Goal: Use online tool/utility: Utilize a website feature to perform a specific function

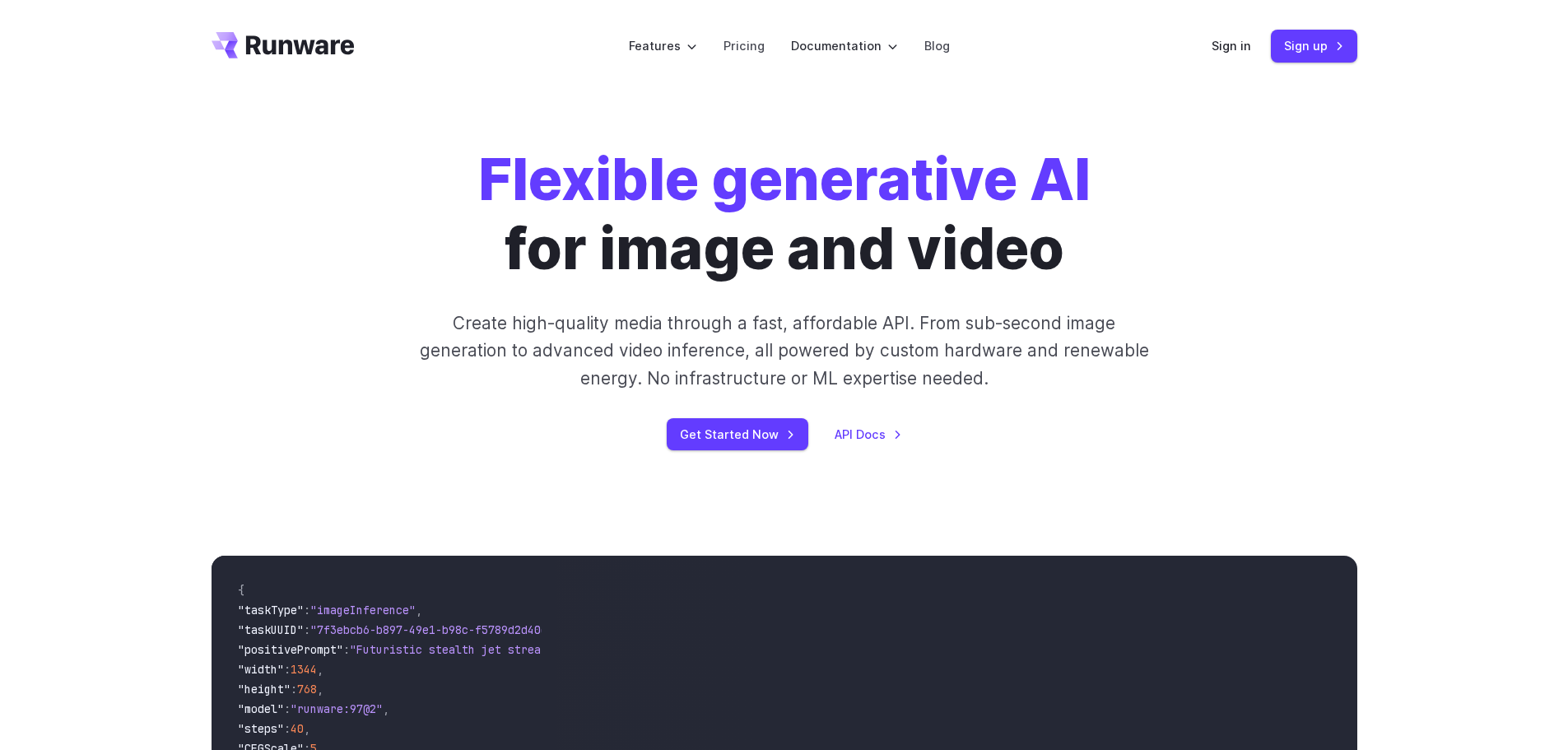
click at [1270, 40] on div "Sign in Sign up" at bounding box center [1285, 46] width 146 height 32
click at [1215, 52] on link "Sign in" at bounding box center [1232, 45] width 40 height 19
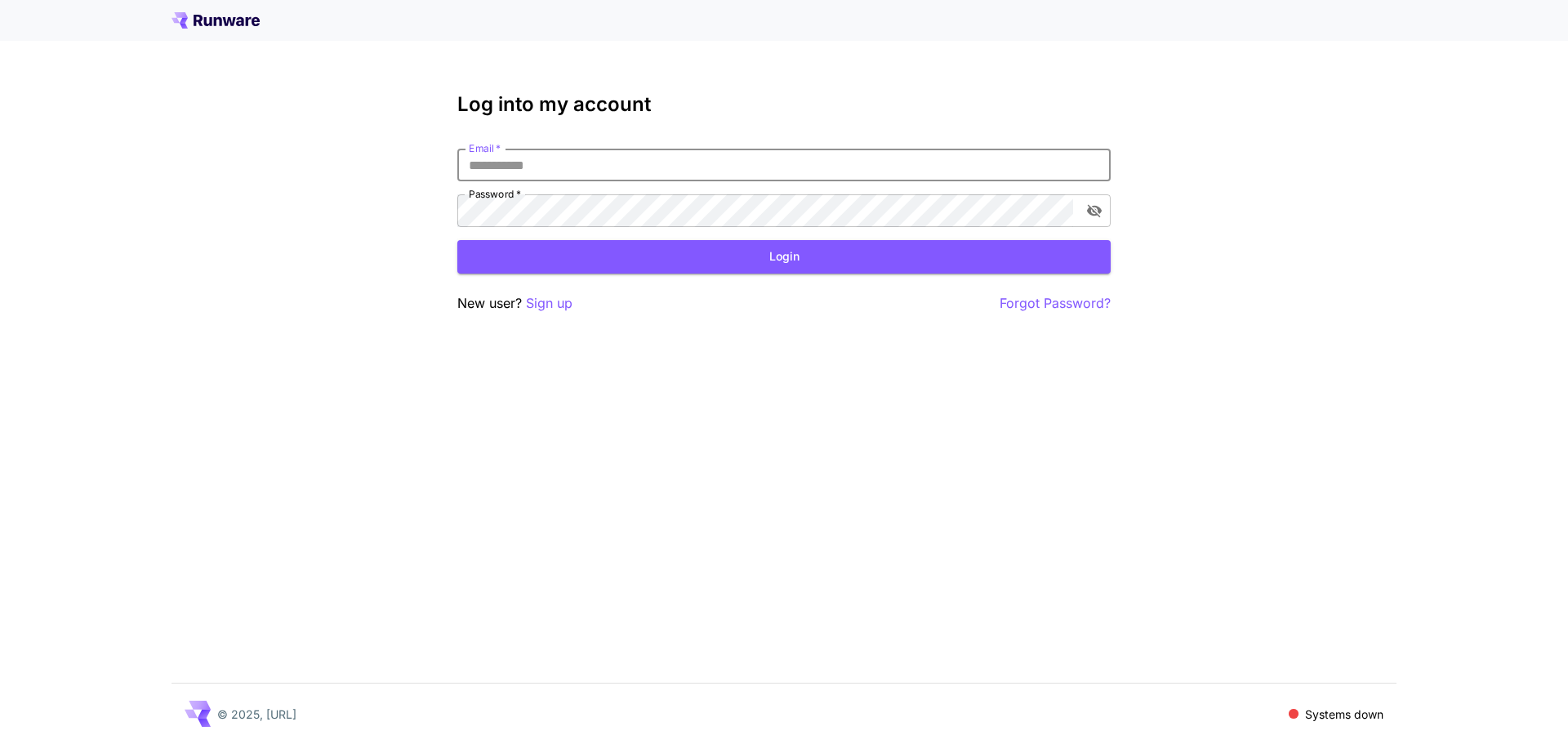
click at [692, 164] on input "Email   *" at bounding box center [784, 164] width 653 height 33
click at [1311, 719] on p "Systems down" at bounding box center [1343, 713] width 78 height 17
click at [1295, 711] on span at bounding box center [1293, 713] width 10 height 10
click at [1323, 712] on p "Systems down" at bounding box center [1343, 713] width 78 height 17
click at [563, 150] on input "Email   *" at bounding box center [784, 164] width 653 height 33
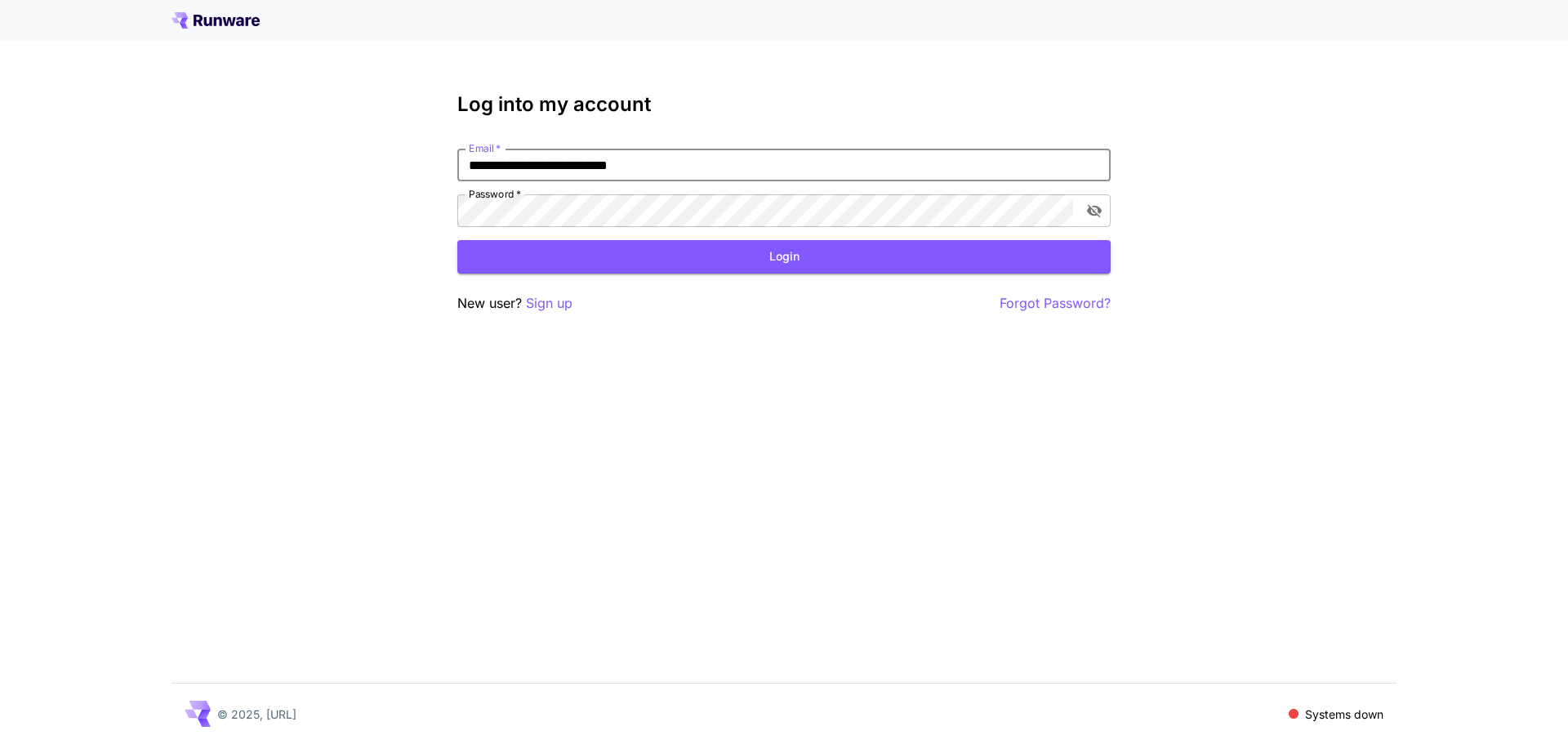
type input "**********"
click button "Login" at bounding box center [784, 257] width 653 height 34
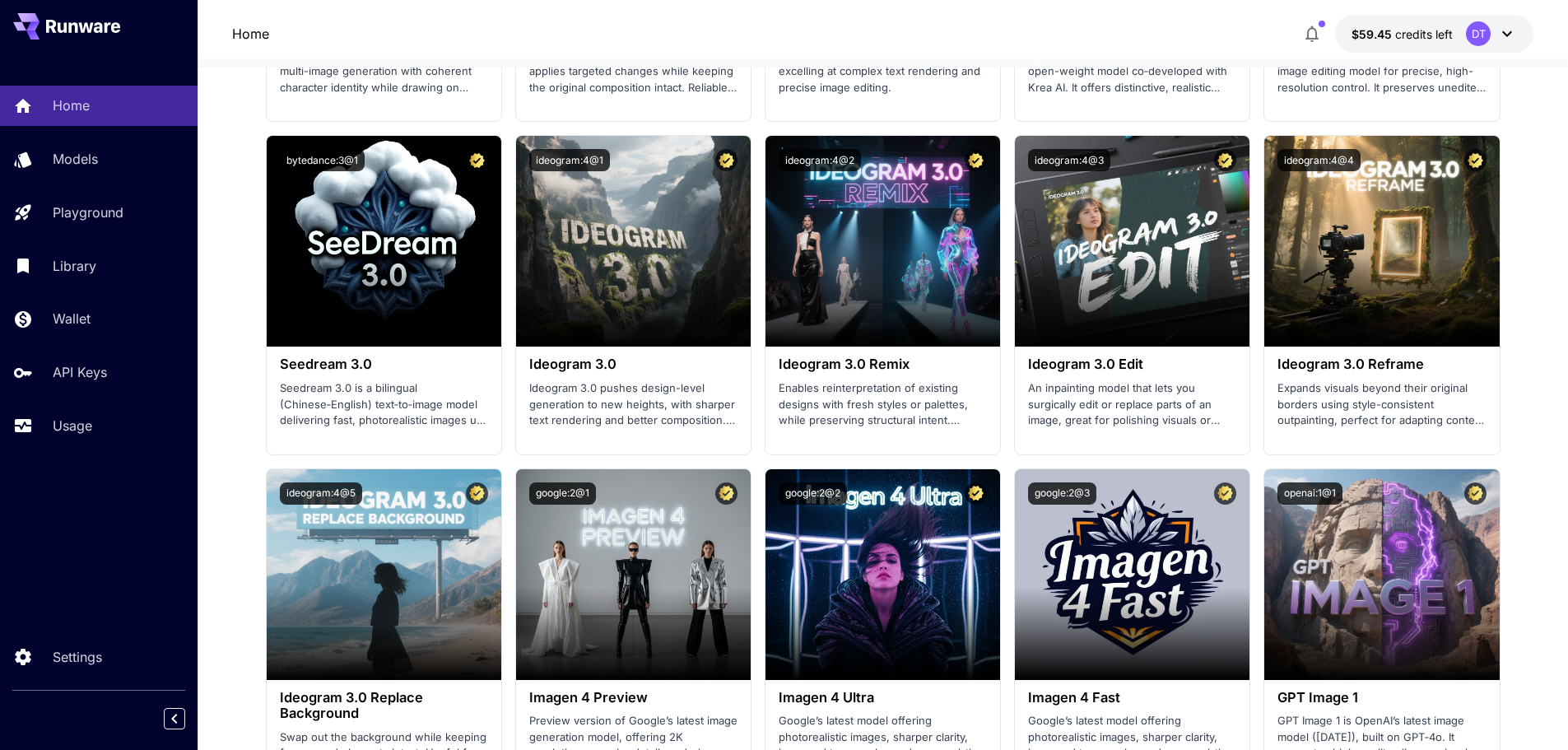
scroll to position [1647, 0]
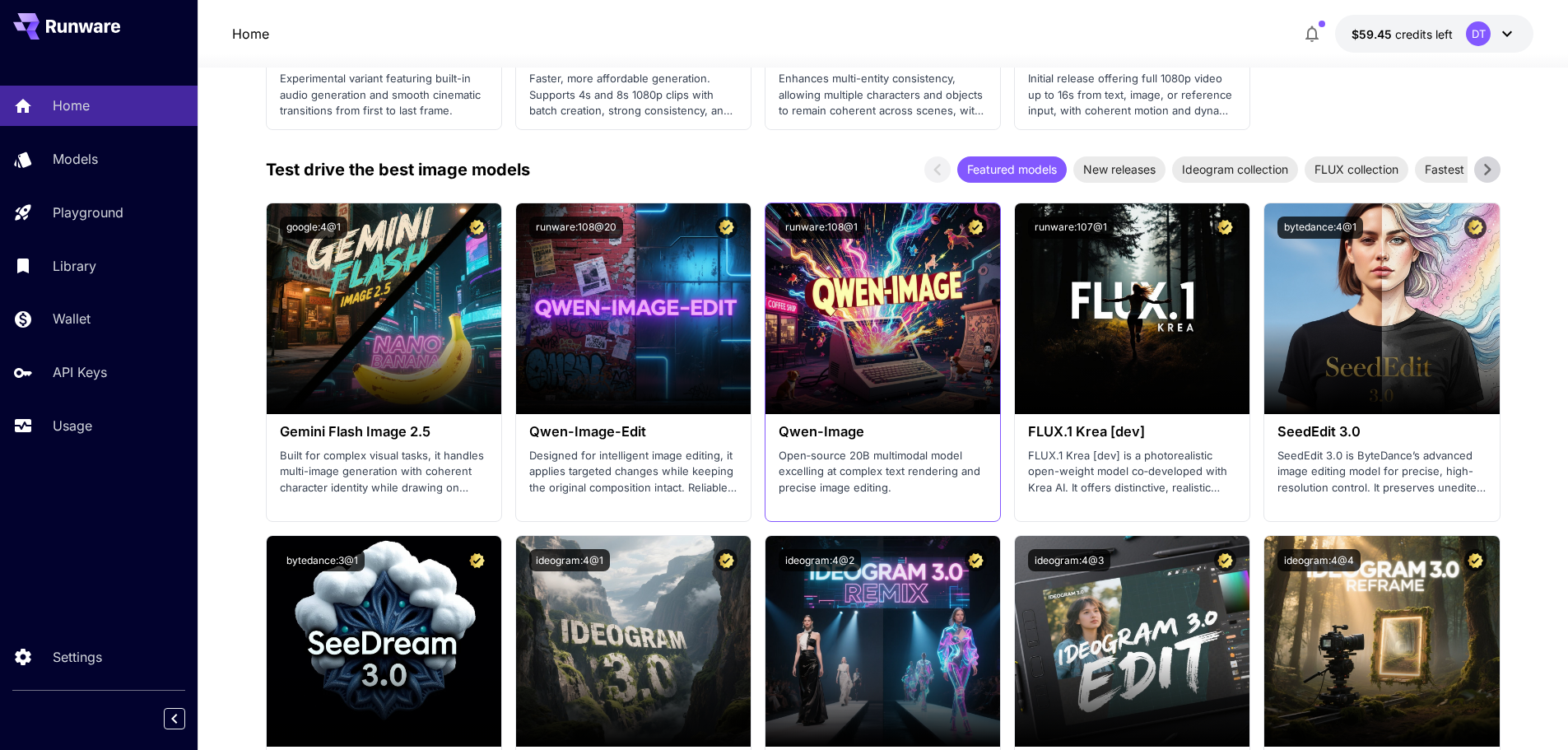
click at [993, 514] on section "Launch in Playground runware:108@1 Qwen-Image Open‑source 20B multimodal model …" at bounding box center [883, 362] width 236 height 319
click at [53, 450] on div "Home Models Playground Library Wallet API Keys Usage" at bounding box center [99, 265] width 197 height 426
click at [87, 422] on p "Usage" at bounding box center [76, 426] width 40 height 20
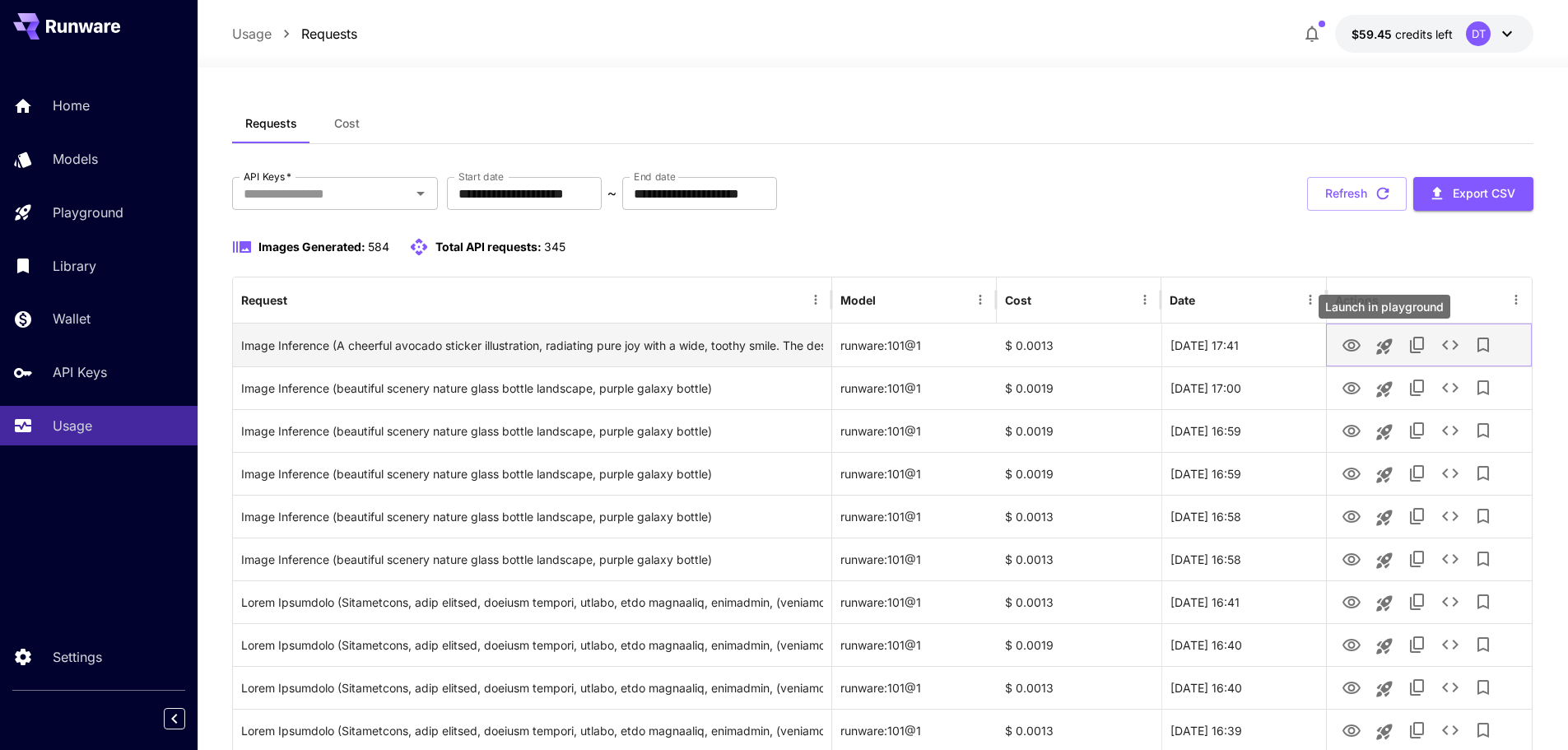
click at [1382, 347] on icon "Launch in playground" at bounding box center [1384, 346] width 16 height 16
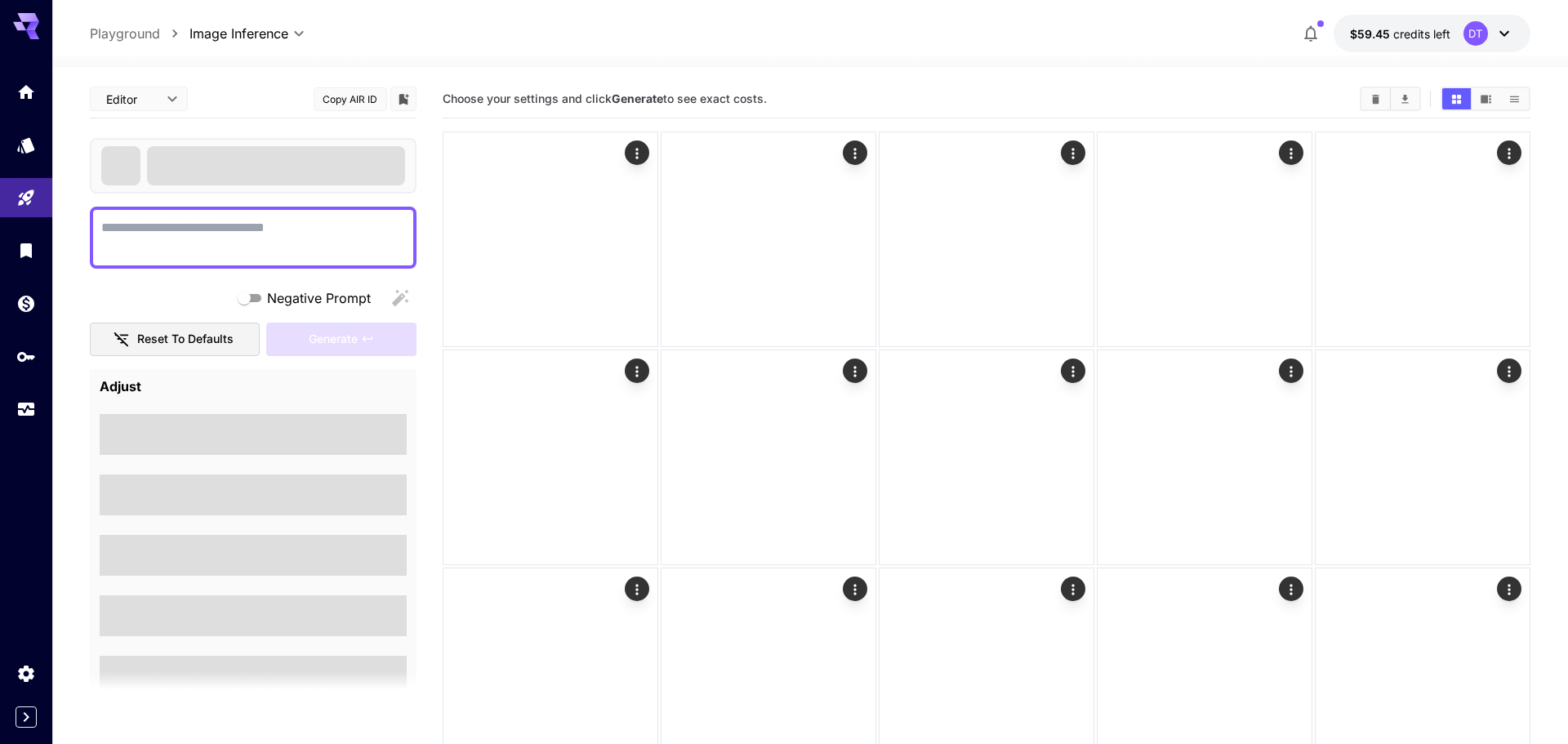
type textarea "**********"
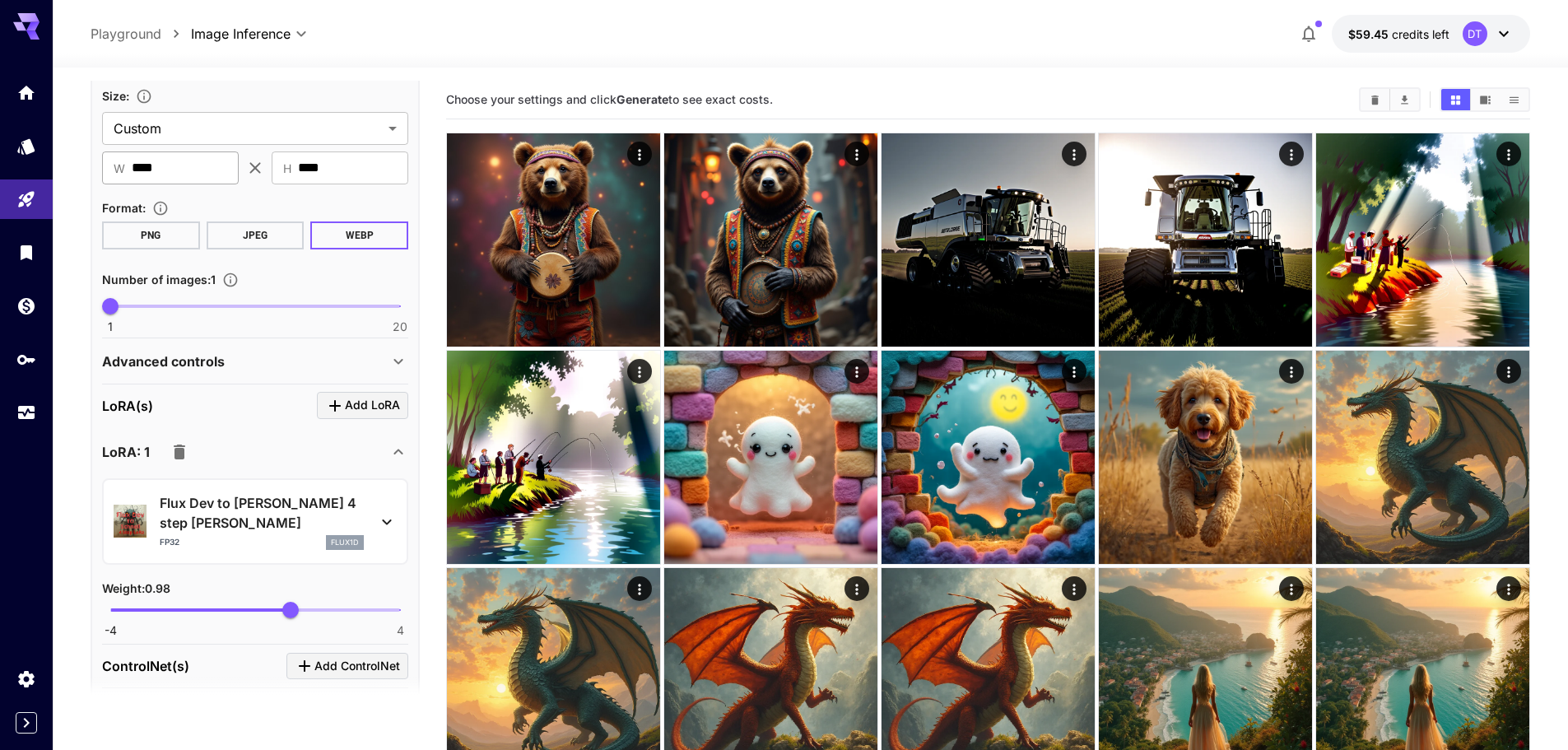
scroll to position [658, 0]
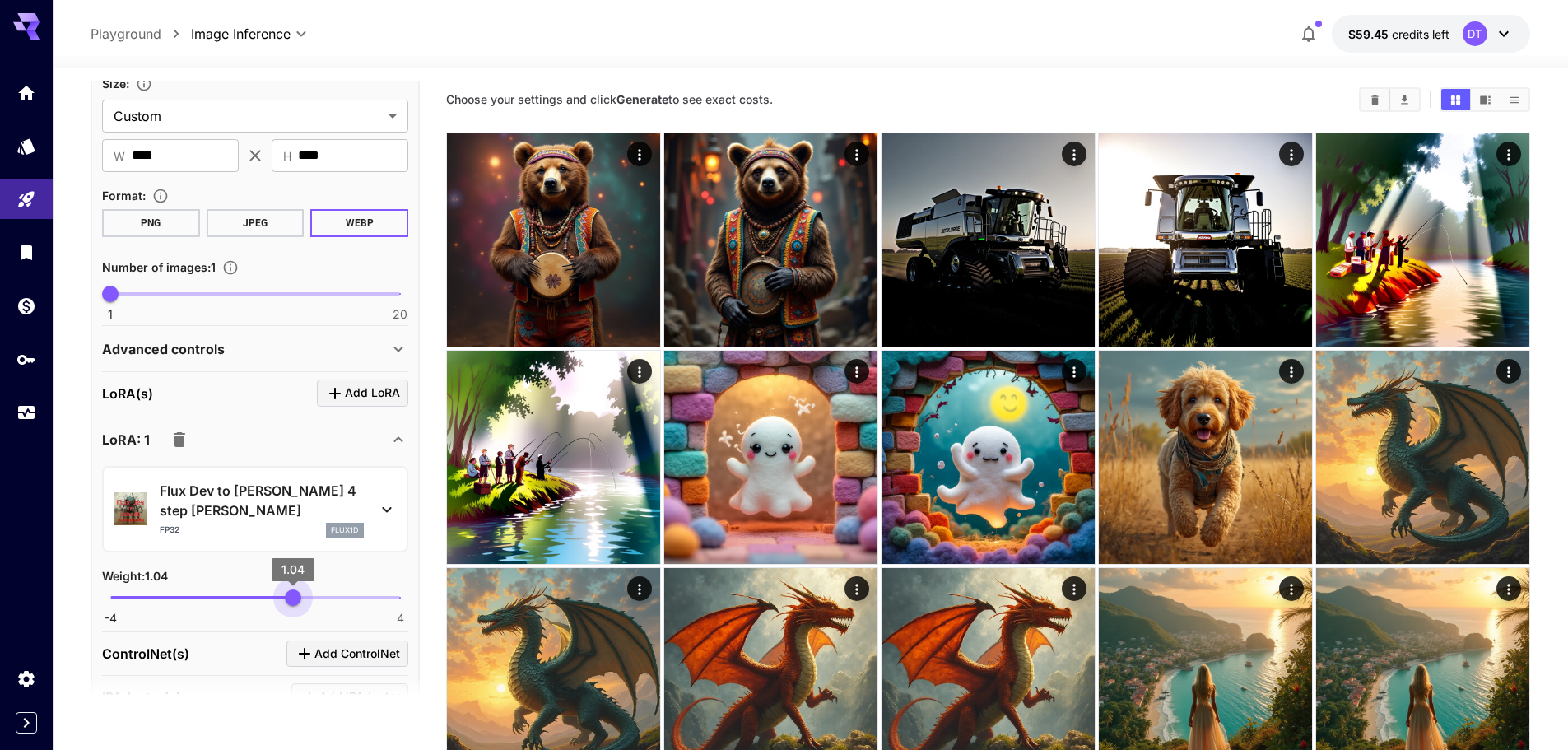
type input "*"
click at [291, 589] on span "1" at bounding box center [291, 597] width 17 height 17
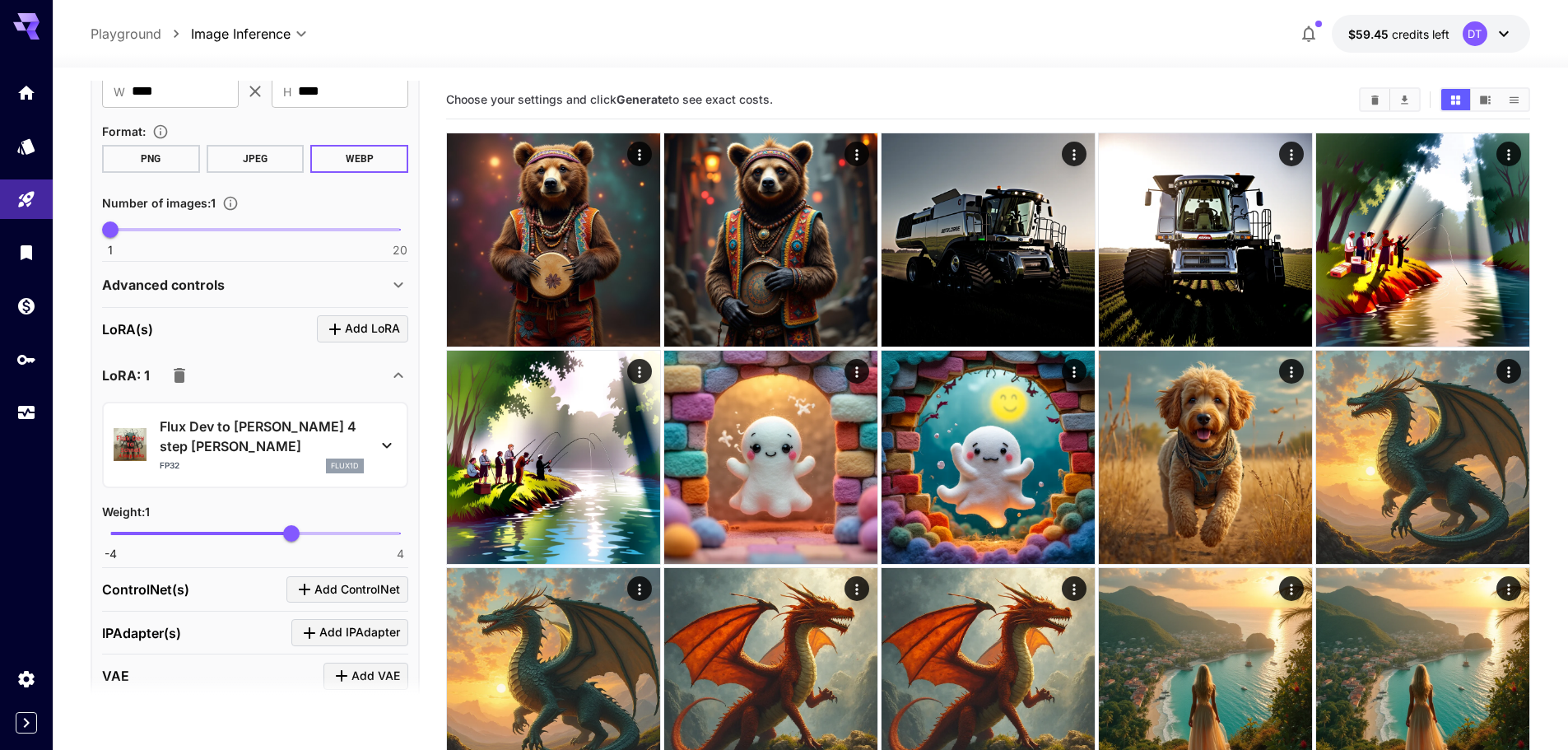
scroll to position [697, 0]
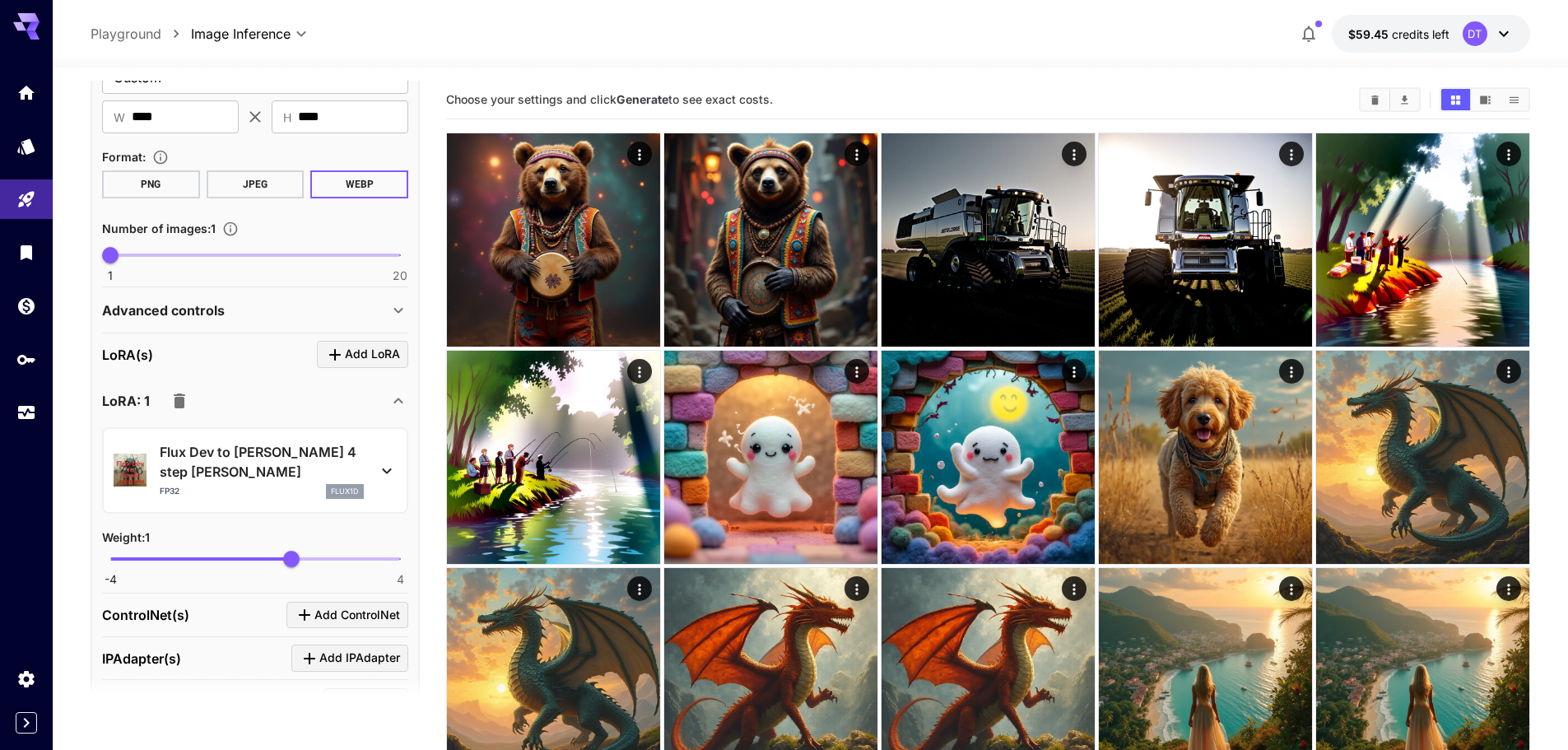
click at [162, 303] on p "Advanced controls" at bounding box center [163, 310] width 123 height 20
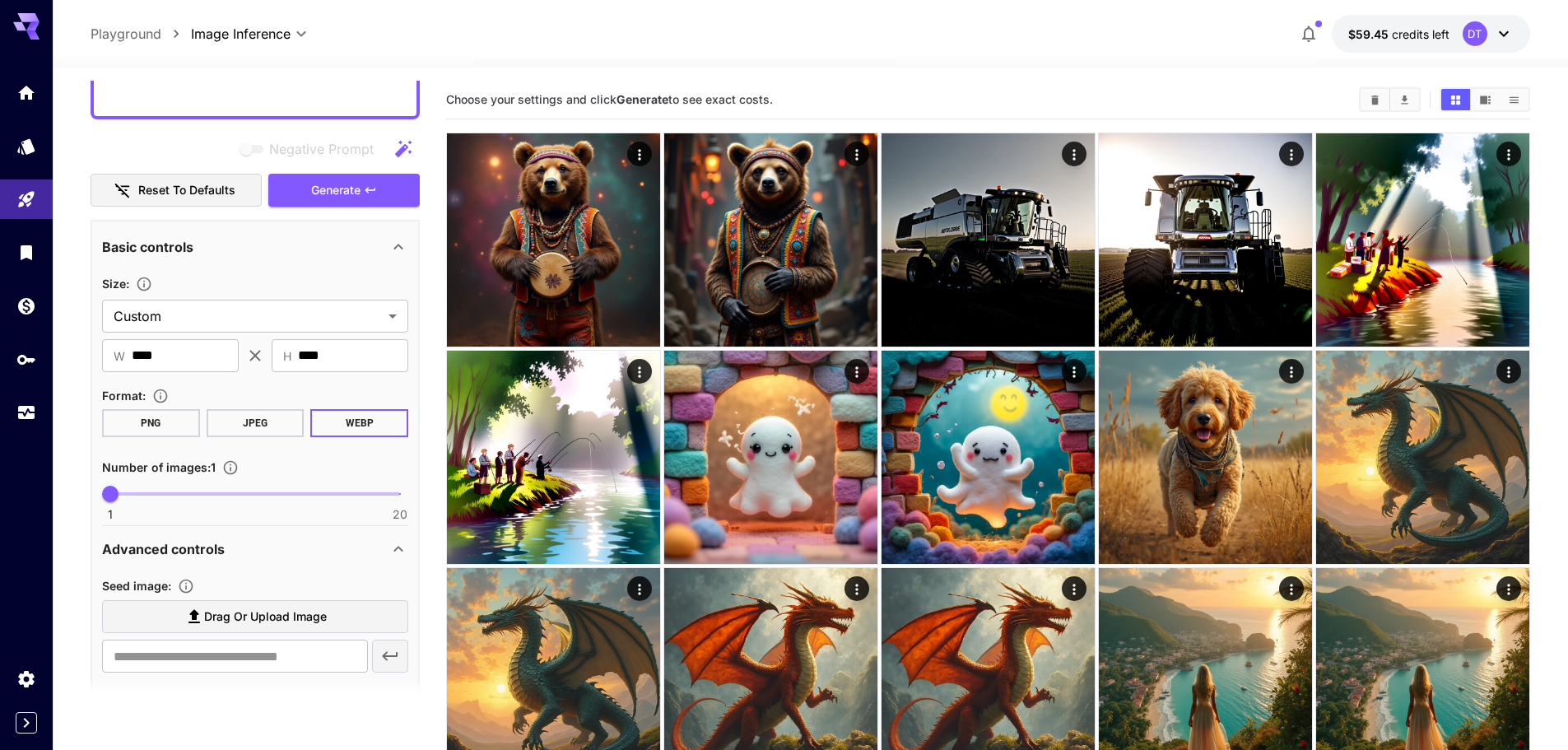
scroll to position [368, 0]
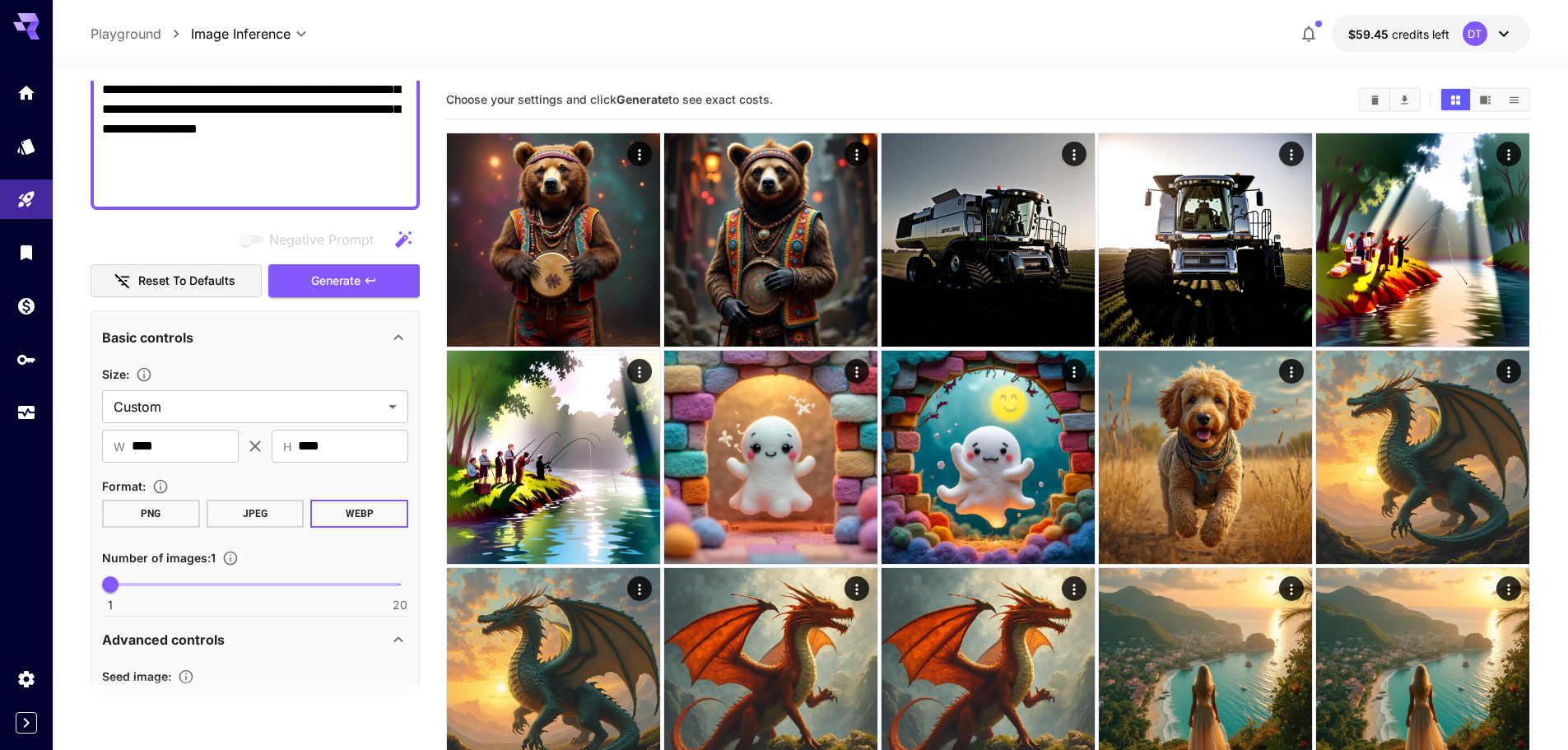
click at [336, 284] on span "Generate" at bounding box center [336, 281] width 50 height 21
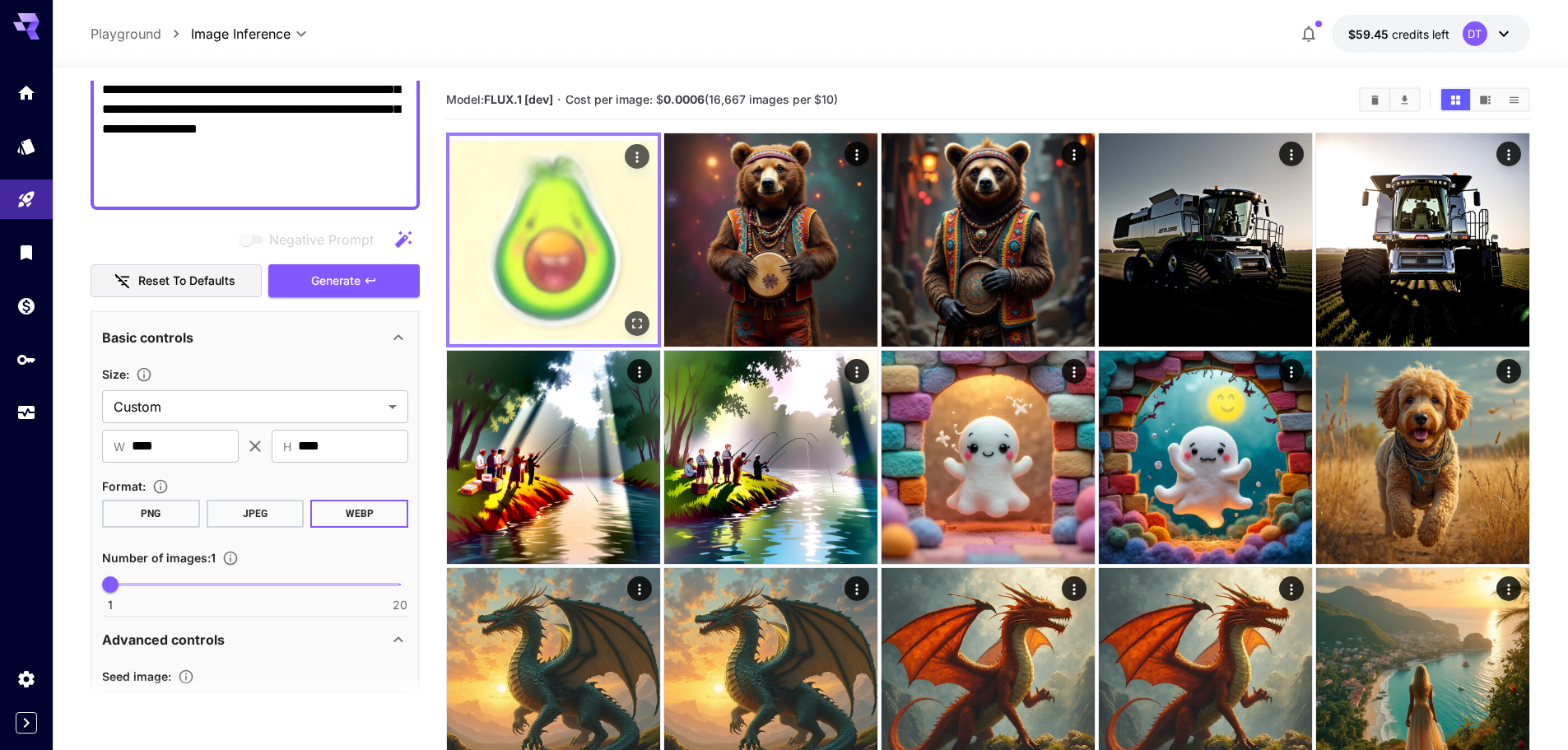
click at [484, 223] on img at bounding box center [554, 239] width 208 height 208
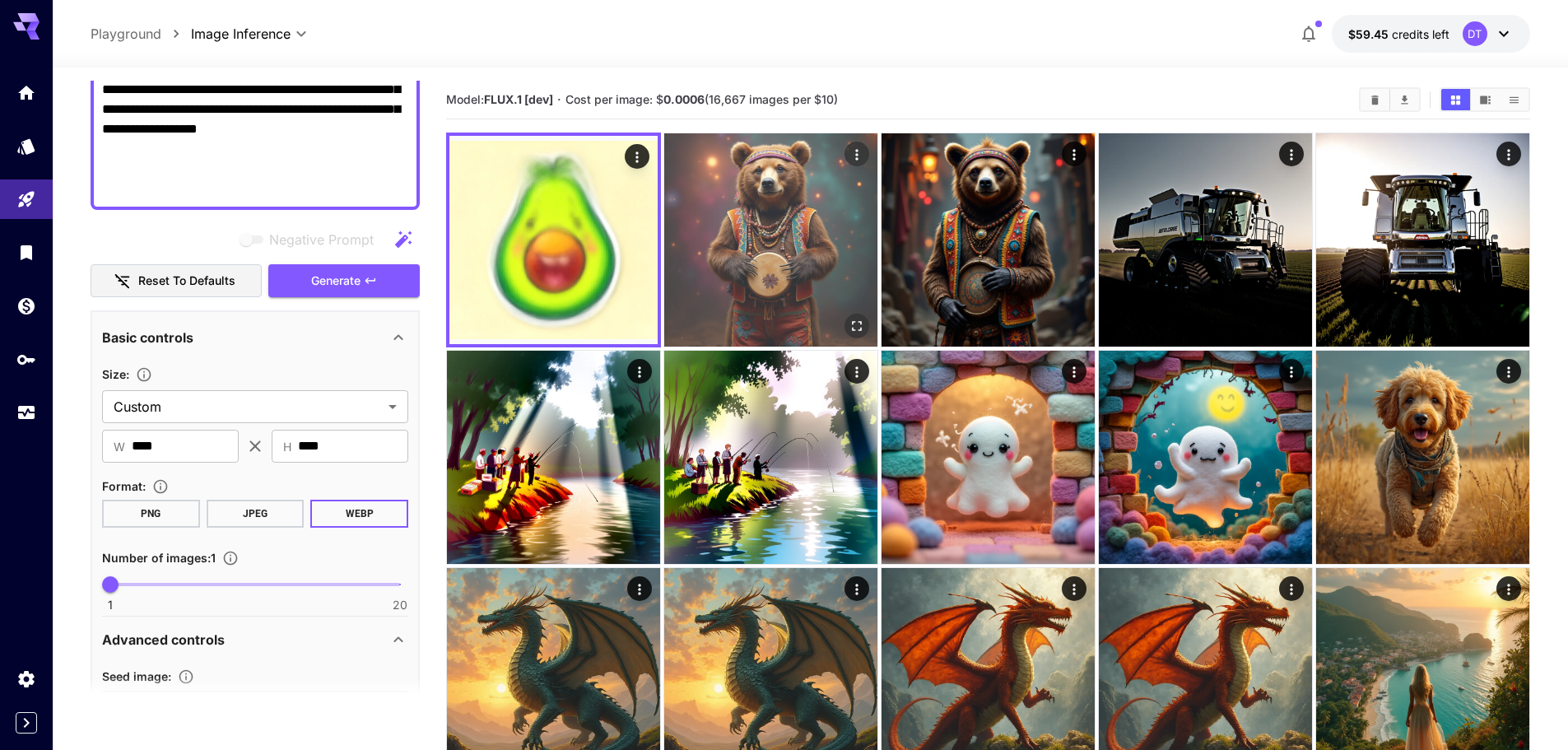
click at [685, 228] on img at bounding box center [771, 240] width 213 height 213
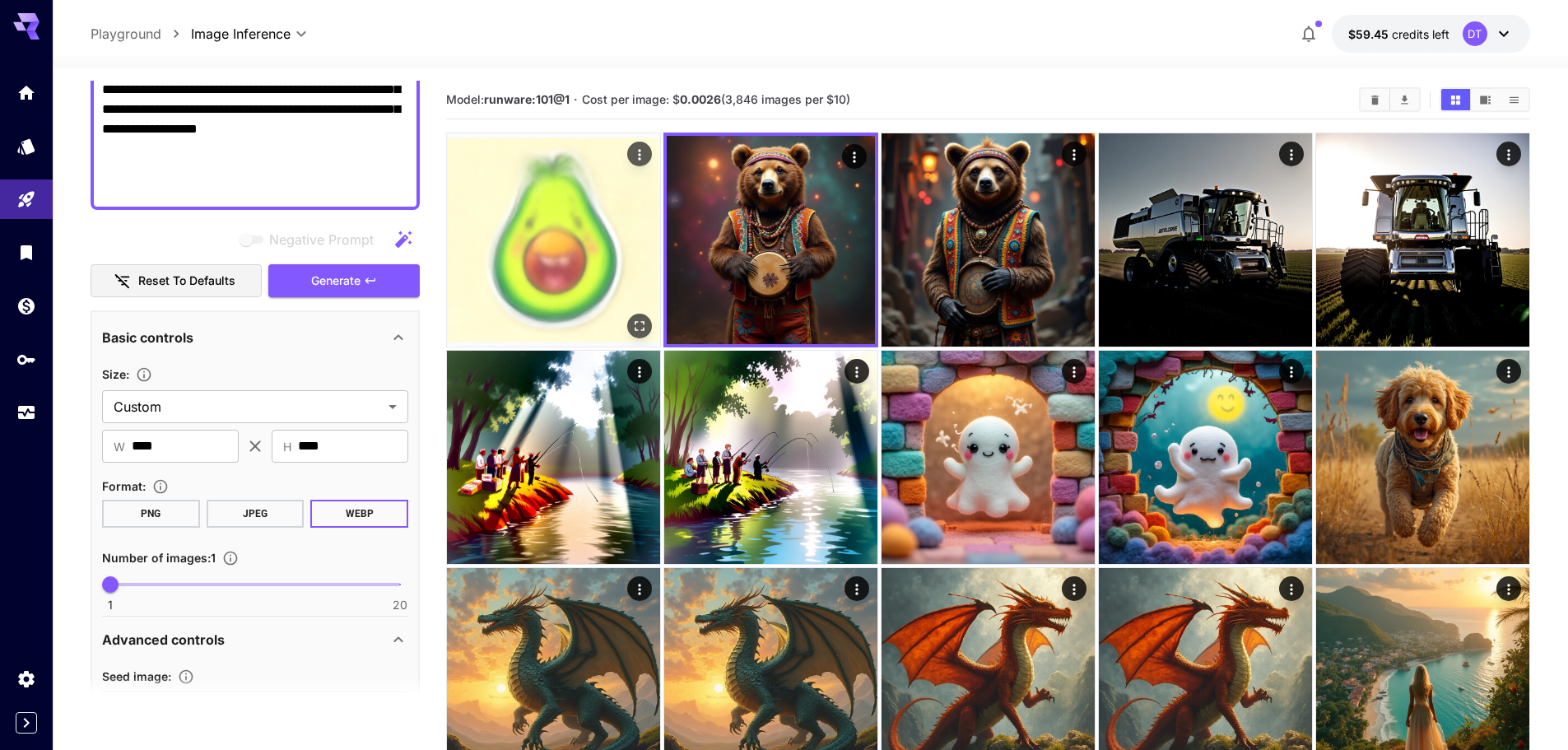
click at [539, 248] on img at bounding box center [554, 240] width 213 height 213
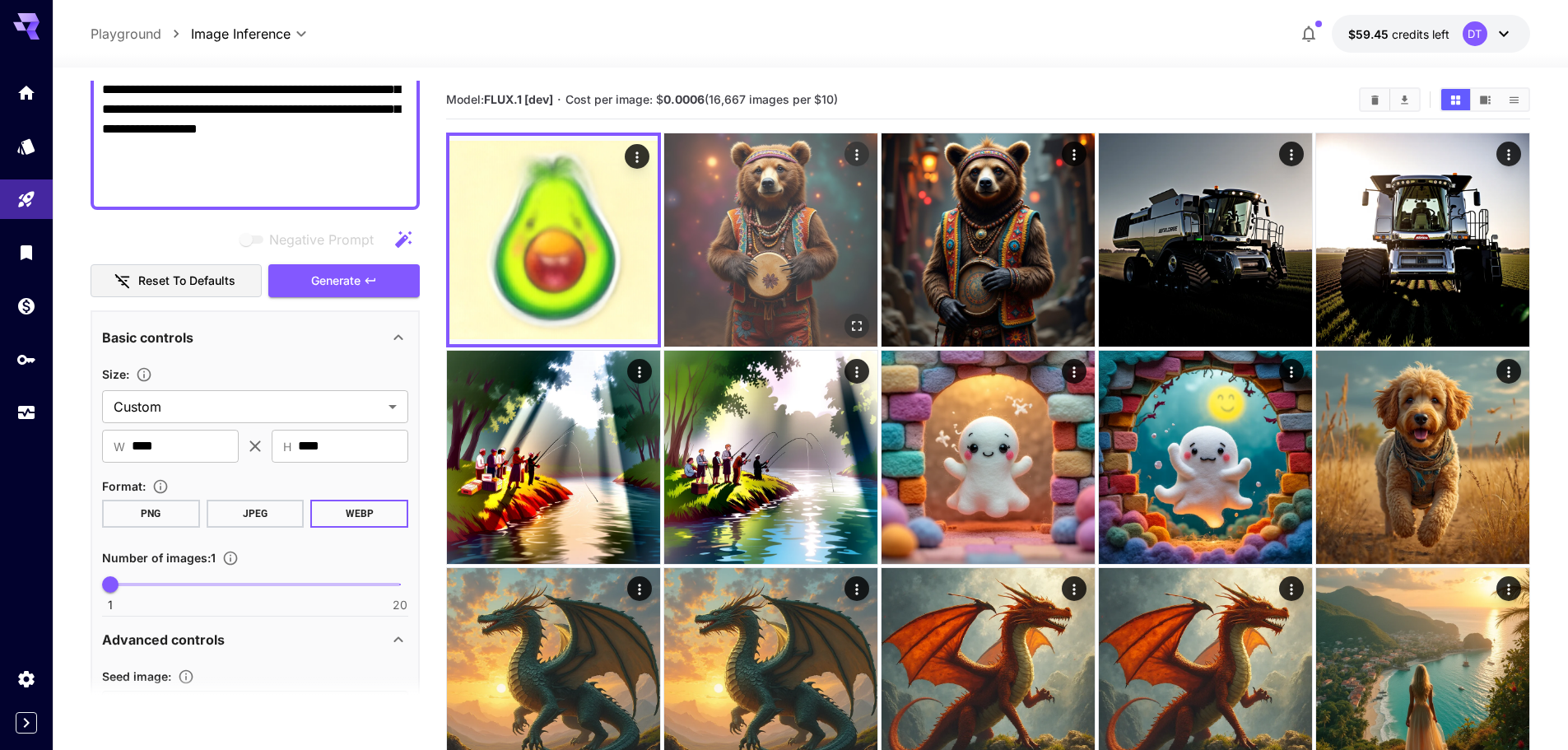
click at [768, 238] on img at bounding box center [771, 240] width 213 height 213
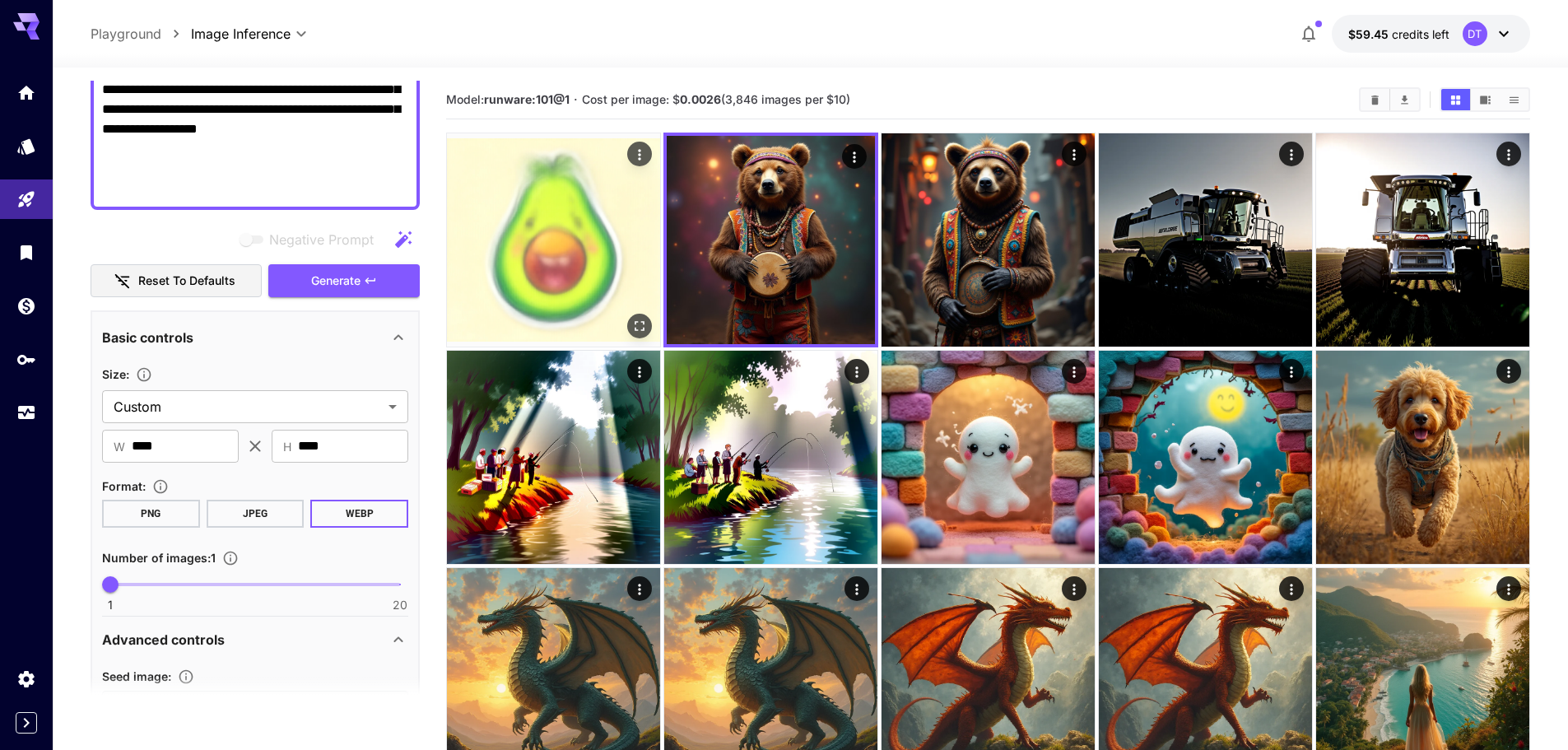
click at [564, 255] on img at bounding box center [554, 240] width 213 height 213
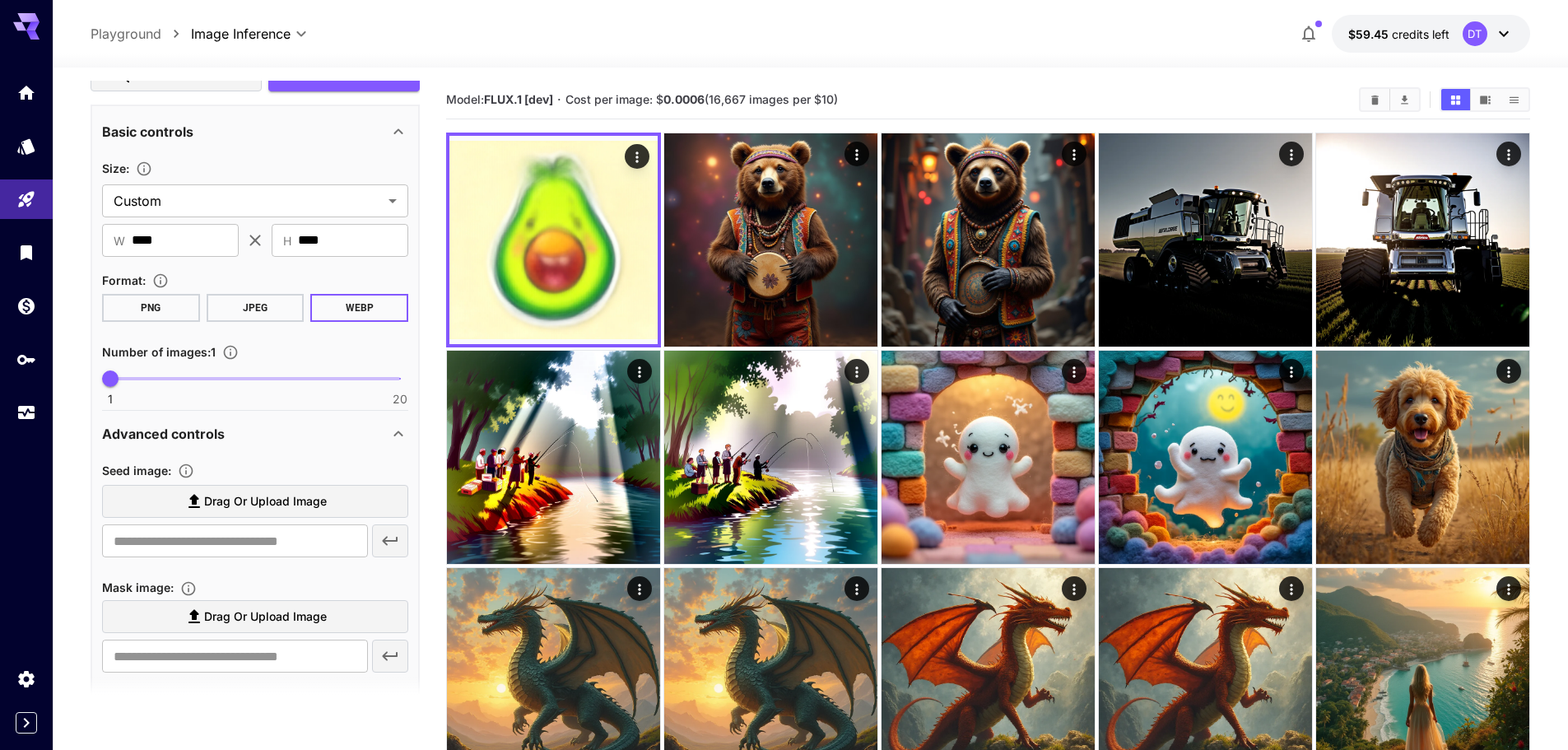
scroll to position [526, 0]
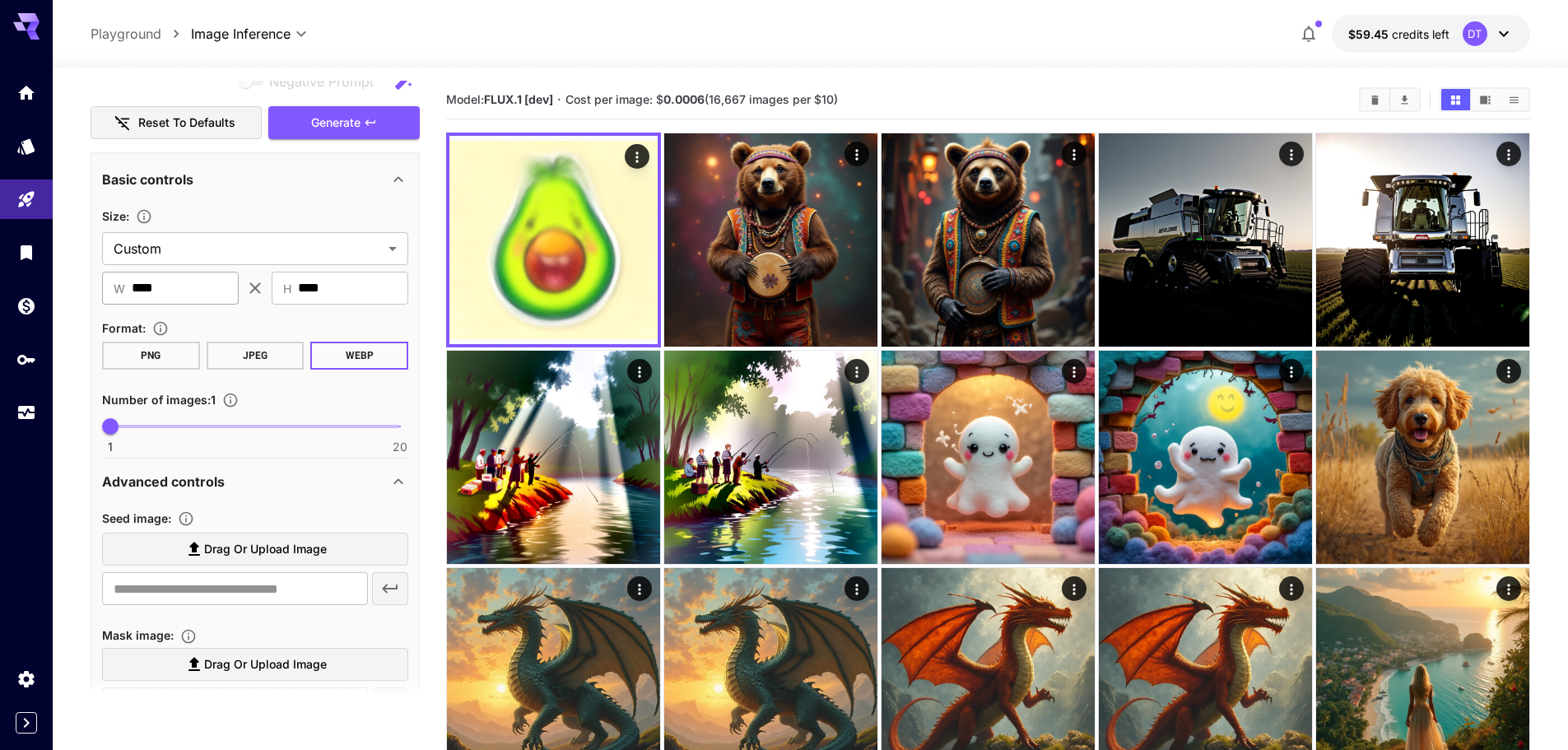
click at [209, 291] on input "****" at bounding box center [185, 287] width 107 height 33
click at [123, 273] on div "​ W ******** ​" at bounding box center [170, 287] width 137 height 33
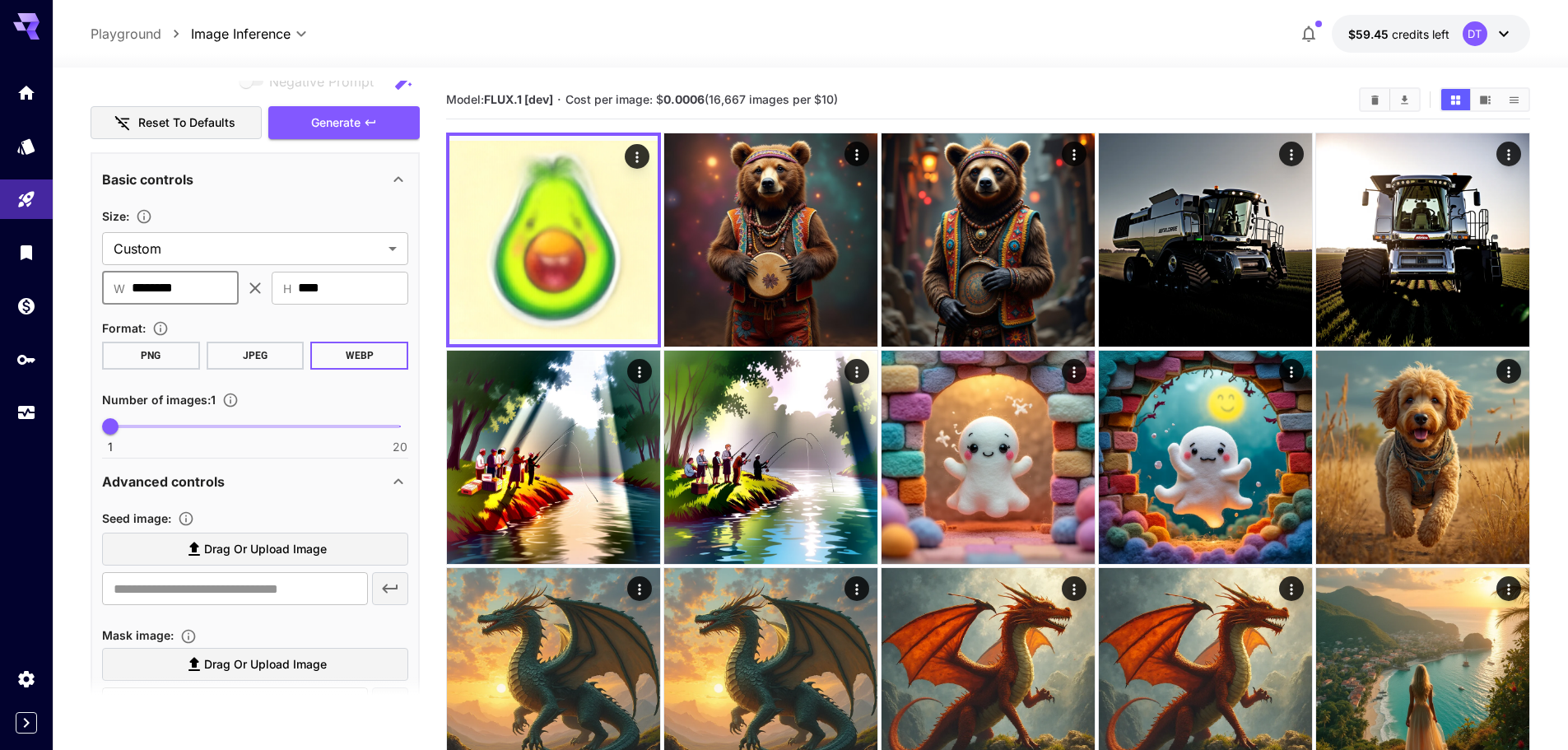
click at [123, 273] on div "​ W ******** ​" at bounding box center [170, 287] width 137 height 33
type input "****"
click at [168, 287] on input "****" at bounding box center [185, 287] width 107 height 33
click at [376, 276] on input "****" at bounding box center [353, 287] width 111 height 33
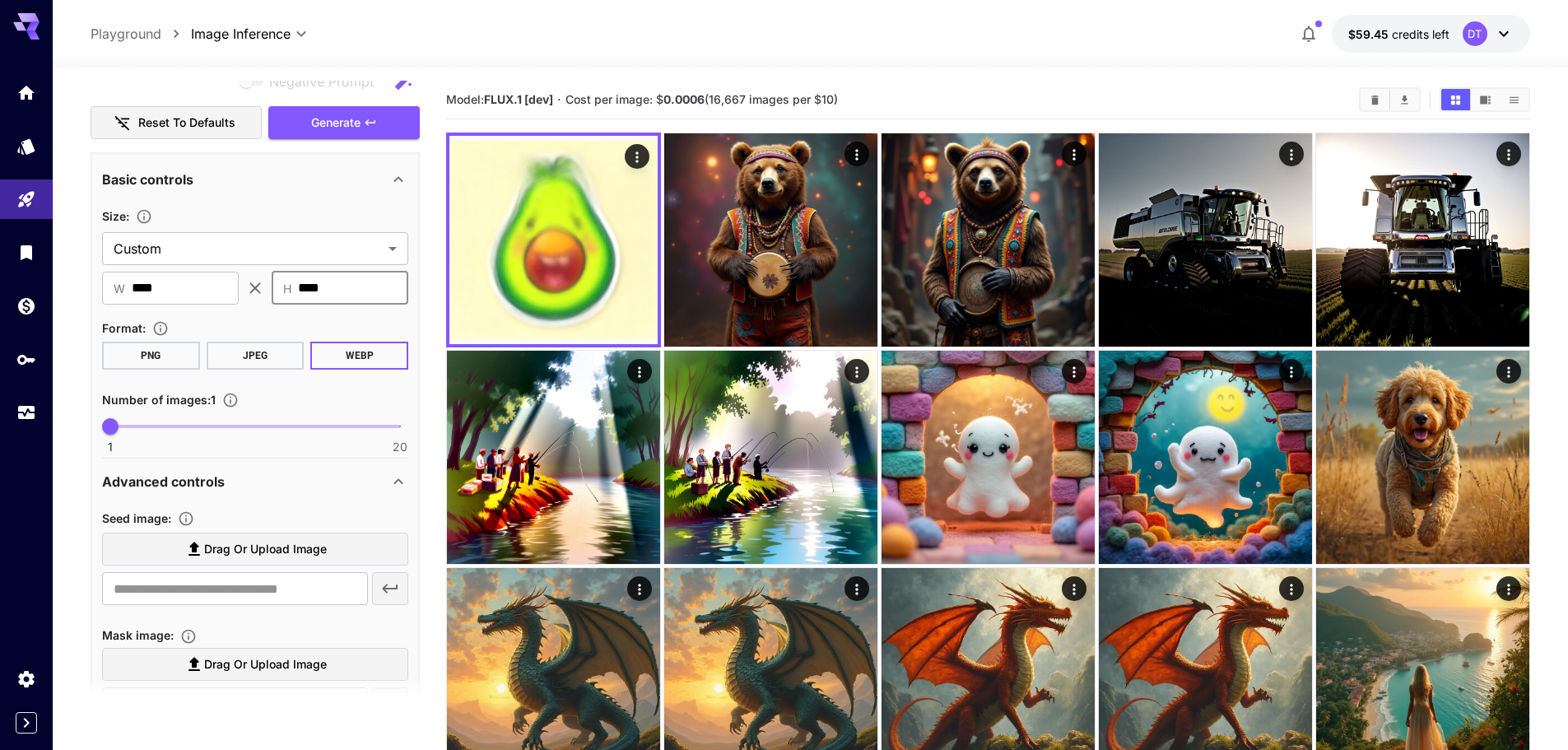
type input "****"
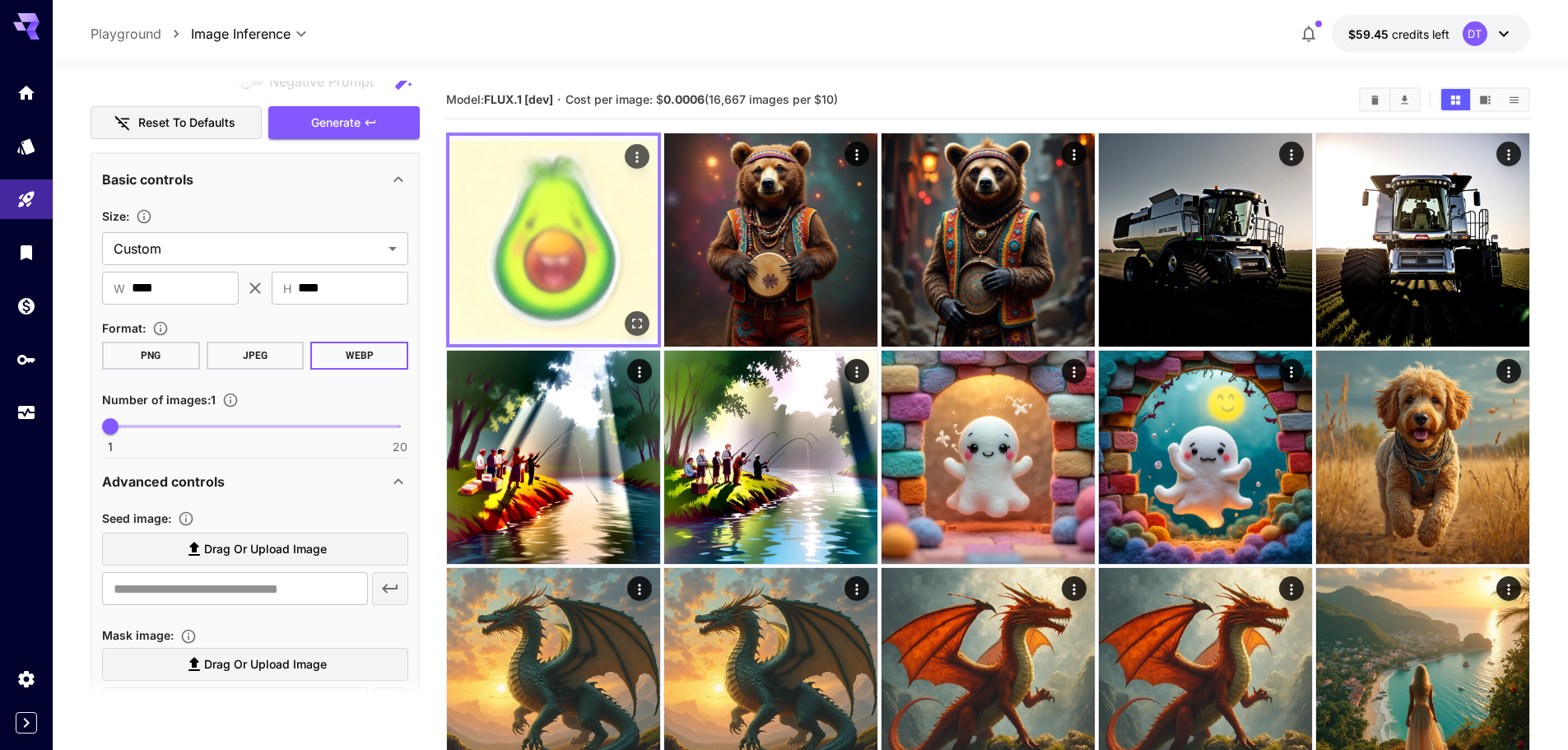
click at [641, 319] on icon "Open in fullscreen" at bounding box center [637, 323] width 10 height 10
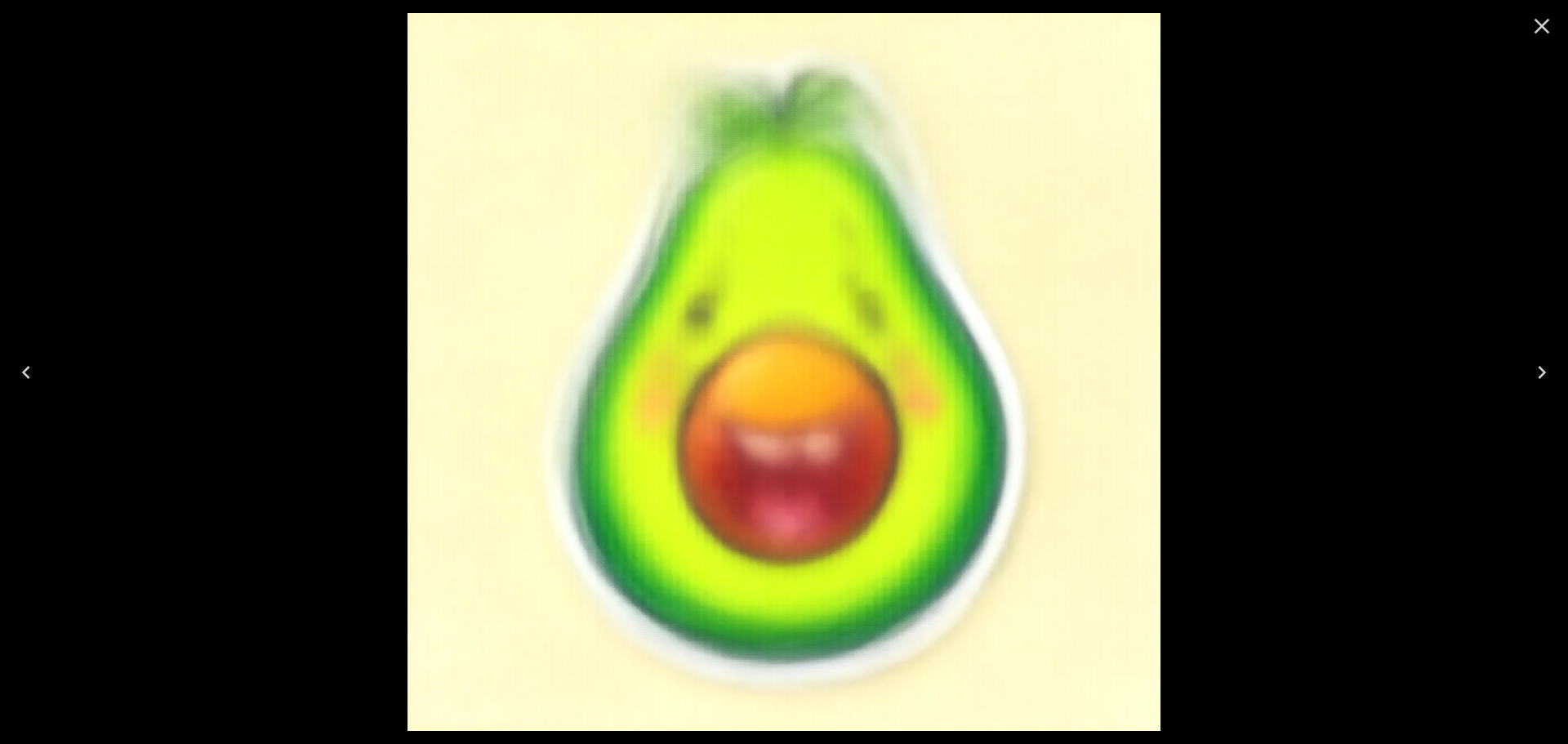
click at [1532, 27] on icon "Close" at bounding box center [1541, 26] width 26 height 26
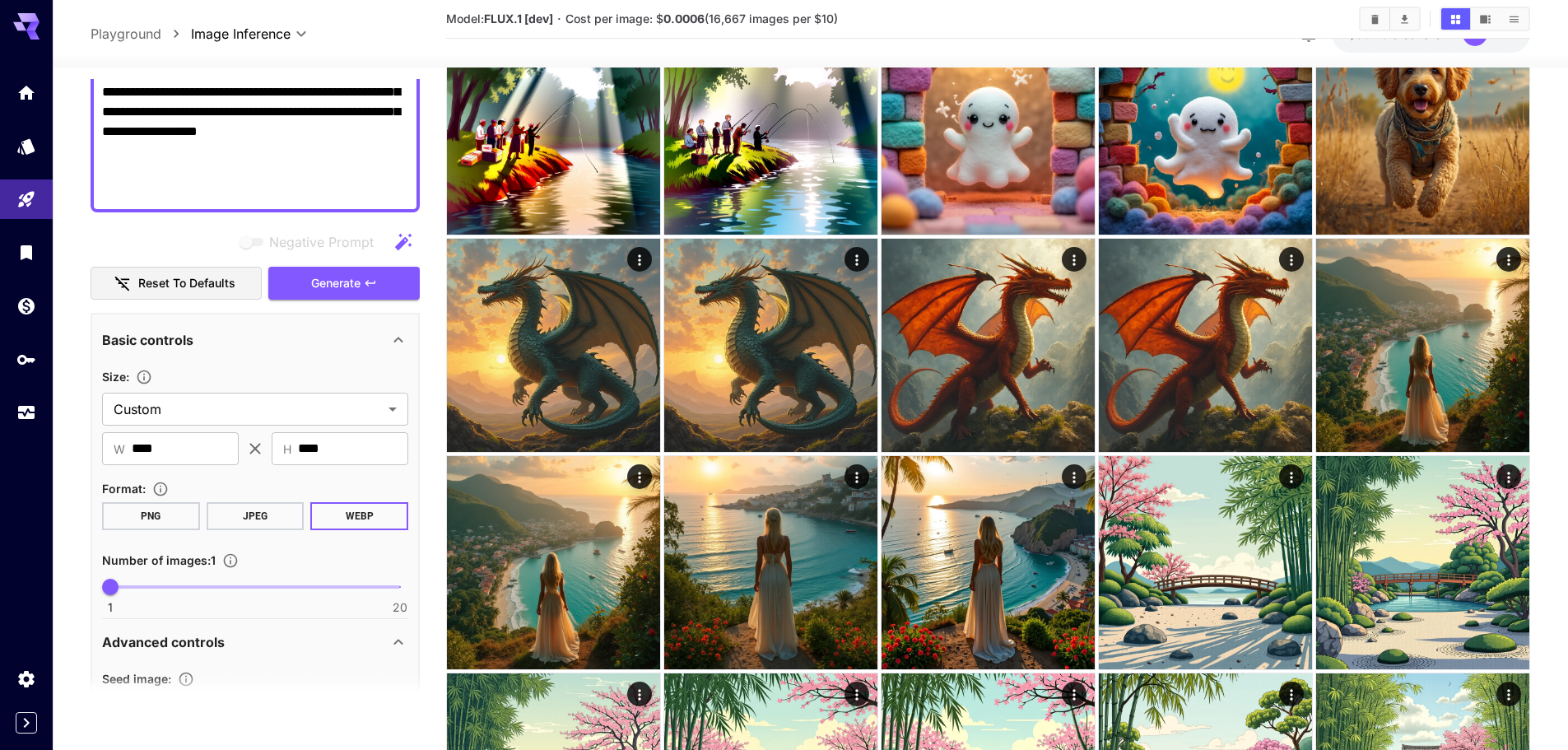
scroll to position [279, 0]
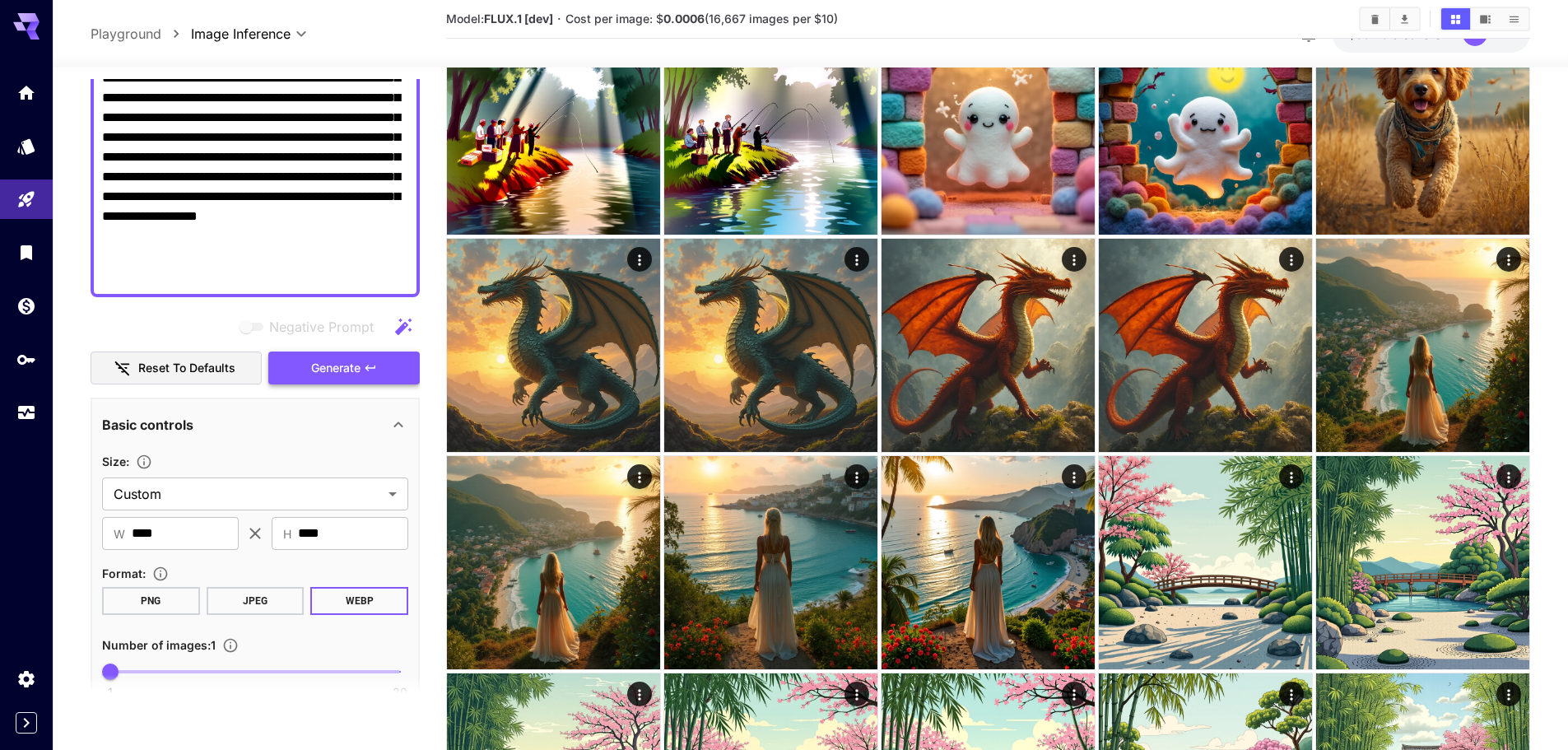
click at [321, 366] on span "Generate" at bounding box center [336, 368] width 50 height 21
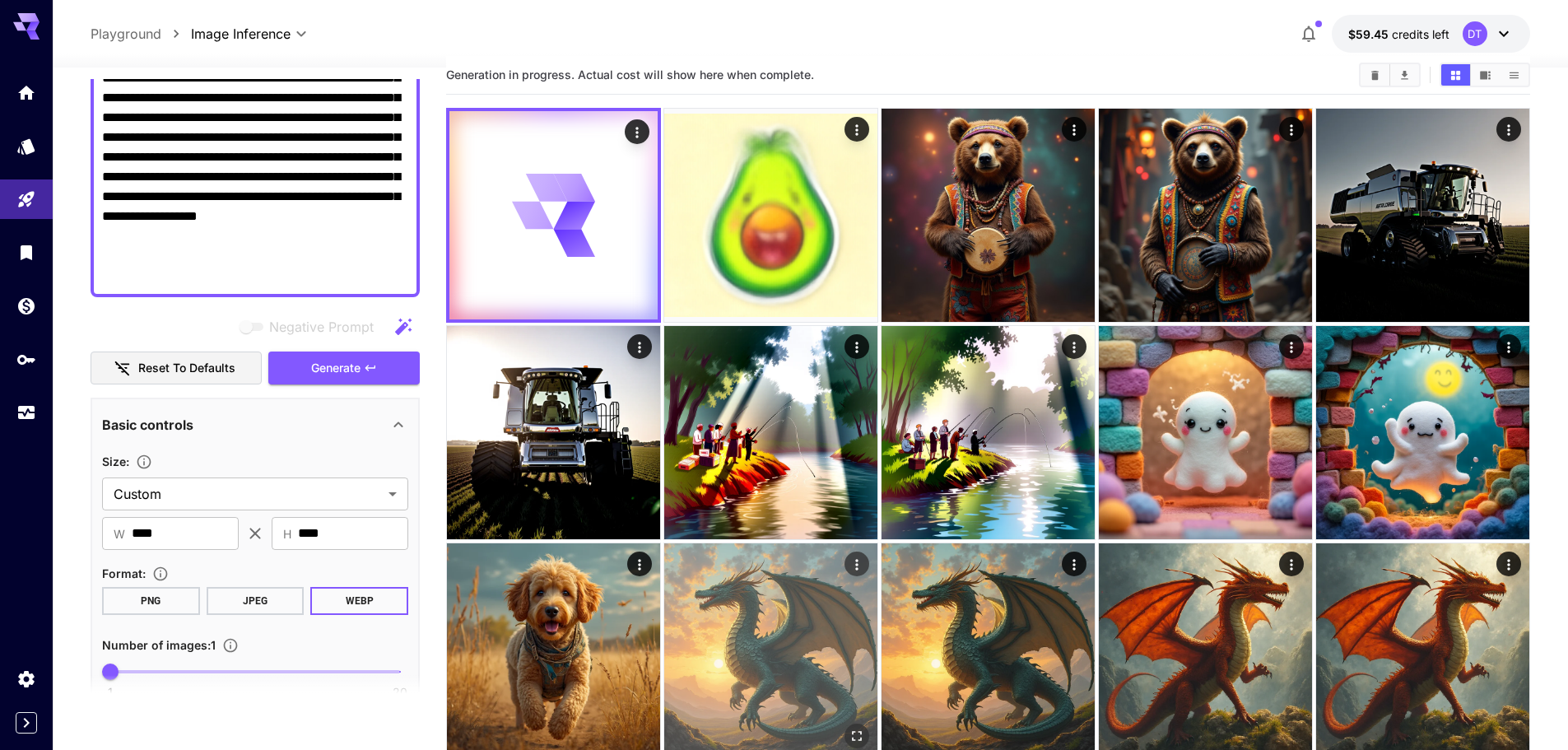
scroll to position [0, 0]
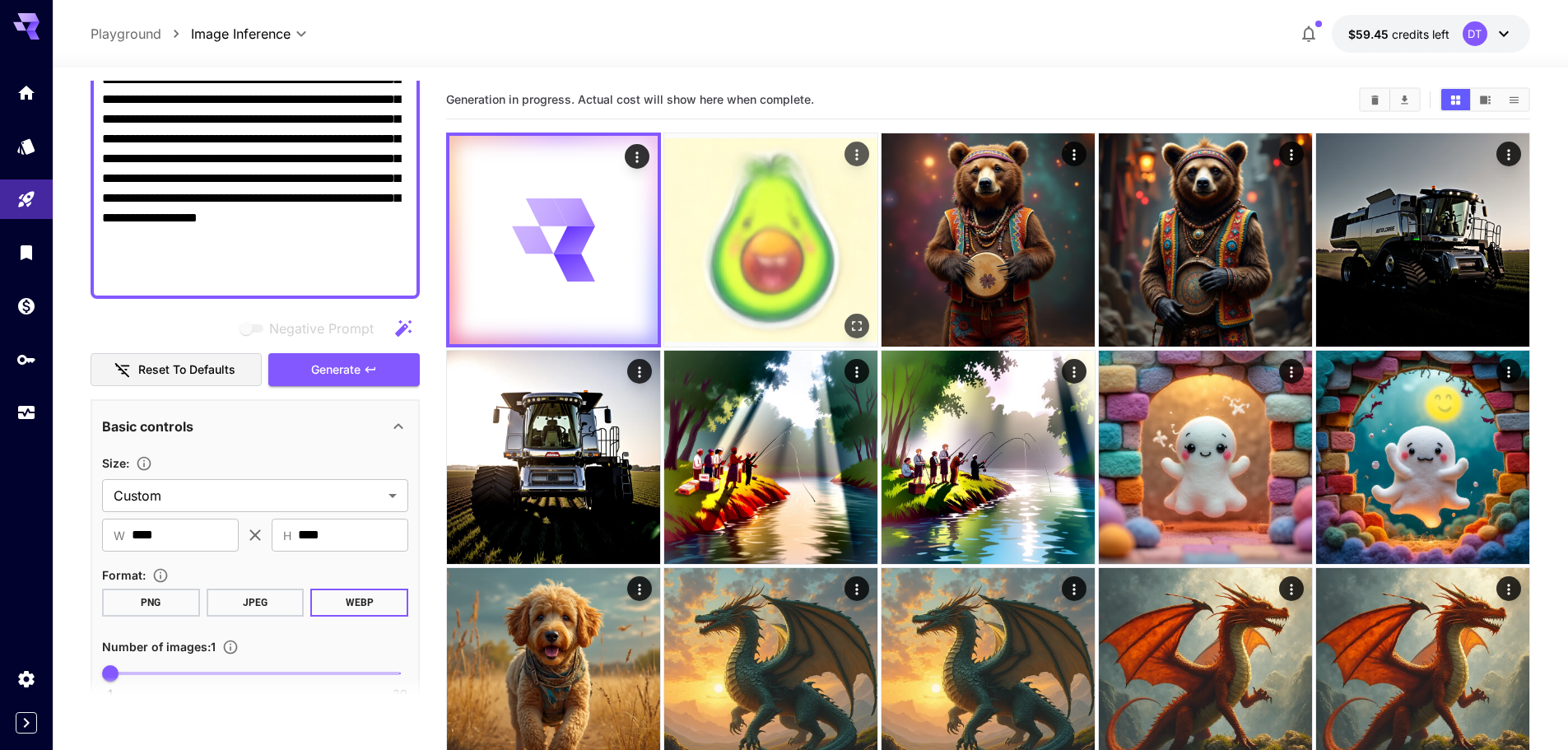
click at [775, 291] on img at bounding box center [771, 240] width 213 height 213
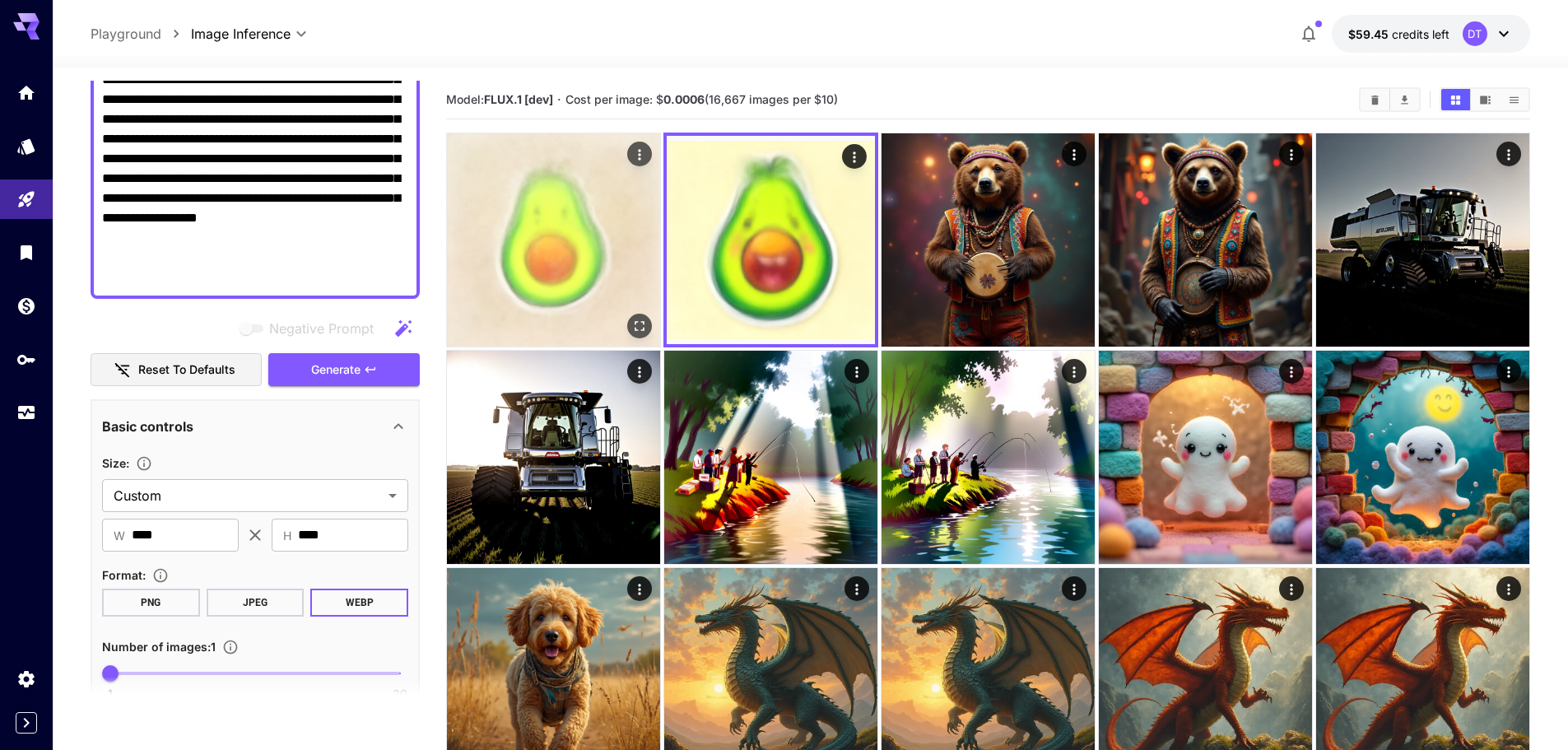
click at [593, 262] on img at bounding box center [554, 240] width 213 height 213
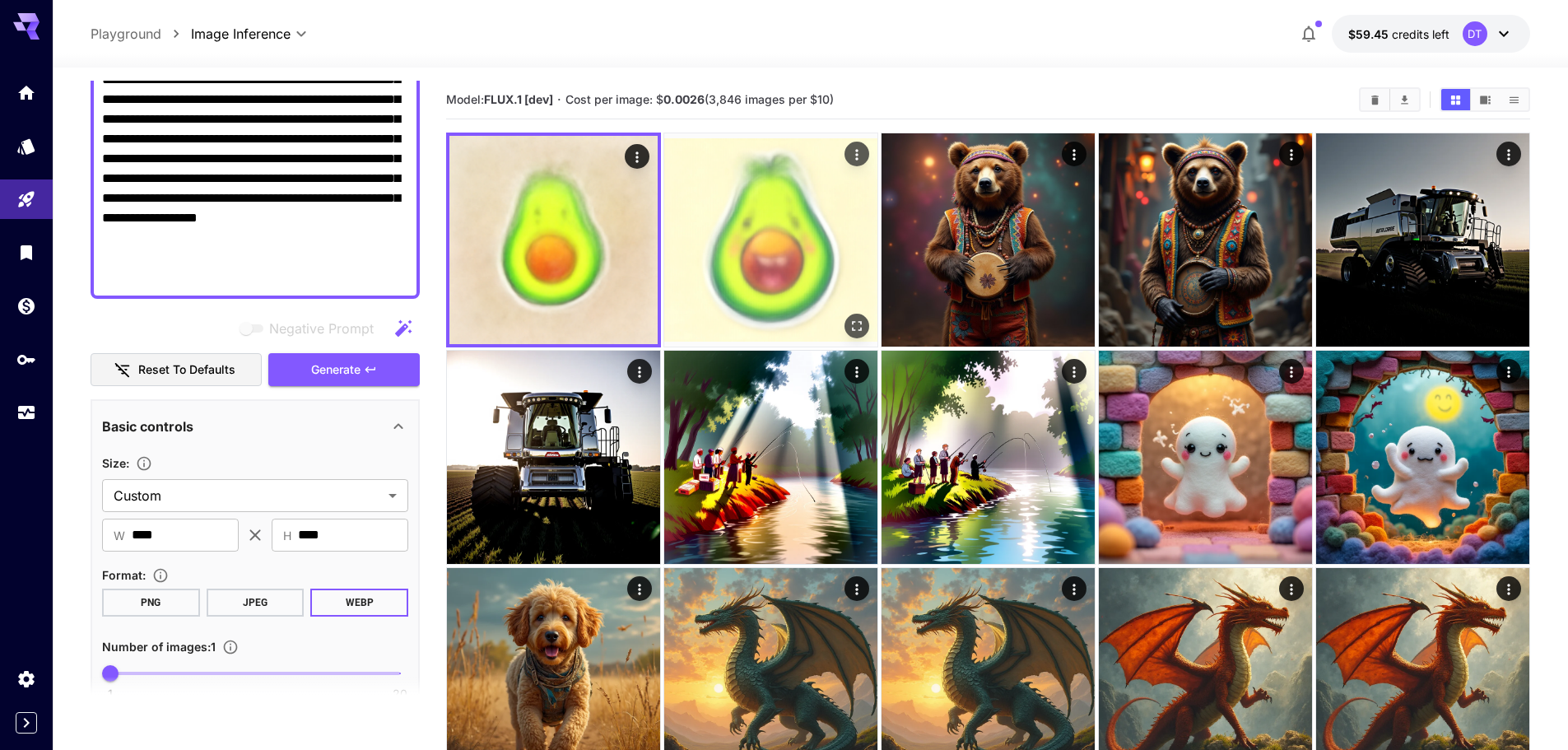
click at [758, 271] on img at bounding box center [771, 240] width 213 height 213
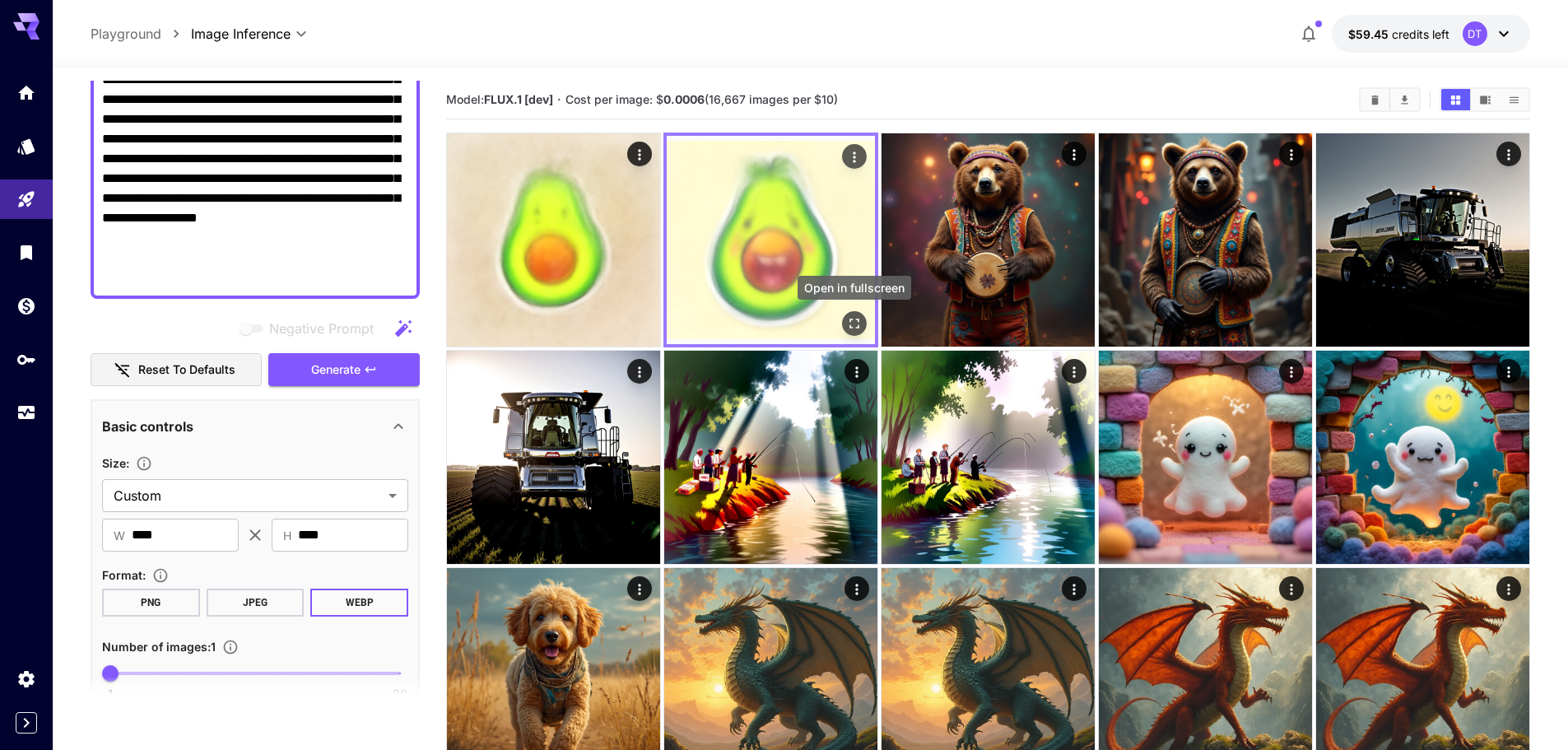
click at [860, 317] on icon "Open in fullscreen" at bounding box center [854, 323] width 17 height 17
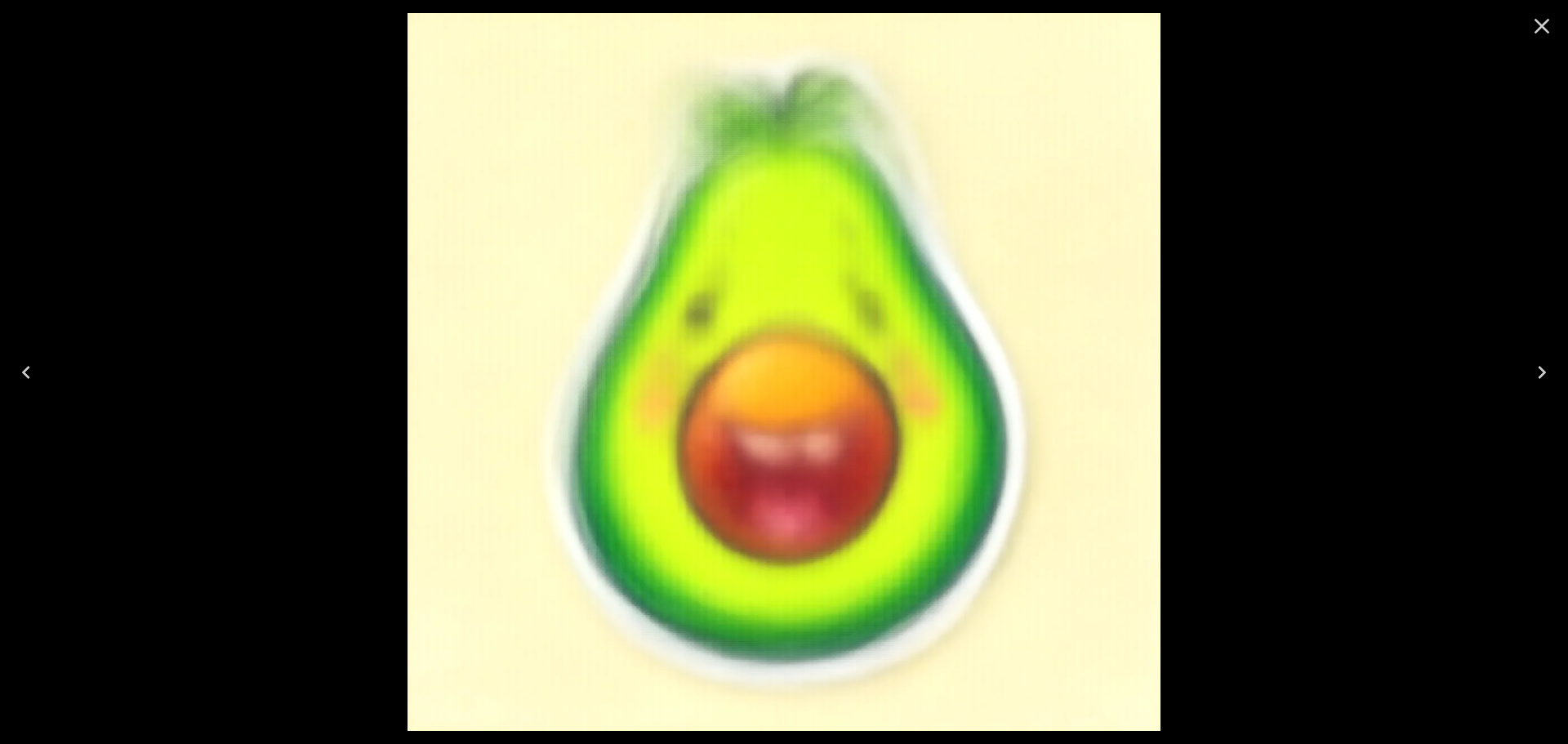
click at [1535, 29] on icon "Close" at bounding box center [1541, 26] width 26 height 26
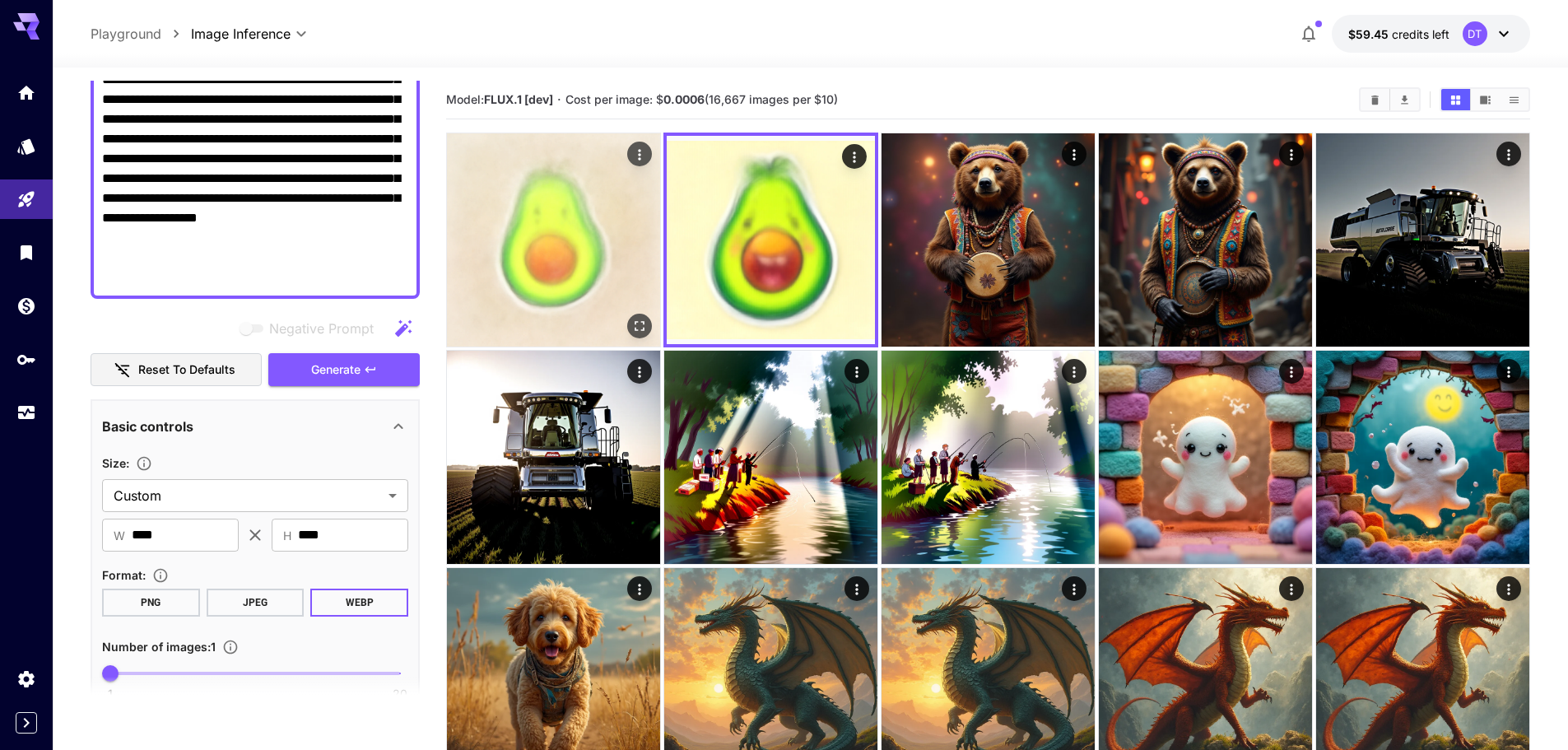
click at [531, 192] on img at bounding box center [554, 240] width 213 height 213
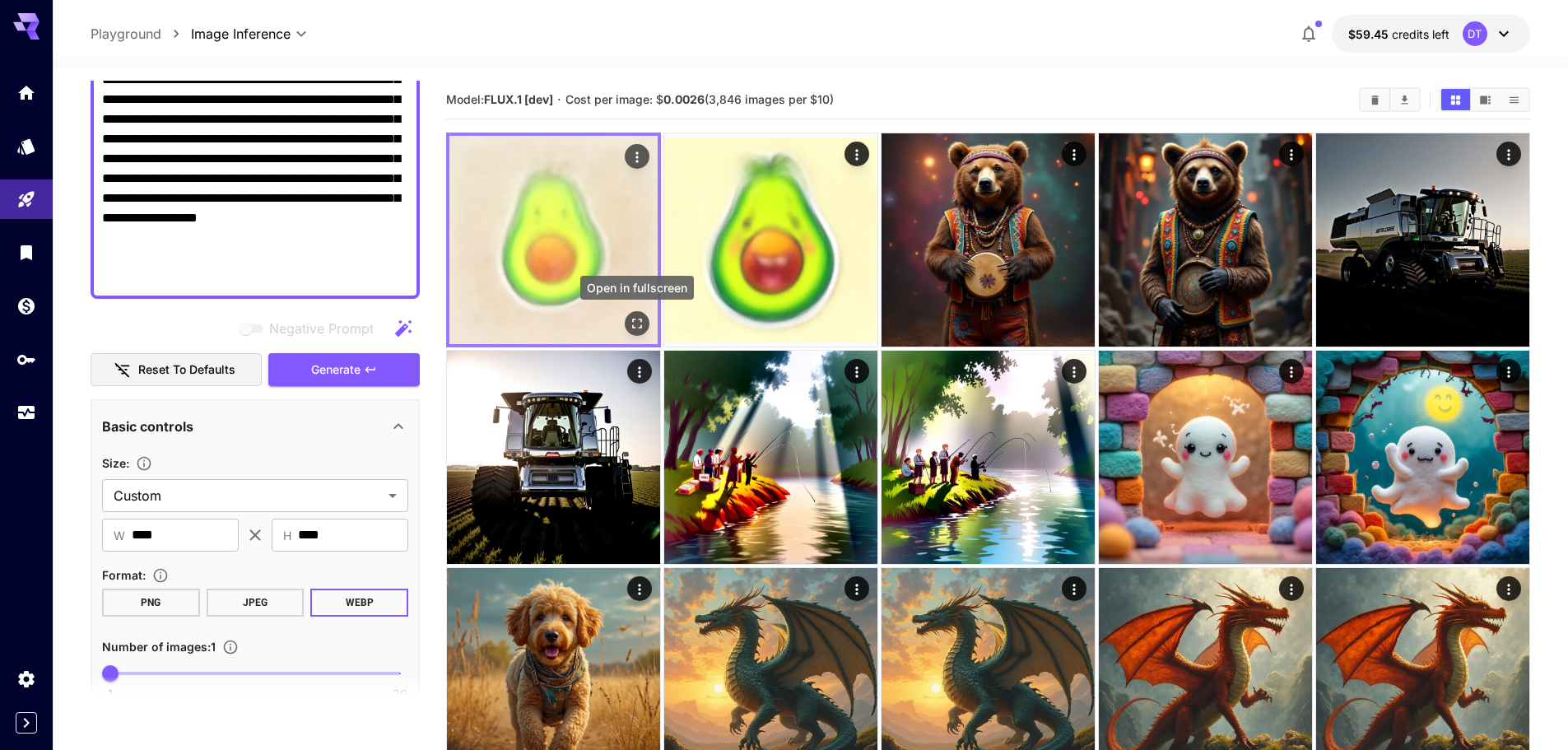
click at [639, 323] on icon "Open in fullscreen" at bounding box center [637, 323] width 17 height 17
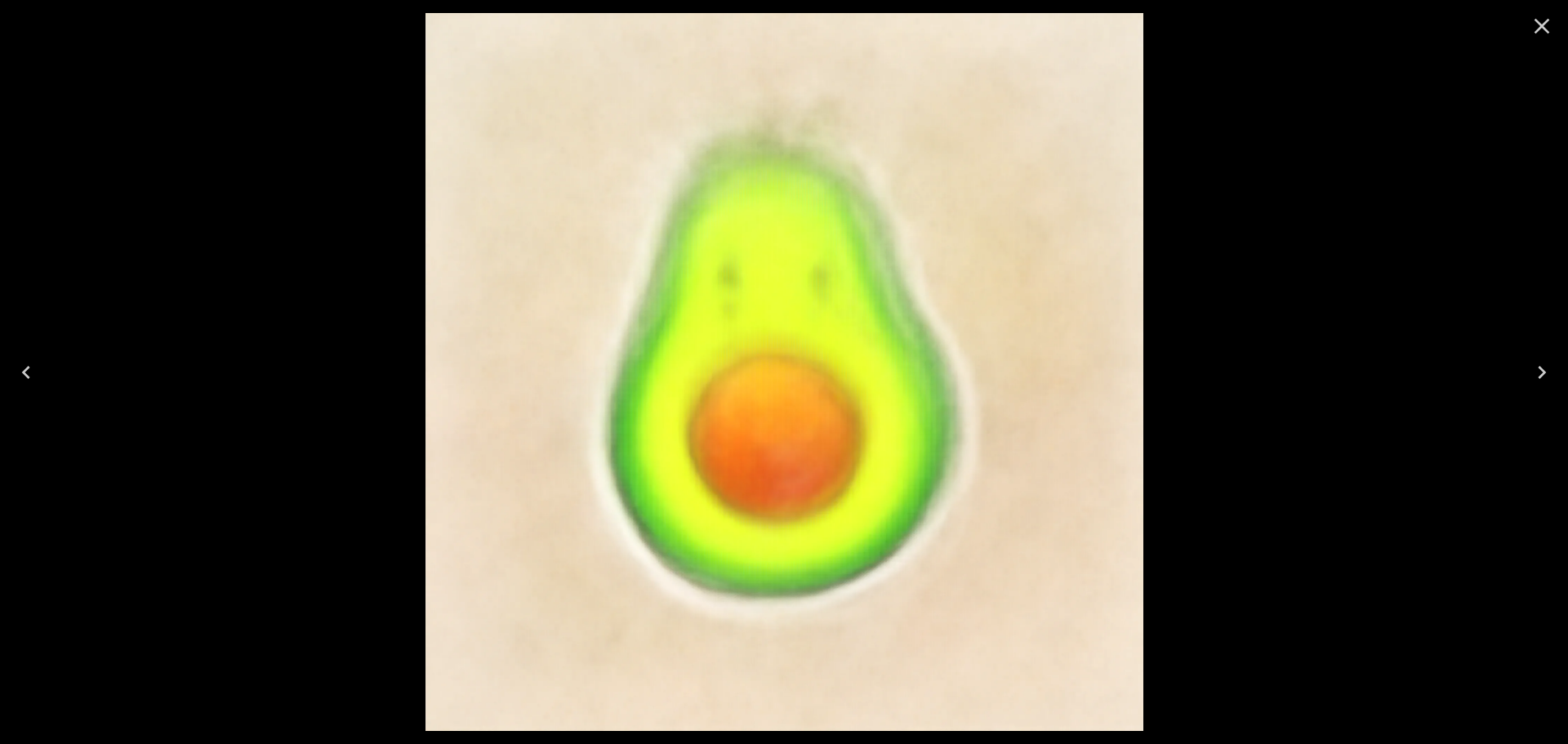
click at [1548, 35] on icon "Close" at bounding box center [1541, 26] width 26 height 26
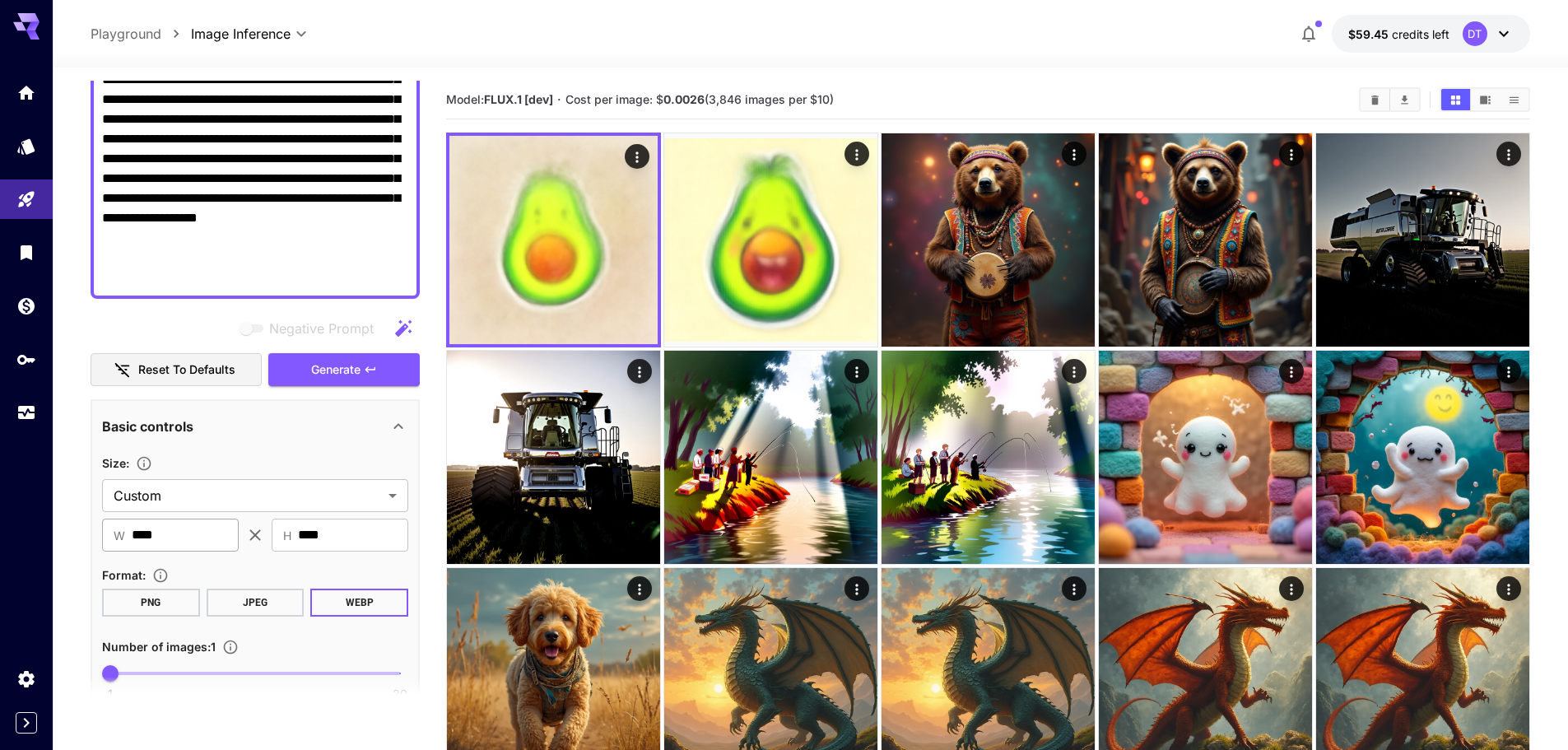
click at [229, 541] on input "****" at bounding box center [185, 535] width 107 height 33
drag, startPoint x: 199, startPoint y: 534, endPoint x: 106, endPoint y: 528, distance: 93.2
click at [106, 528] on div "​ W **** ​" at bounding box center [170, 535] width 137 height 33
type input "****"
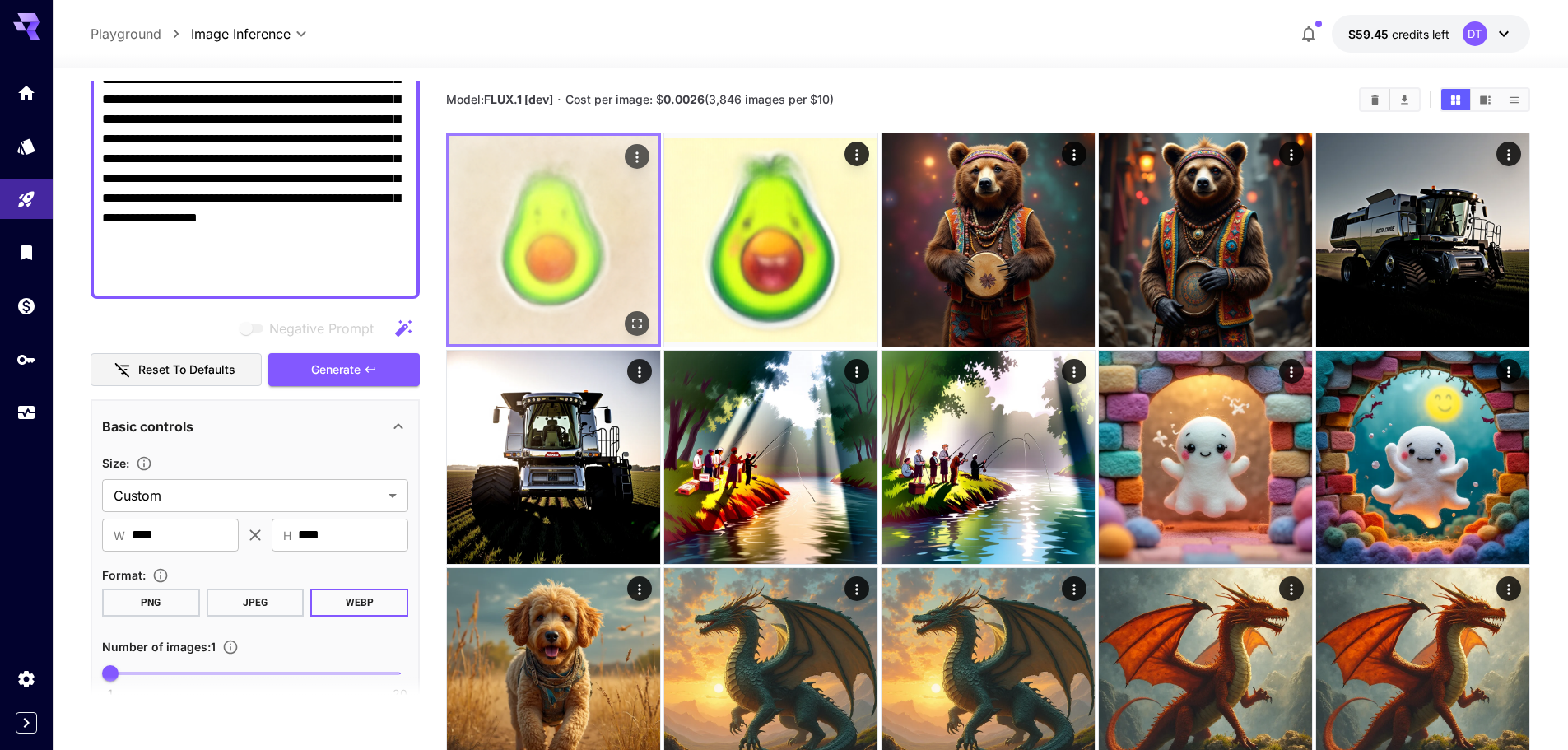
click at [375, 372] on icon "button" at bounding box center [370, 369] width 13 height 13
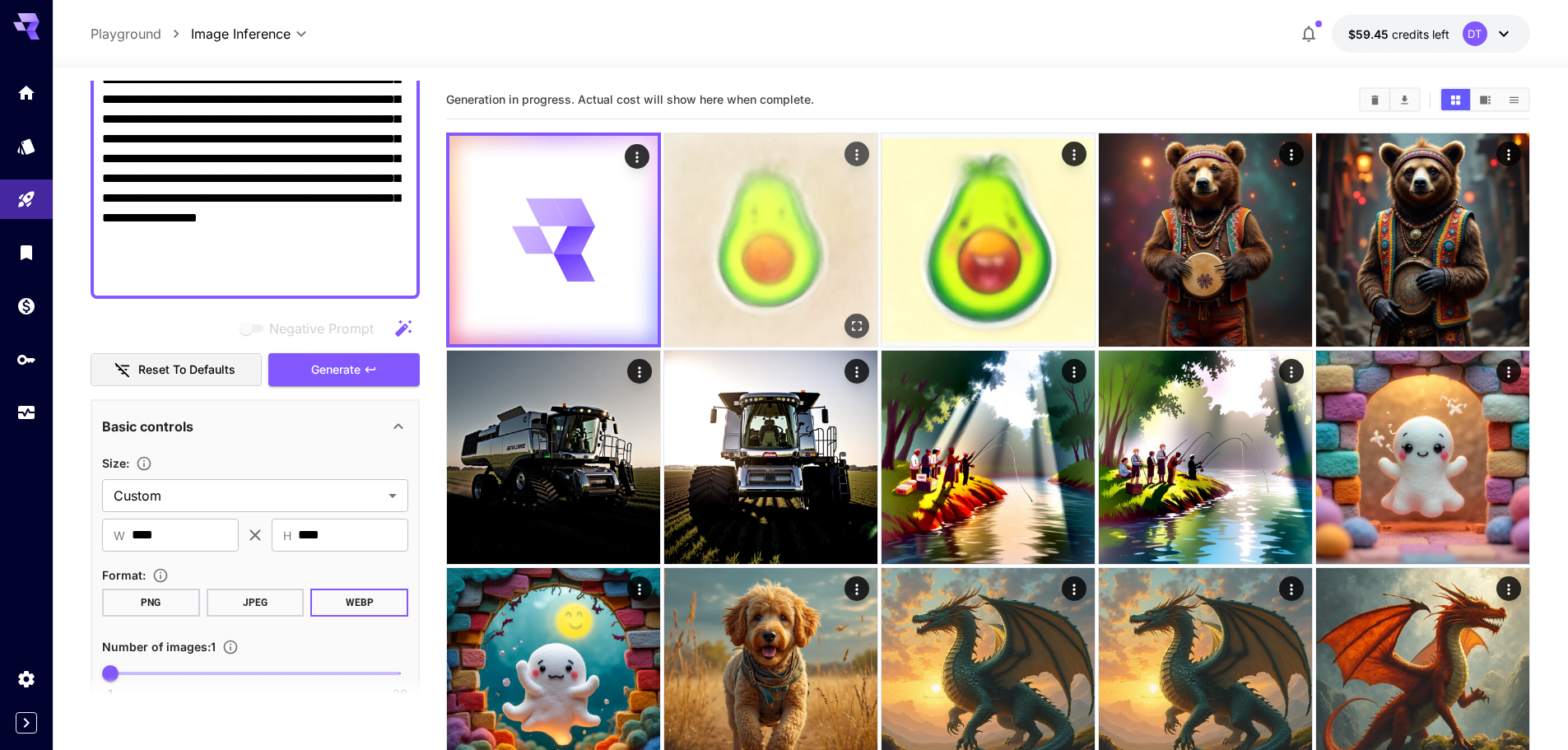
click at [772, 265] on img at bounding box center [771, 240] width 213 height 213
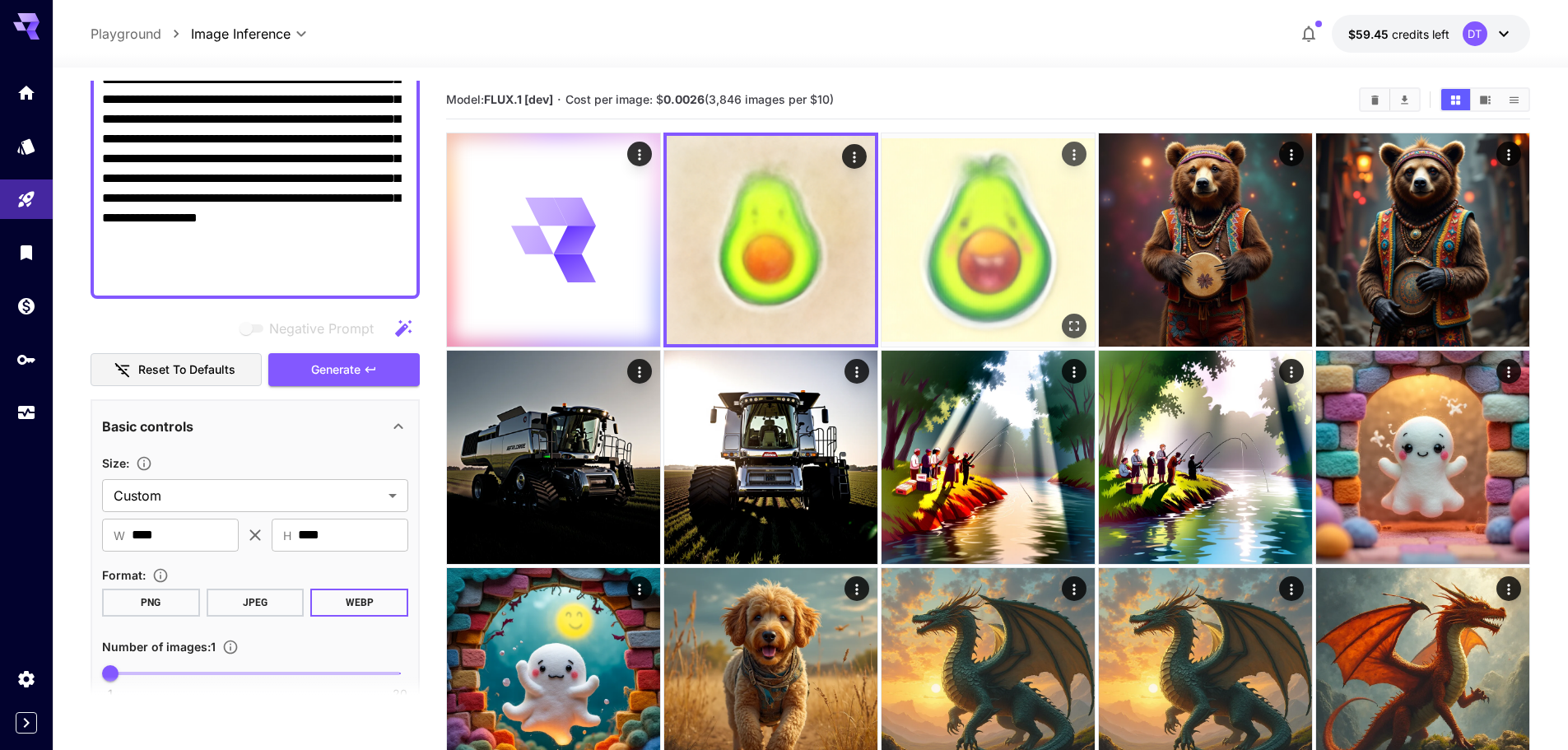
click at [936, 291] on img at bounding box center [988, 240] width 213 height 213
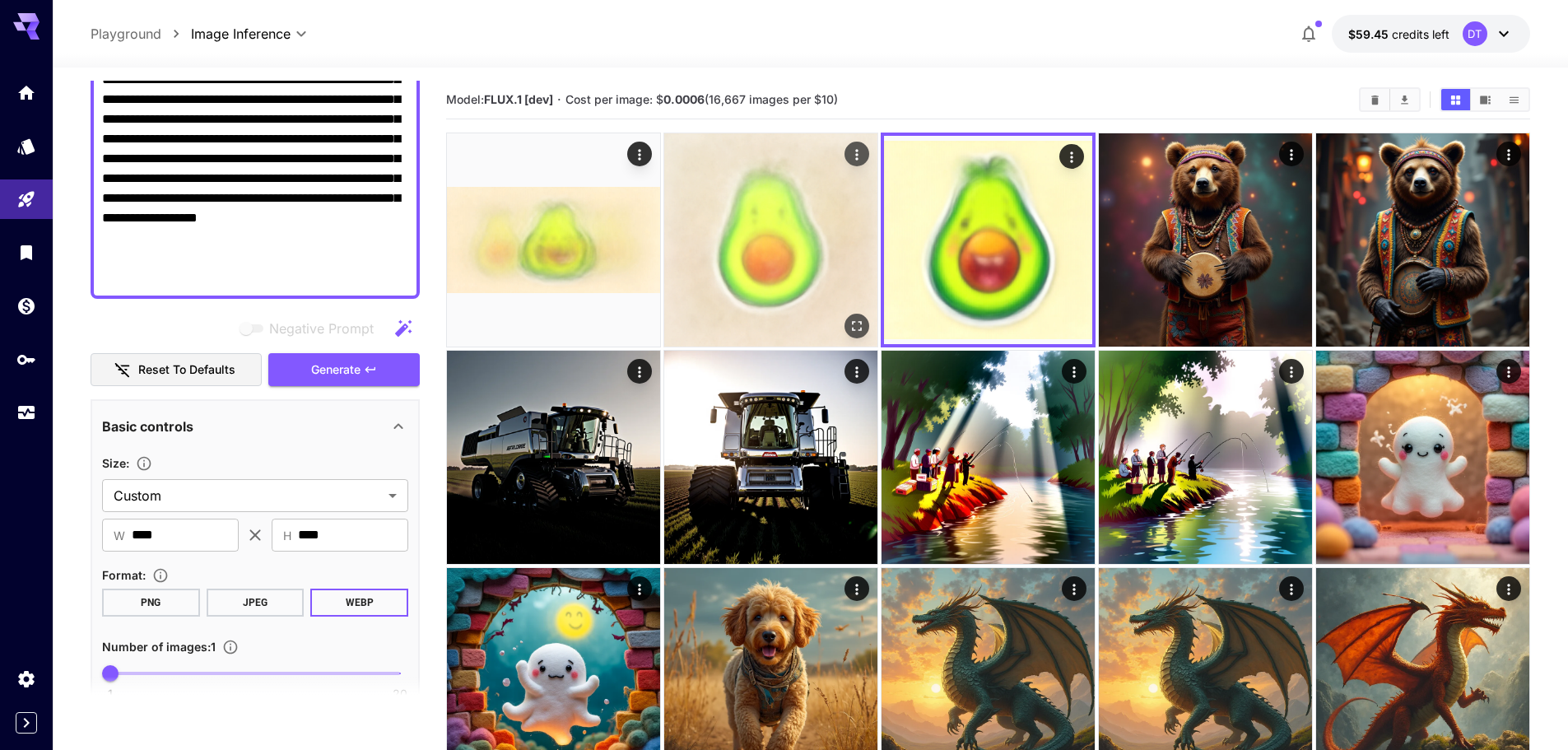
click at [761, 269] on img at bounding box center [771, 240] width 213 height 213
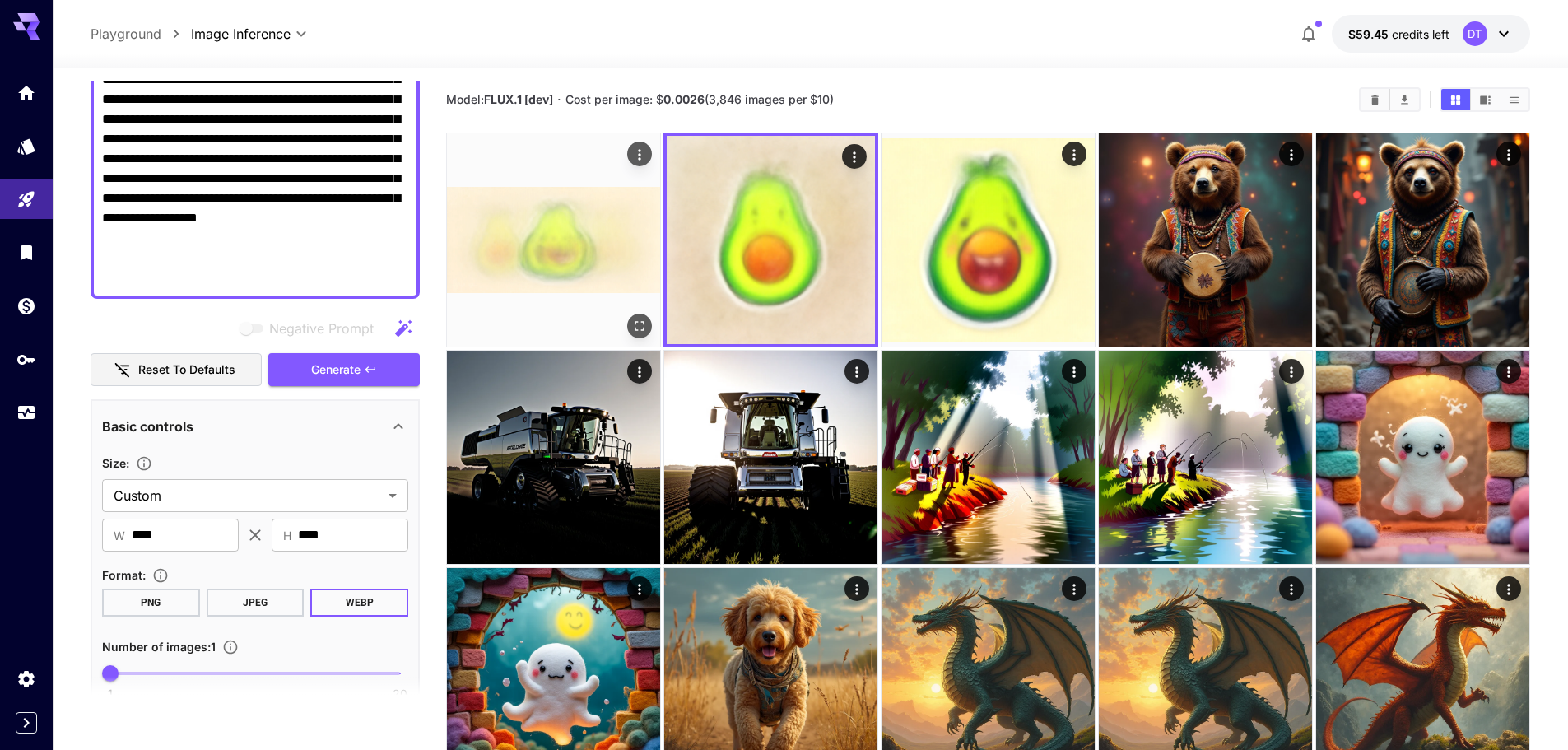
click at [555, 256] on img at bounding box center [554, 240] width 213 height 213
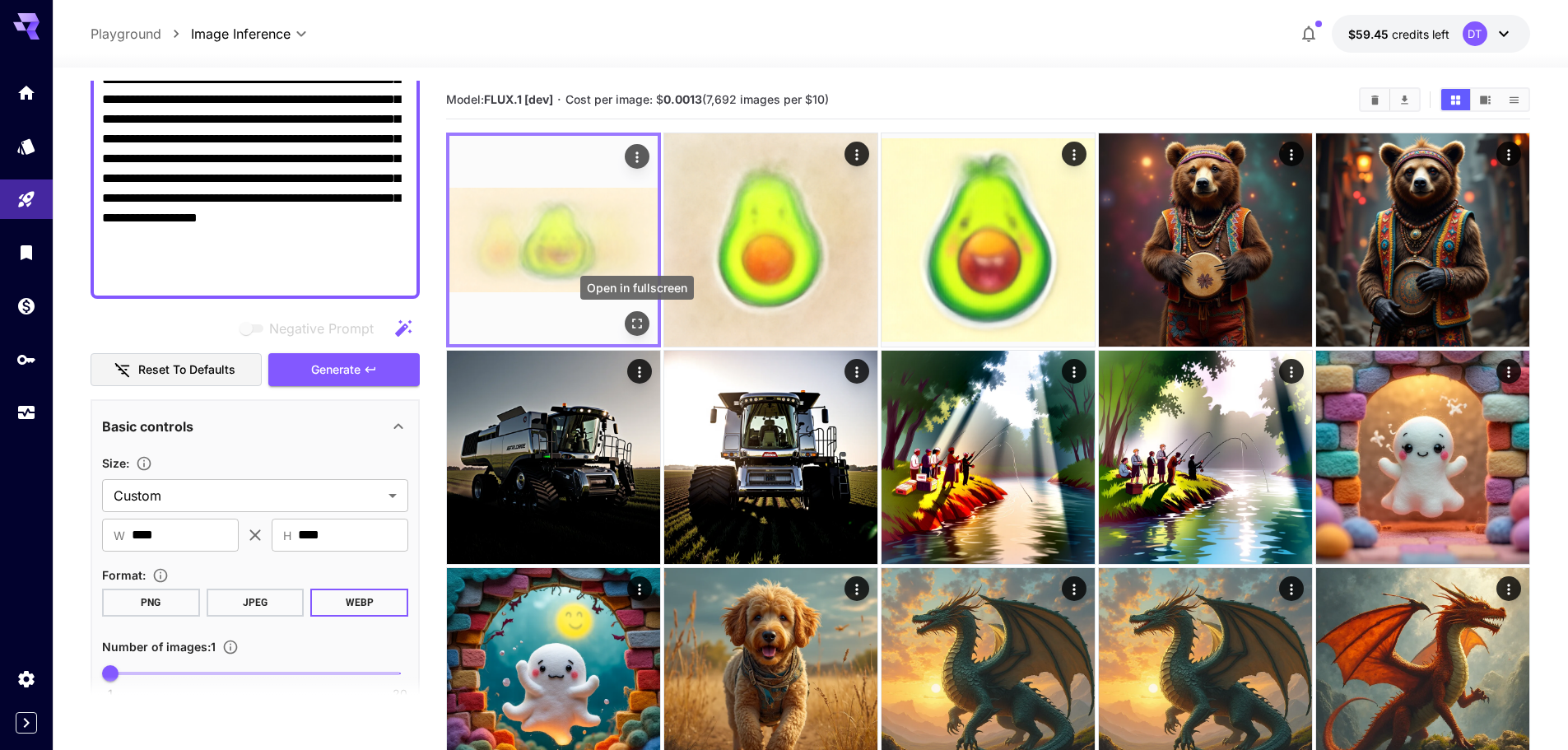
click at [639, 323] on icon "Open in fullscreen" at bounding box center [637, 323] width 17 height 17
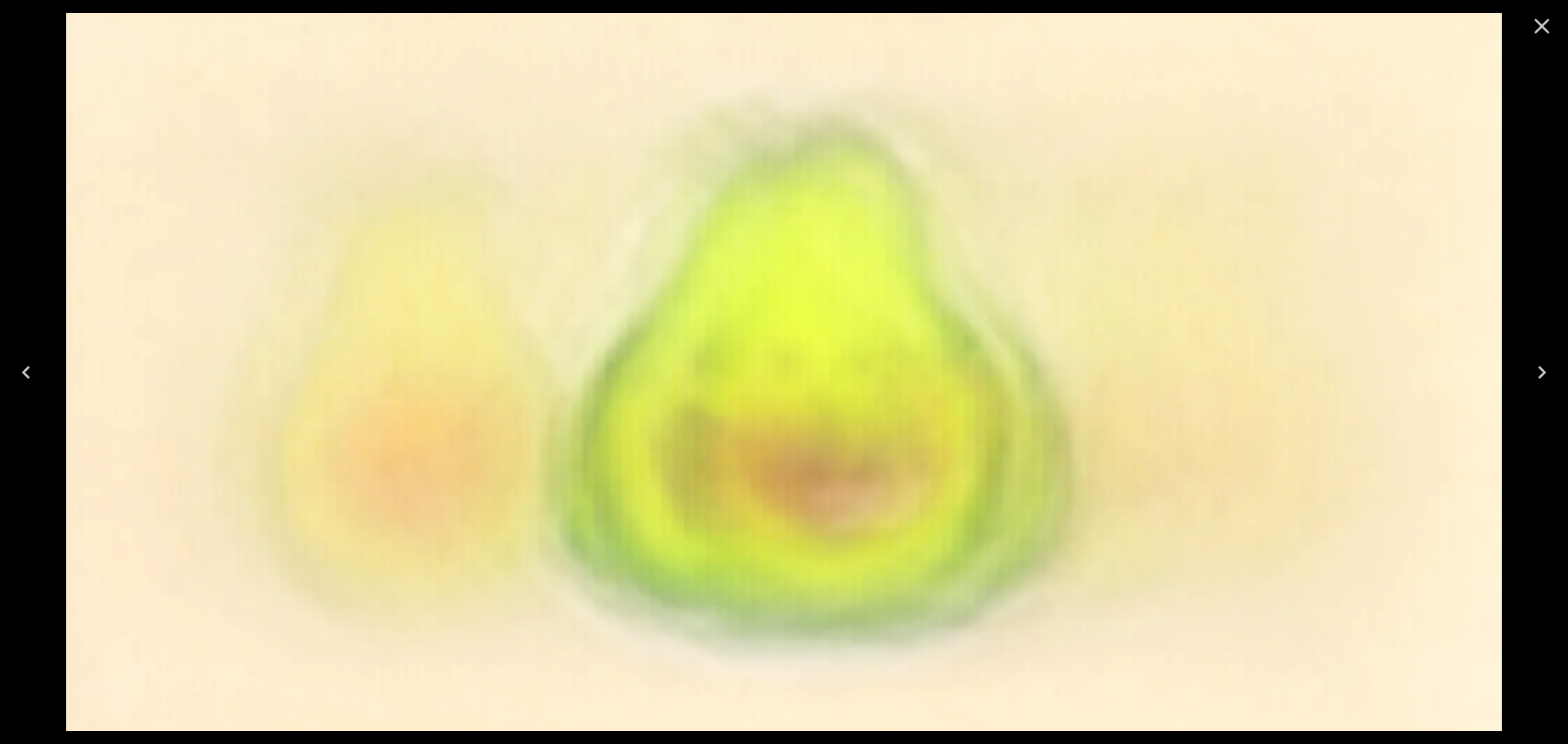
click at [1540, 26] on icon "Close" at bounding box center [1542, 27] width 16 height 16
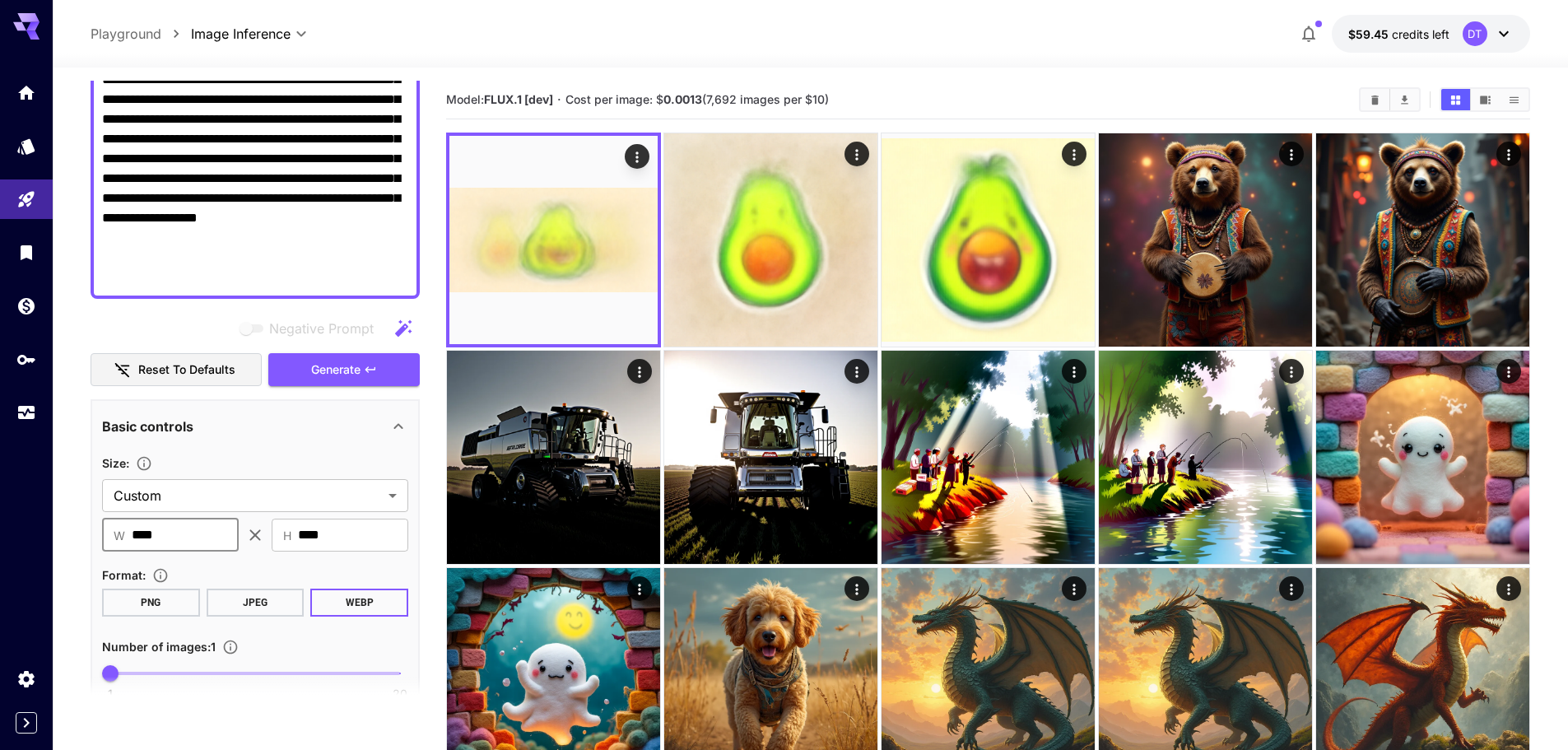
drag, startPoint x: 186, startPoint y: 535, endPoint x: 95, endPoint y: 522, distance: 91.9
click at [193, 530] on input "****" at bounding box center [185, 535] width 107 height 33
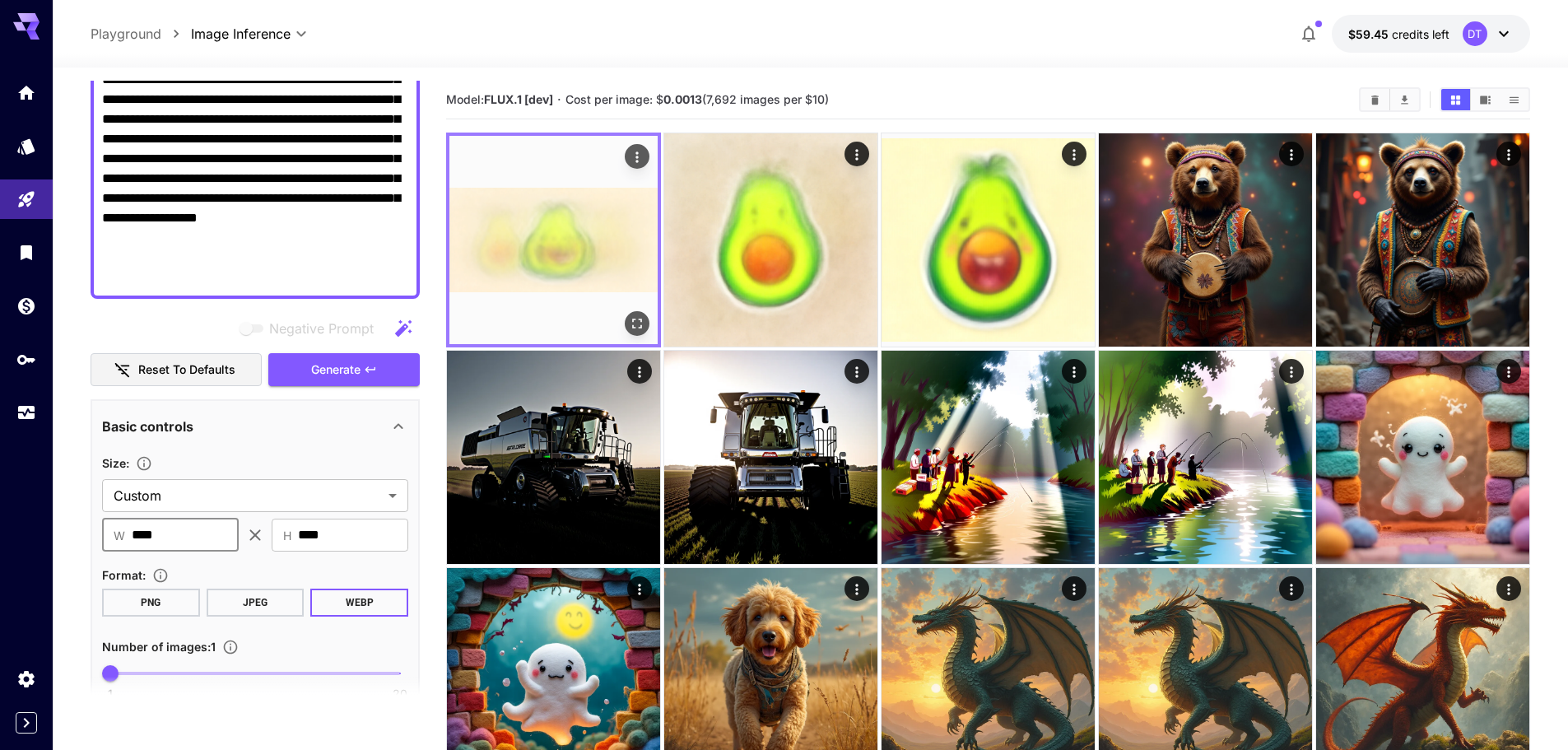
type input "****"
click at [333, 360] on span "Generate" at bounding box center [336, 370] width 50 height 21
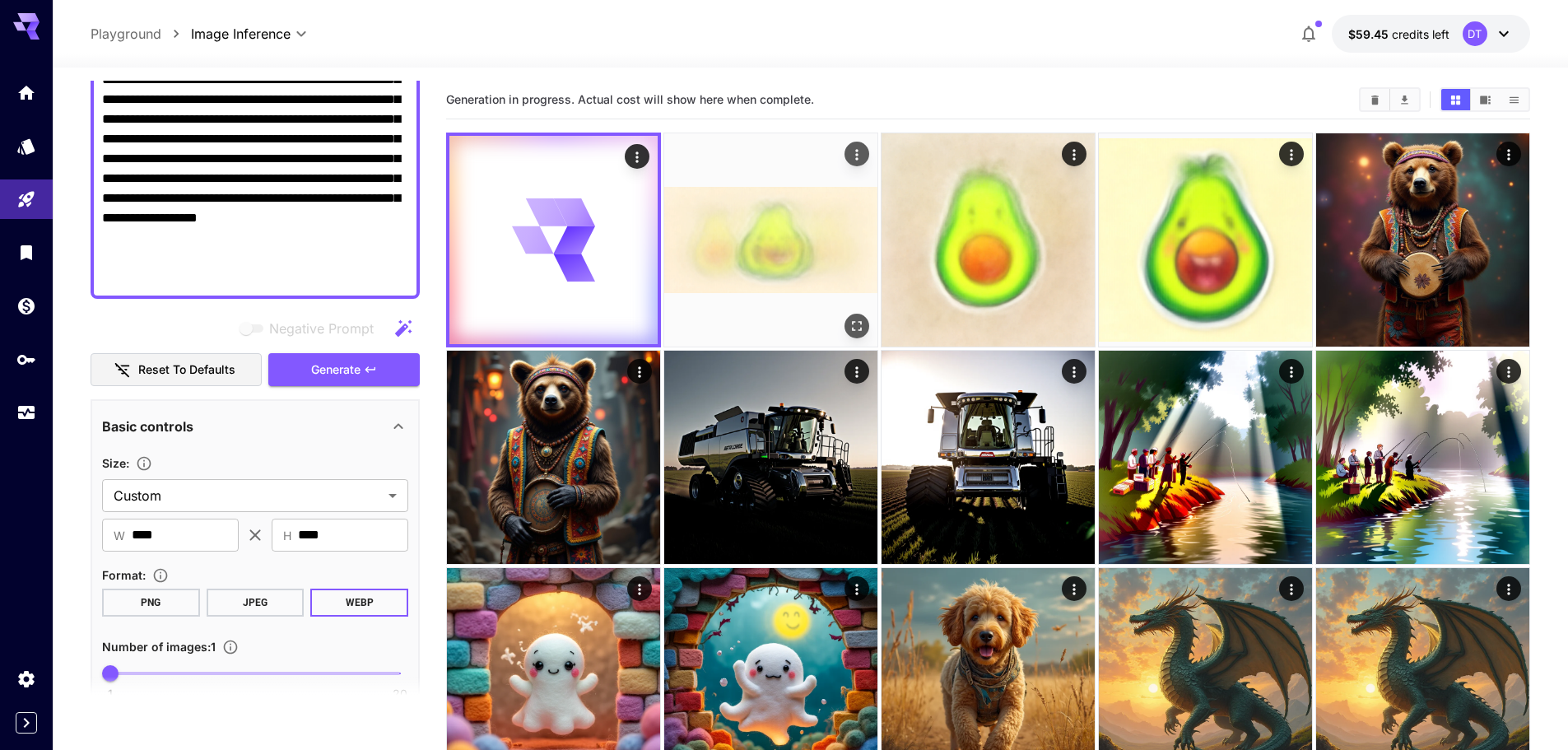
click at [753, 235] on img at bounding box center [771, 240] width 213 height 213
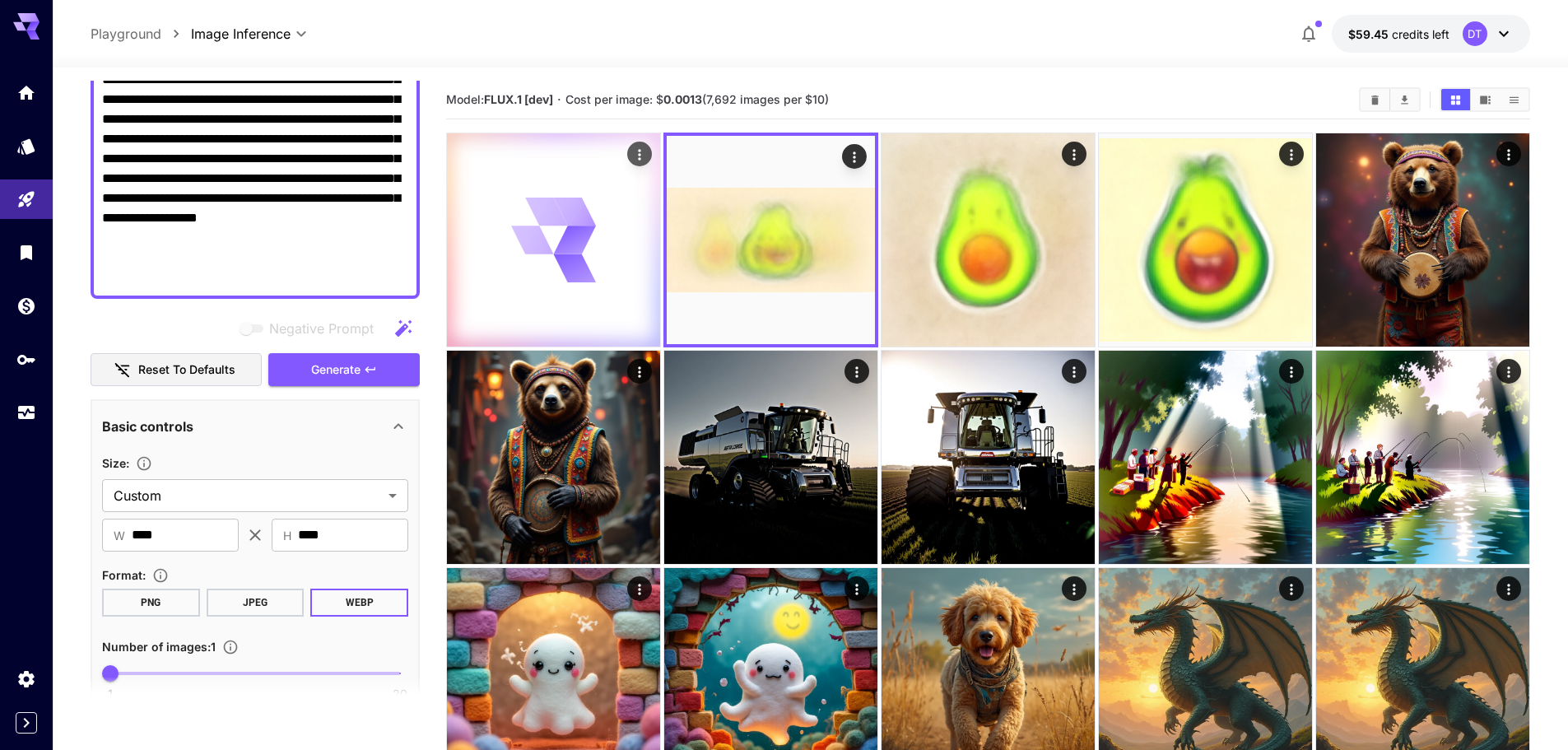
click at [554, 252] on icon at bounding box center [555, 240] width 86 height 86
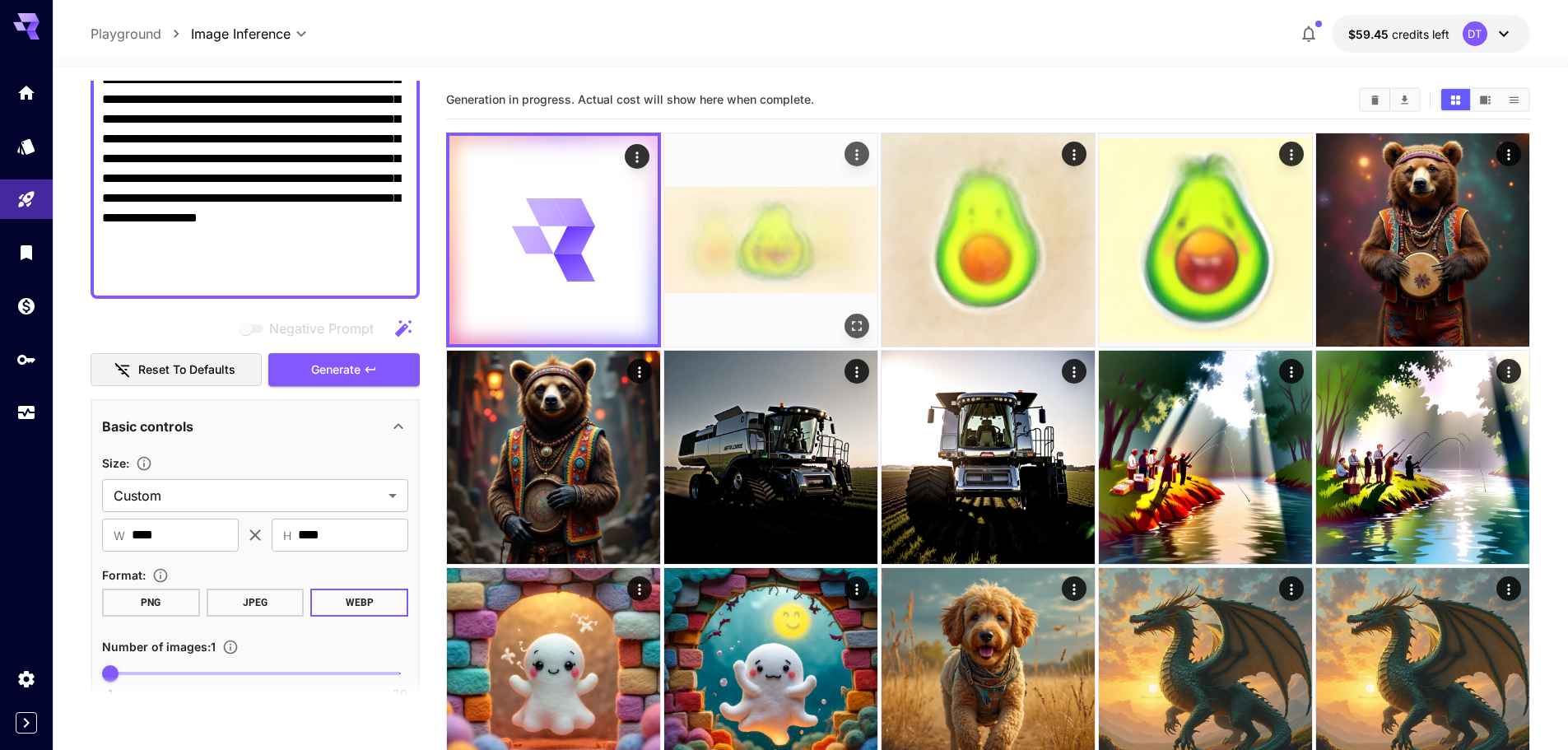
click at [822, 247] on img at bounding box center [771, 240] width 213 height 213
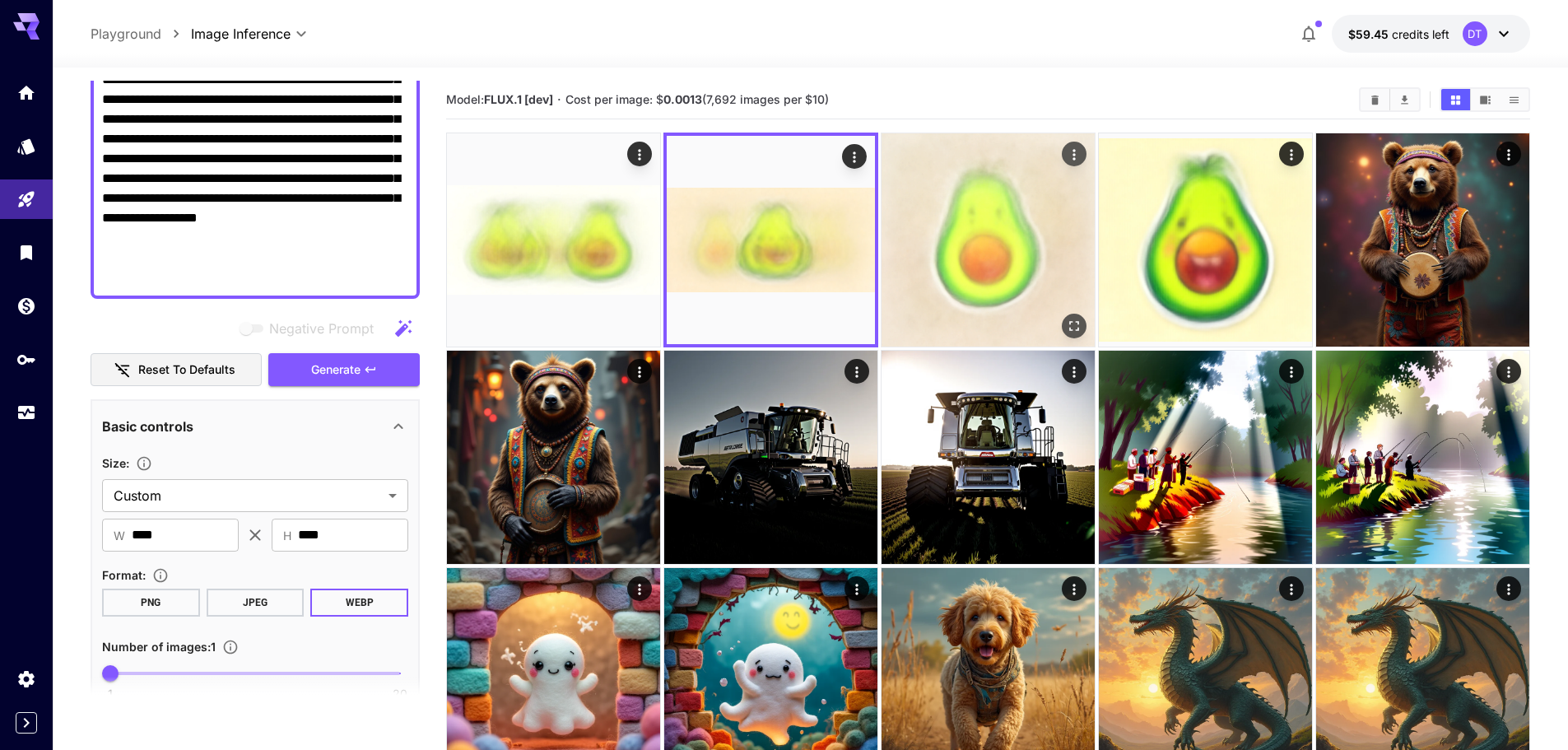
click at [952, 224] on img at bounding box center [988, 240] width 213 height 213
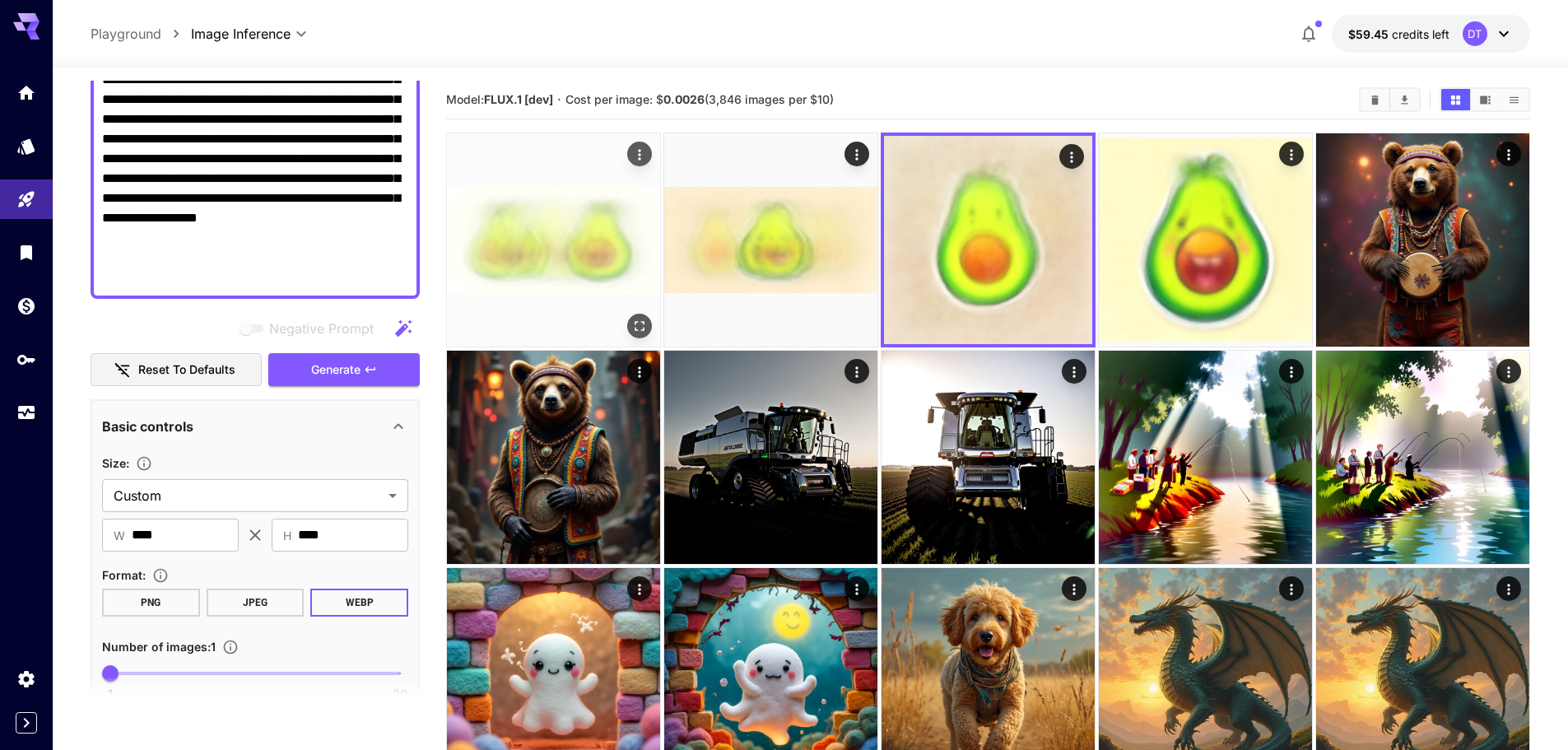
click at [656, 237] on img at bounding box center [554, 240] width 213 height 213
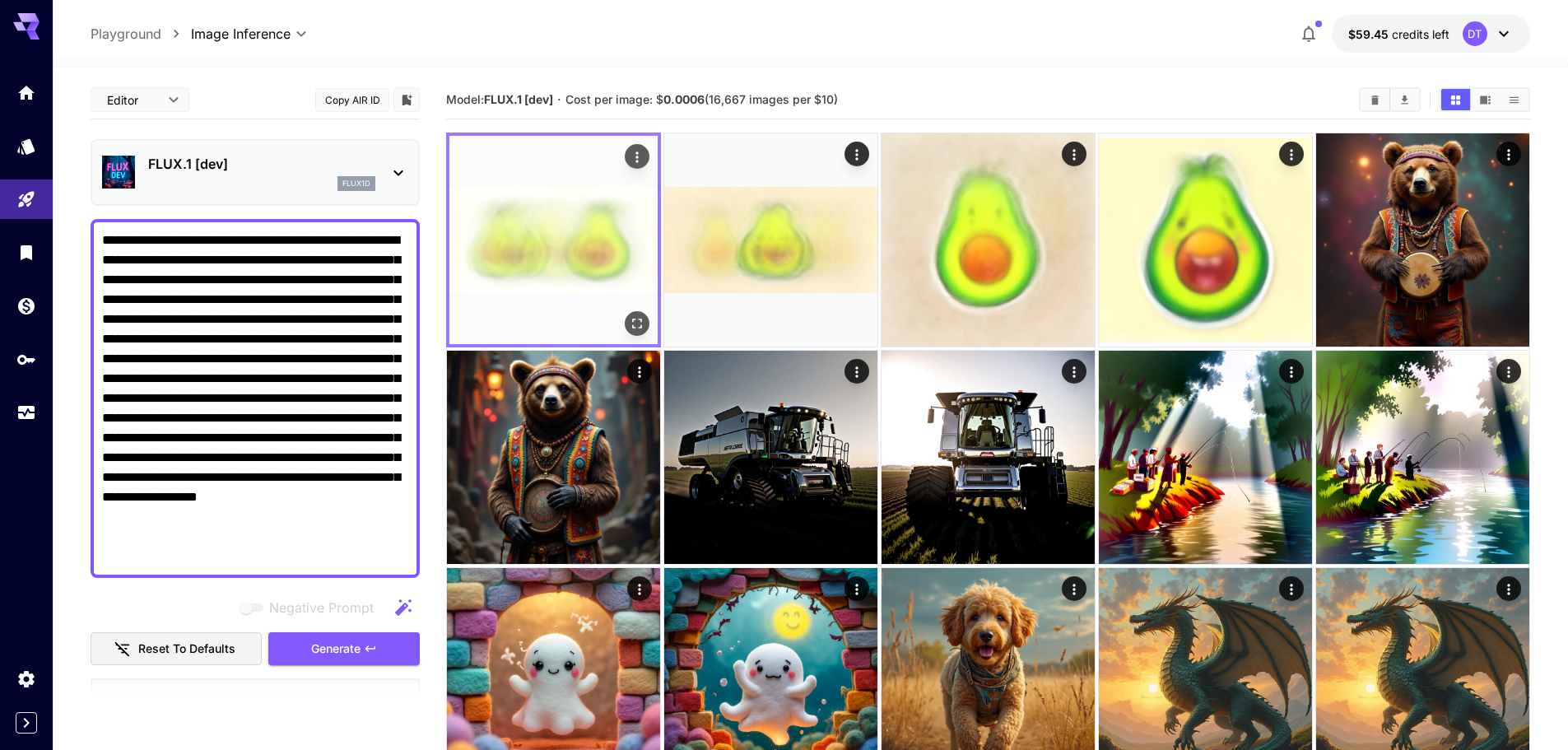
scroll to position [279, 0]
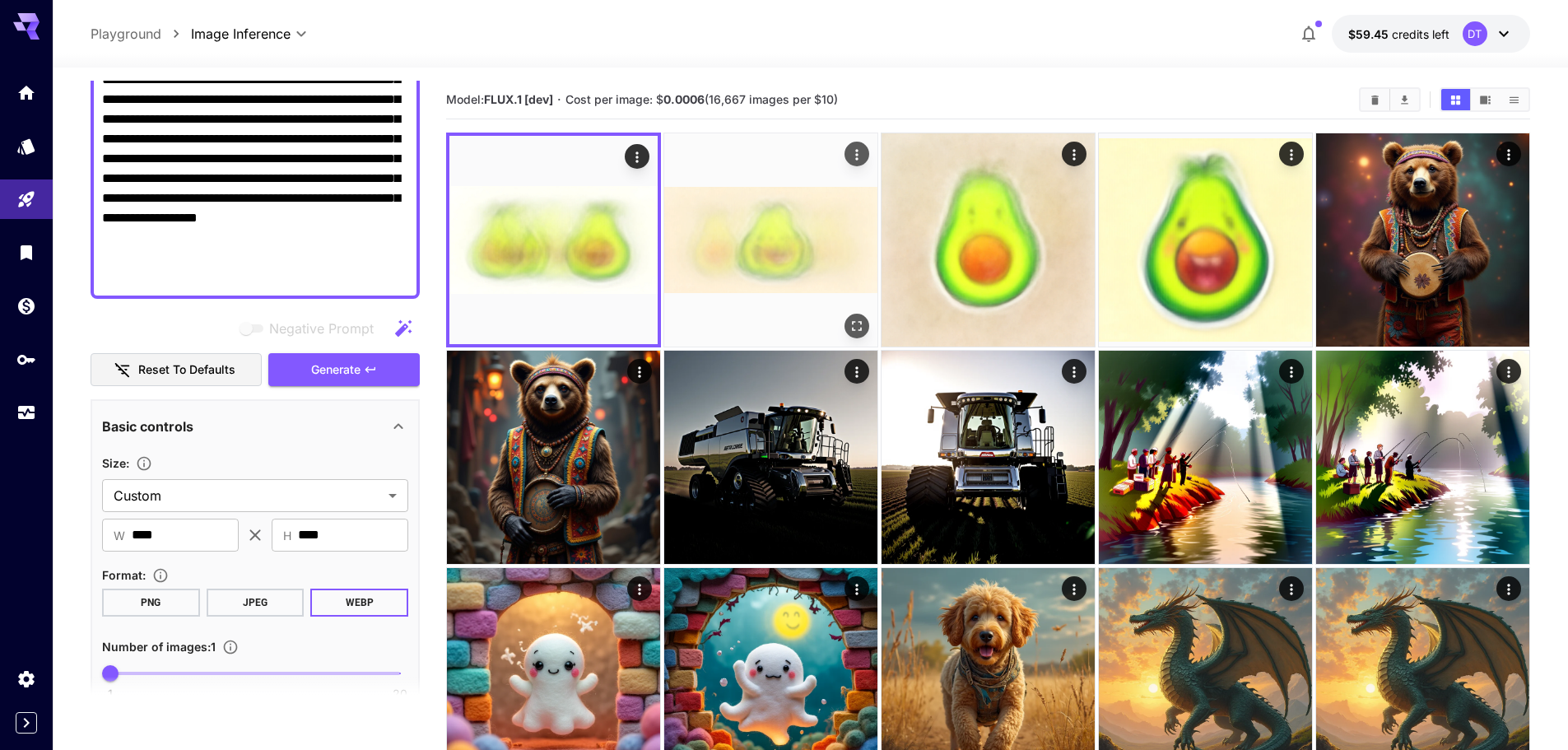
click at [716, 233] on img at bounding box center [771, 240] width 213 height 213
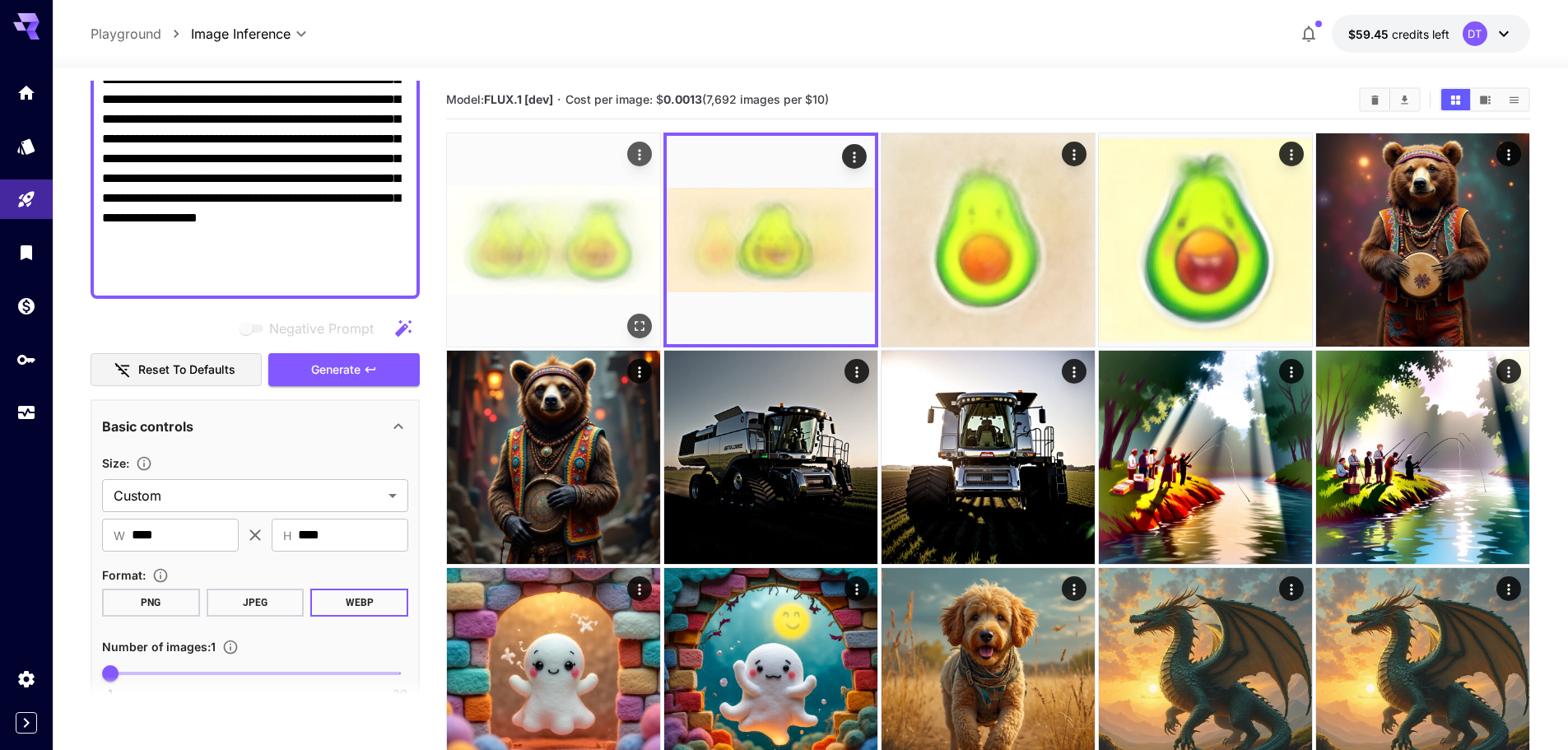
click at [542, 243] on img at bounding box center [554, 240] width 213 height 213
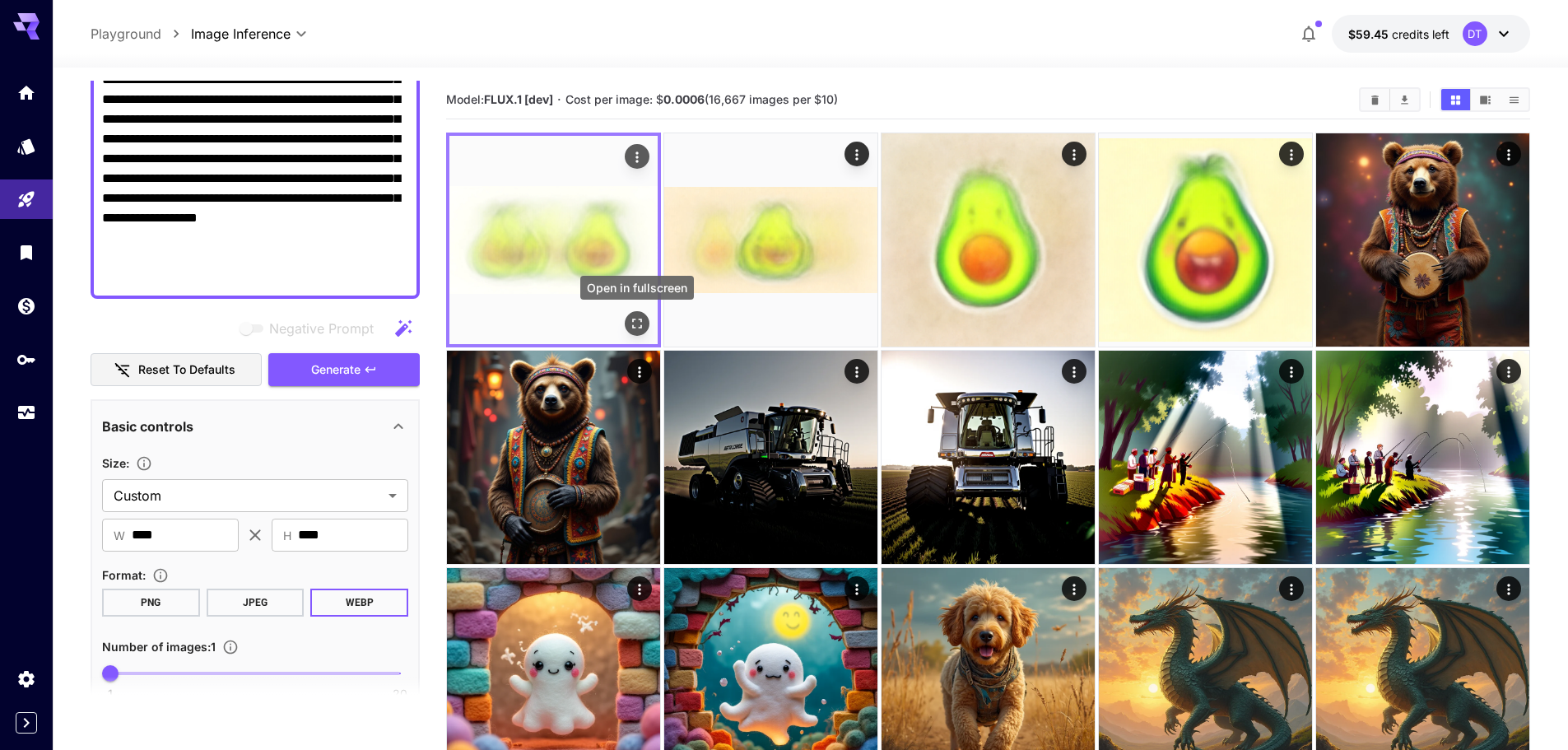
click at [635, 319] on icon "Open in fullscreen" at bounding box center [637, 323] width 10 height 10
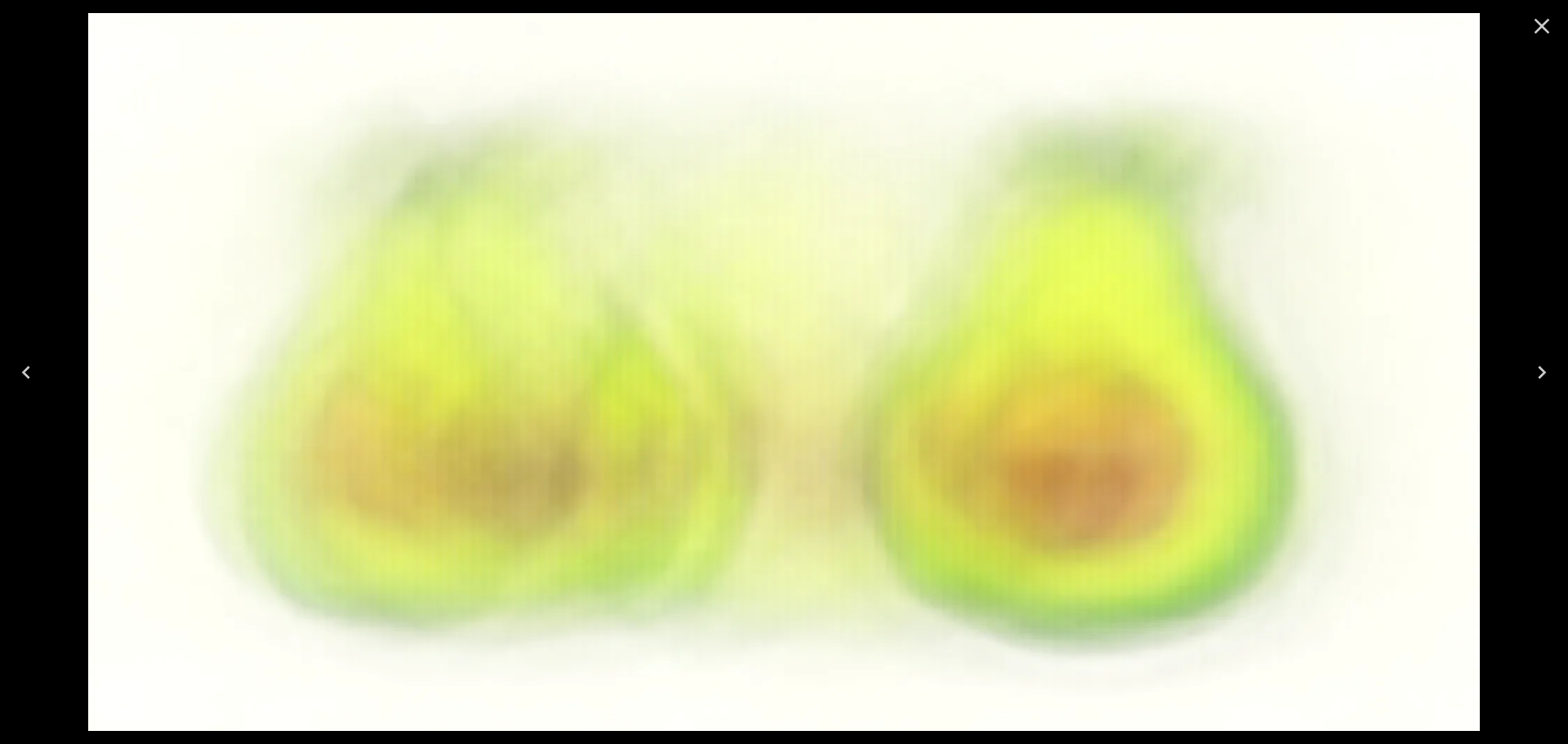
click at [1535, 26] on icon "Close" at bounding box center [1541, 26] width 26 height 26
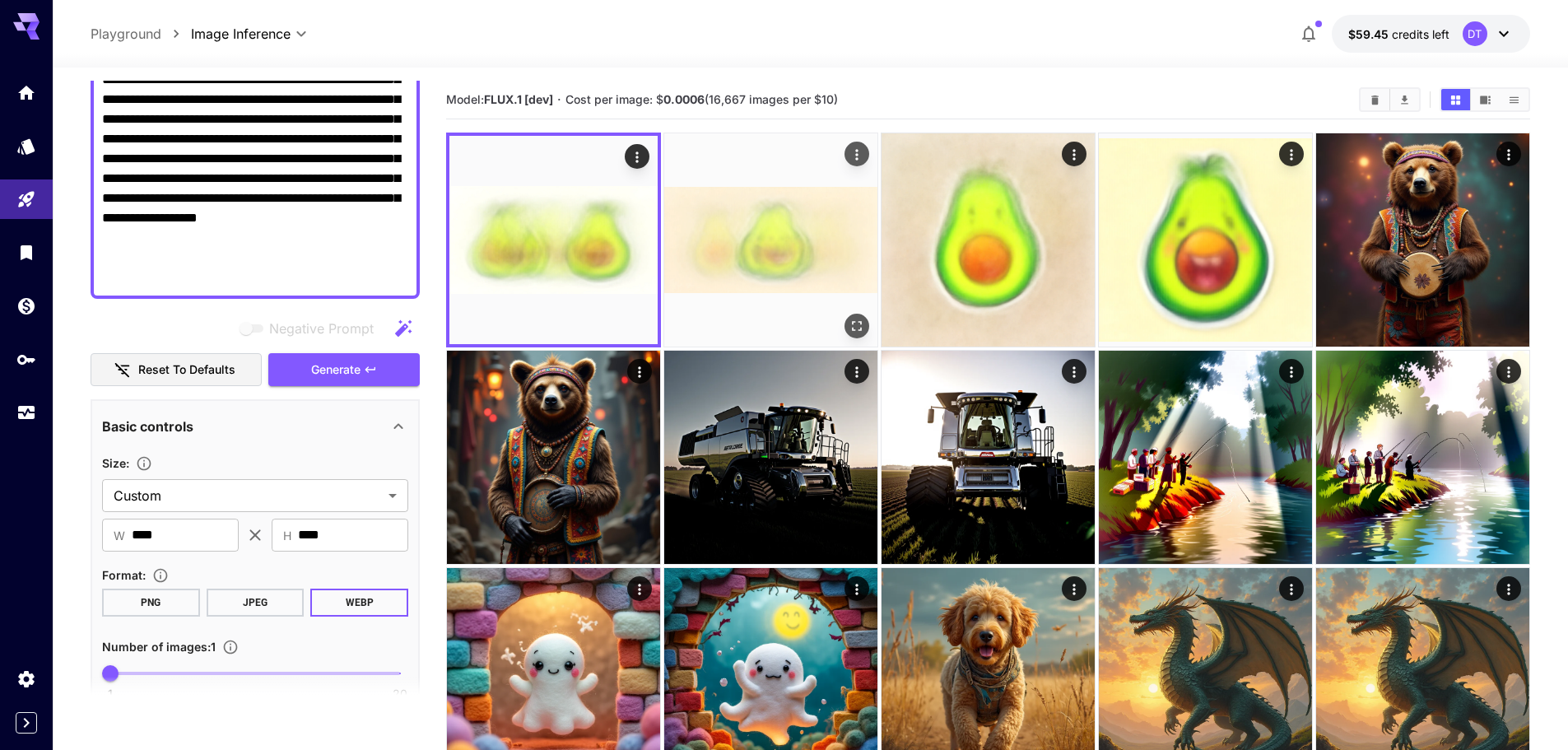
click at [742, 267] on img at bounding box center [771, 240] width 213 height 213
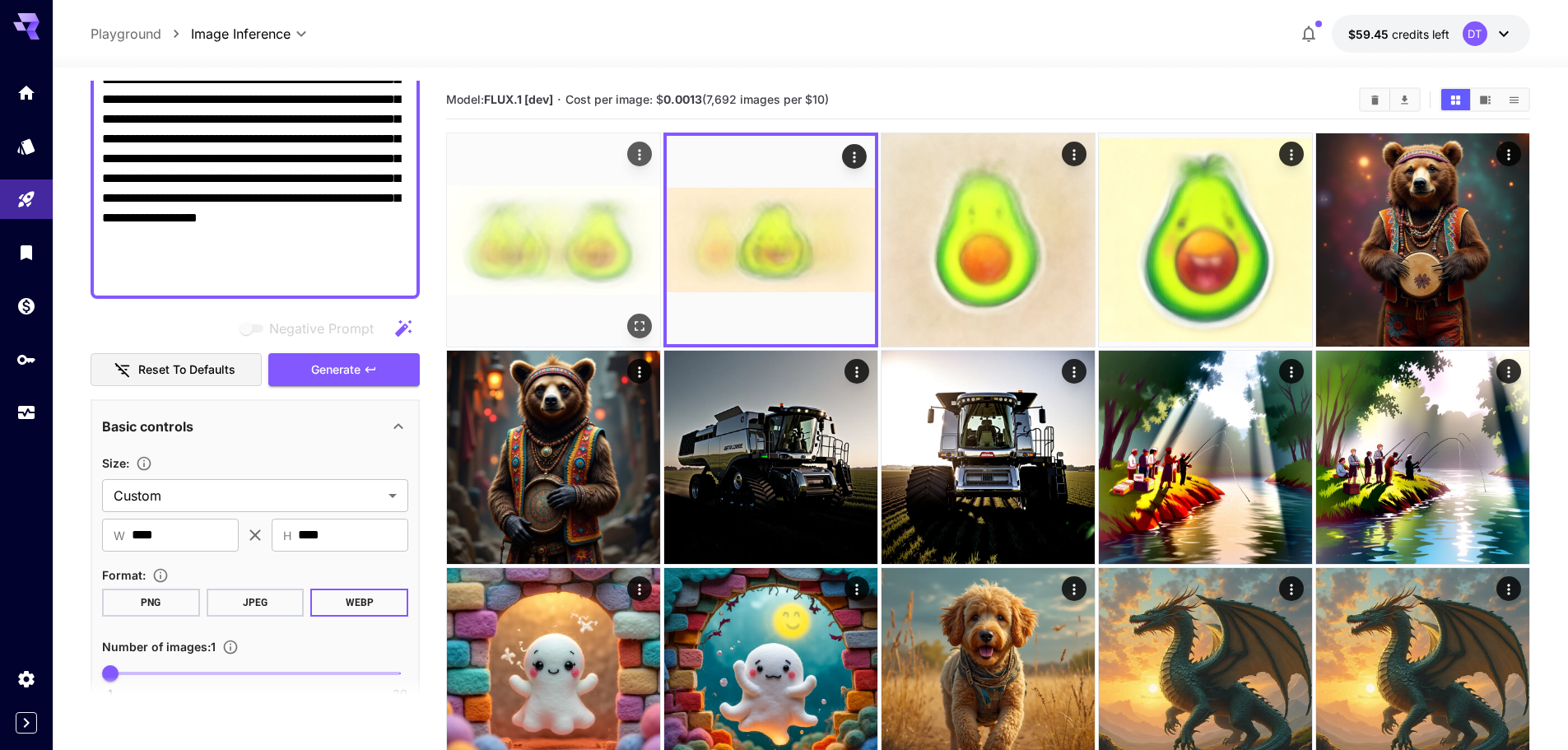
click at [591, 280] on img at bounding box center [554, 240] width 213 height 213
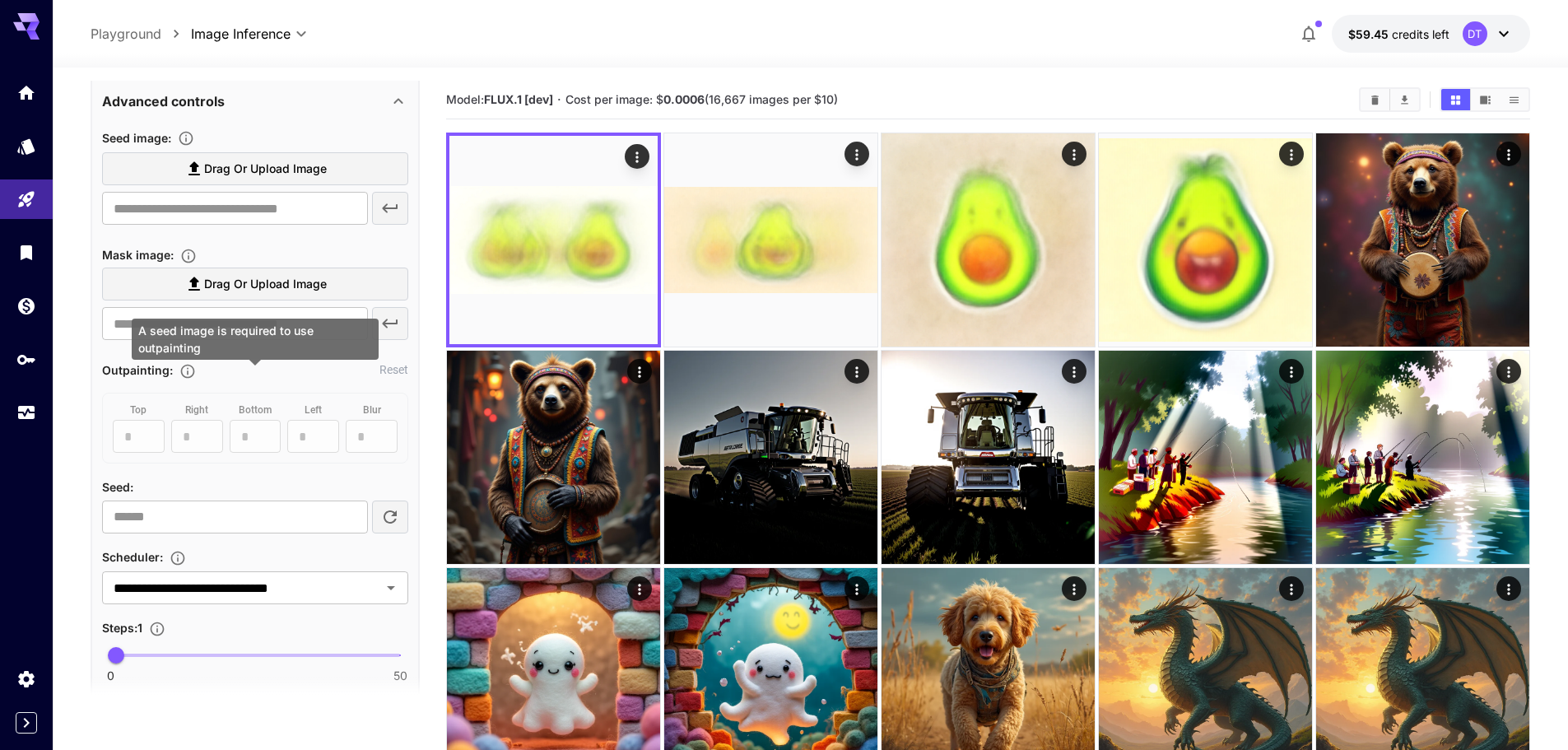
scroll to position [938, 0]
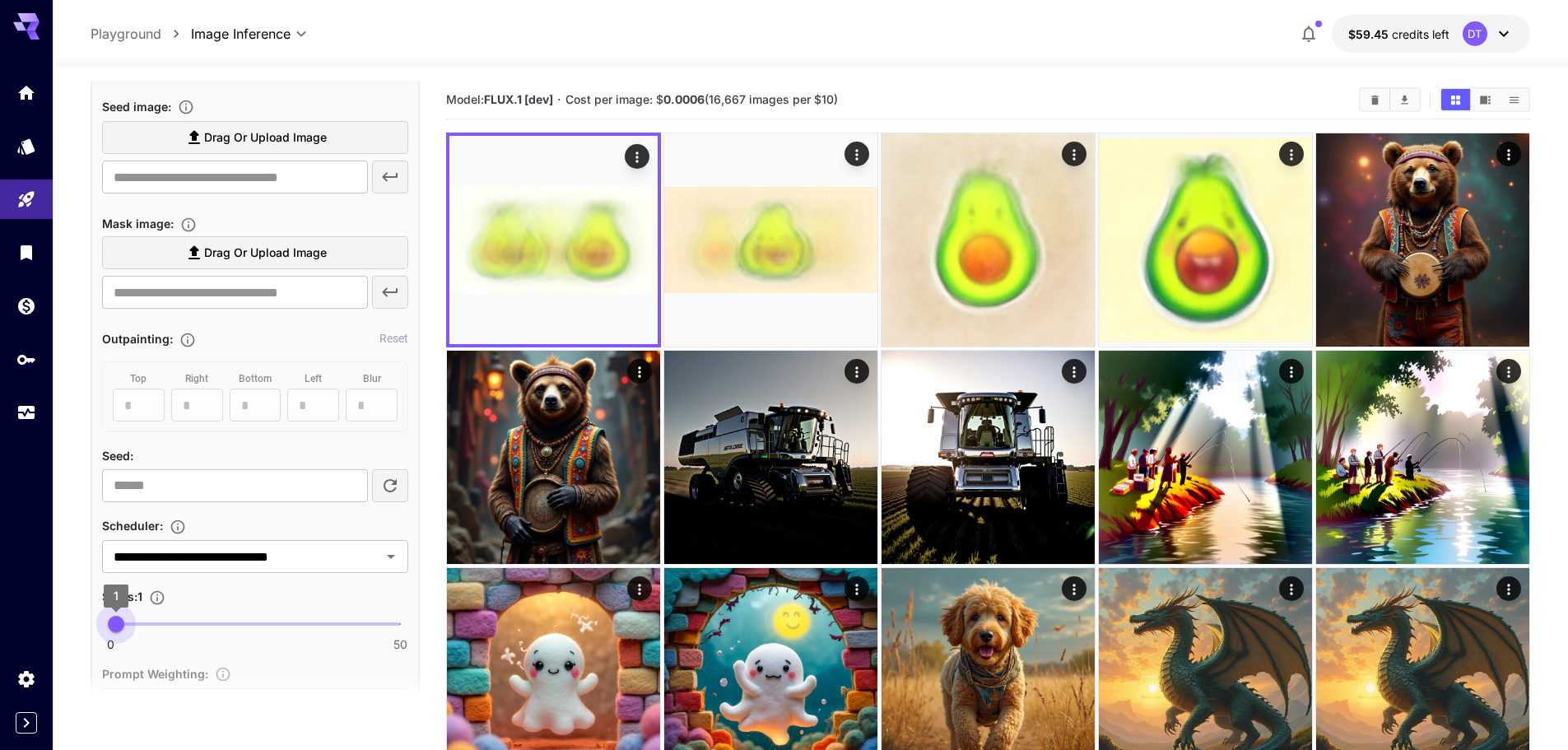
type input "*"
drag, startPoint x: 112, startPoint y: 624, endPoint x: 122, endPoint y: 619, distance: 11.2
click at [122, 619] on span "2" at bounding box center [122, 623] width 17 height 17
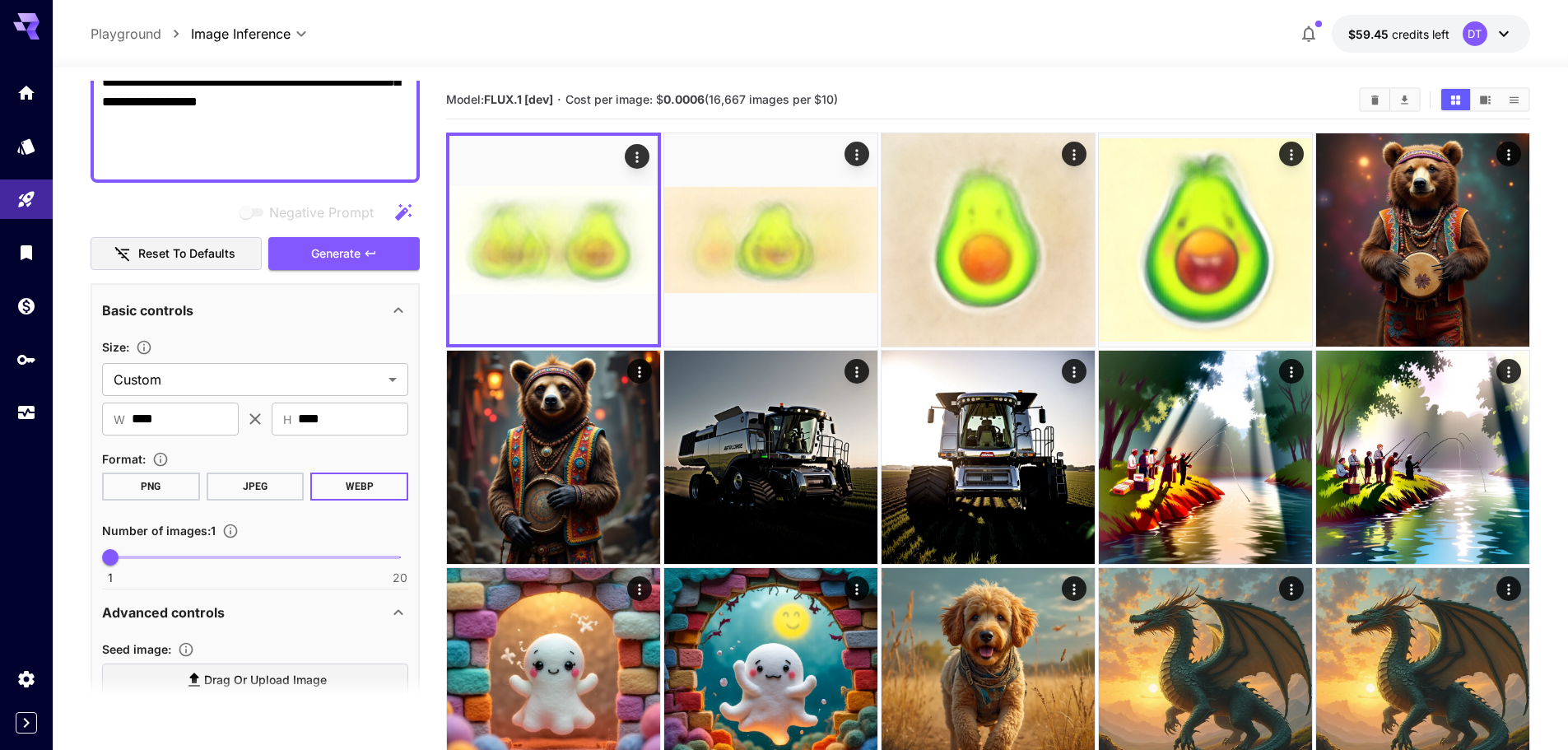
scroll to position [361, 0]
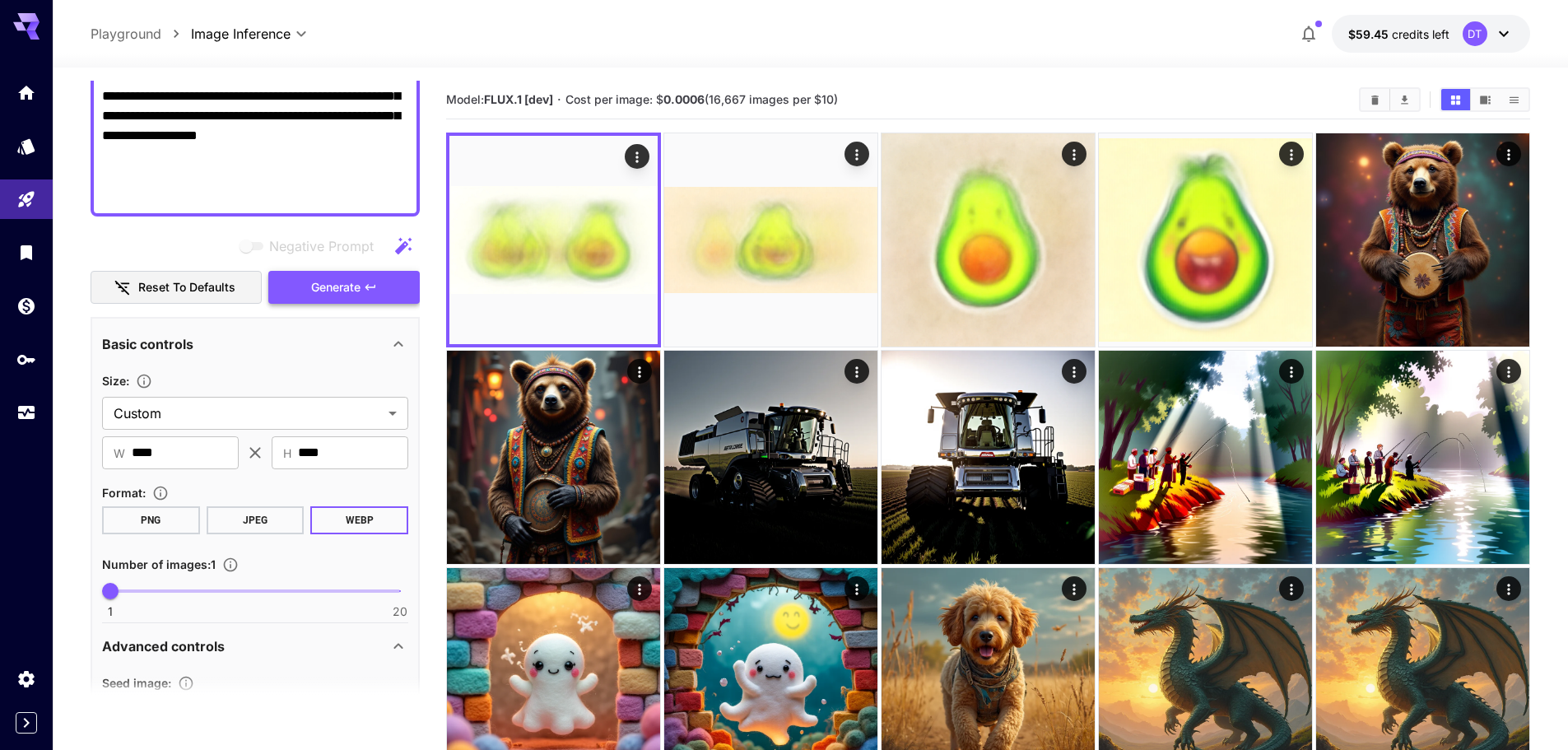
click at [345, 295] on span "Generate" at bounding box center [336, 287] width 50 height 21
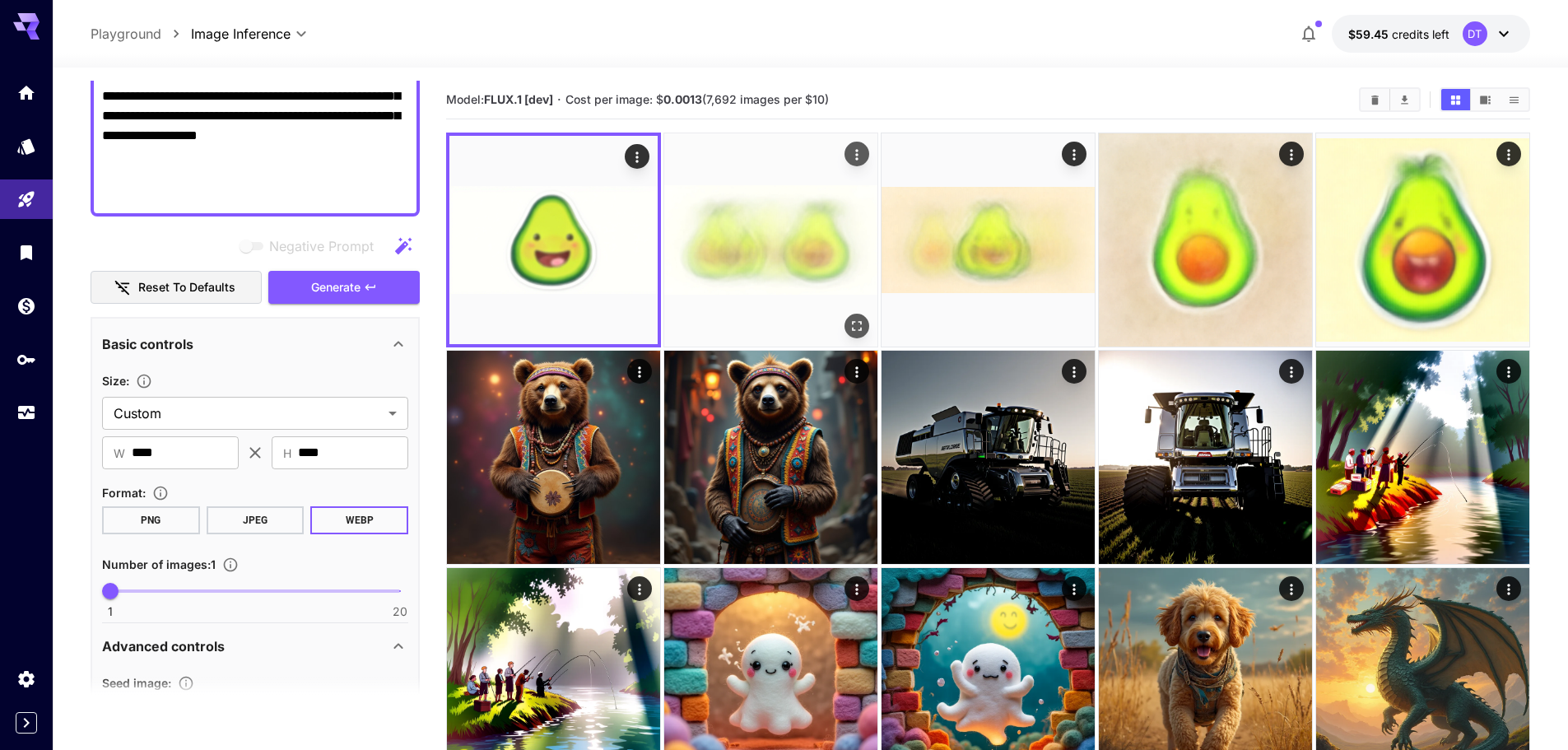
click at [747, 269] on img at bounding box center [771, 240] width 213 height 213
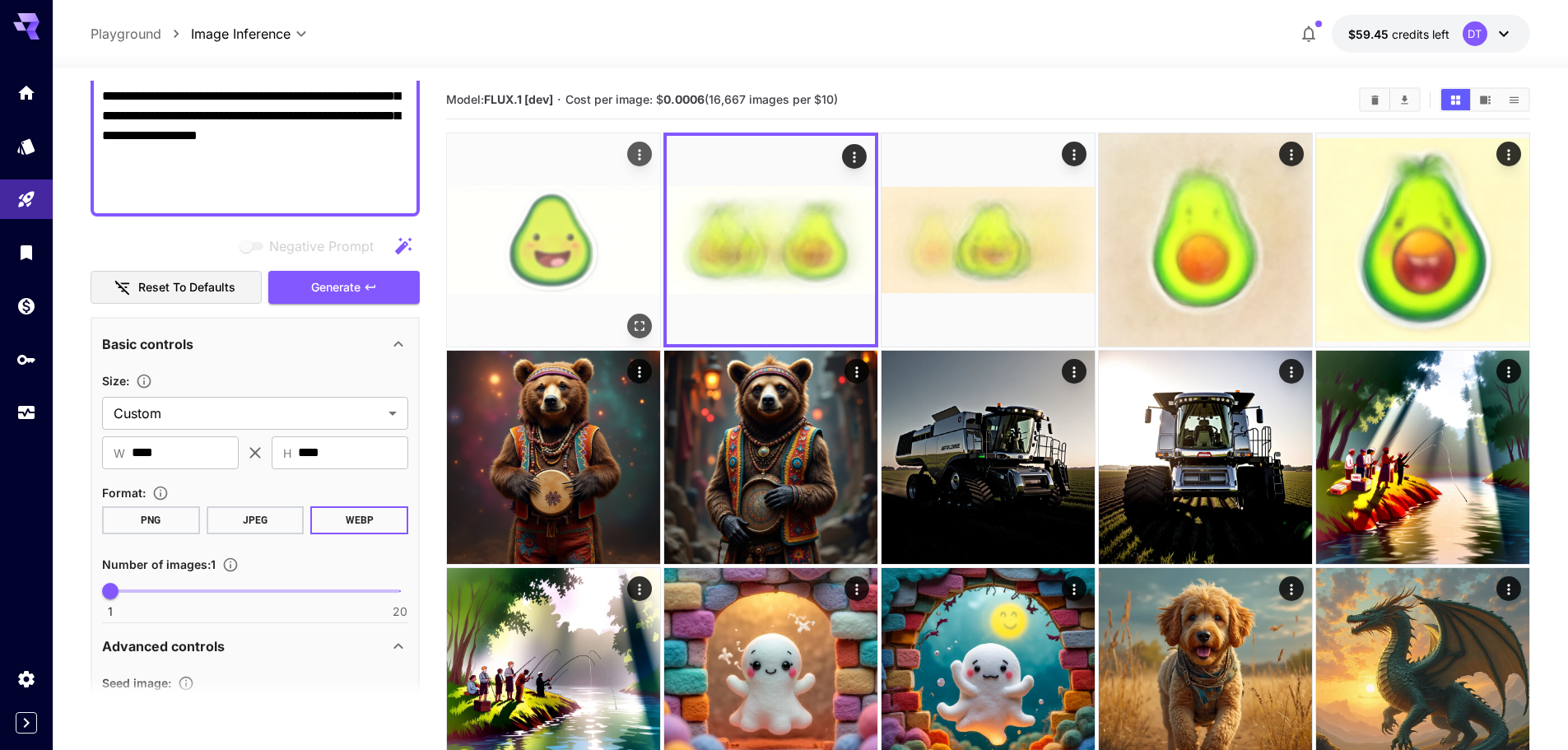
click at [624, 267] on img at bounding box center [554, 240] width 213 height 213
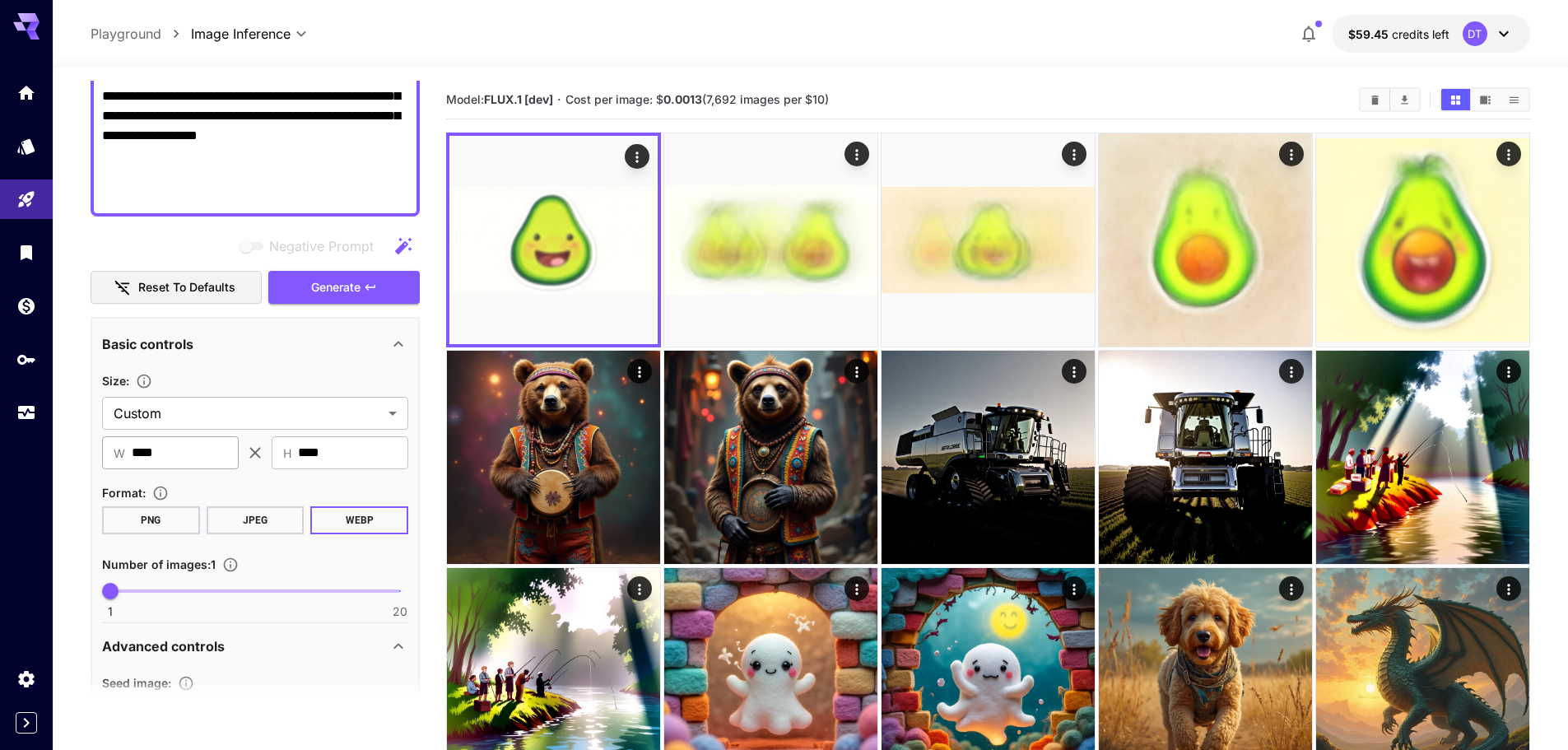
click at [180, 465] on input "****" at bounding box center [185, 452] width 107 height 33
click at [183, 461] on input "****" at bounding box center [185, 452] width 107 height 33
type input "****"
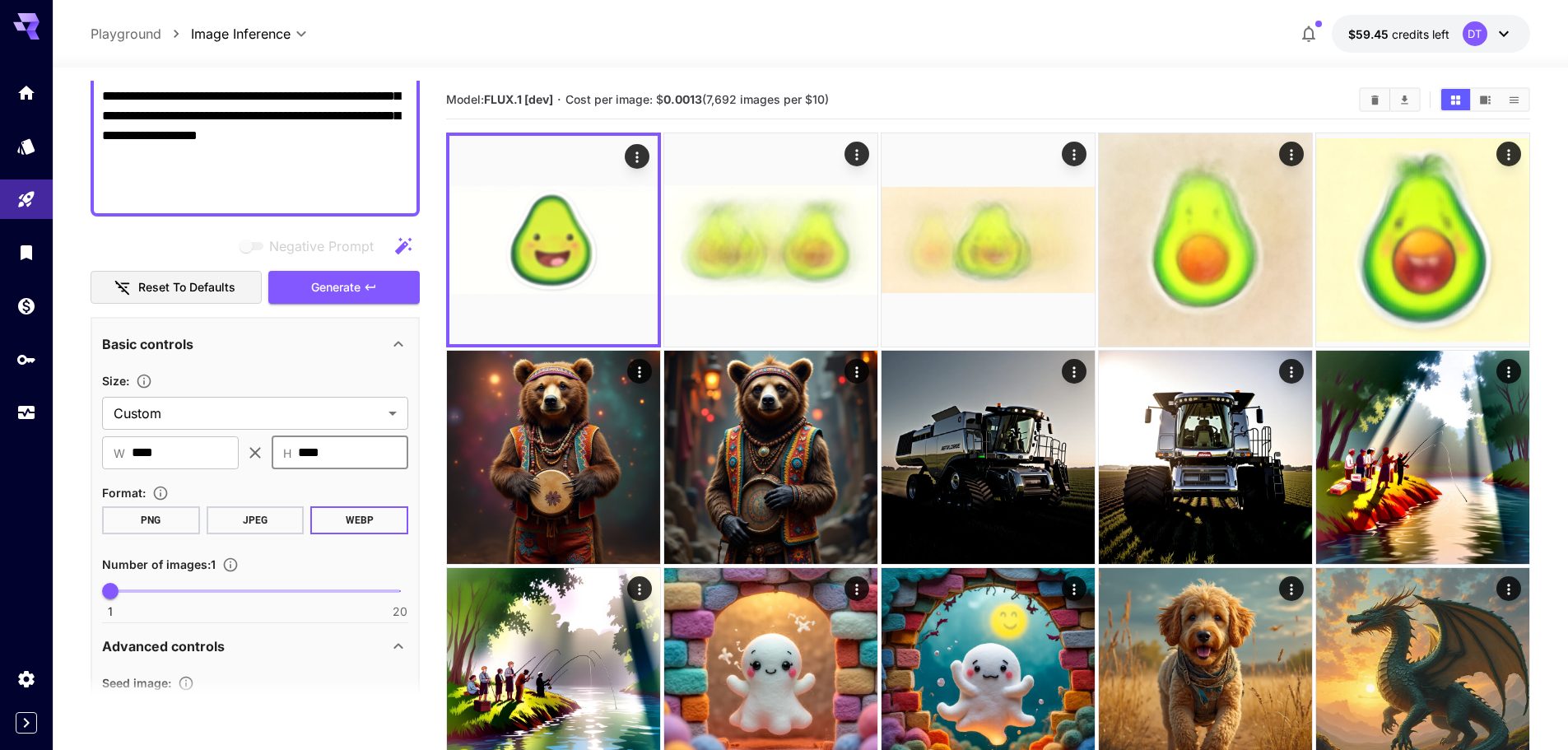
click at [382, 254] on div "Negative Prompt" at bounding box center [311, 245] width 151 height 21
click at [365, 275] on button "Generate" at bounding box center [344, 288] width 152 height 34
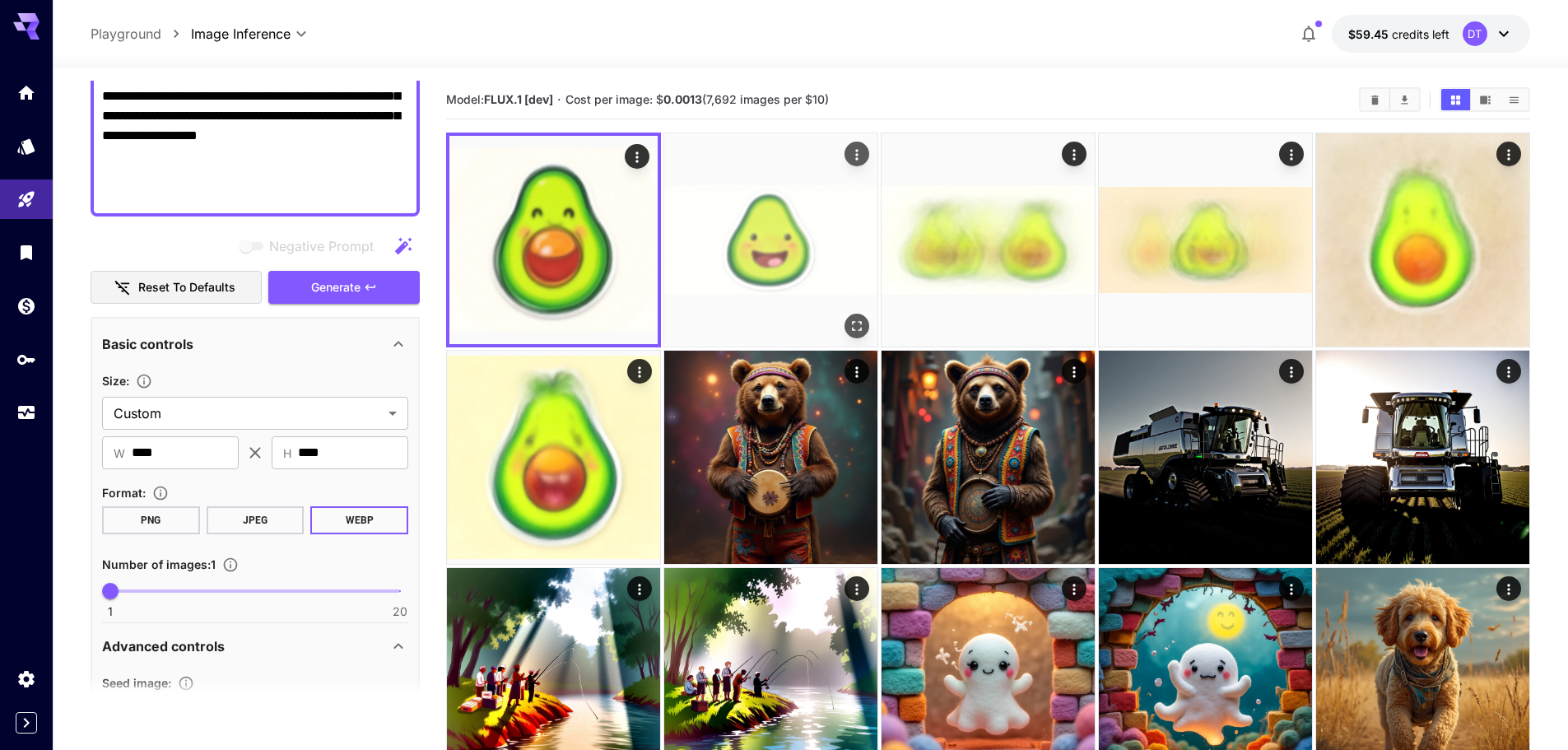
click at [798, 275] on img at bounding box center [771, 240] width 213 height 213
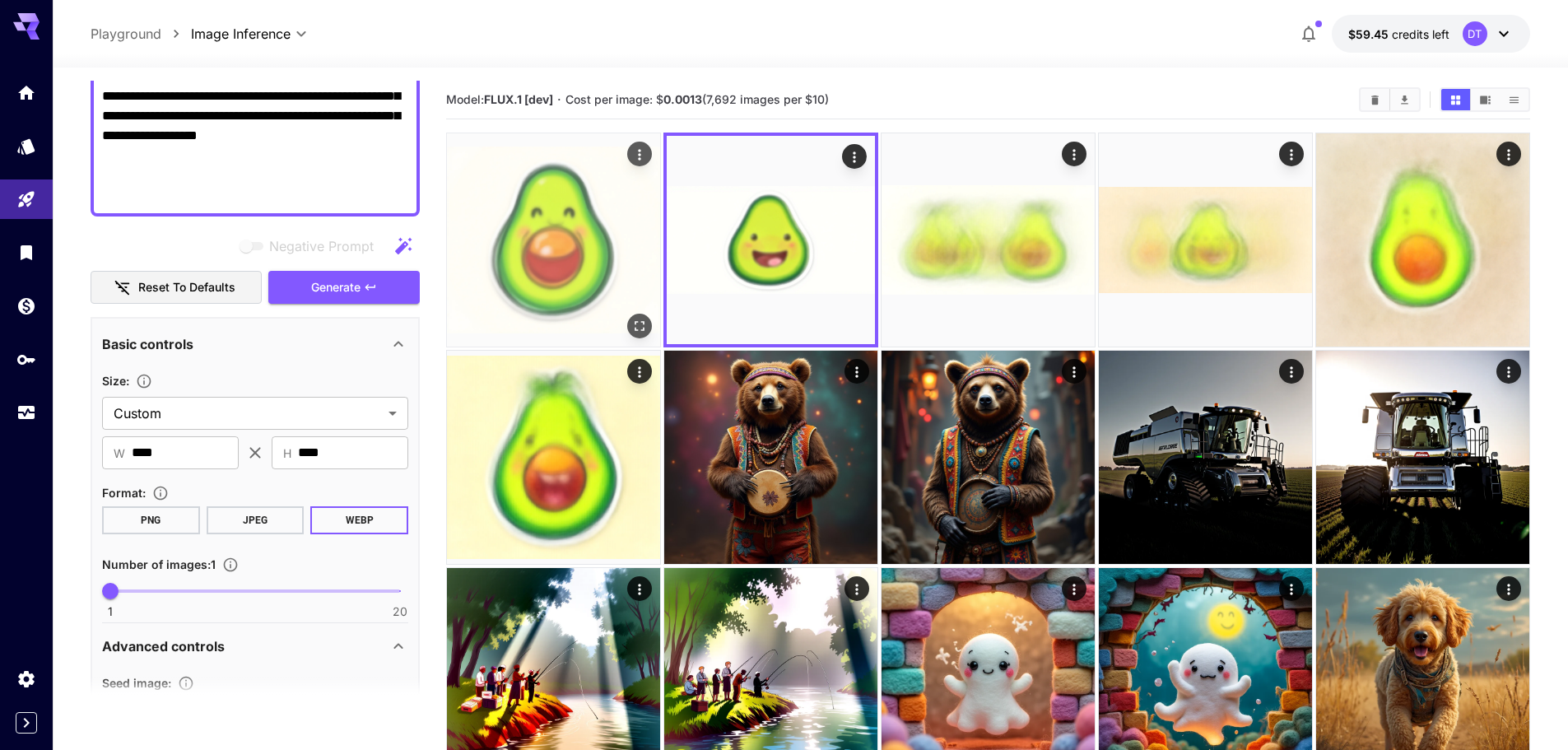
click at [587, 285] on img at bounding box center [554, 240] width 213 height 213
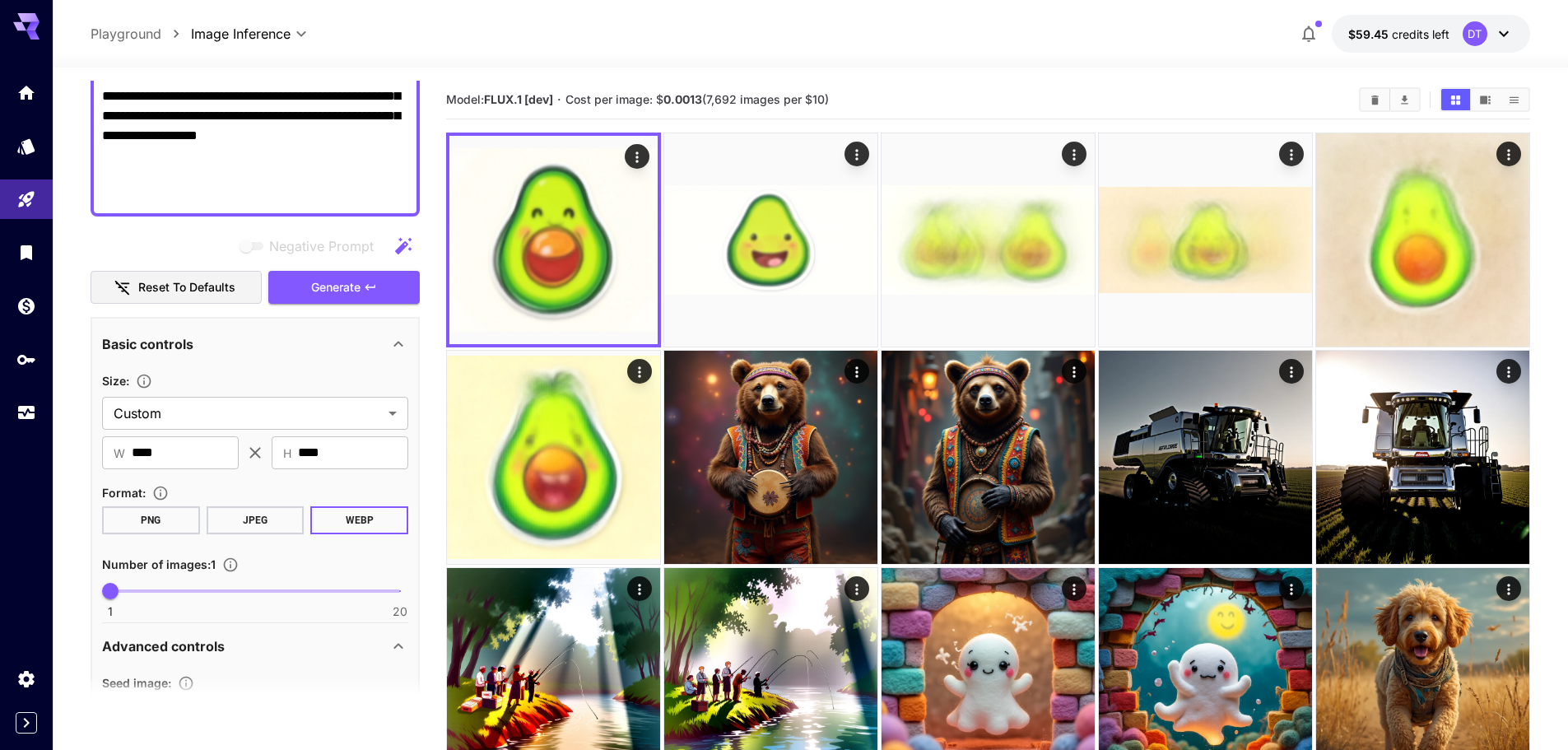
click at [314, 345] on div "Basic controls" at bounding box center [244, 344] width 286 height 20
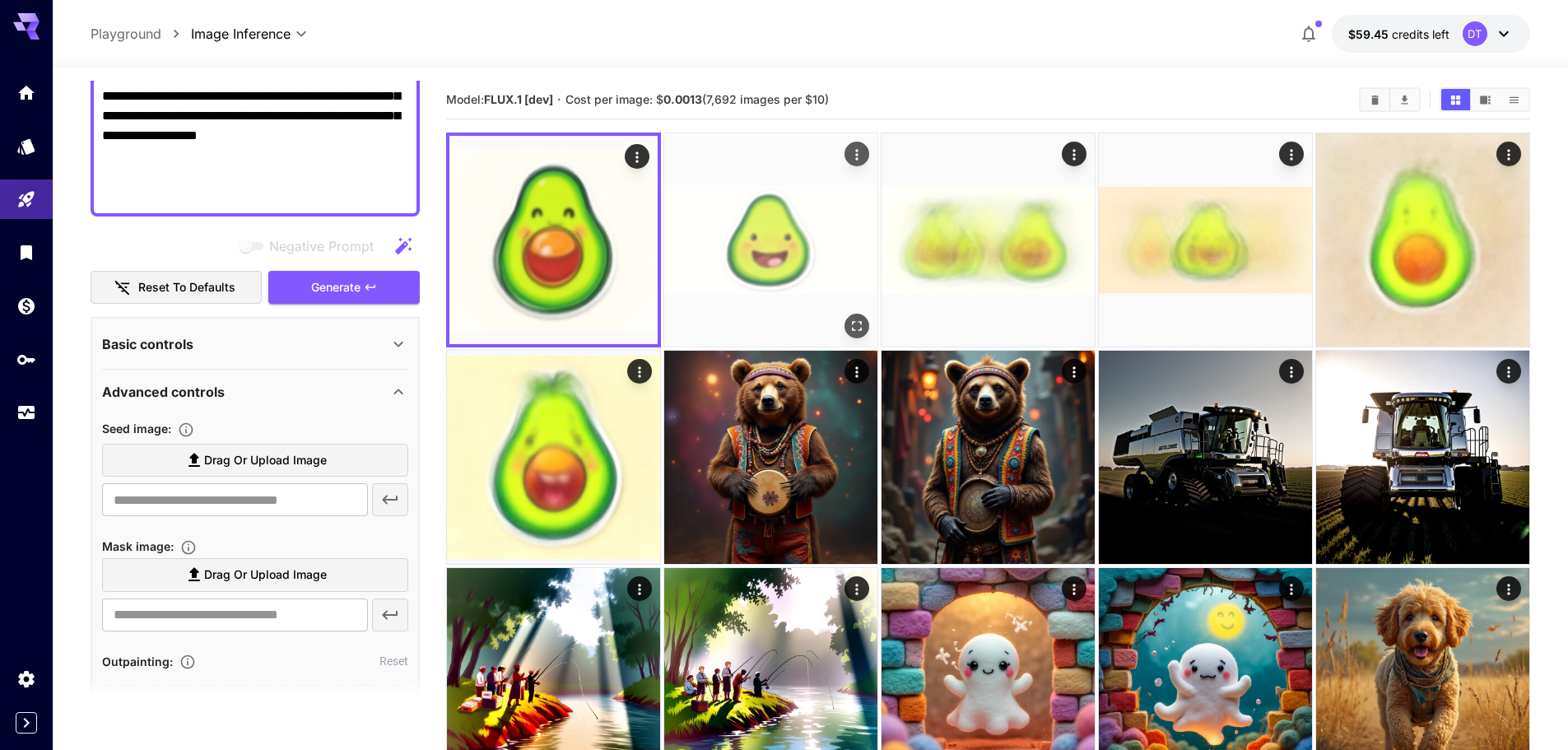
click at [766, 295] on img at bounding box center [771, 240] width 213 height 213
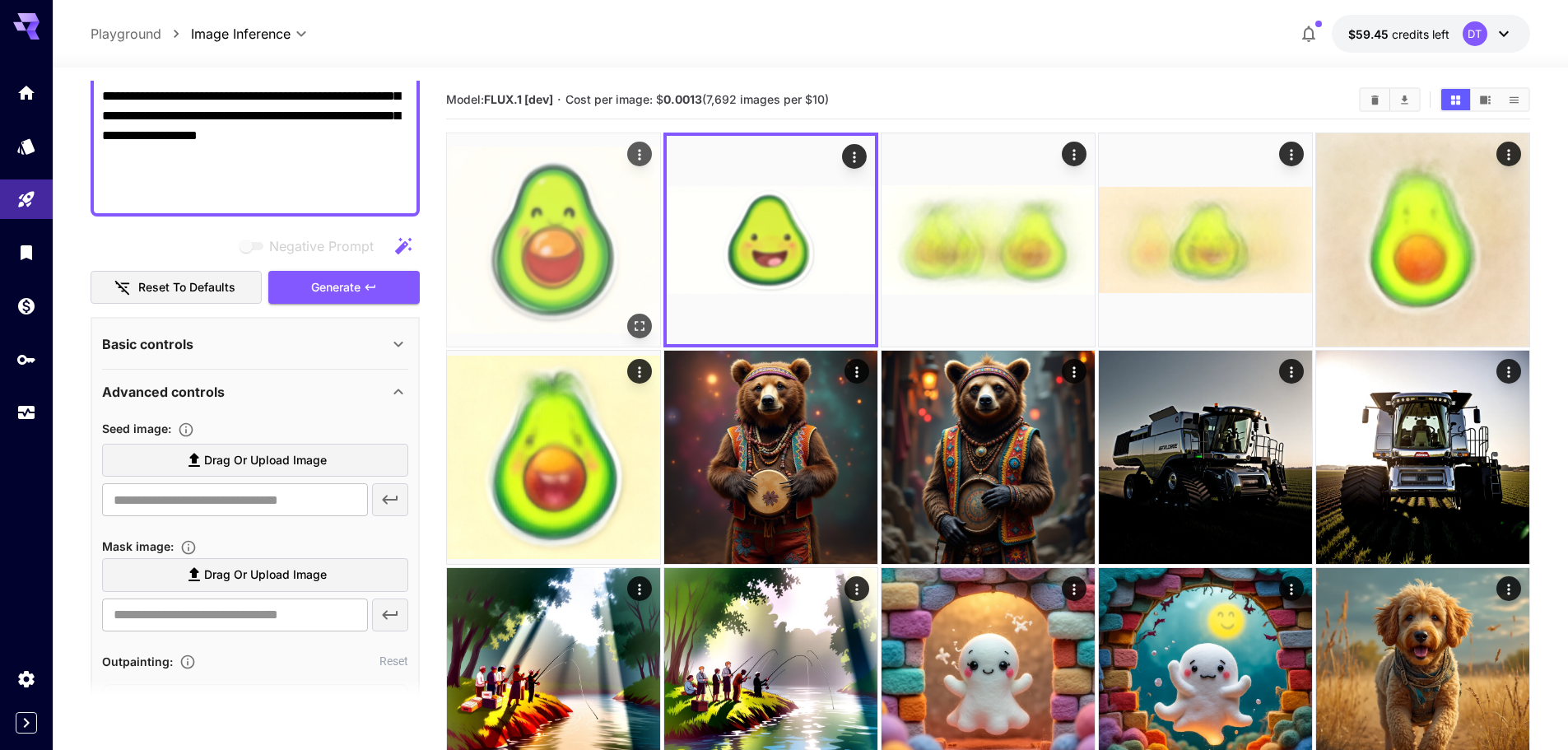
click at [528, 291] on img at bounding box center [554, 240] width 213 height 213
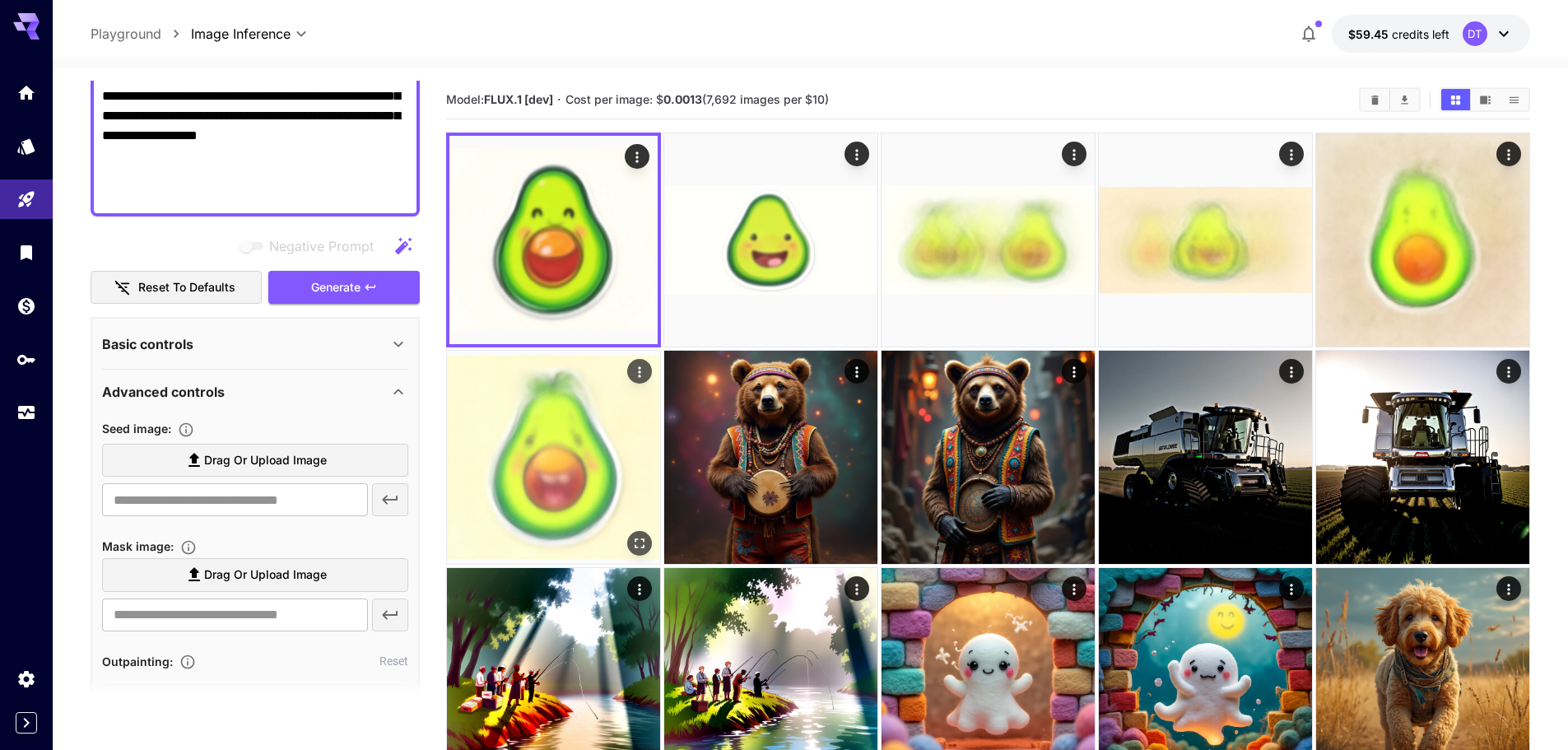
click at [550, 451] on img at bounding box center [554, 458] width 213 height 213
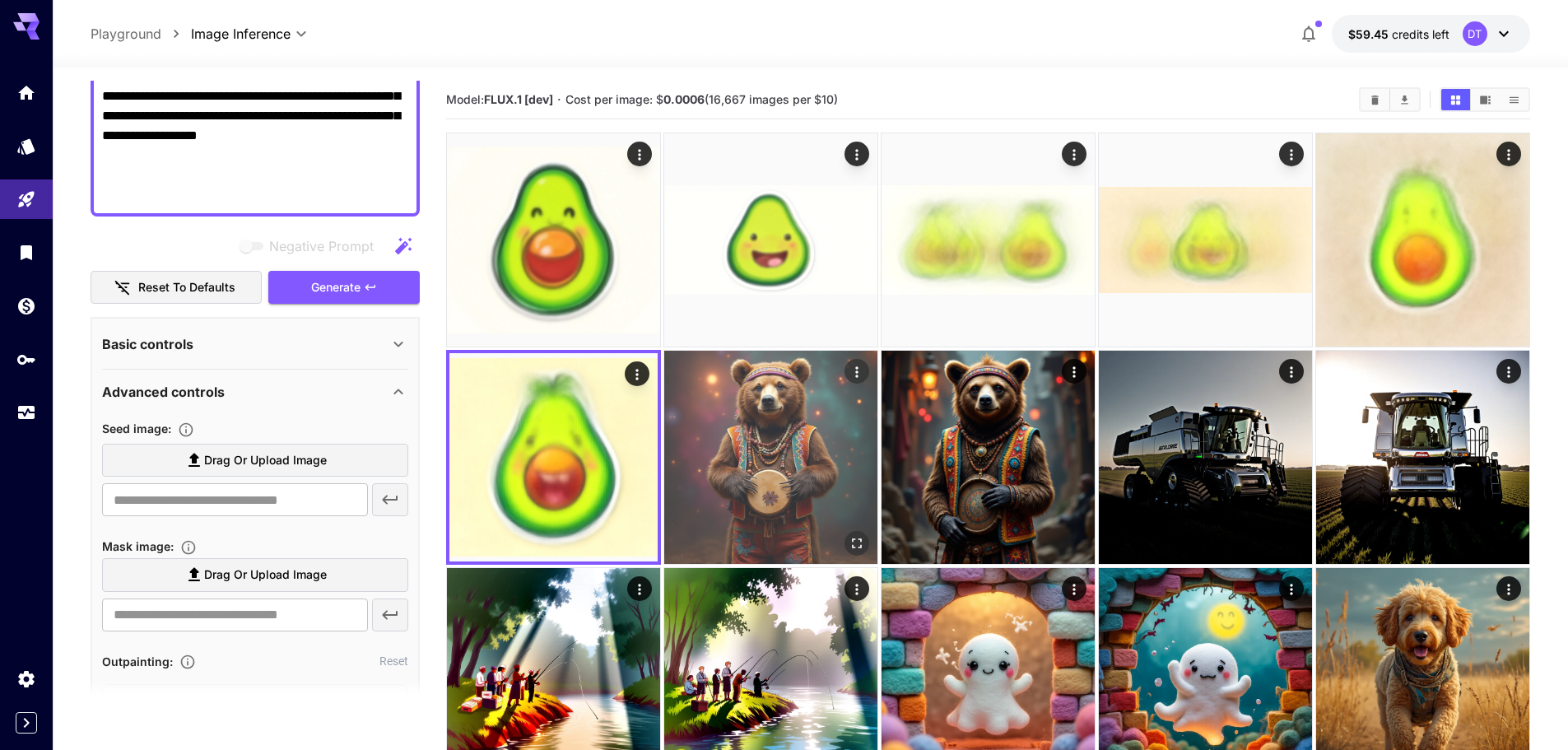
click at [714, 438] on img at bounding box center [771, 458] width 213 height 213
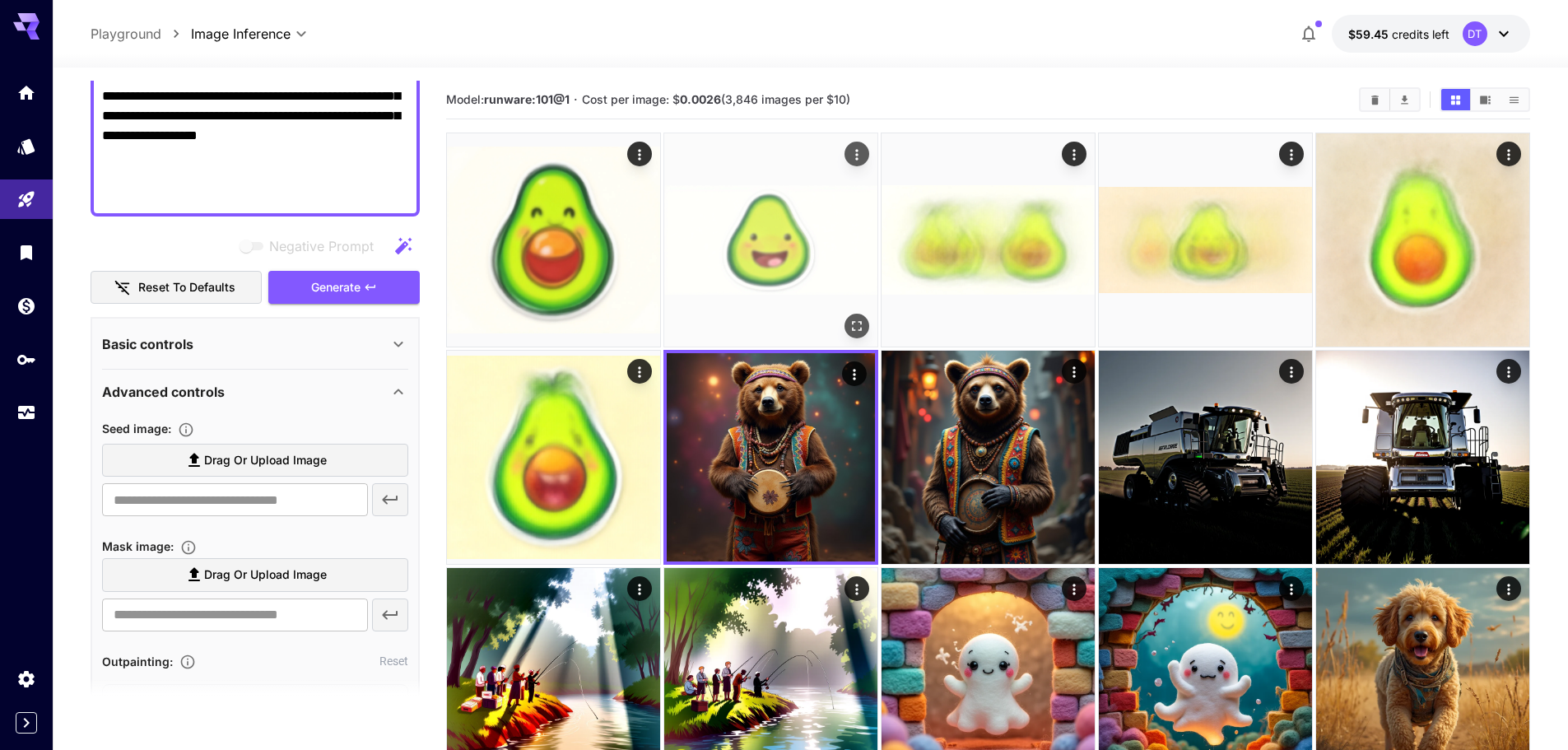
click at [769, 274] on img at bounding box center [771, 240] width 213 height 213
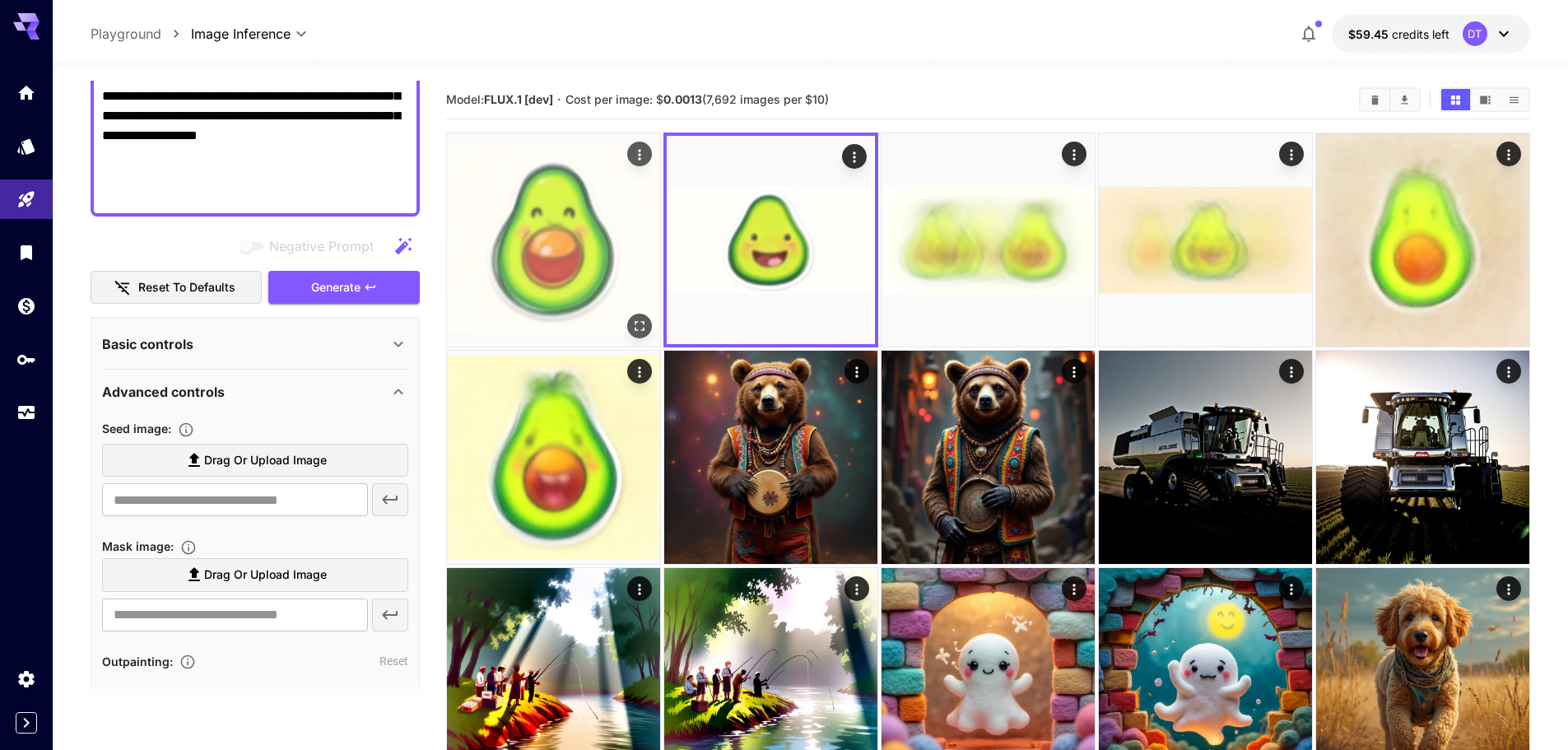
click at [539, 270] on img at bounding box center [554, 240] width 213 height 213
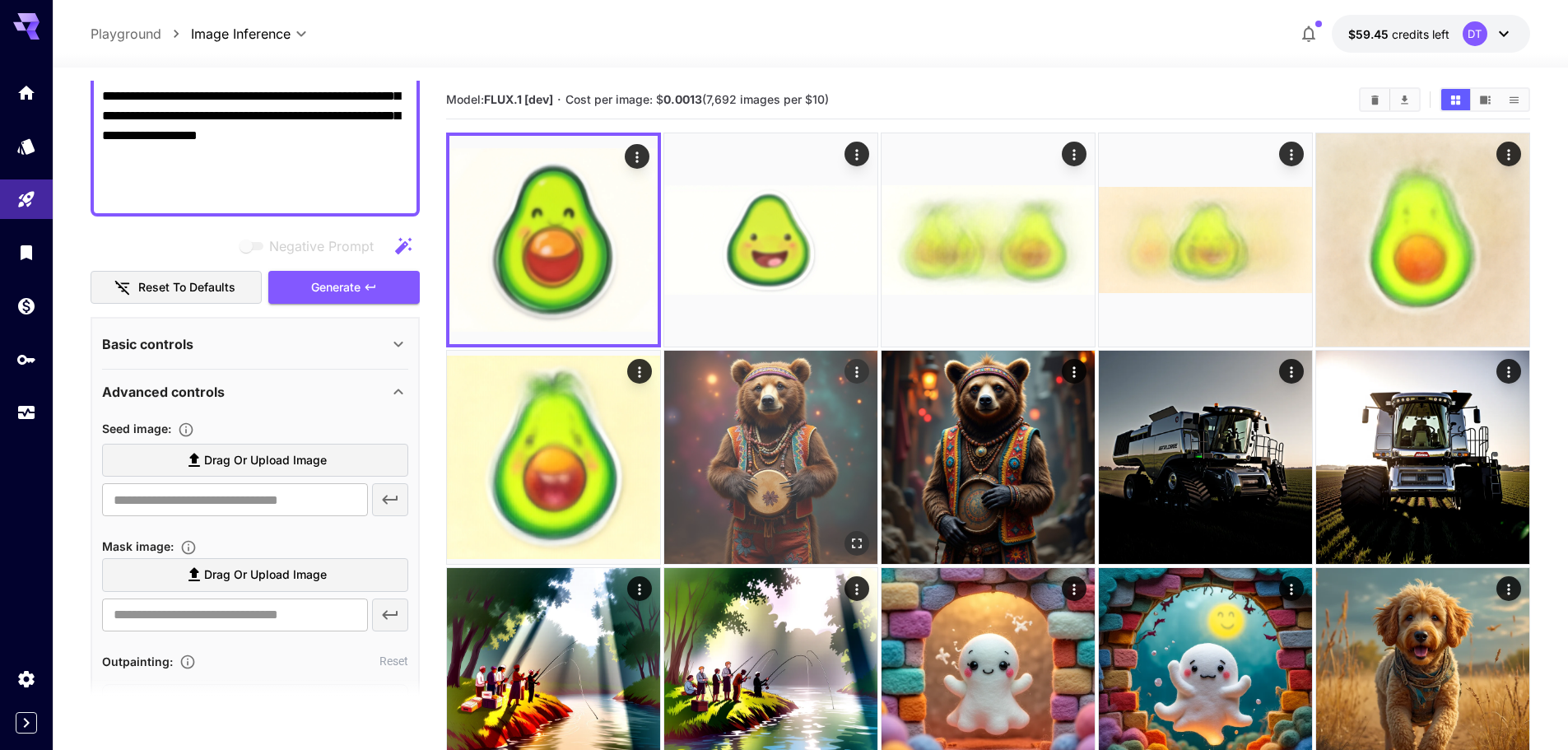
click at [721, 460] on img at bounding box center [771, 458] width 213 height 213
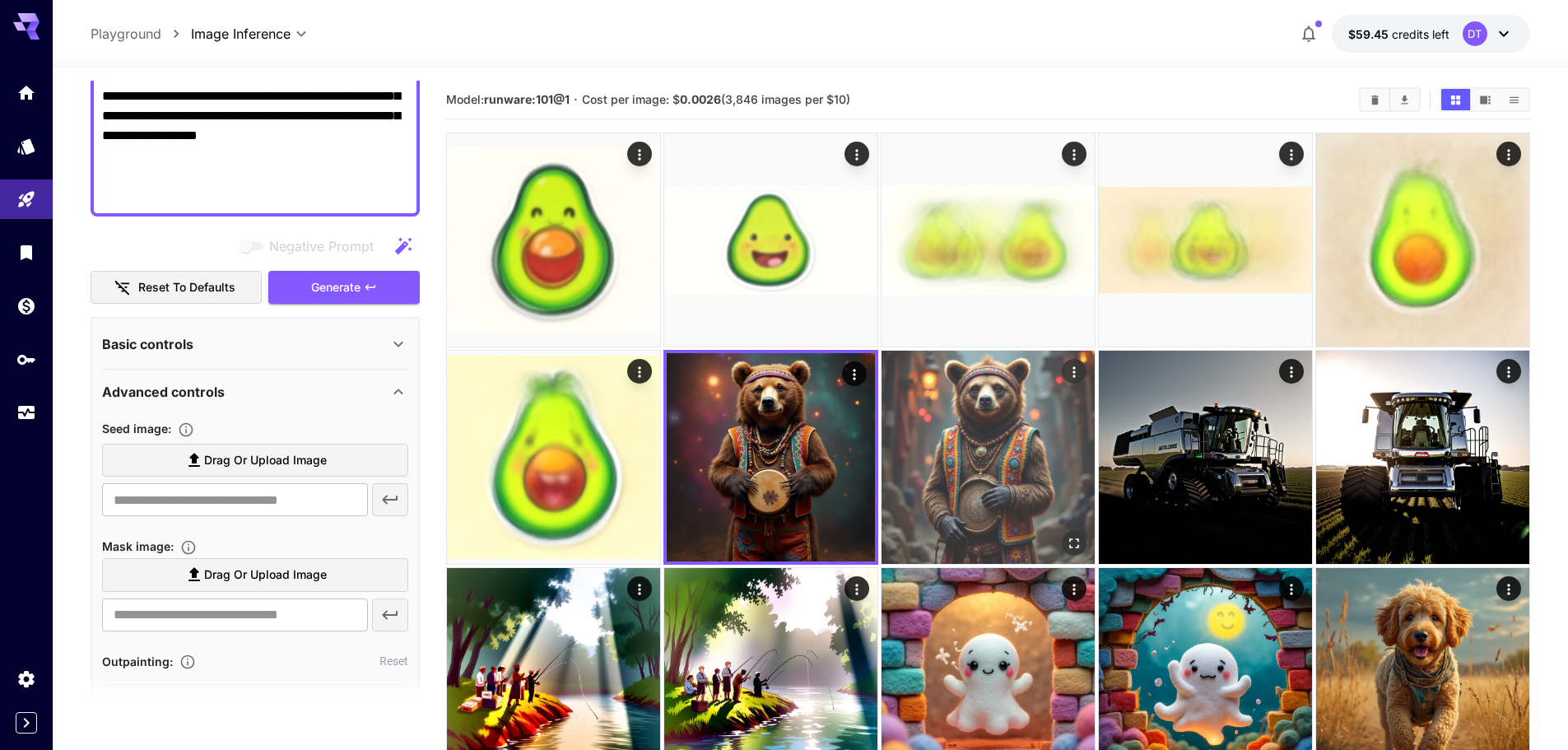
click at [1015, 469] on img at bounding box center [988, 458] width 213 height 213
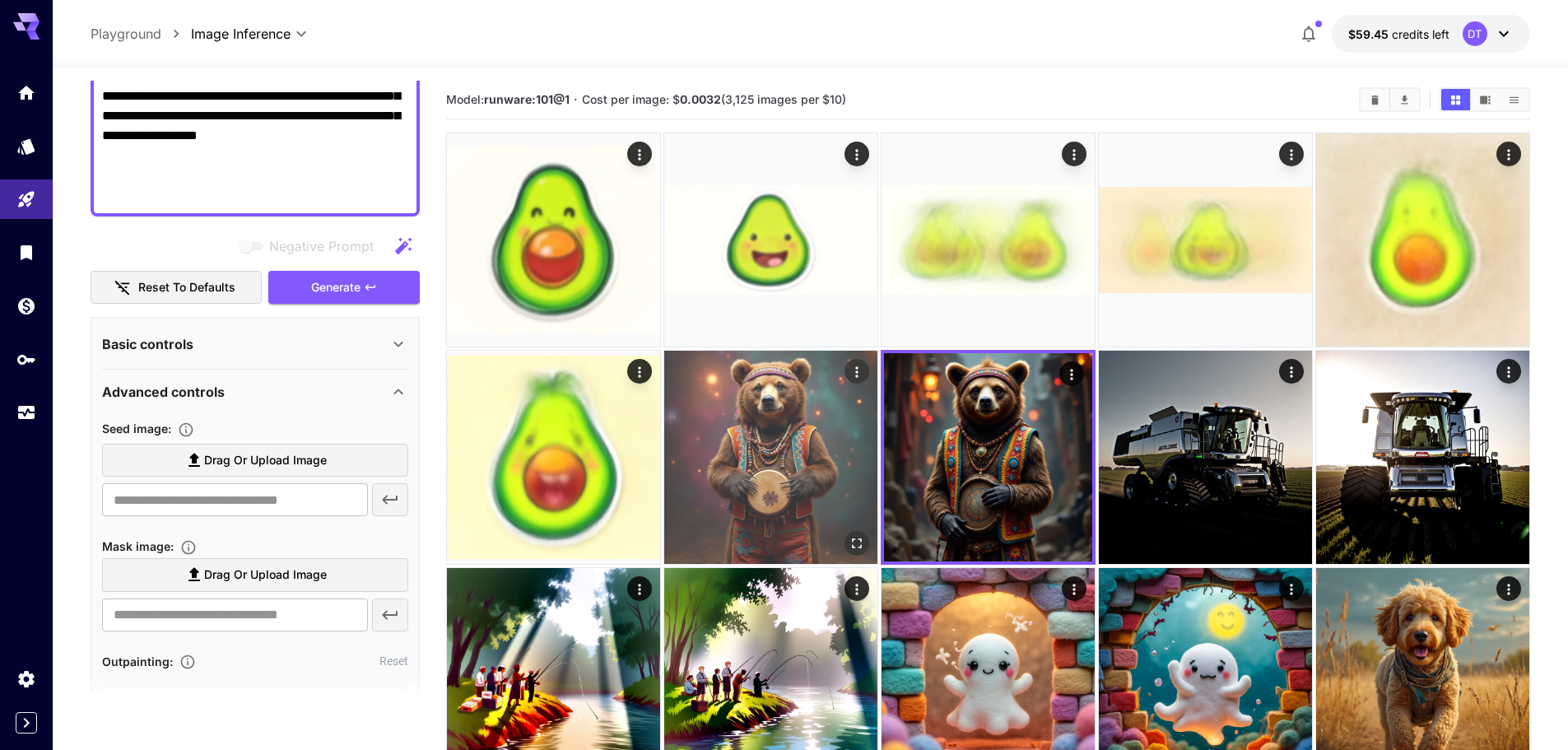
click at [772, 473] on img at bounding box center [771, 458] width 213 height 213
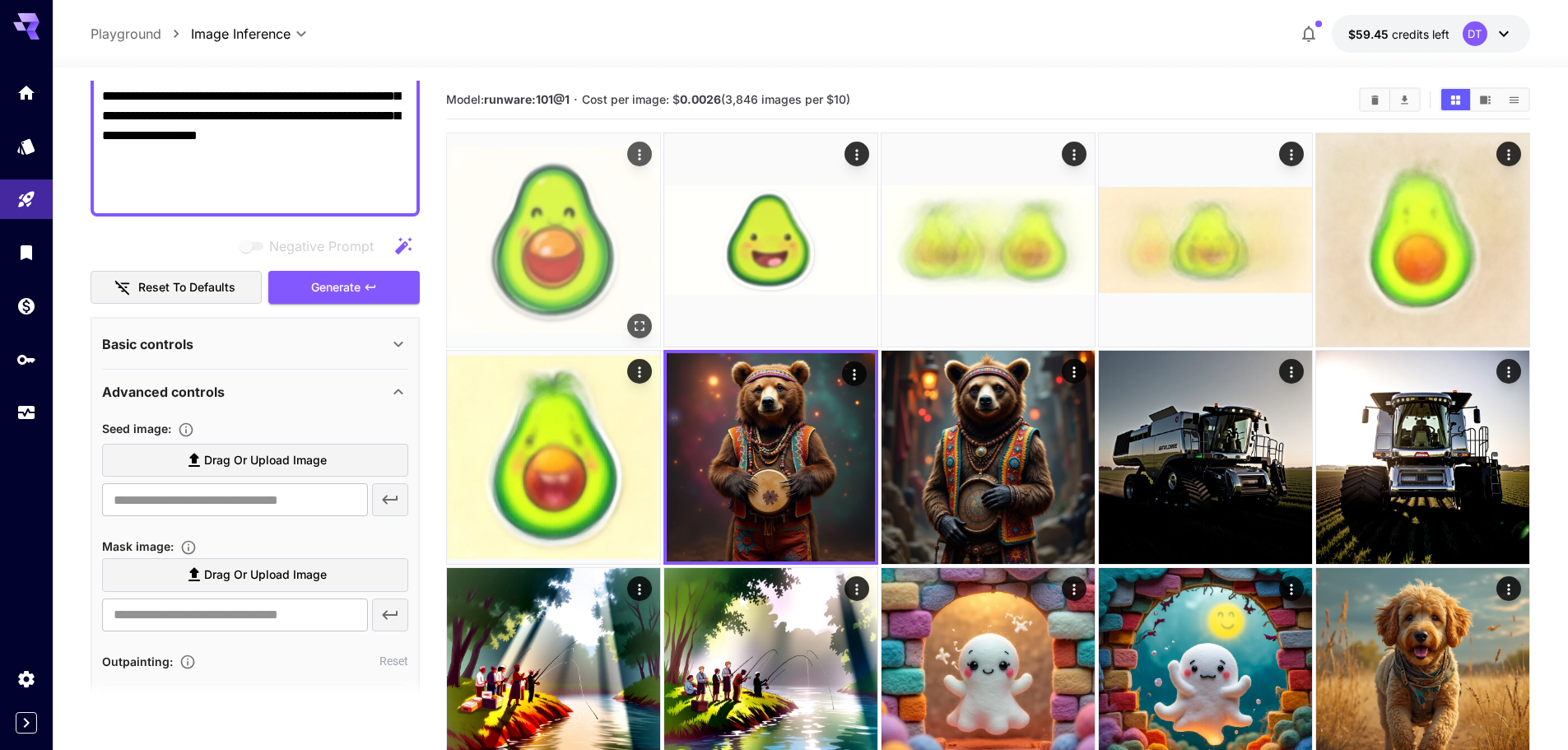
click at [583, 269] on img at bounding box center [554, 240] width 213 height 213
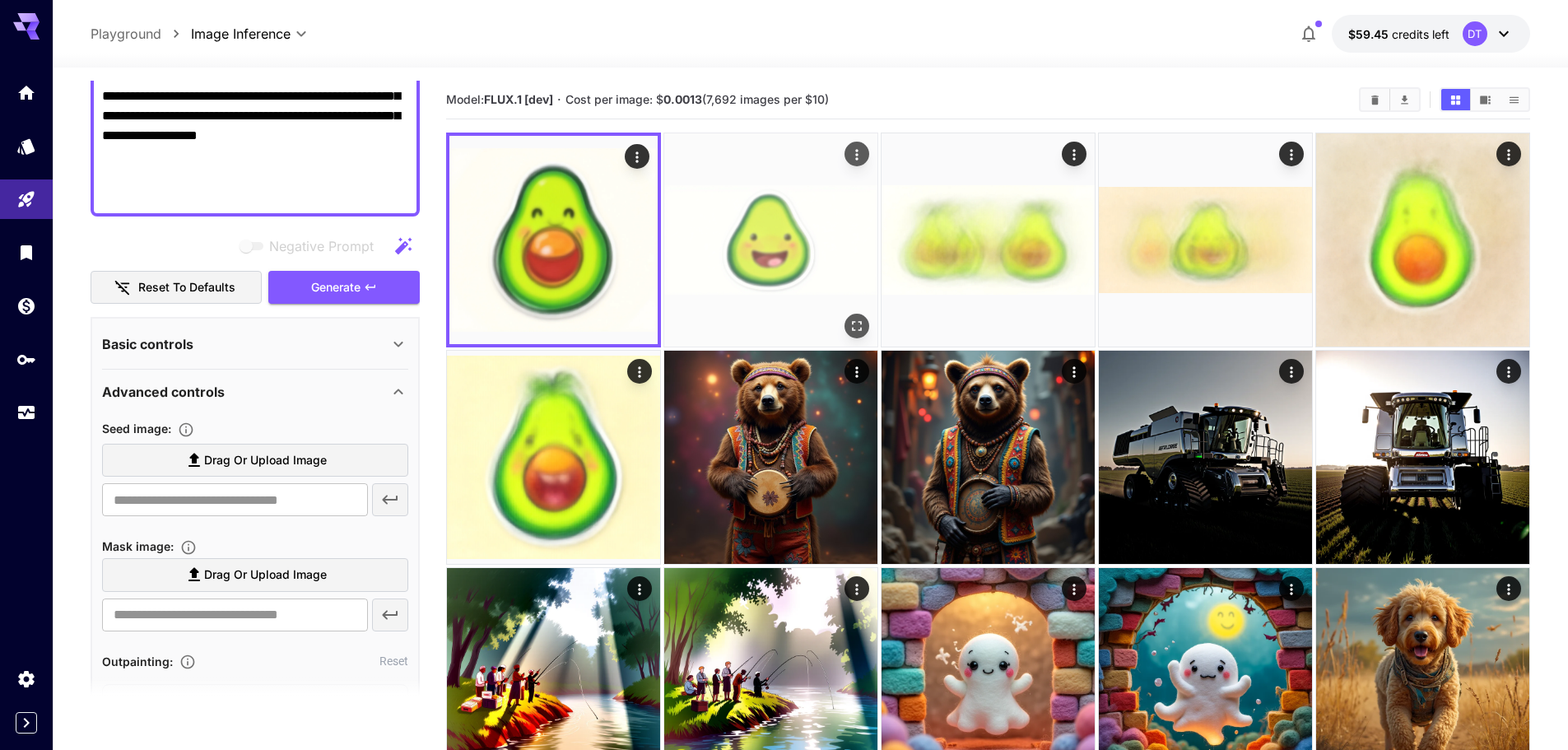
click at [782, 261] on img at bounding box center [771, 240] width 213 height 213
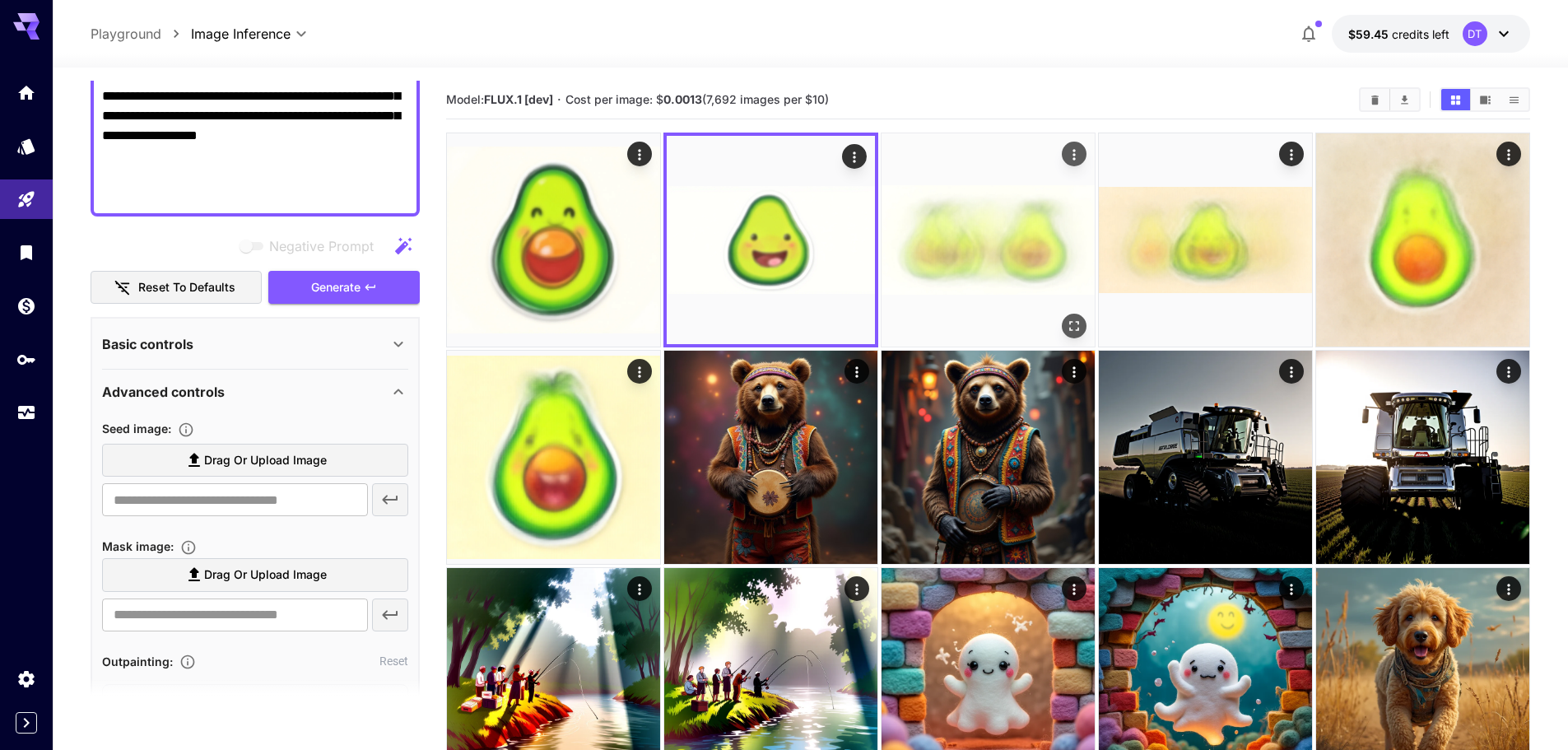
click at [982, 261] on img at bounding box center [988, 240] width 213 height 213
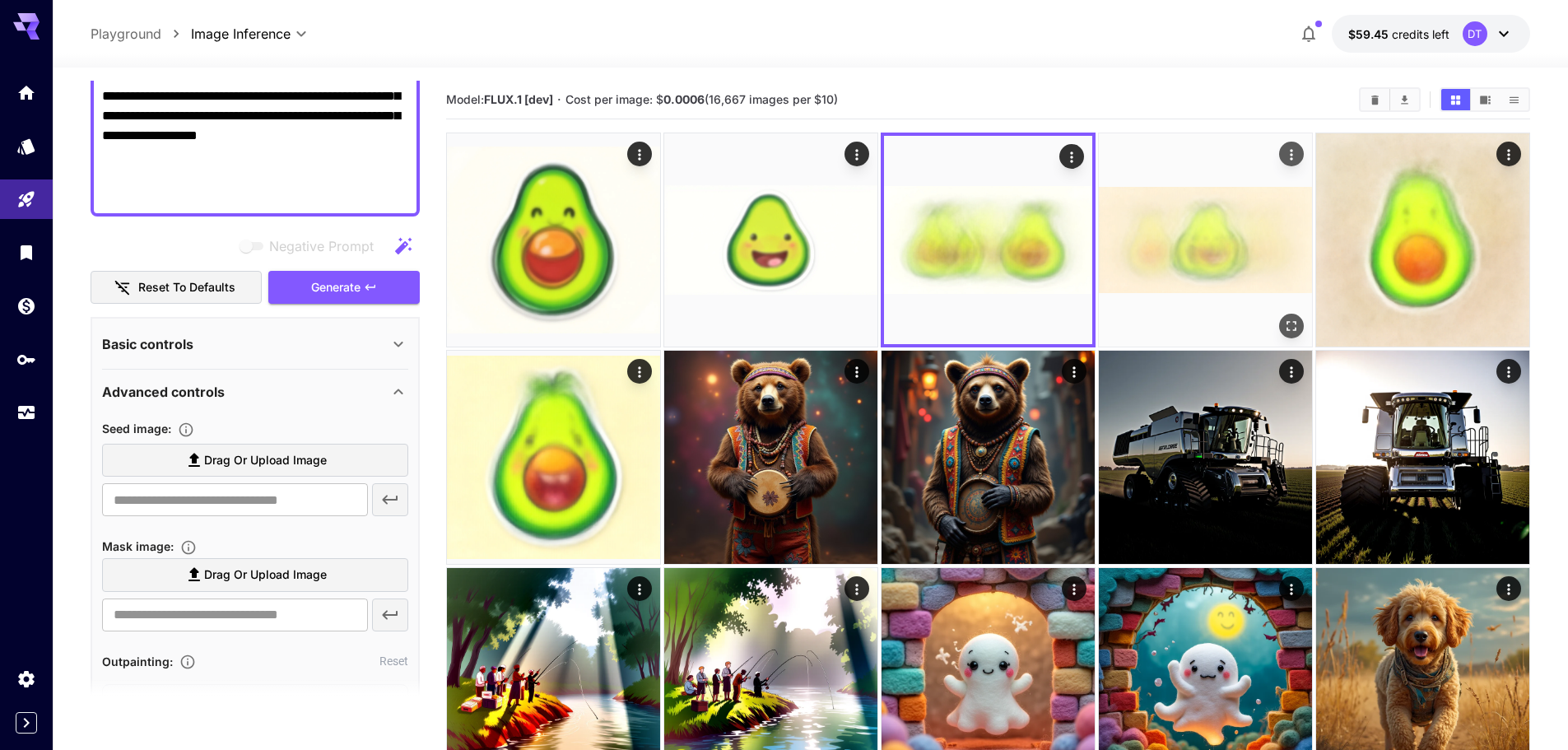
click at [1181, 270] on img at bounding box center [1206, 240] width 213 height 213
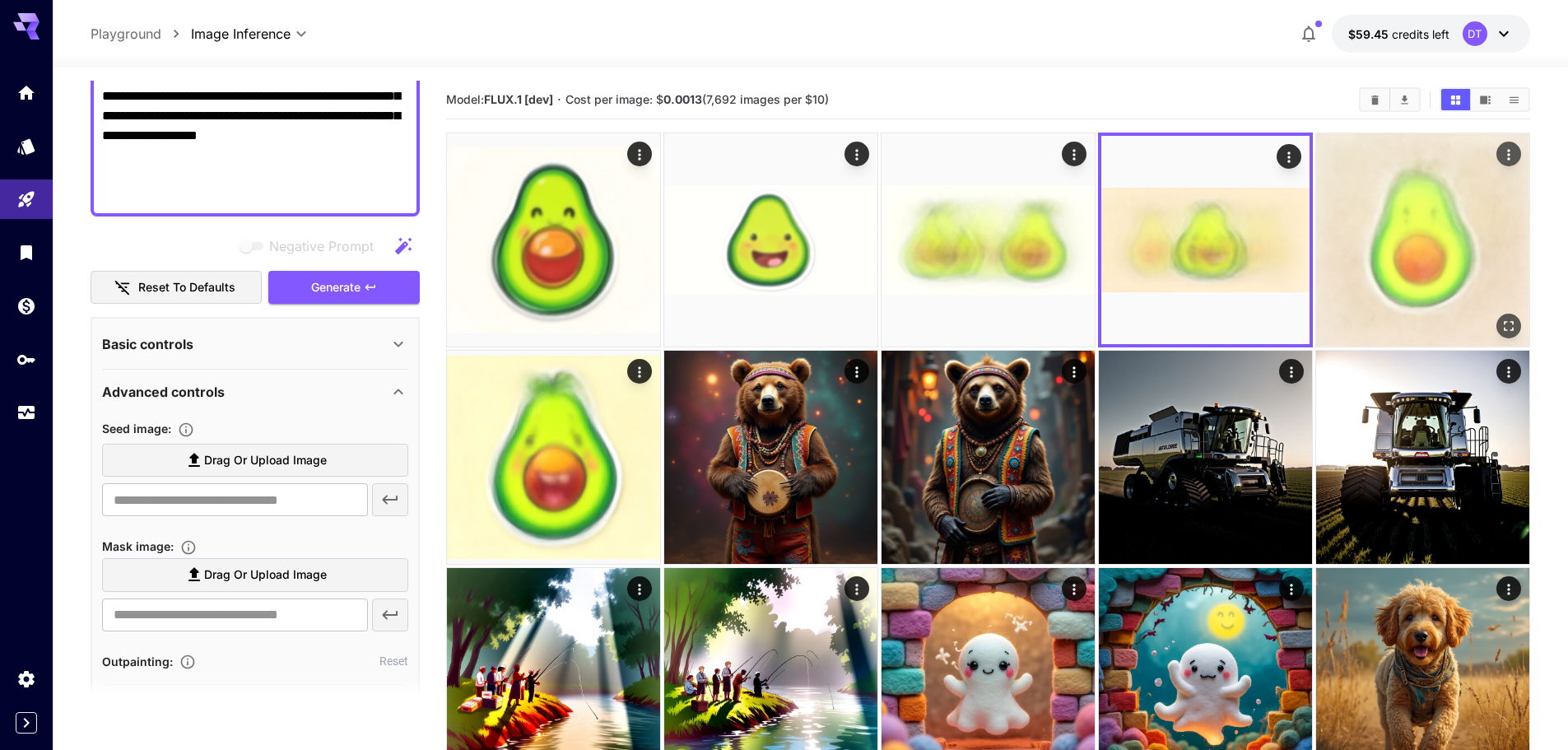
click at [1420, 263] on img at bounding box center [1423, 240] width 213 height 213
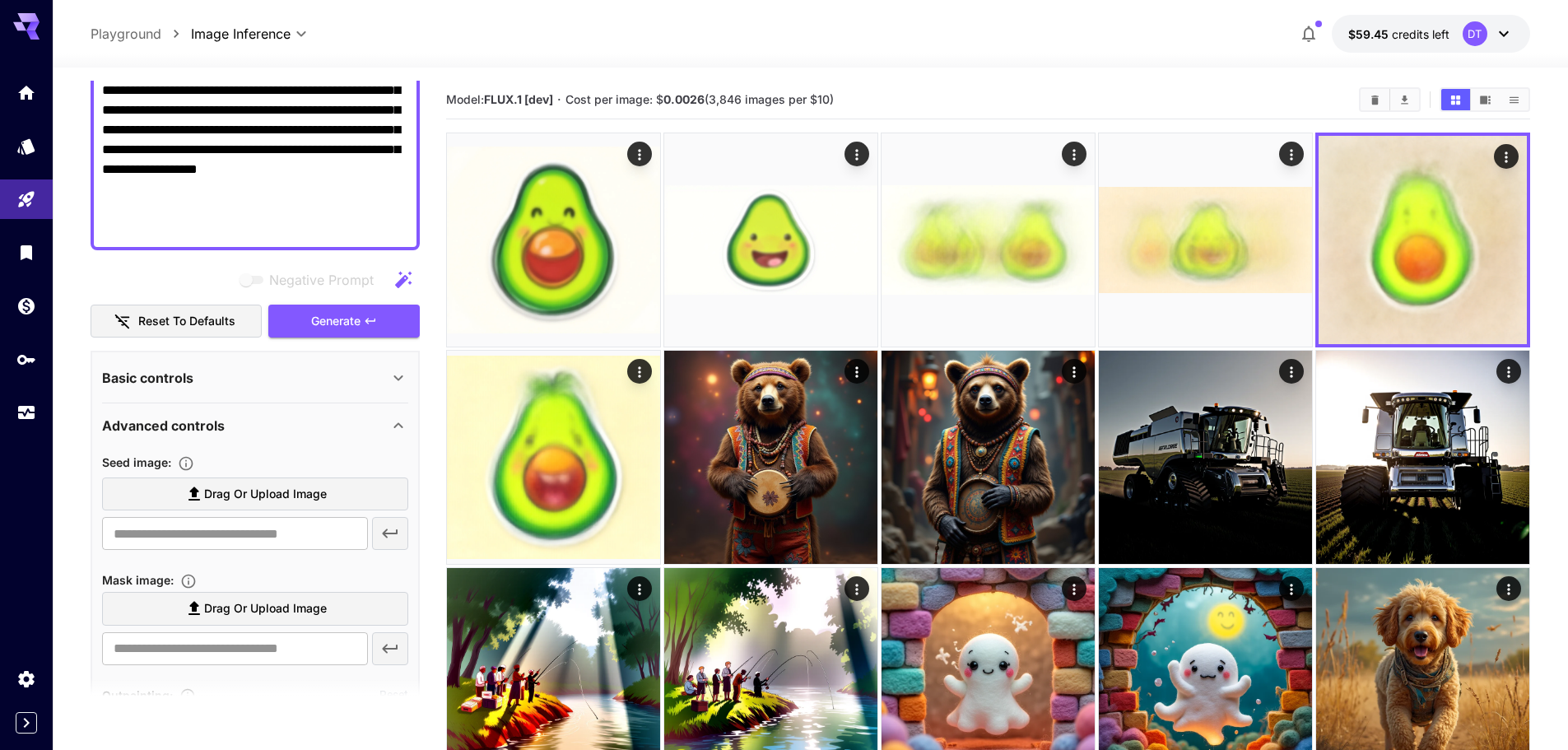
scroll to position [272, 0]
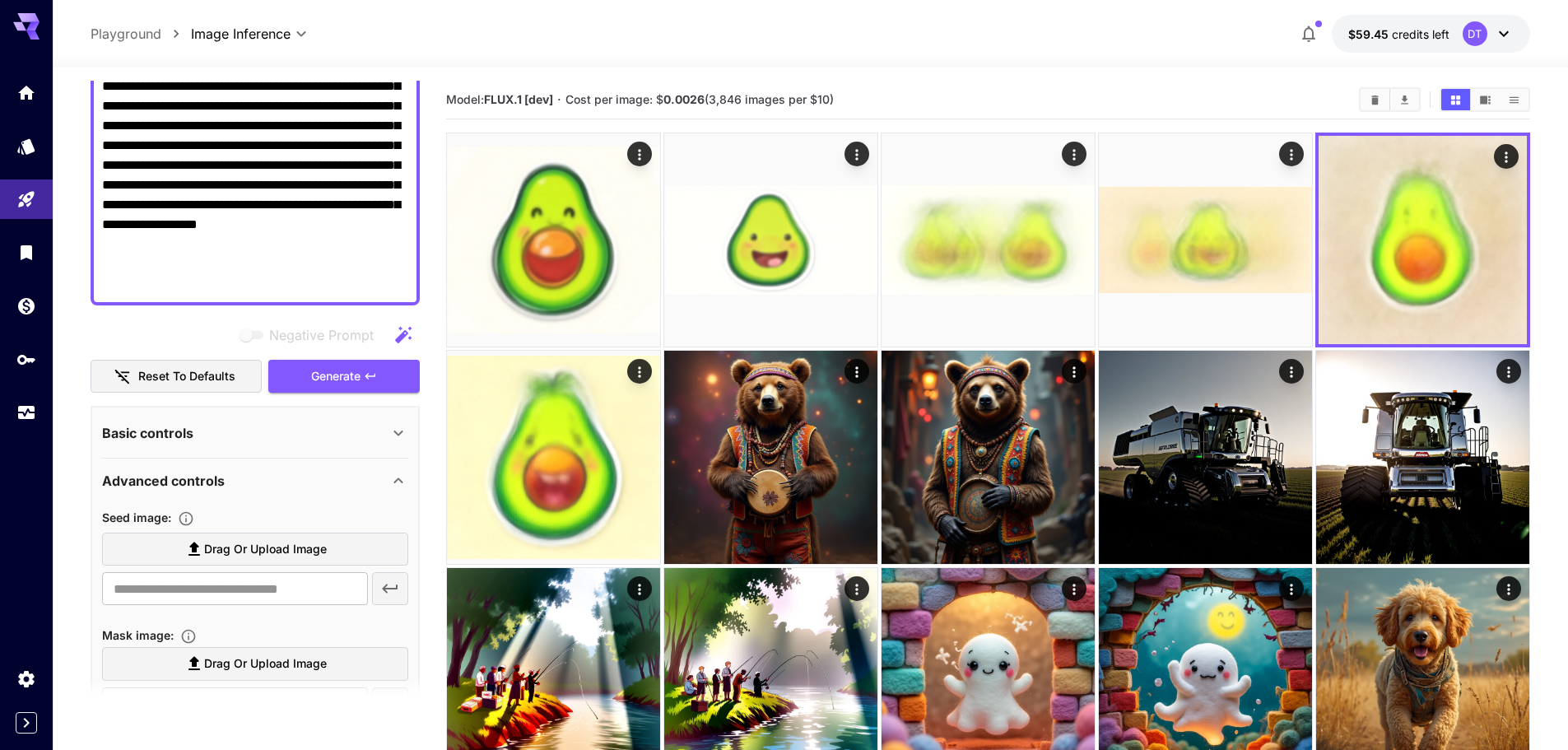
click at [163, 468] on div "Advanced controls" at bounding box center [254, 481] width 306 height 40
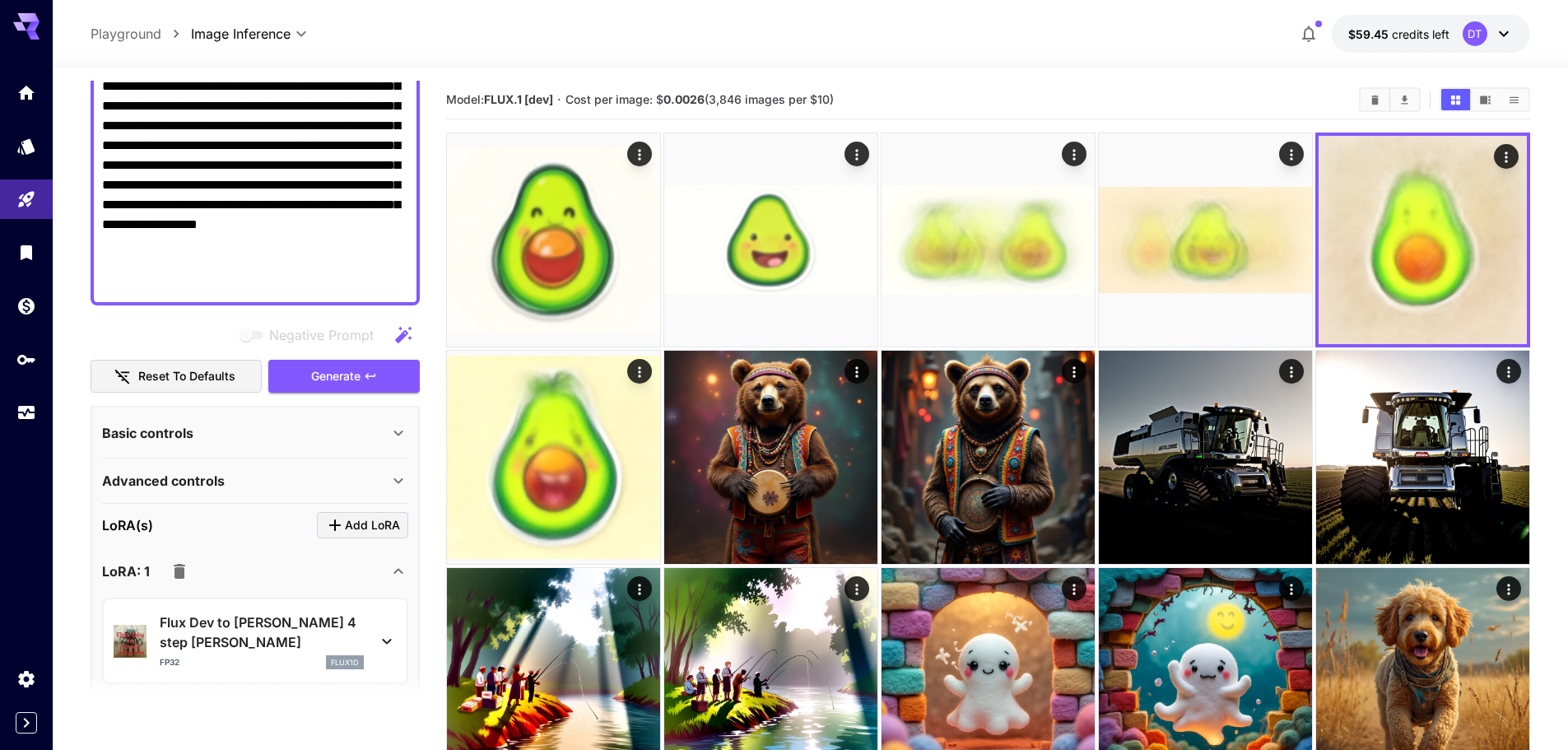
click at [182, 427] on p "Basic controls" at bounding box center [148, 433] width 92 height 20
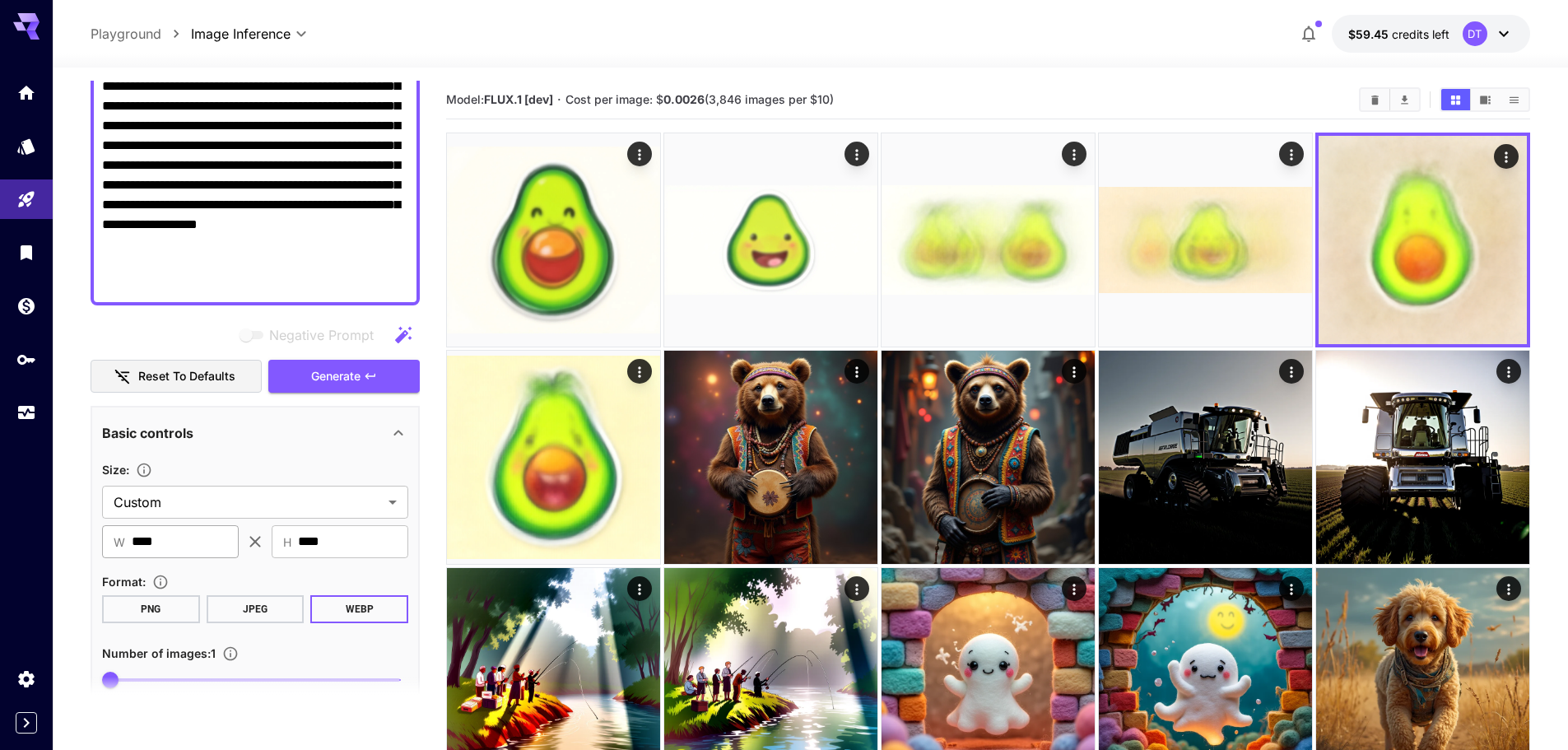
click at [177, 541] on input "****" at bounding box center [185, 542] width 107 height 33
type input "***"
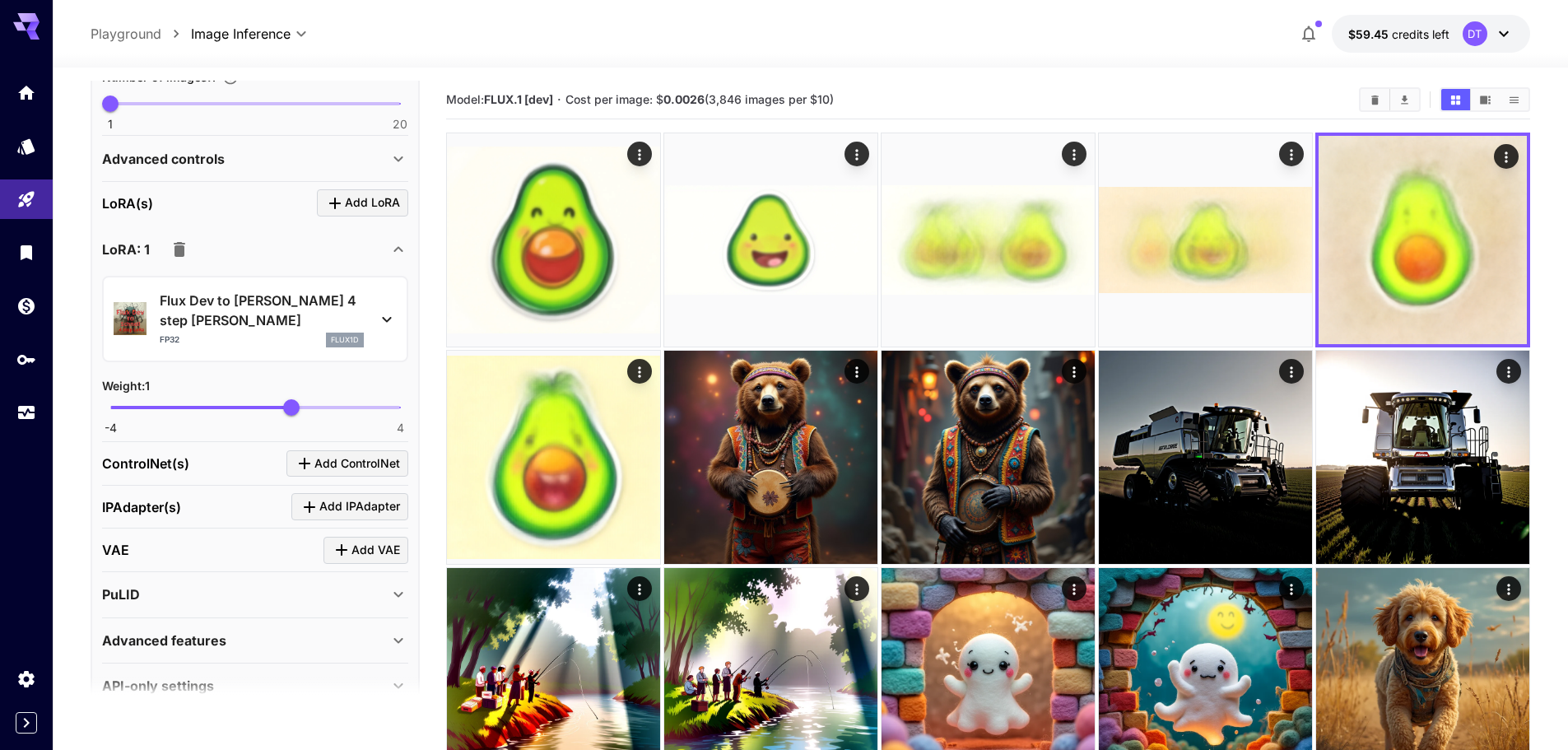
scroll to position [862, 0]
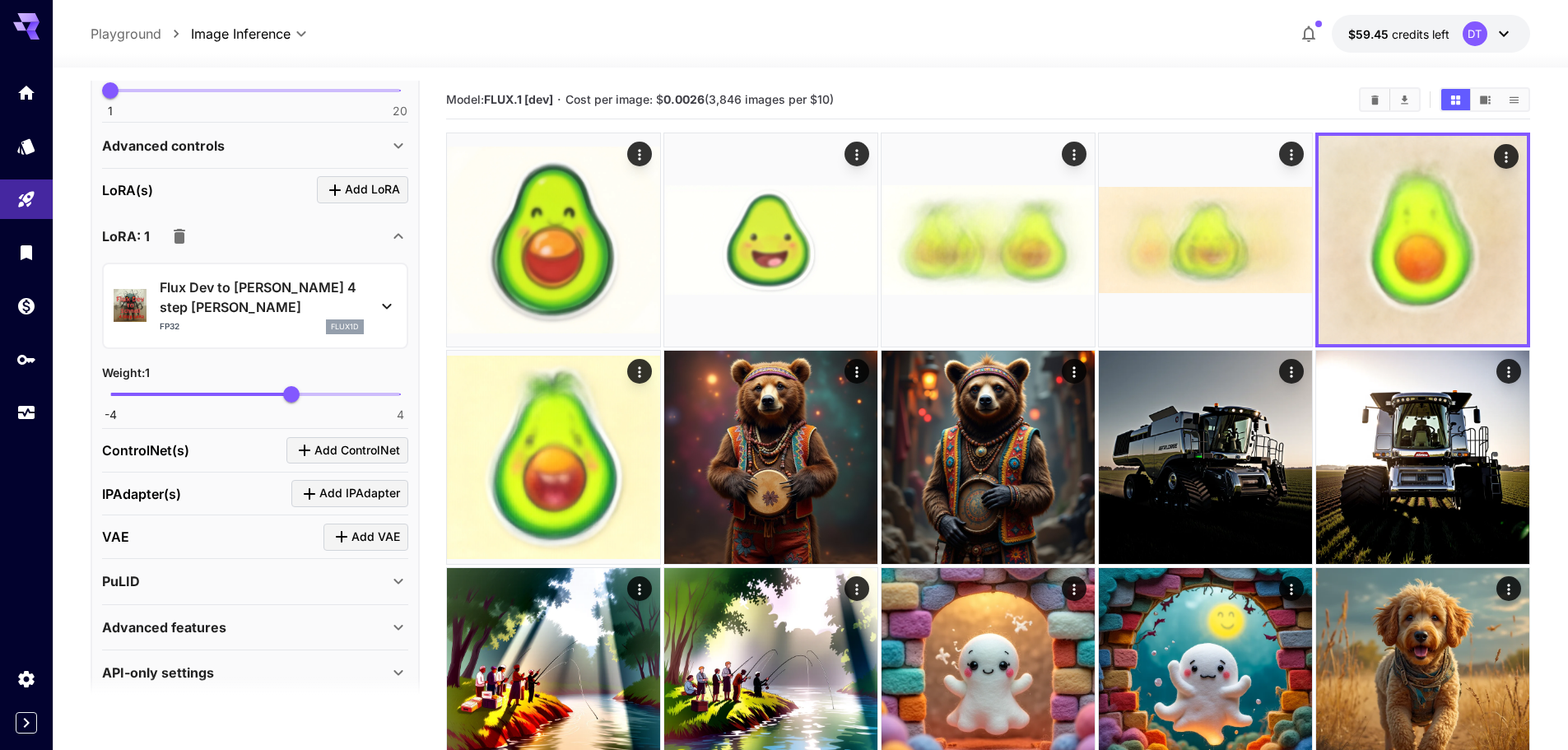
type input "****"
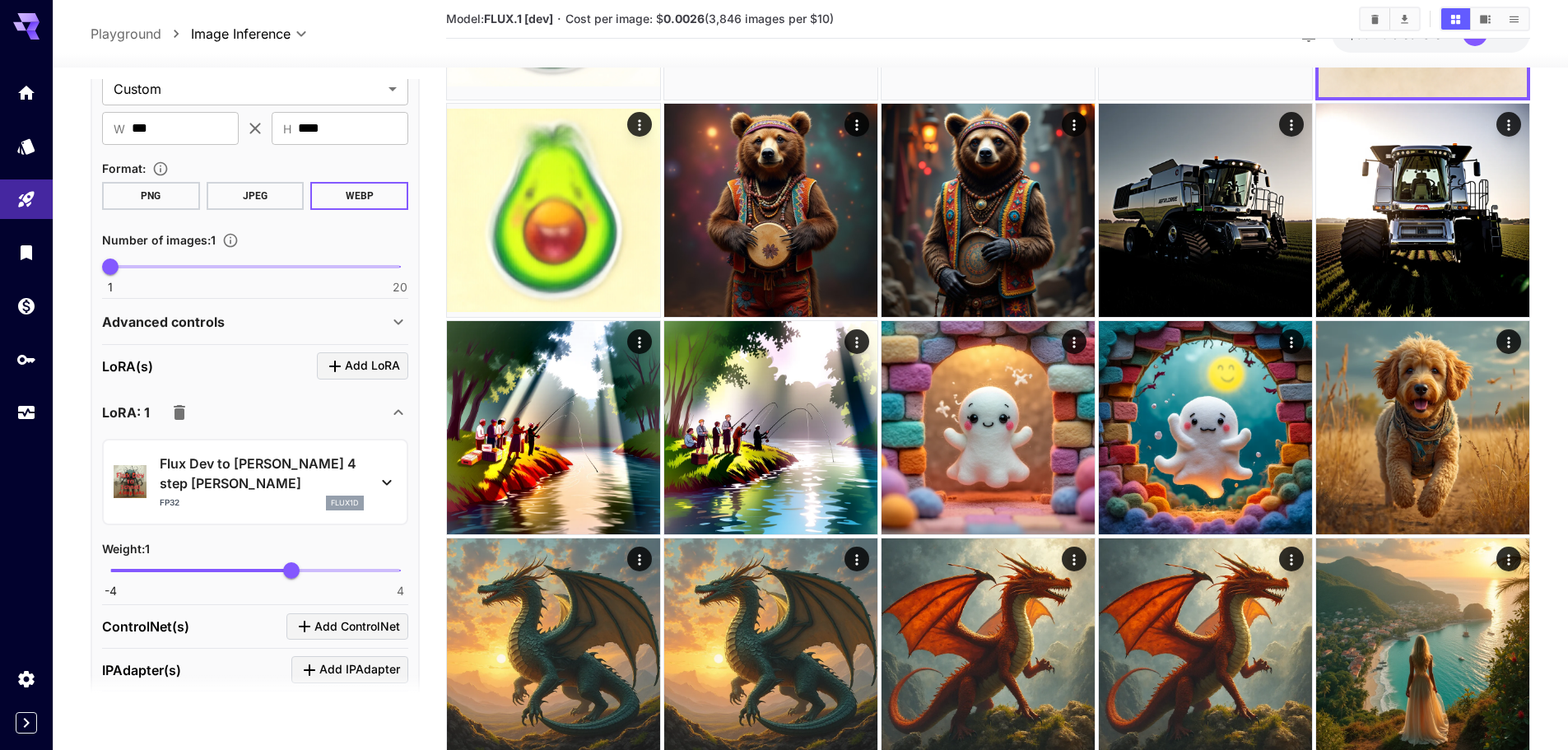
scroll to position [697, 0]
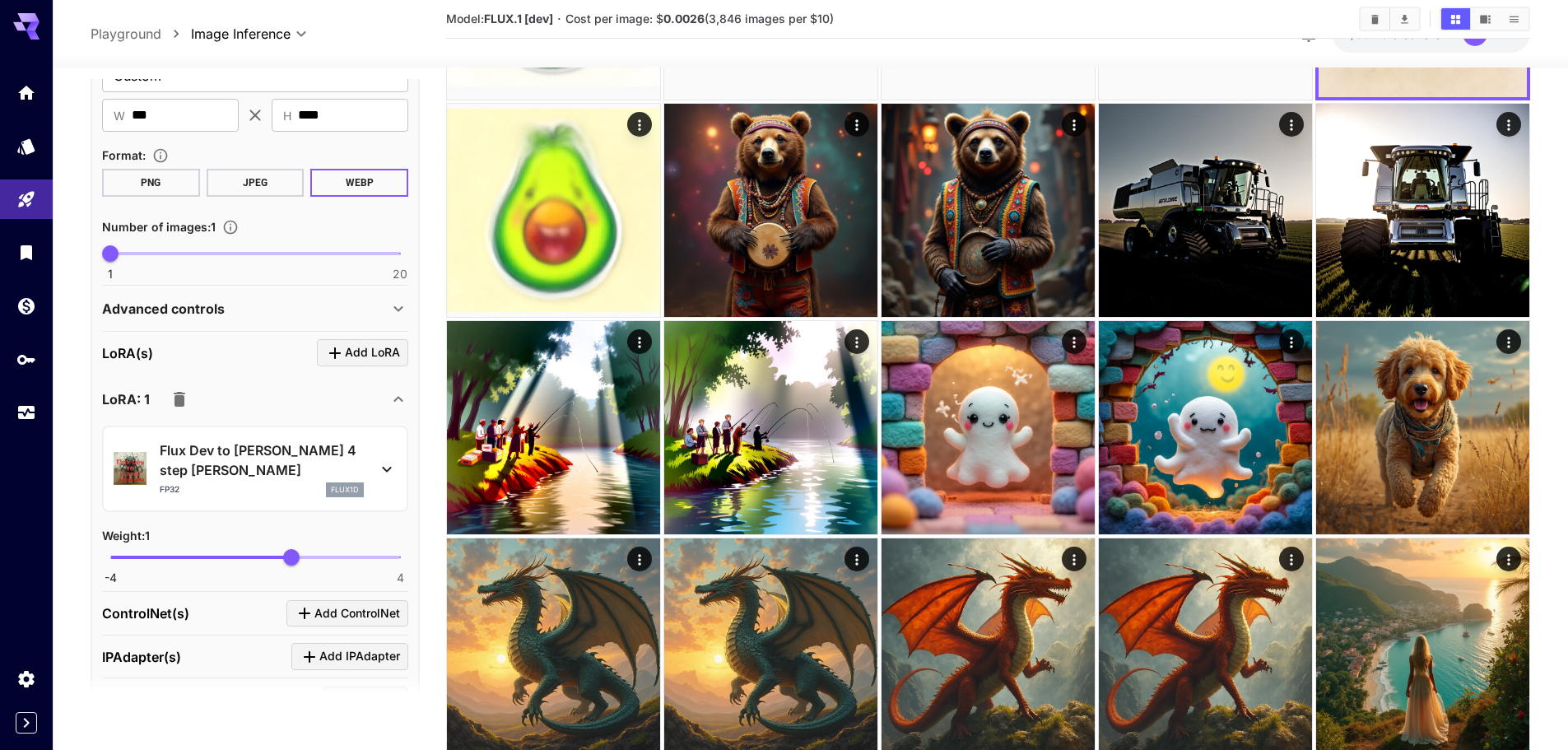
drag, startPoint x: 211, startPoint y: 280, endPoint x: 205, endPoint y: 291, distance: 12.5
click at [211, 280] on section "Basic controls Size : Custom ****** ​ ​ W *** ​ ​ H **** ​ Format : PNG JPEG WE…" at bounding box center [254, 133] width 306 height 304
click at [199, 308] on p "Advanced controls" at bounding box center [163, 309] width 123 height 20
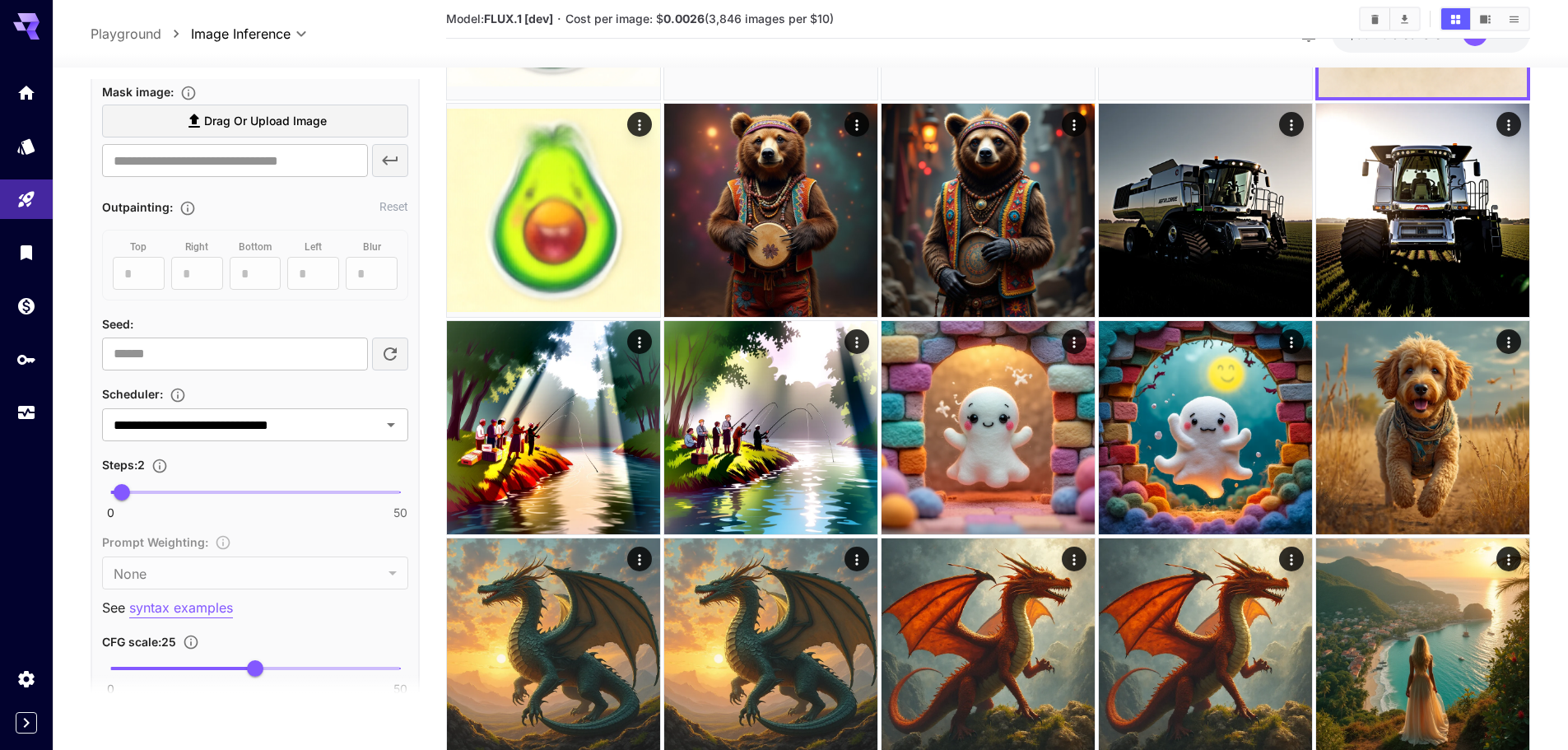
scroll to position [1109, 0]
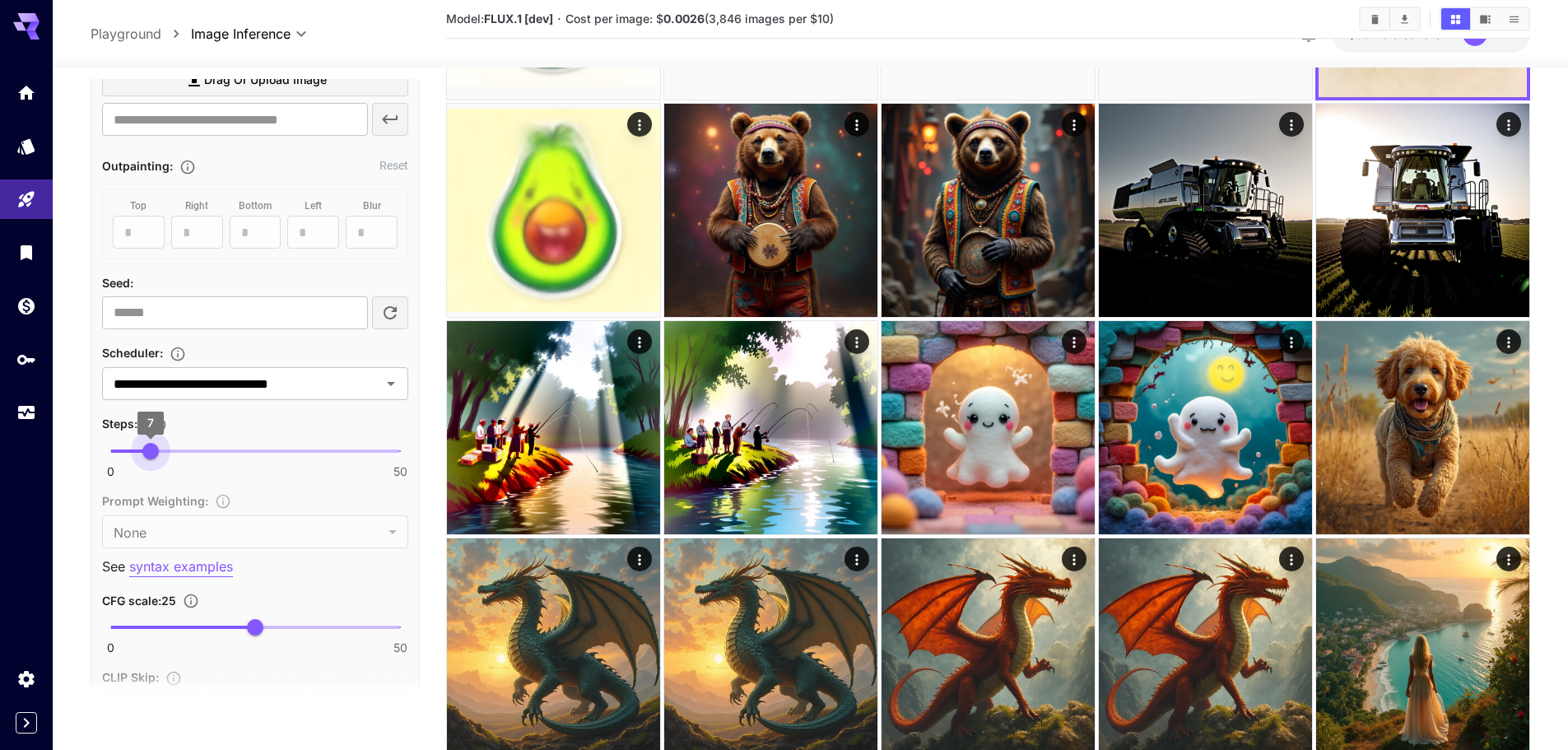
type input "*"
drag, startPoint x: 124, startPoint y: 460, endPoint x: 158, endPoint y: 441, distance: 38.9
click at [158, 443] on span "8" at bounding box center [157, 451] width 17 height 17
click at [227, 418] on div "Steps : 8" at bounding box center [254, 423] width 306 height 20
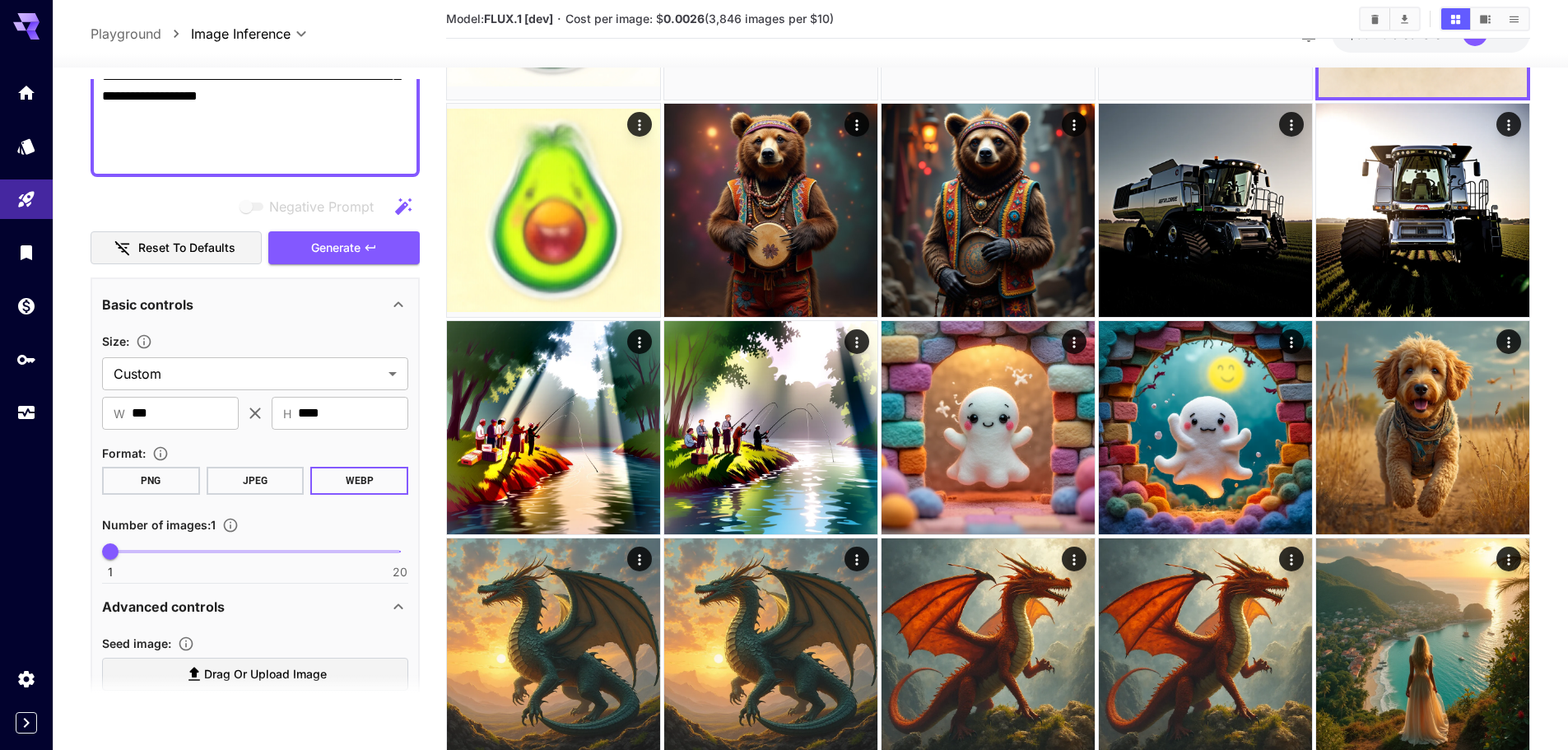
scroll to position [368, 0]
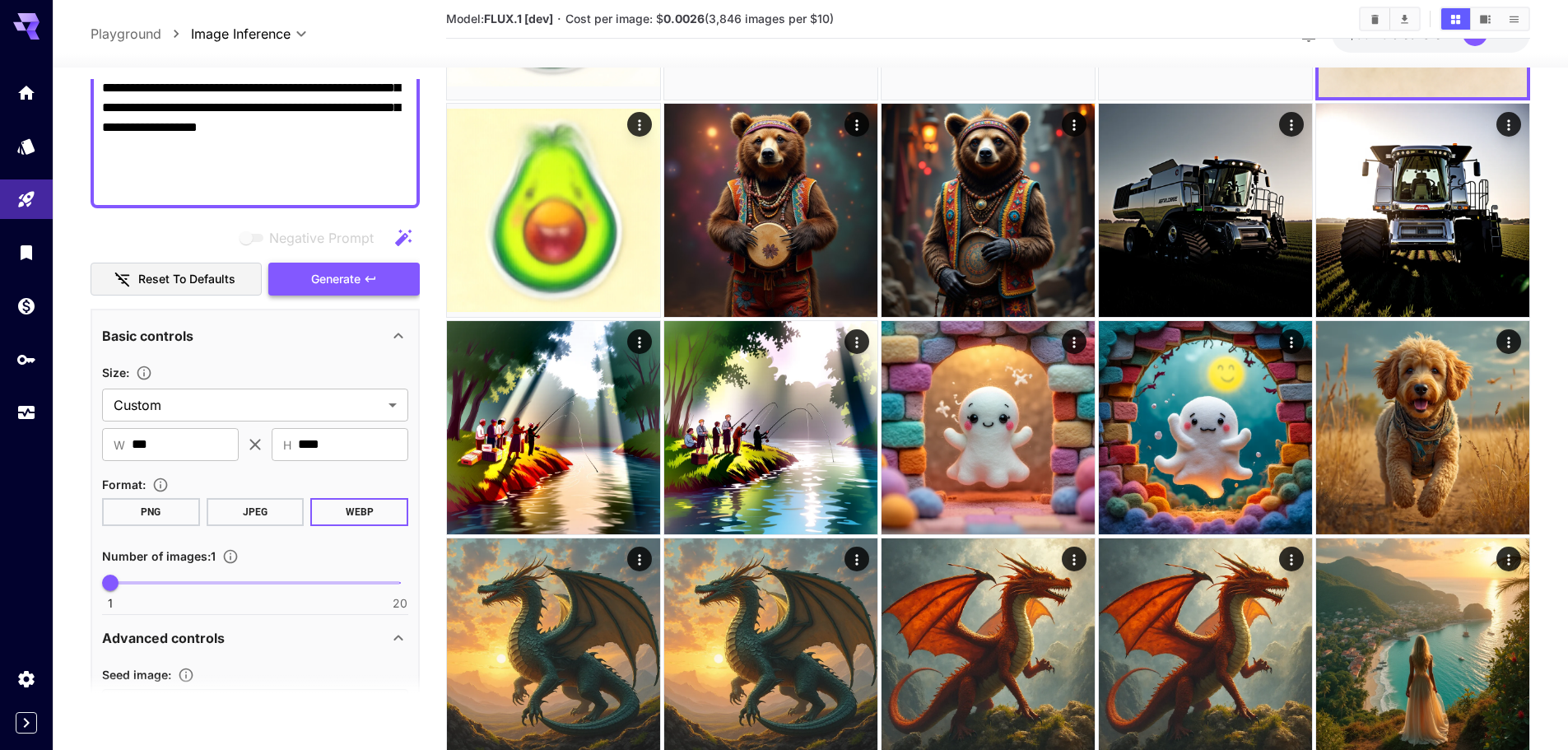
click at [360, 282] on span "Generate" at bounding box center [336, 279] width 50 height 21
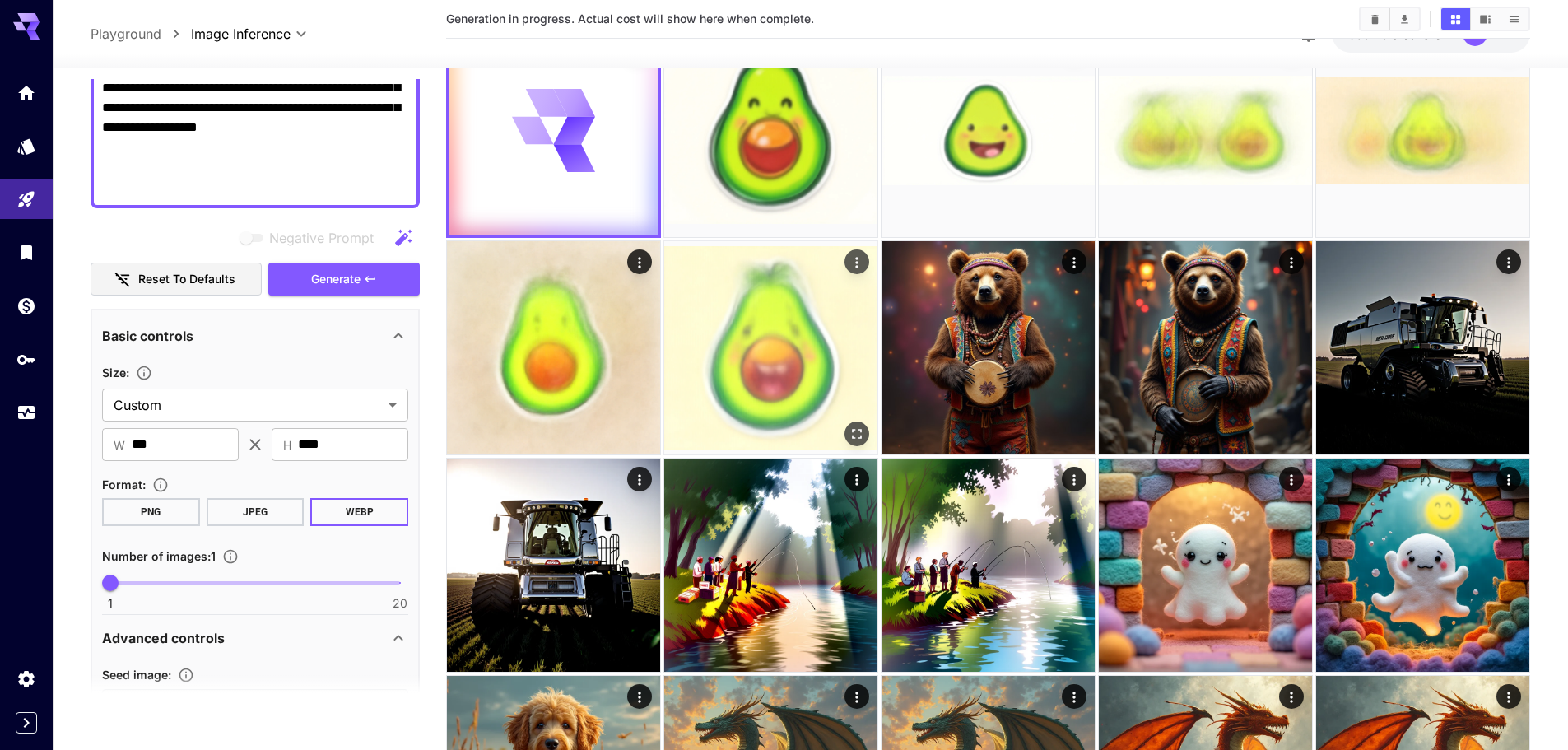
scroll to position [0, 0]
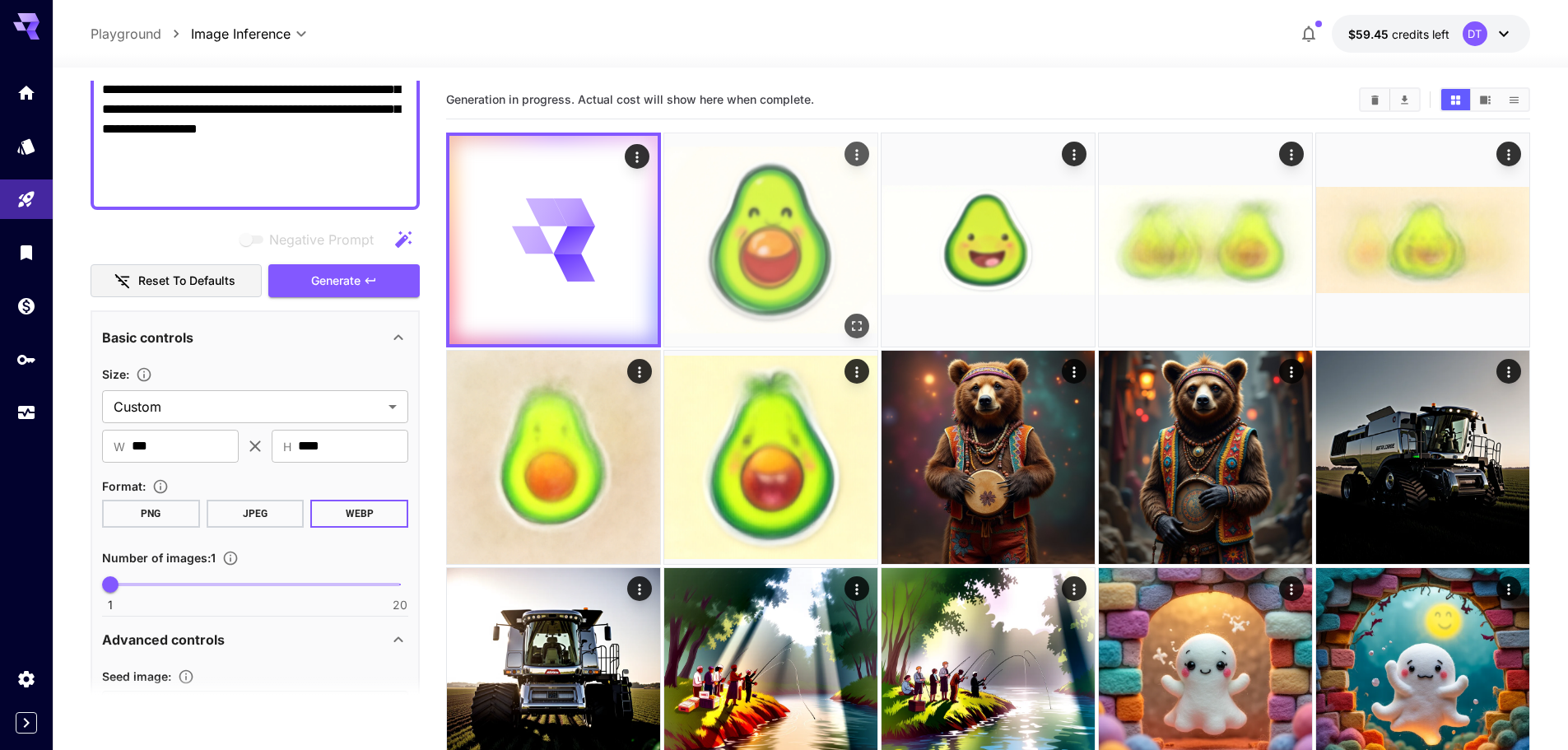
click at [735, 266] on img at bounding box center [771, 240] width 213 height 213
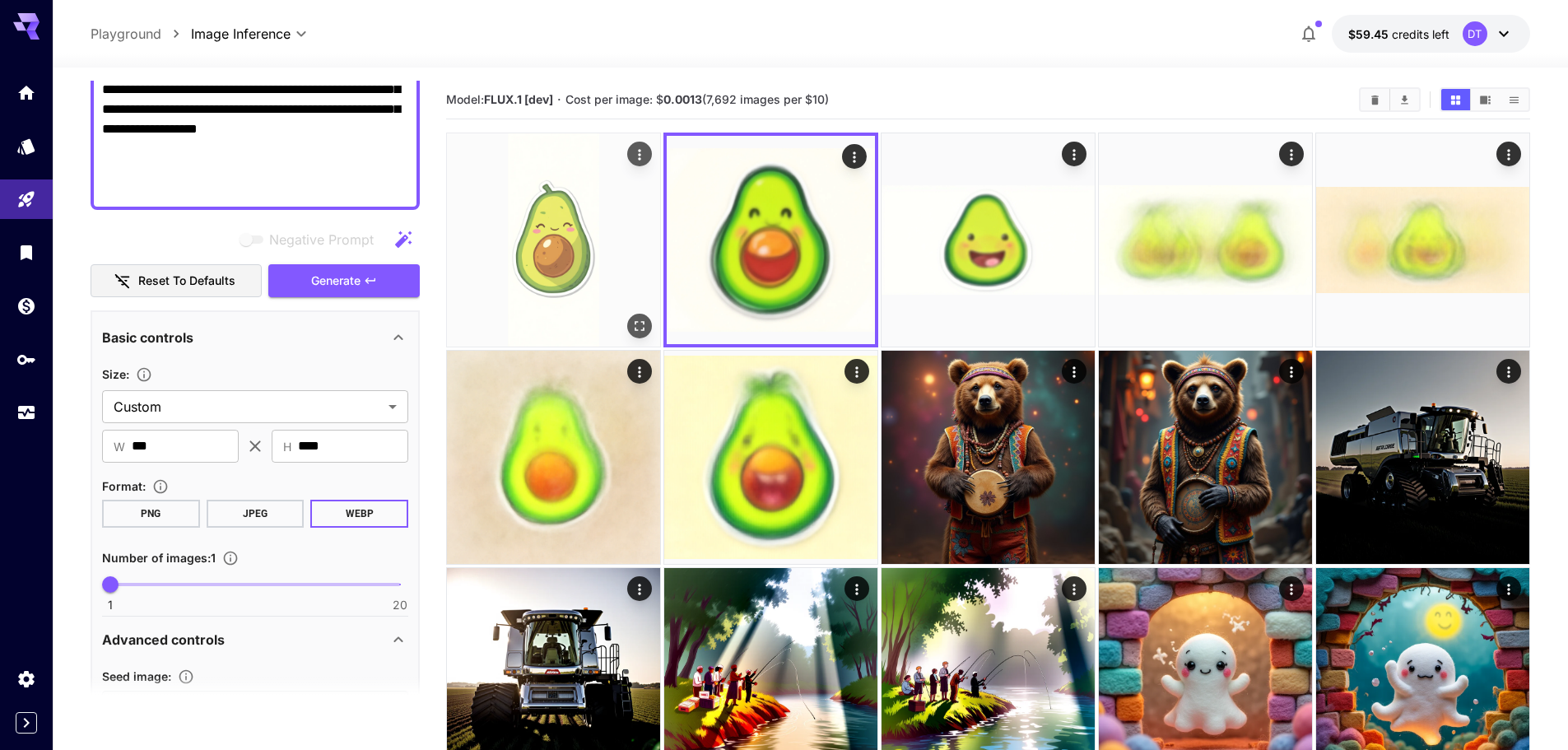
click at [526, 256] on img at bounding box center [554, 240] width 213 height 213
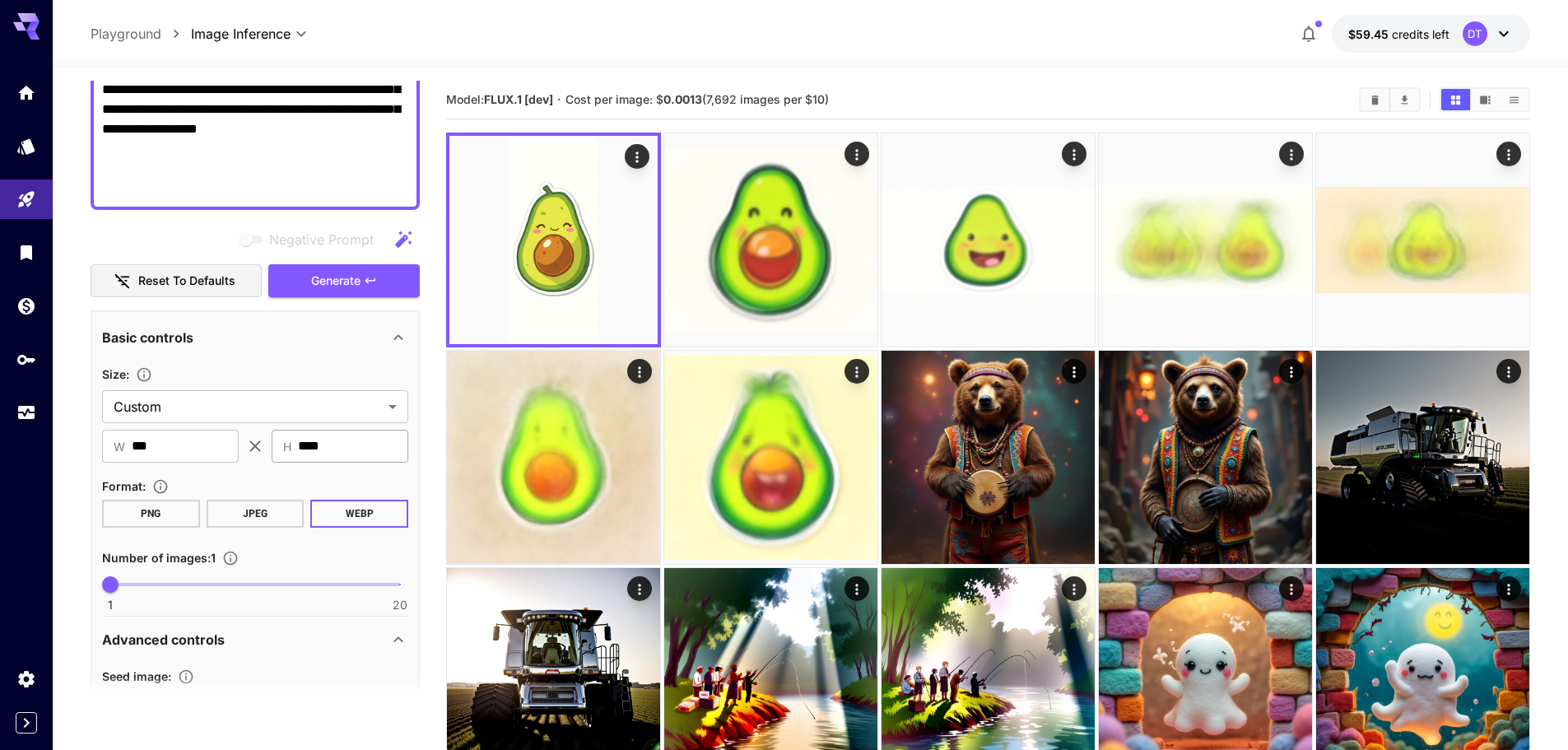
click at [310, 440] on input "****" at bounding box center [353, 446] width 111 height 33
click at [299, 441] on input "***" at bounding box center [353, 446] width 111 height 33
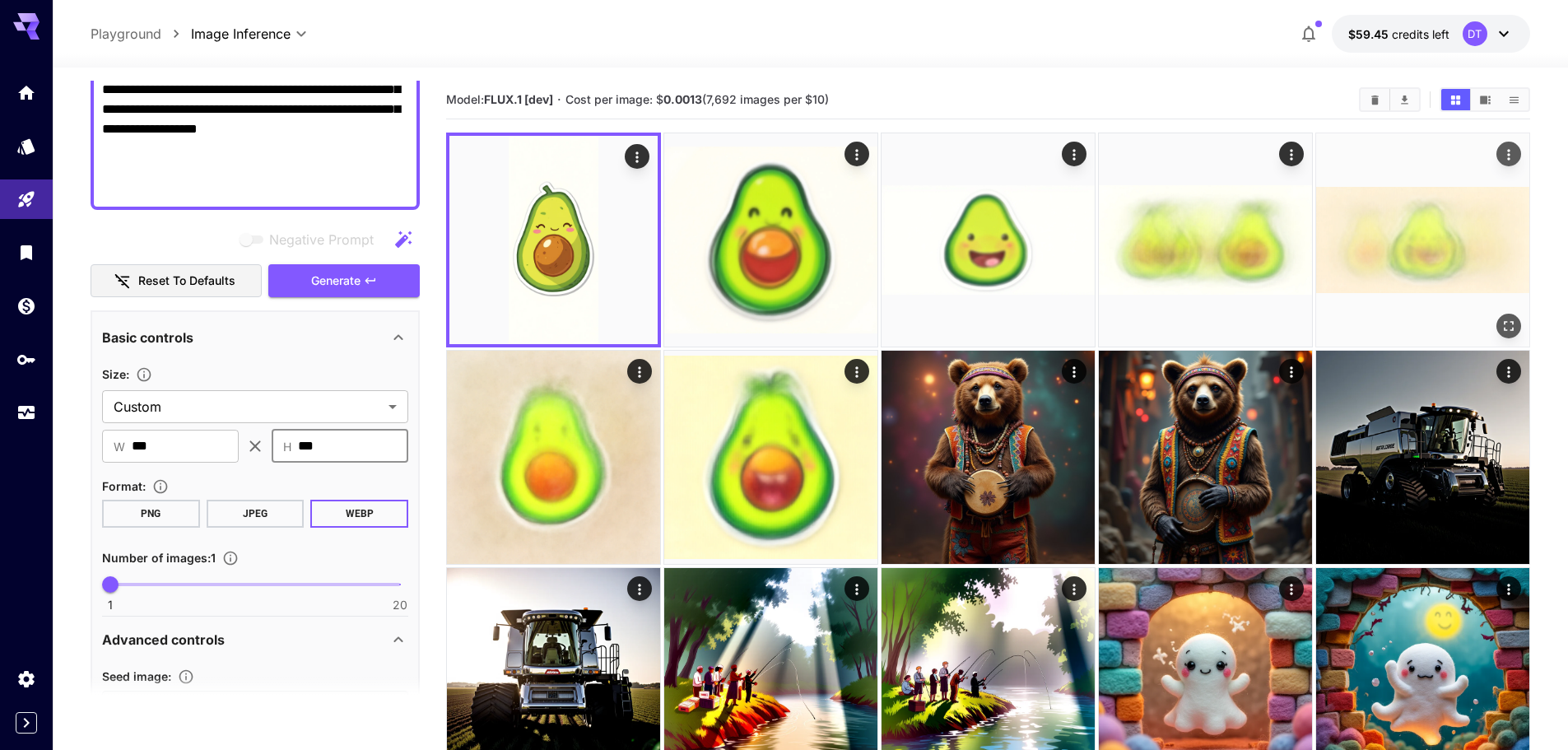
type input "***"
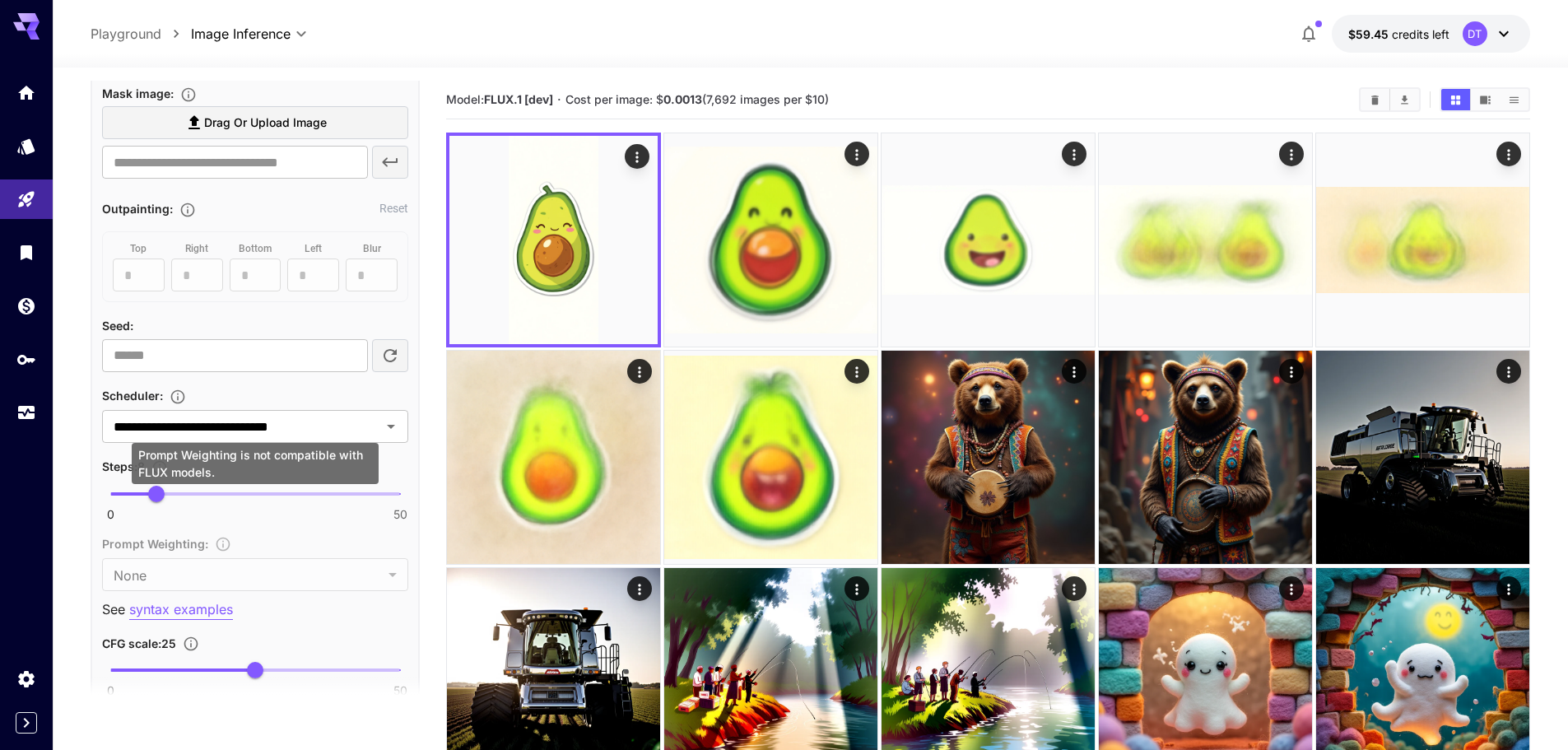
scroll to position [1109, 0]
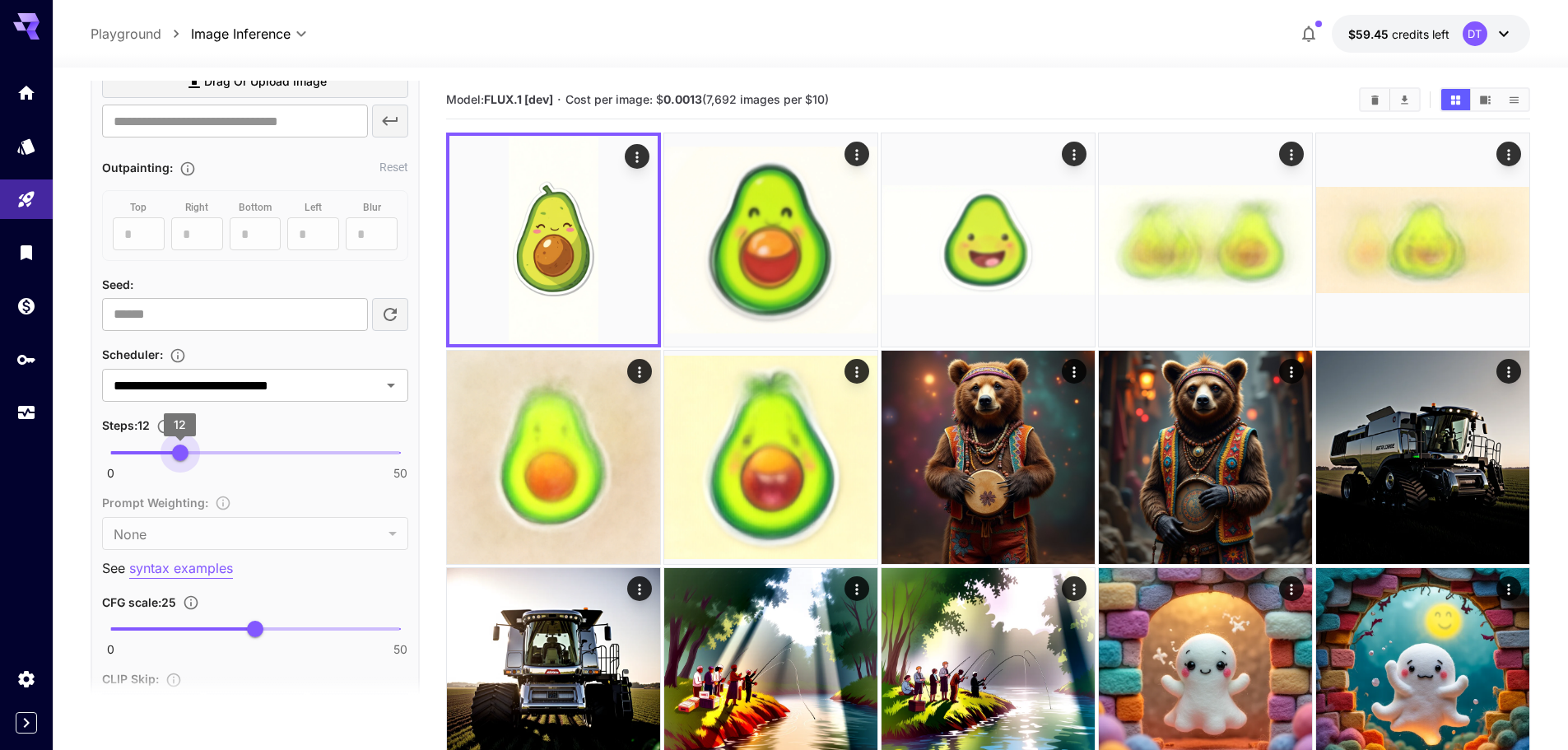
drag, startPoint x: 156, startPoint y: 453, endPoint x: 182, endPoint y: 448, distance: 26.5
click at [182, 448] on span "12" at bounding box center [180, 453] width 17 height 17
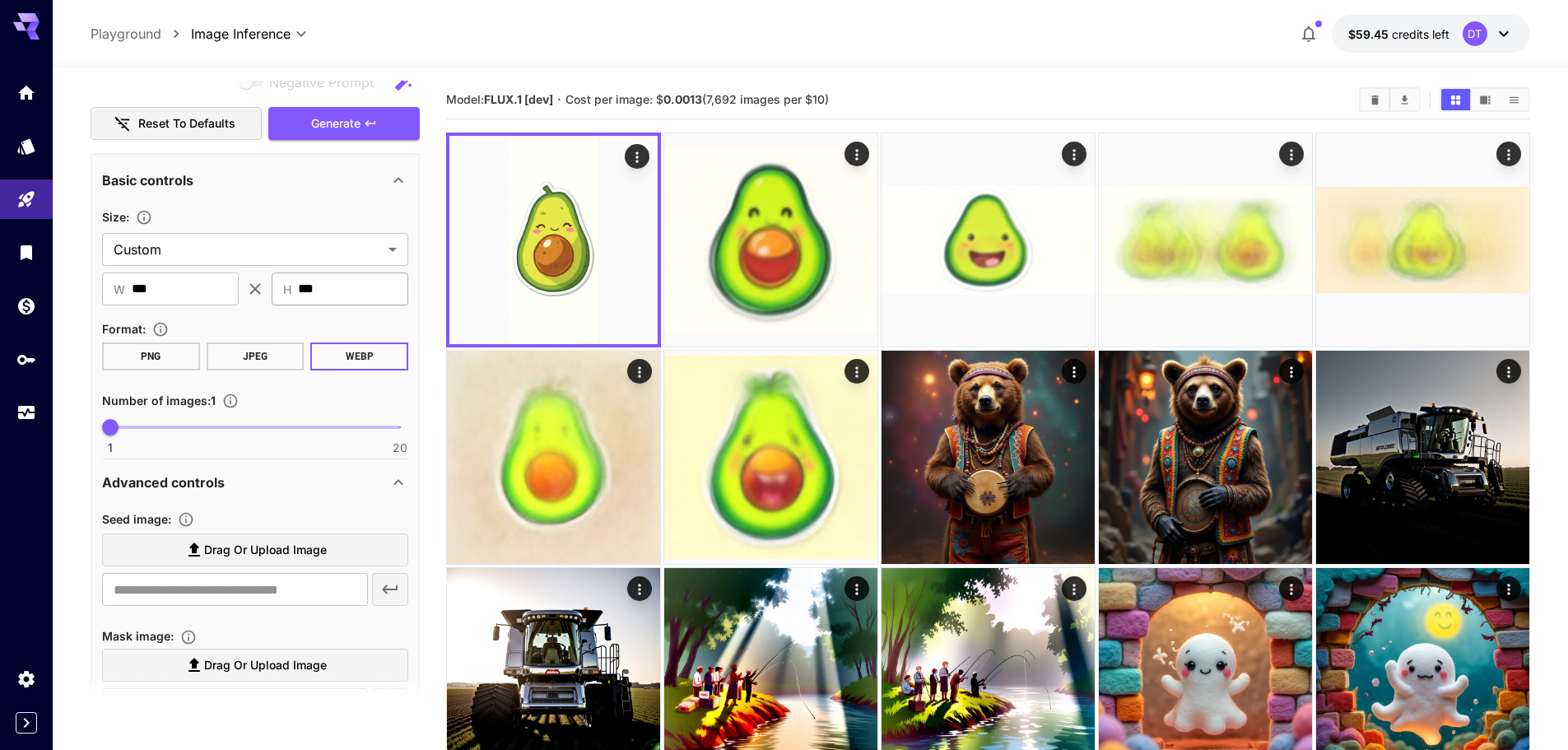
scroll to position [450, 0]
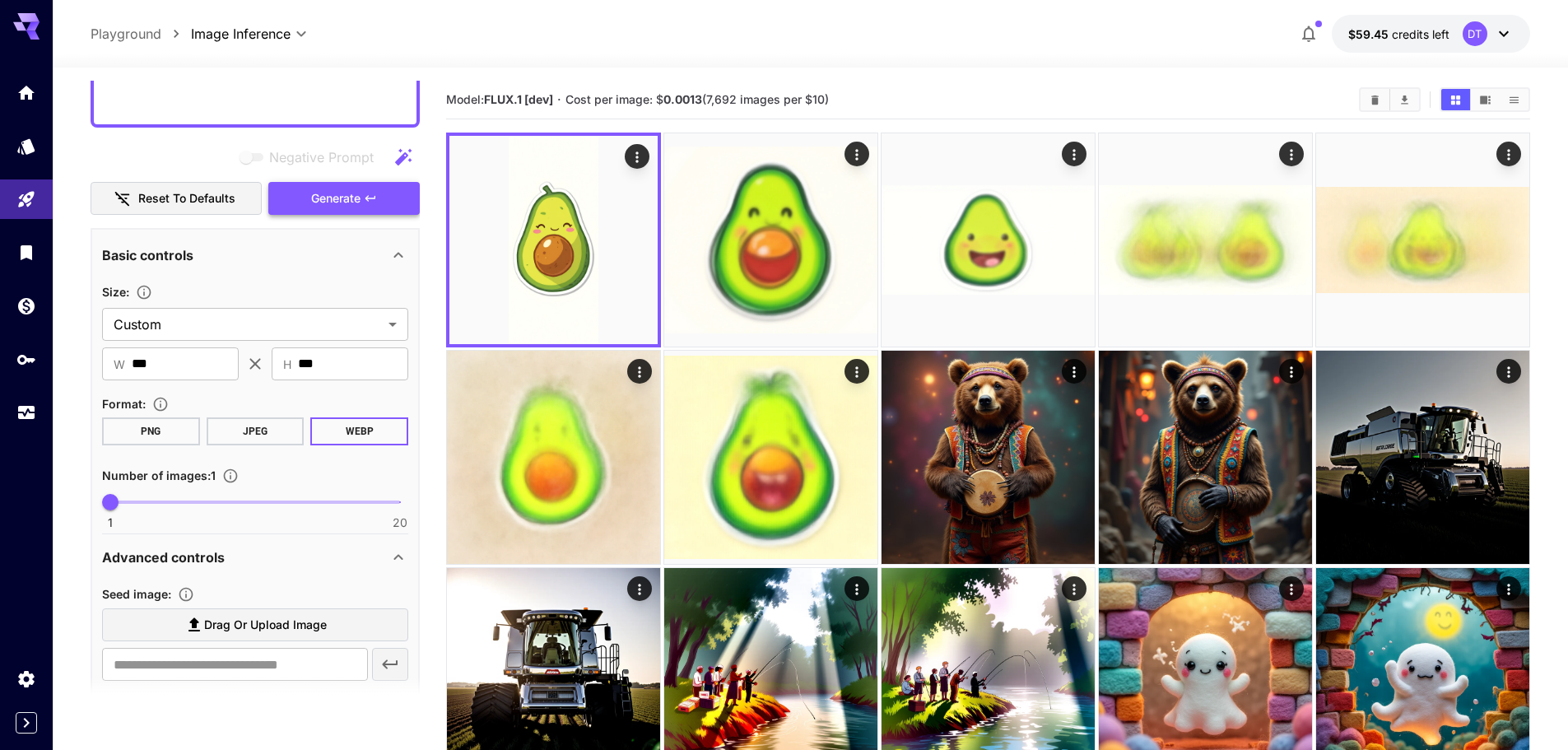
click at [379, 203] on button "Generate" at bounding box center [344, 198] width 152 height 34
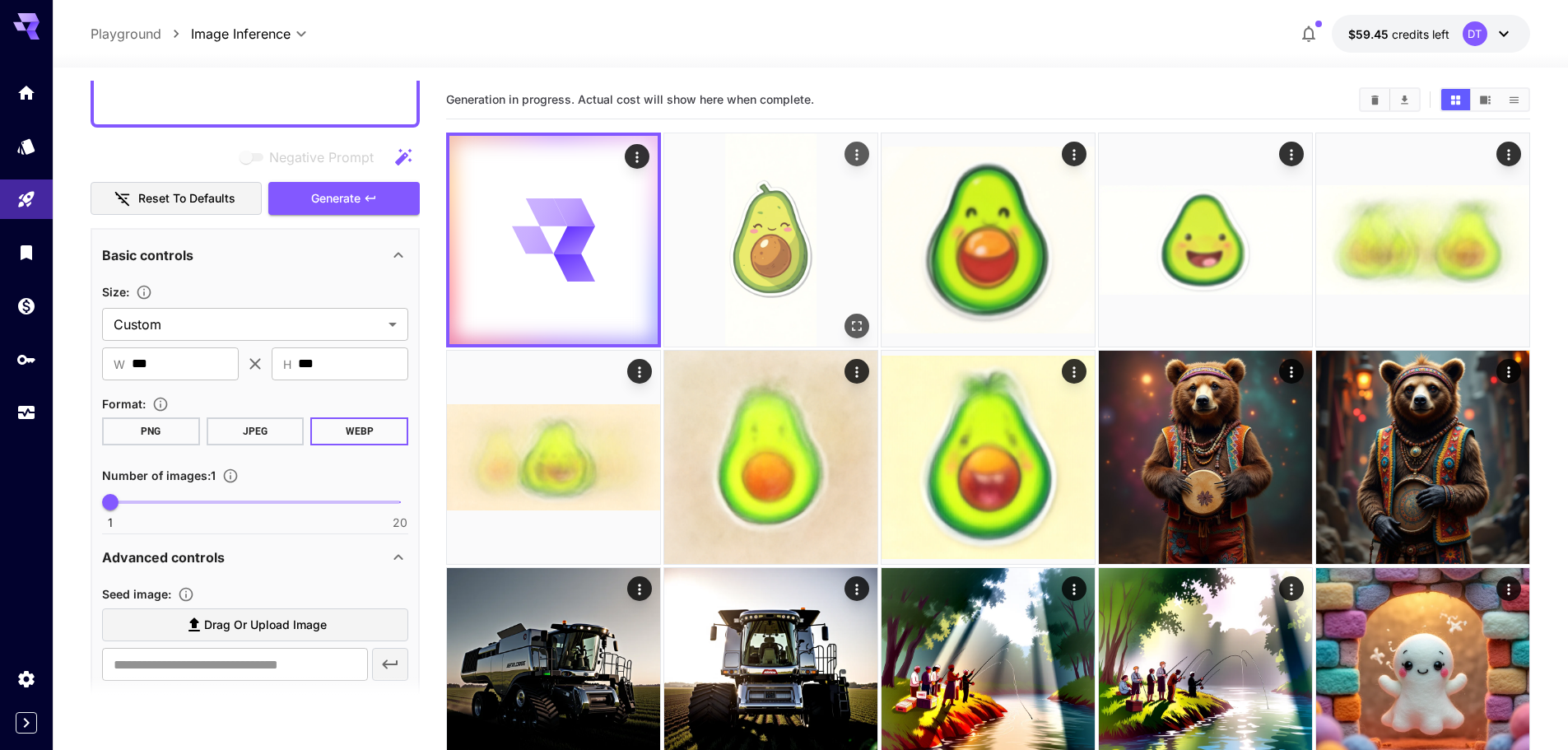
click at [815, 323] on img at bounding box center [771, 240] width 213 height 213
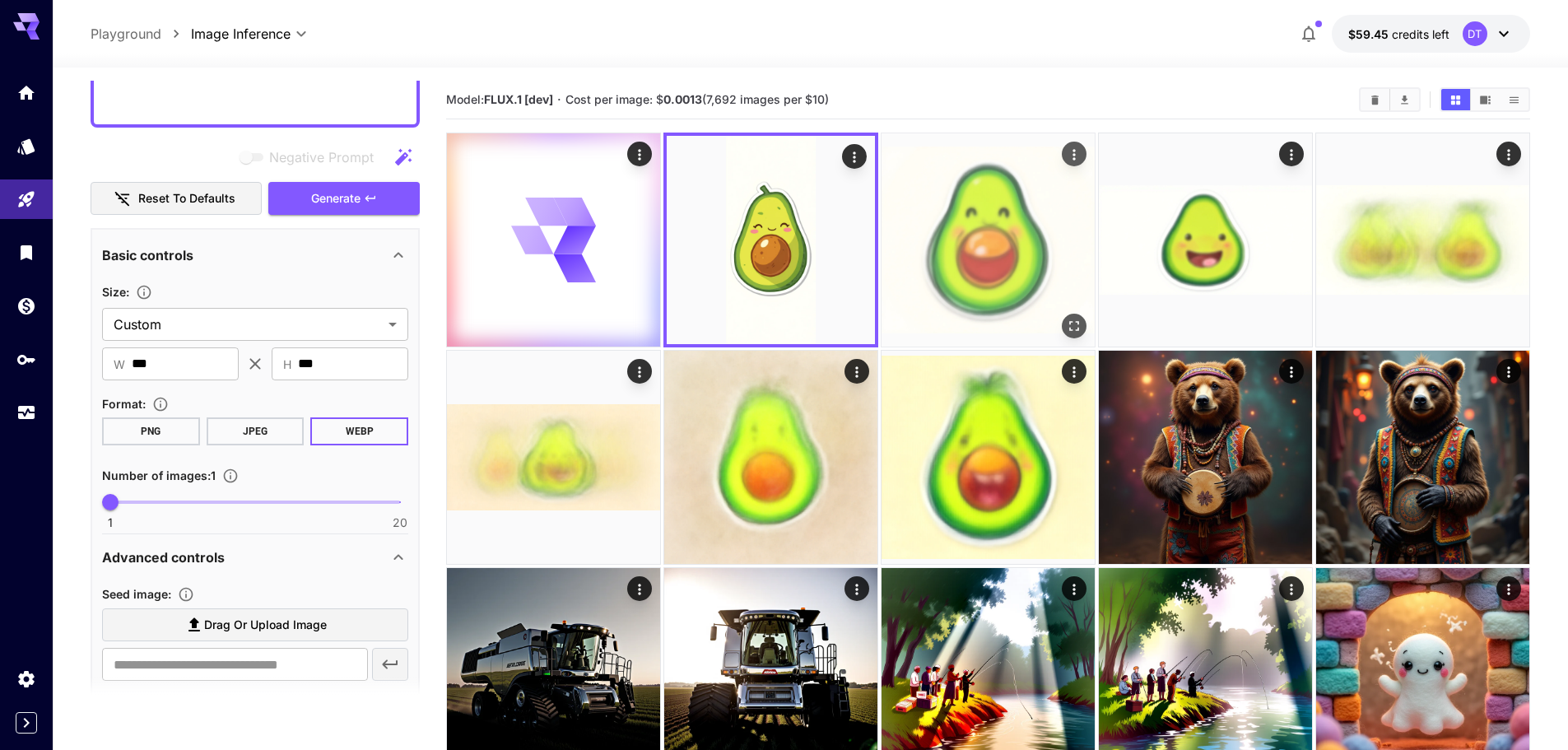
click at [1029, 247] on img at bounding box center [988, 240] width 213 height 213
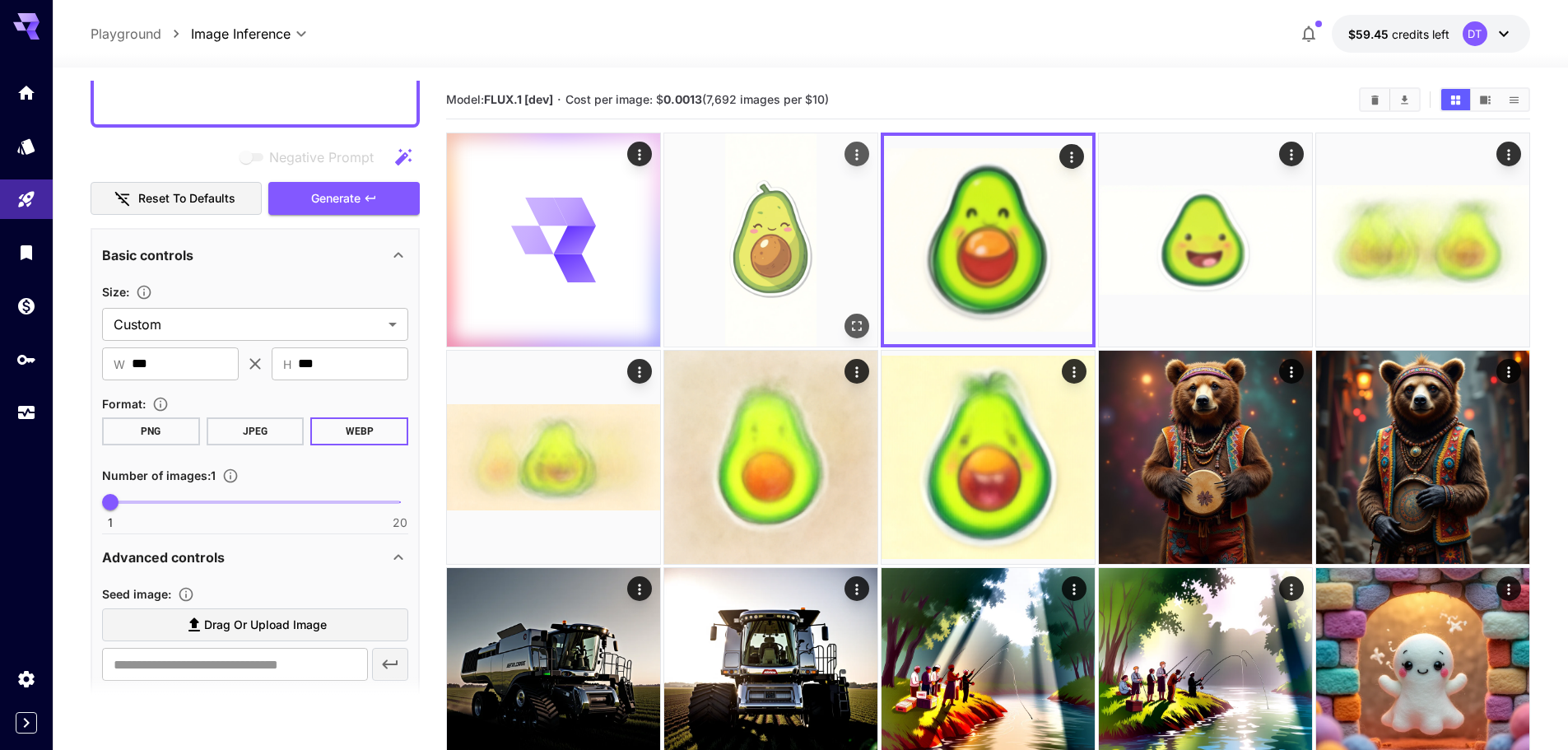
click at [761, 250] on img at bounding box center [771, 240] width 213 height 213
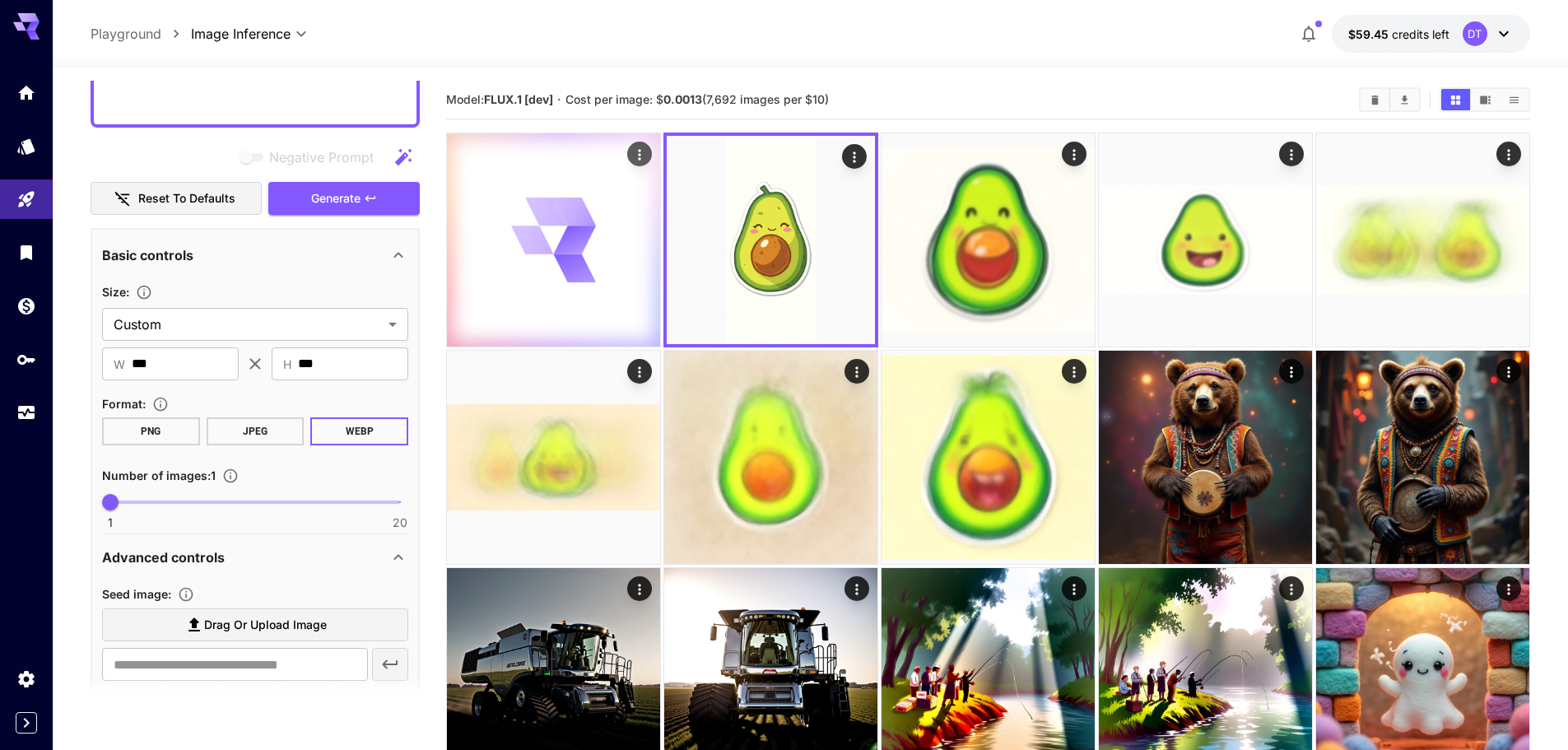
click at [595, 219] on icon at bounding box center [555, 240] width 86 height 86
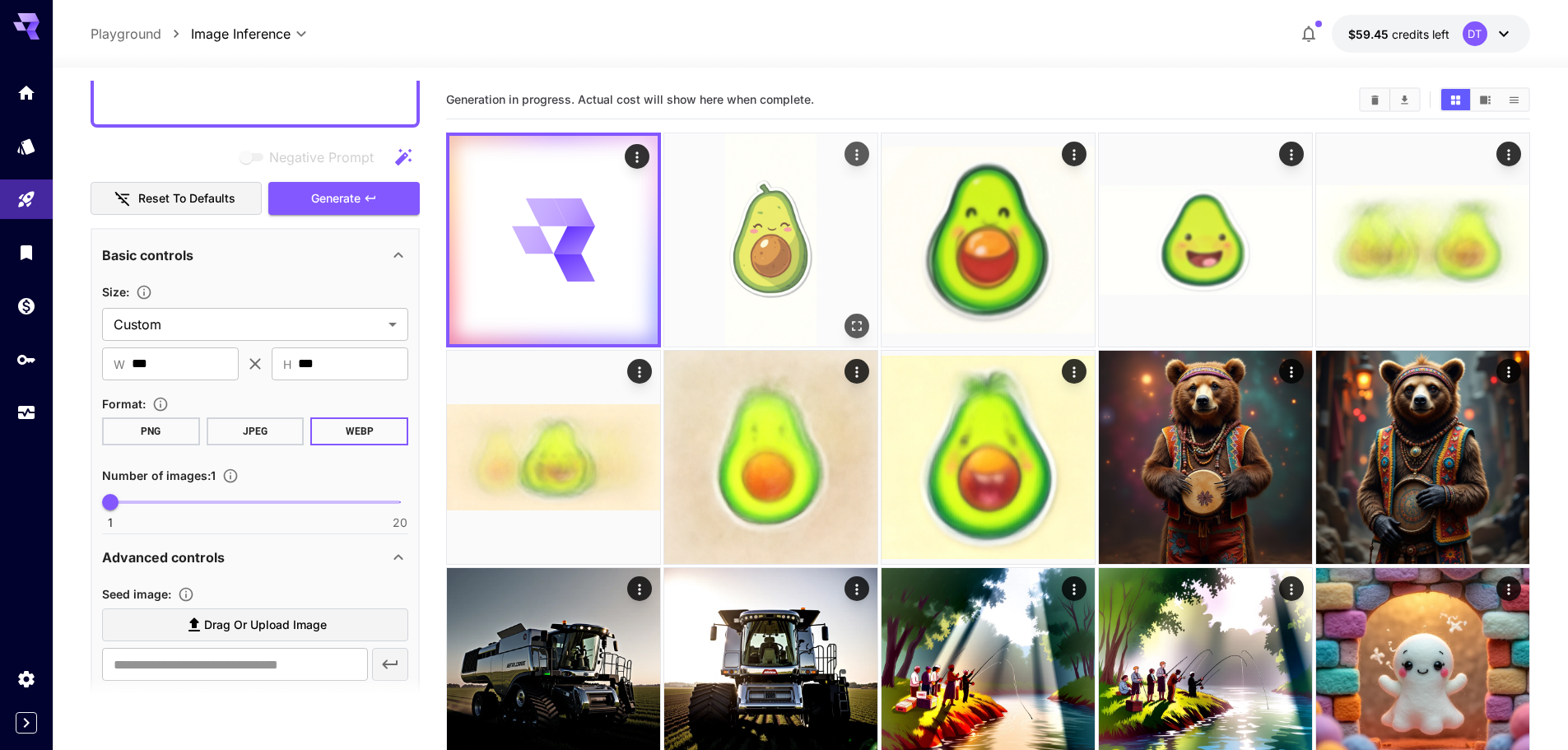
click at [840, 244] on img at bounding box center [771, 240] width 213 height 213
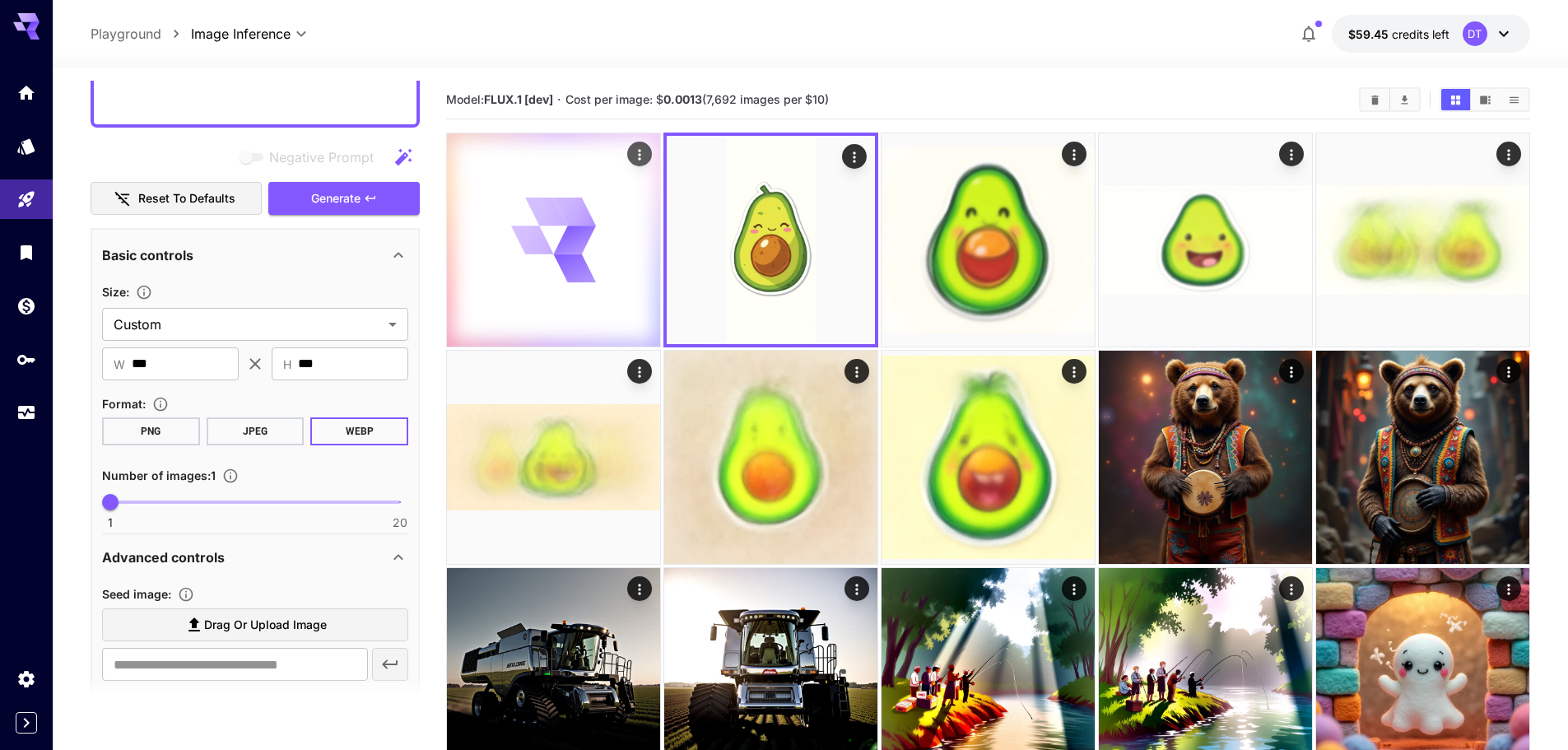
click at [521, 249] on icon at bounding box center [555, 240] width 86 height 86
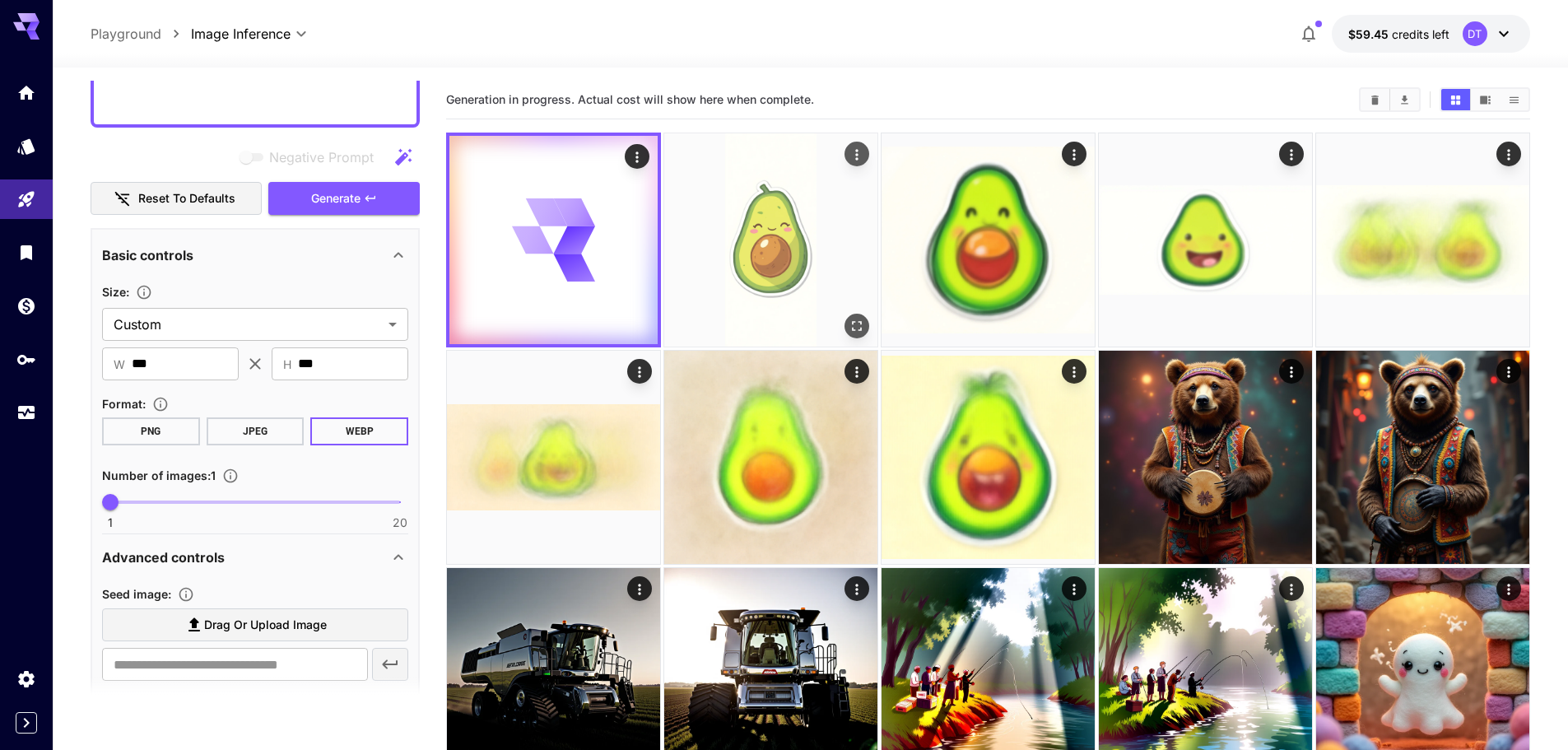
click at [718, 252] on img at bounding box center [771, 240] width 213 height 213
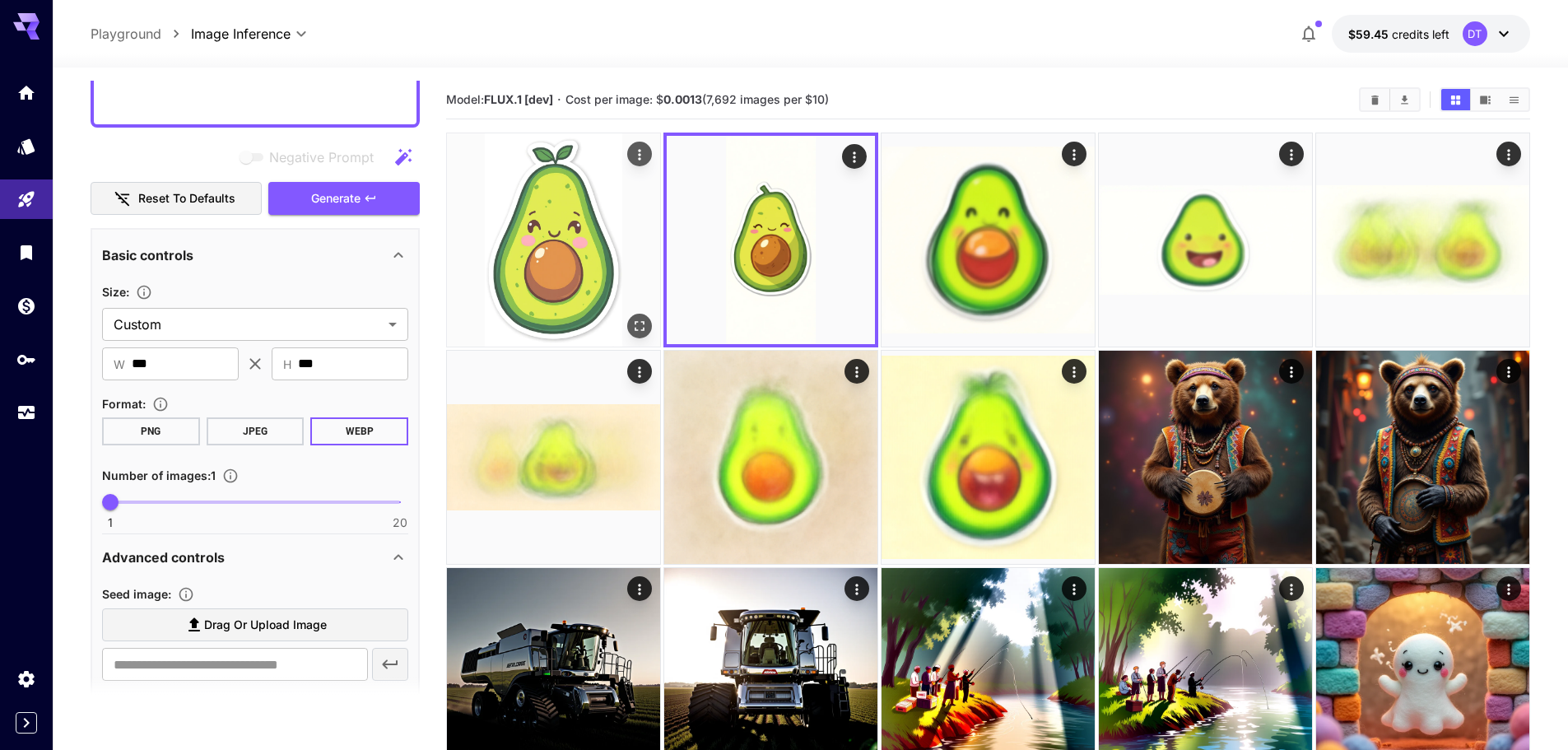
click at [525, 252] on img at bounding box center [554, 240] width 213 height 213
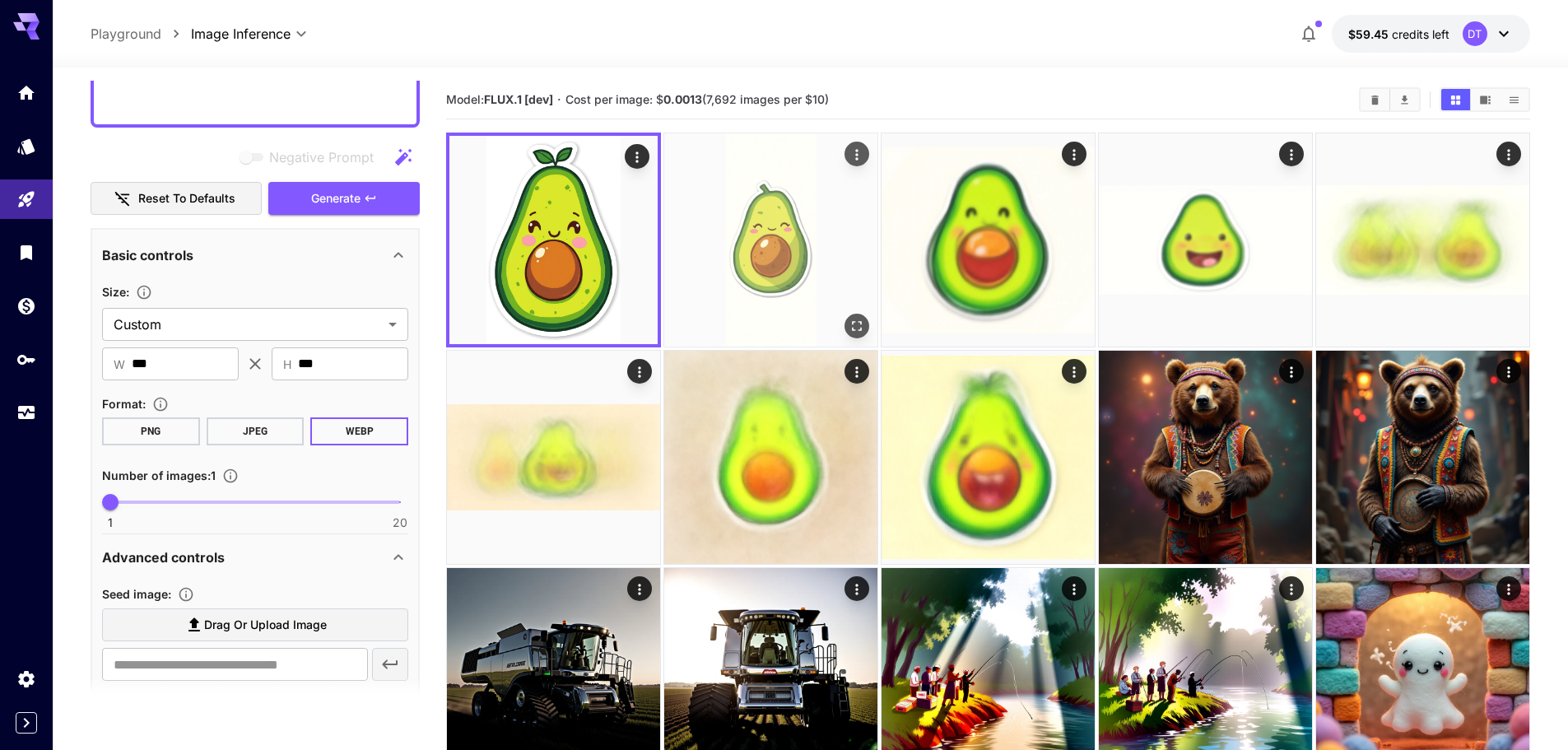
click at [781, 249] on img at bounding box center [771, 240] width 213 height 213
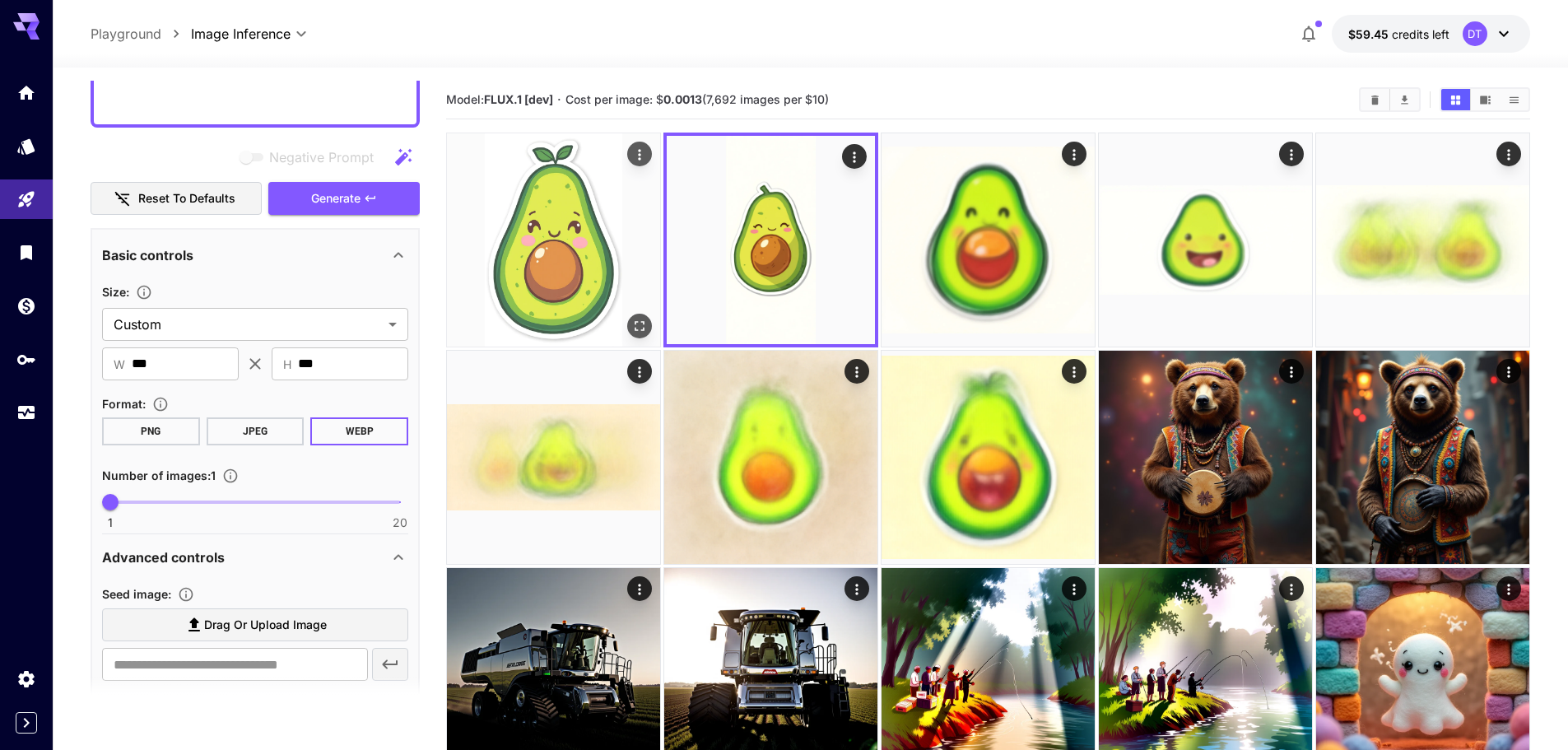
click at [579, 266] on img at bounding box center [554, 240] width 213 height 213
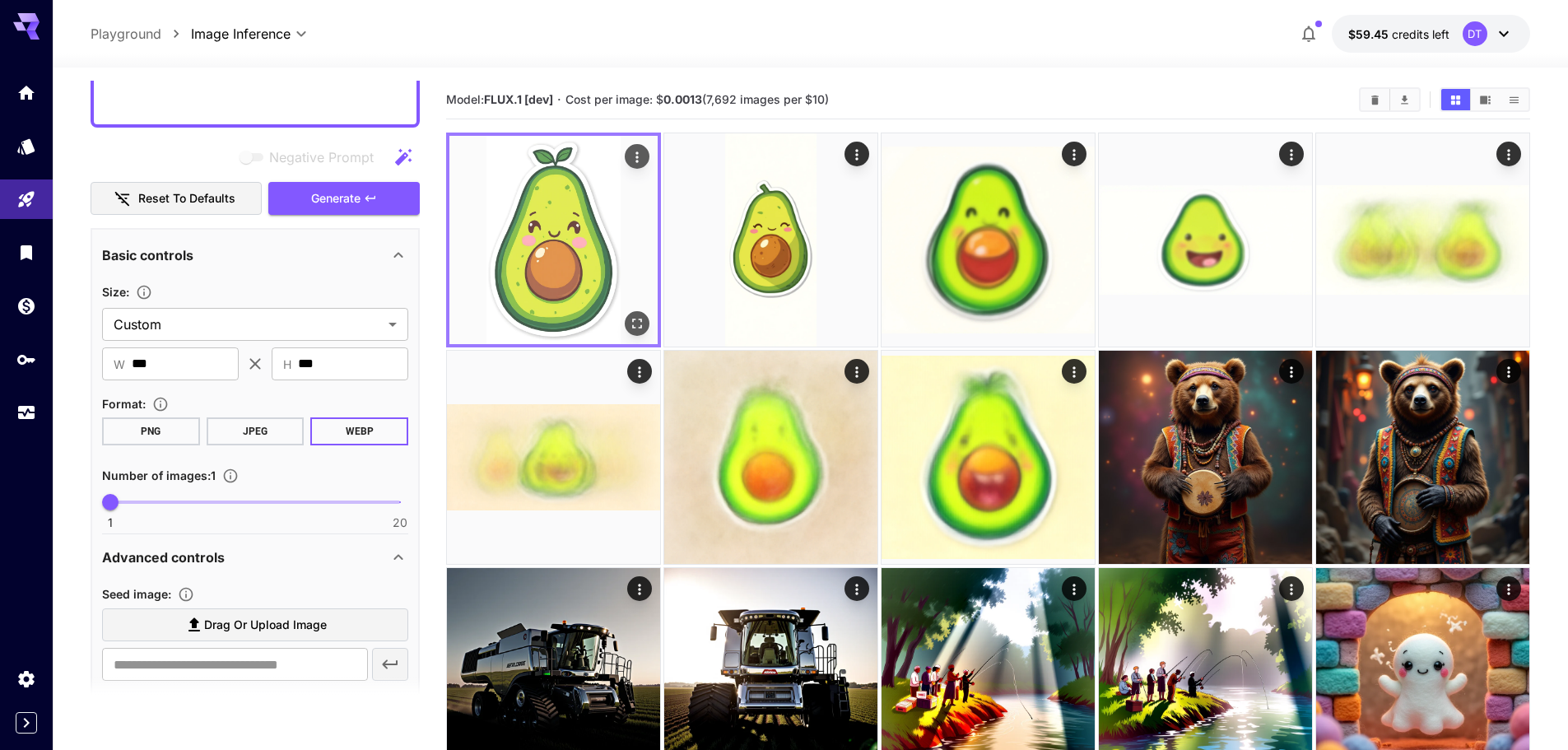
click at [643, 322] on icon "Open in fullscreen" at bounding box center [637, 323] width 17 height 17
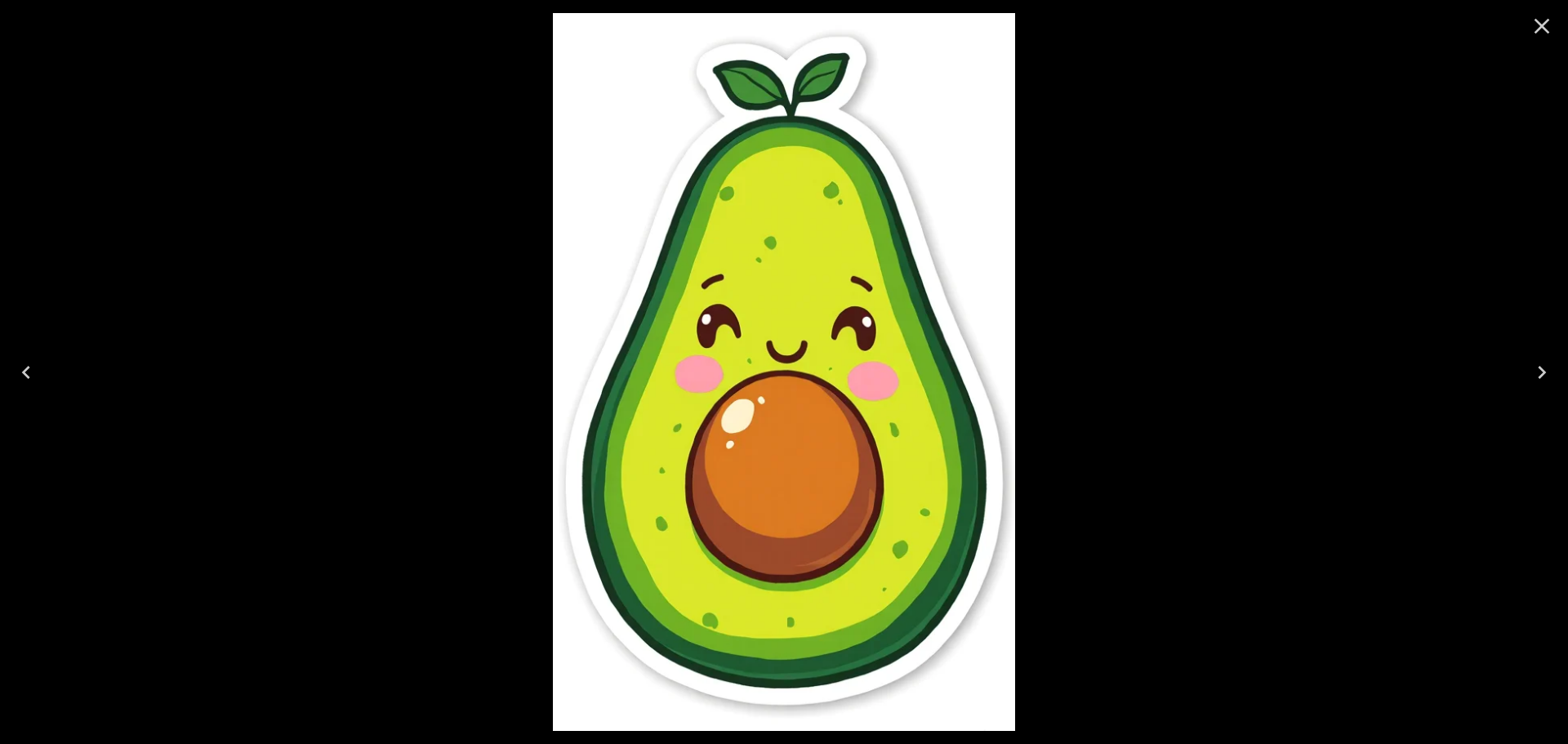
click at [1530, 22] on icon "Close" at bounding box center [1541, 26] width 26 height 26
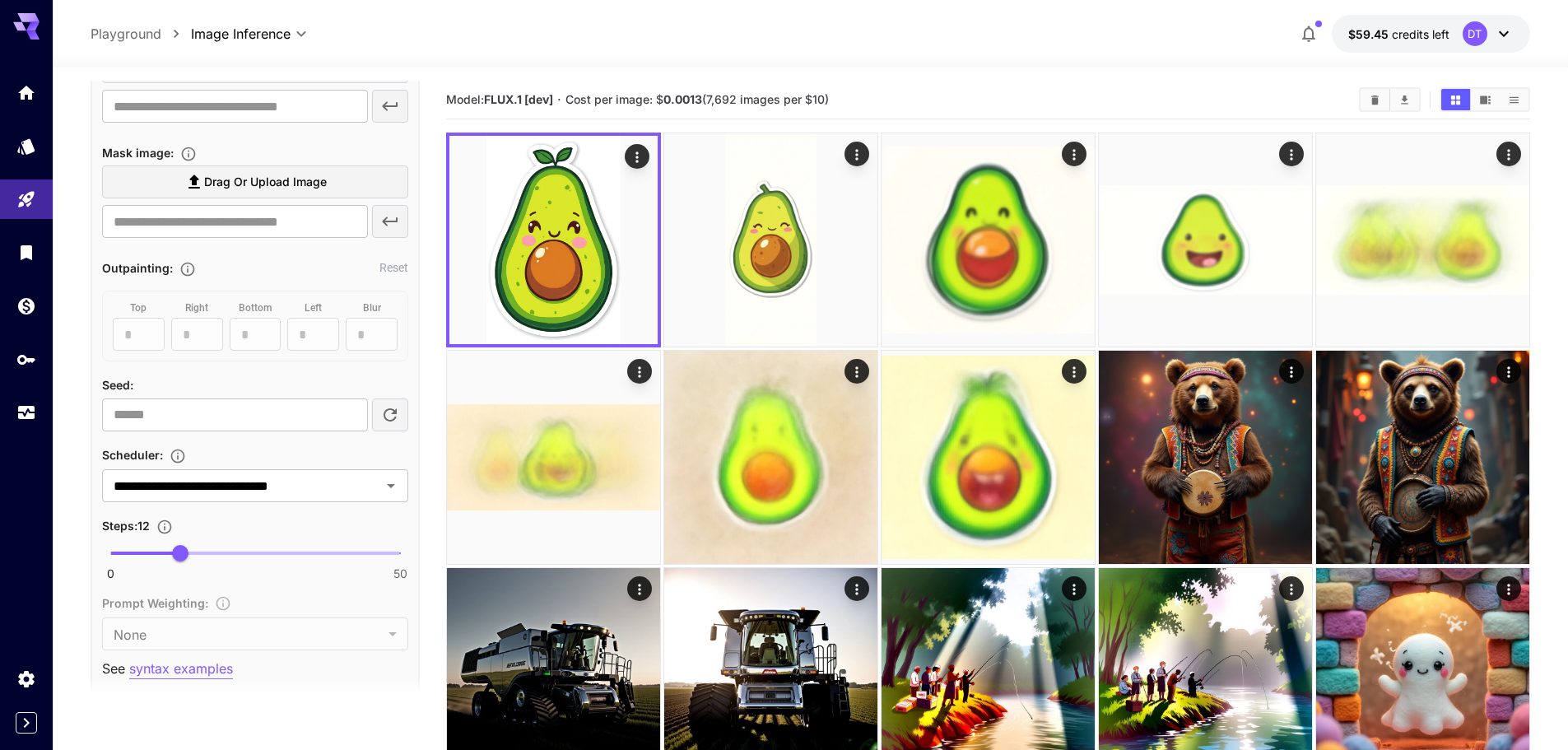
scroll to position [1026, 0]
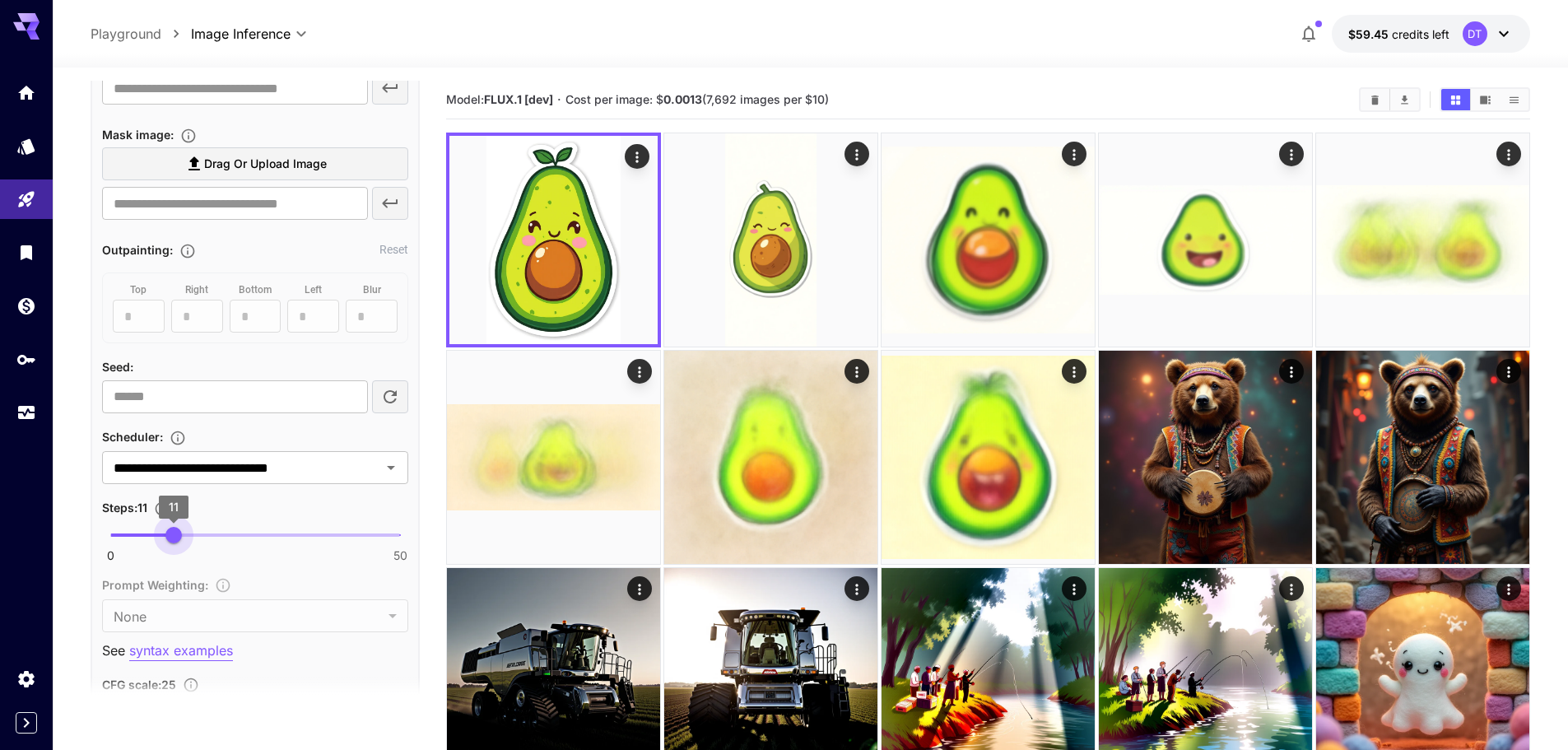
click at [173, 533] on span "11" at bounding box center [174, 535] width 17 height 17
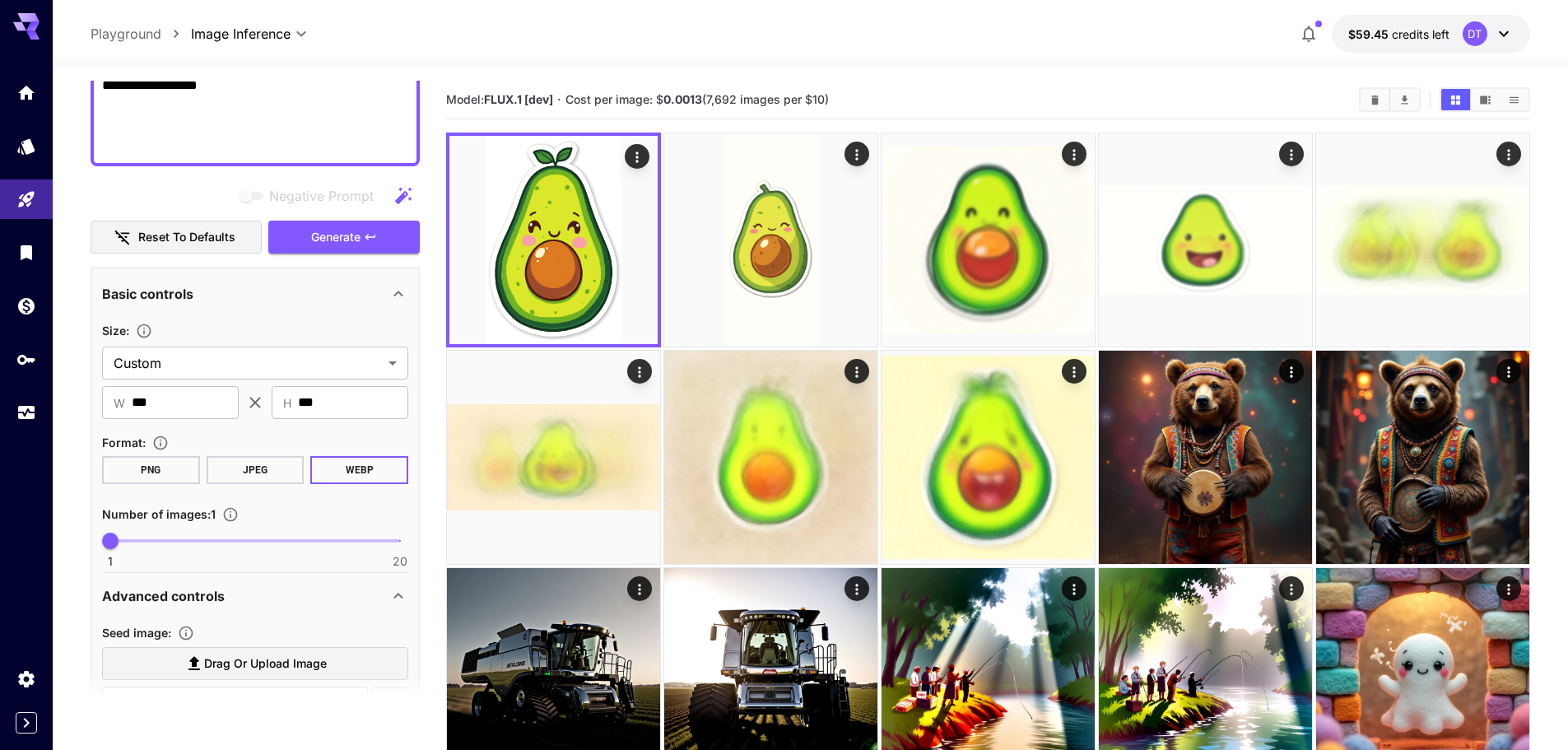
scroll to position [368, 0]
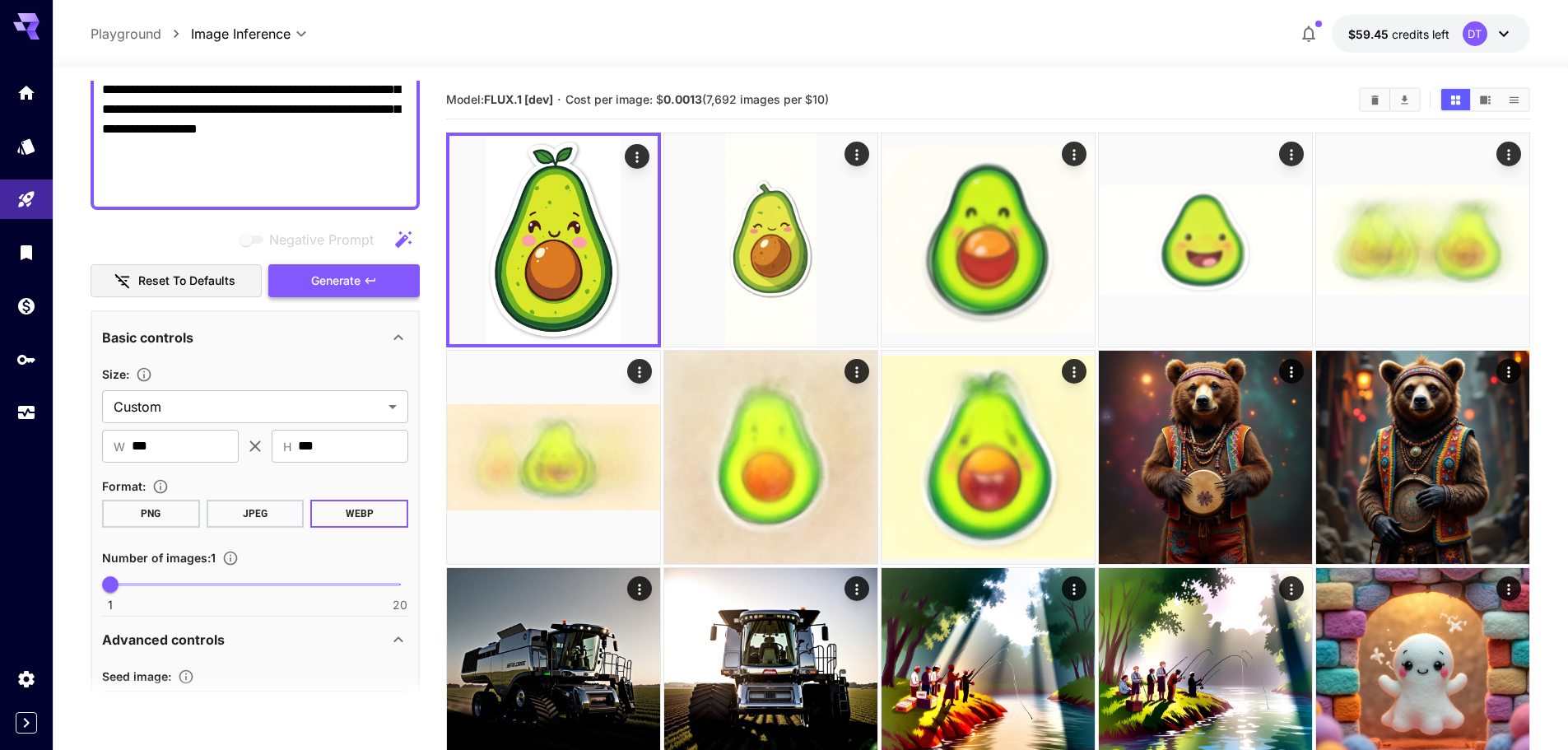
click at [359, 290] on span "Generate" at bounding box center [336, 281] width 50 height 21
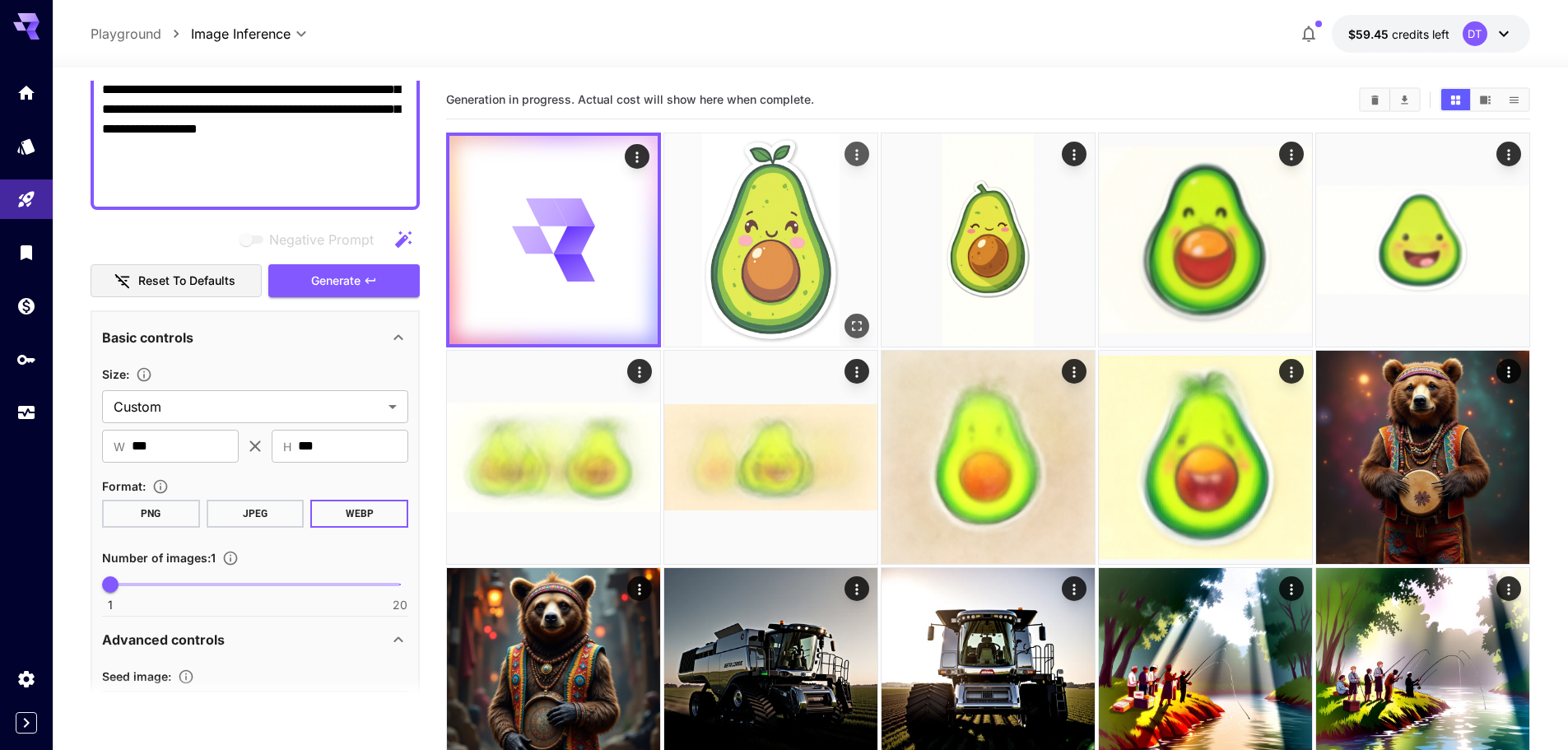
click at [873, 261] on img at bounding box center [771, 240] width 213 height 213
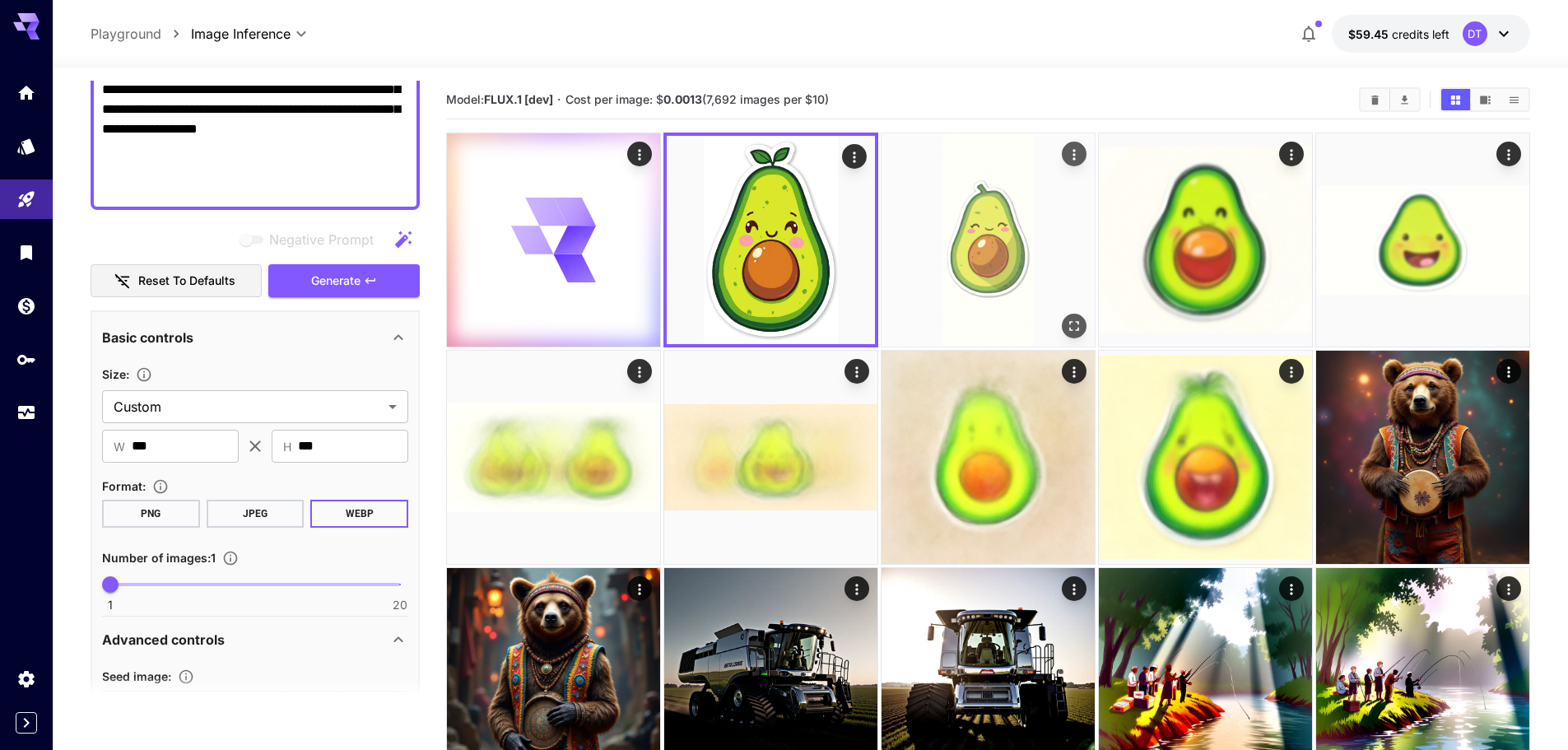
click at [991, 261] on img at bounding box center [988, 240] width 213 height 213
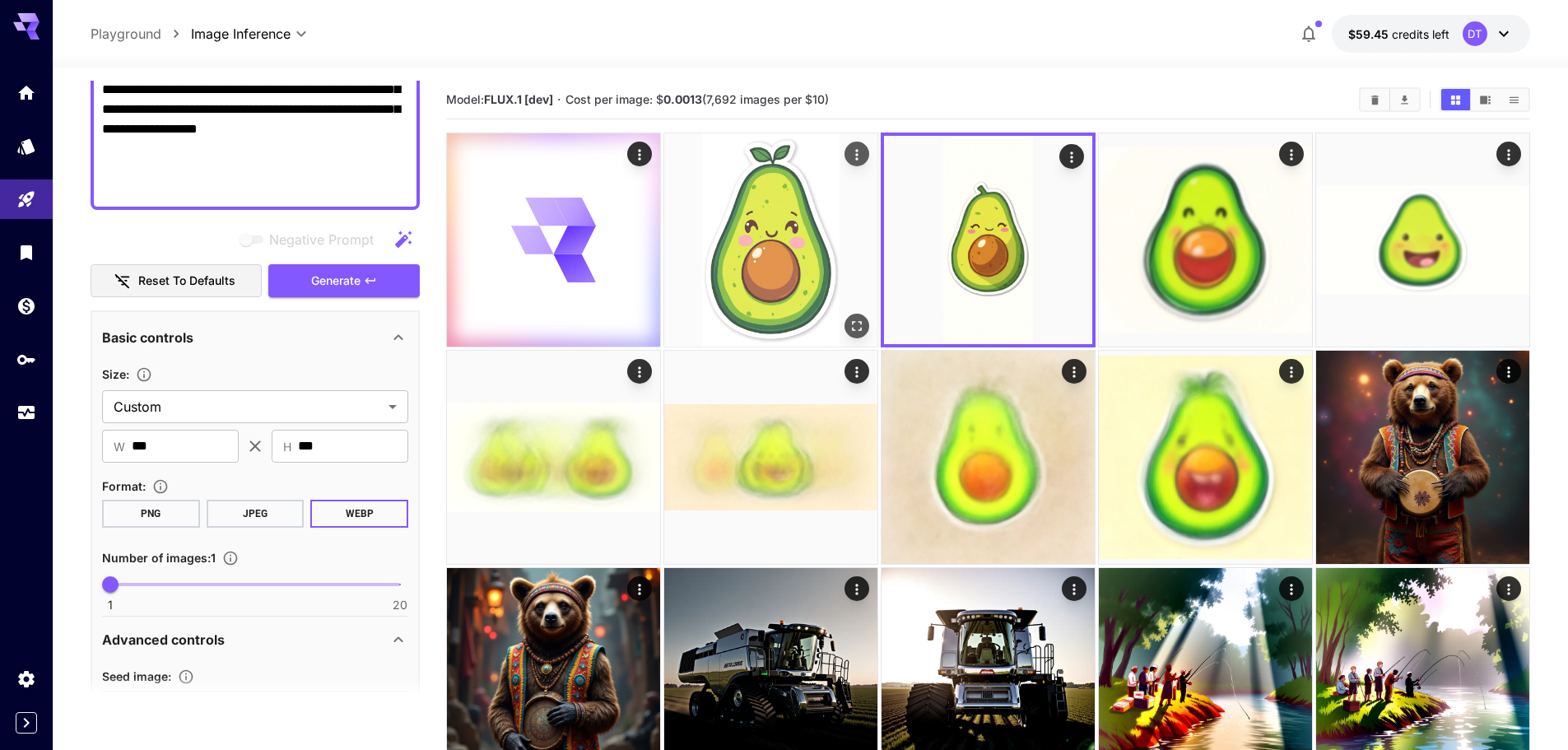
click at [734, 268] on img at bounding box center [771, 240] width 213 height 213
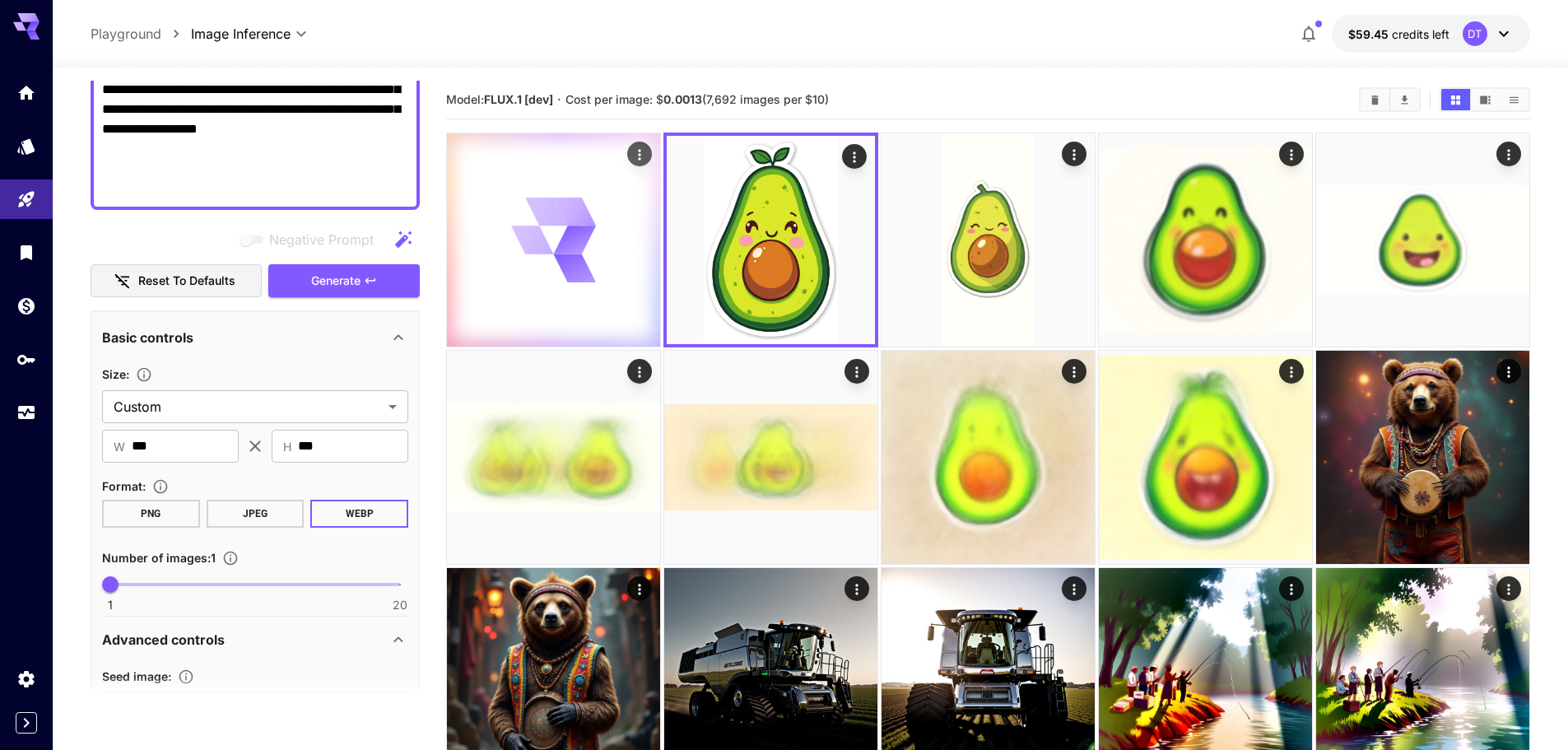
click at [526, 268] on icon at bounding box center [555, 240] width 86 height 86
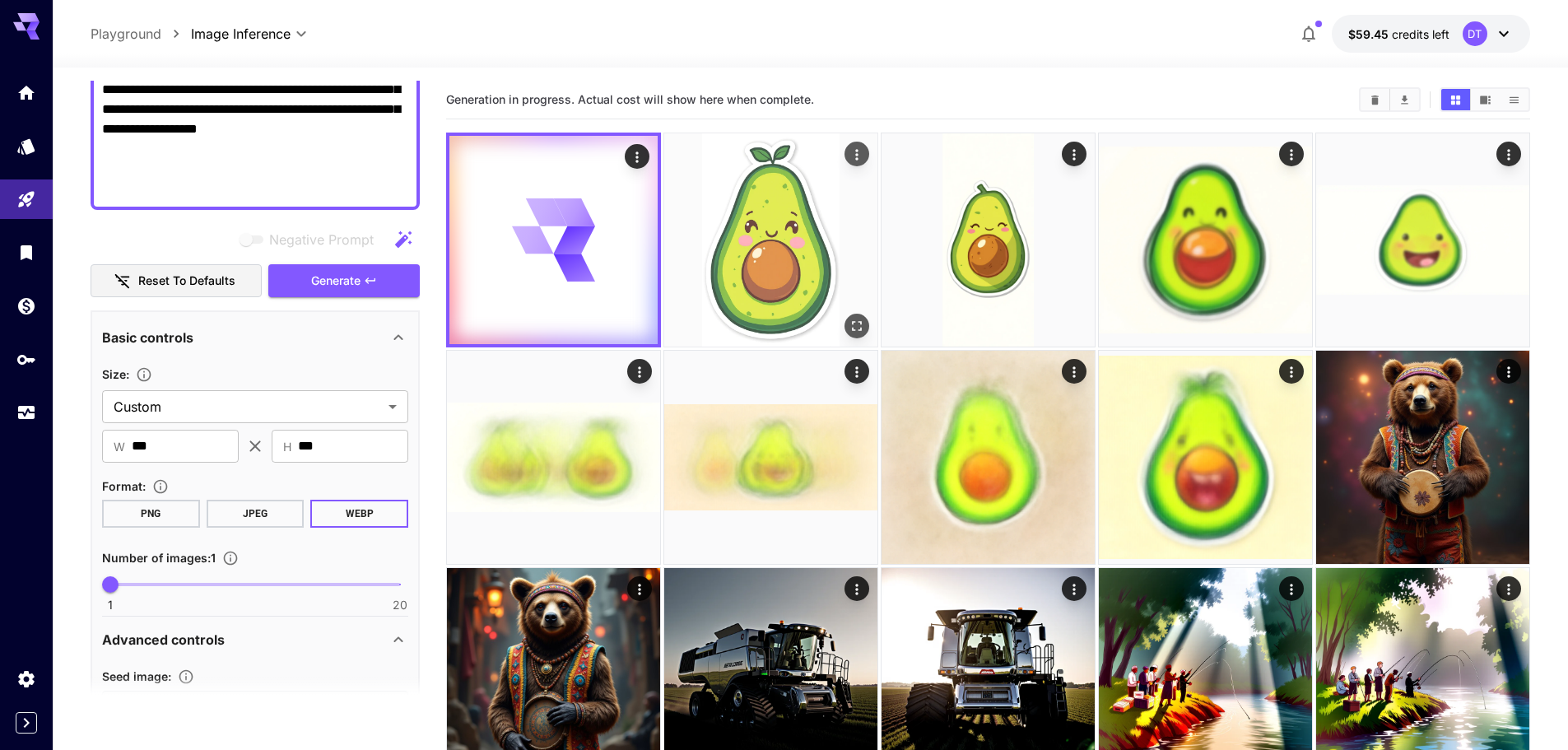
click at [742, 252] on img at bounding box center [771, 240] width 213 height 213
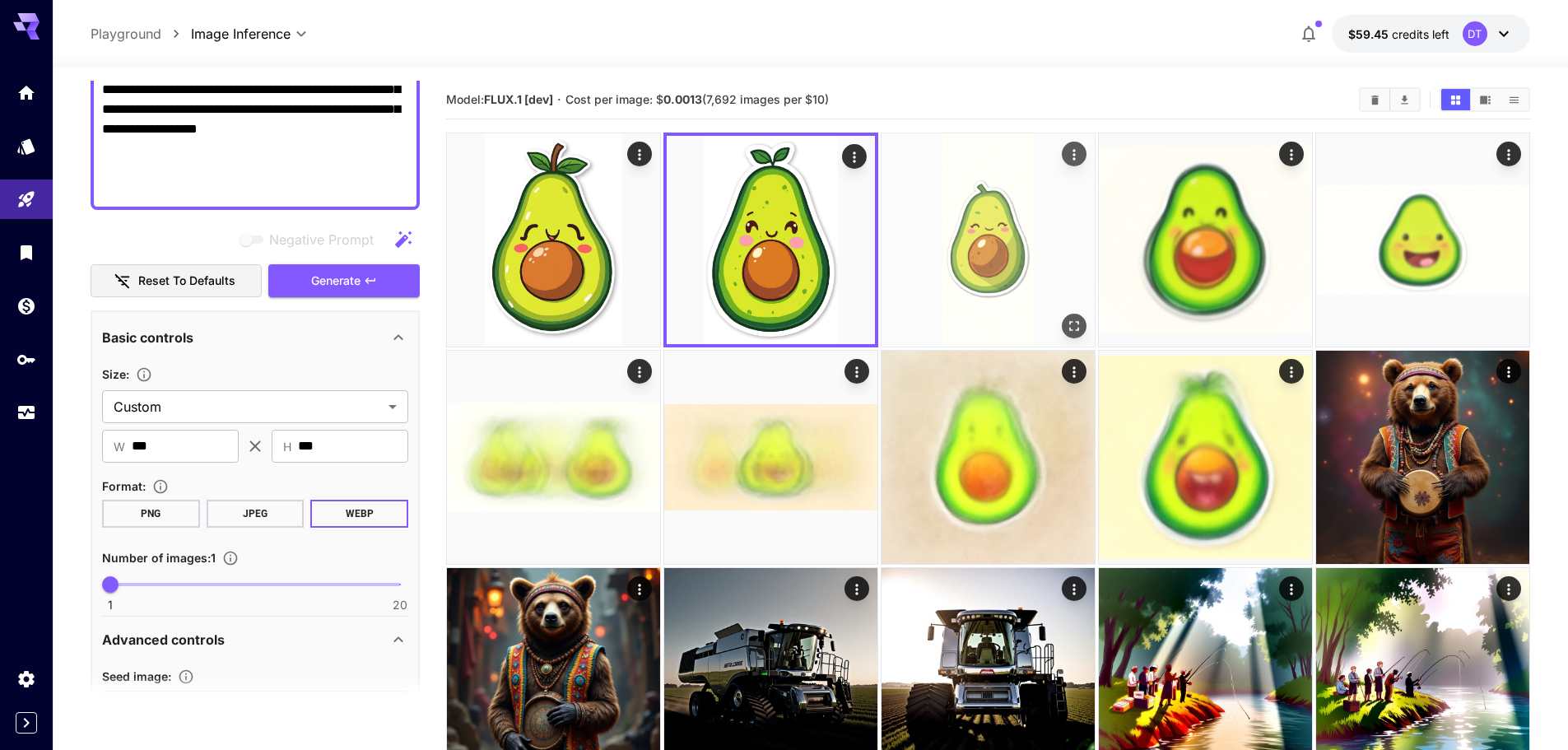
click at [934, 256] on img at bounding box center [988, 240] width 213 height 213
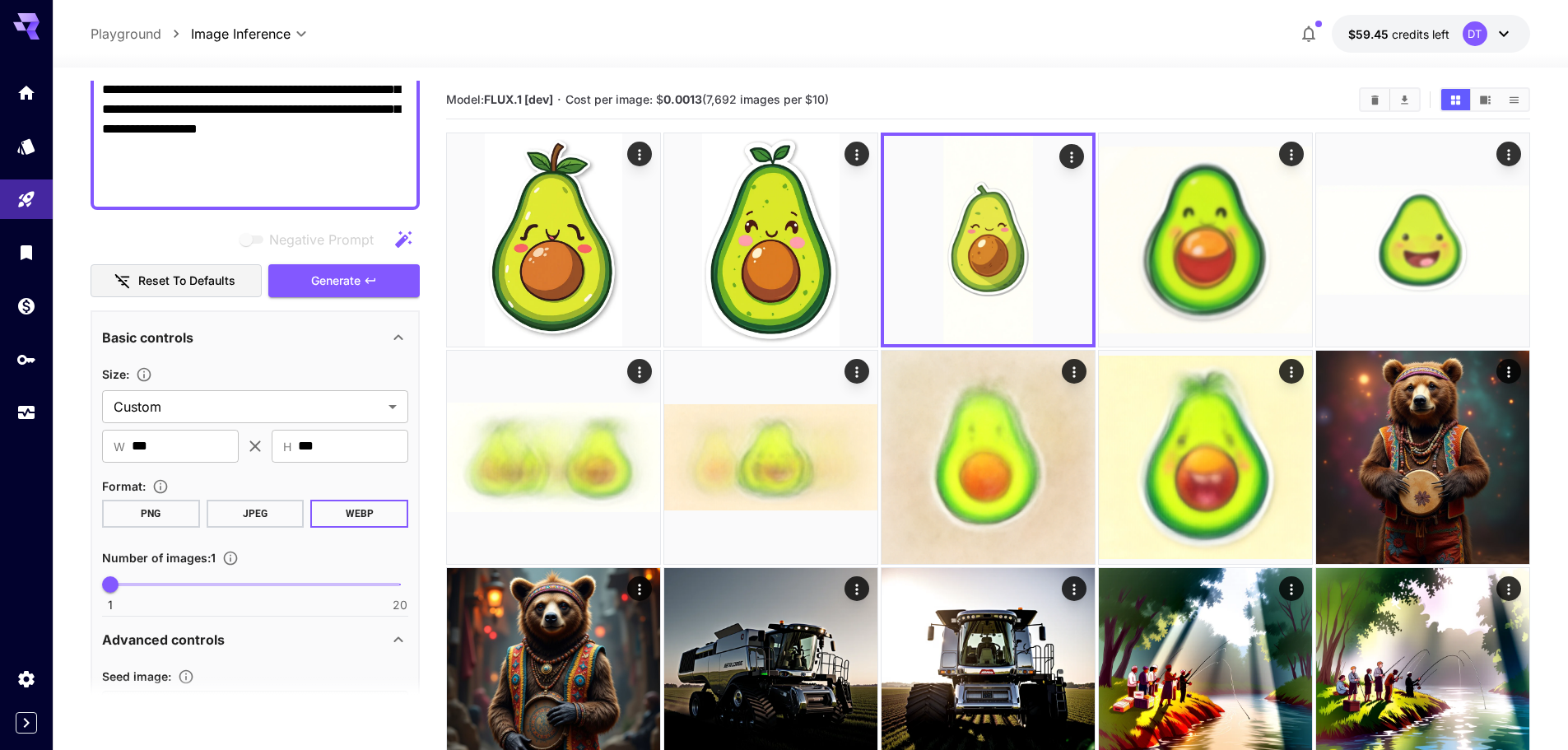
click at [356, 256] on div "Negative Prompt Reset to defaults Generate" at bounding box center [255, 260] width 329 height 75
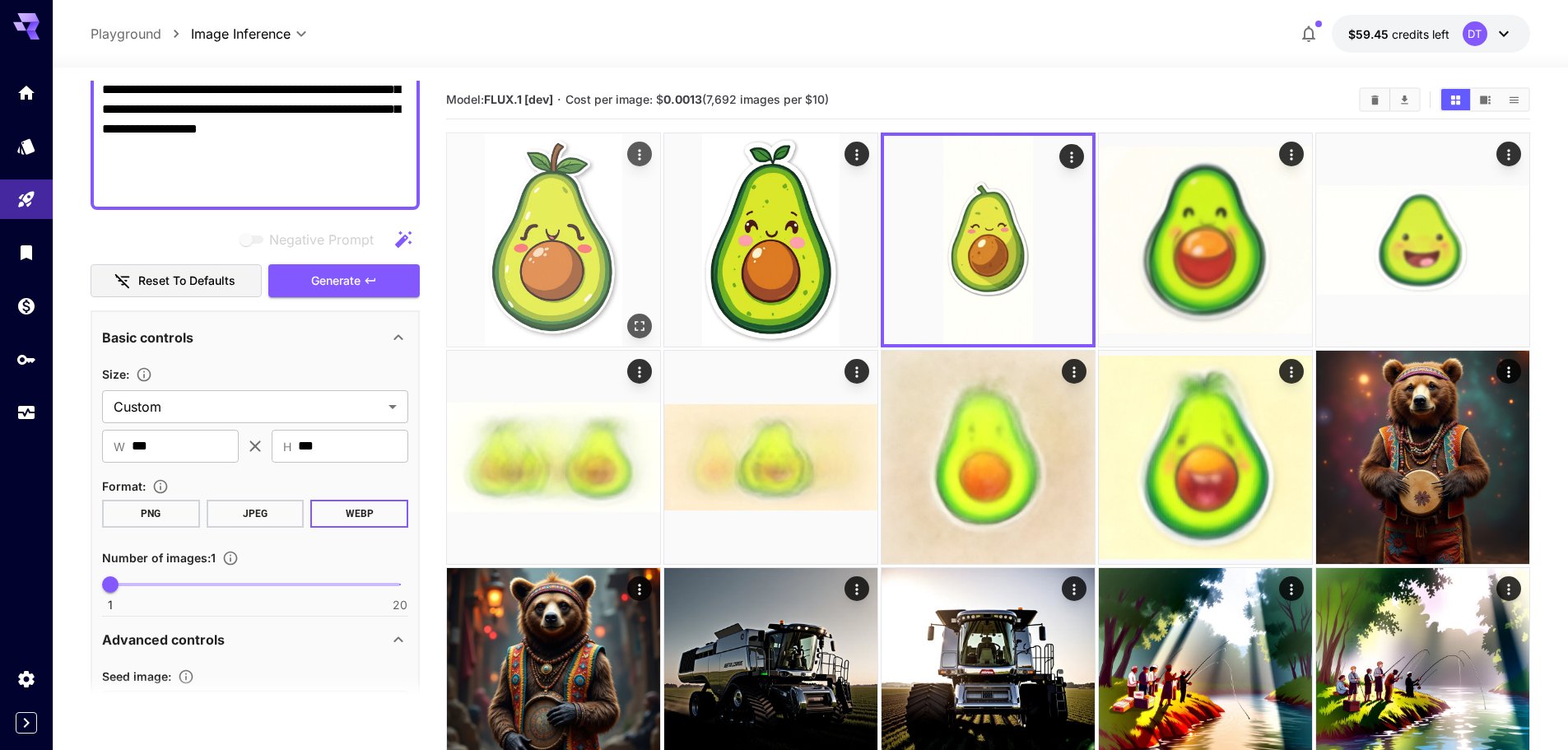
click at [491, 256] on img at bounding box center [554, 240] width 213 height 213
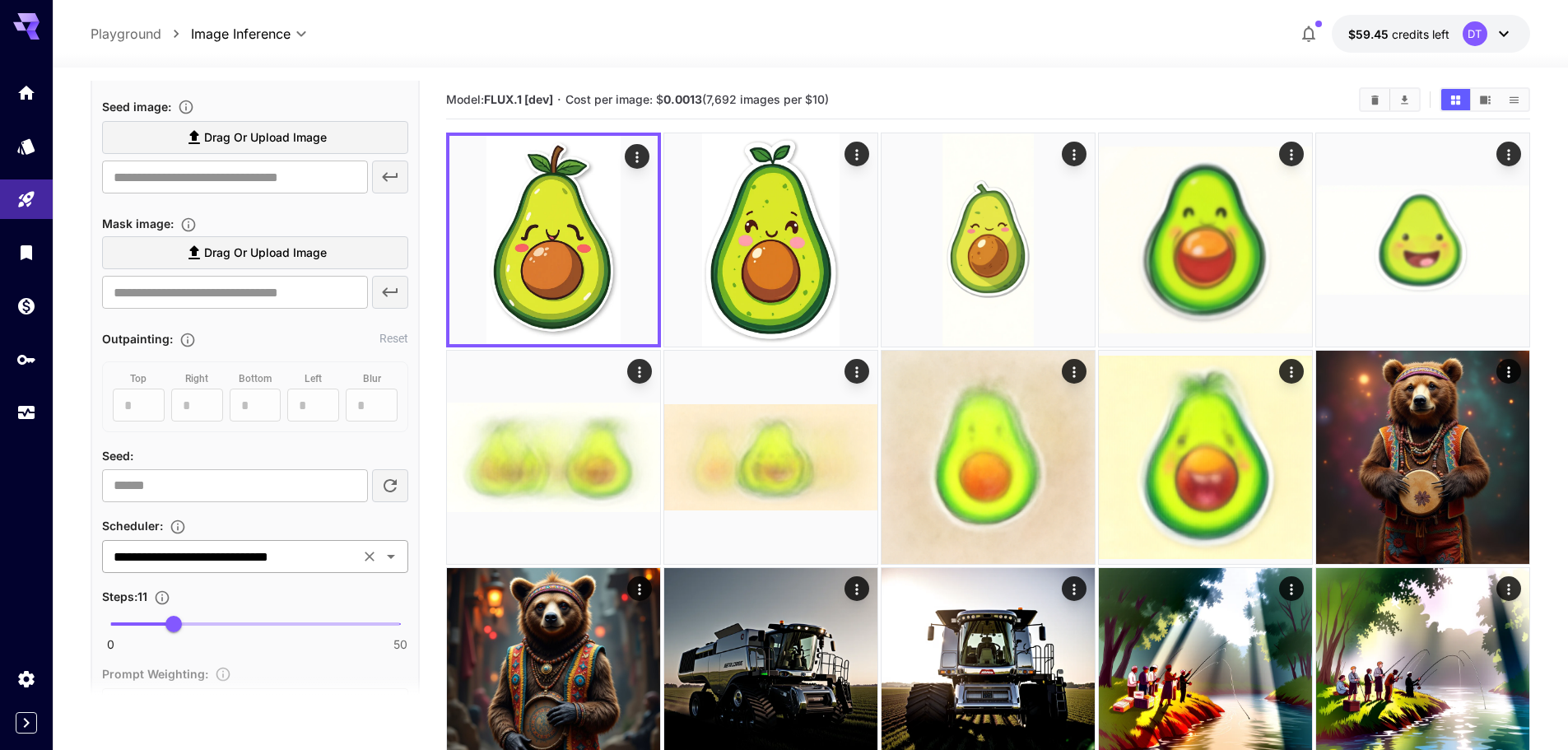
scroll to position [944, 0]
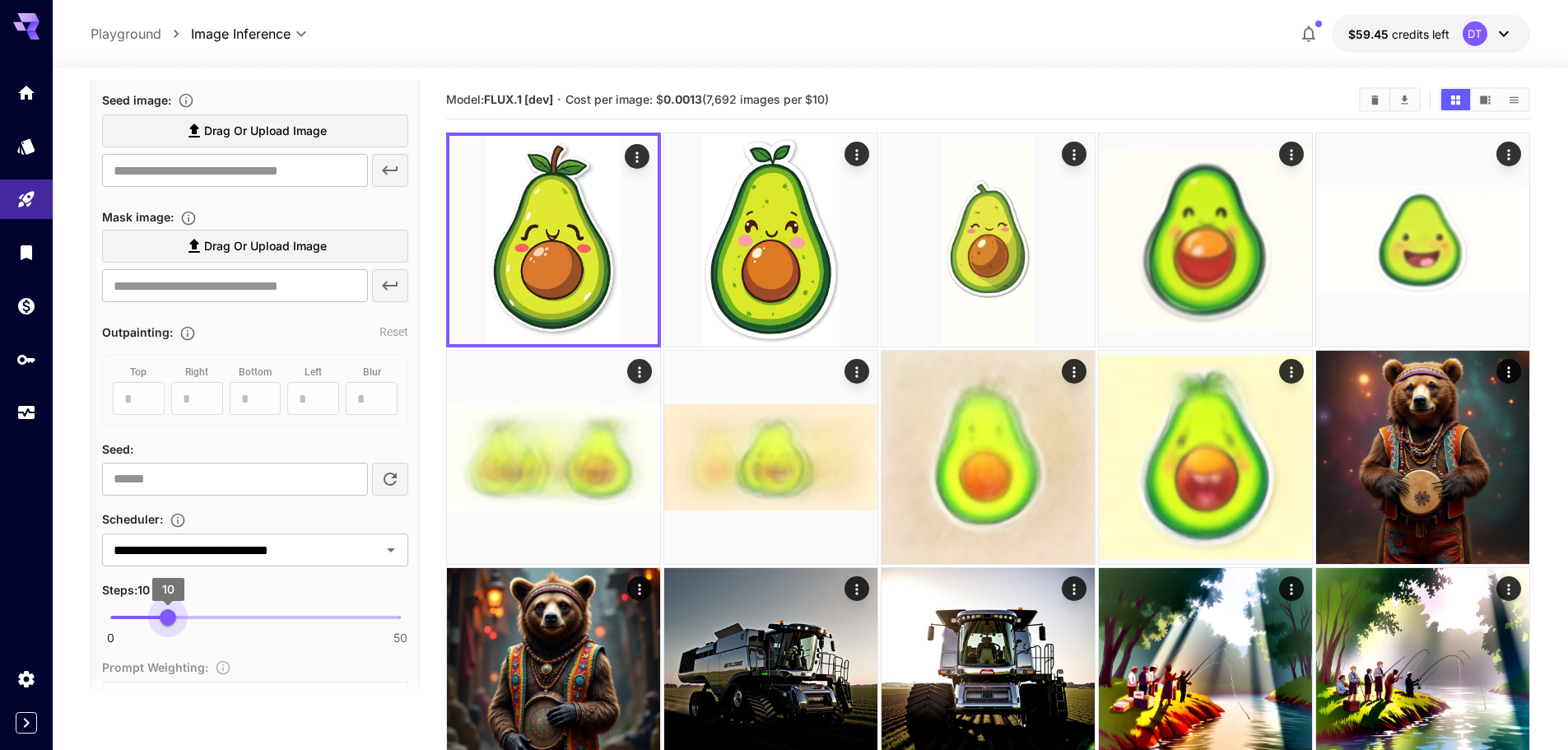
click at [168, 620] on span "10" at bounding box center [168, 617] width 17 height 17
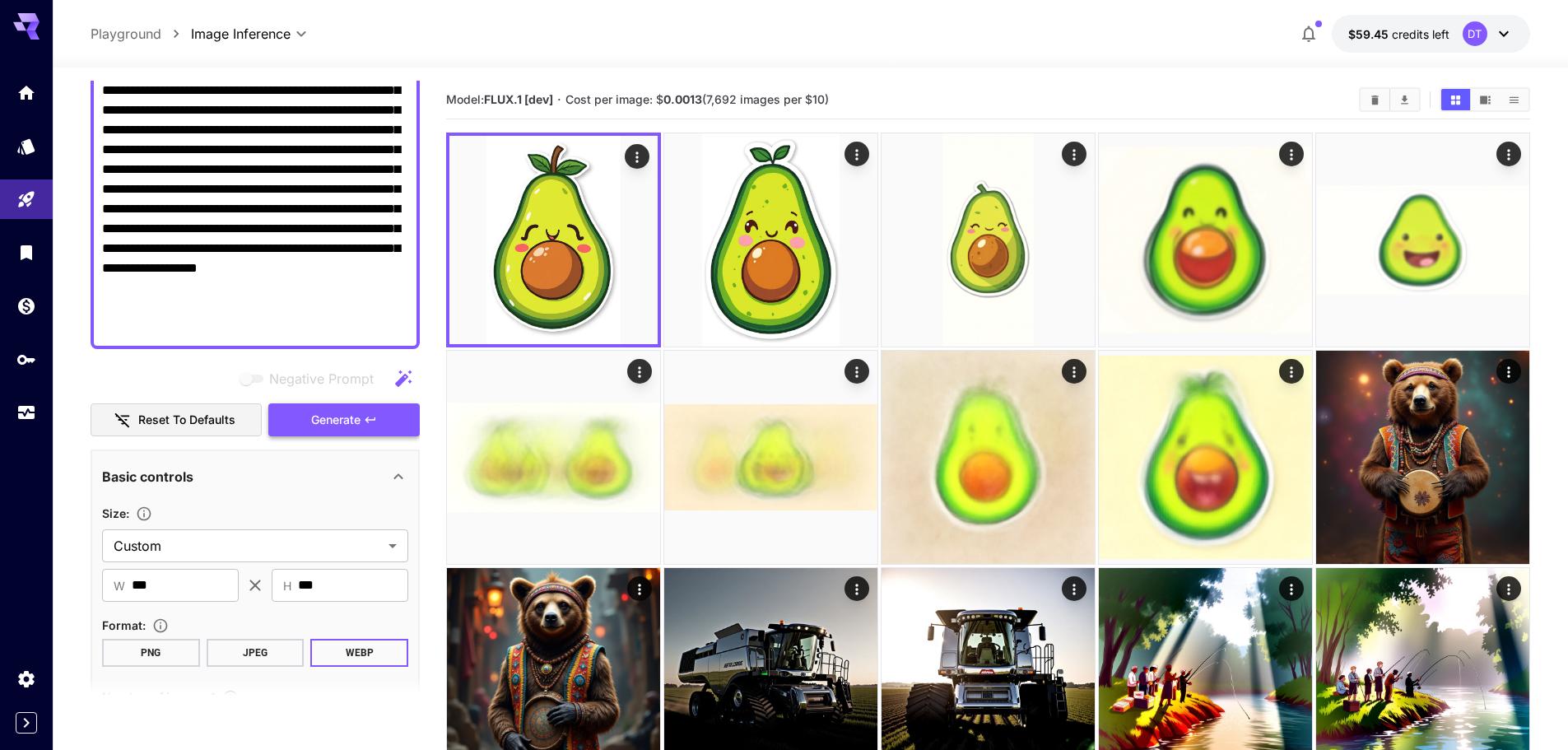
scroll to position [203, 0]
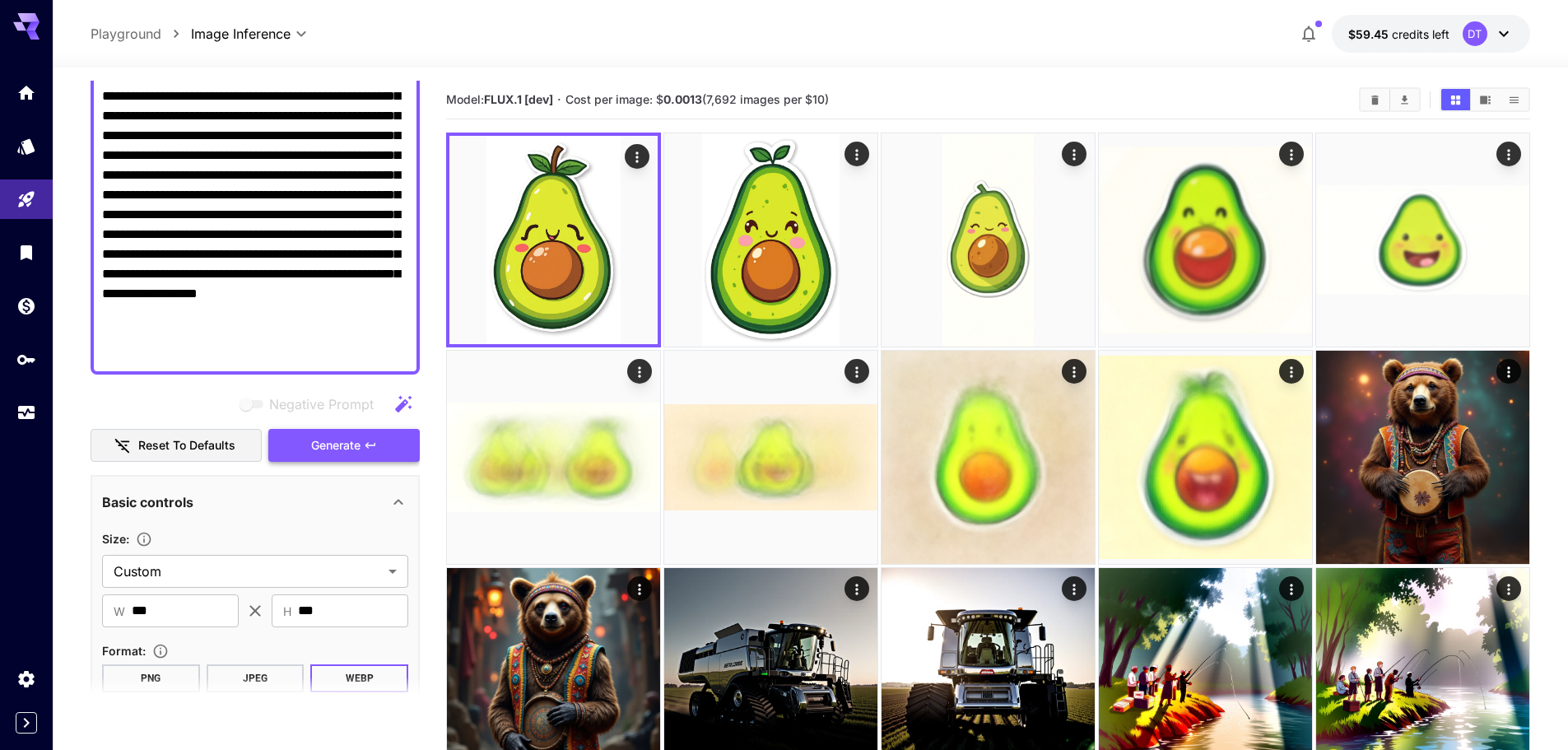
click at [360, 442] on span "Generate" at bounding box center [336, 446] width 50 height 21
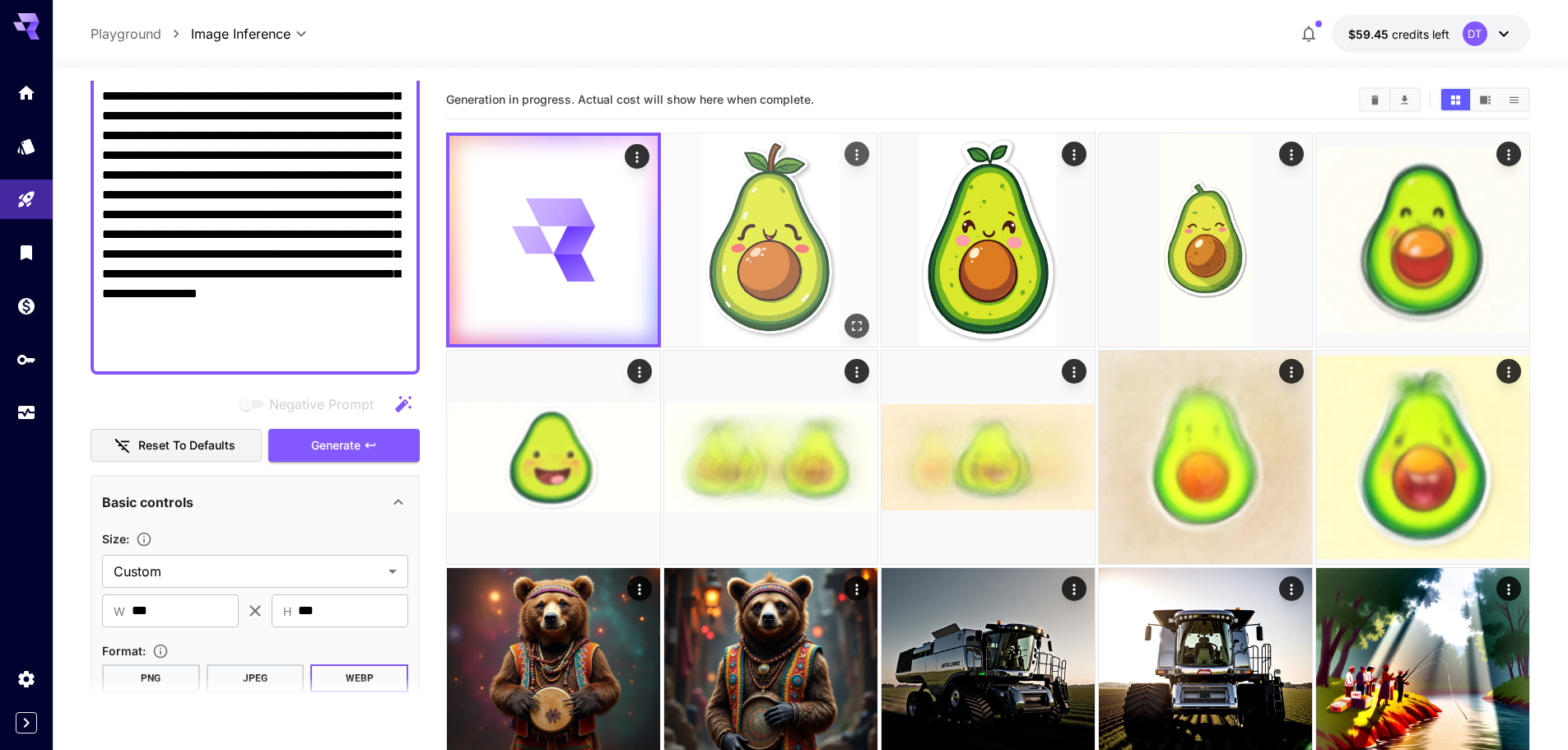
click at [749, 223] on img at bounding box center [771, 240] width 213 height 213
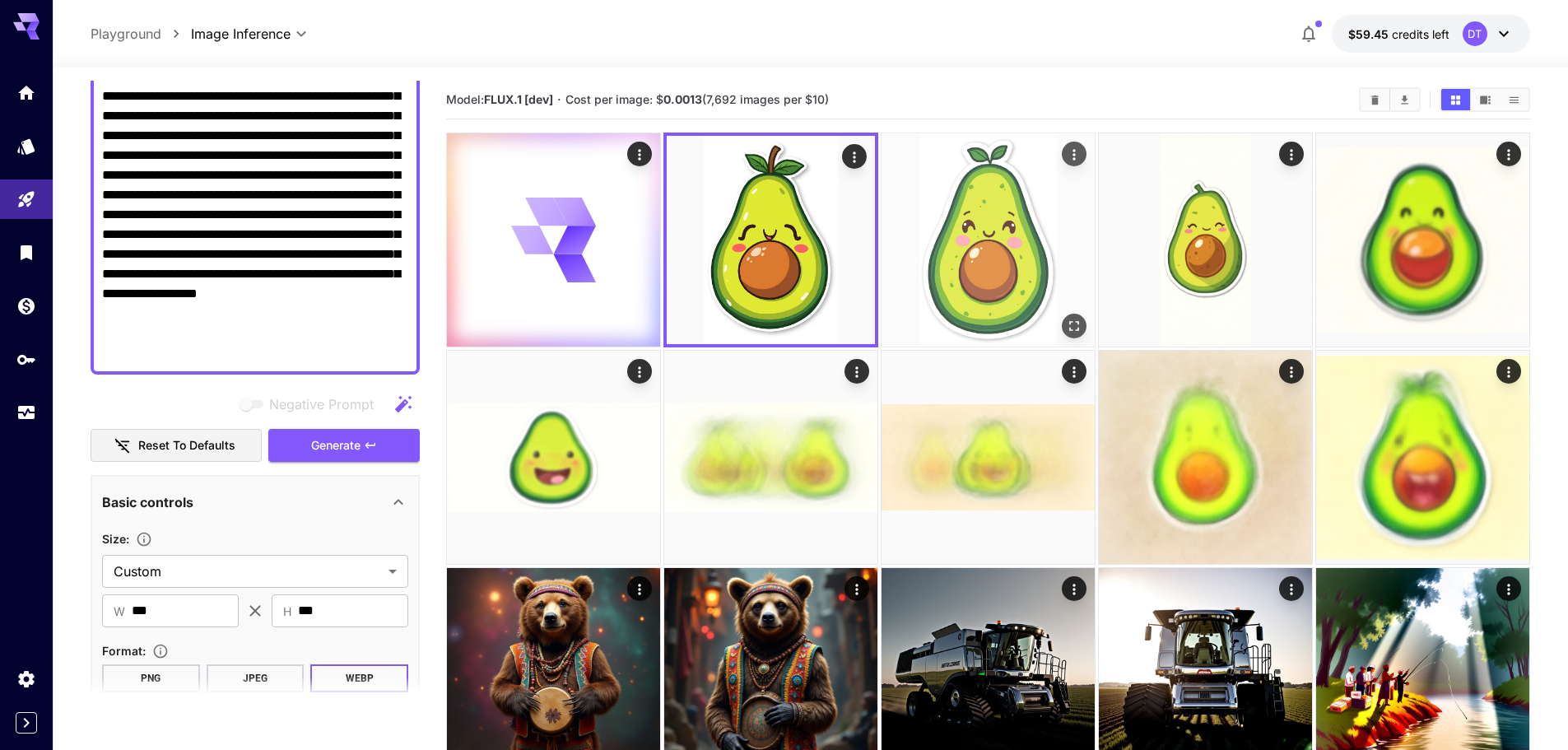
click at [953, 265] on img at bounding box center [988, 240] width 213 height 213
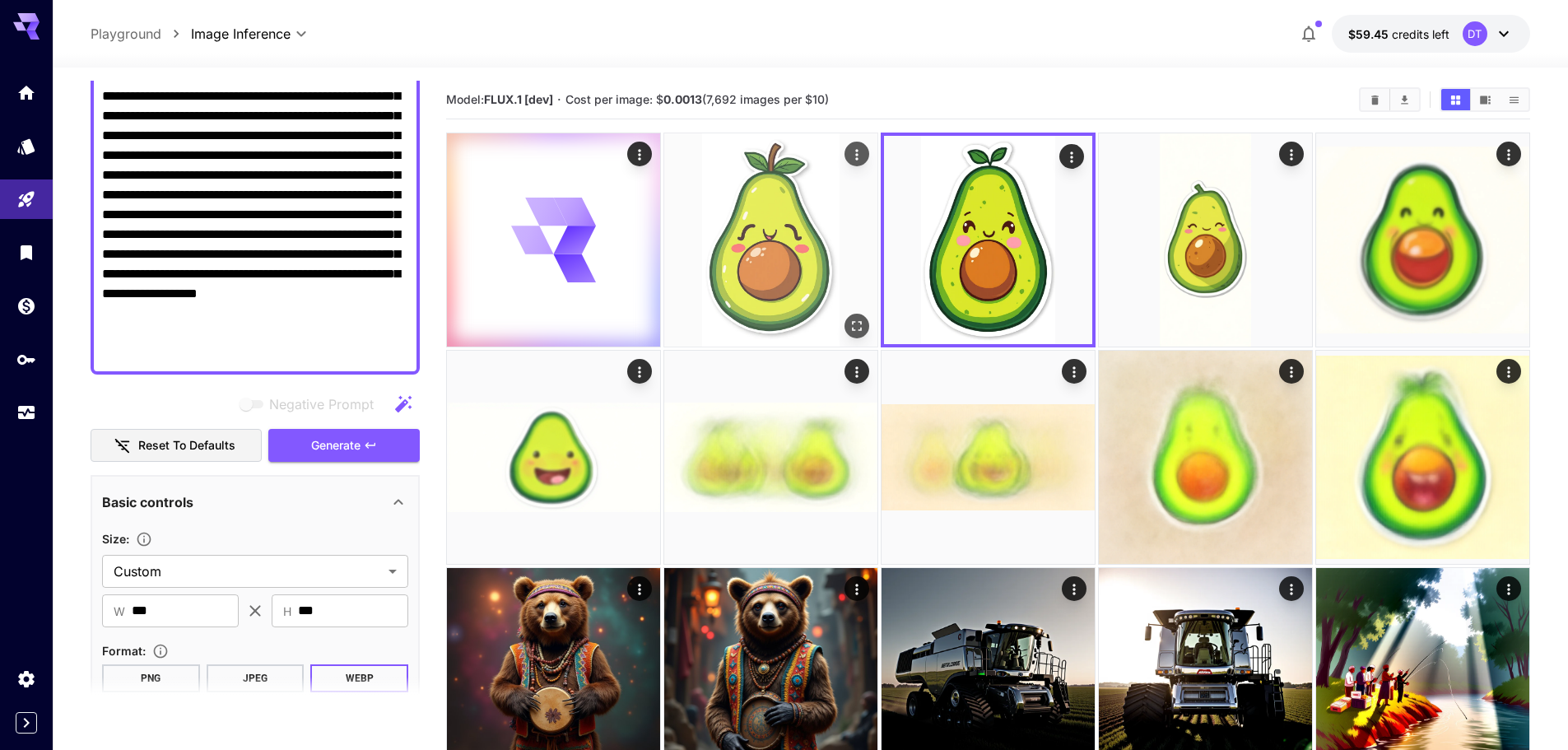
click at [799, 264] on img at bounding box center [771, 240] width 213 height 213
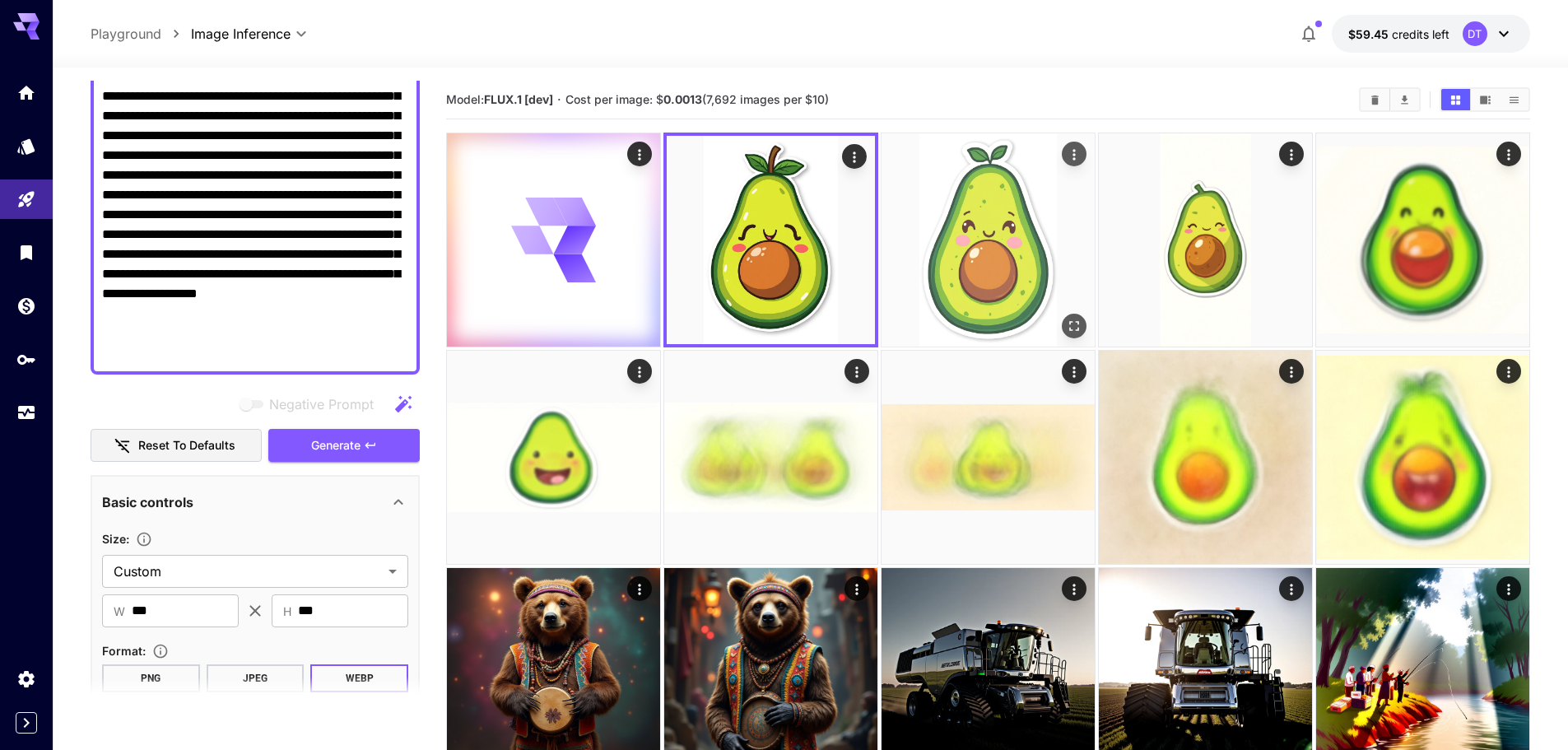
click at [988, 256] on img at bounding box center [988, 240] width 213 height 213
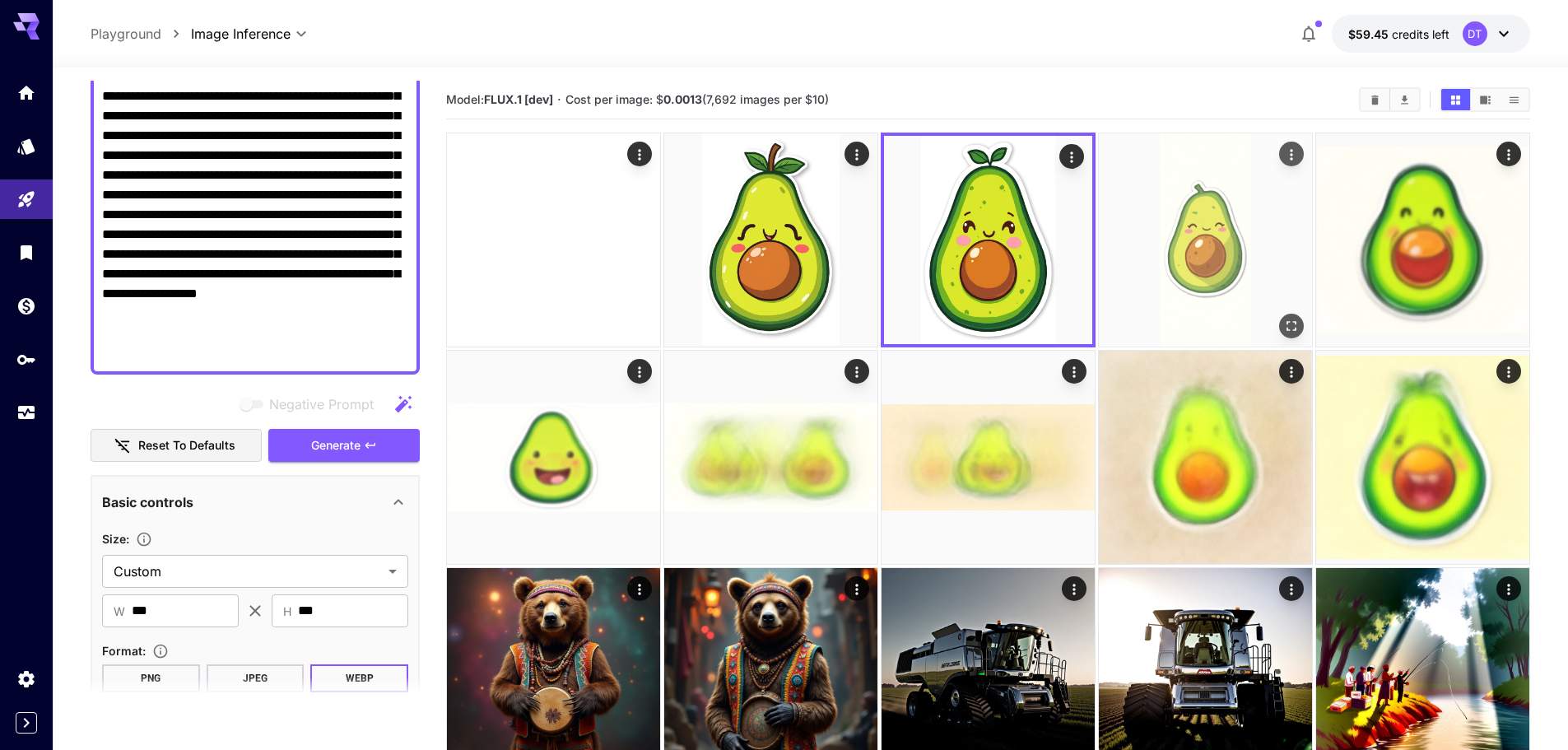
click at [1216, 252] on img at bounding box center [1206, 240] width 213 height 213
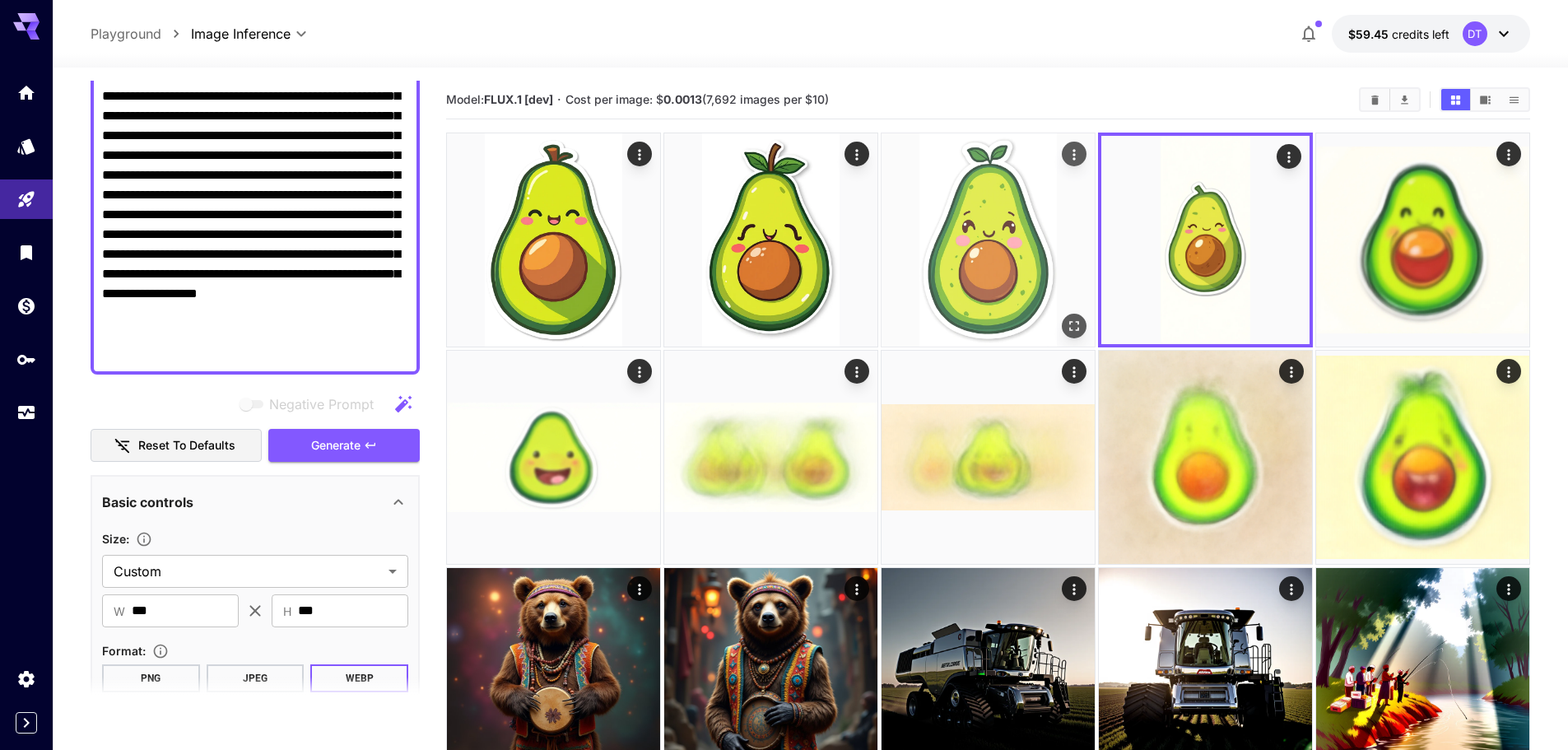
click at [1026, 261] on img at bounding box center [988, 240] width 213 height 213
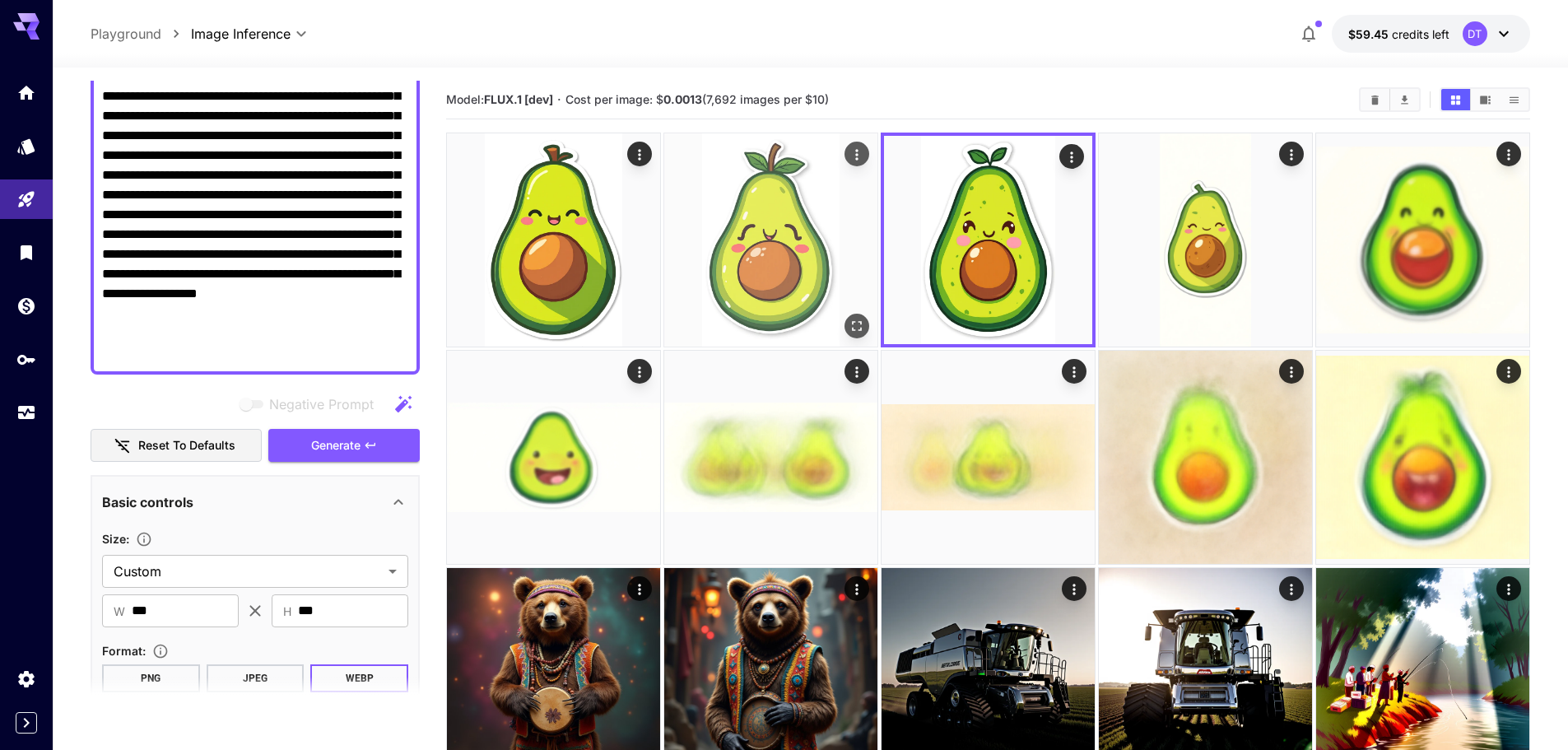
click at [729, 261] on img at bounding box center [771, 240] width 213 height 213
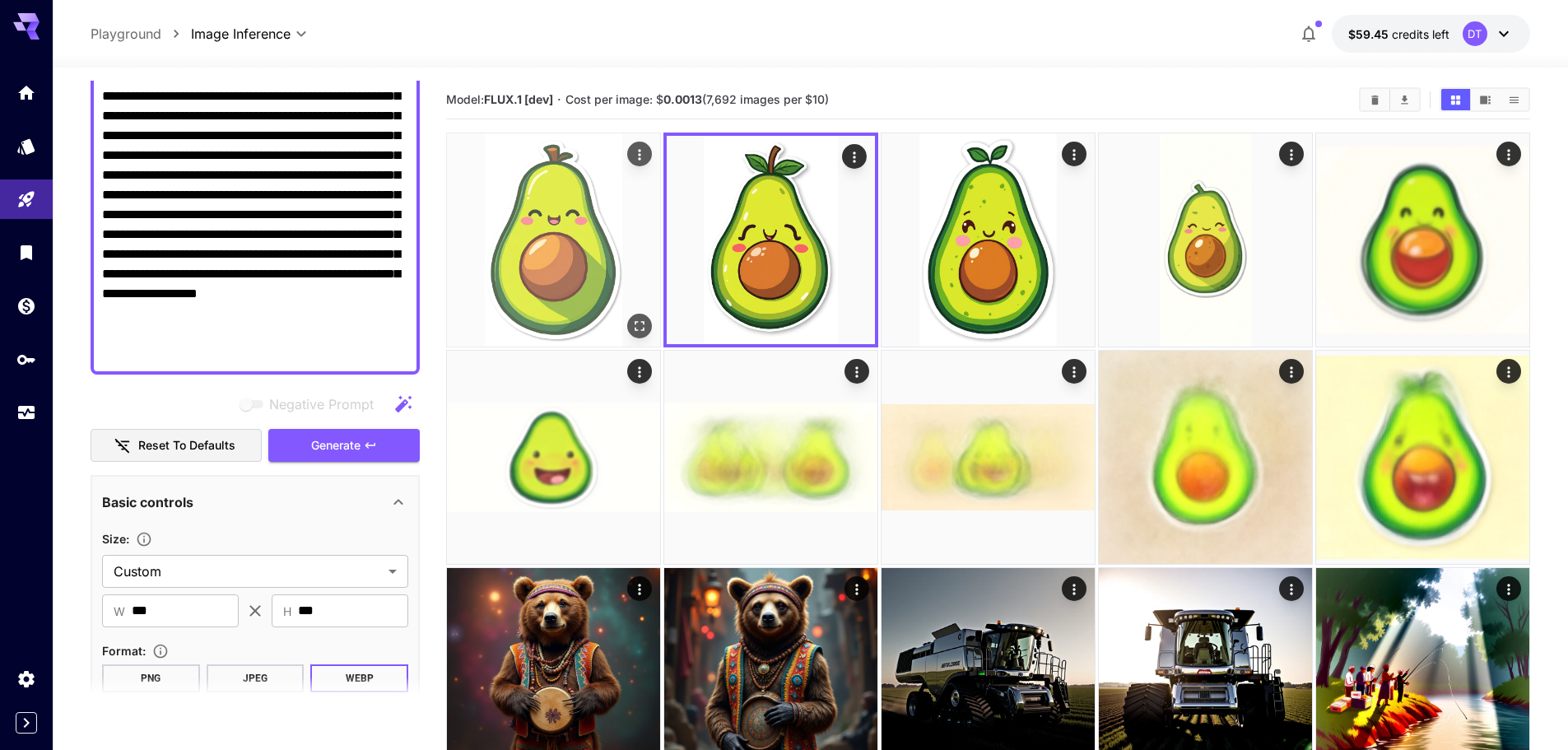
click at [563, 256] on img at bounding box center [554, 240] width 213 height 213
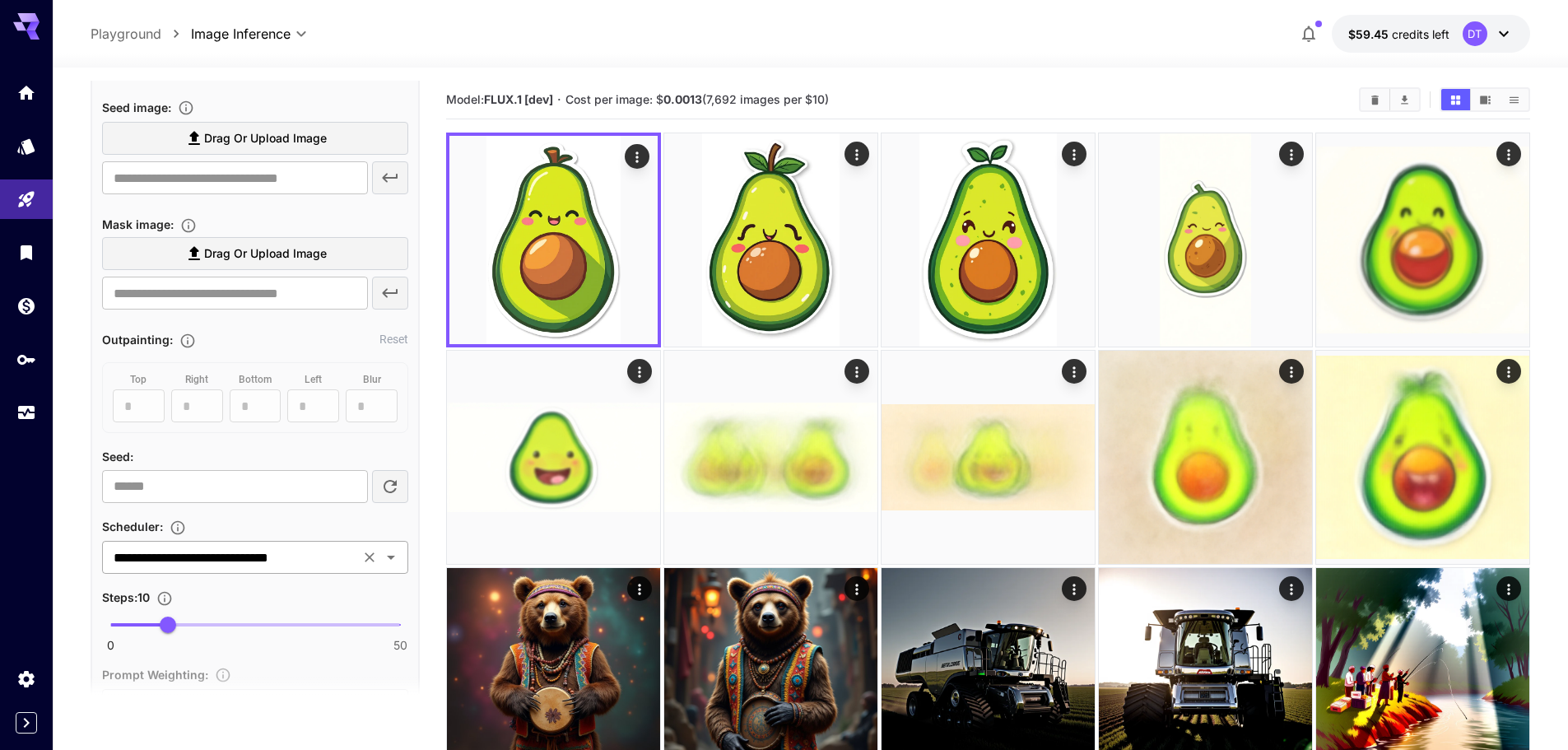
scroll to position [944, 0]
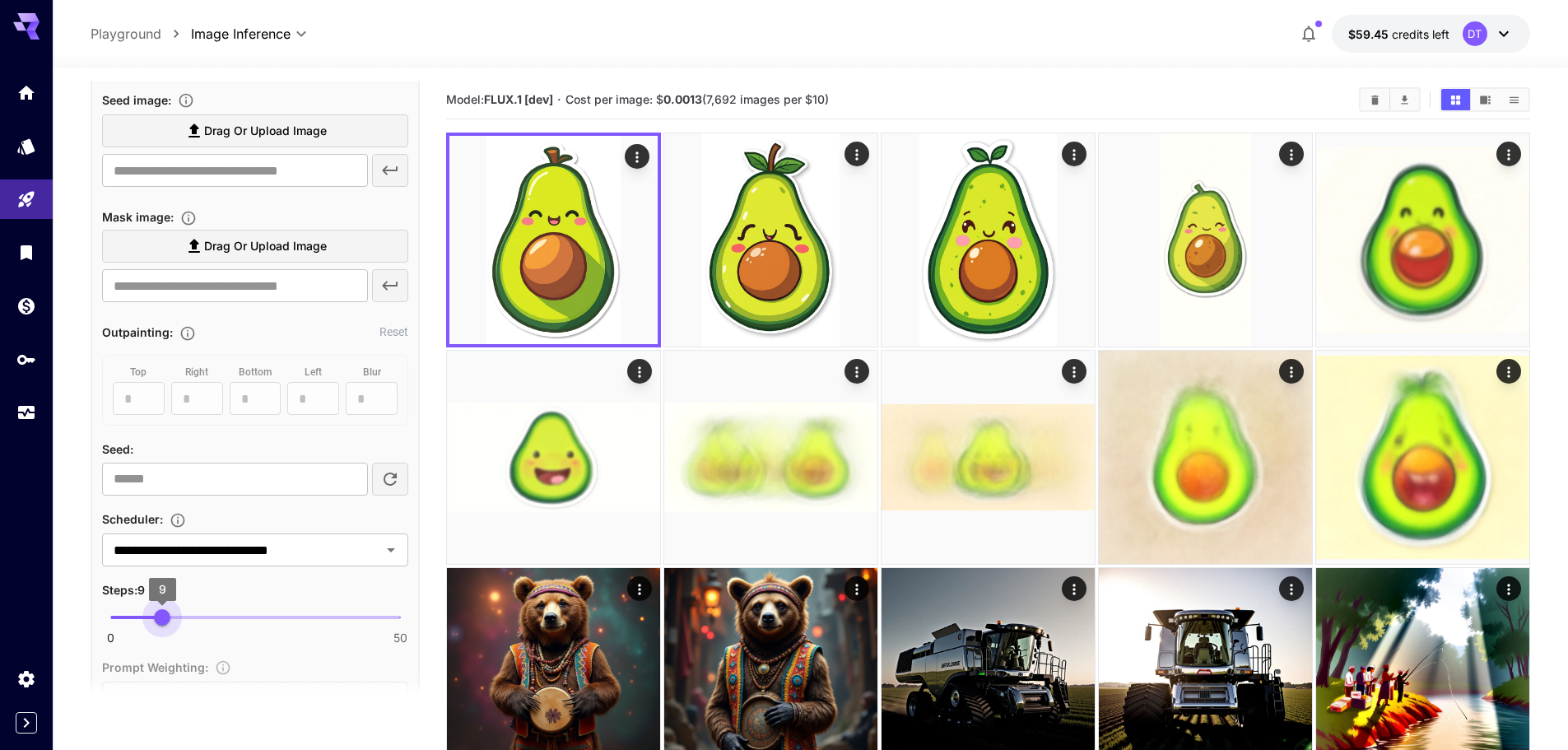
drag, startPoint x: 175, startPoint y: 618, endPoint x: 162, endPoint y: 619, distance: 13.0
click at [162, 619] on span "9" at bounding box center [162, 617] width 17 height 17
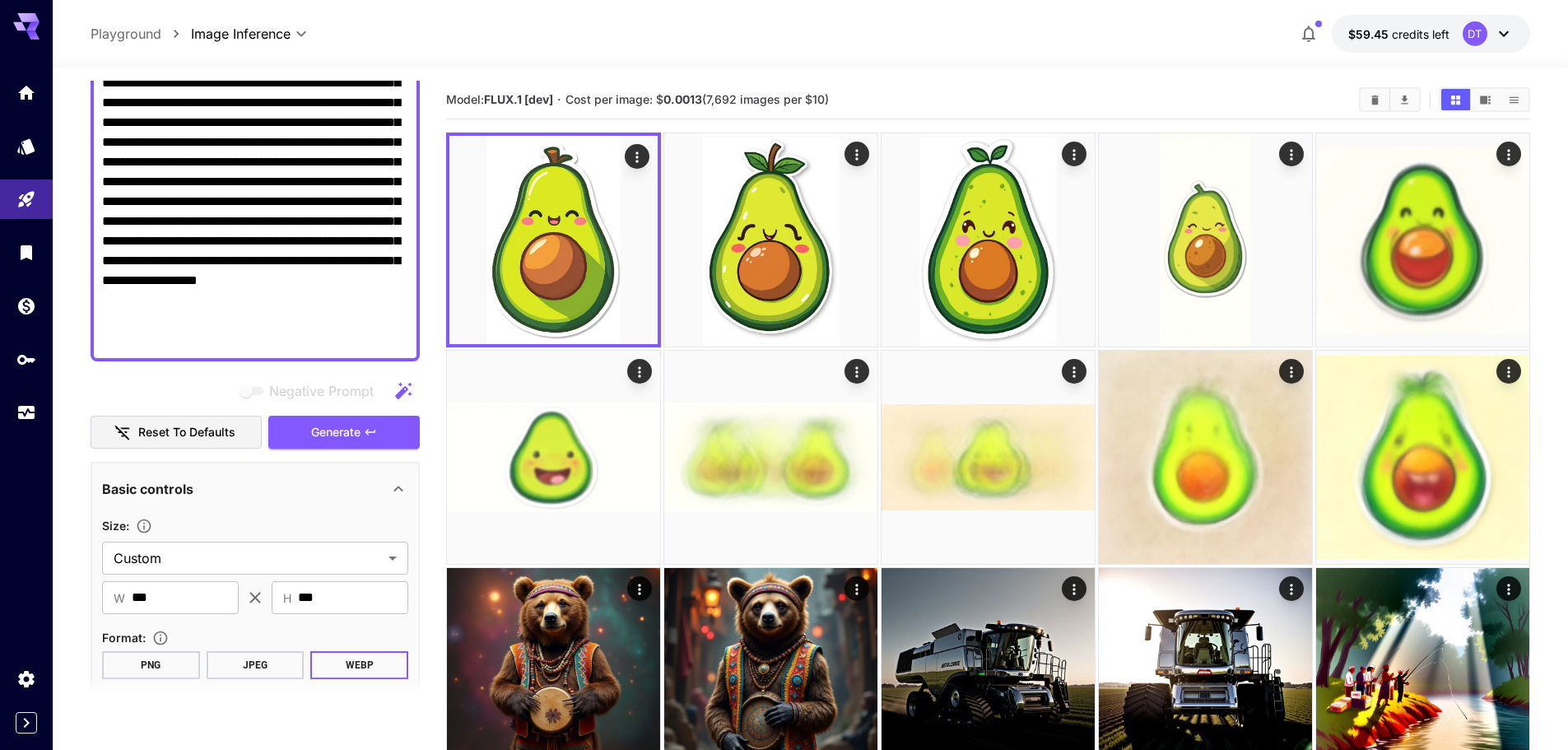
scroll to position [203, 0]
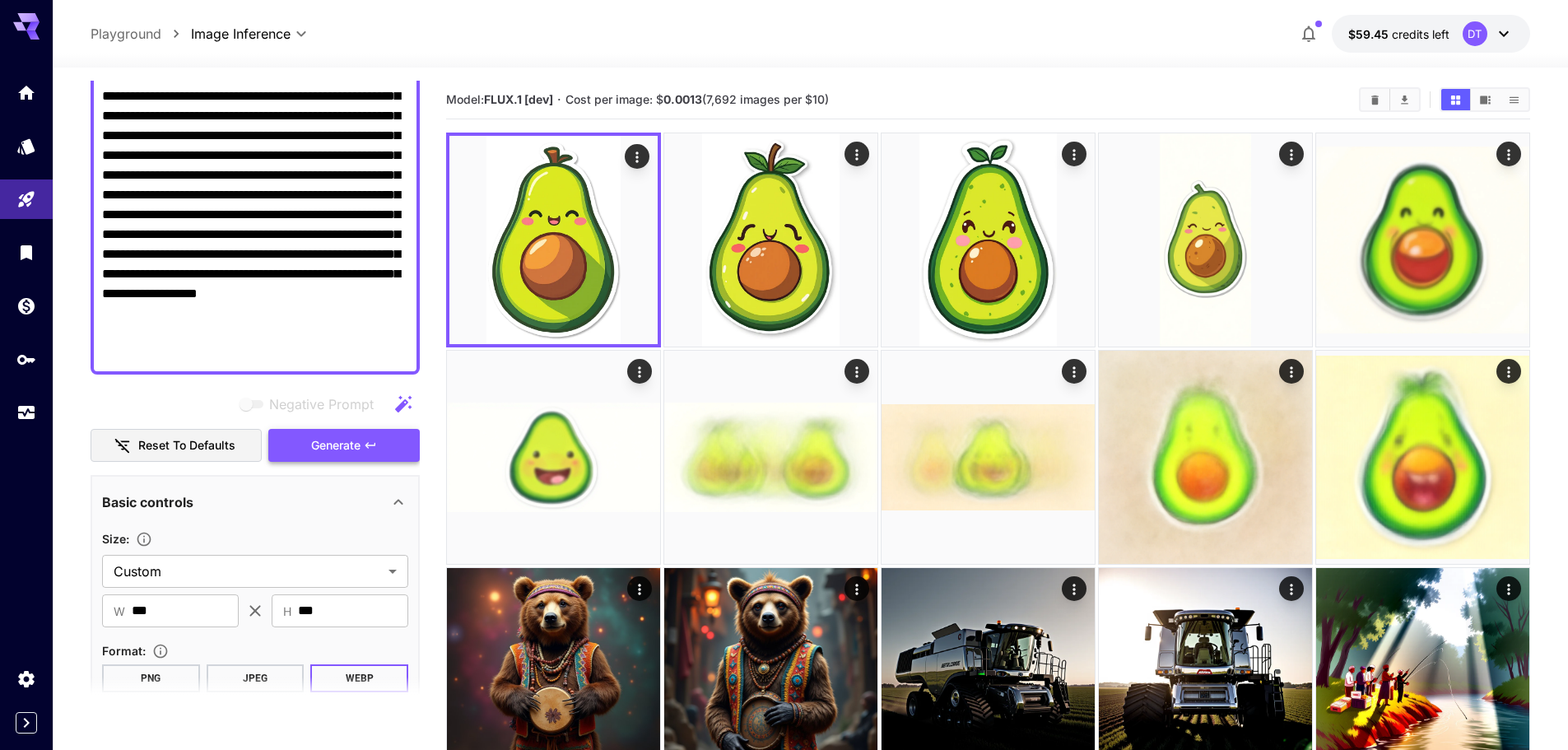
click at [383, 455] on button "Generate" at bounding box center [344, 446] width 152 height 34
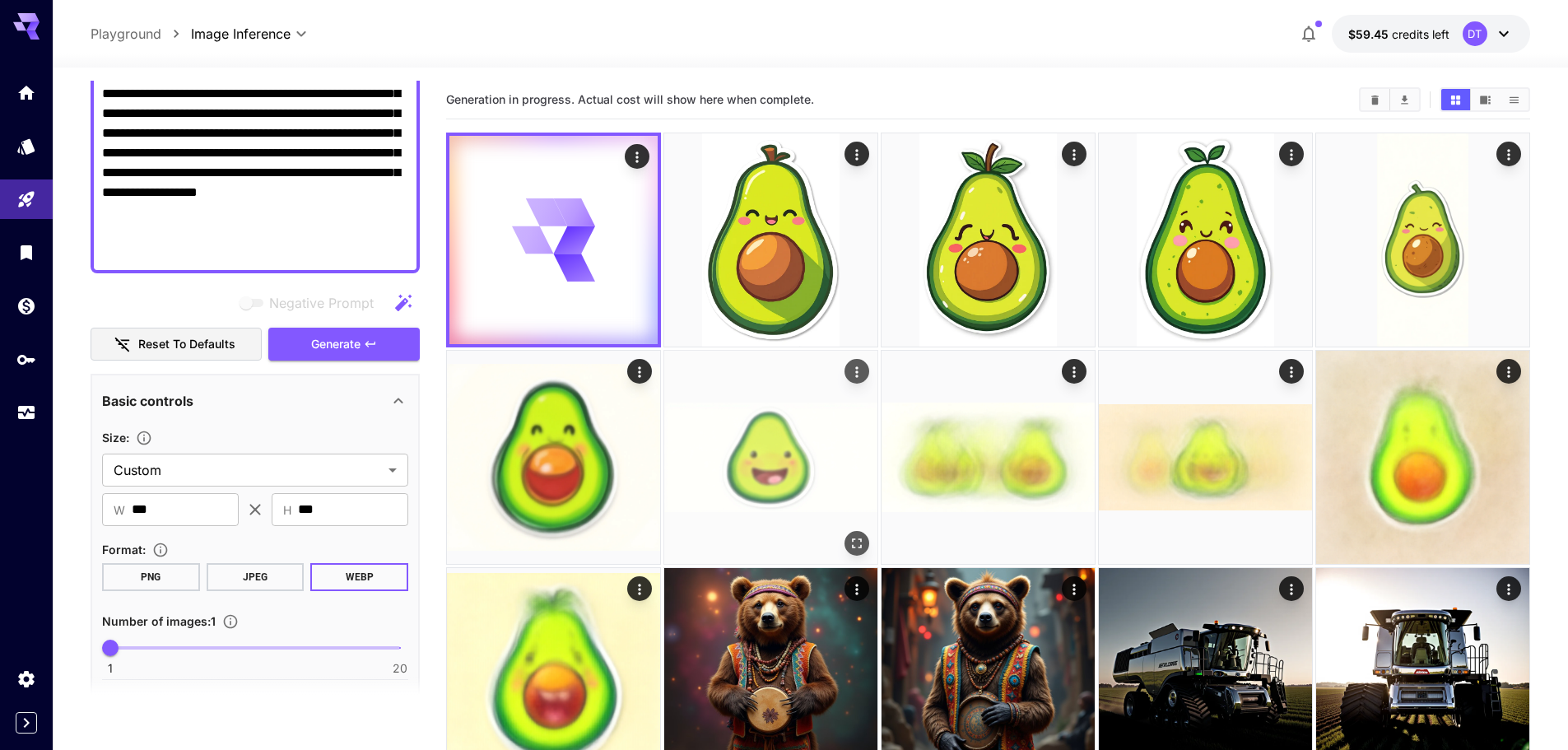
scroll to position [285, 0]
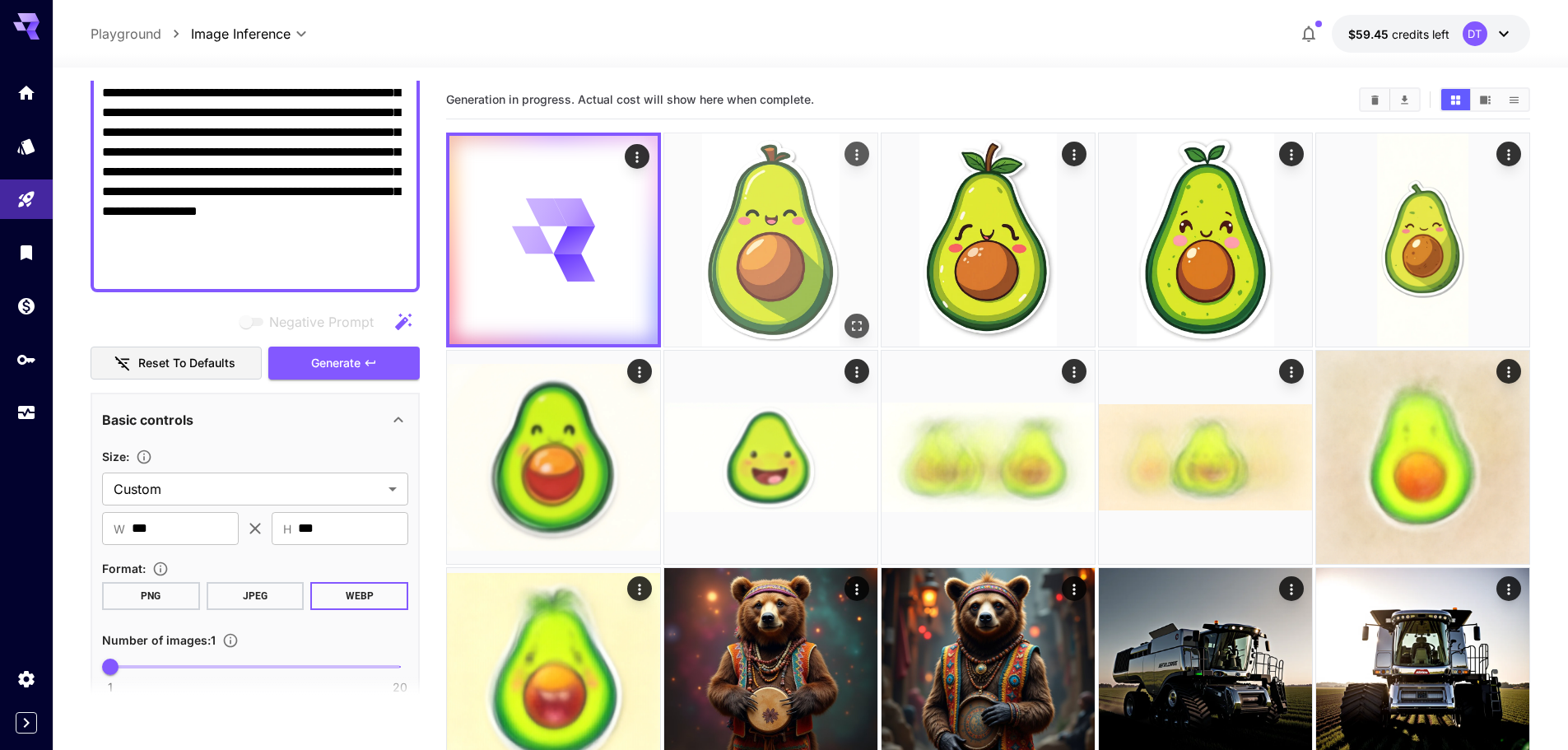
click at [789, 266] on img at bounding box center [771, 240] width 213 height 213
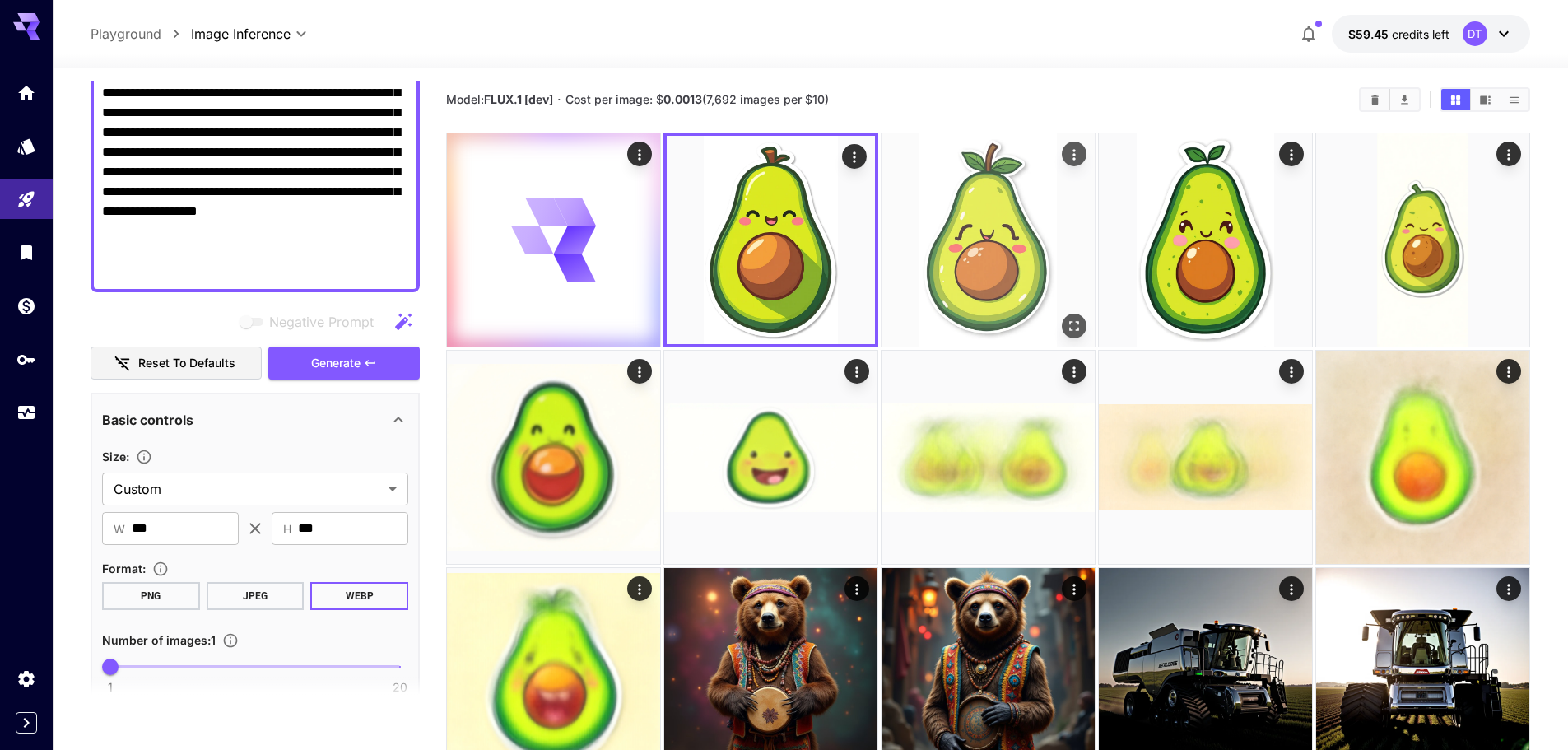
click at [1034, 241] on img at bounding box center [988, 240] width 213 height 213
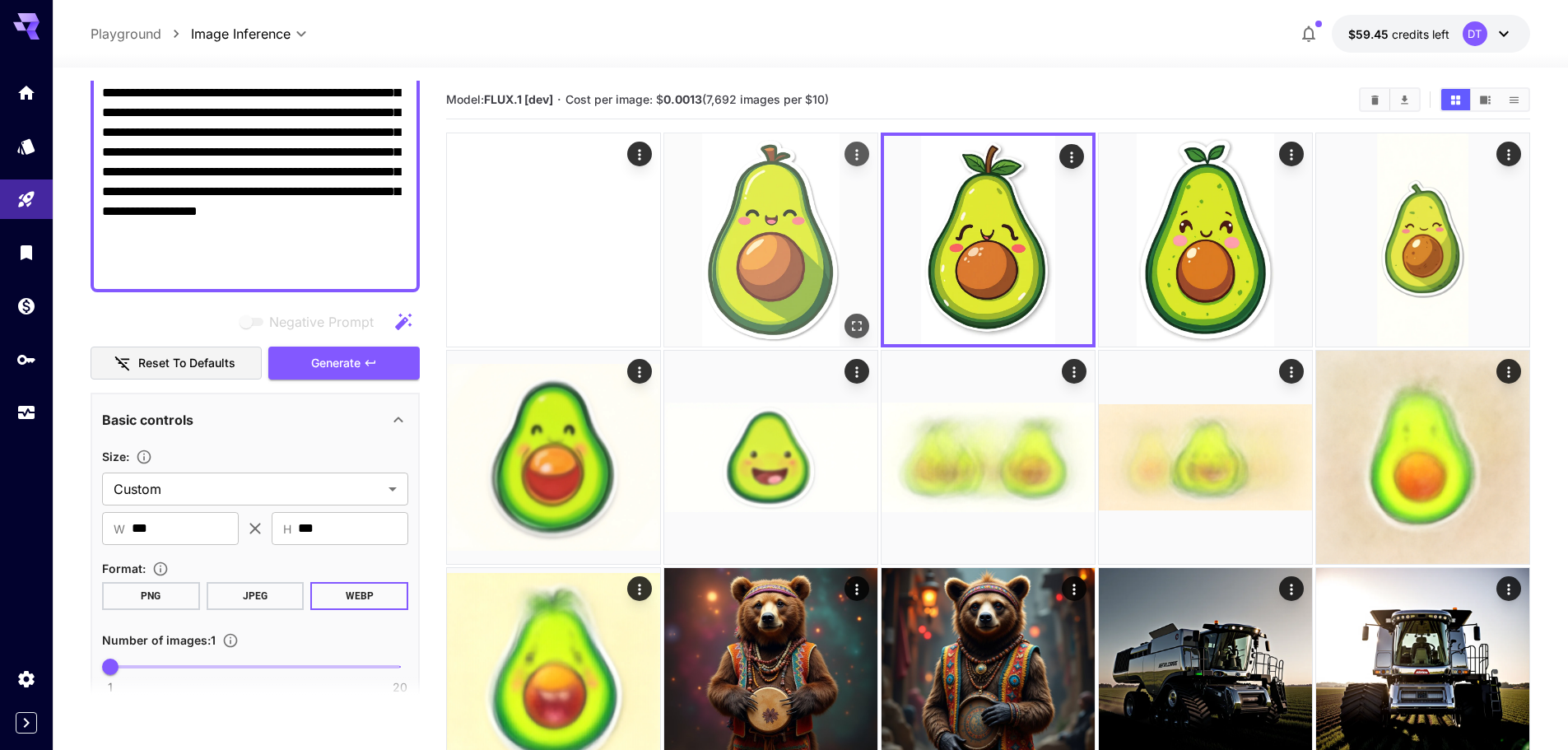
click at [830, 268] on img at bounding box center [771, 240] width 213 height 213
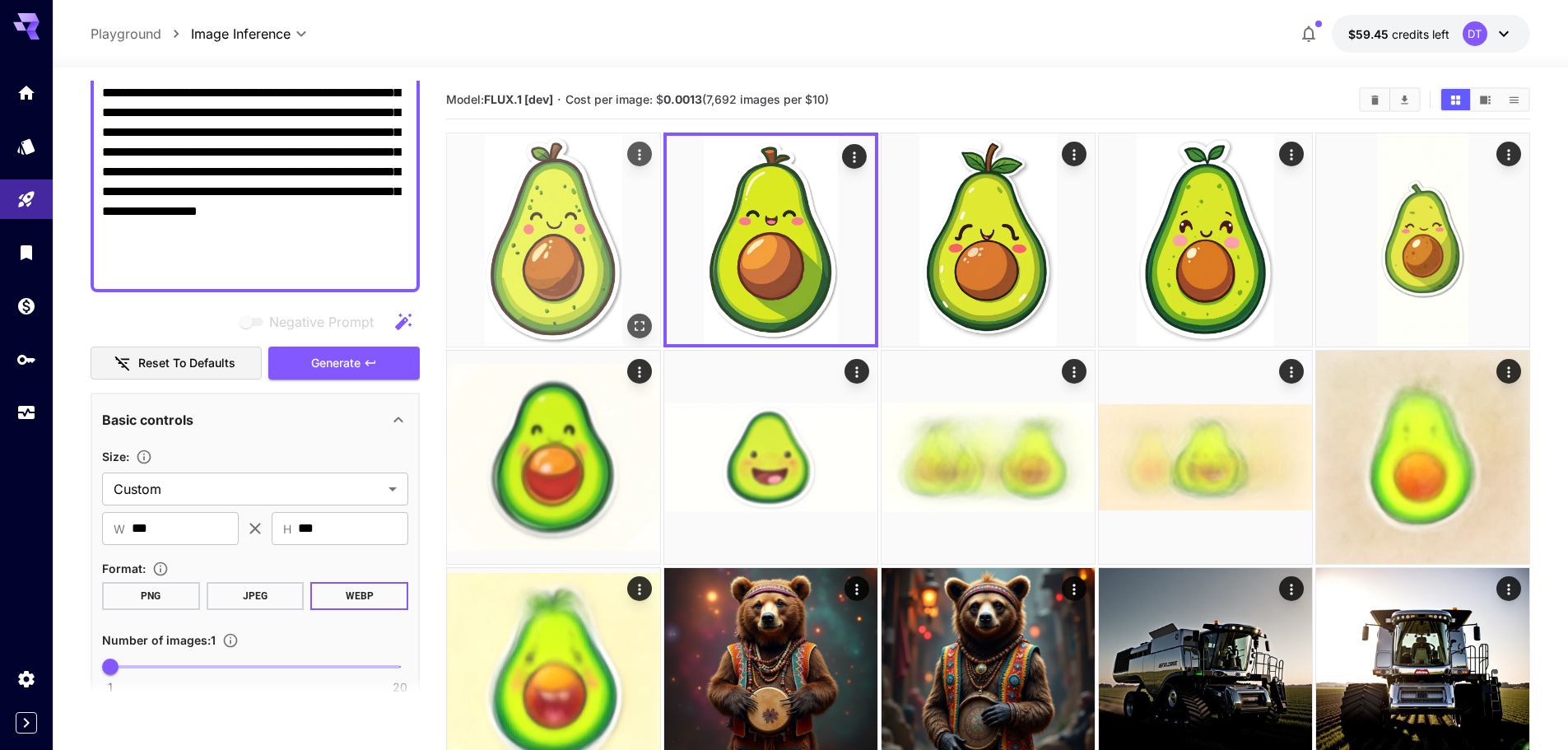
click at [568, 272] on img at bounding box center [554, 240] width 213 height 213
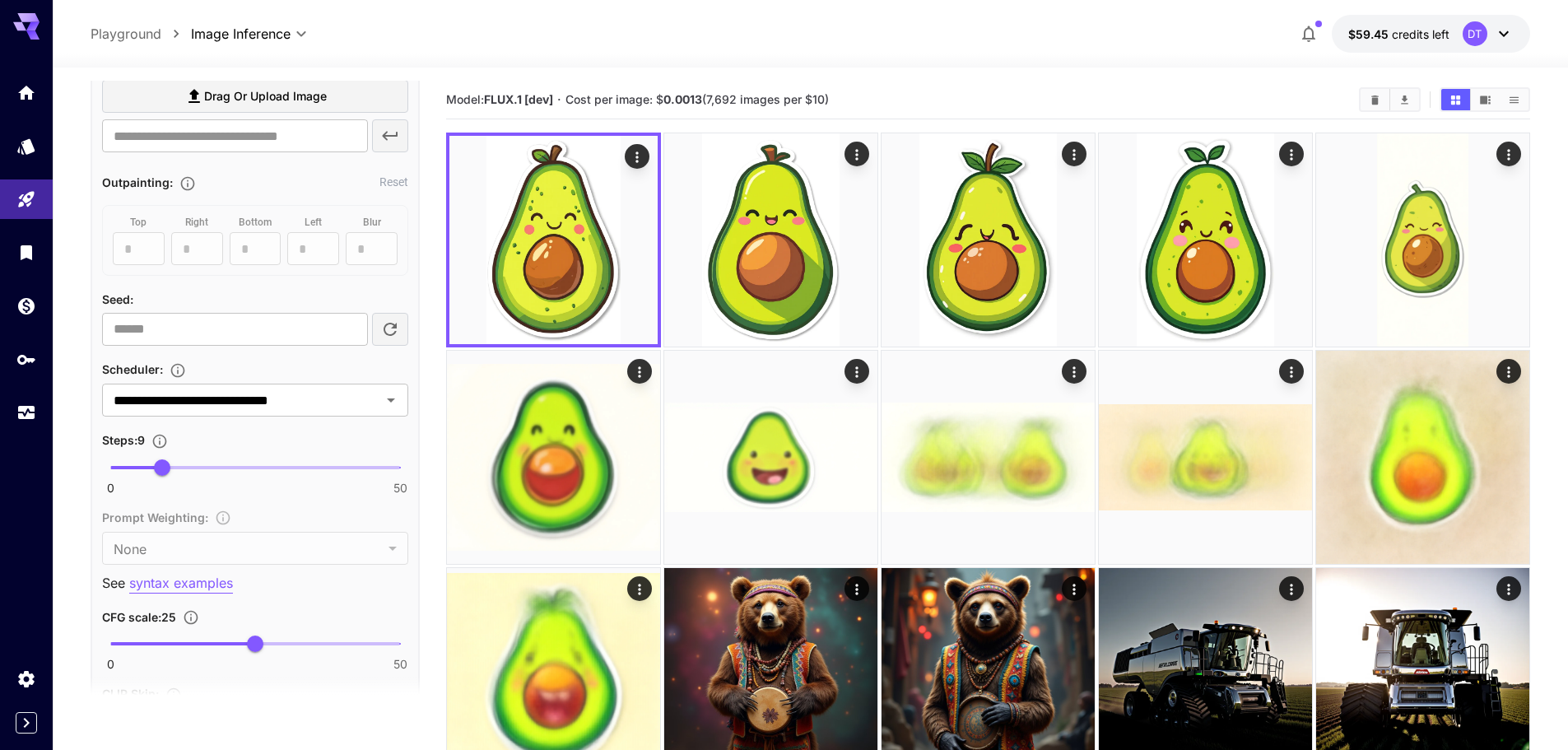
scroll to position [1109, 0]
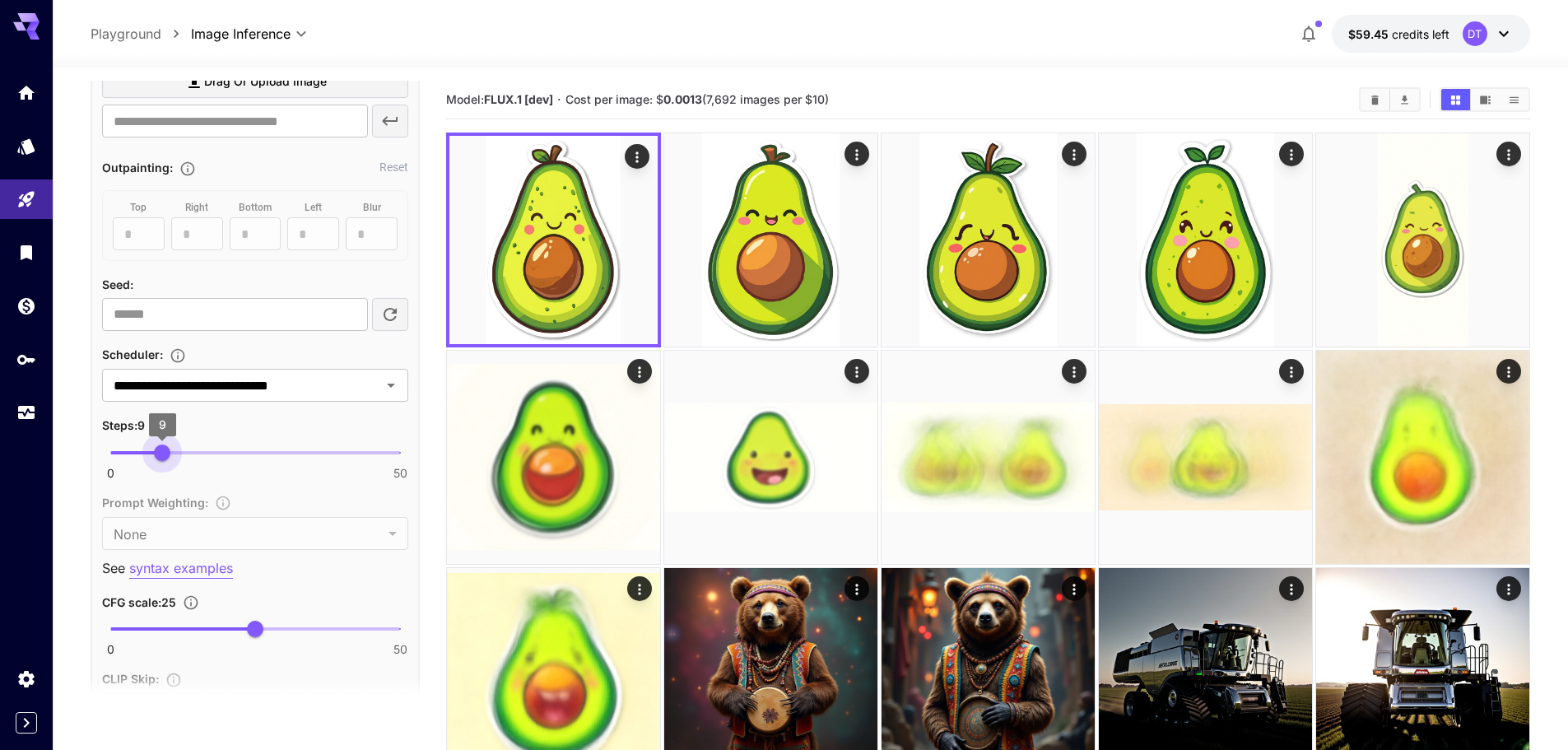
type input "*"
drag, startPoint x: 168, startPoint y: 452, endPoint x: 157, endPoint y: 455, distance: 11.4
click at [157, 455] on span "8" at bounding box center [157, 453] width 17 height 17
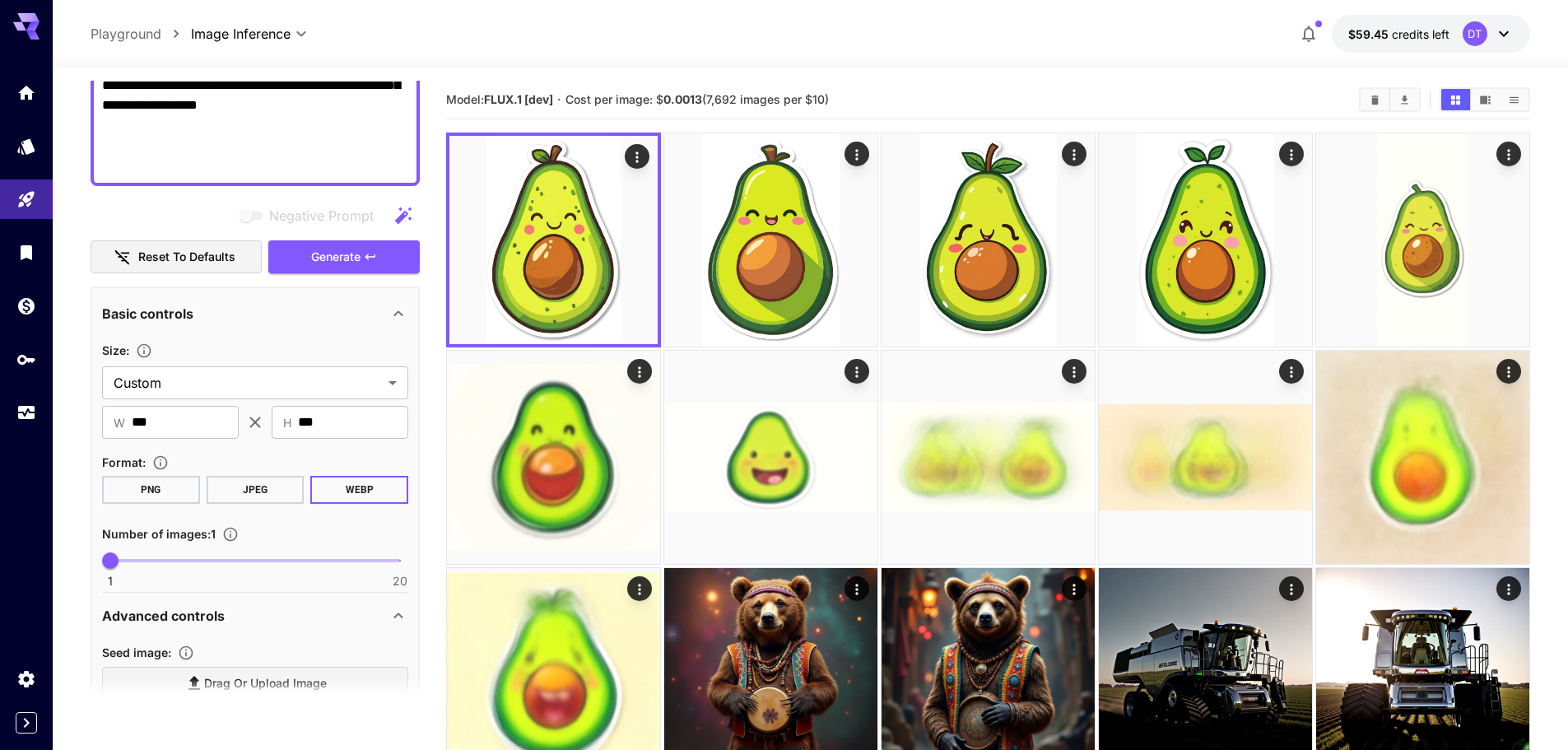
scroll to position [285, 0]
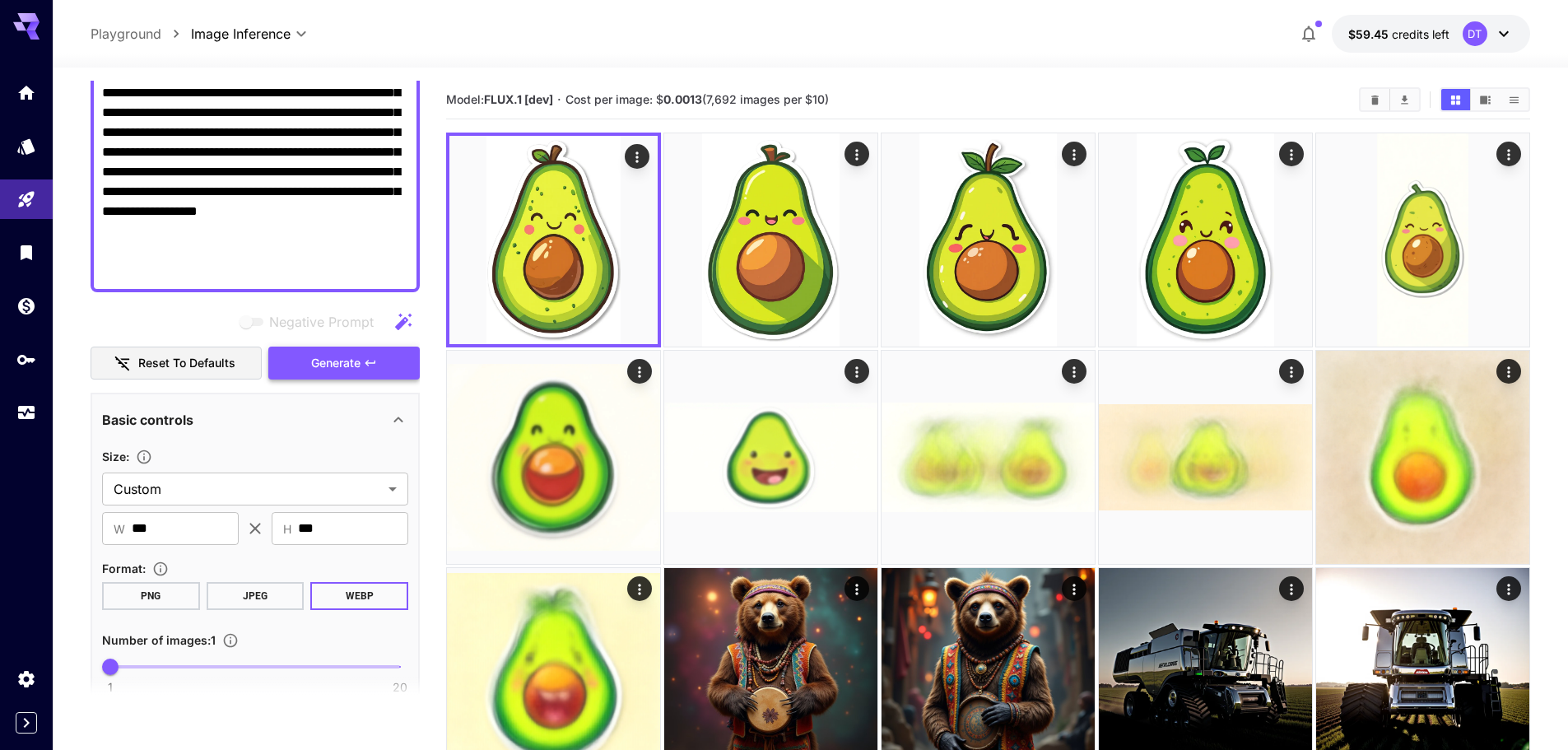
click at [357, 365] on span "Generate" at bounding box center [336, 363] width 50 height 21
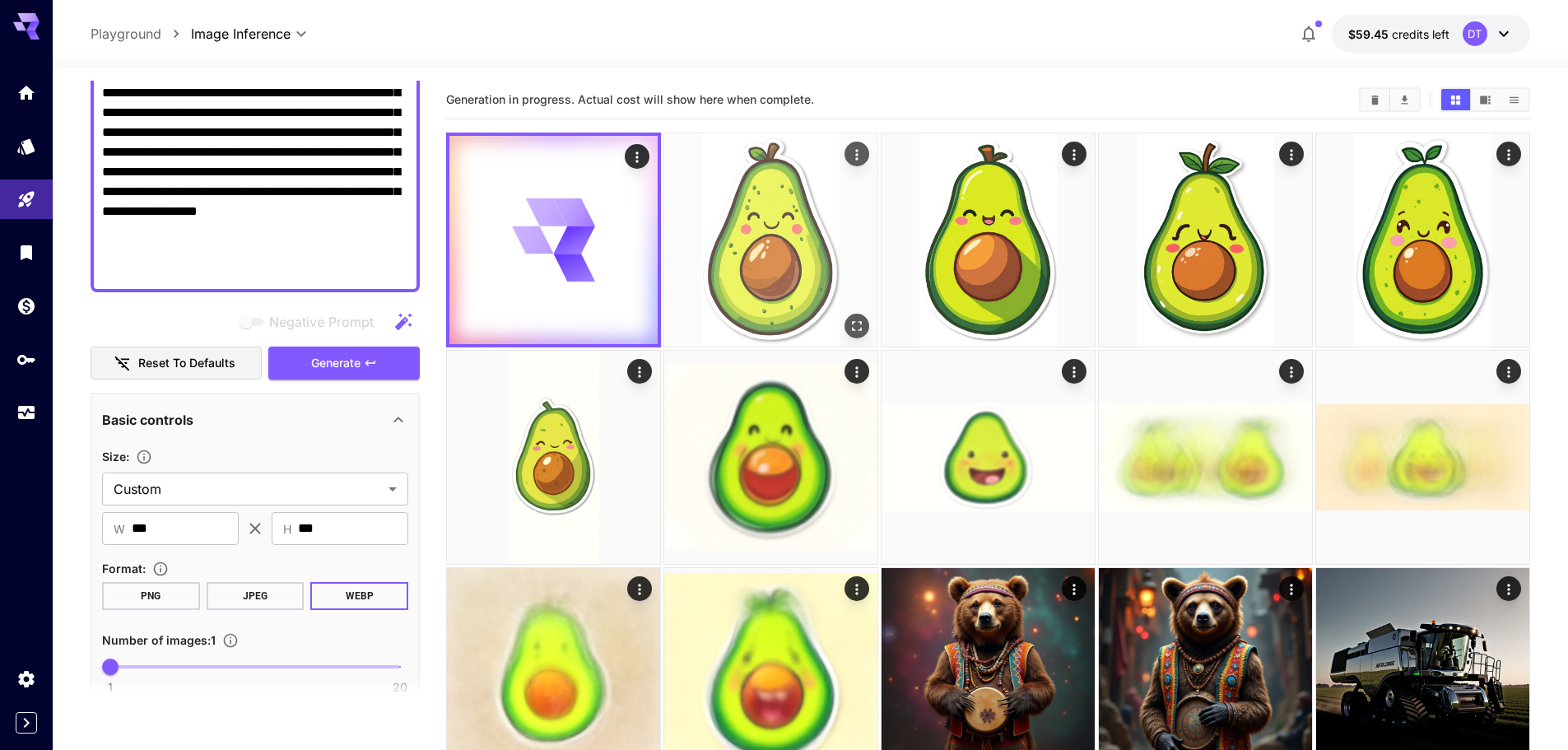
click at [835, 295] on img at bounding box center [771, 240] width 213 height 213
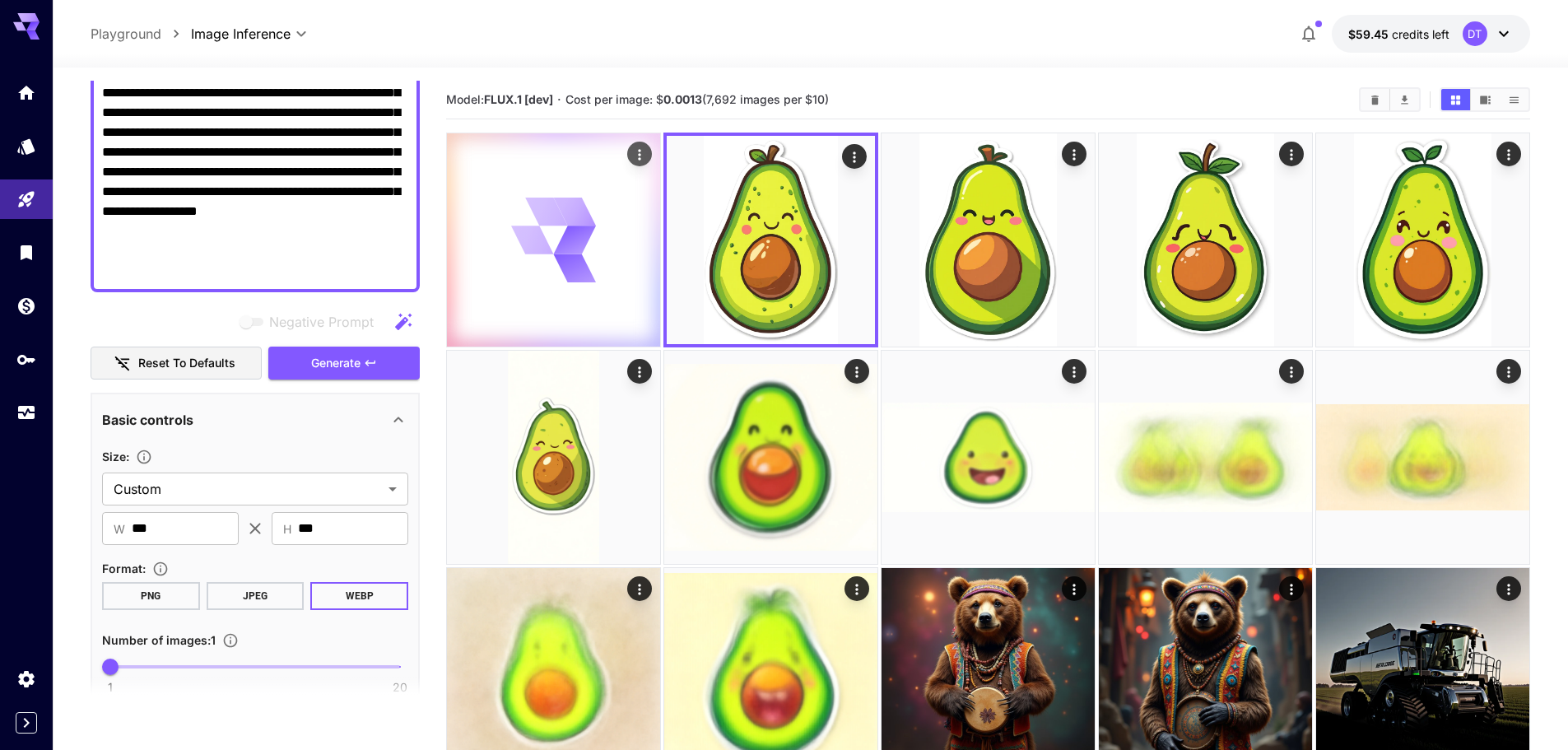
click at [571, 295] on div at bounding box center [554, 240] width 213 height 213
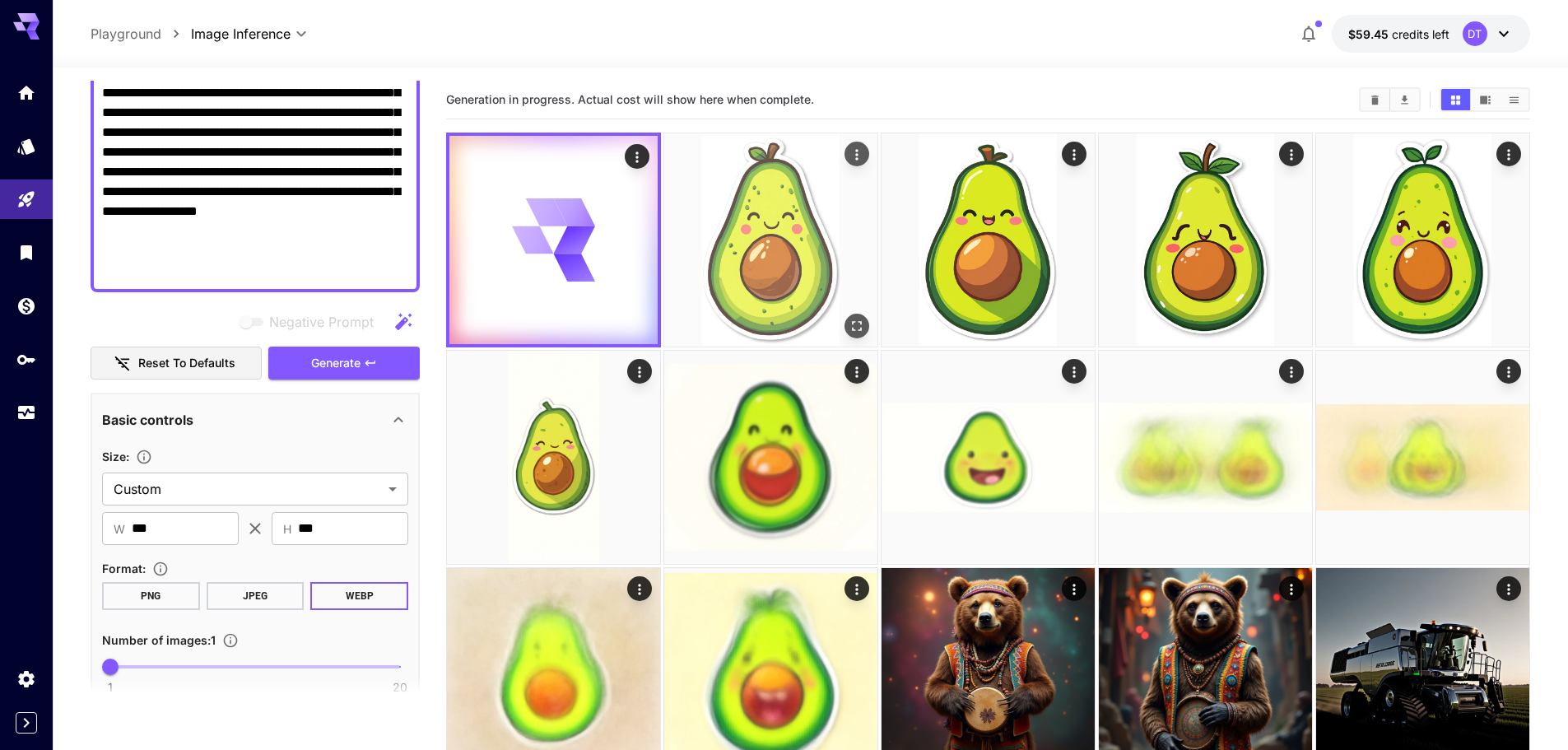
click at [772, 274] on img at bounding box center [771, 240] width 213 height 213
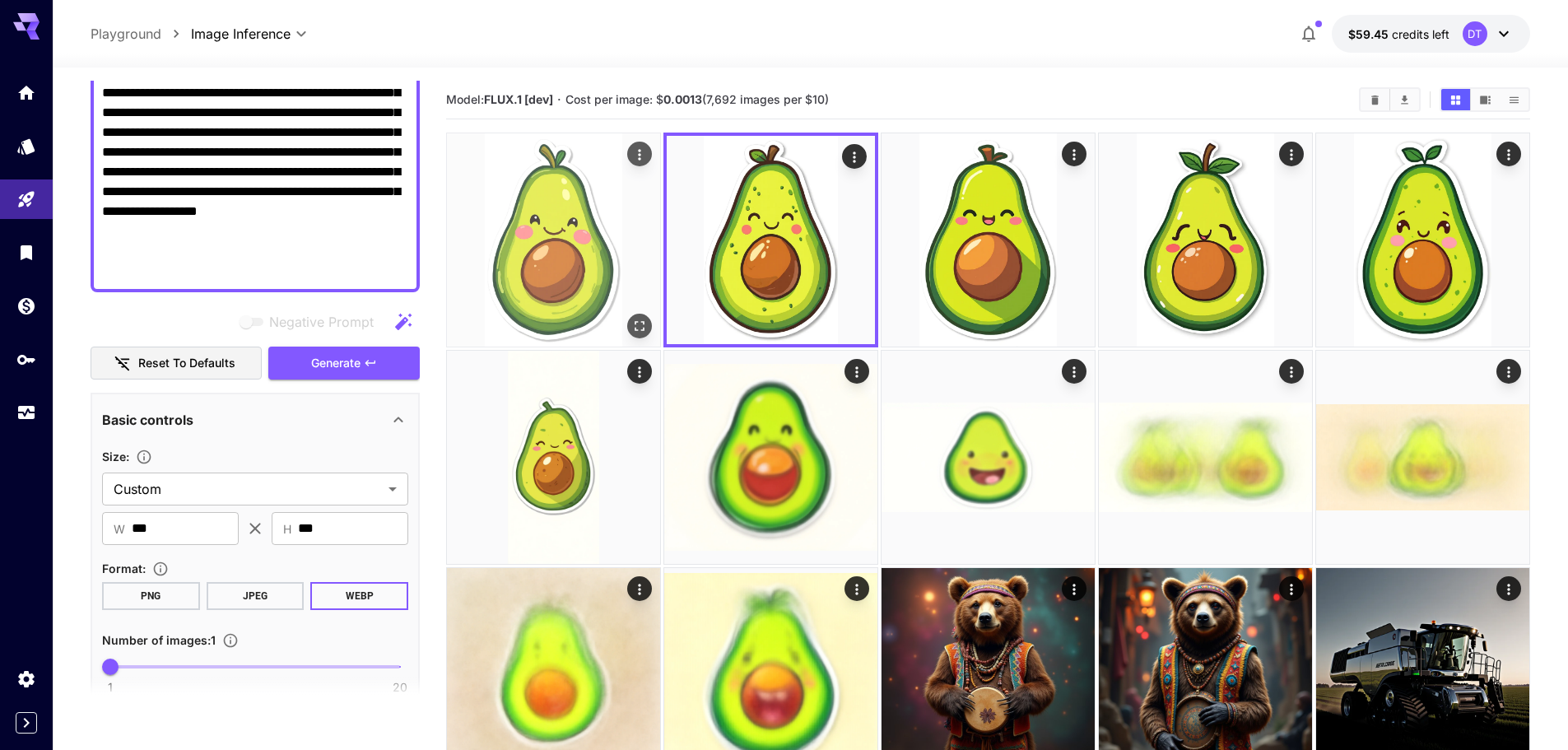
click at [591, 277] on img at bounding box center [554, 240] width 213 height 213
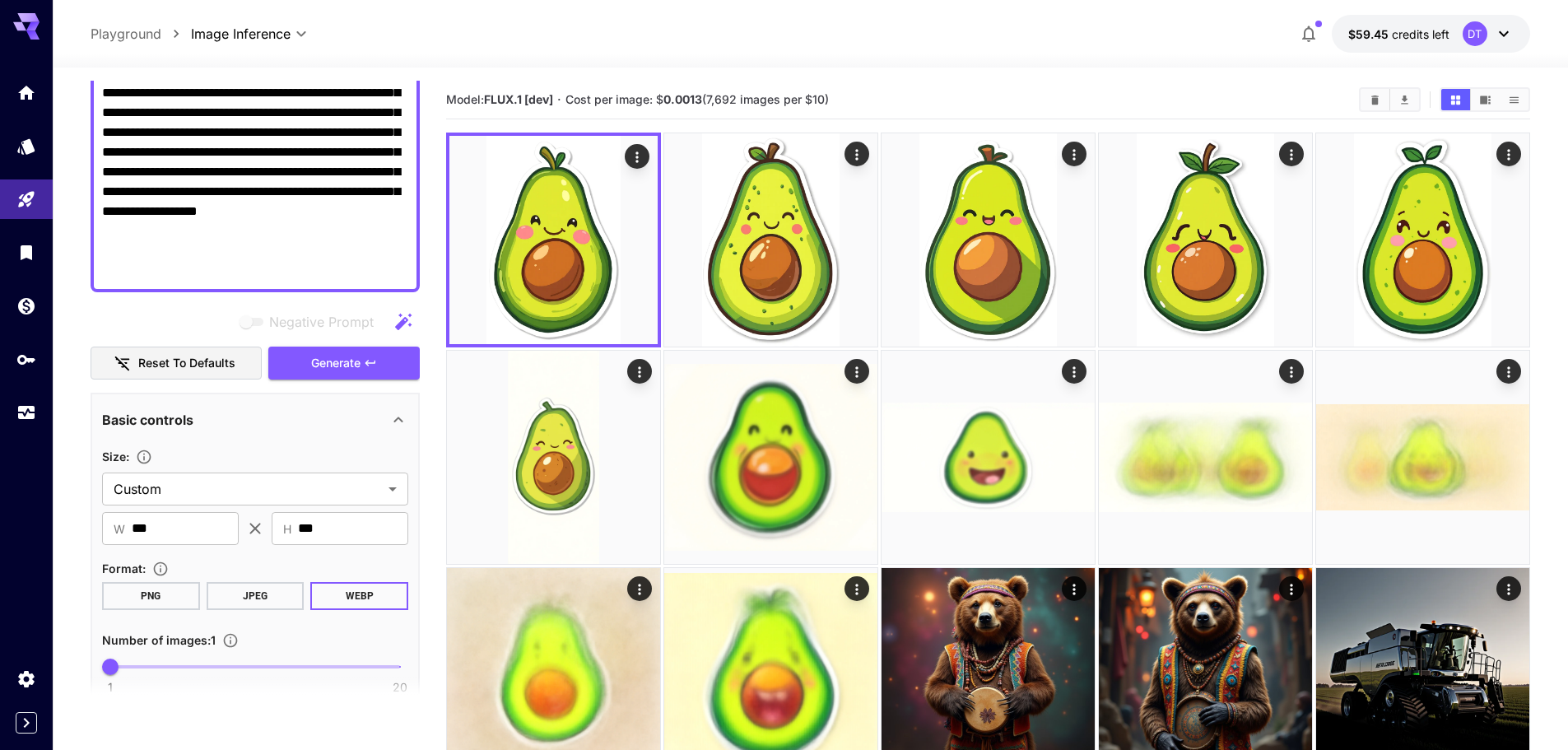
scroll to position [368, 0]
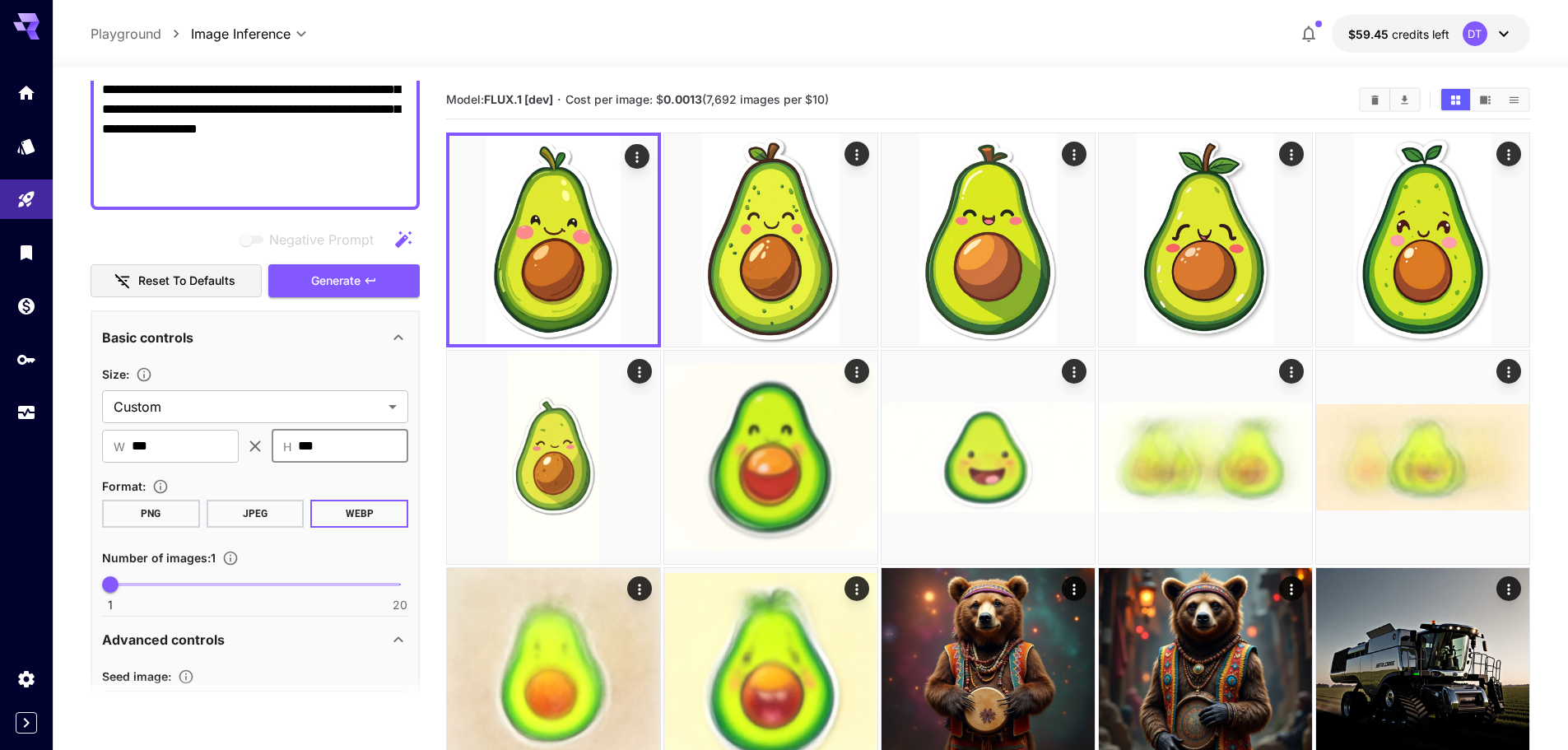
drag, startPoint x: 359, startPoint y: 440, endPoint x: 241, endPoint y: 435, distance: 118.1
click at [241, 435] on div "​ W *** ​ ​ H *** ​" at bounding box center [254, 446] width 306 height 33
type input "***"
click at [359, 277] on span "Generate" at bounding box center [336, 281] width 50 height 21
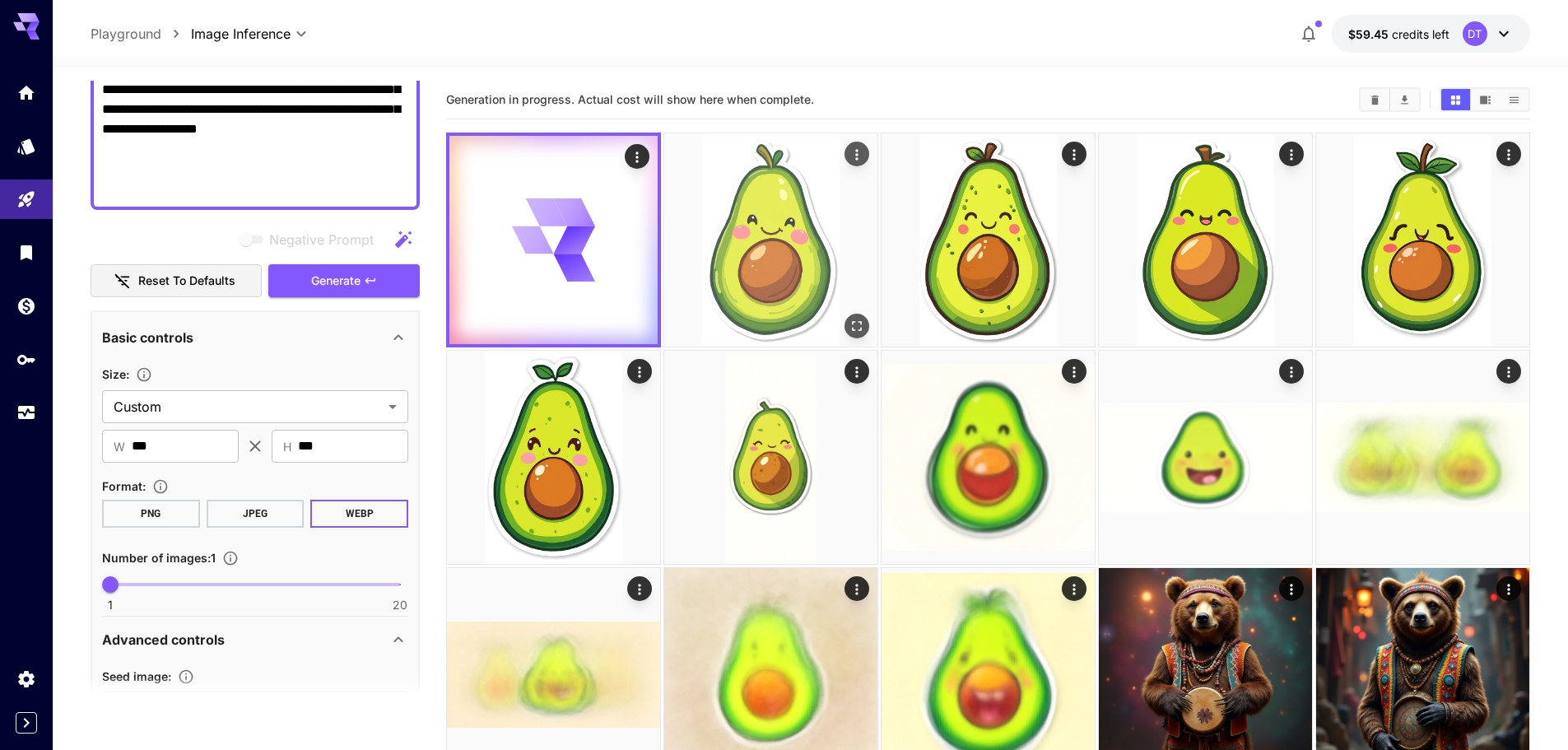
click at [773, 270] on img at bounding box center [771, 240] width 213 height 213
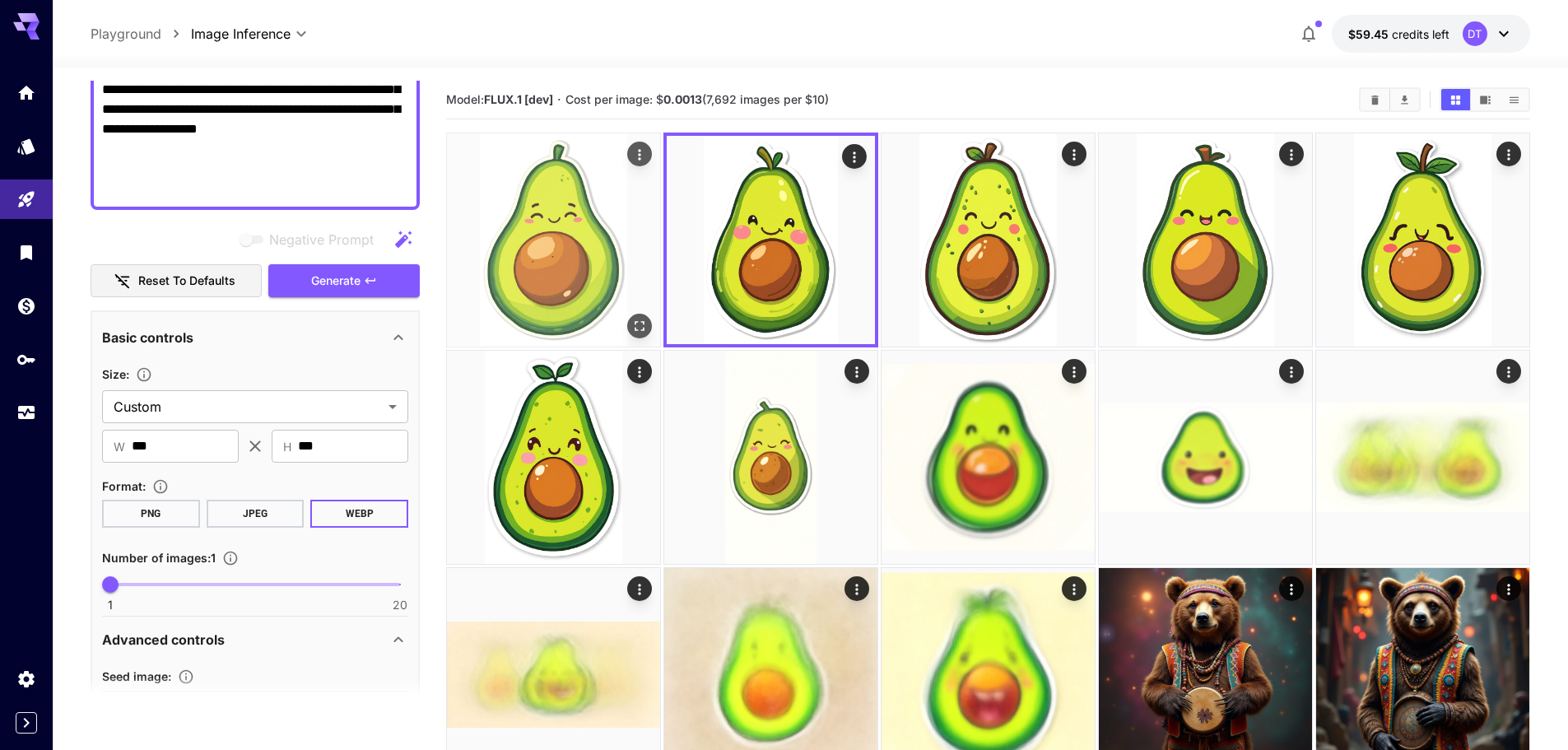
click at [578, 275] on img at bounding box center [554, 240] width 213 height 213
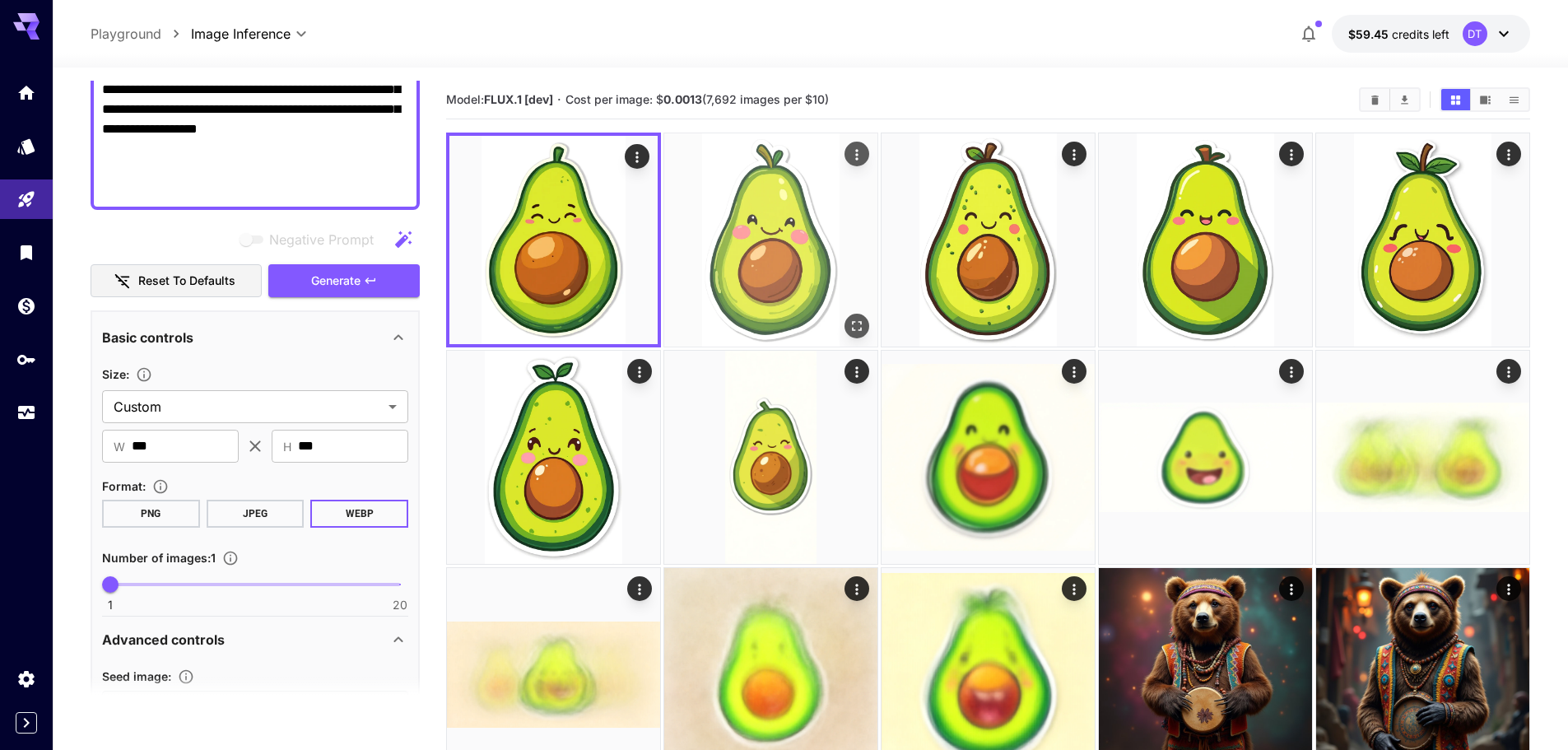
click at [799, 252] on img at bounding box center [771, 240] width 213 height 213
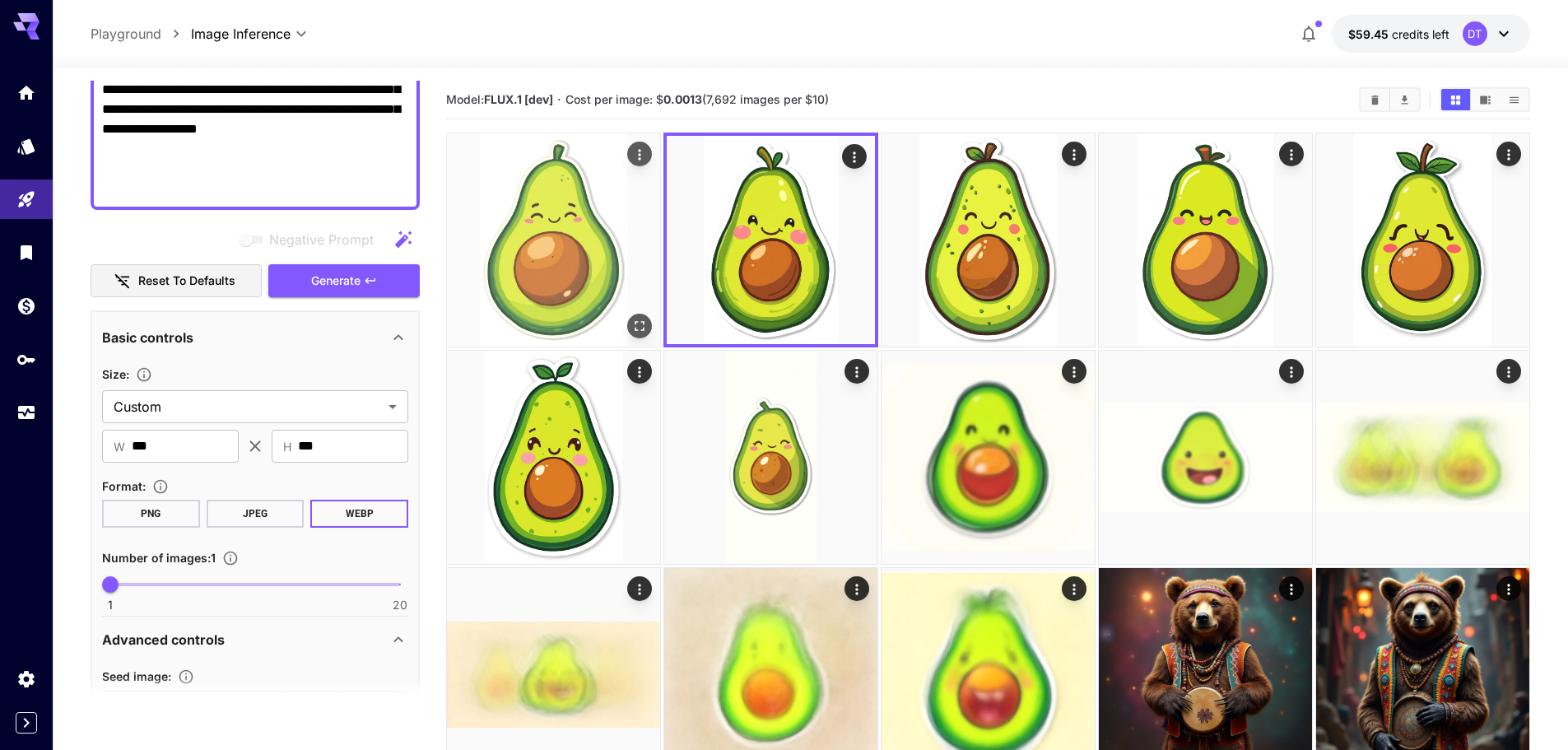
click at [543, 261] on img at bounding box center [554, 240] width 213 height 213
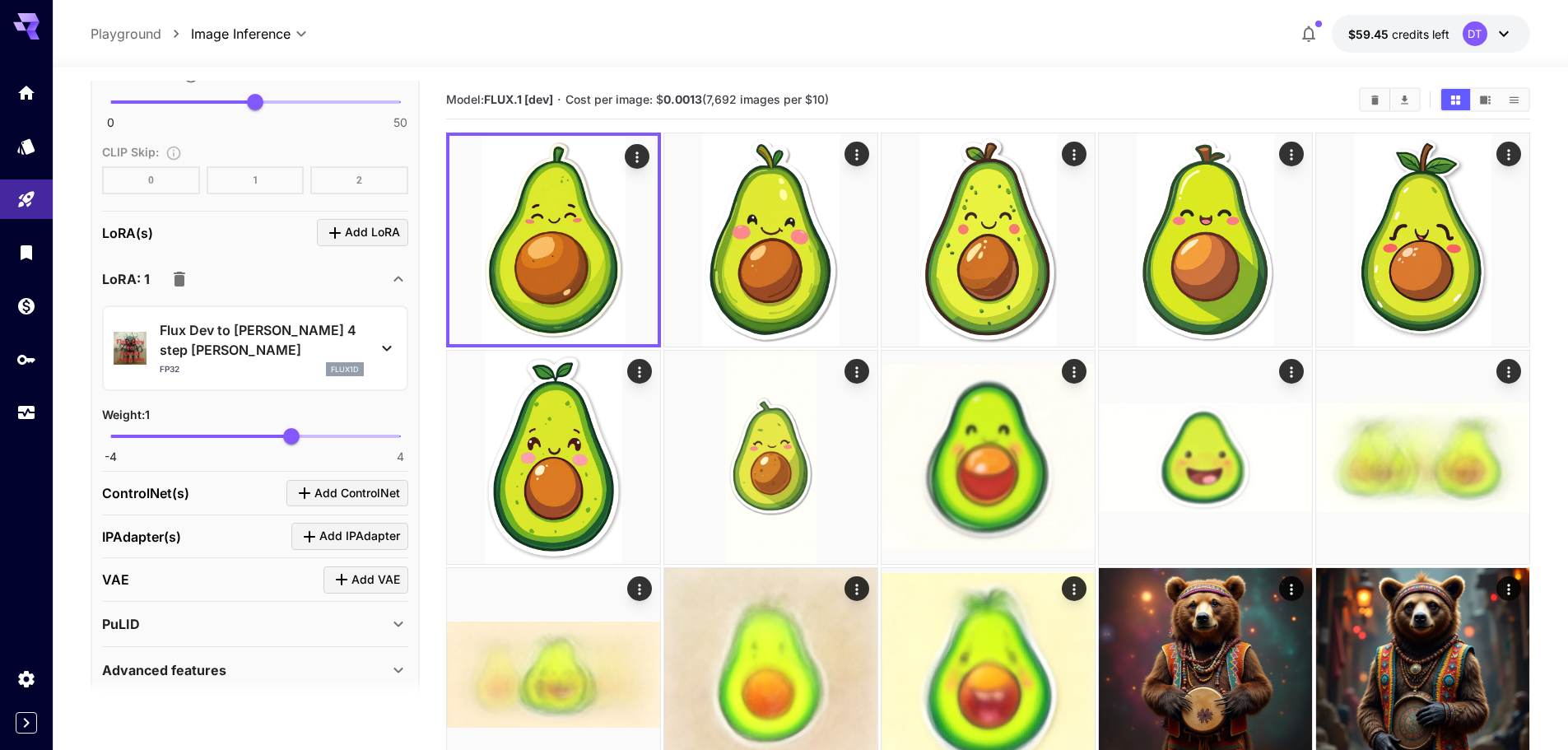
scroll to position [1679, 0]
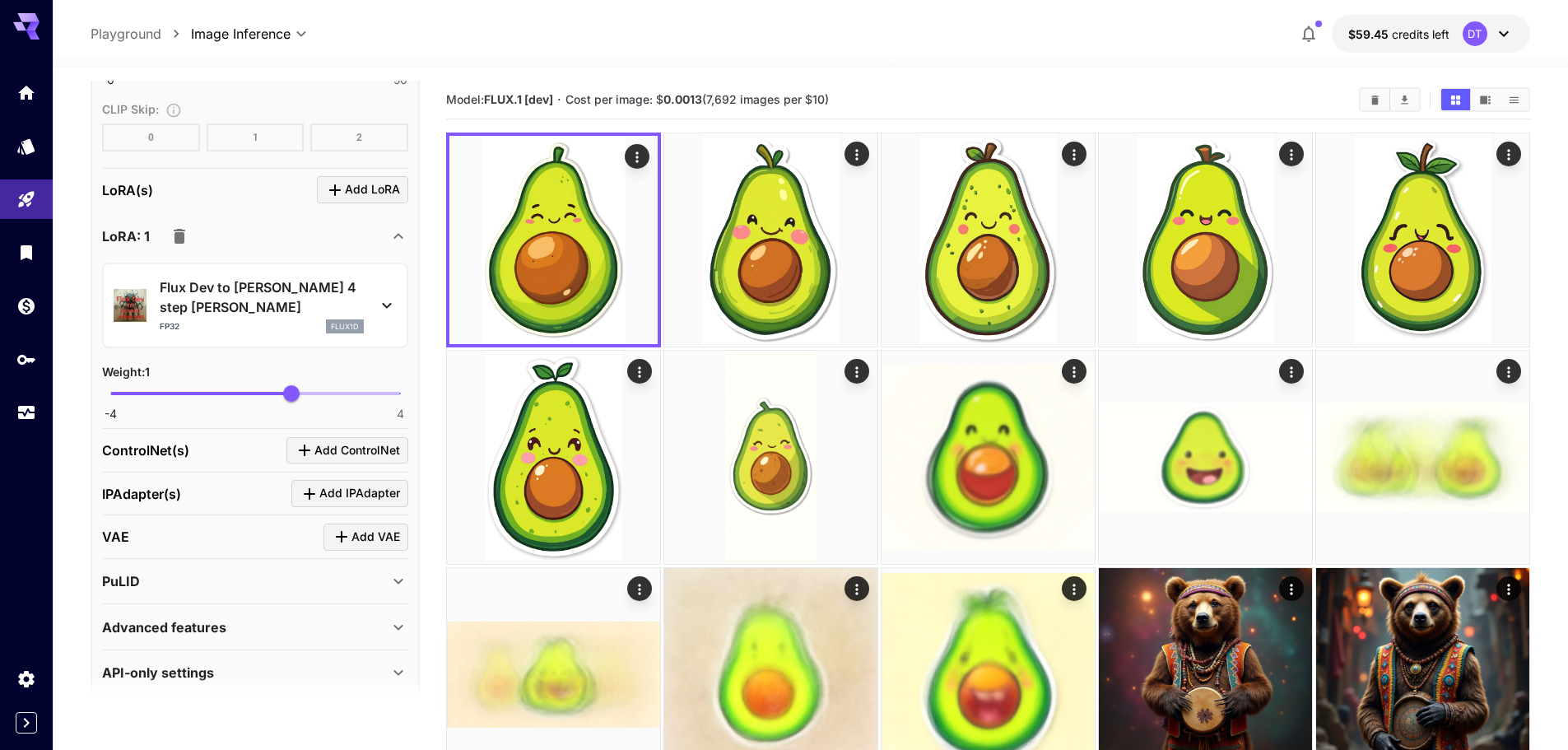
click at [252, 662] on div "API-only settings" at bounding box center [244, 672] width 286 height 20
click at [285, 617] on div "Advanced features" at bounding box center [244, 627] width 286 height 20
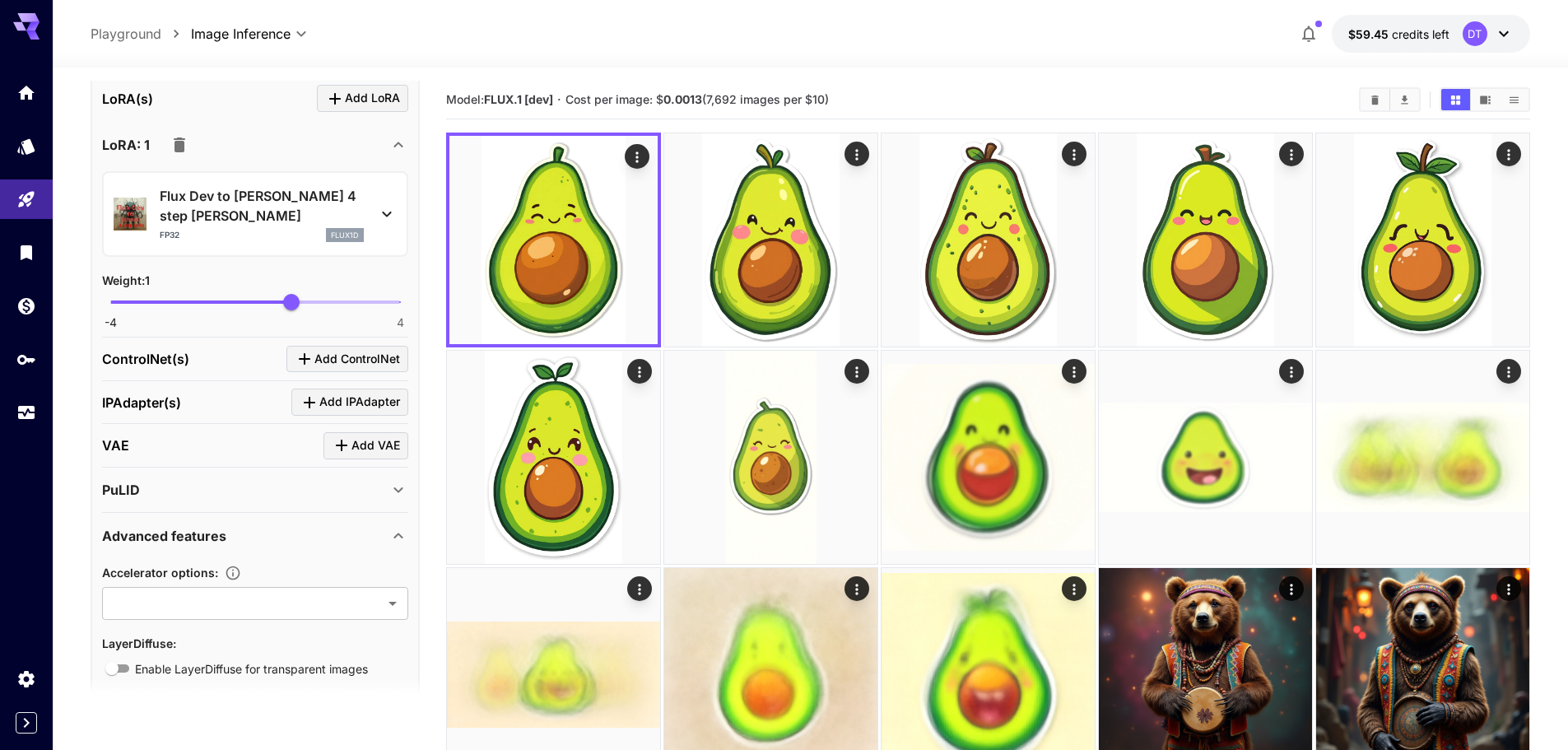
scroll to position [1760, 0]
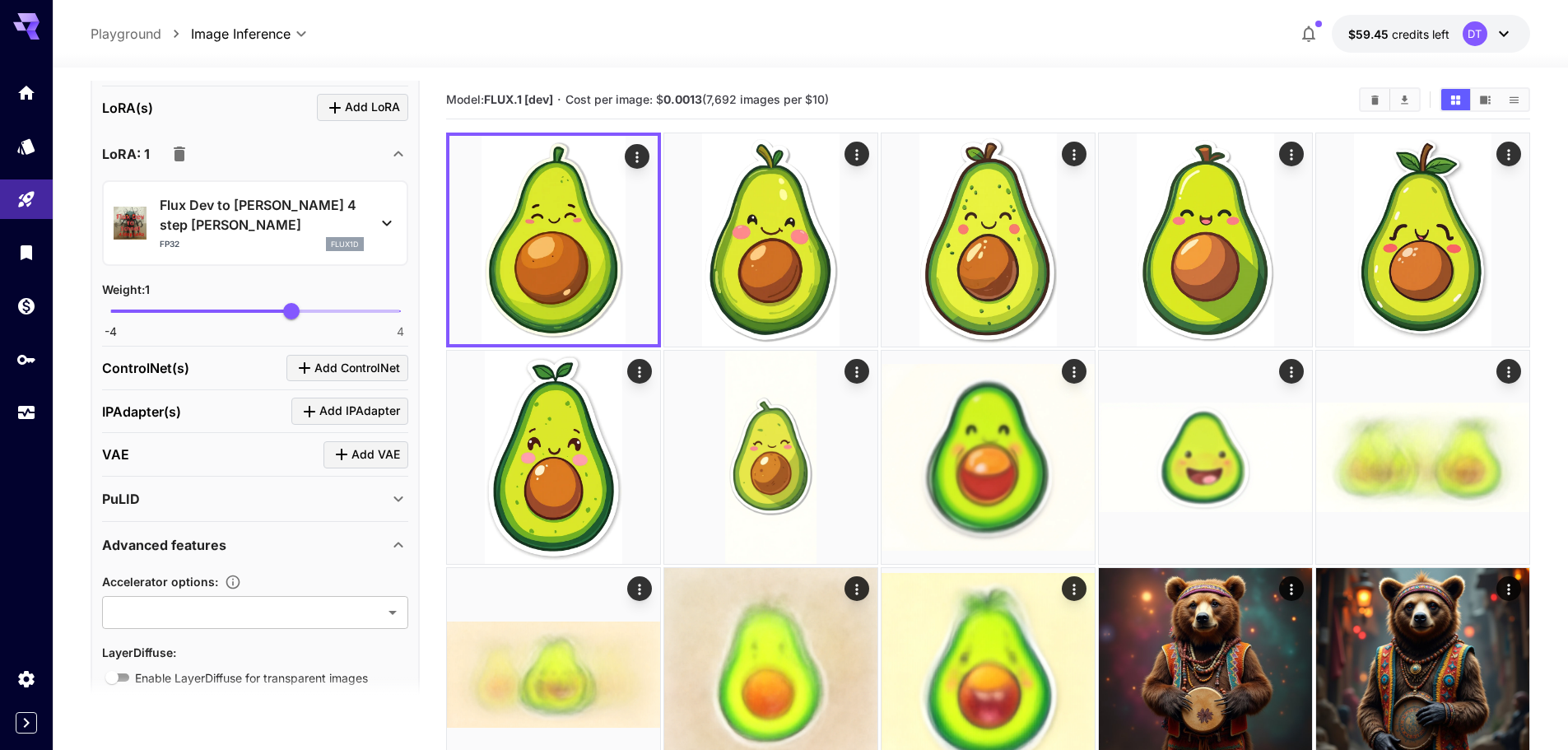
click at [227, 535] on div "Advanced features" at bounding box center [244, 545] width 286 height 20
click at [231, 535] on div "Advanced features" at bounding box center [244, 545] width 286 height 20
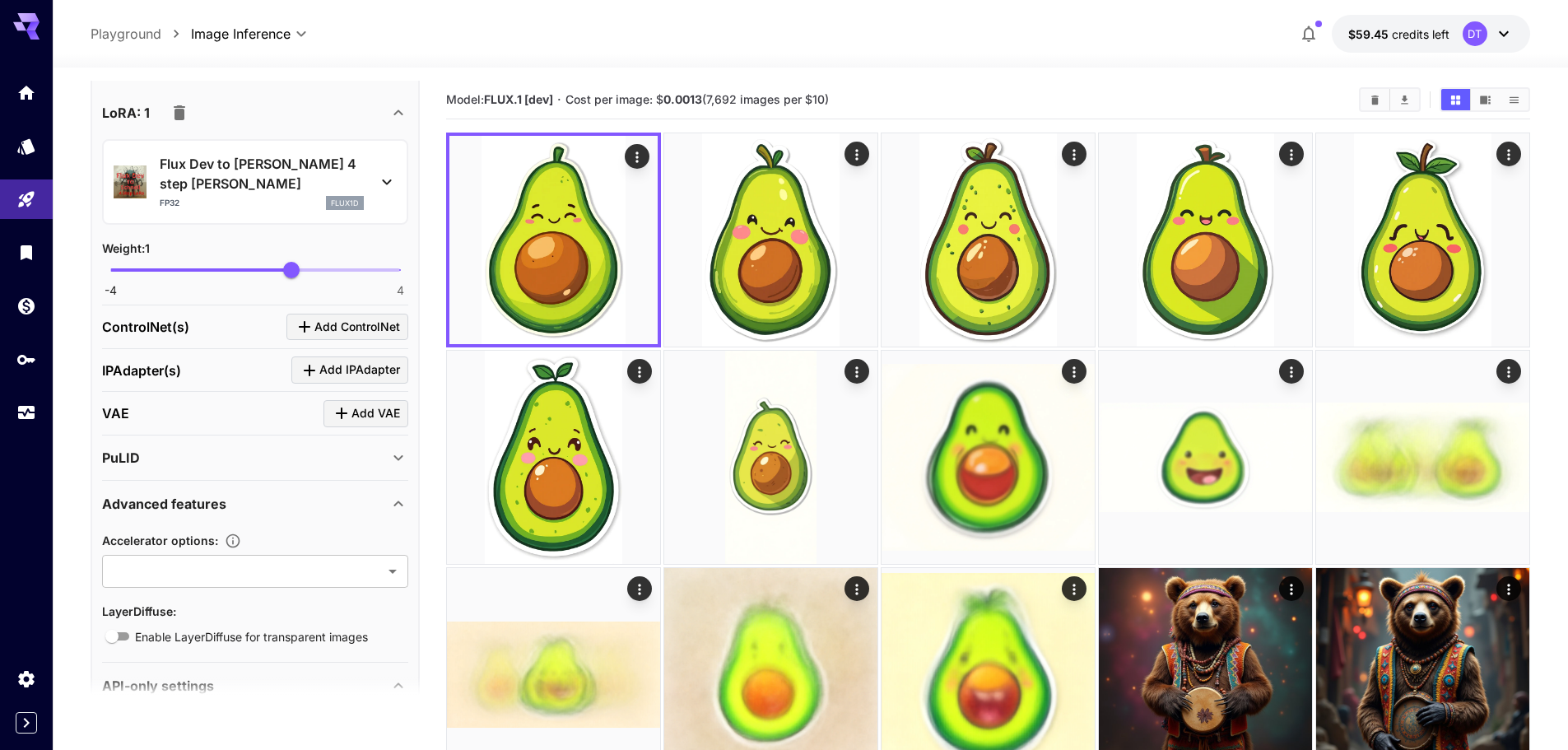
scroll to position [1843, 0]
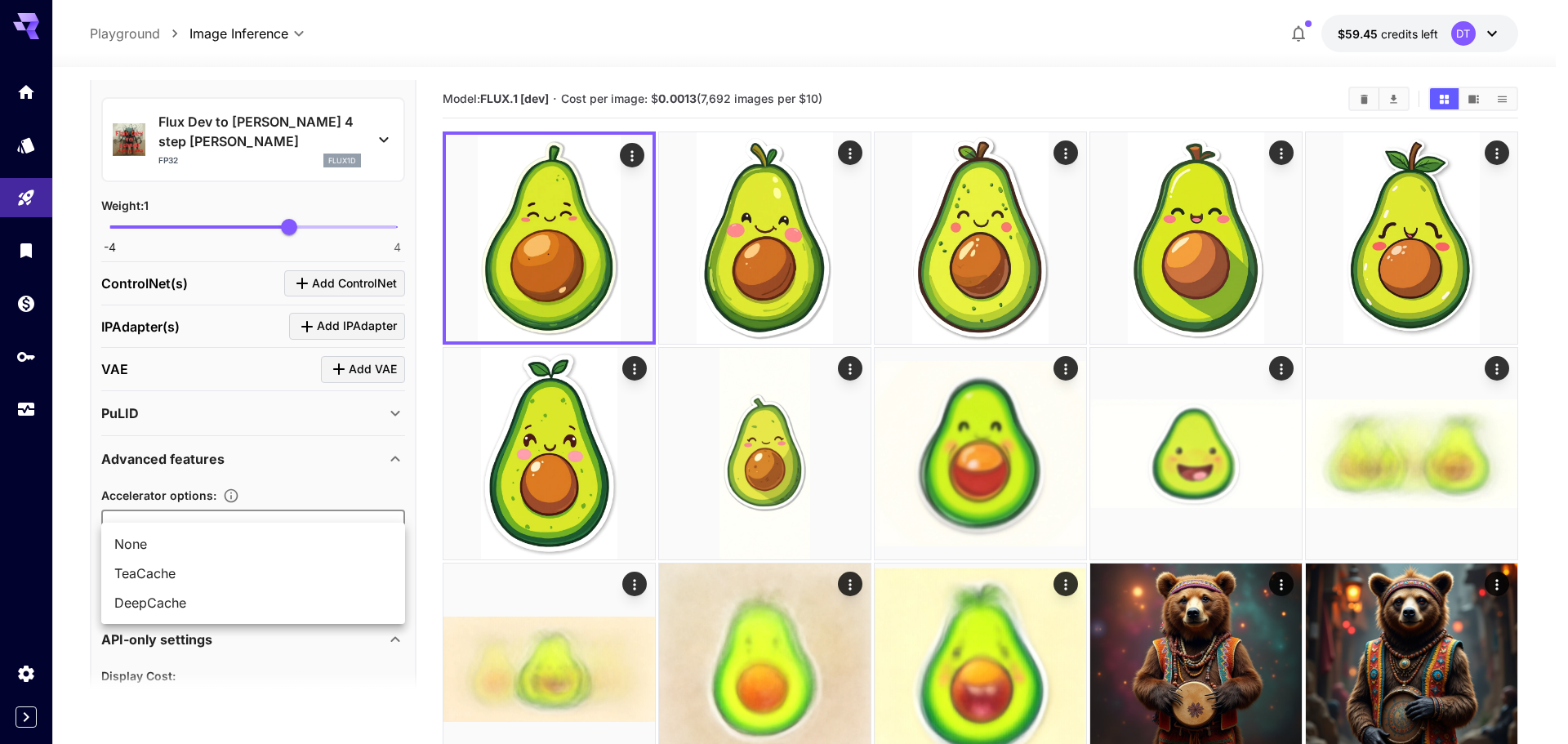
click at [187, 563] on span "TeaCache" at bounding box center [253, 573] width 278 height 20
type input "********"
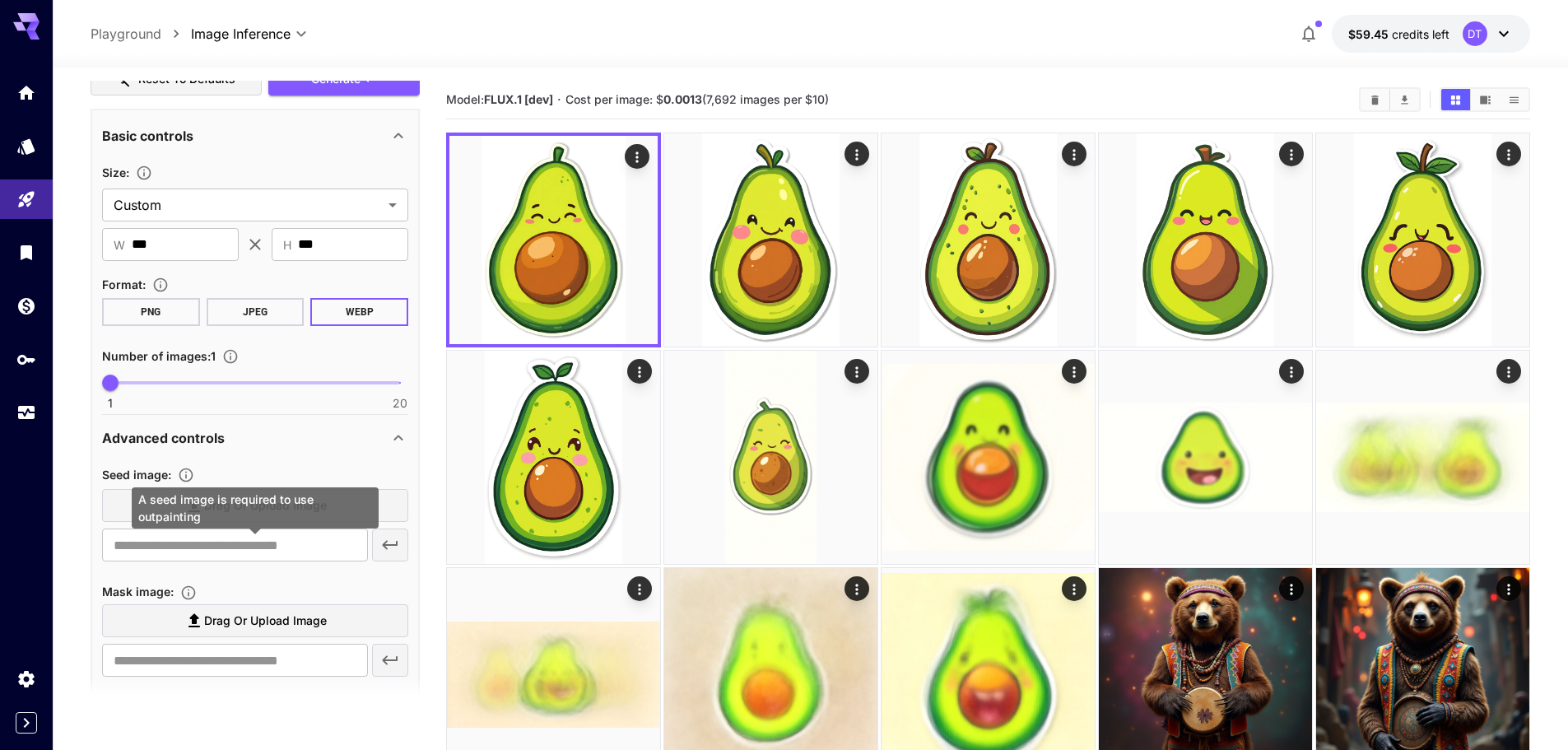
scroll to position [525, 0]
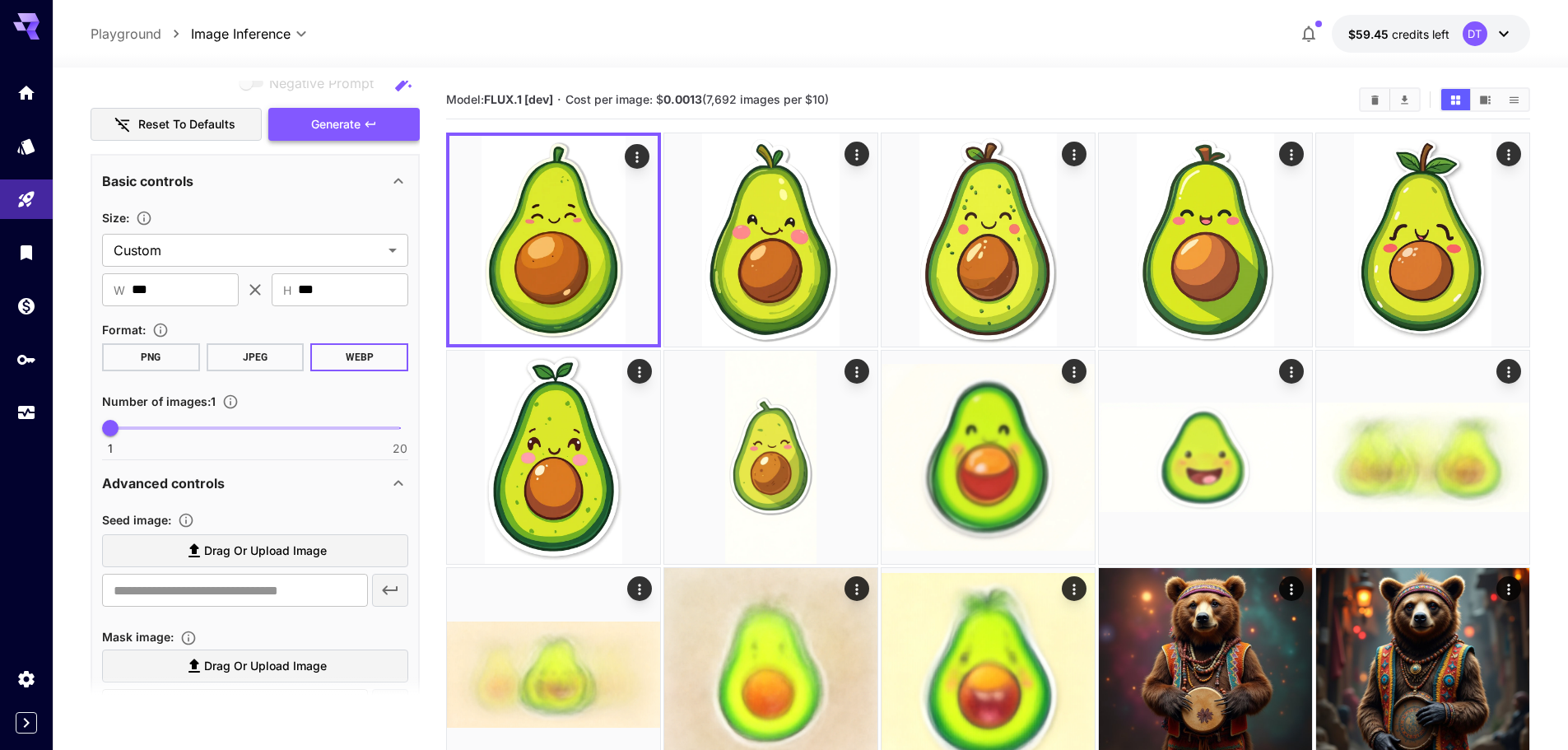
click at [351, 135] on span "Generate" at bounding box center [336, 125] width 50 height 21
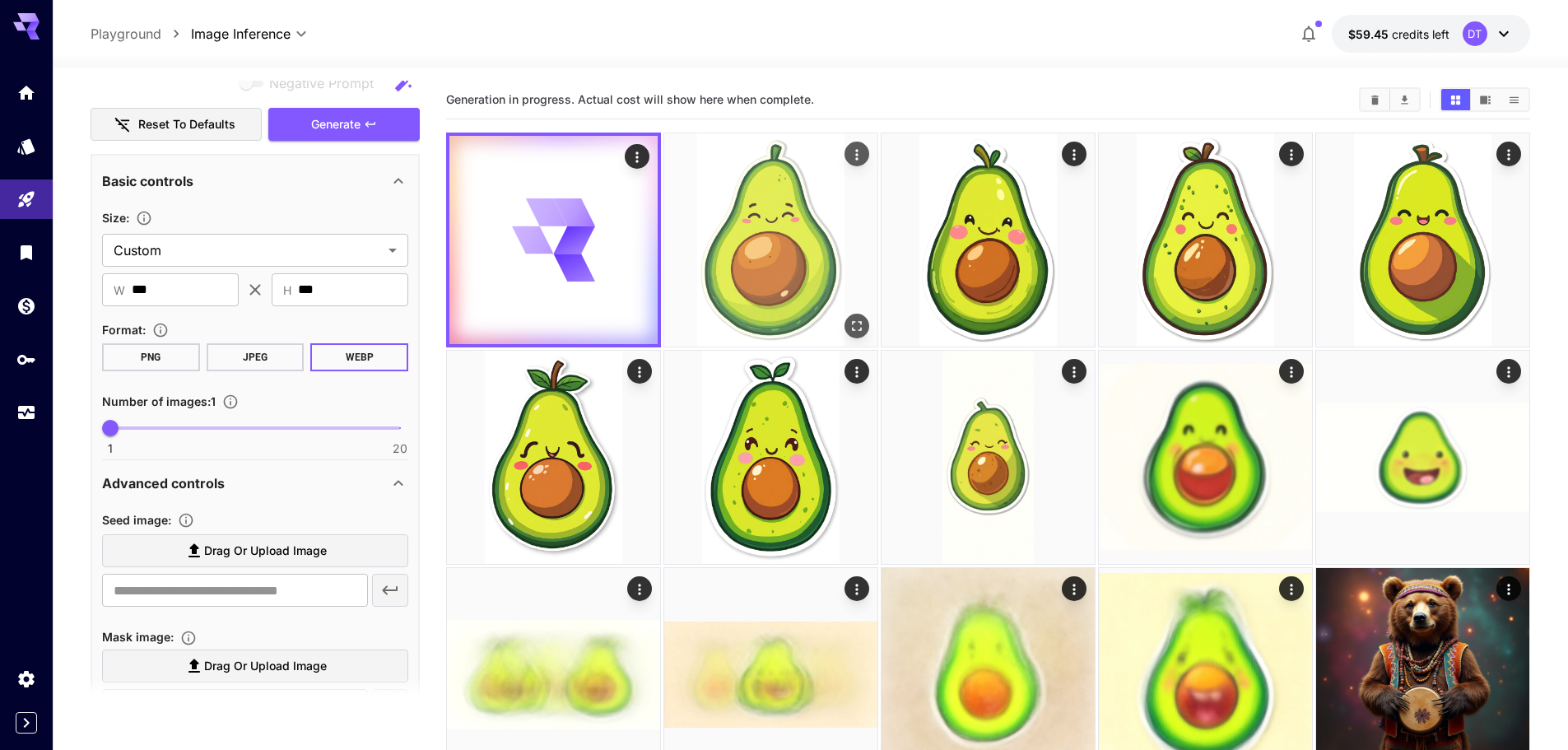
click at [733, 248] on img at bounding box center [771, 240] width 213 height 213
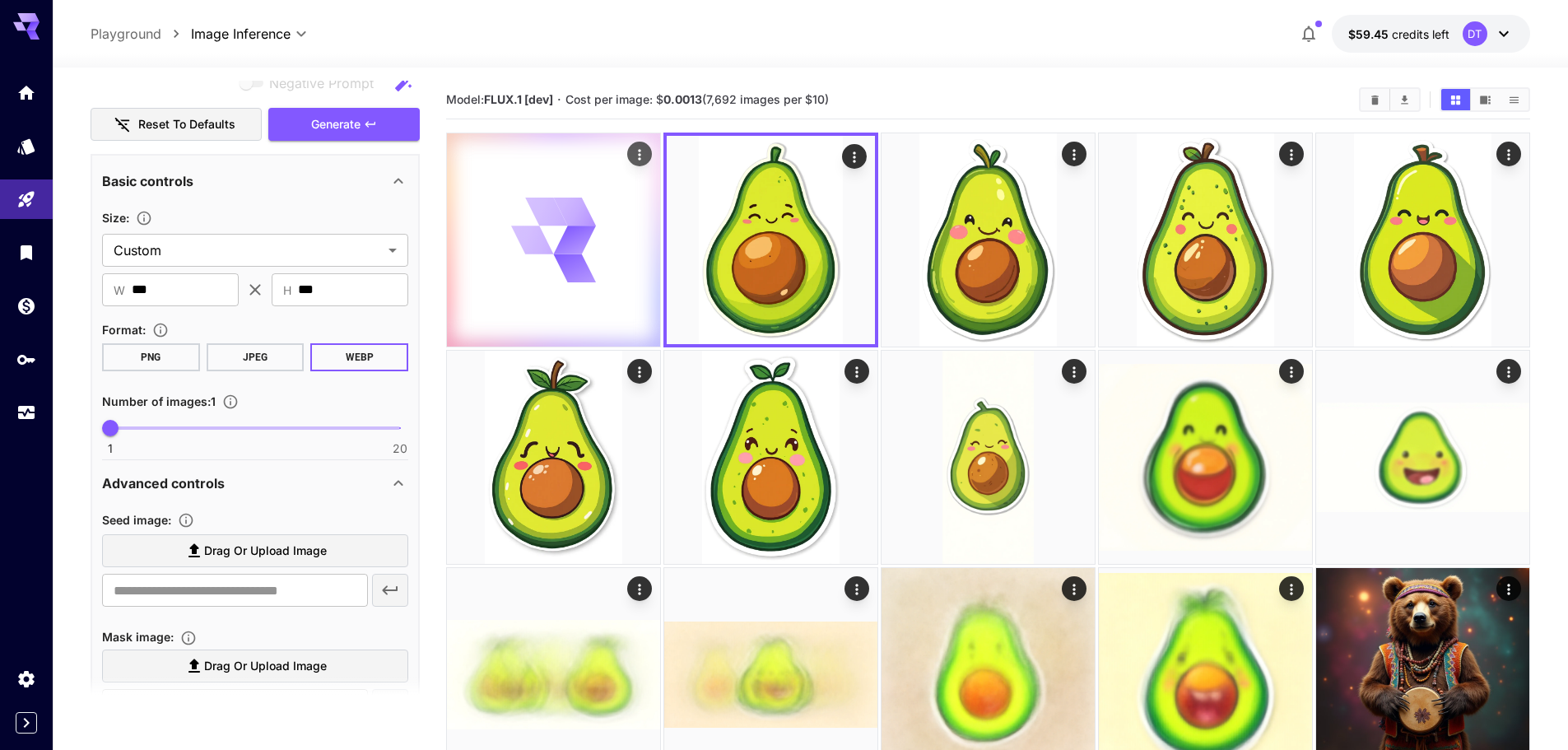
click at [584, 259] on icon at bounding box center [576, 267] width 44 height 51
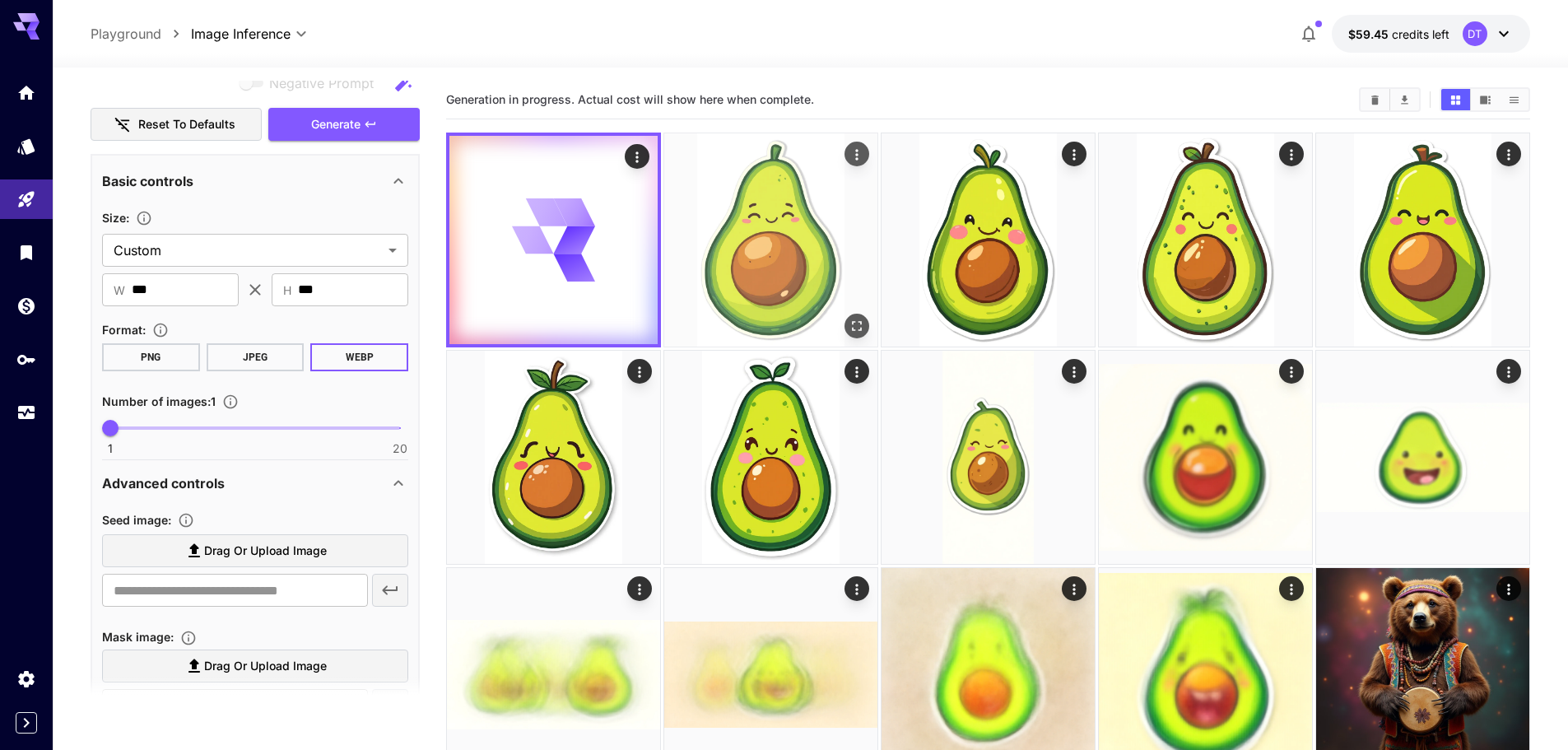
click at [779, 275] on img at bounding box center [771, 240] width 213 height 213
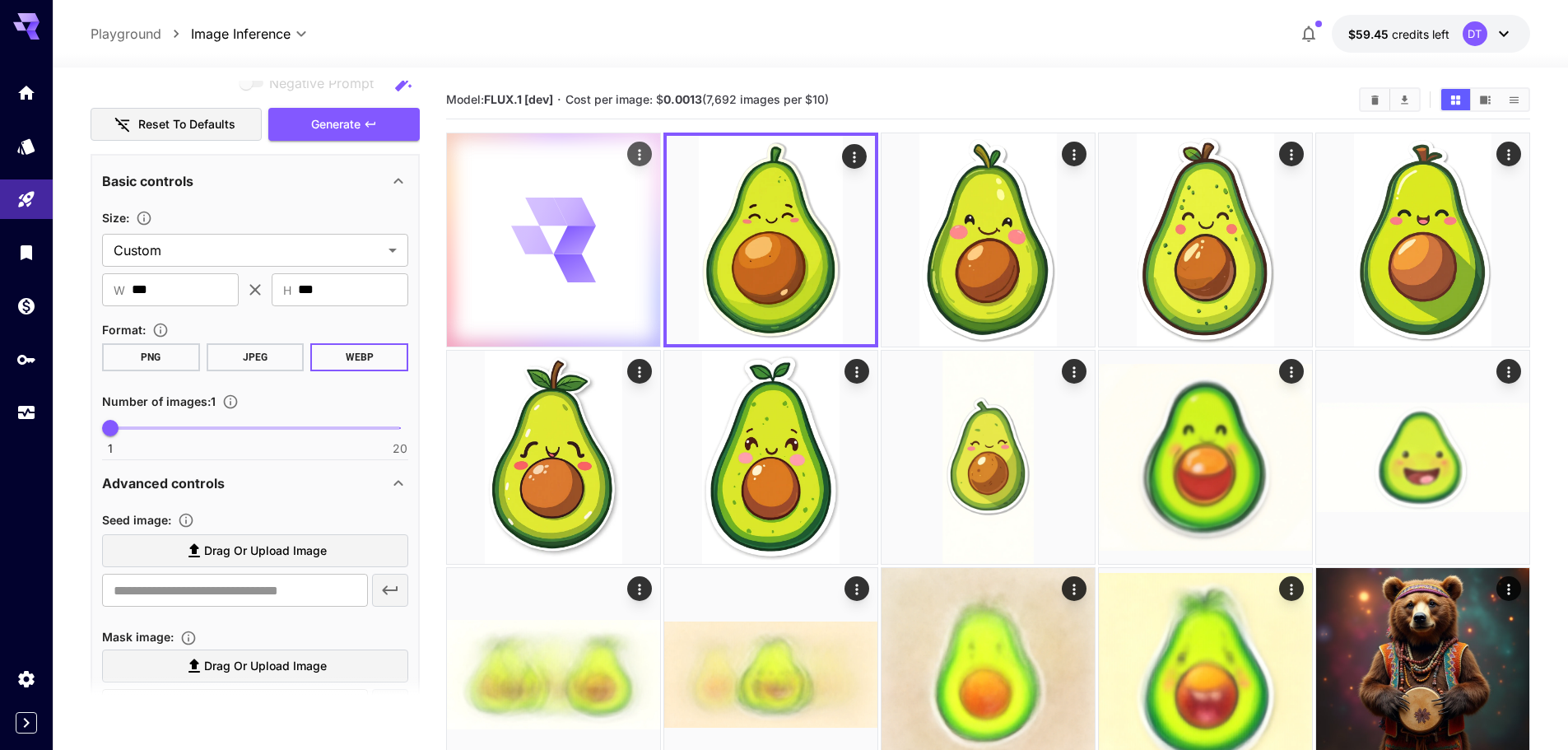
click at [577, 266] on icon at bounding box center [575, 267] width 50 height 50
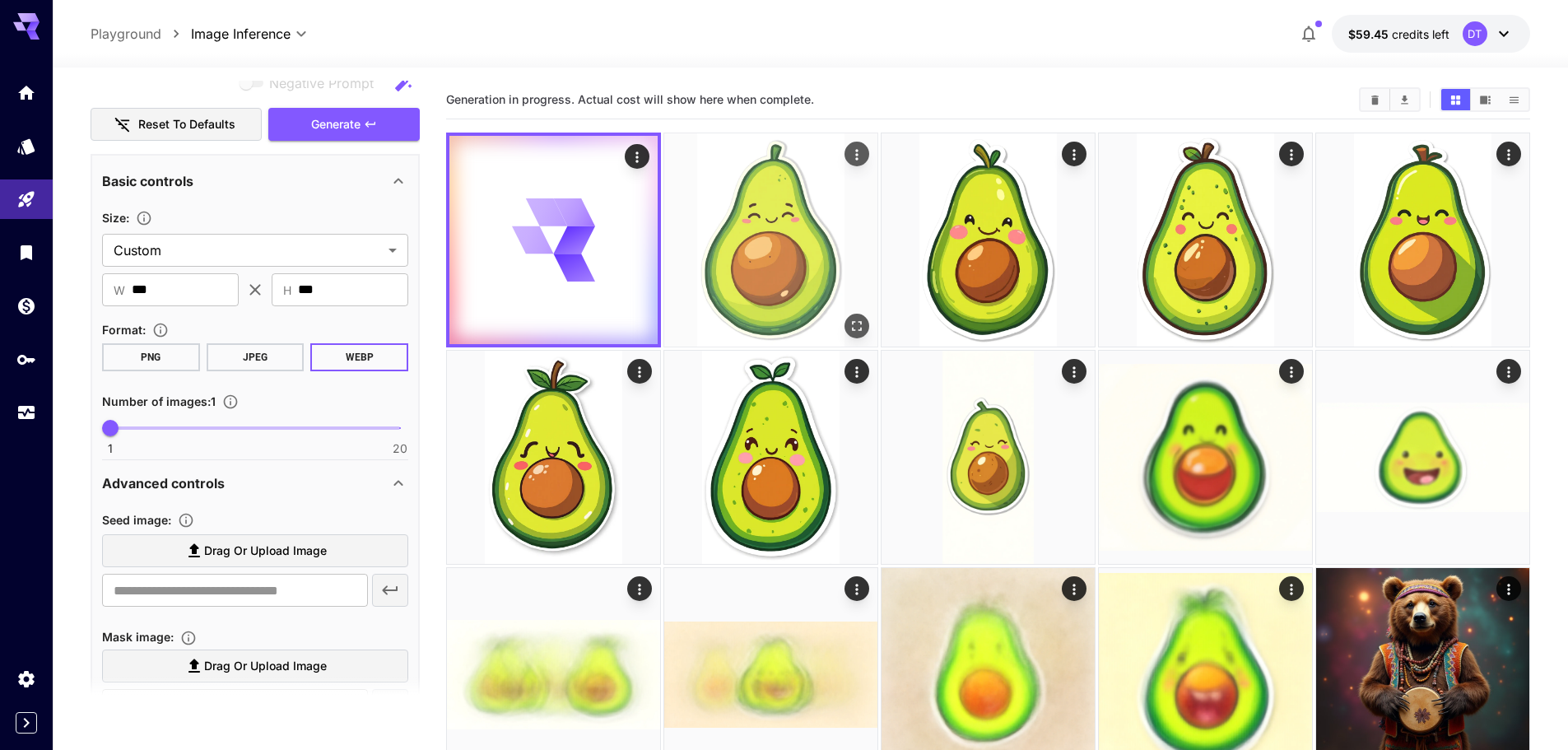
click at [794, 256] on img at bounding box center [771, 240] width 213 height 213
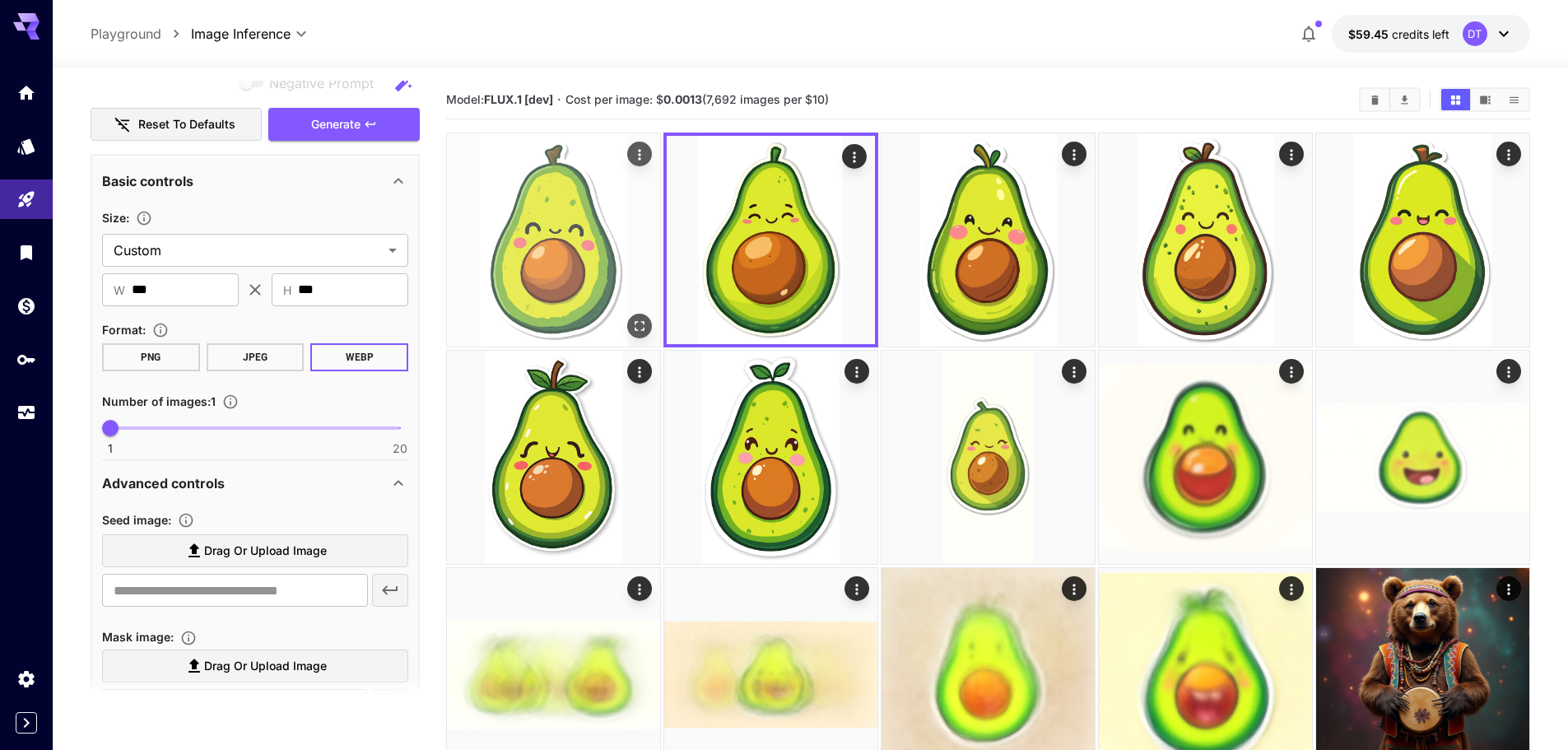
click at [507, 261] on img at bounding box center [554, 240] width 213 height 213
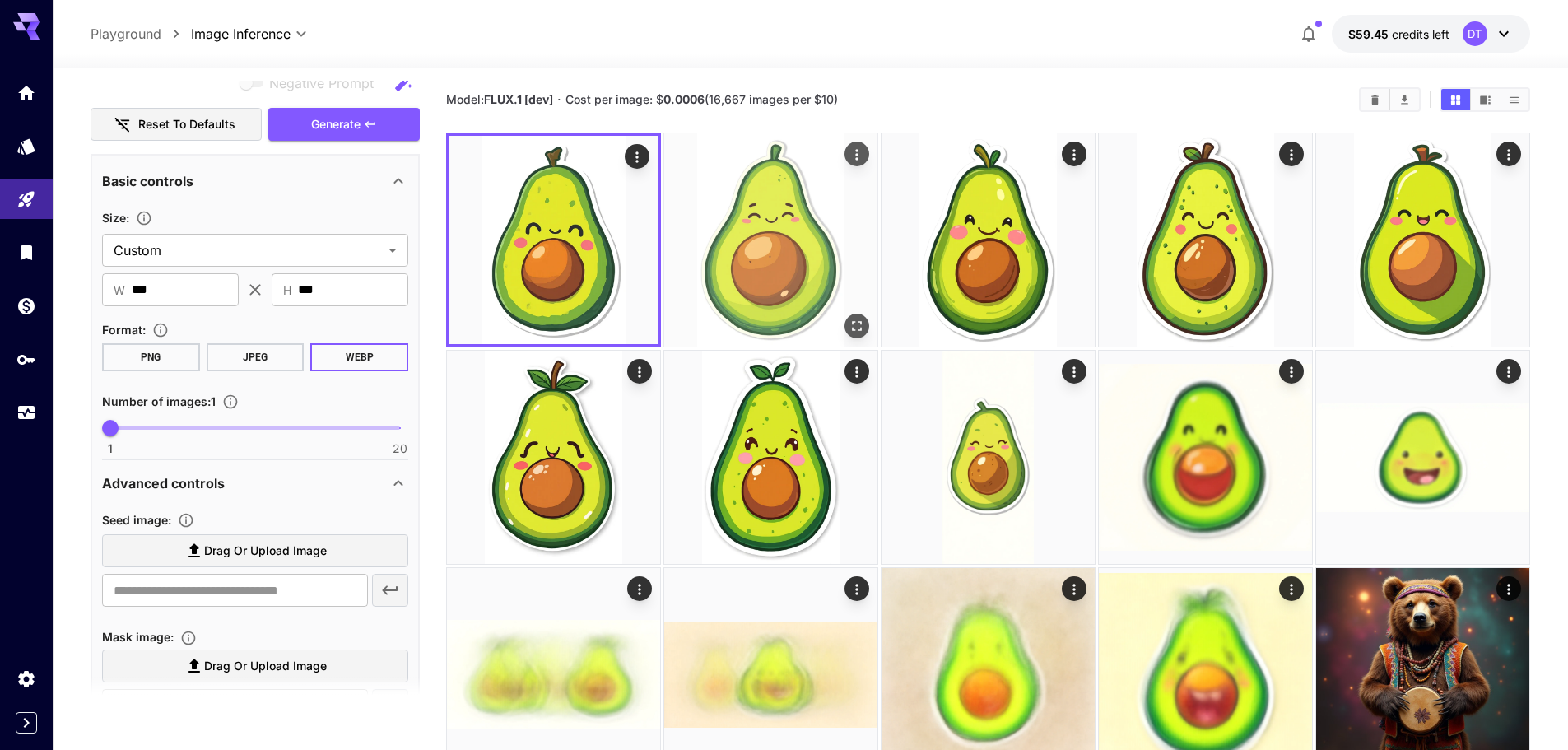
click at [794, 289] on img at bounding box center [771, 240] width 213 height 213
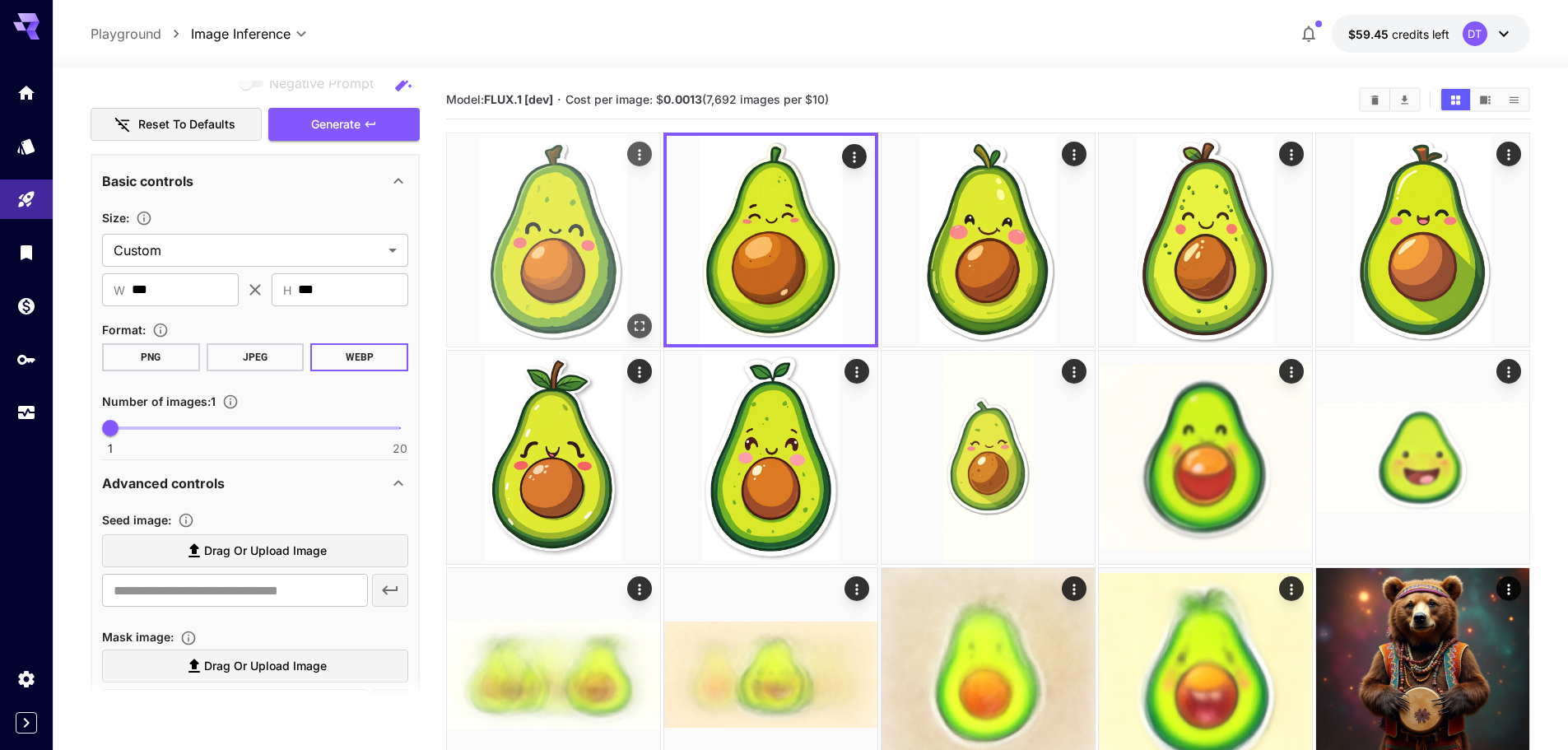
click at [591, 272] on img at bounding box center [554, 240] width 213 height 213
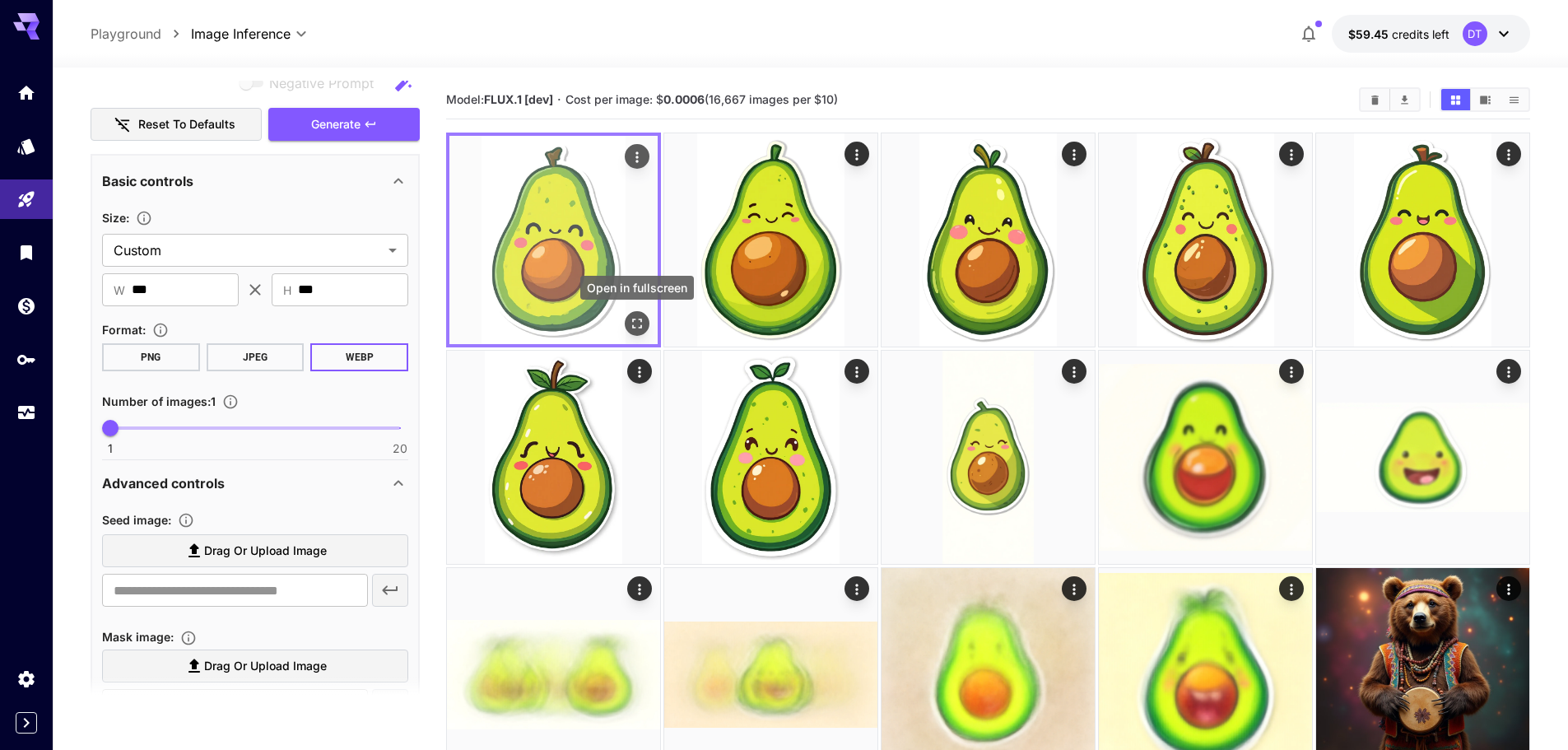
click at [643, 319] on icon "Open in fullscreen" at bounding box center [637, 323] width 17 height 17
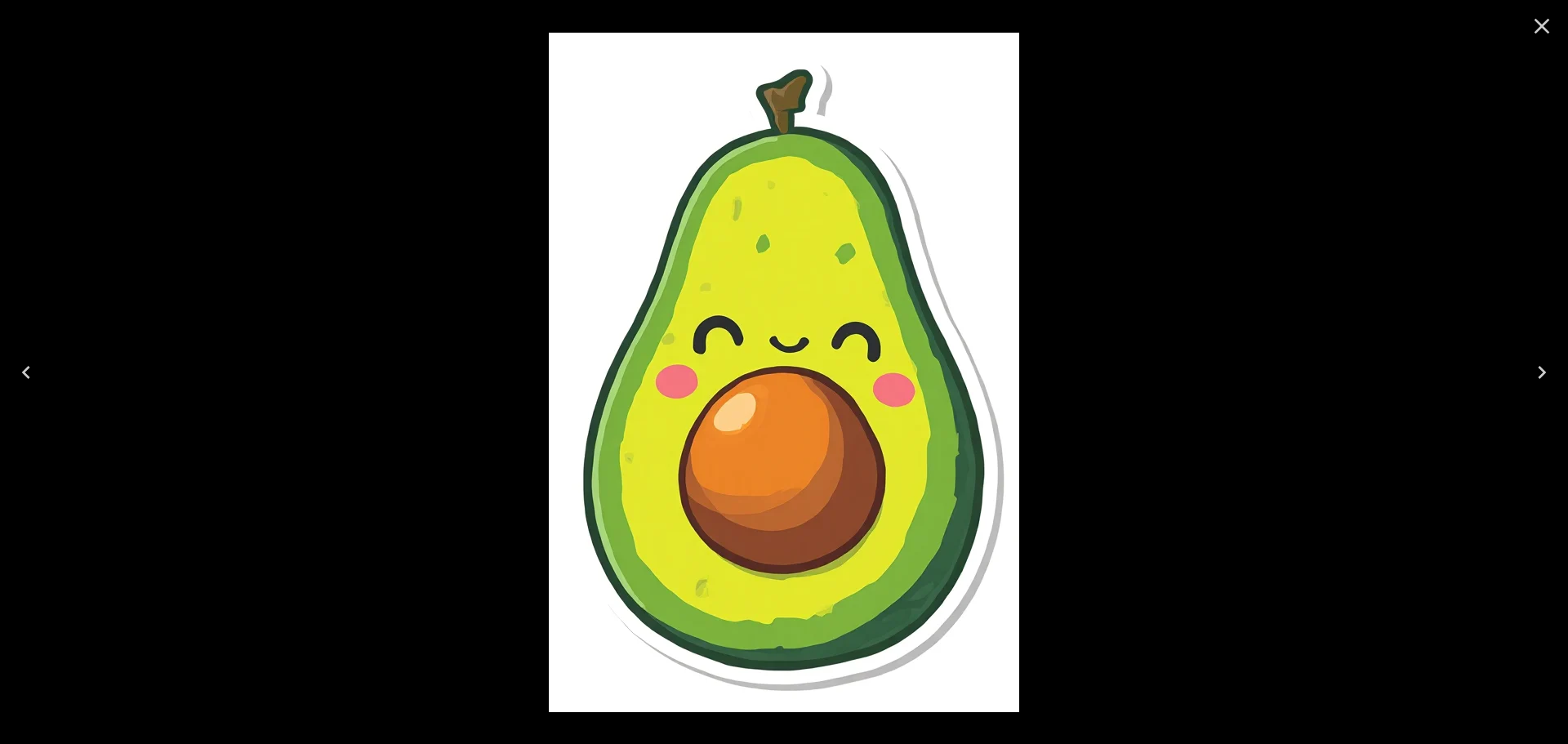
click at [1542, 29] on icon "Close" at bounding box center [1541, 26] width 26 height 26
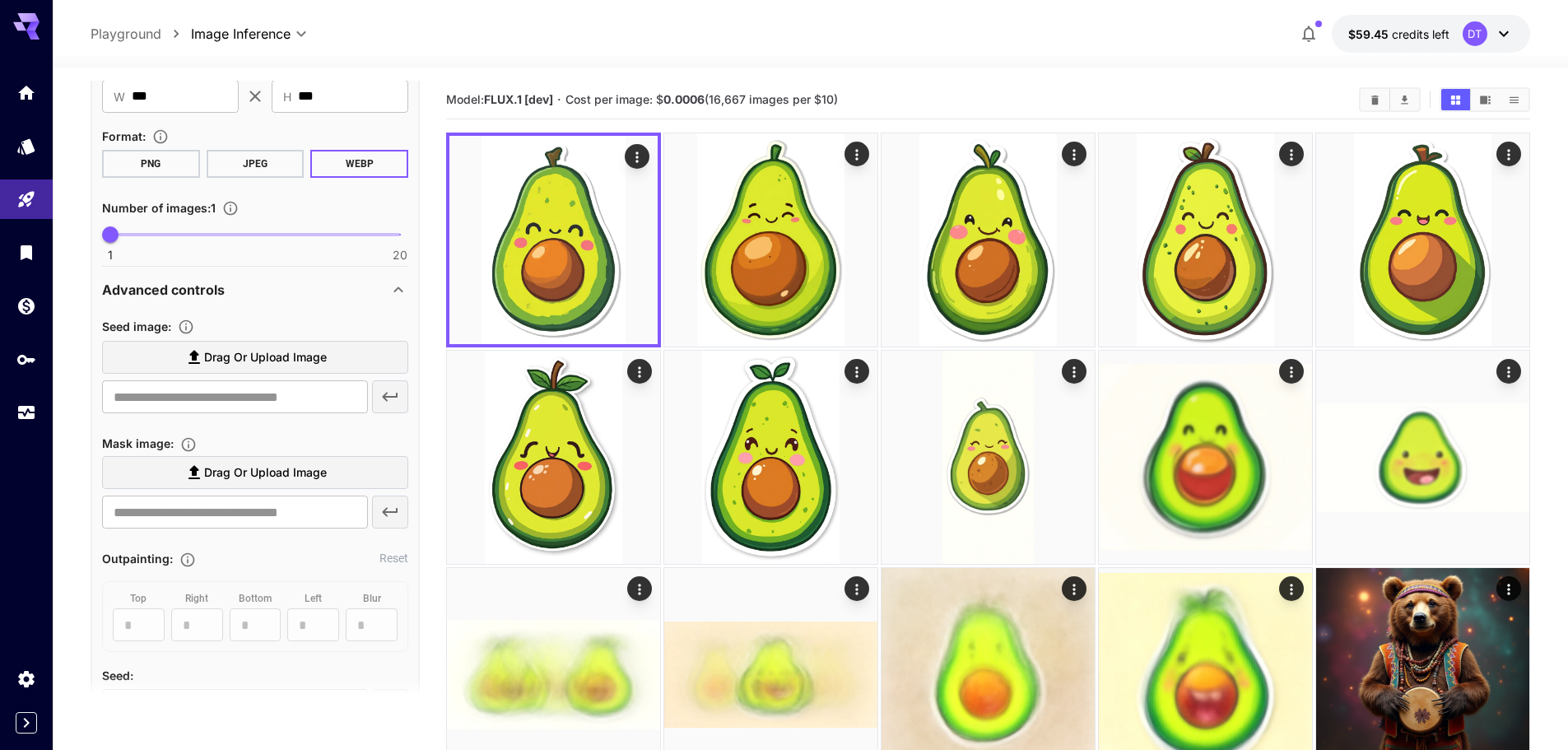
scroll to position [689, 0]
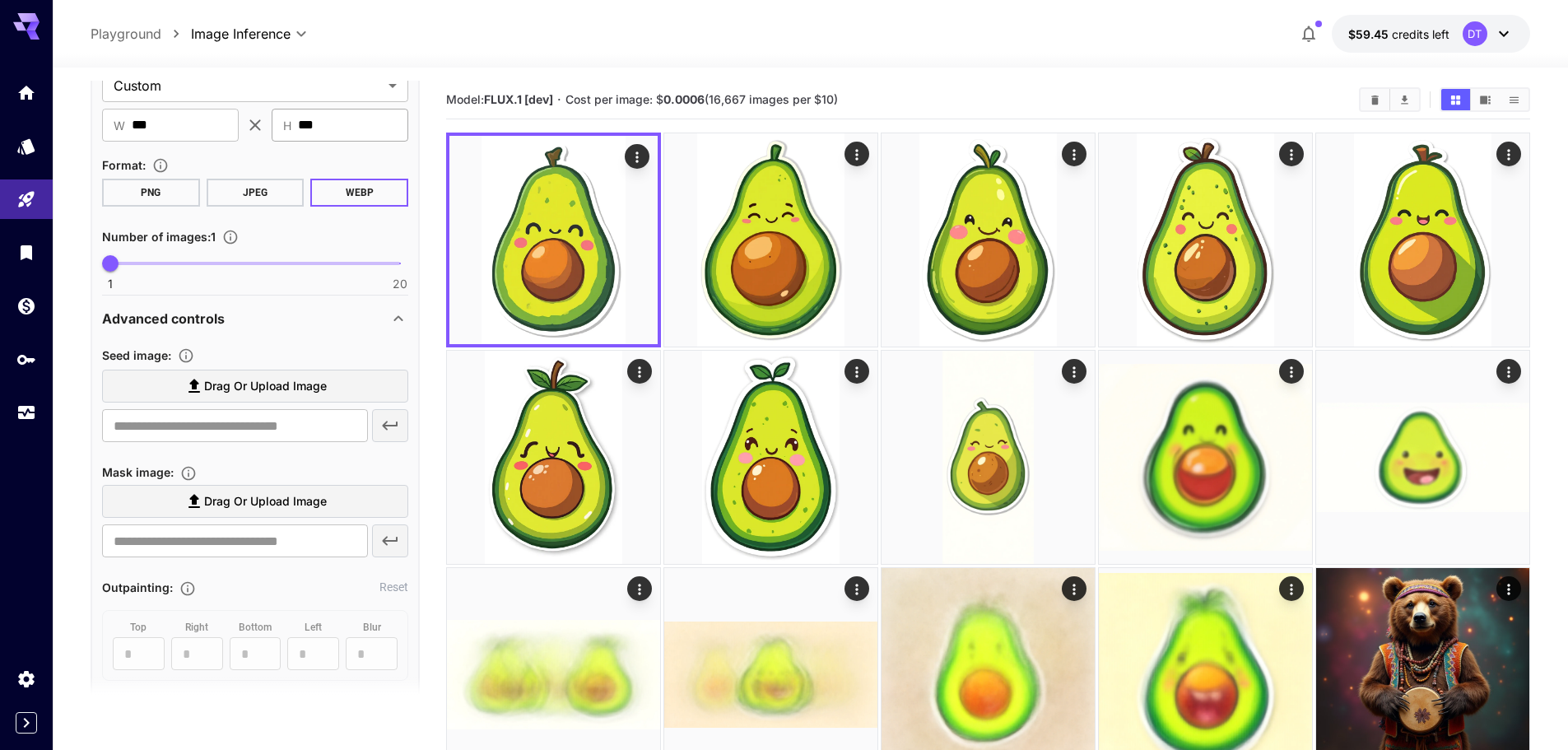
click at [333, 125] on input "***" at bounding box center [353, 125] width 111 height 33
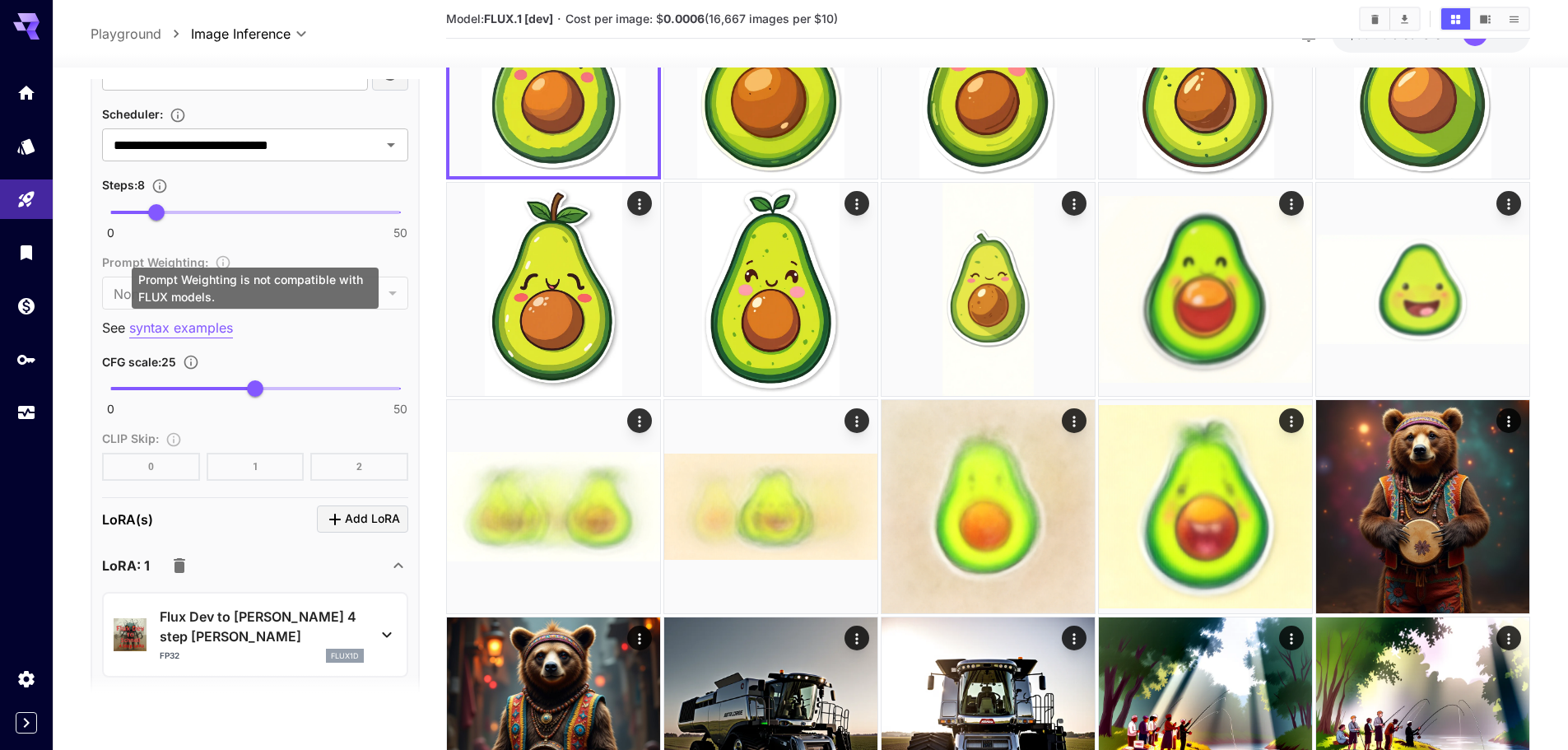
scroll to position [165, 0]
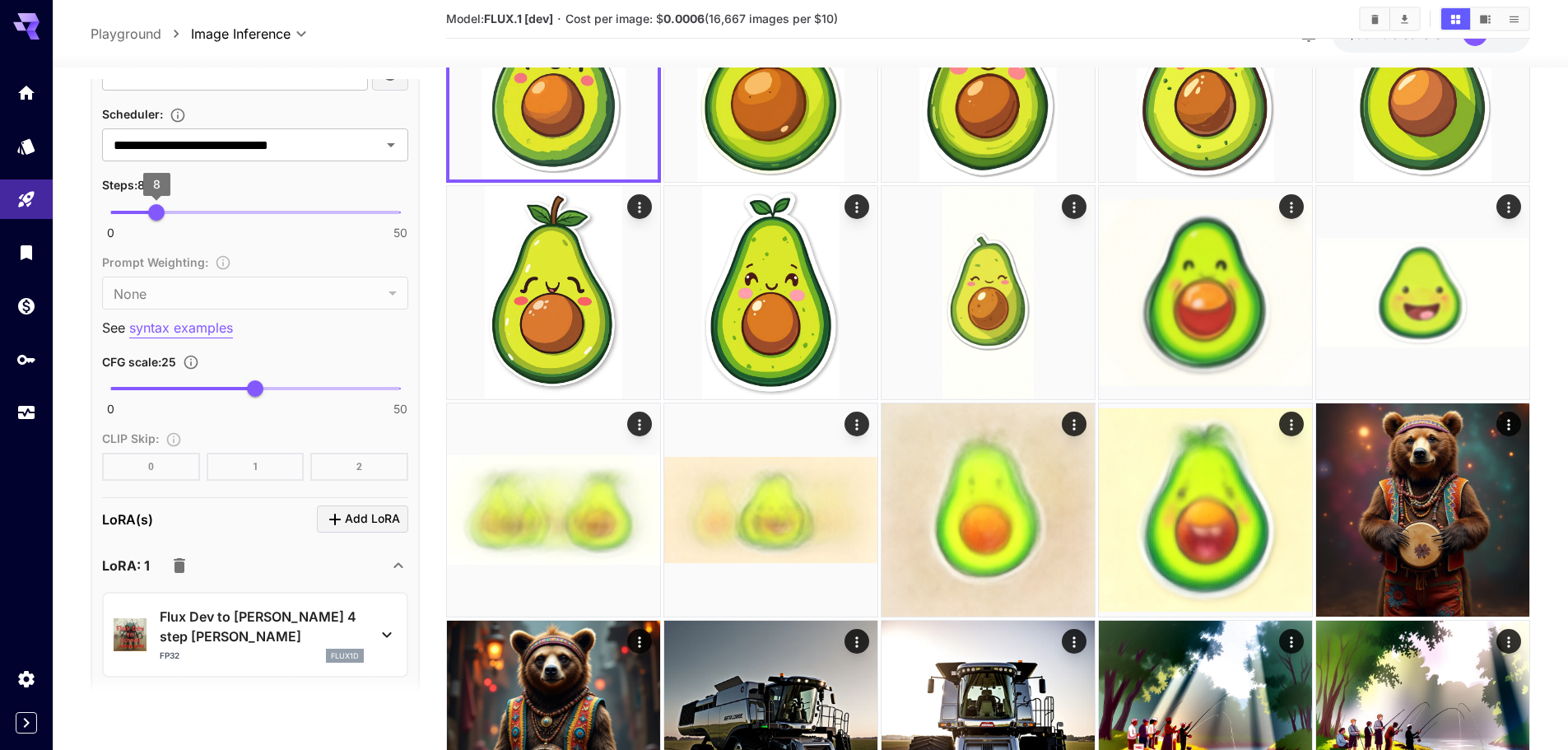
type input "***"
drag, startPoint x: 151, startPoint y: 206, endPoint x: 175, endPoint y: 202, distance: 24.3
click at [175, 204] on span "11" at bounding box center [174, 212] width 17 height 17
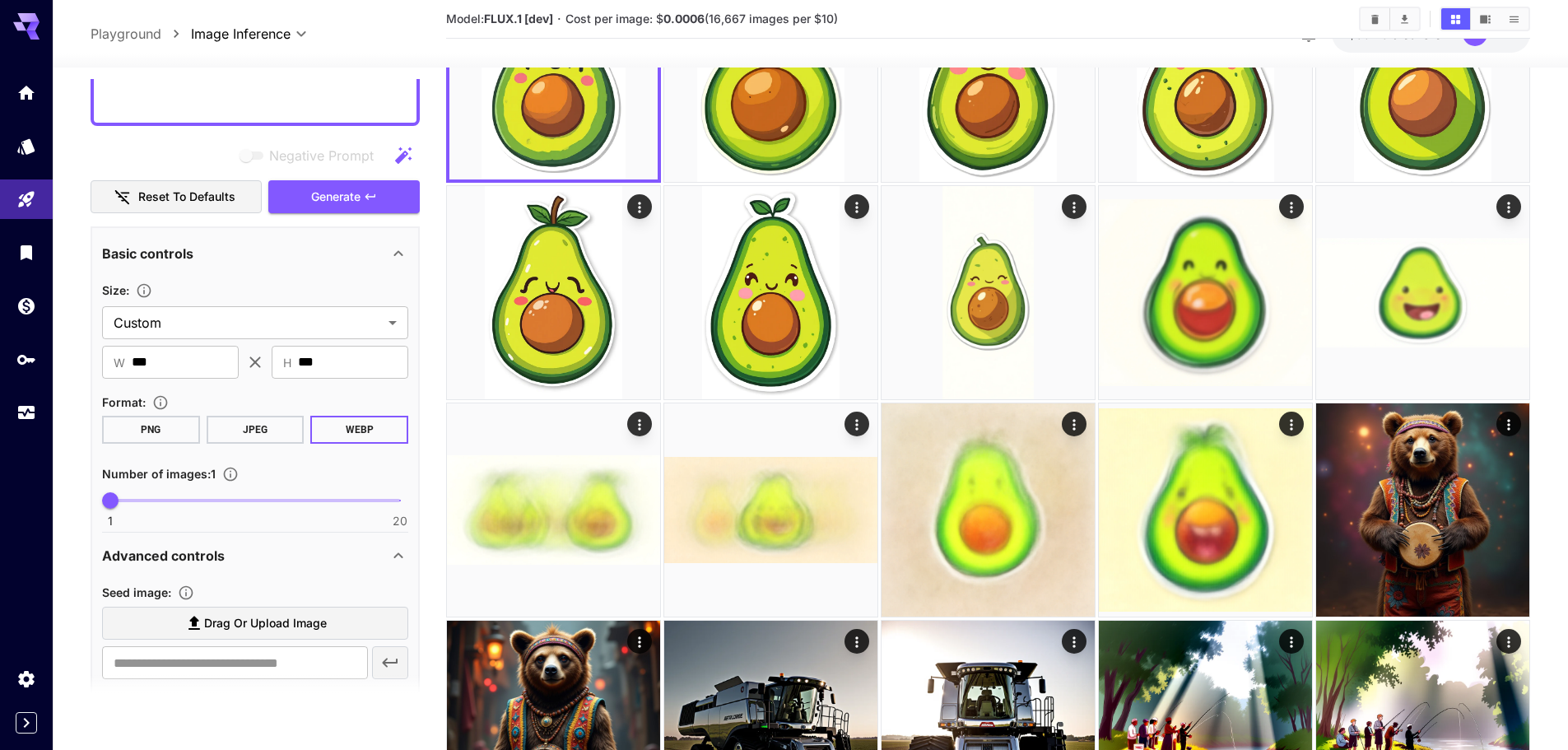
scroll to position [360, 0]
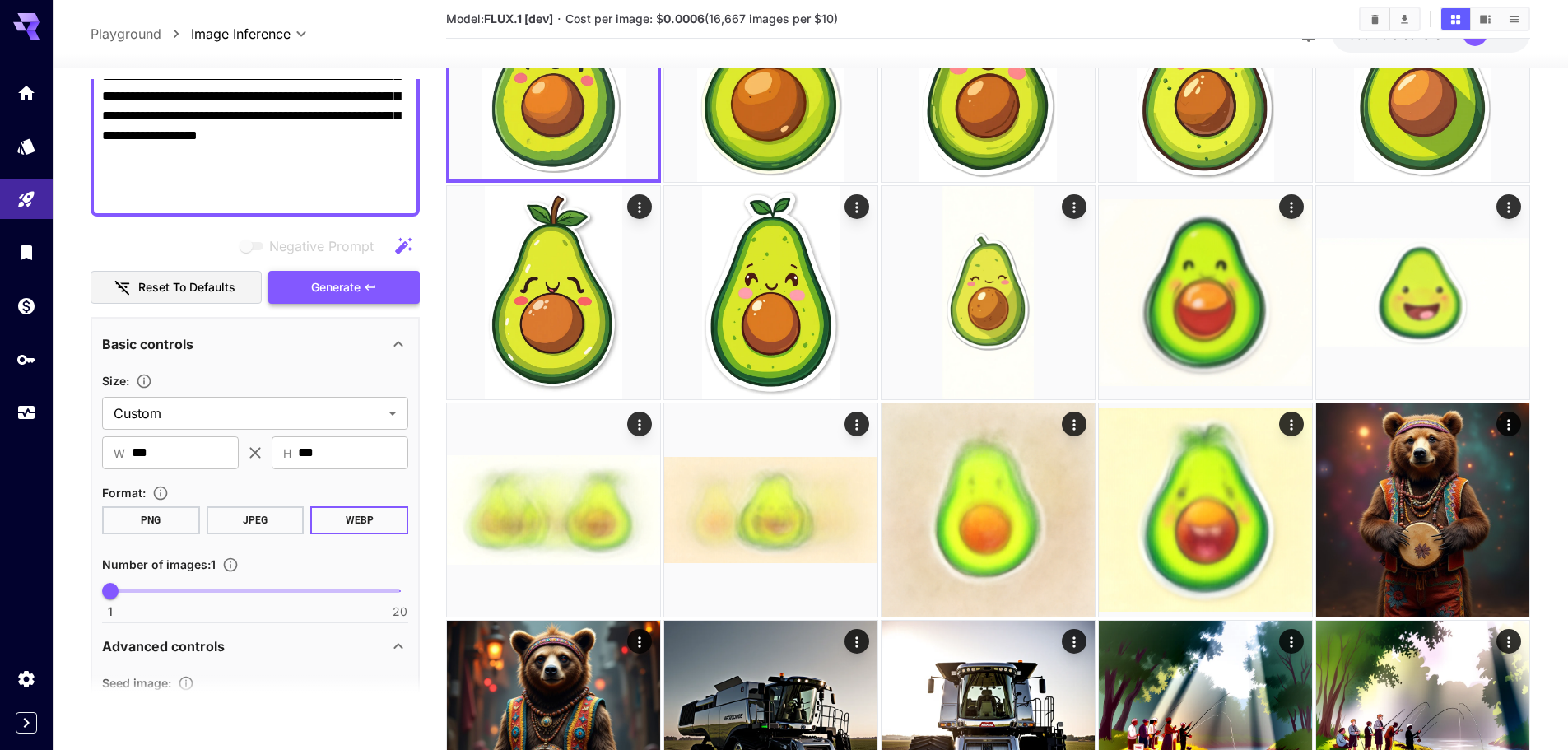
click at [365, 295] on button "Generate" at bounding box center [344, 288] width 152 height 34
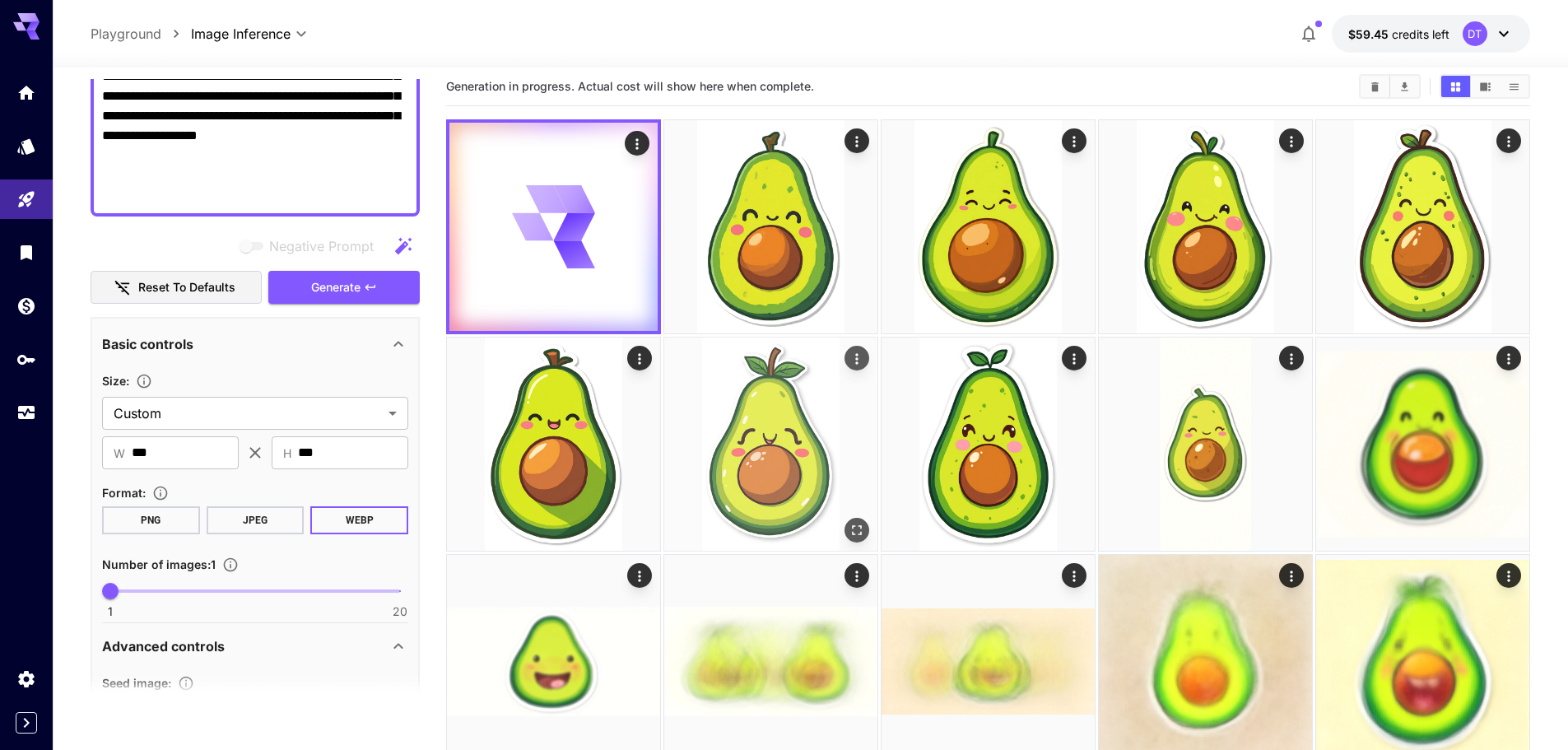
scroll to position [0, 0]
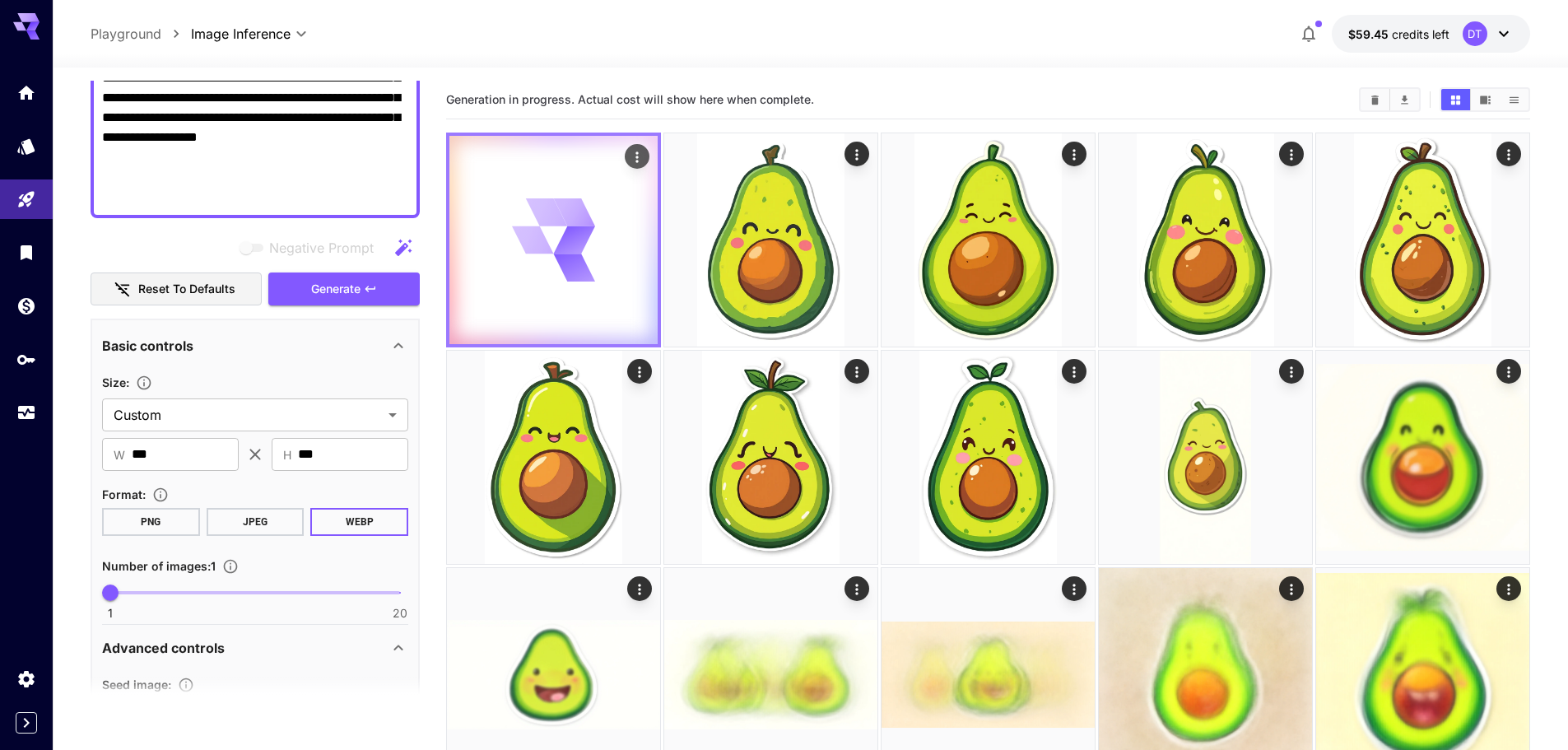
click at [557, 273] on icon at bounding box center [553, 239] width 83 height 83
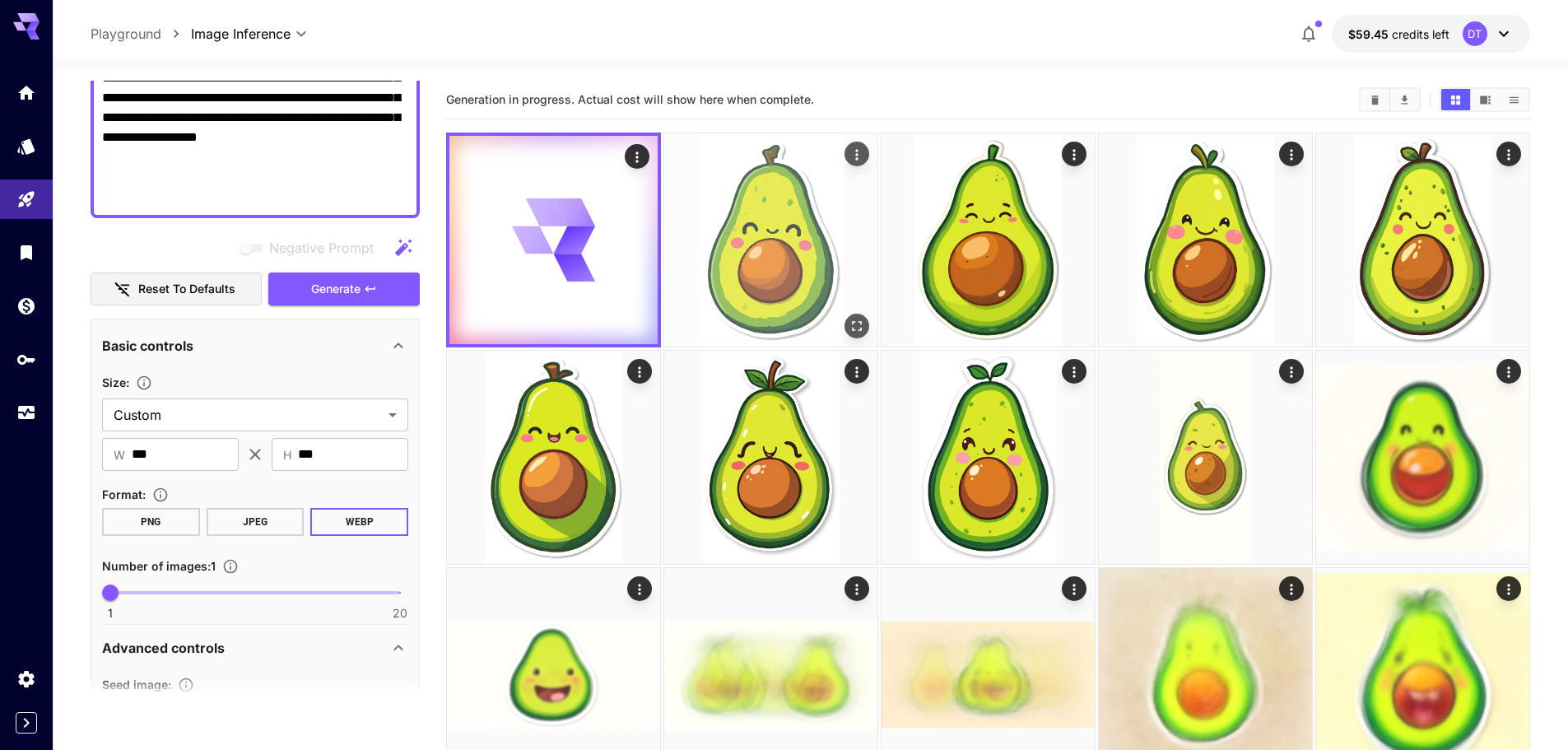
click at [699, 245] on img at bounding box center [771, 240] width 213 height 213
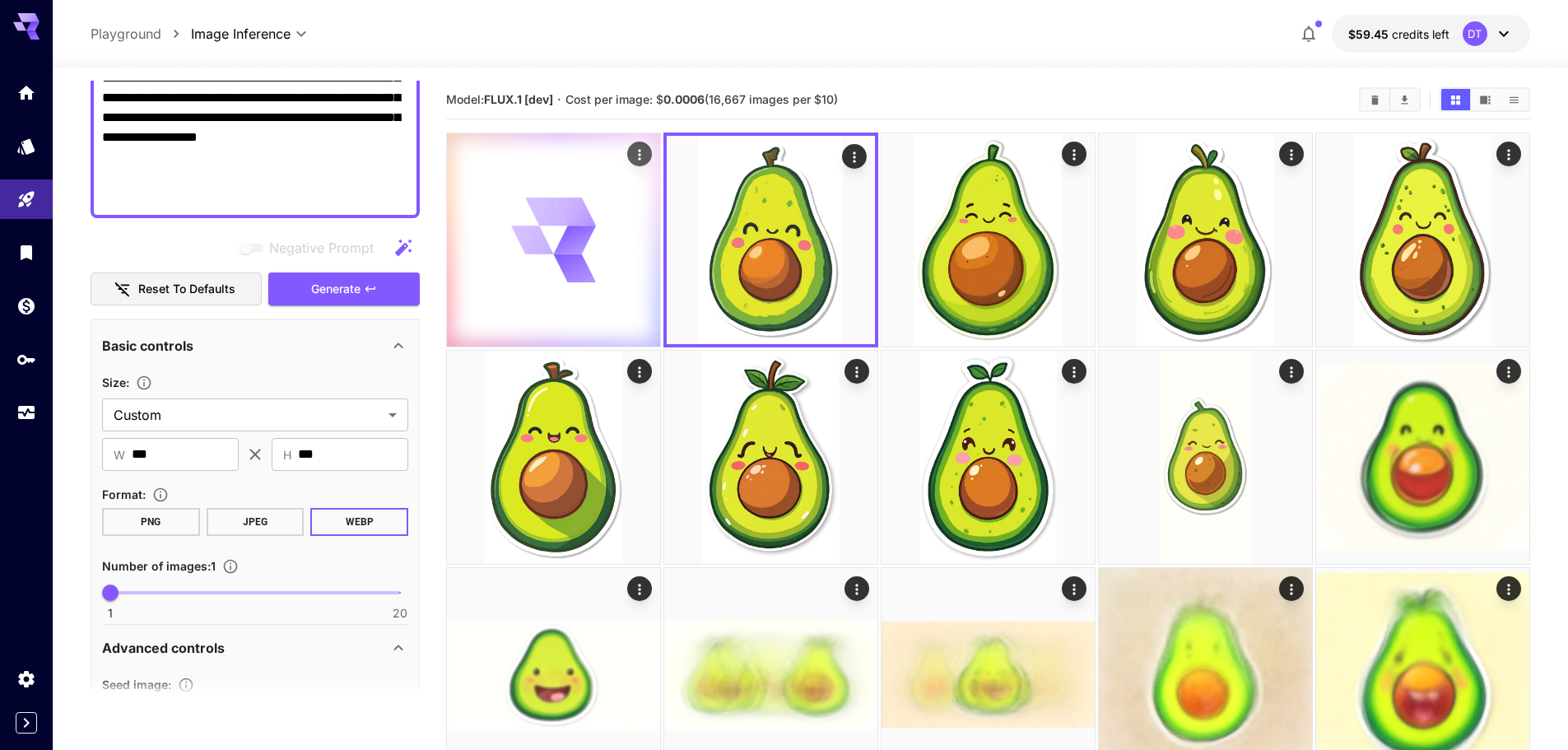
click at [557, 257] on icon at bounding box center [555, 240] width 86 height 86
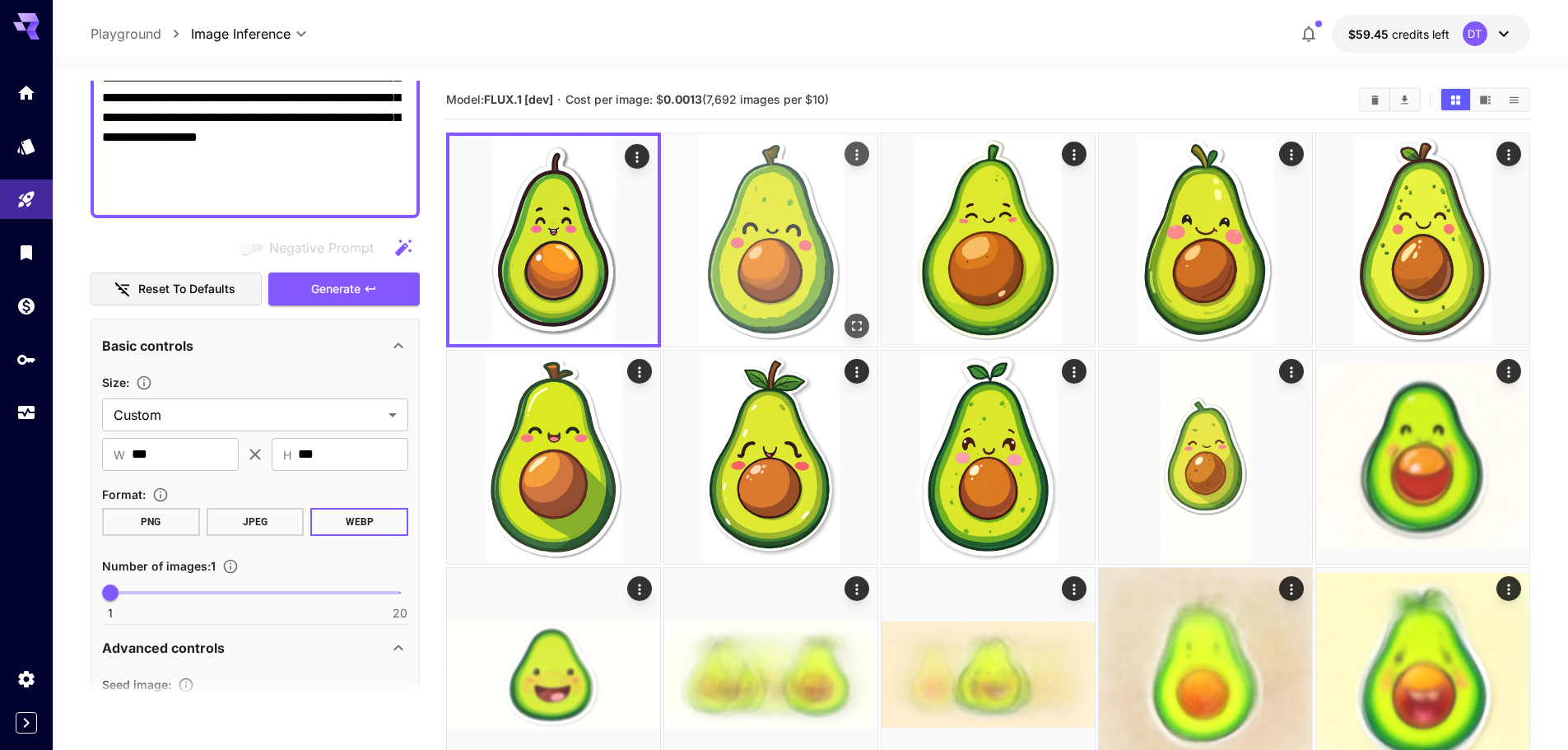
click at [789, 240] on img at bounding box center [771, 240] width 213 height 213
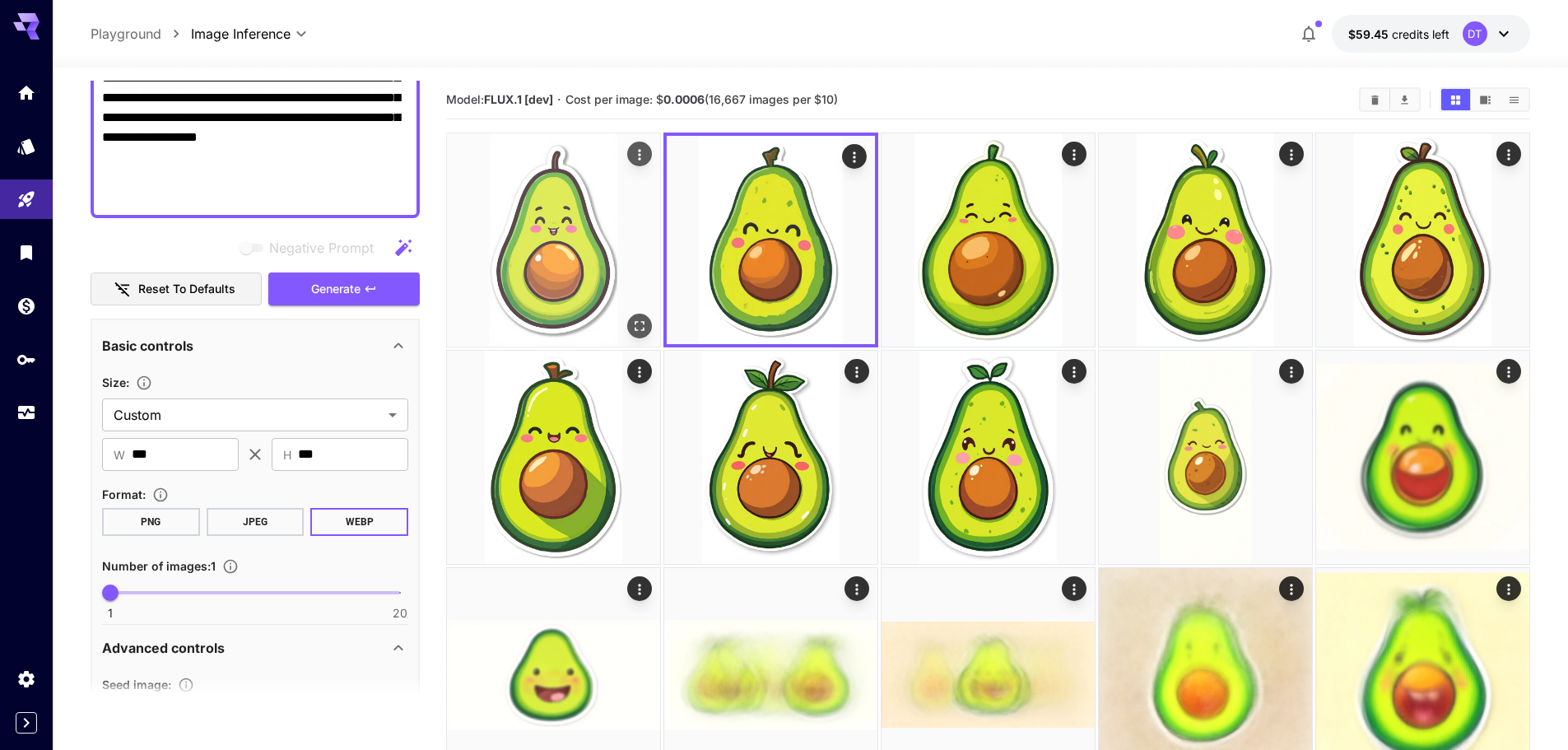
click at [622, 253] on img at bounding box center [554, 240] width 213 height 213
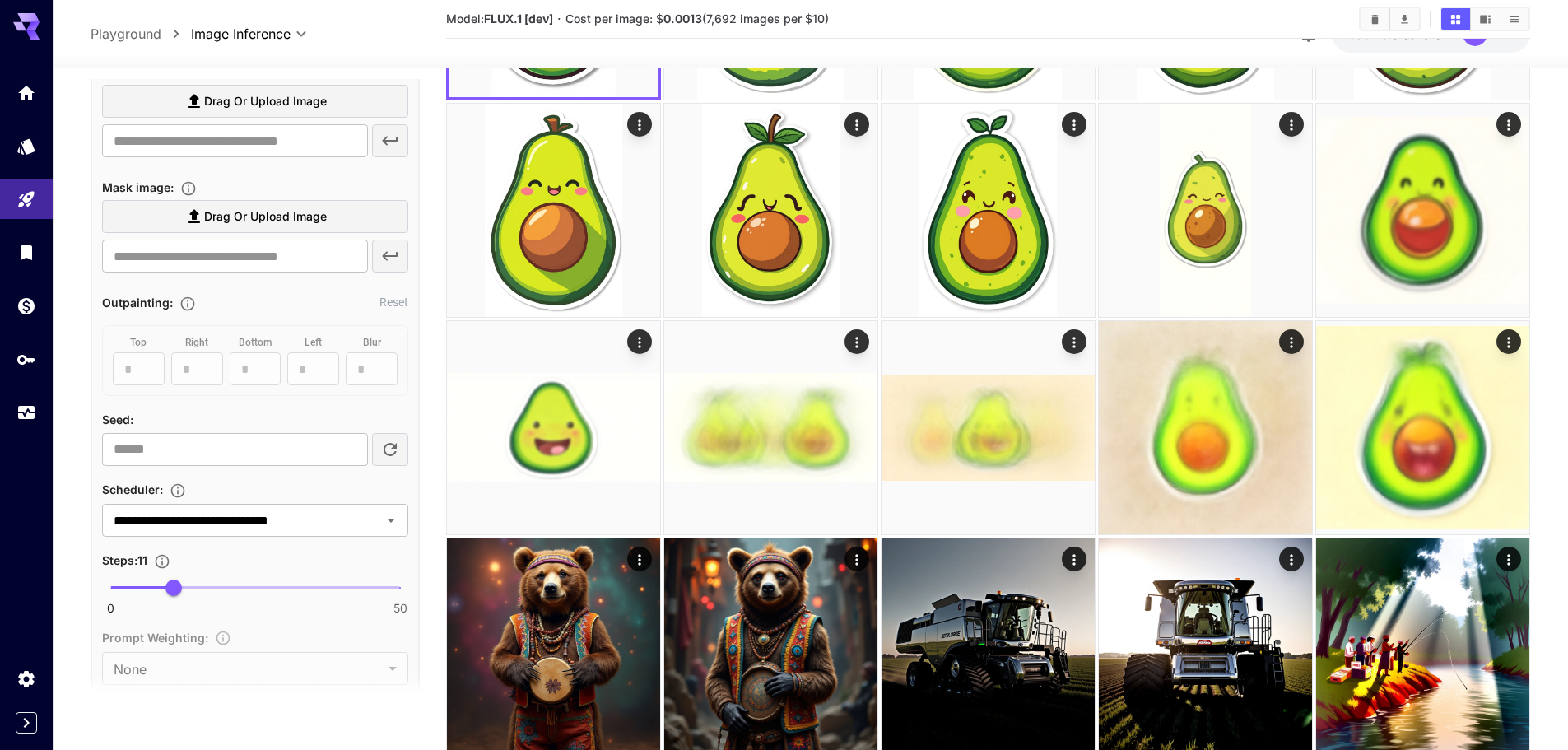
scroll to position [1018, 0]
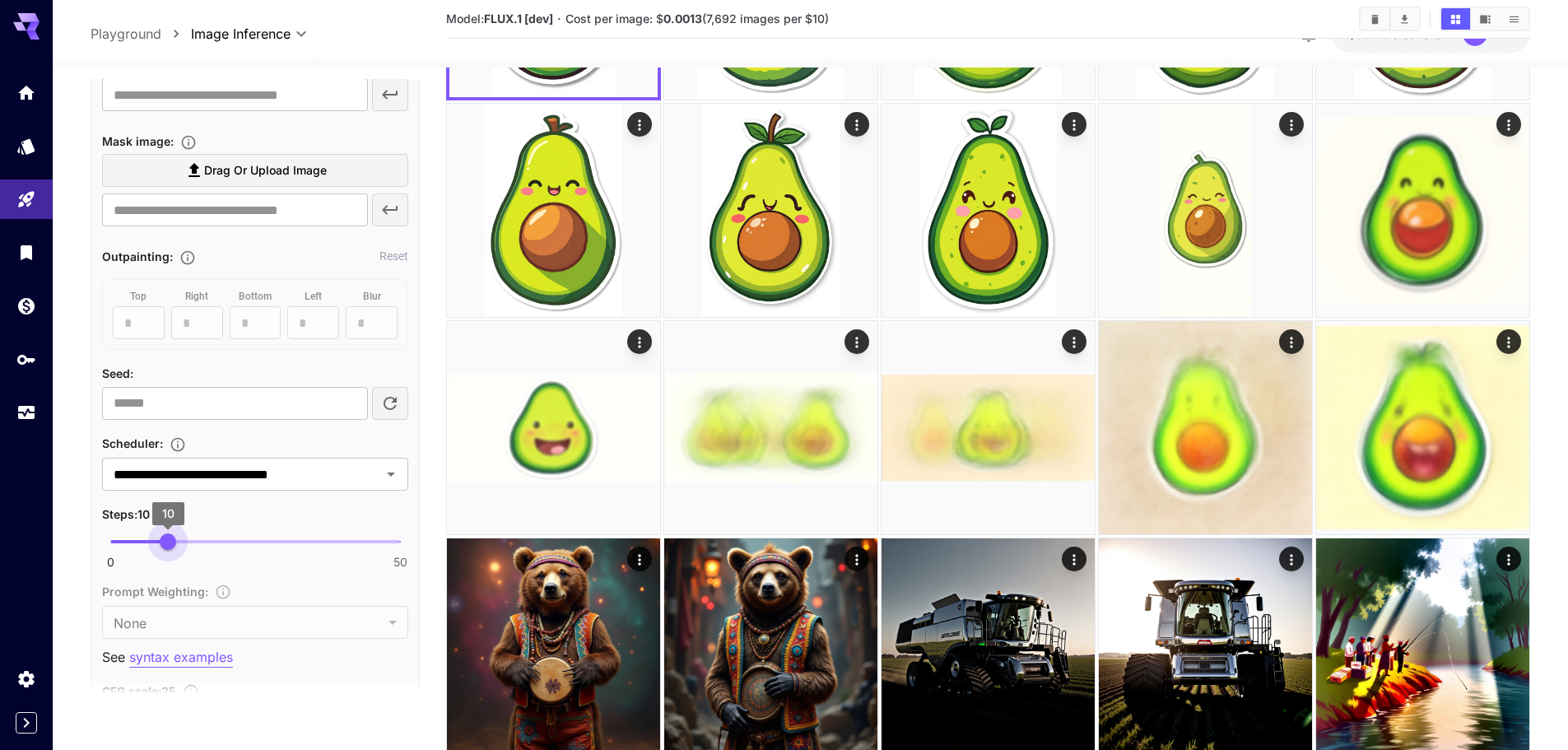
type input "**"
click at [171, 542] on span "10" at bounding box center [168, 542] width 17 height 17
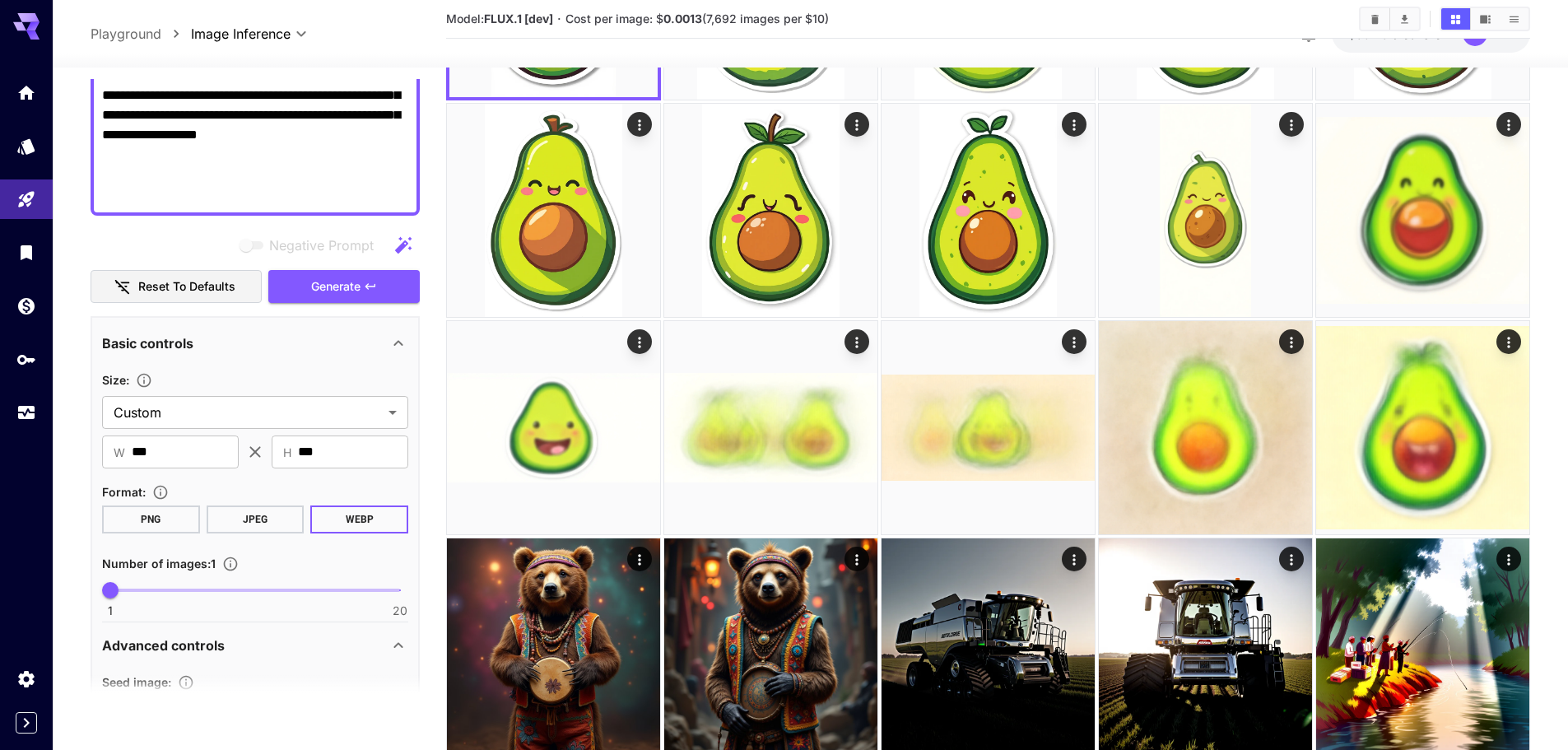
scroll to position [277, 0]
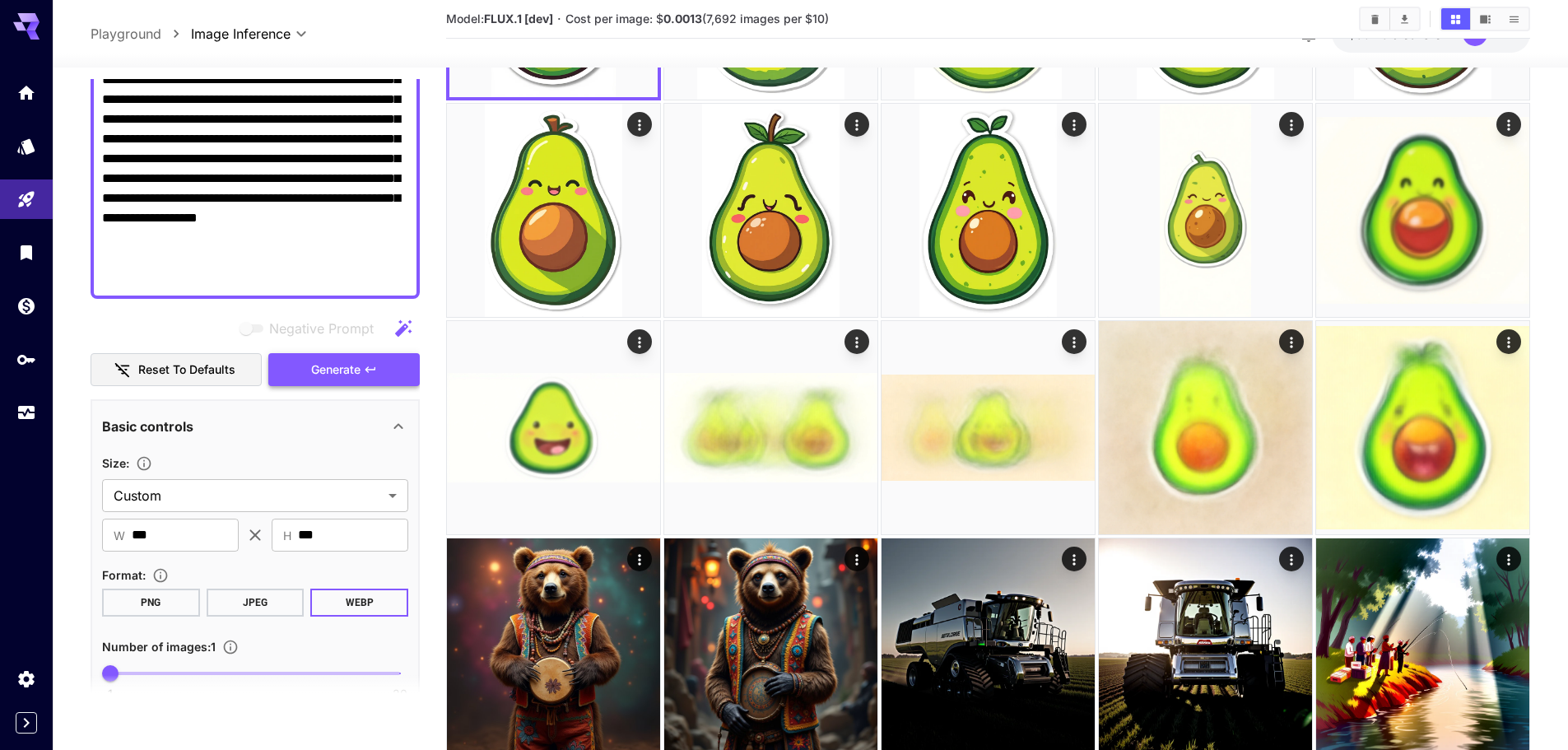
click at [354, 365] on span "Generate" at bounding box center [336, 370] width 50 height 21
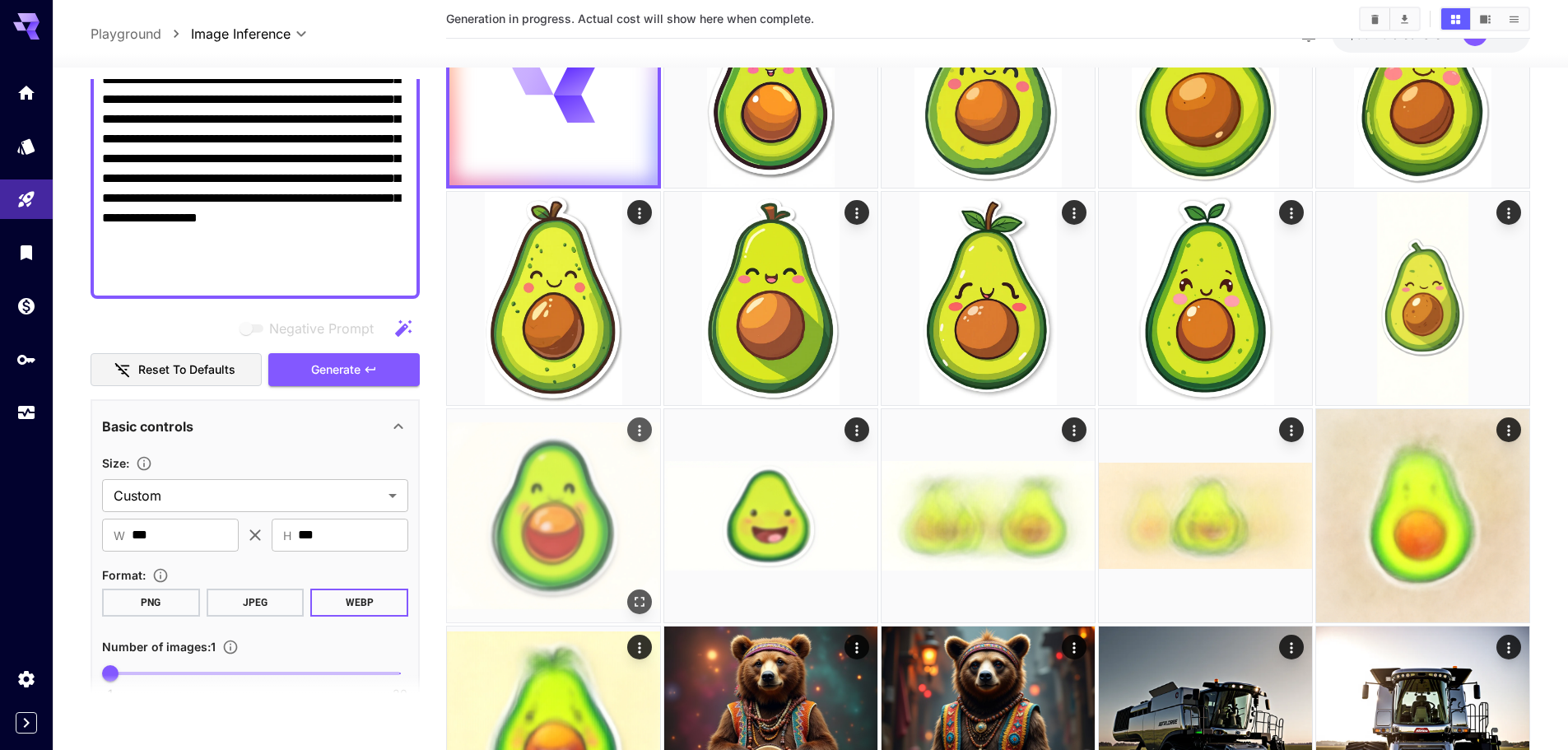
scroll to position [0, 0]
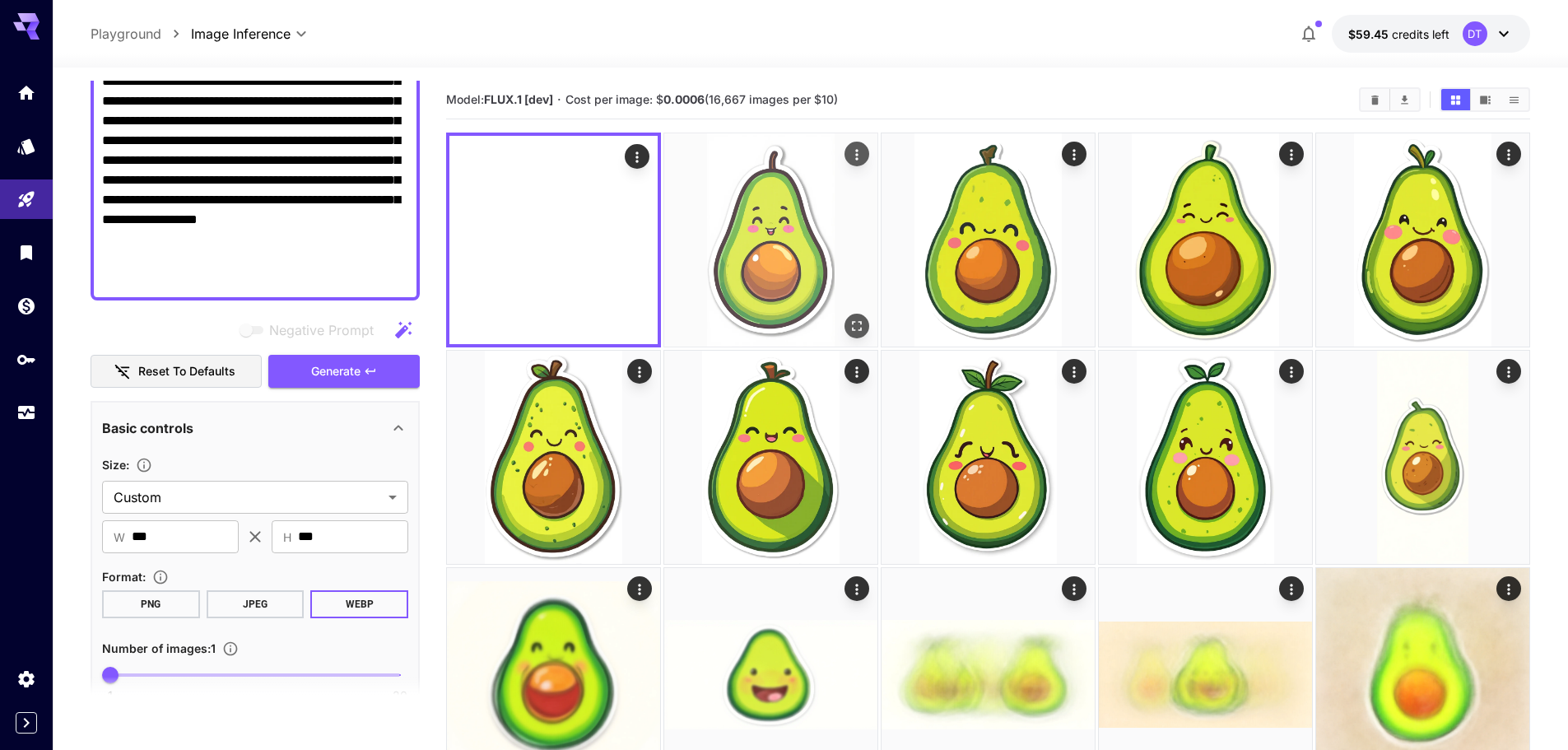
click at [717, 244] on img at bounding box center [771, 240] width 213 height 213
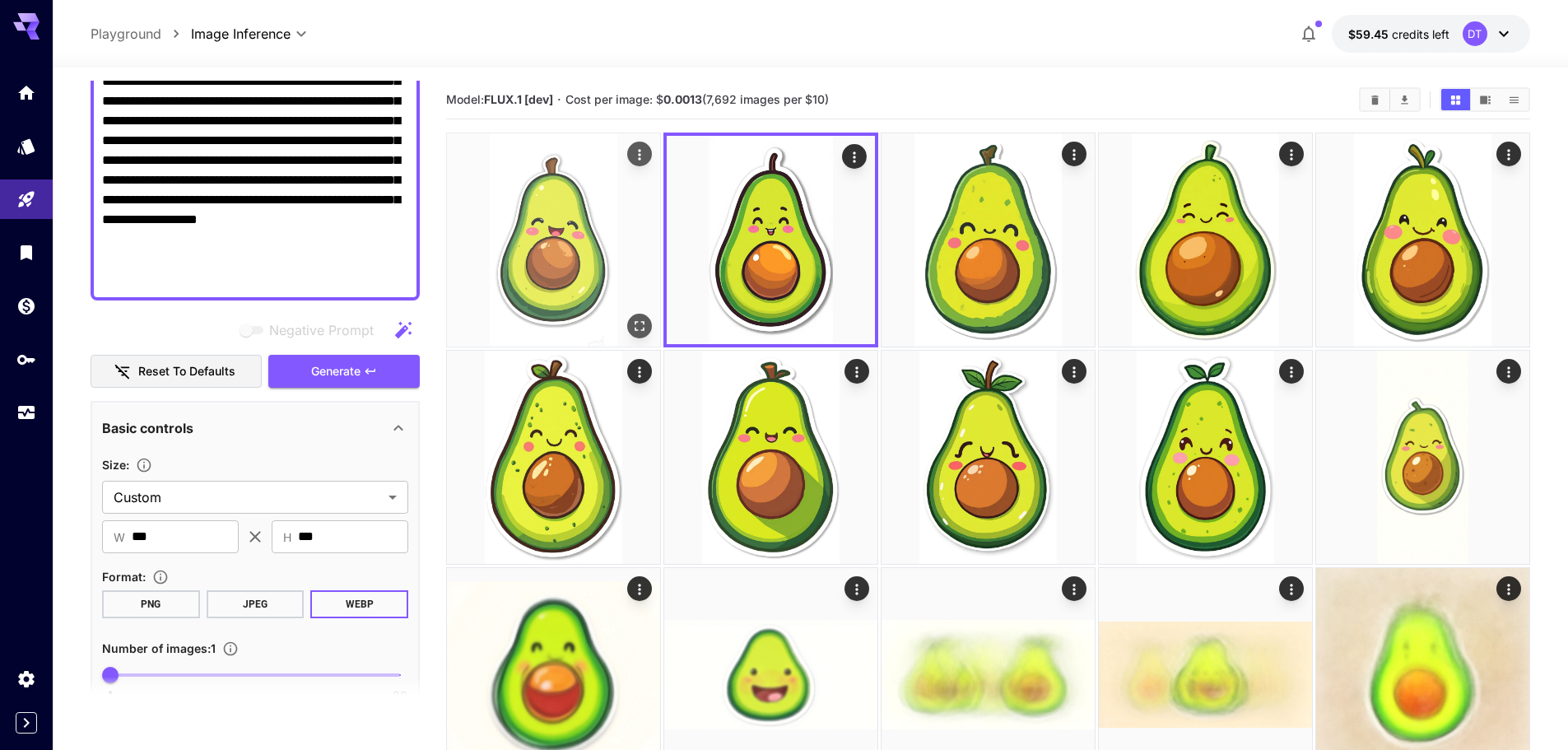
click at [605, 255] on img at bounding box center [554, 240] width 213 height 213
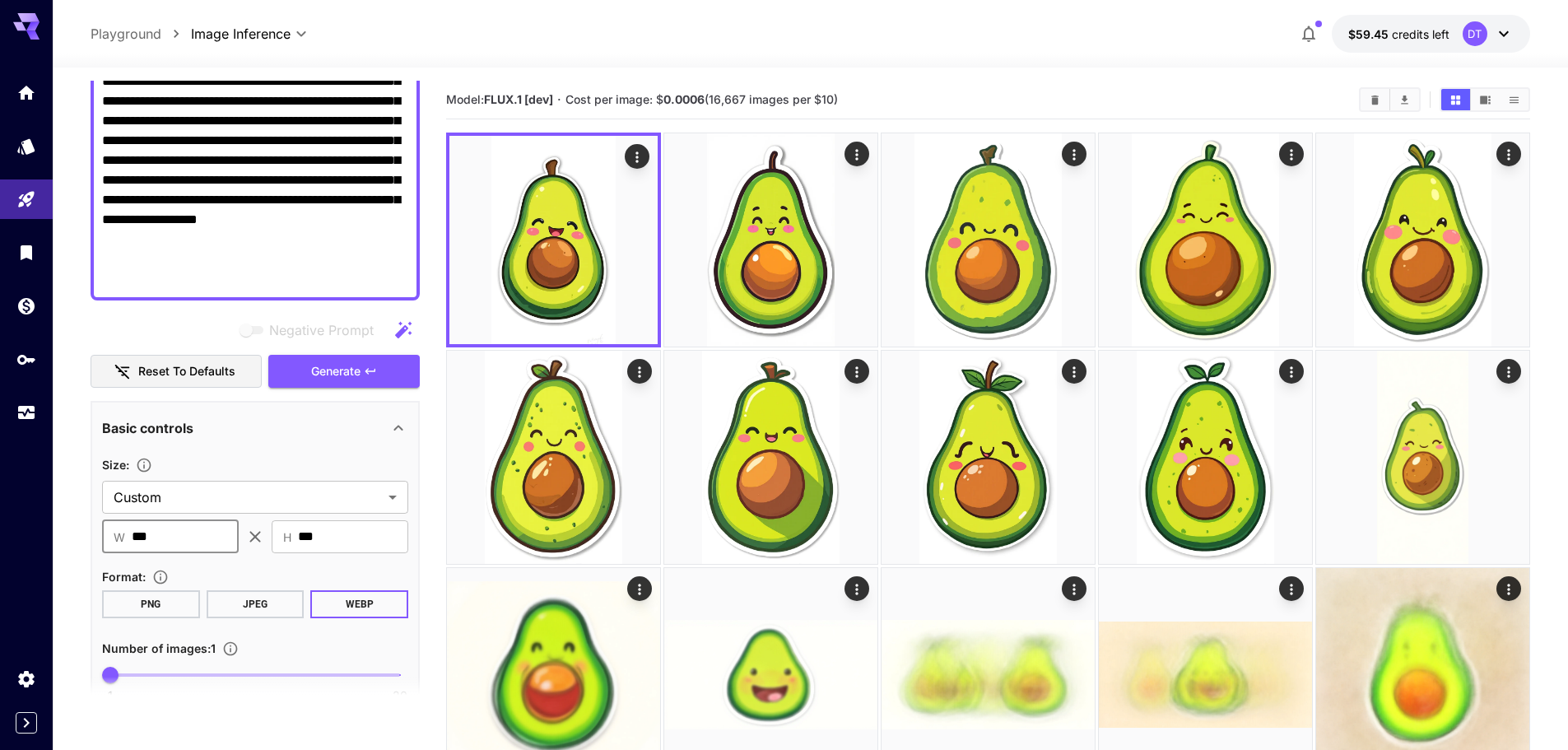
drag, startPoint x: 204, startPoint y: 539, endPoint x: 20, endPoint y: 508, distance: 186.6
type input "****"
click at [346, 544] on input "***" at bounding box center [353, 537] width 111 height 33
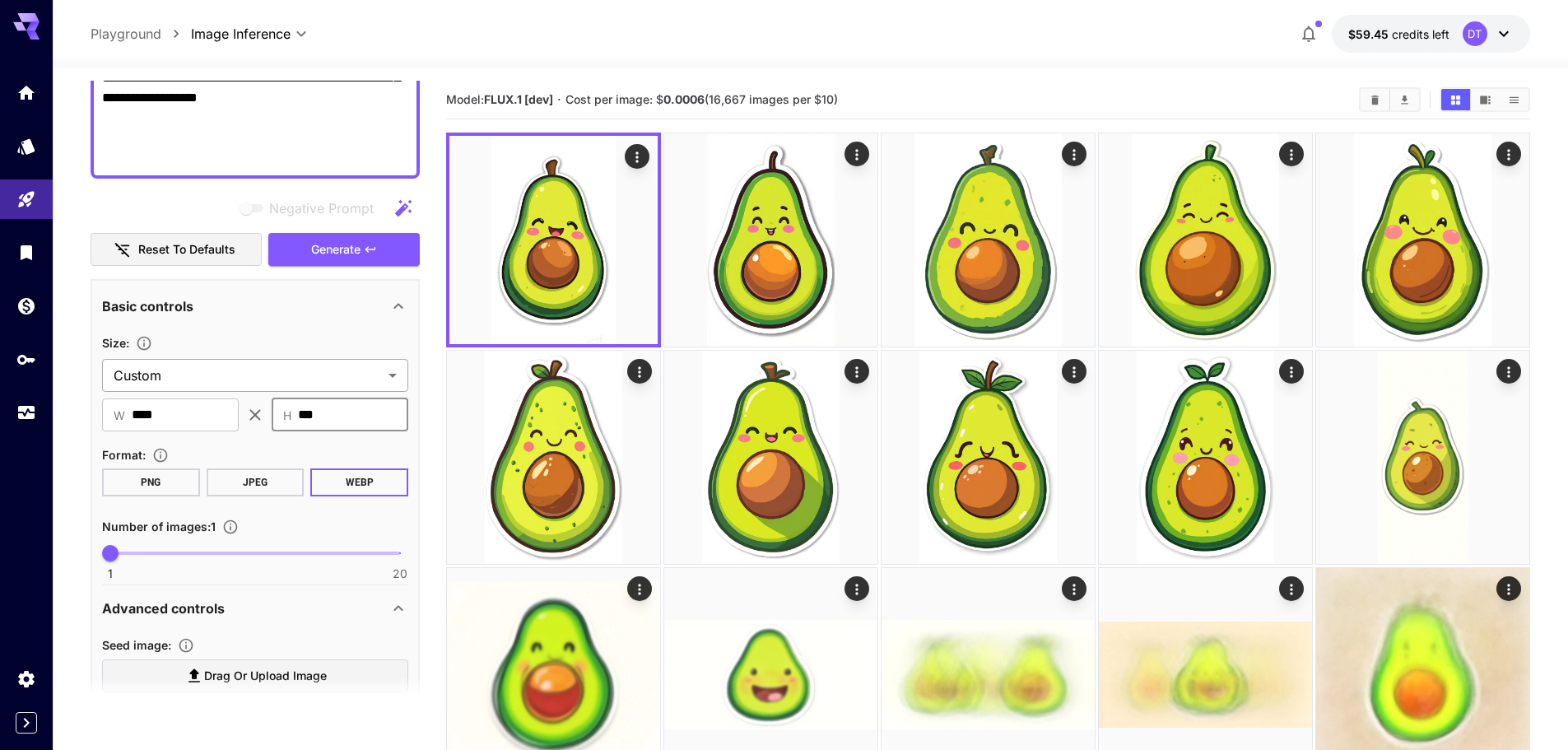
scroll to position [360, 0]
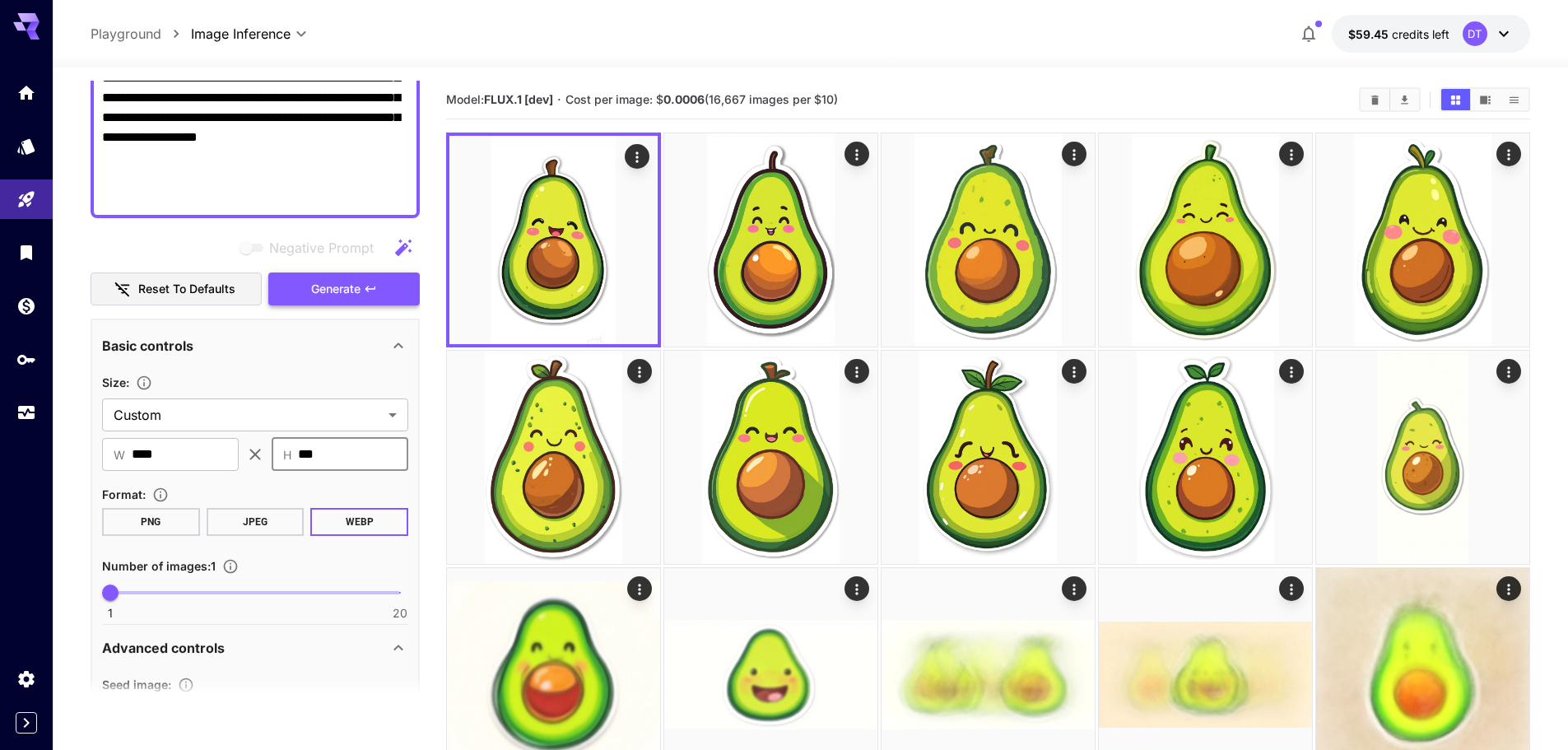
type input "***"
click at [359, 296] on span "Generate" at bounding box center [336, 289] width 50 height 21
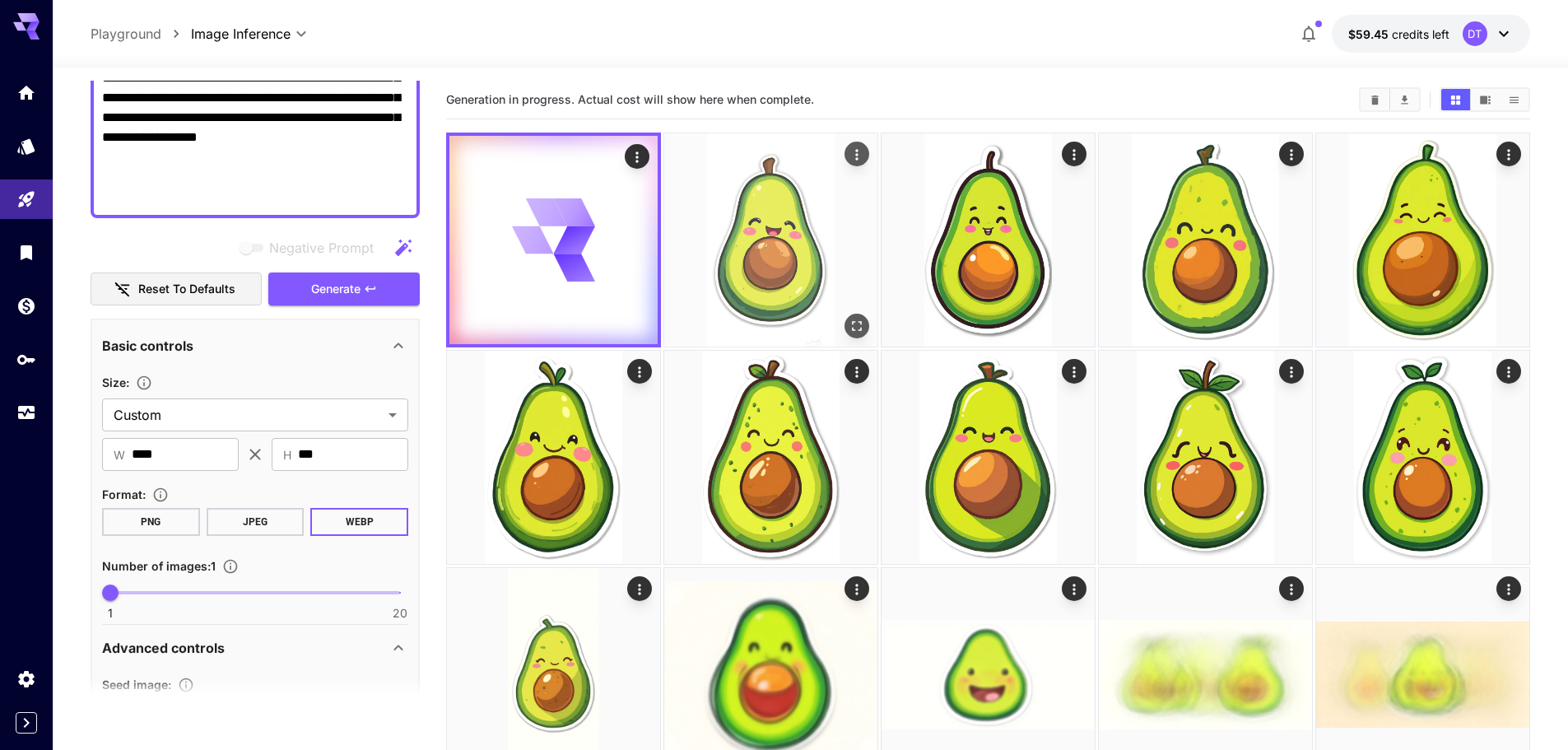
click at [733, 248] on img at bounding box center [771, 240] width 213 height 213
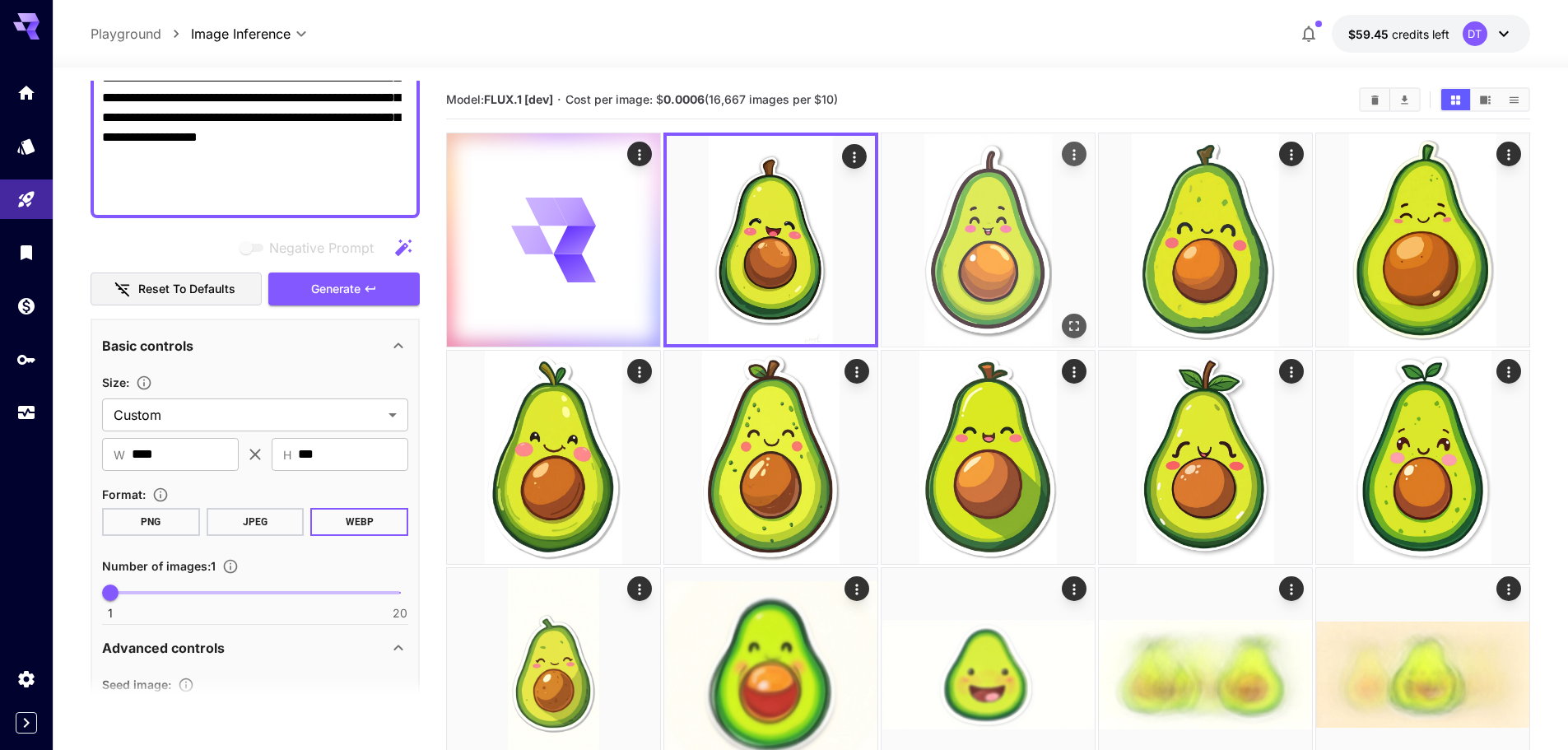
click at [965, 247] on img at bounding box center [988, 240] width 213 height 213
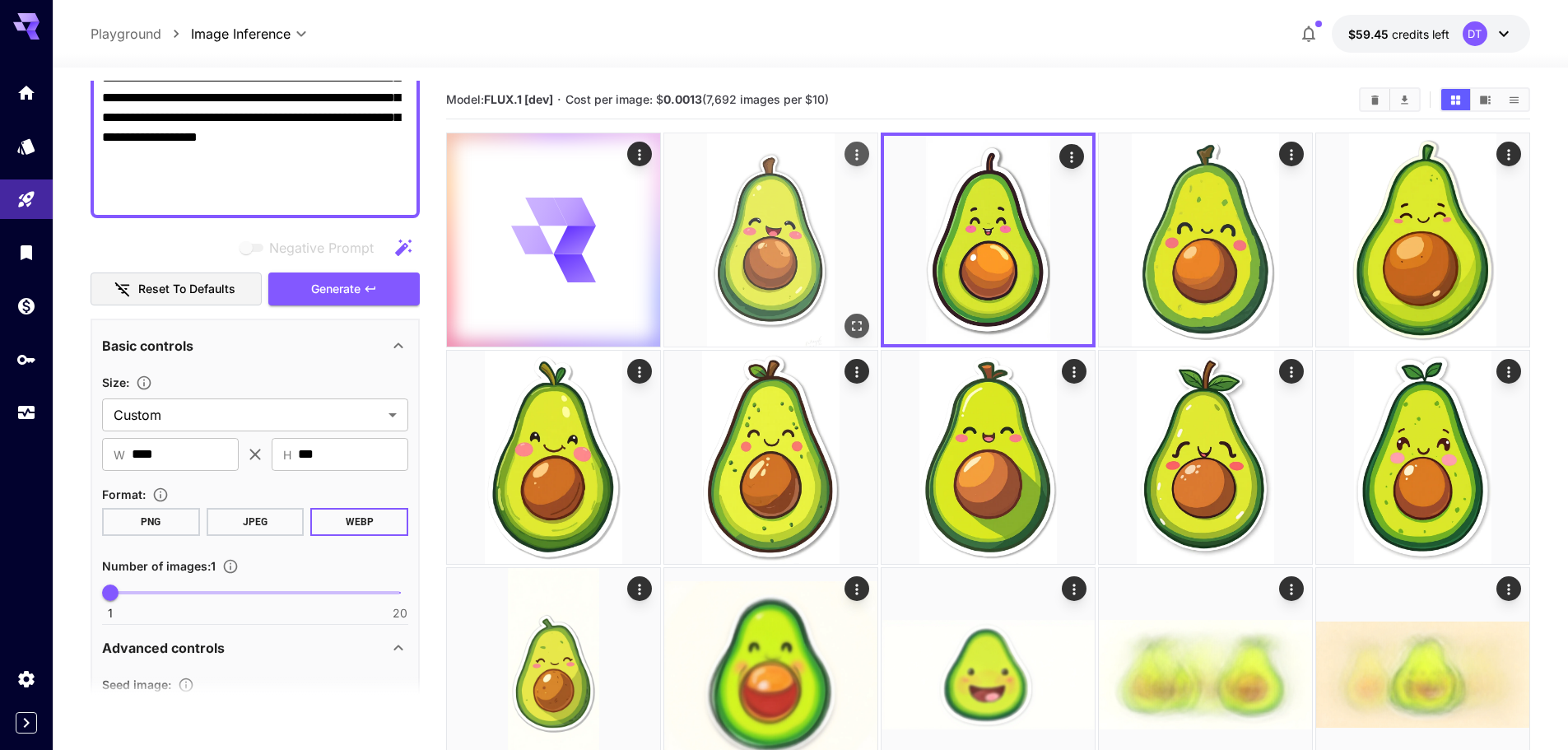
click at [778, 261] on img at bounding box center [771, 240] width 213 height 213
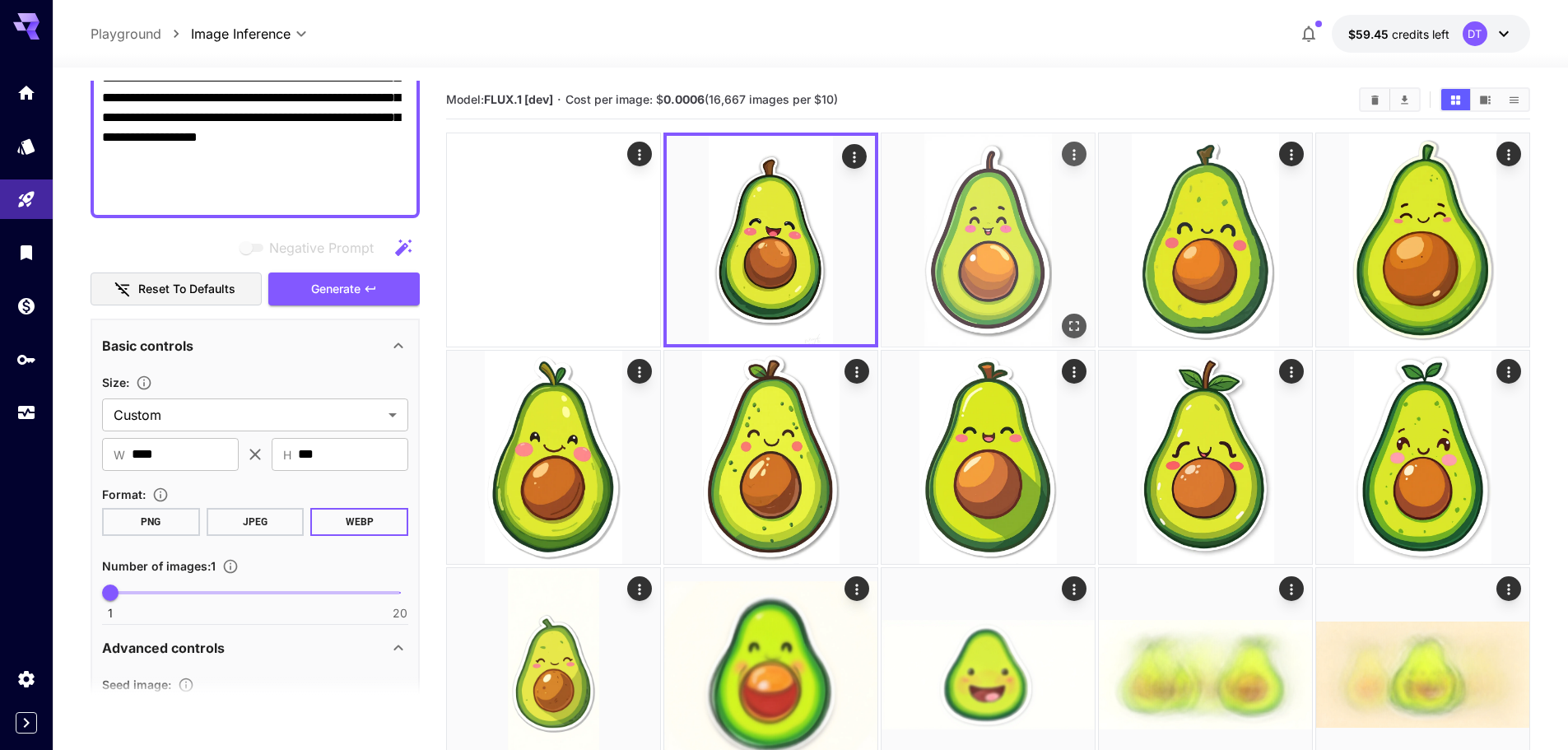
click at [1001, 252] on img at bounding box center [988, 240] width 213 height 213
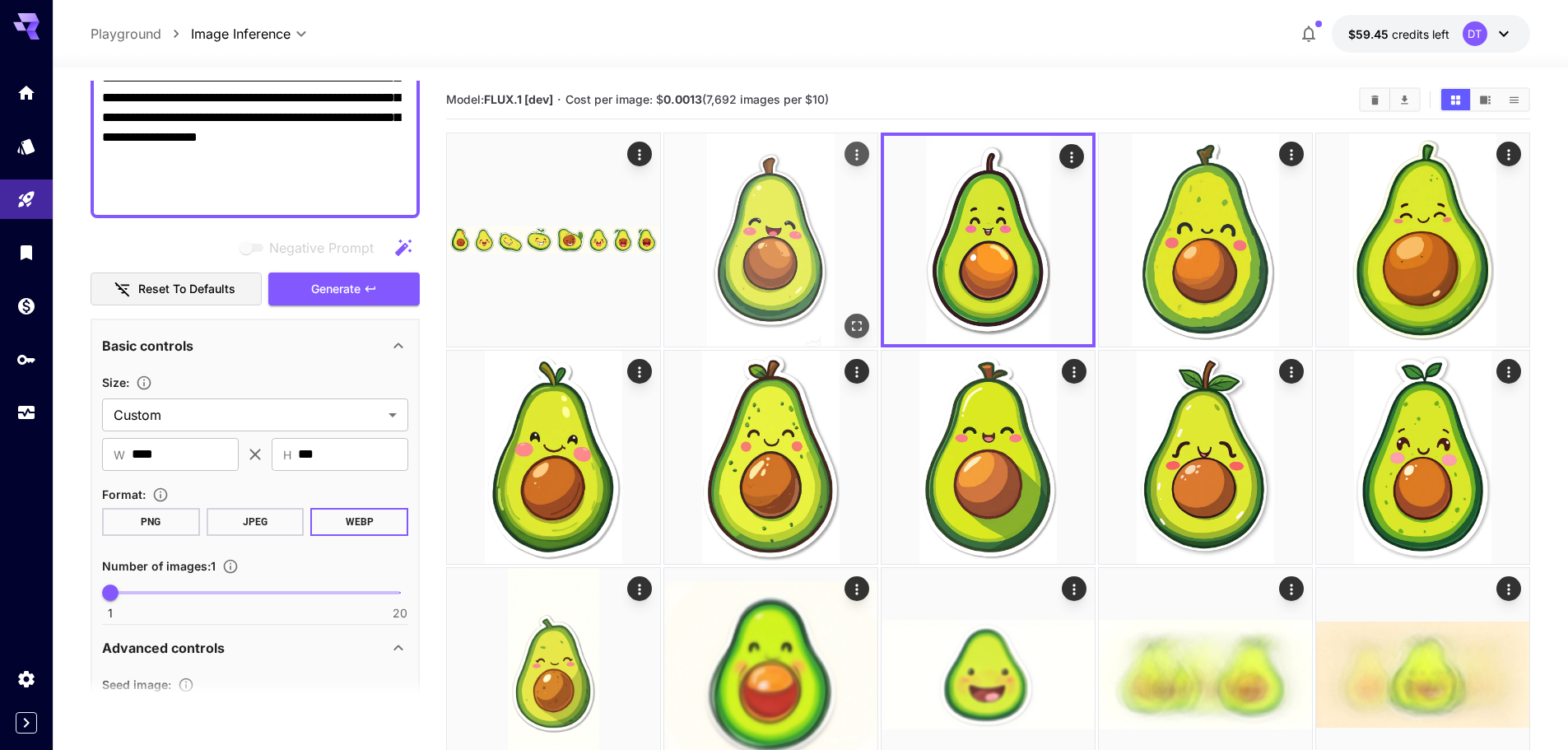
click at [779, 263] on img at bounding box center [771, 240] width 213 height 213
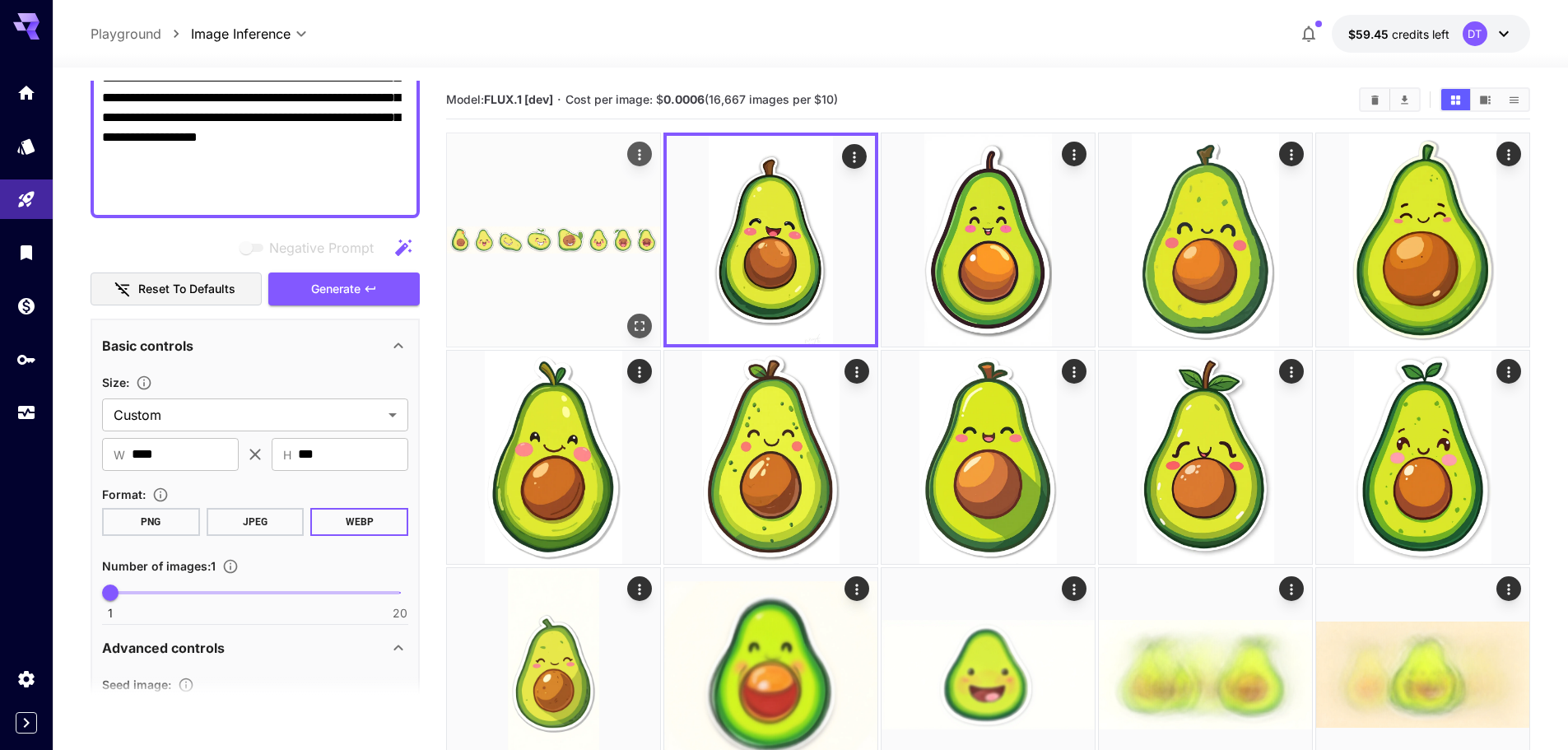
click at [557, 255] on img at bounding box center [554, 240] width 213 height 213
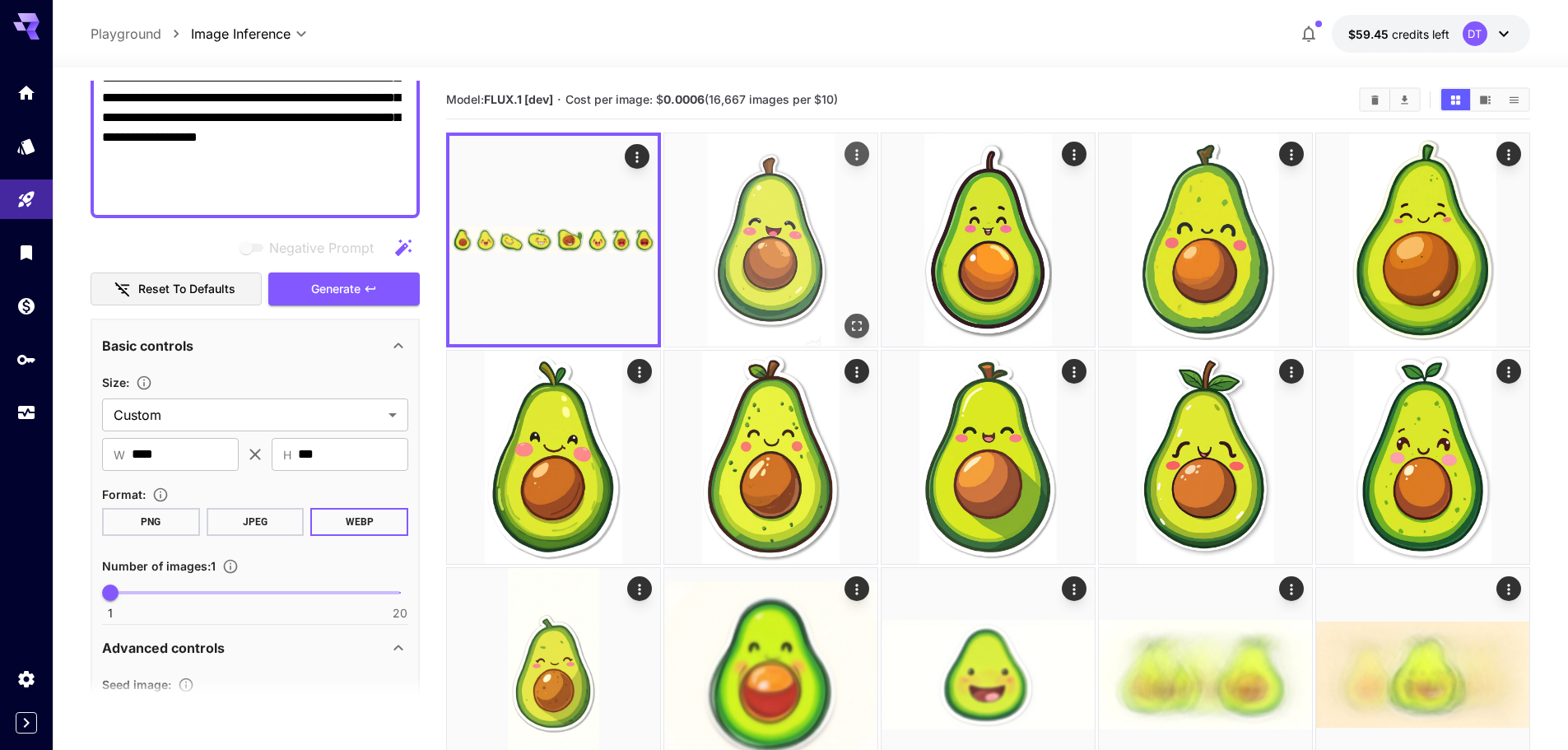
click at [752, 233] on img at bounding box center [771, 240] width 213 height 213
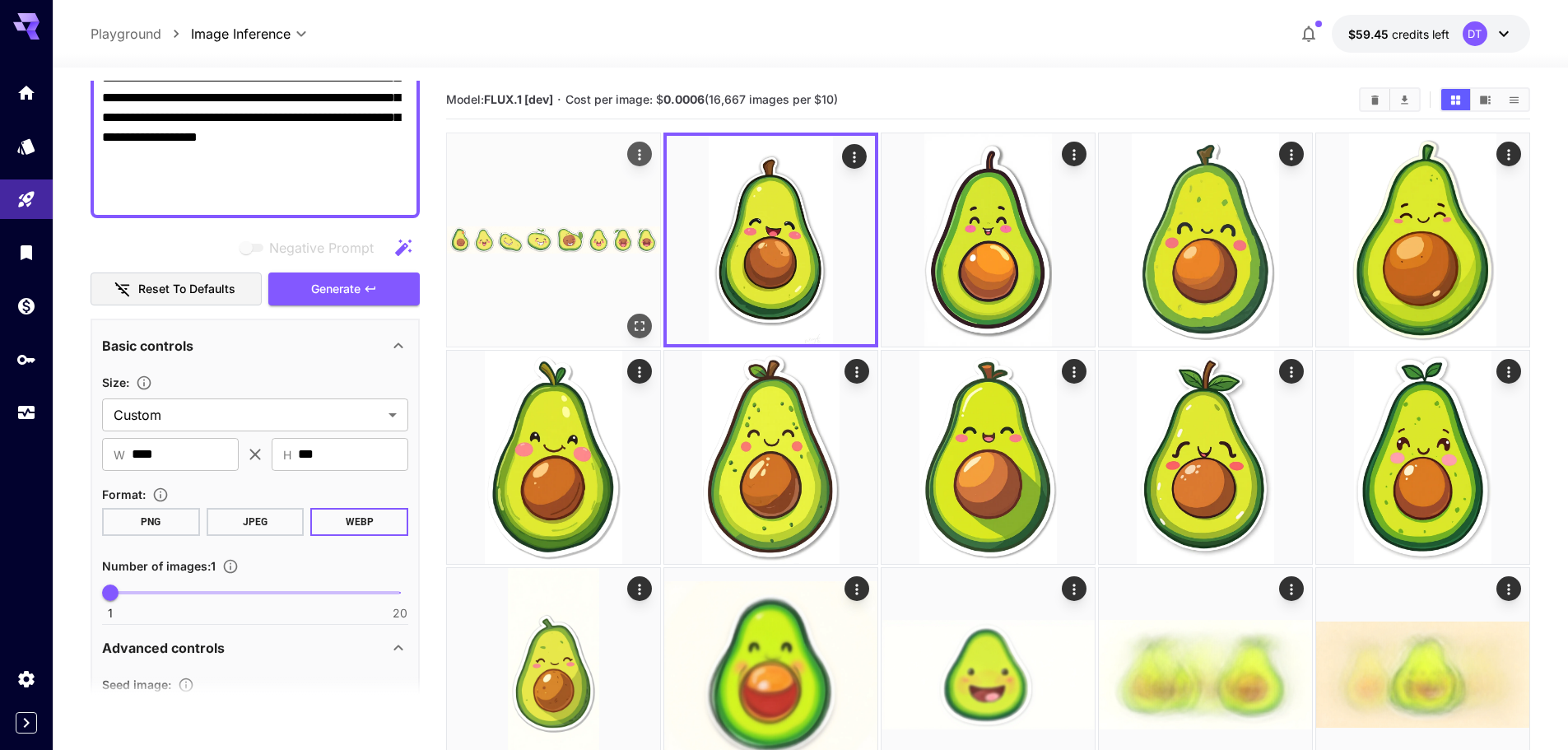
click at [530, 251] on img at bounding box center [554, 240] width 213 height 213
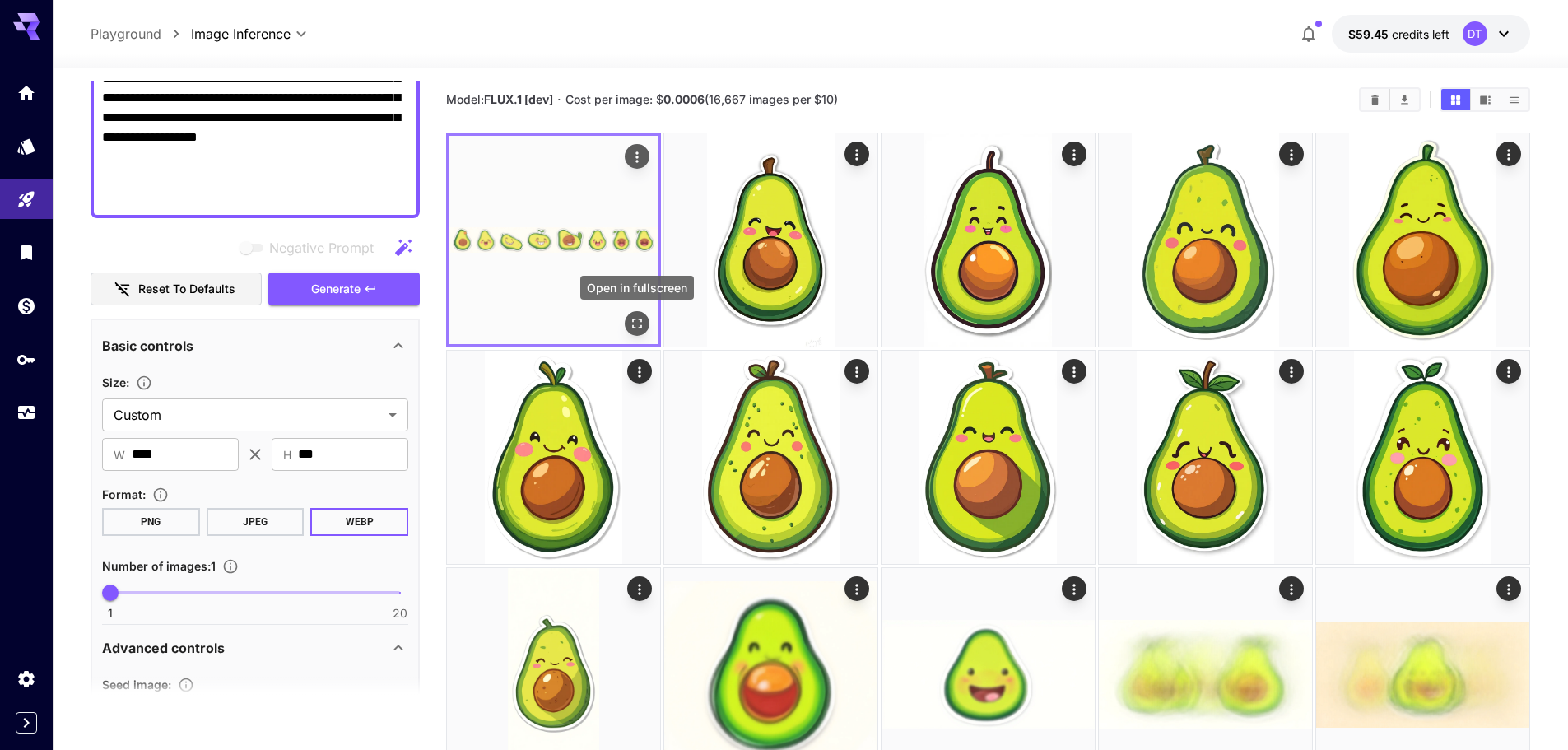
click at [629, 322] on icon "Open in fullscreen" at bounding box center [637, 323] width 17 height 17
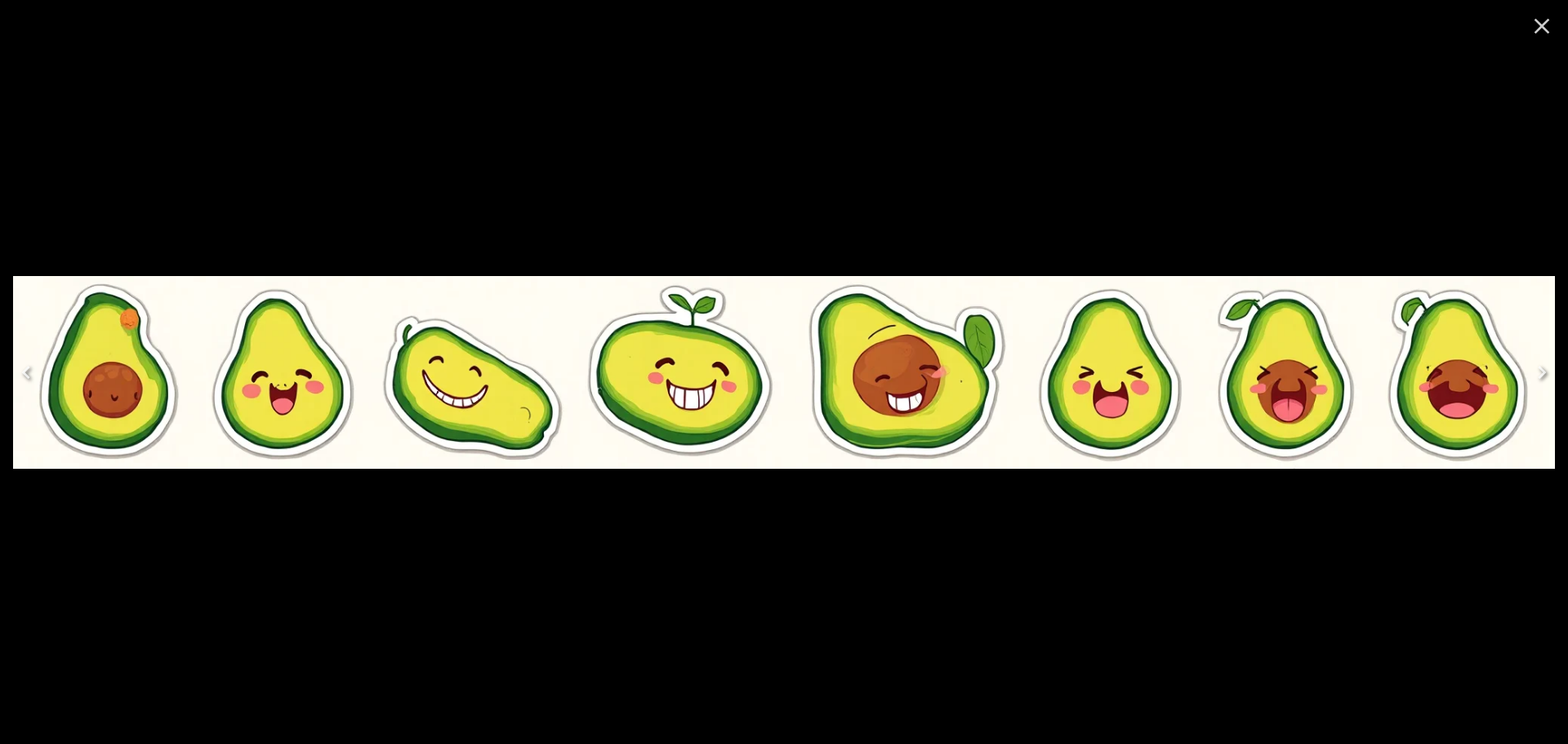
click at [1540, 31] on icon "Close" at bounding box center [1541, 26] width 26 height 26
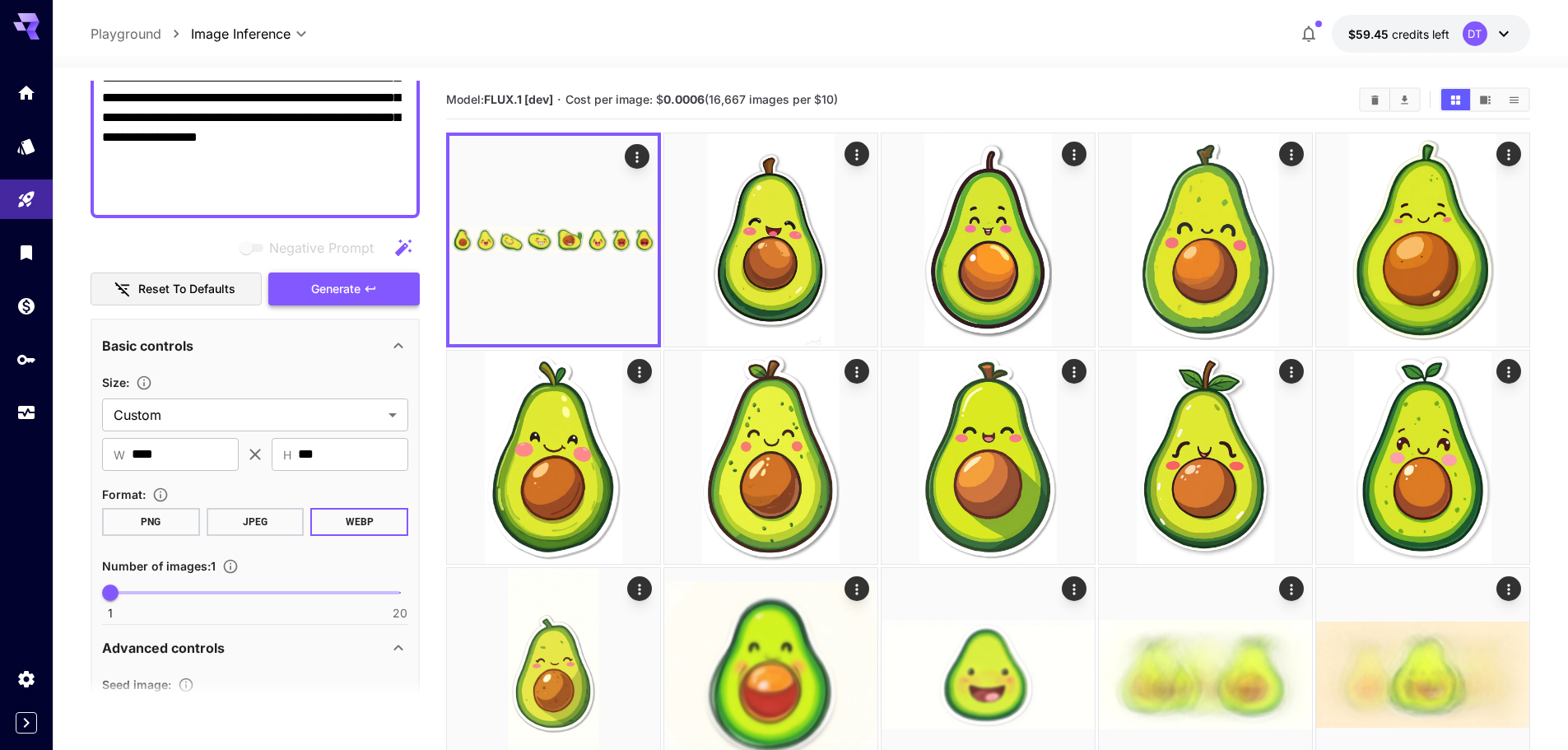
click at [372, 276] on button "Generate" at bounding box center [344, 289] width 152 height 34
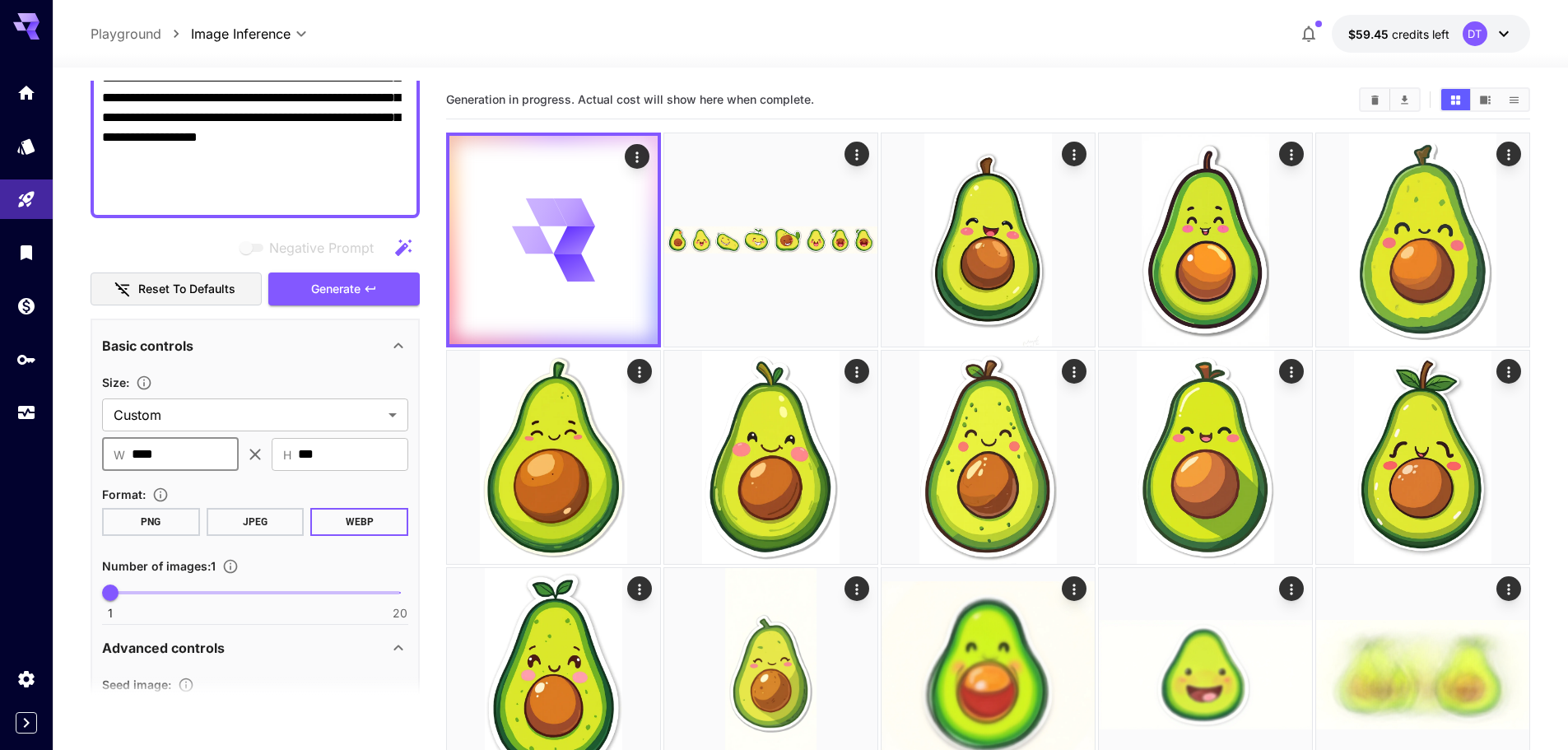
drag, startPoint x: 195, startPoint y: 452, endPoint x: 49, endPoint y: 446, distance: 146.1
type input "***"
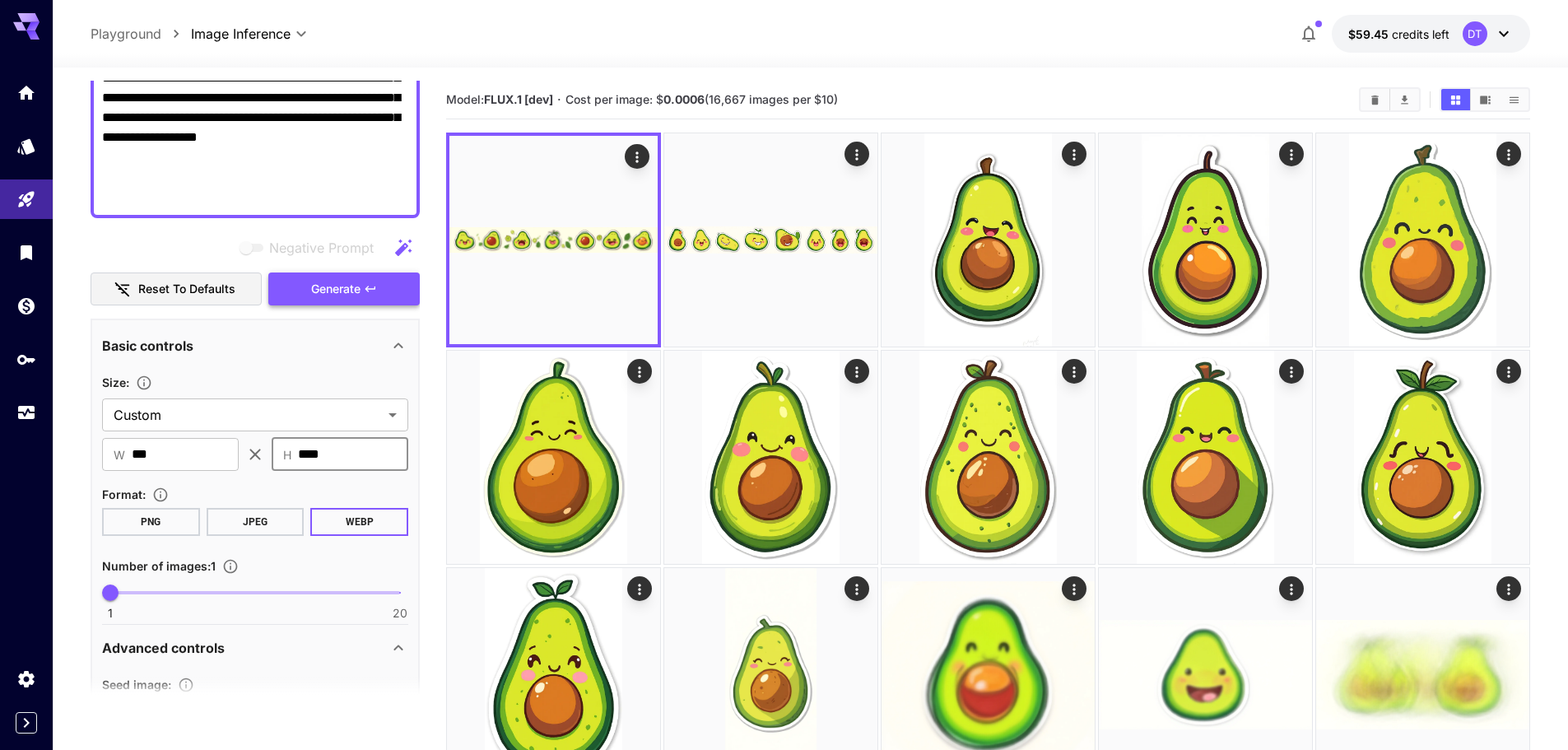
click at [360, 297] on span "Generate" at bounding box center [336, 289] width 50 height 21
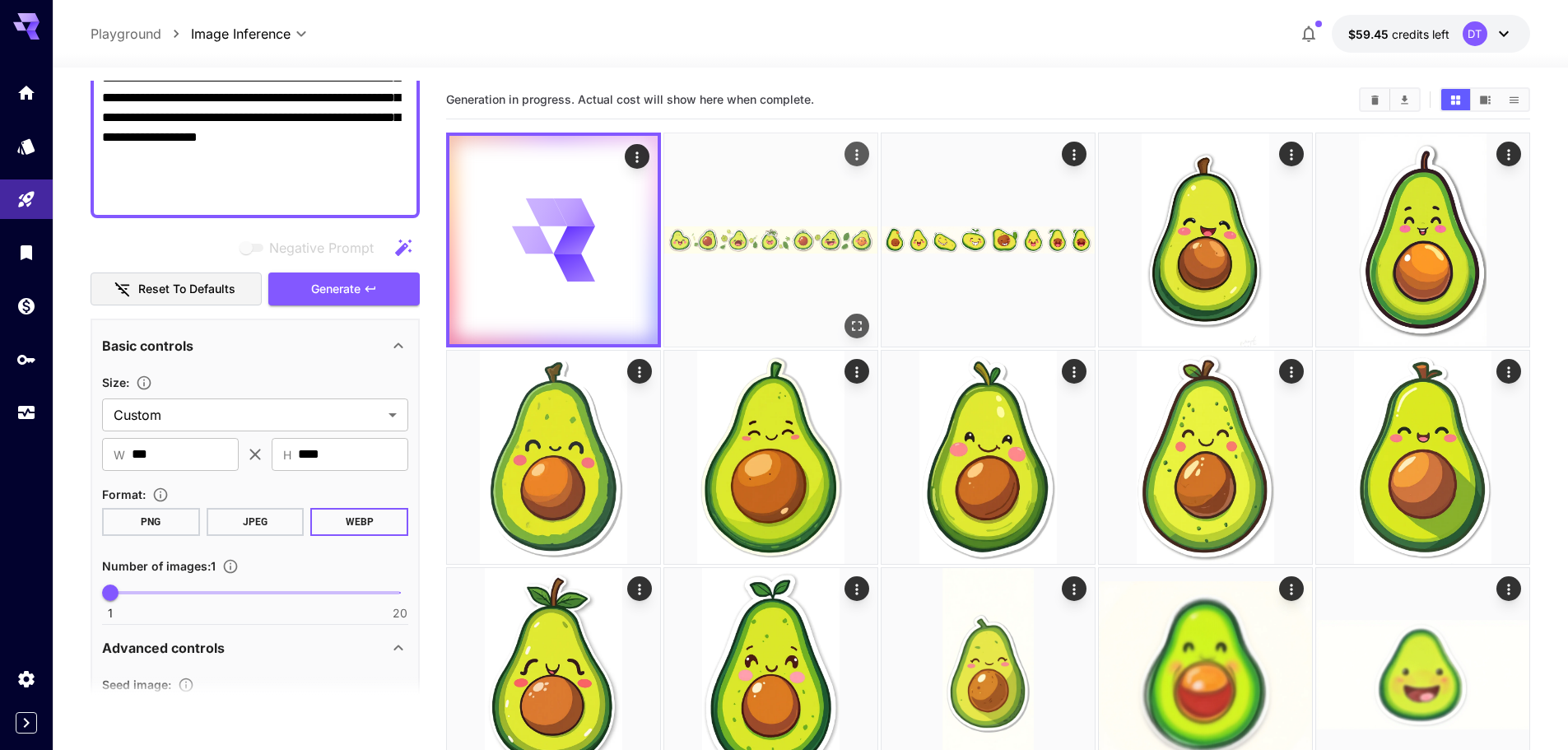
click at [793, 251] on img at bounding box center [771, 240] width 213 height 213
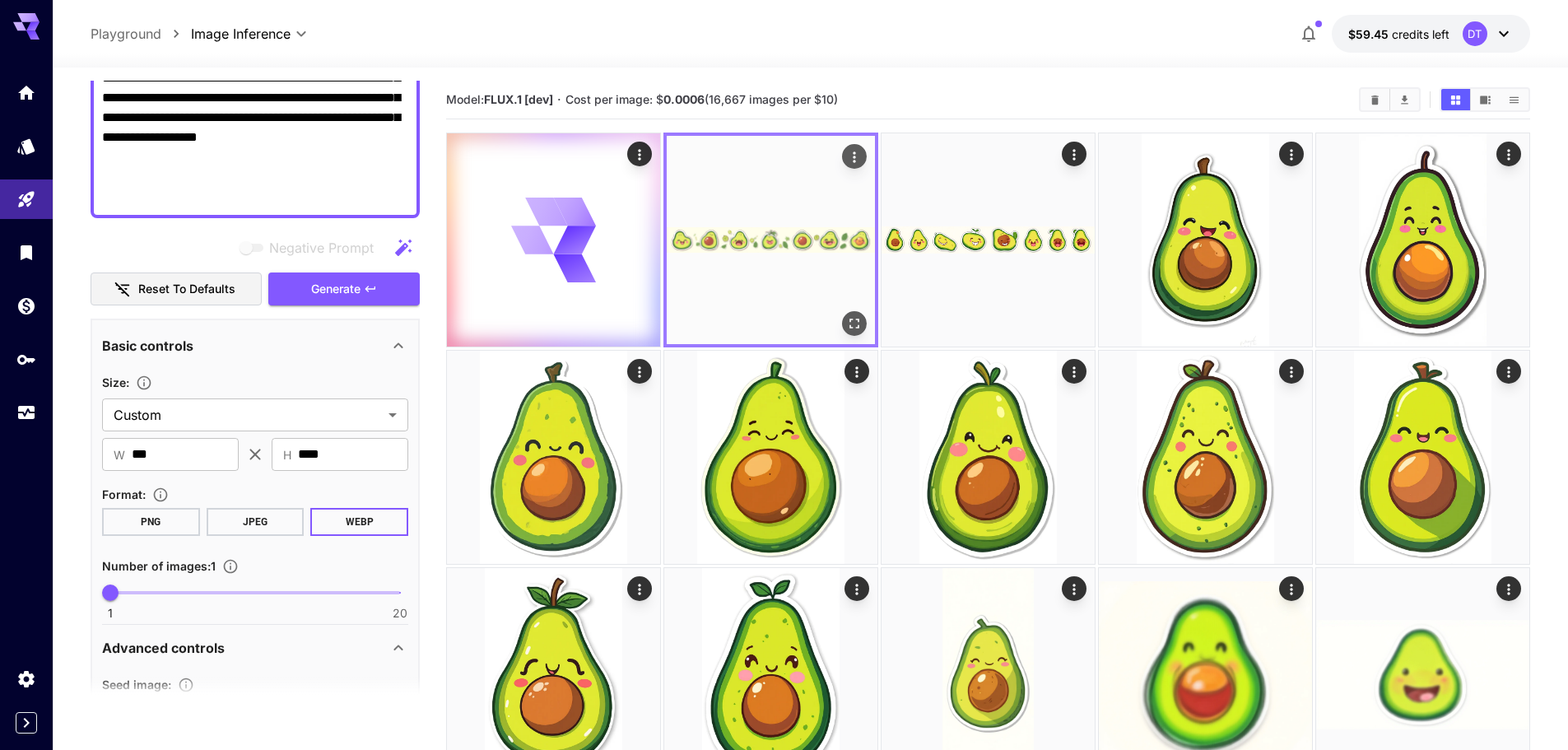
click at [858, 322] on icon "Open in fullscreen" at bounding box center [854, 323] width 17 height 17
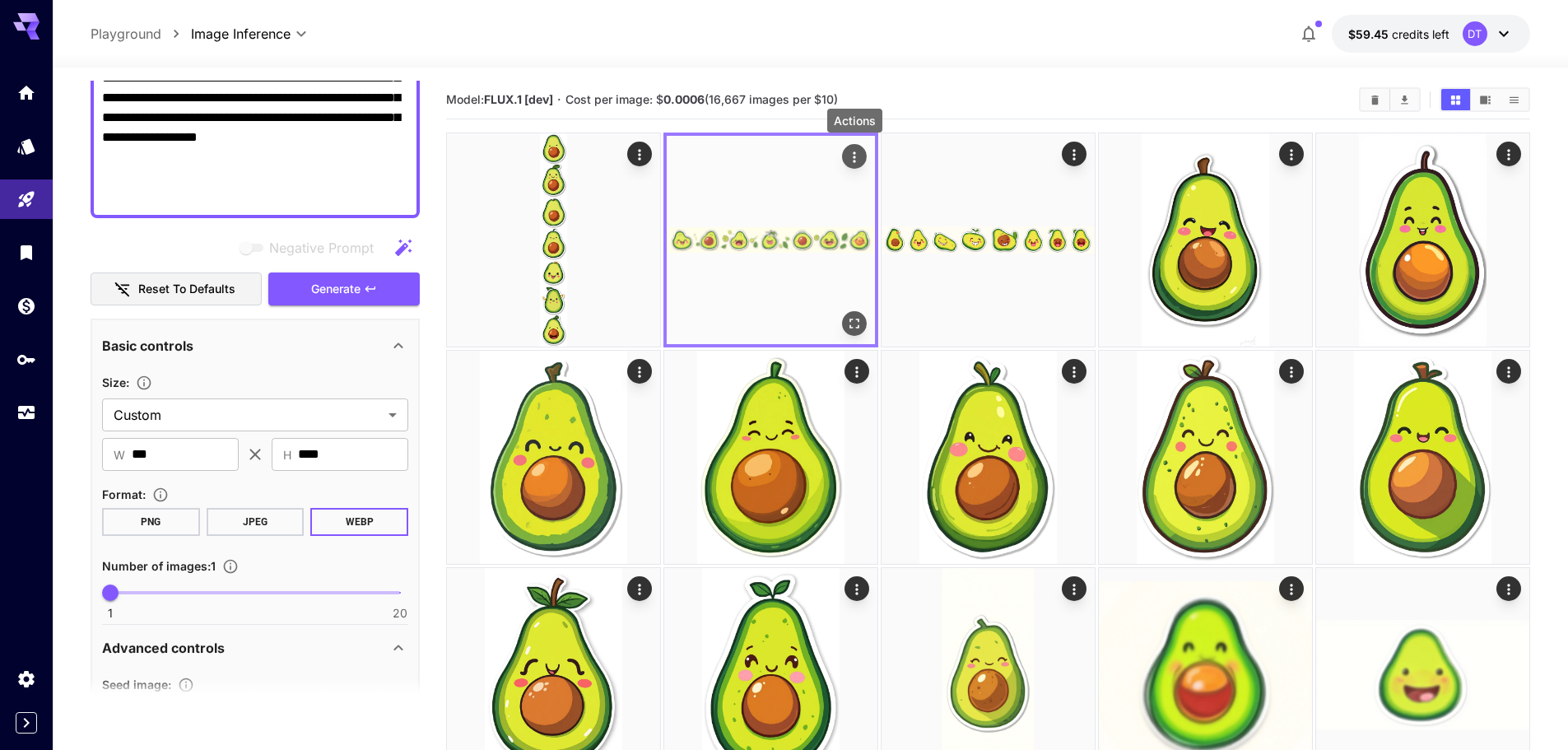
click at [862, 149] on icon "Actions" at bounding box center [854, 157] width 17 height 17
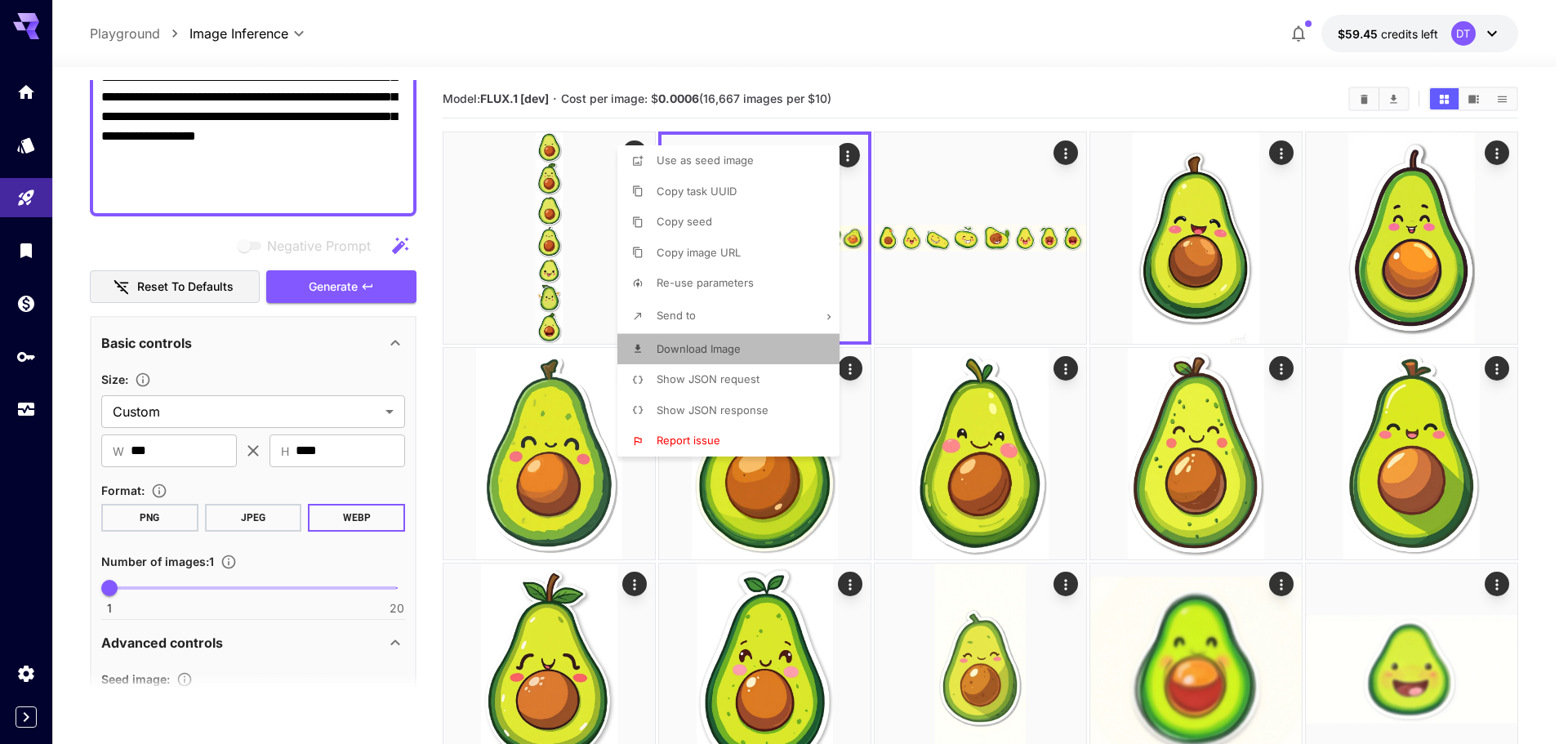
click at [687, 342] on span "Download Image" at bounding box center [698, 348] width 84 height 13
click at [556, 254] on div at bounding box center [784, 372] width 1568 height 744
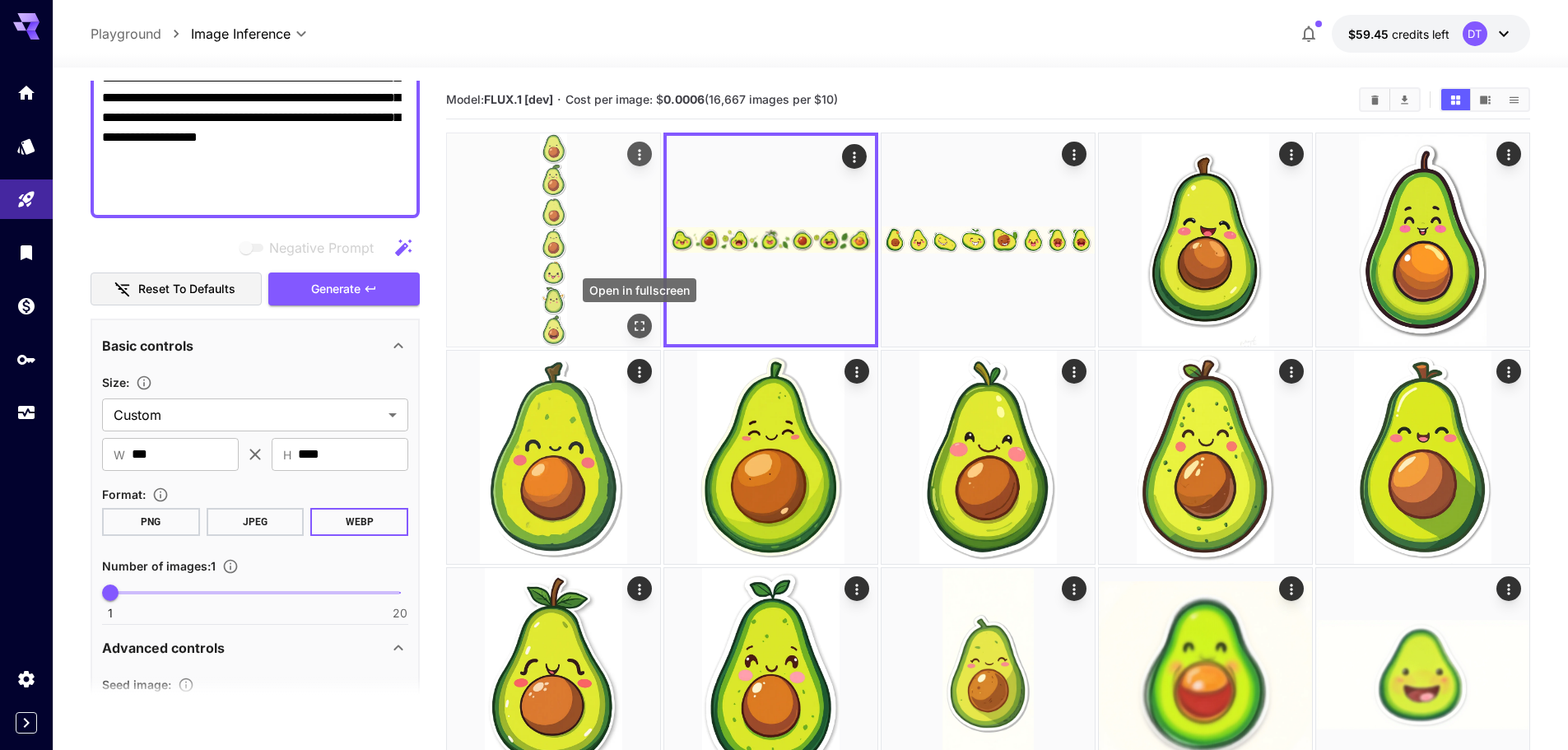
click at [637, 318] on icon "Open in fullscreen" at bounding box center [639, 326] width 17 height 17
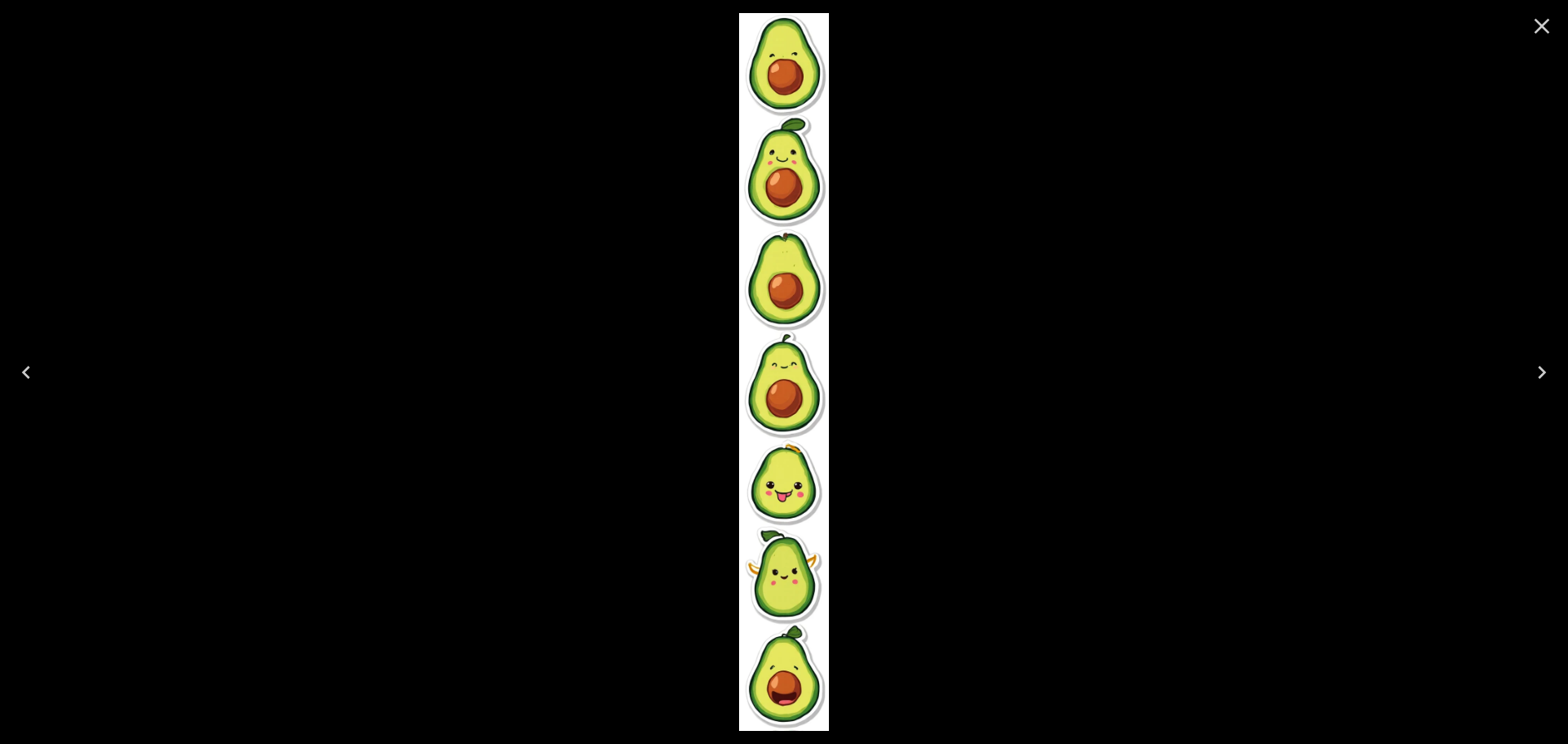
click at [1529, 17] on icon "Close" at bounding box center [1541, 26] width 26 height 26
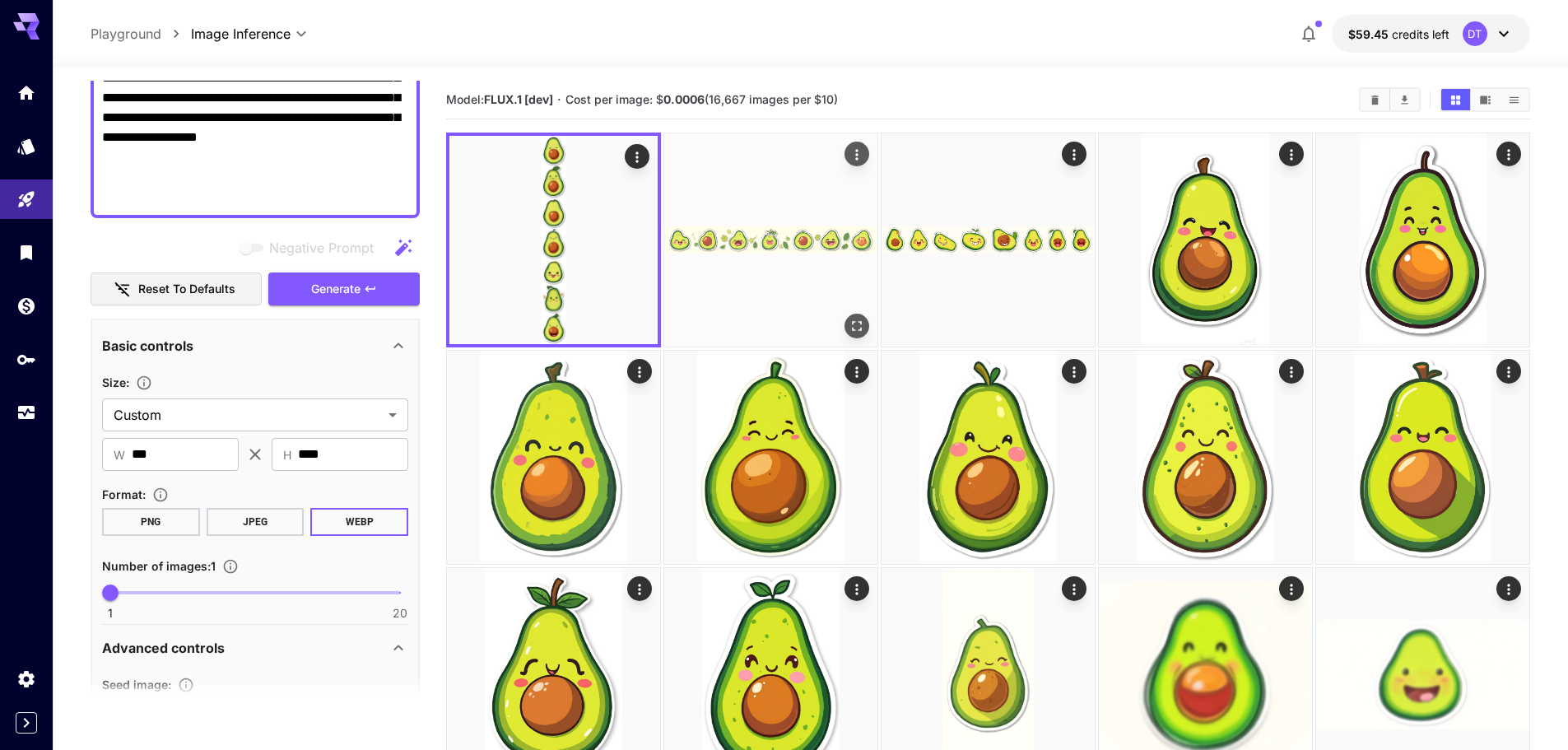
click at [755, 216] on img at bounding box center [771, 240] width 213 height 213
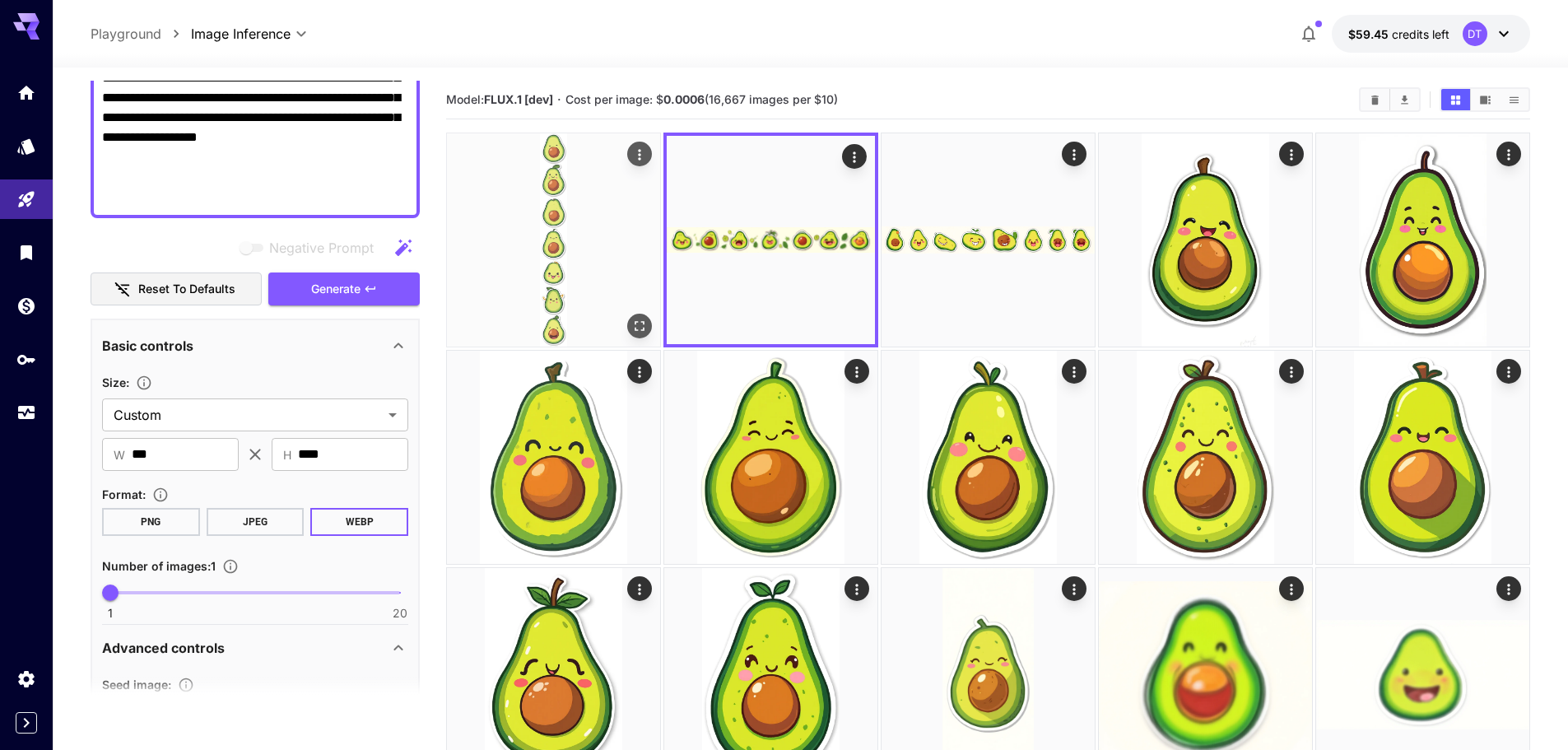
click at [464, 256] on img at bounding box center [554, 240] width 213 height 213
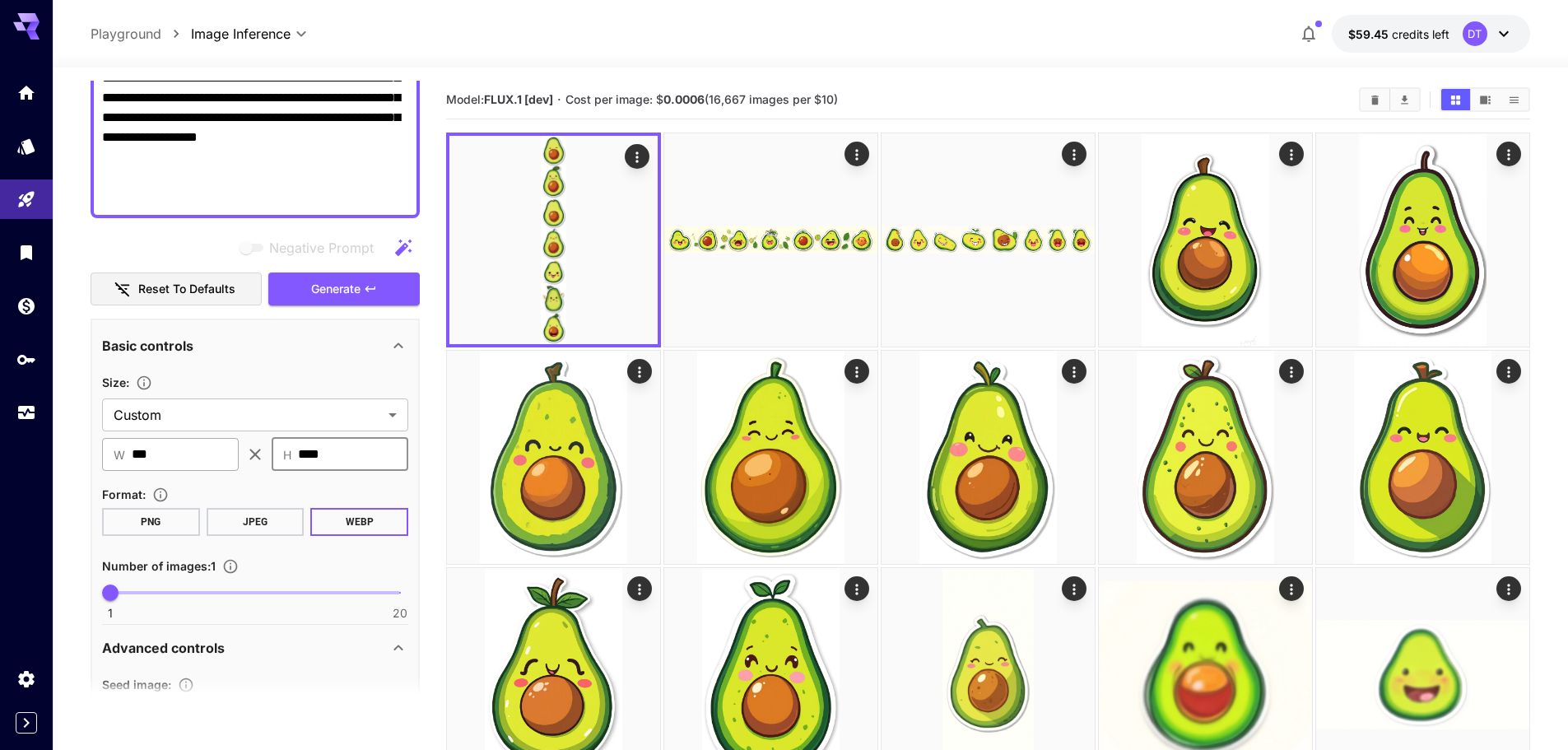
drag, startPoint x: 347, startPoint y: 457, endPoint x: 160, endPoint y: 441, distance: 187.7
click at [160, 441] on div "​ W *** ​ ​ H **** ​" at bounding box center [254, 454] width 306 height 33
type input "****"
drag, startPoint x: 88, startPoint y: 448, endPoint x: 26, endPoint y: 441, distance: 62.4
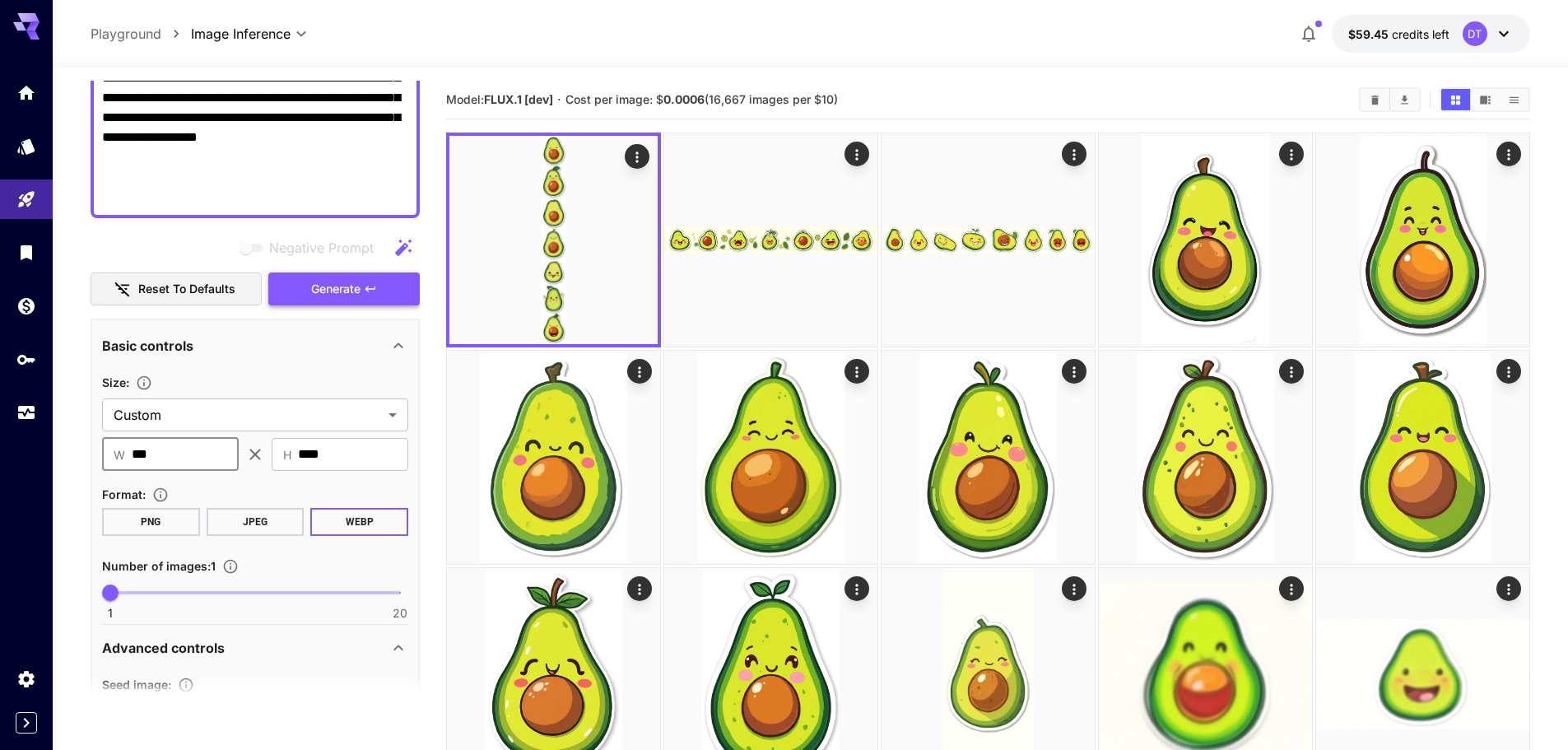
type input "***"
click at [349, 290] on span "Generate" at bounding box center [336, 289] width 50 height 21
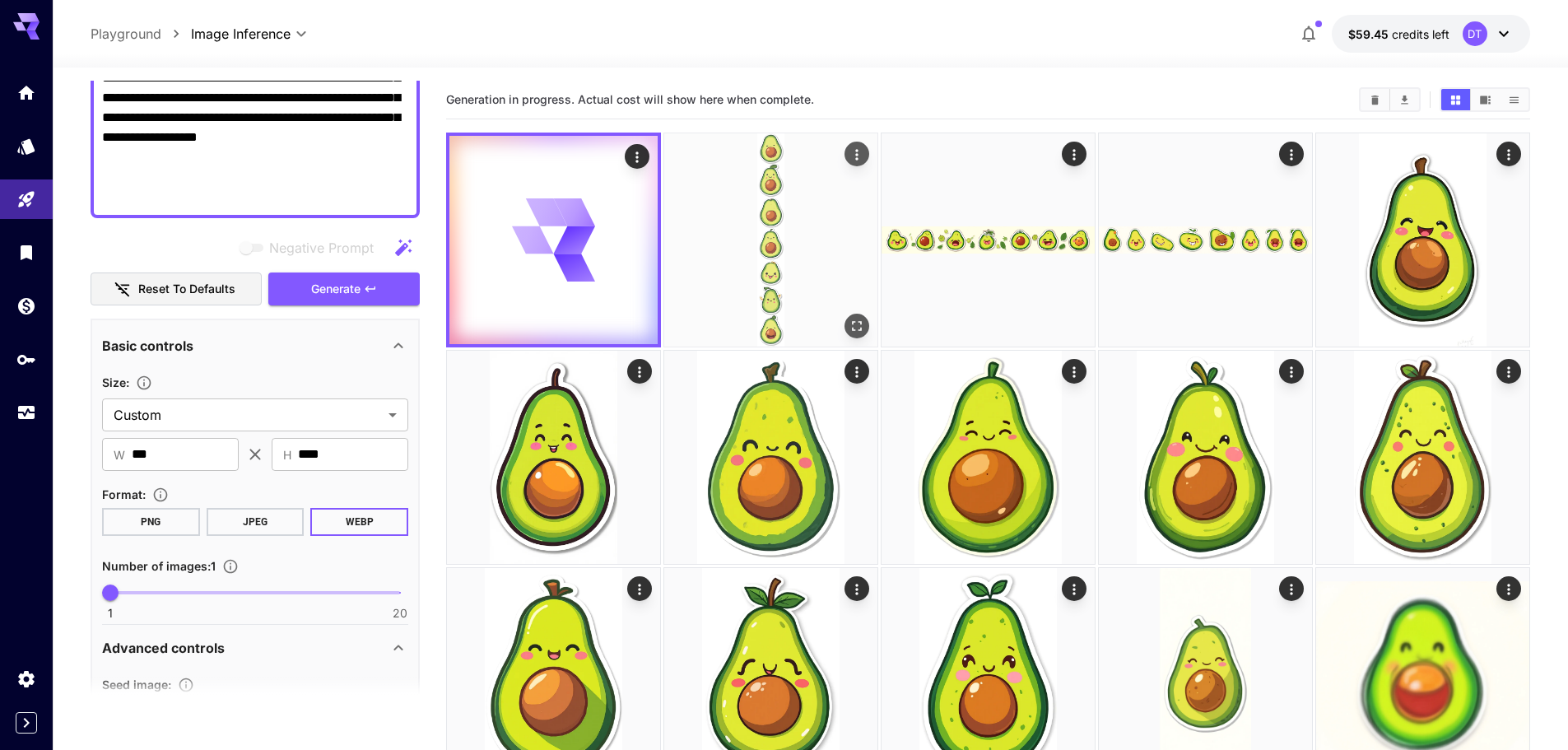
click at [736, 231] on img at bounding box center [771, 240] width 213 height 213
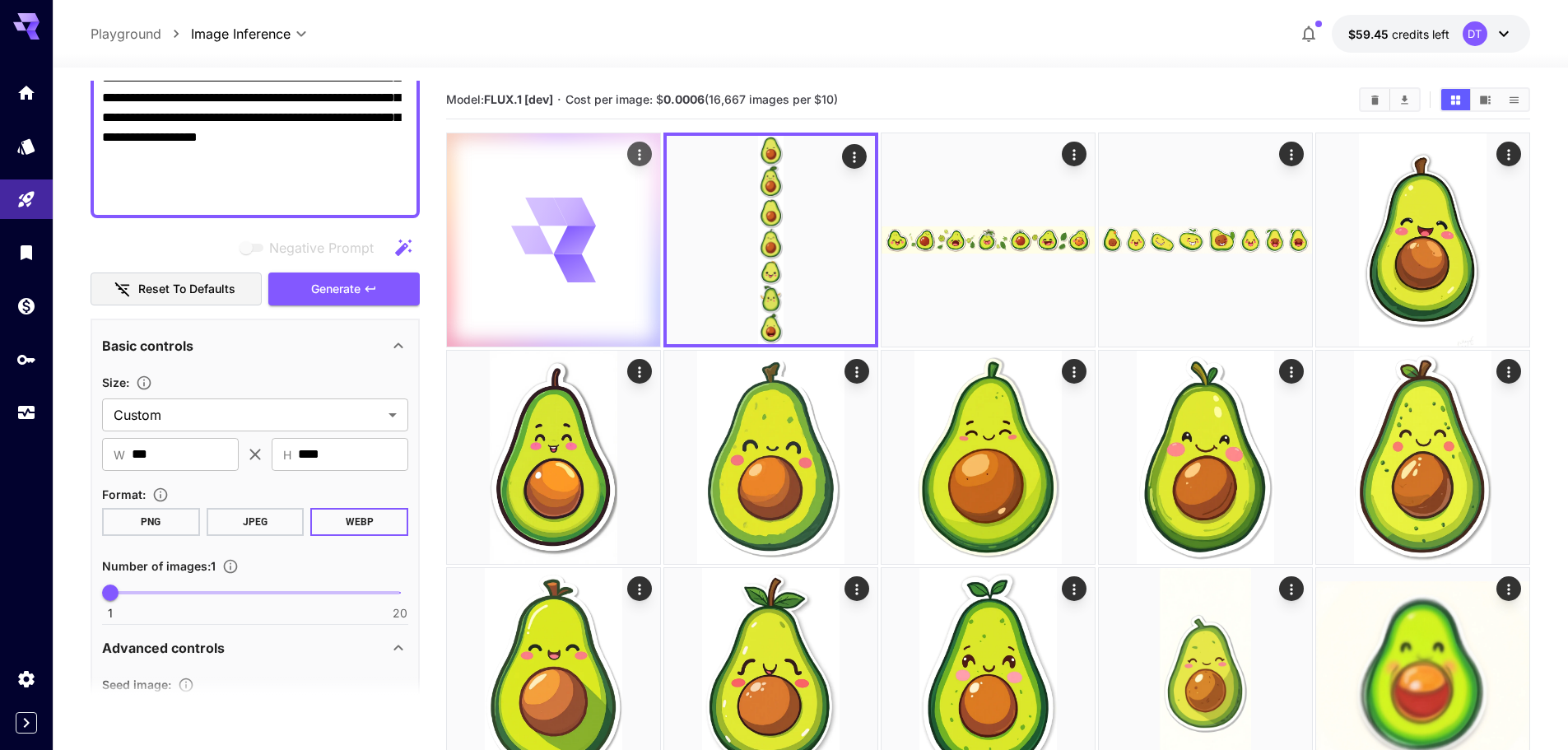
click at [535, 247] on icon at bounding box center [532, 239] width 51 height 46
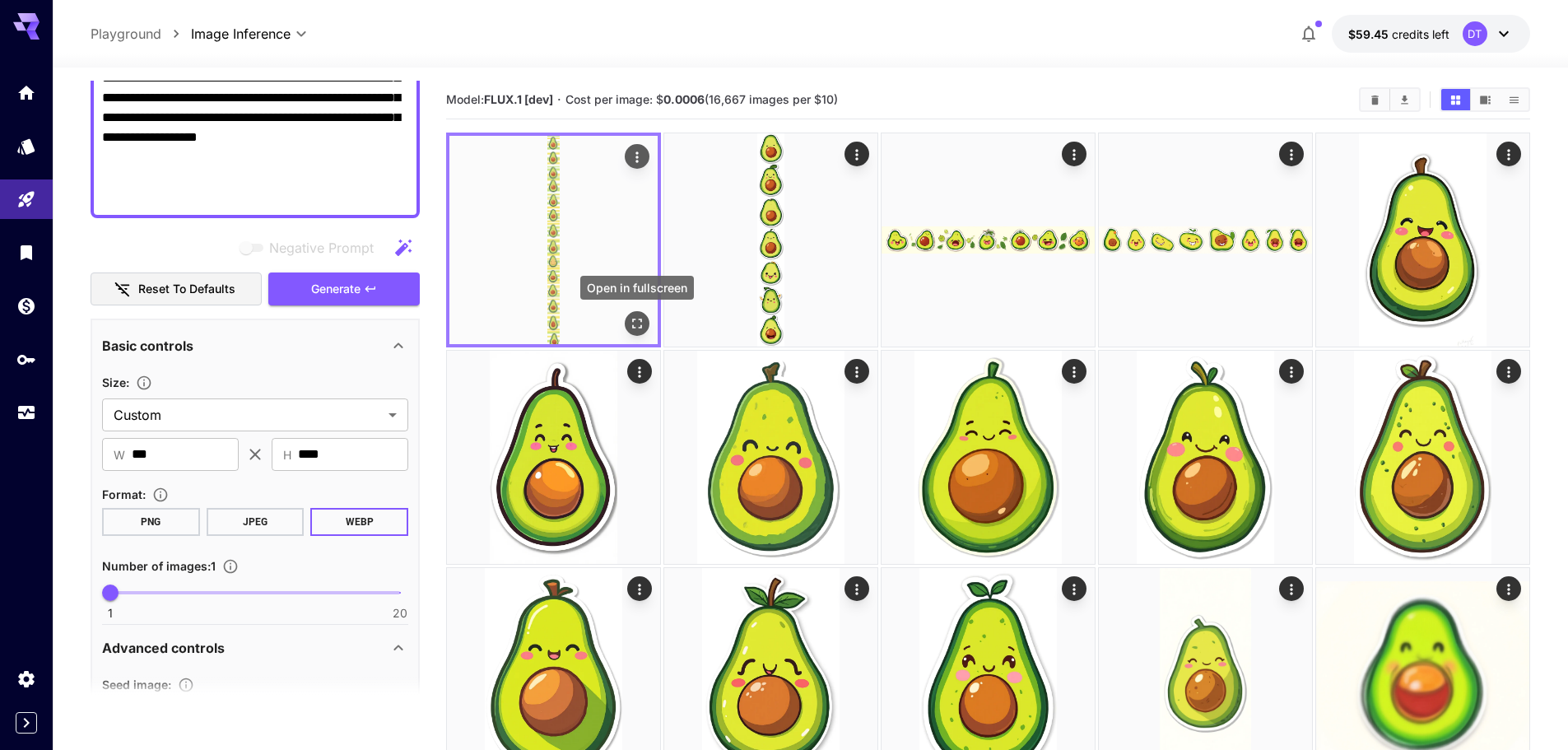
click at [637, 325] on icon "Open in fullscreen" at bounding box center [637, 323] width 17 height 17
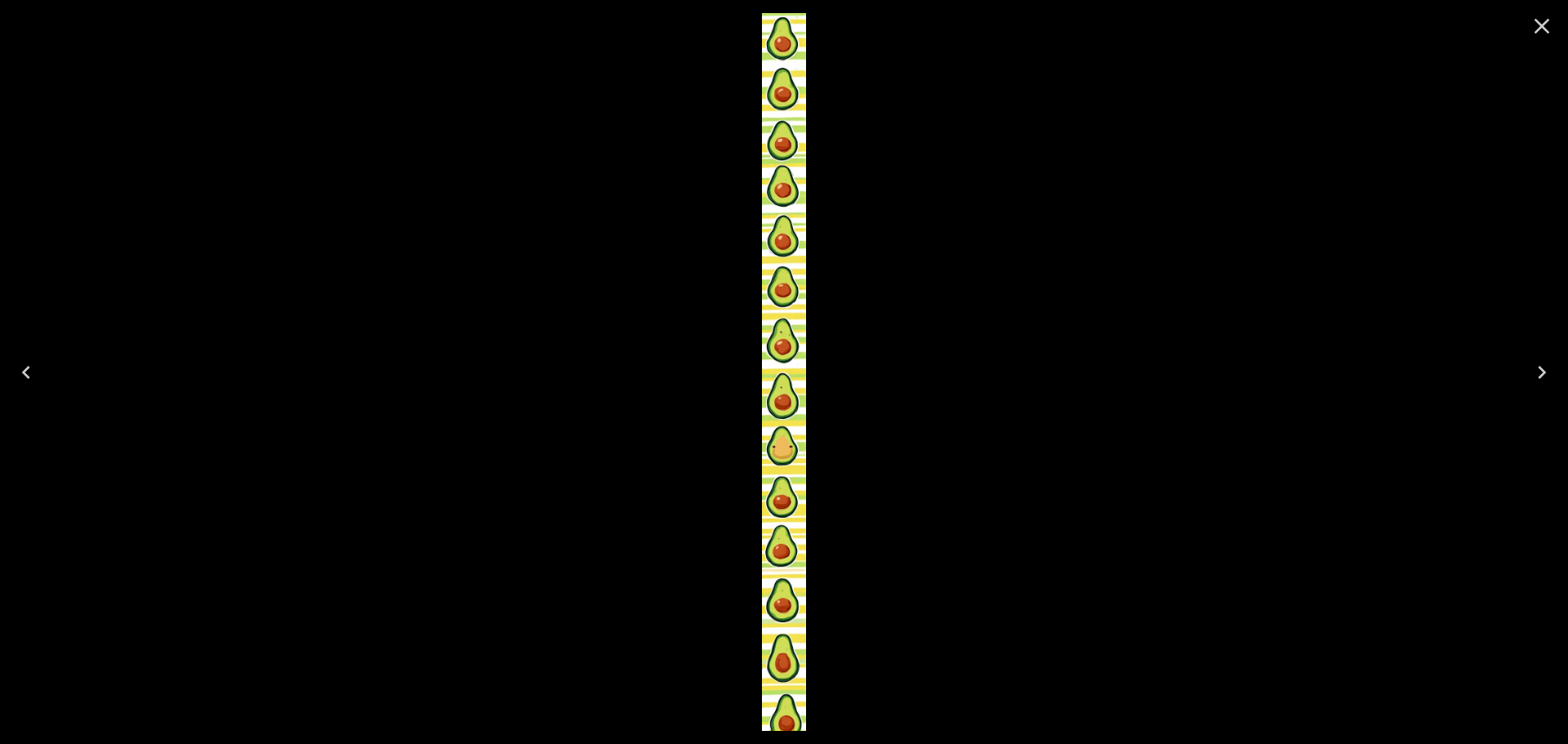
click at [1540, 21] on icon "Close" at bounding box center [1541, 26] width 26 height 26
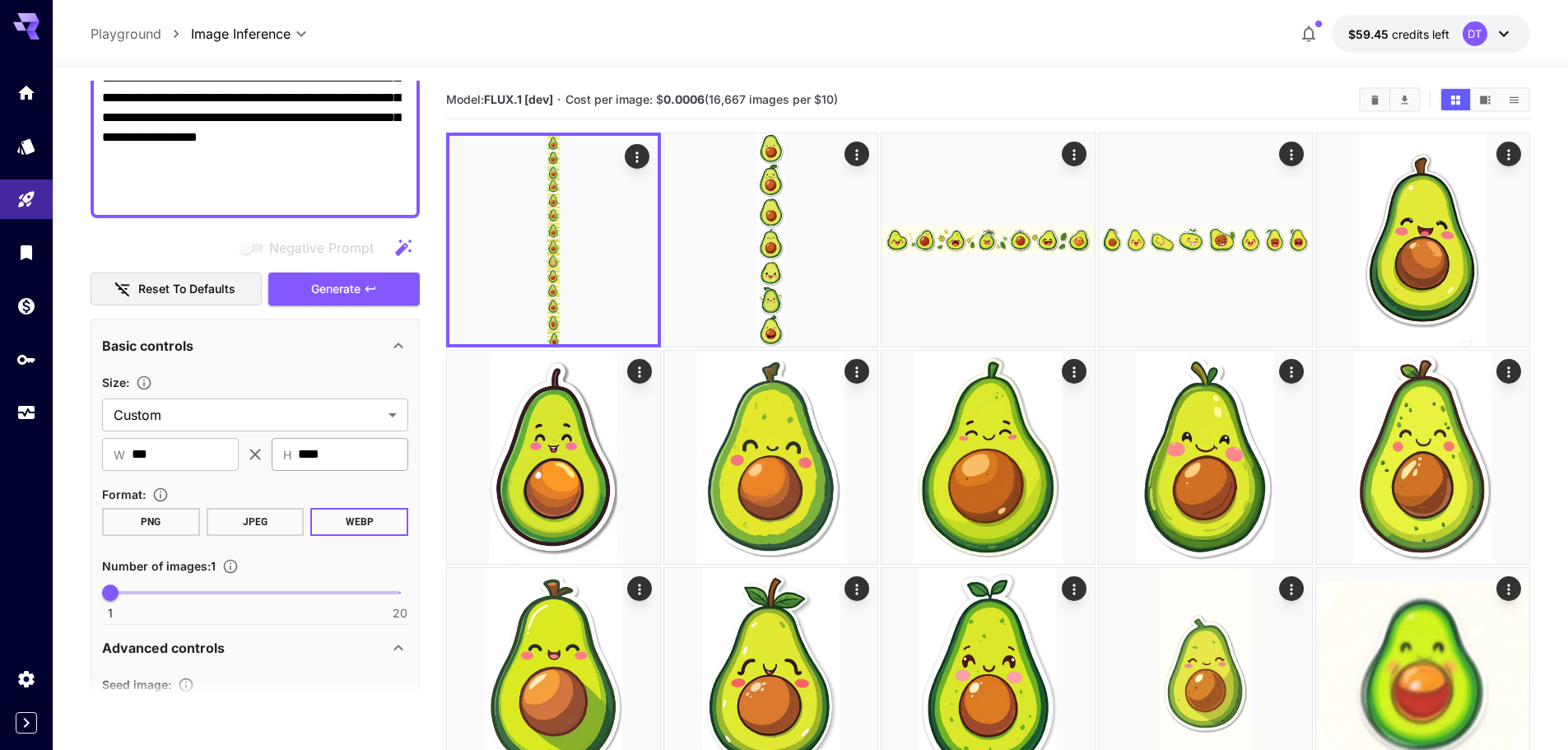
click at [339, 450] on input "****" at bounding box center [353, 454] width 111 height 33
drag, startPoint x: 352, startPoint y: 457, endPoint x: 195, endPoint y: 441, distance: 157.8
click at [195, 441] on div "​ W *** ​ ​ H **** ​" at bounding box center [254, 454] width 306 height 33
type input "****"
click at [338, 457] on input "****" at bounding box center [353, 454] width 111 height 33
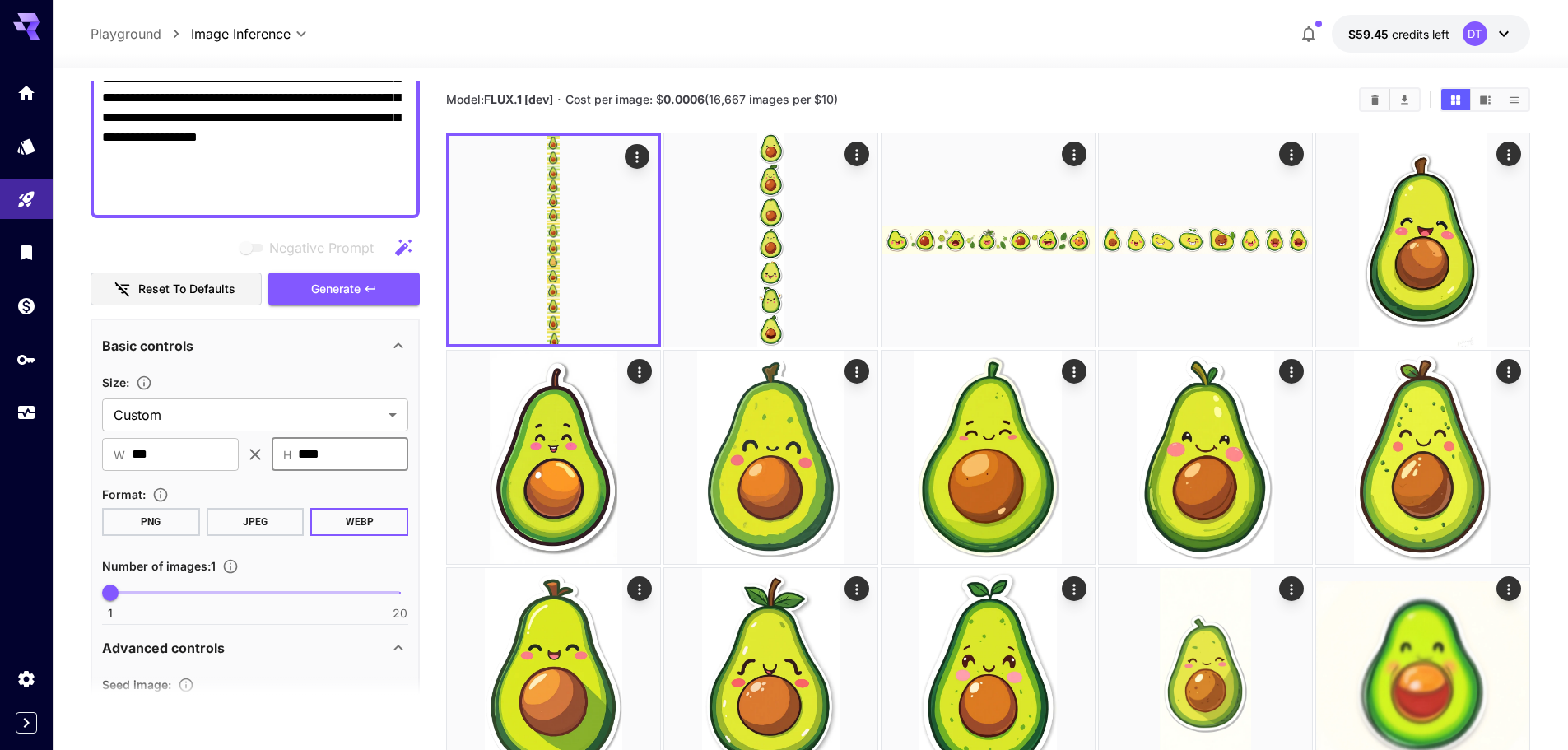
drag, startPoint x: 361, startPoint y: 450, endPoint x: 195, endPoint y: 436, distance: 166.6
click at [195, 436] on section "Size : Custom ****** ​ ​ W *** ​ ​ H **** ​" at bounding box center [254, 421] width 306 height 99
click at [365, 463] on input "****" at bounding box center [353, 454] width 111 height 33
drag, startPoint x: 368, startPoint y: 456, endPoint x: 262, endPoint y: 451, distance: 106.1
click at [262, 451] on div "​ W *** ​ ​ H **** ​" at bounding box center [254, 454] width 306 height 33
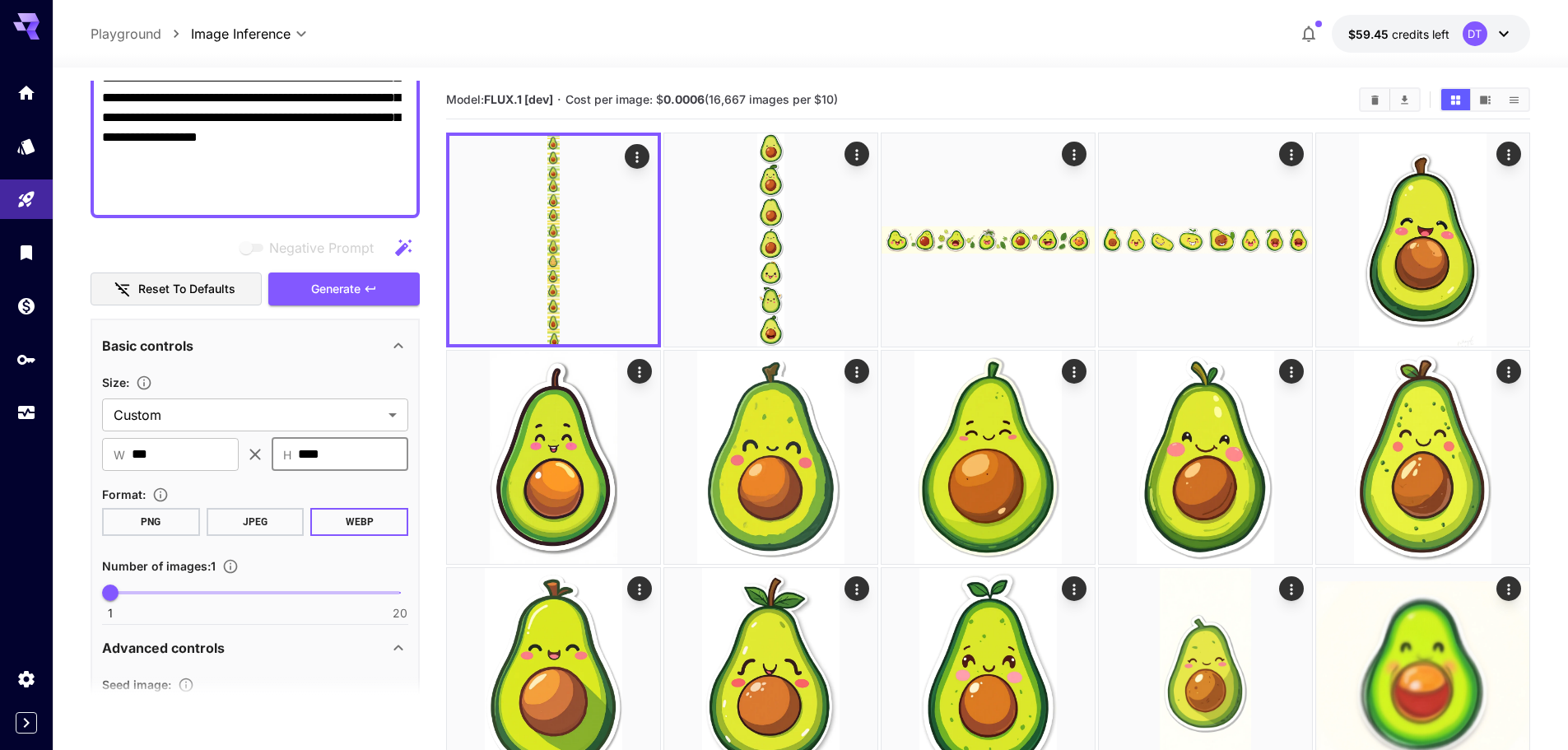
type input "****"
click at [274, 359] on div "Basic controls" at bounding box center [254, 346] width 306 height 40
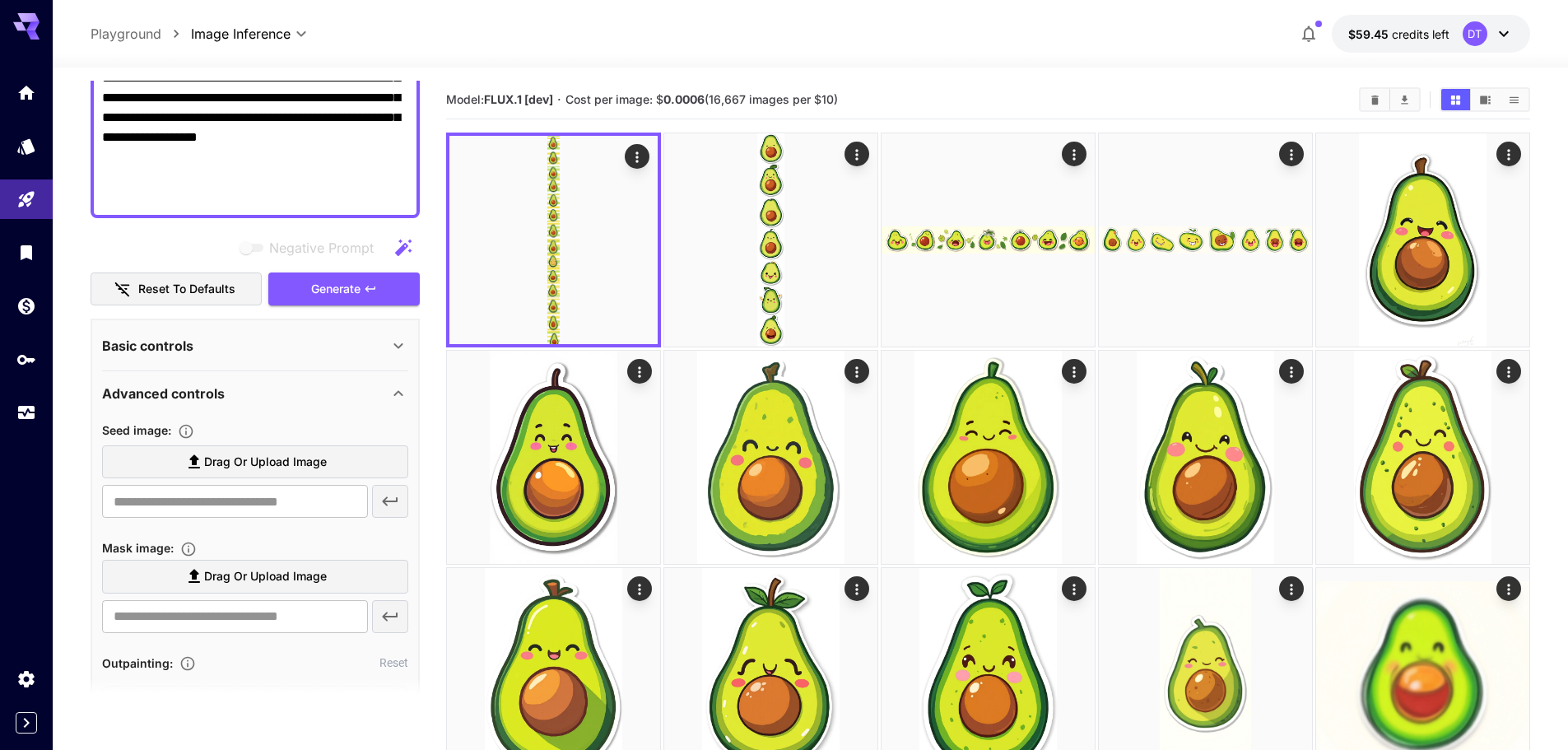
click at [273, 358] on div "Basic controls" at bounding box center [254, 346] width 306 height 40
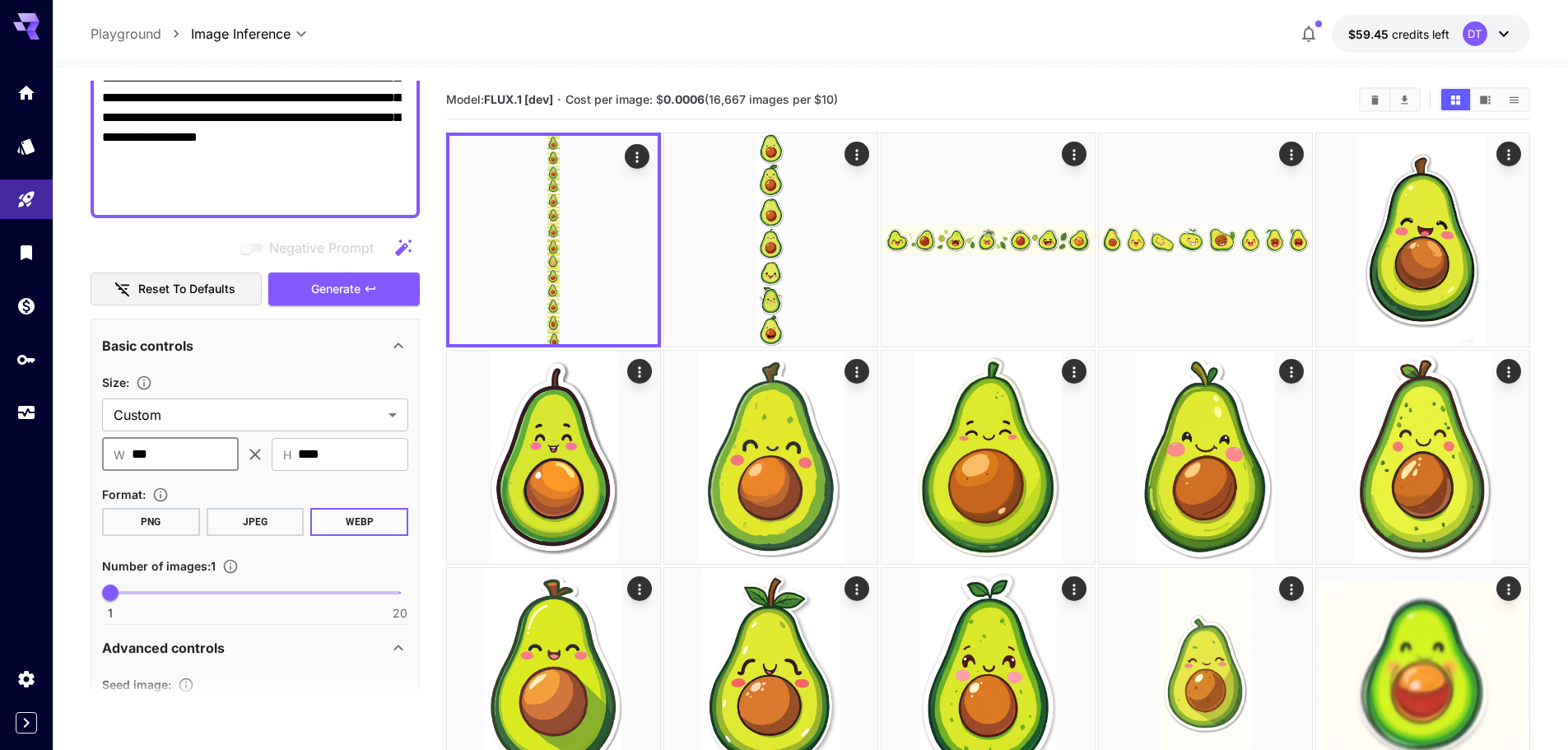
drag, startPoint x: 182, startPoint y: 455, endPoint x: 101, endPoint y: 442, distance: 82.0
type input "****"
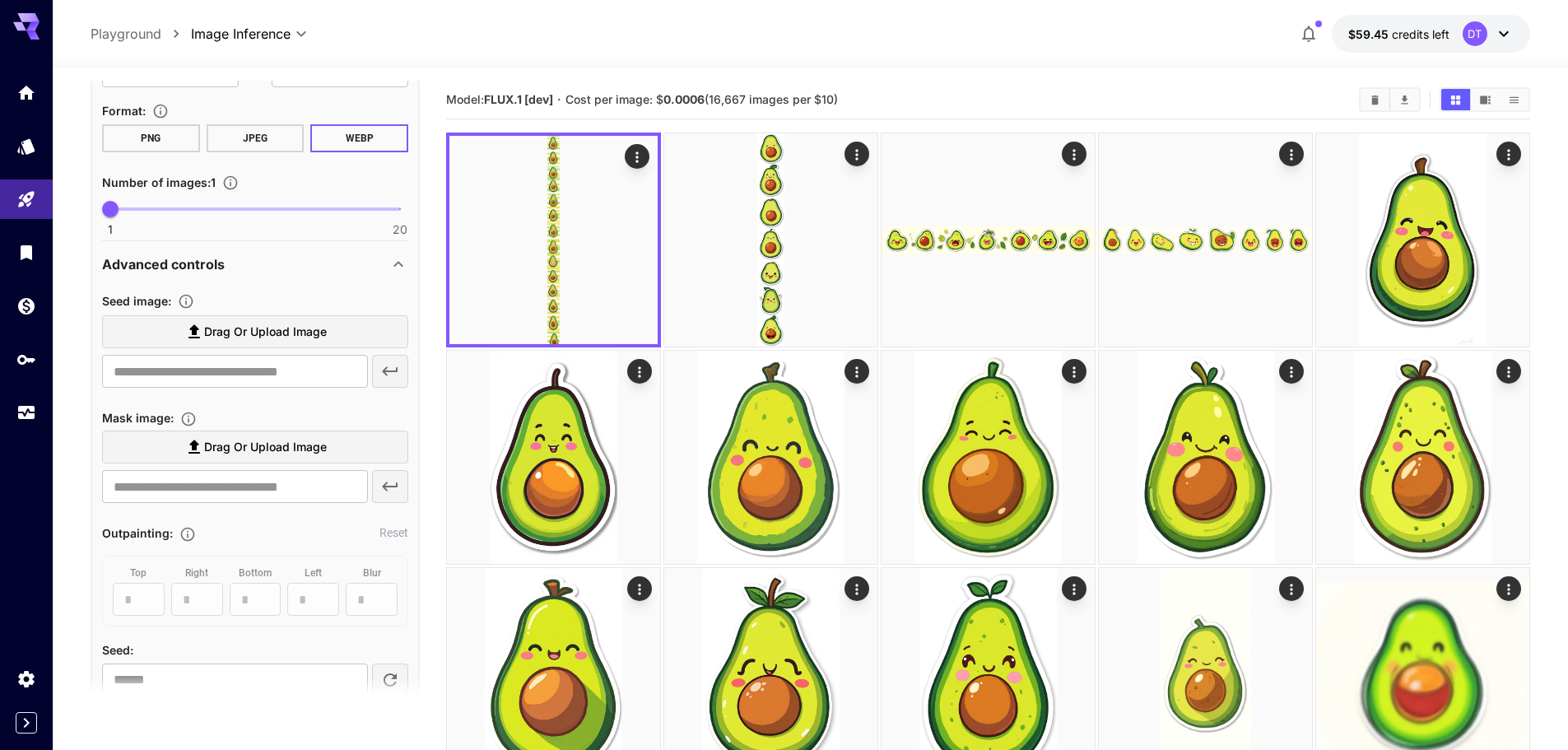
scroll to position [1018, 0]
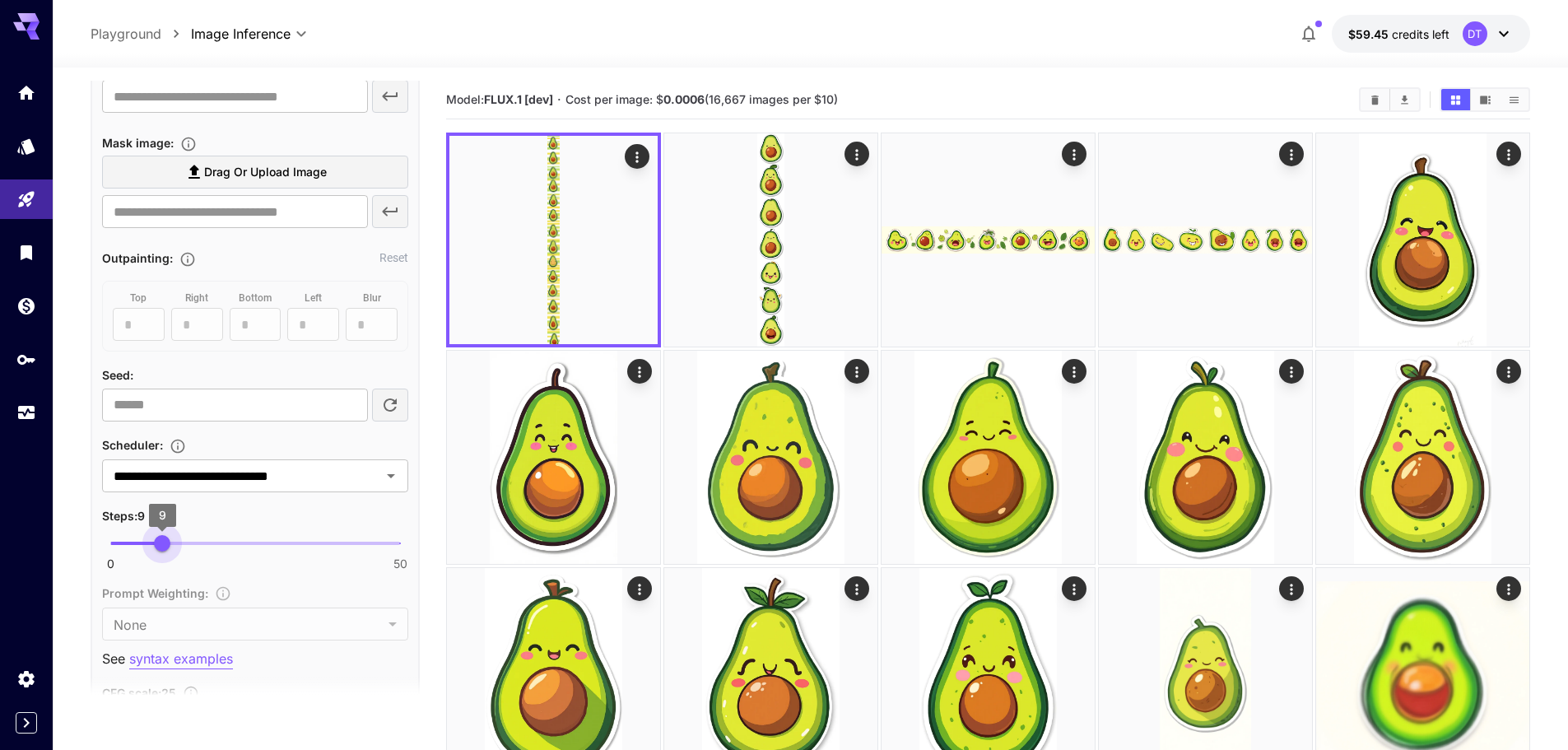
click at [163, 540] on span "9" at bounding box center [162, 543] width 17 height 17
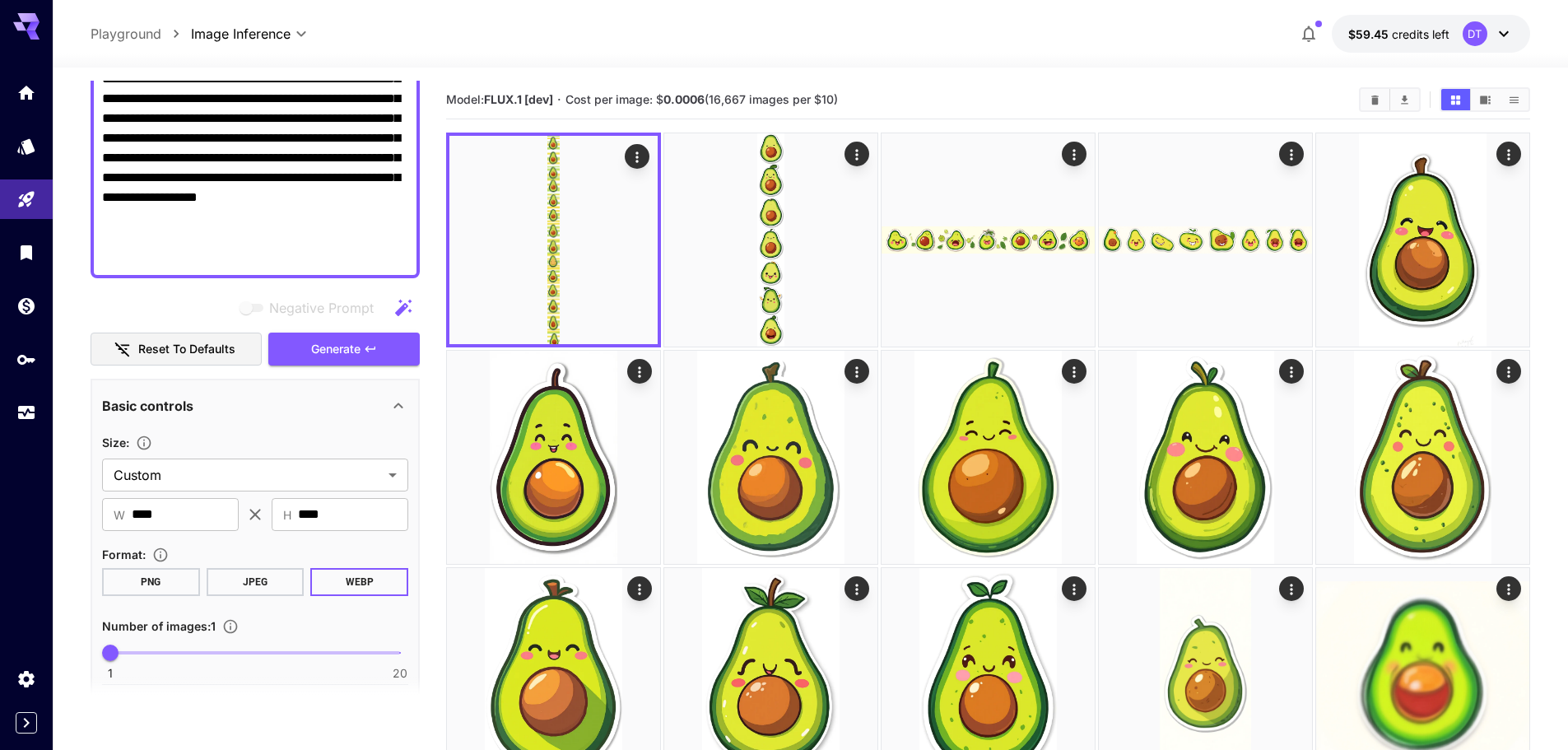
scroll to position [277, 0]
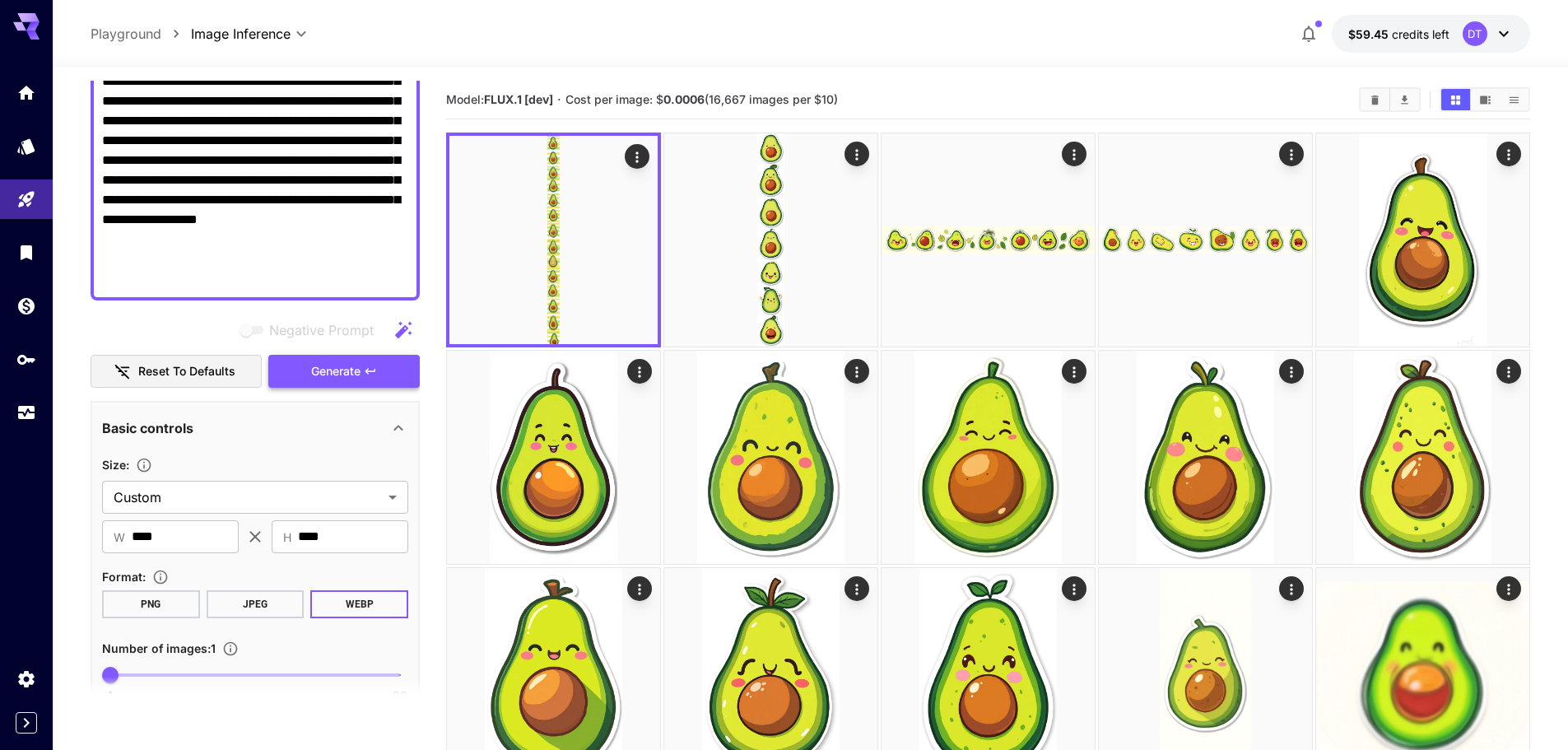
click at [317, 365] on span "Generate" at bounding box center [336, 371] width 50 height 21
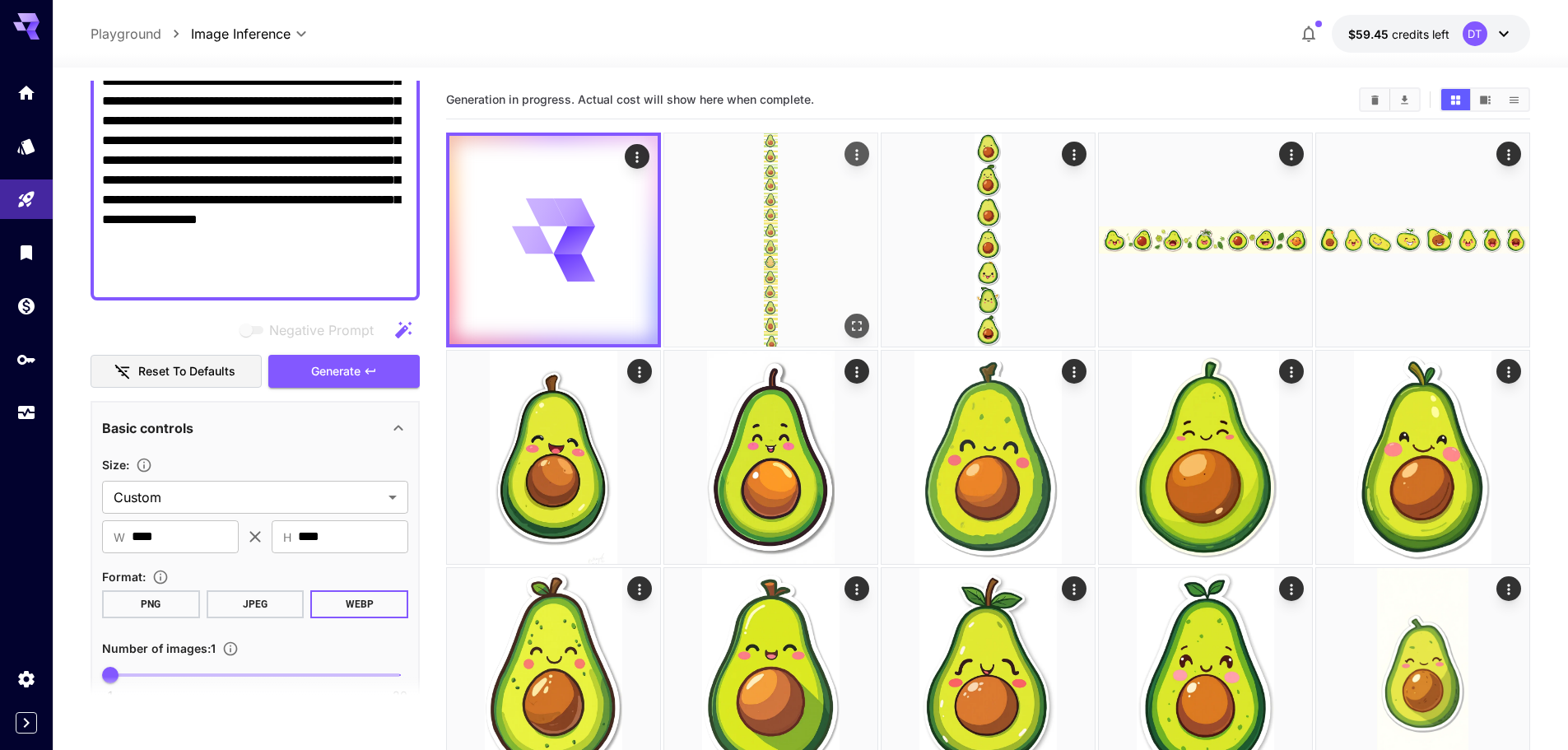
click at [768, 273] on img at bounding box center [771, 240] width 213 height 213
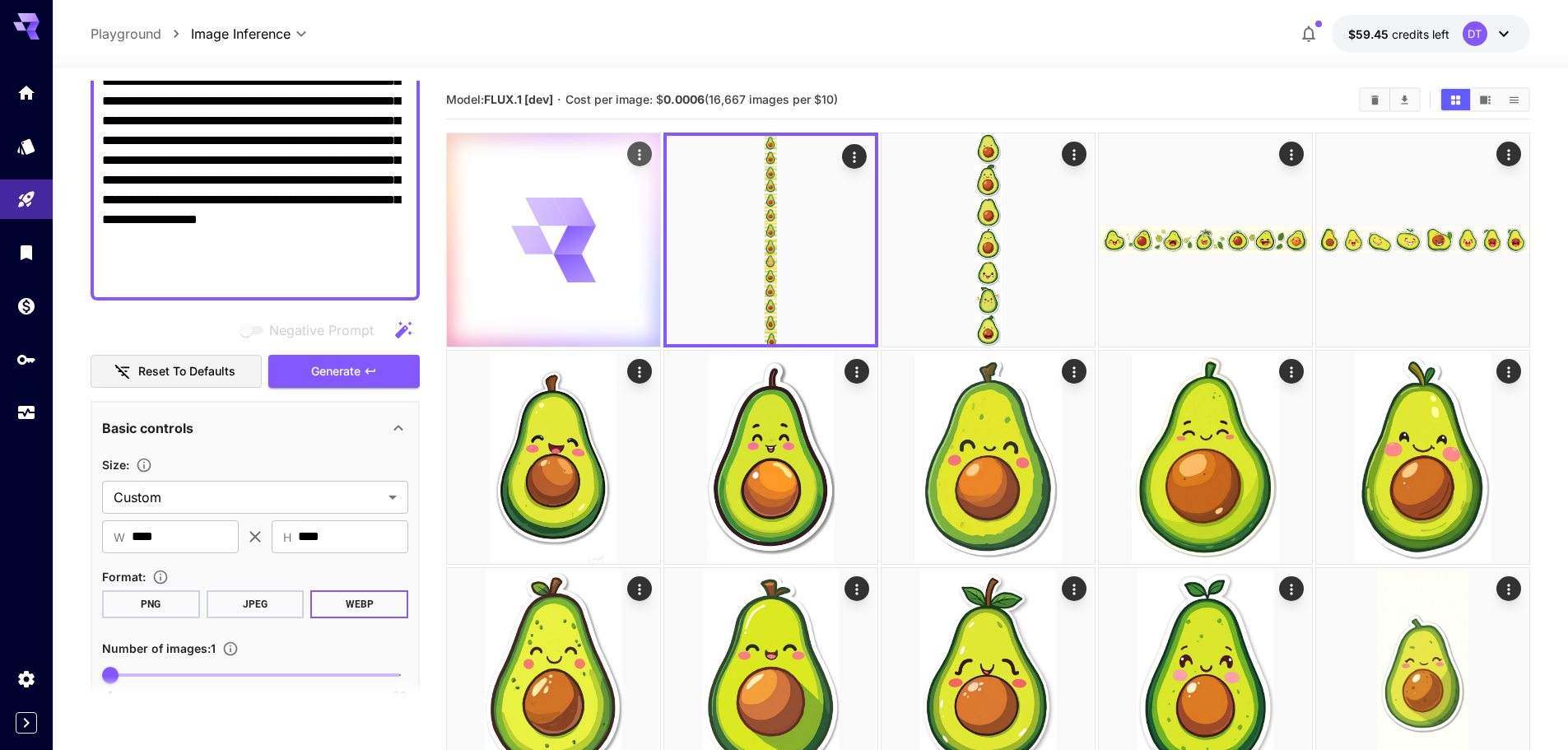
click at [604, 276] on div at bounding box center [554, 240] width 213 height 213
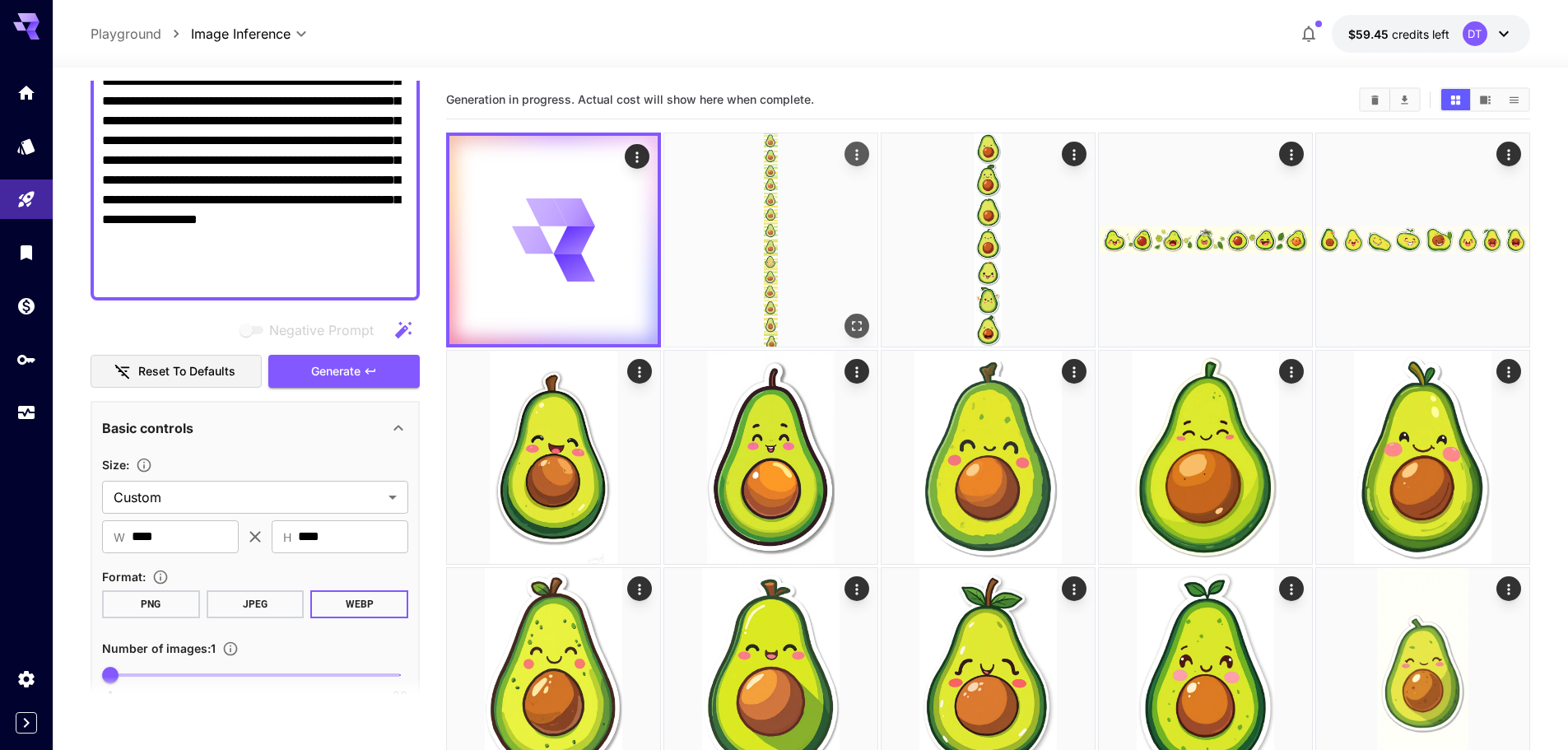
click at [754, 276] on img at bounding box center [771, 240] width 213 height 213
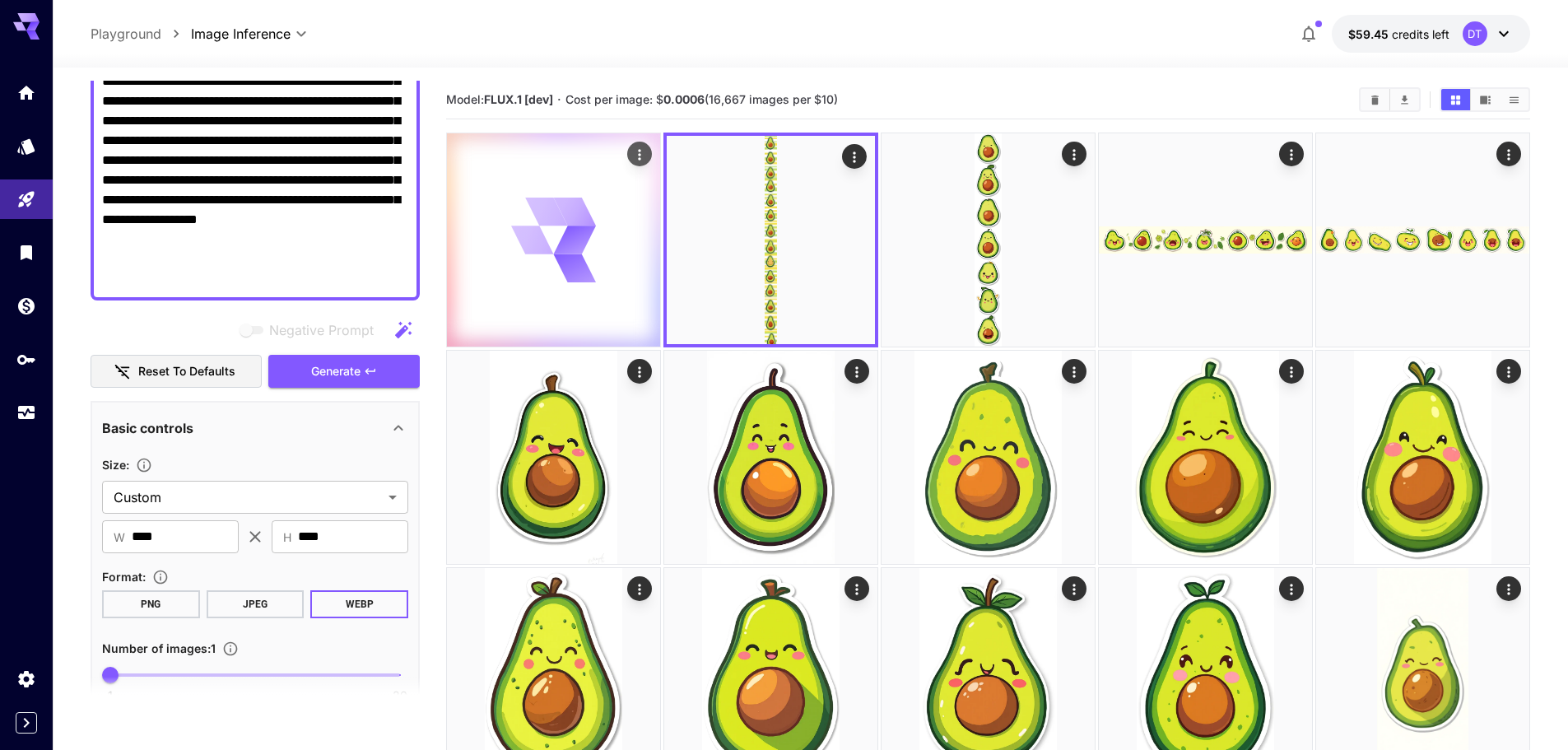
click at [628, 277] on div at bounding box center [554, 240] width 213 height 213
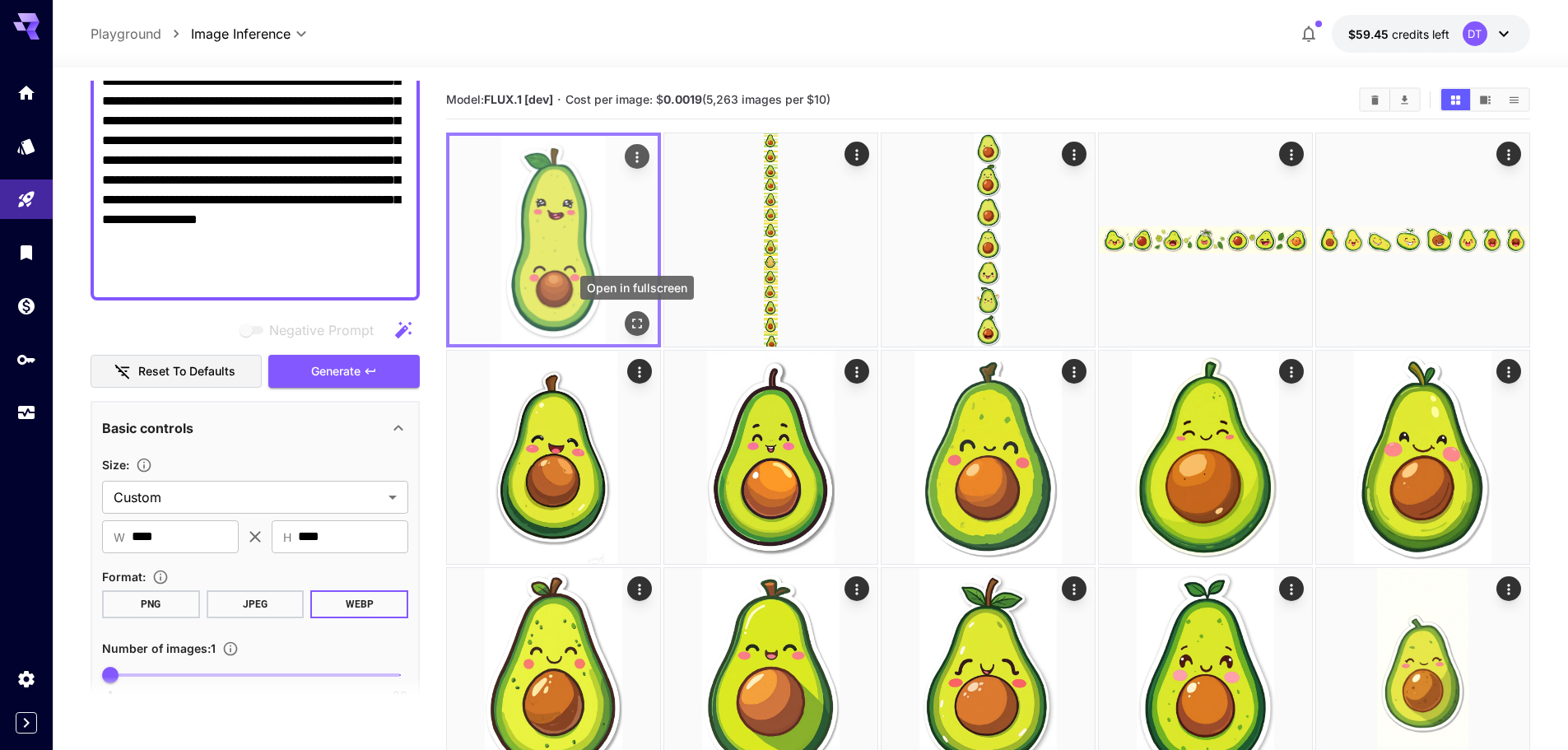
click at [637, 311] on button "Open in fullscreen" at bounding box center [636, 323] width 25 height 25
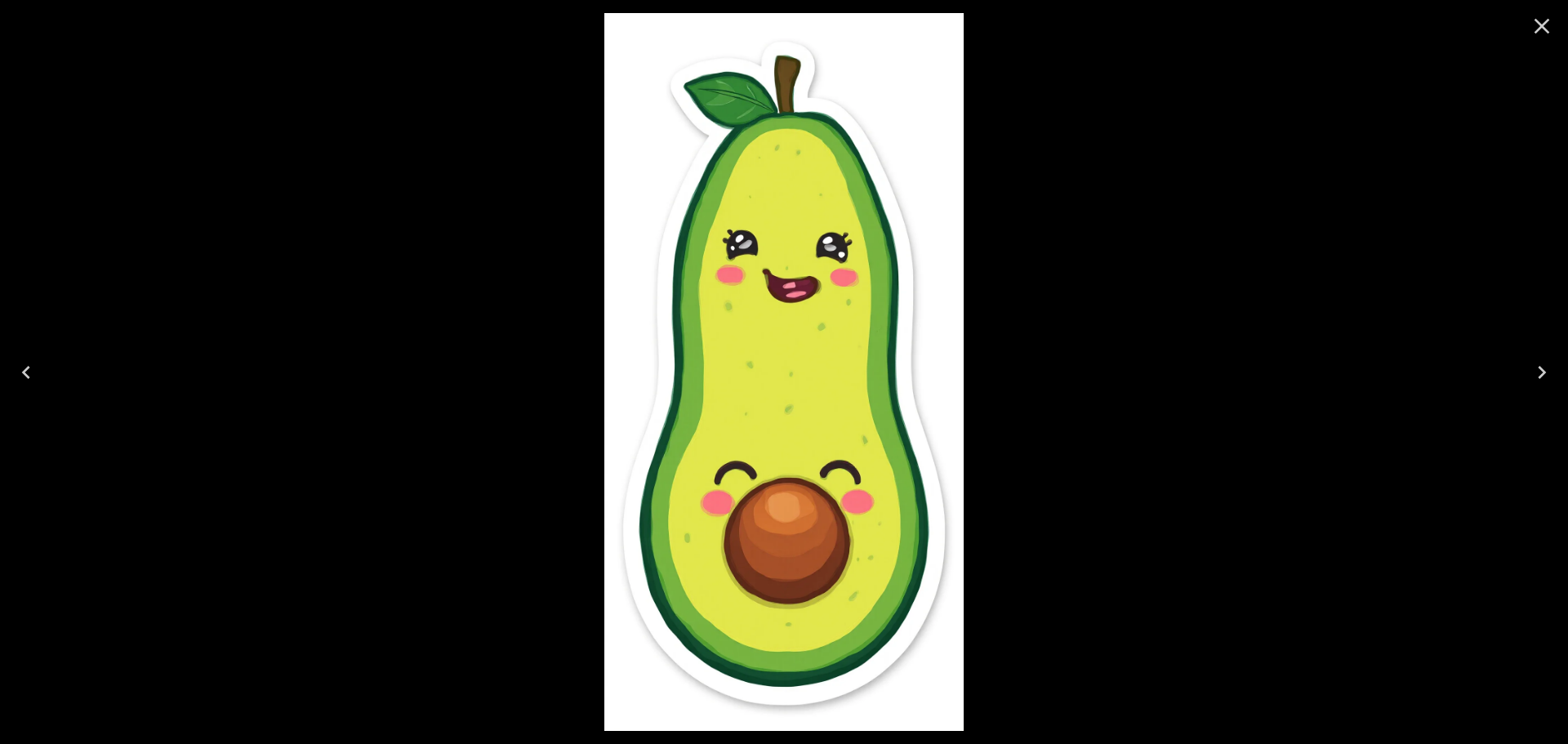
click at [1533, 30] on icon "Close" at bounding box center [1541, 26] width 26 height 26
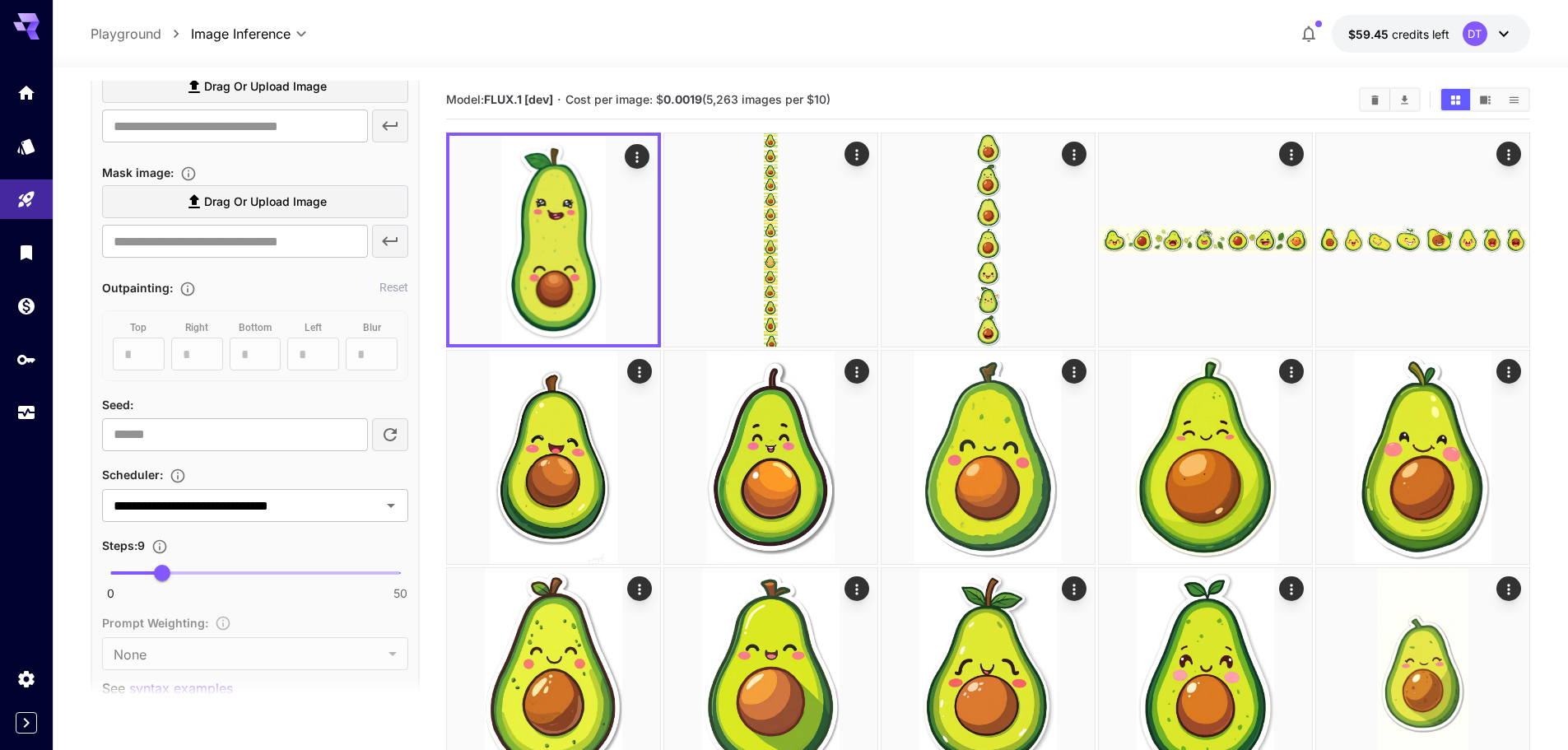
scroll to position [1018, 0]
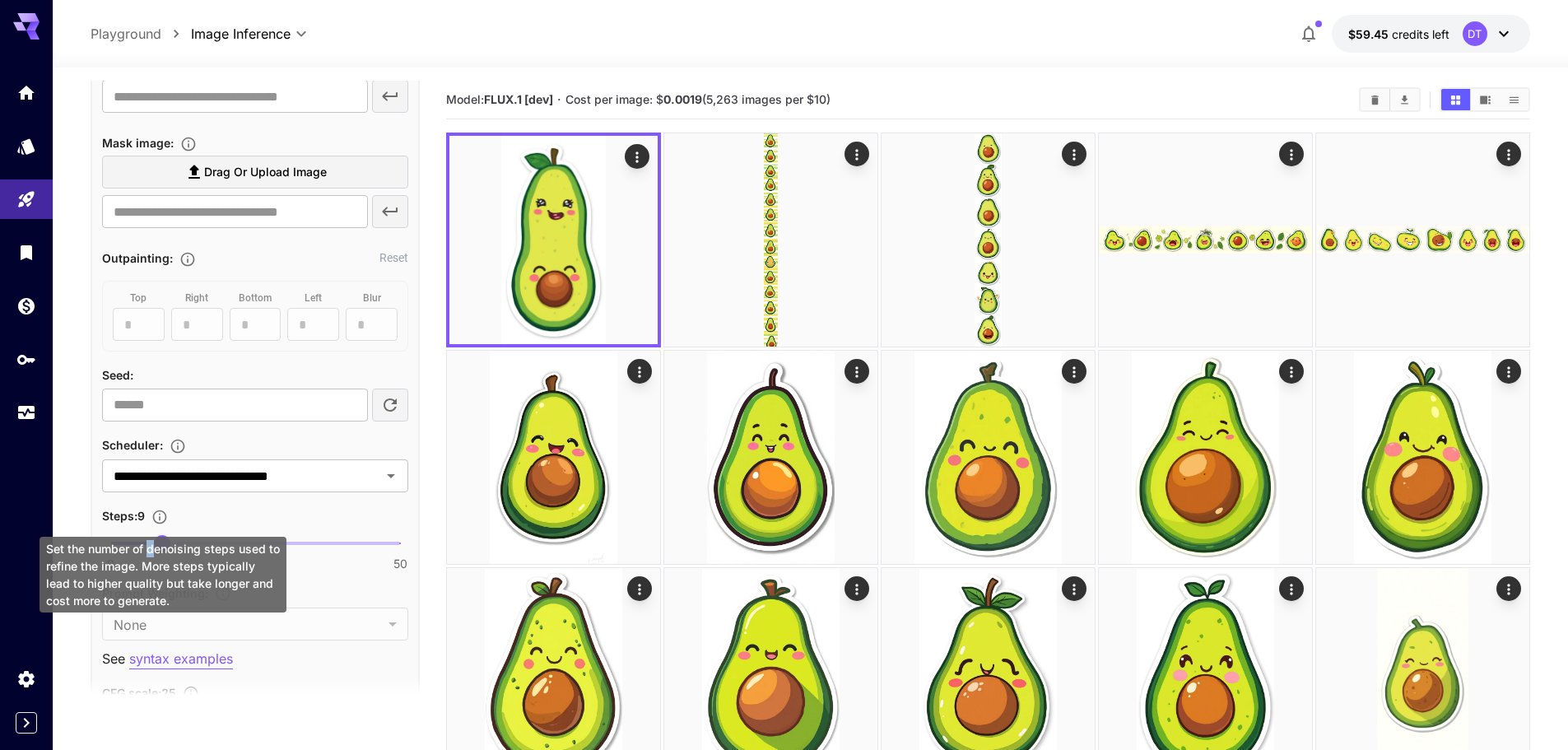
drag, startPoint x: 158, startPoint y: 538, endPoint x: 147, endPoint y: 542, distance: 11.7
click at [147, 542] on div "Set the number of denoising steps used to refine the image. More steps typicall…" at bounding box center [164, 574] width 247 height 76
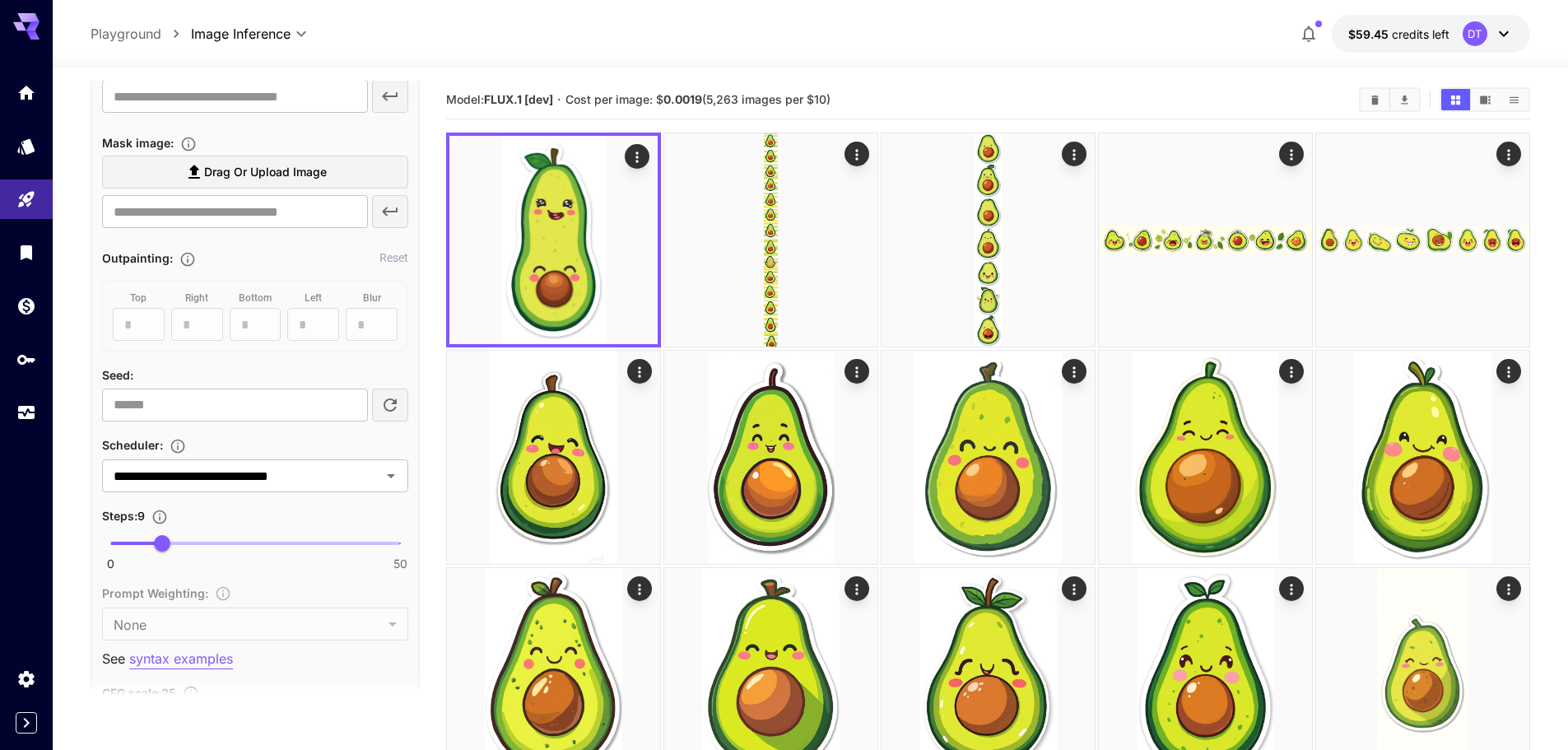
click at [214, 512] on div "Steps : 9" at bounding box center [254, 516] width 306 height 20
drag, startPoint x: 159, startPoint y: 542, endPoint x: 148, endPoint y: 543, distance: 11.0
click at [148, 543] on span "6" at bounding box center [145, 543] width 17 height 17
click at [210, 522] on div "Steps : 6" at bounding box center [254, 516] width 306 height 20
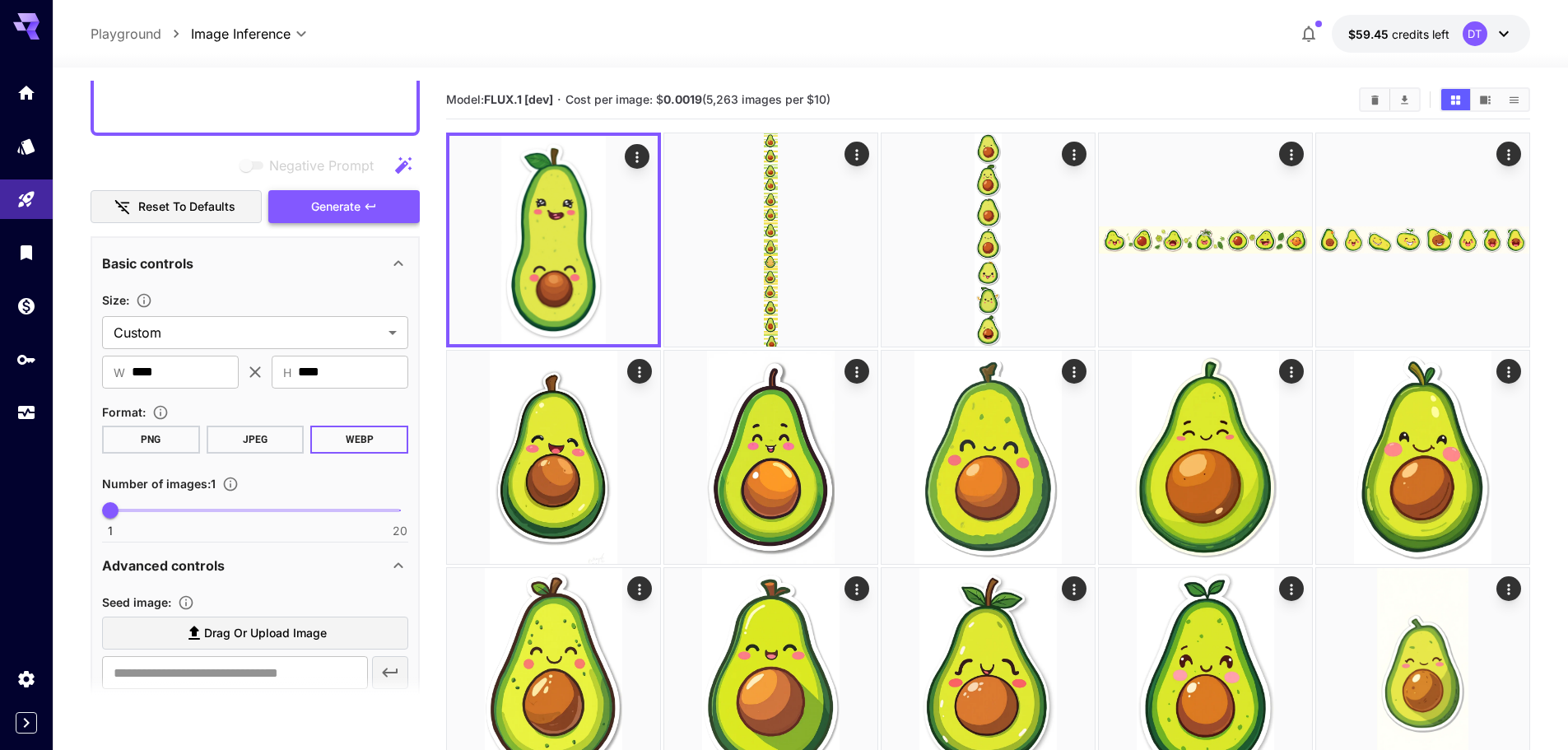
click at [360, 212] on span "Generate" at bounding box center [336, 206] width 50 height 21
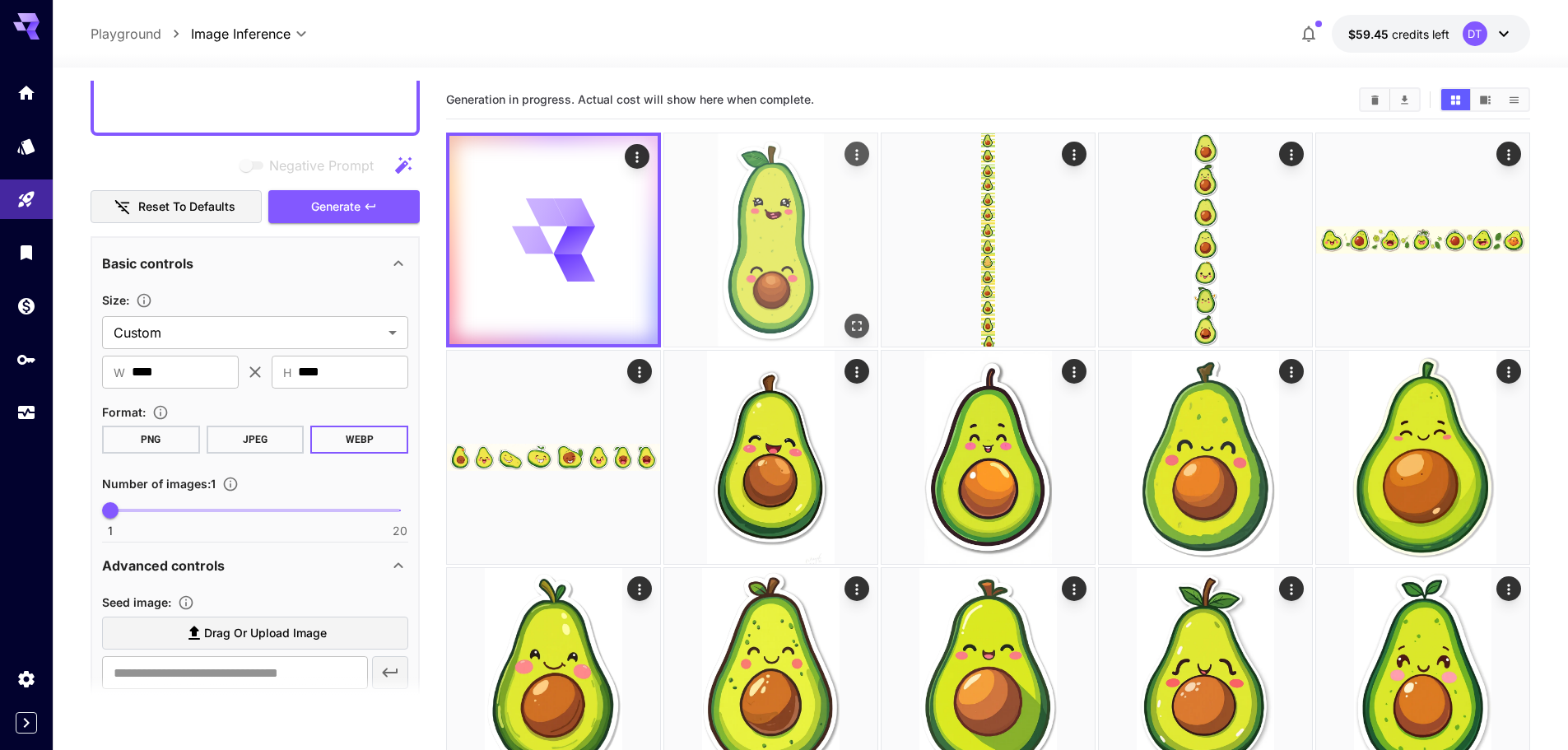
click at [778, 251] on img at bounding box center [771, 240] width 213 height 213
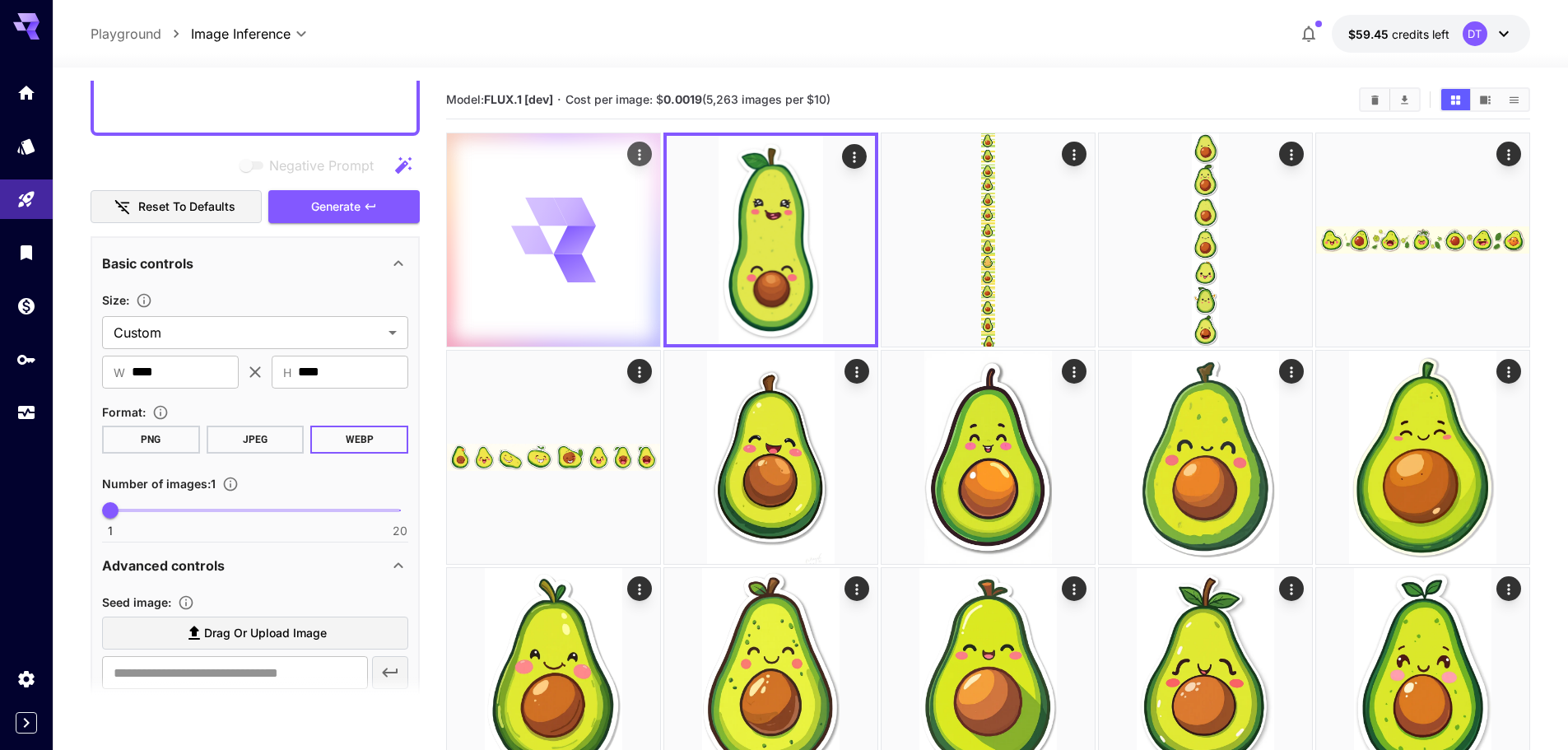
click at [612, 239] on div at bounding box center [554, 240] width 213 height 213
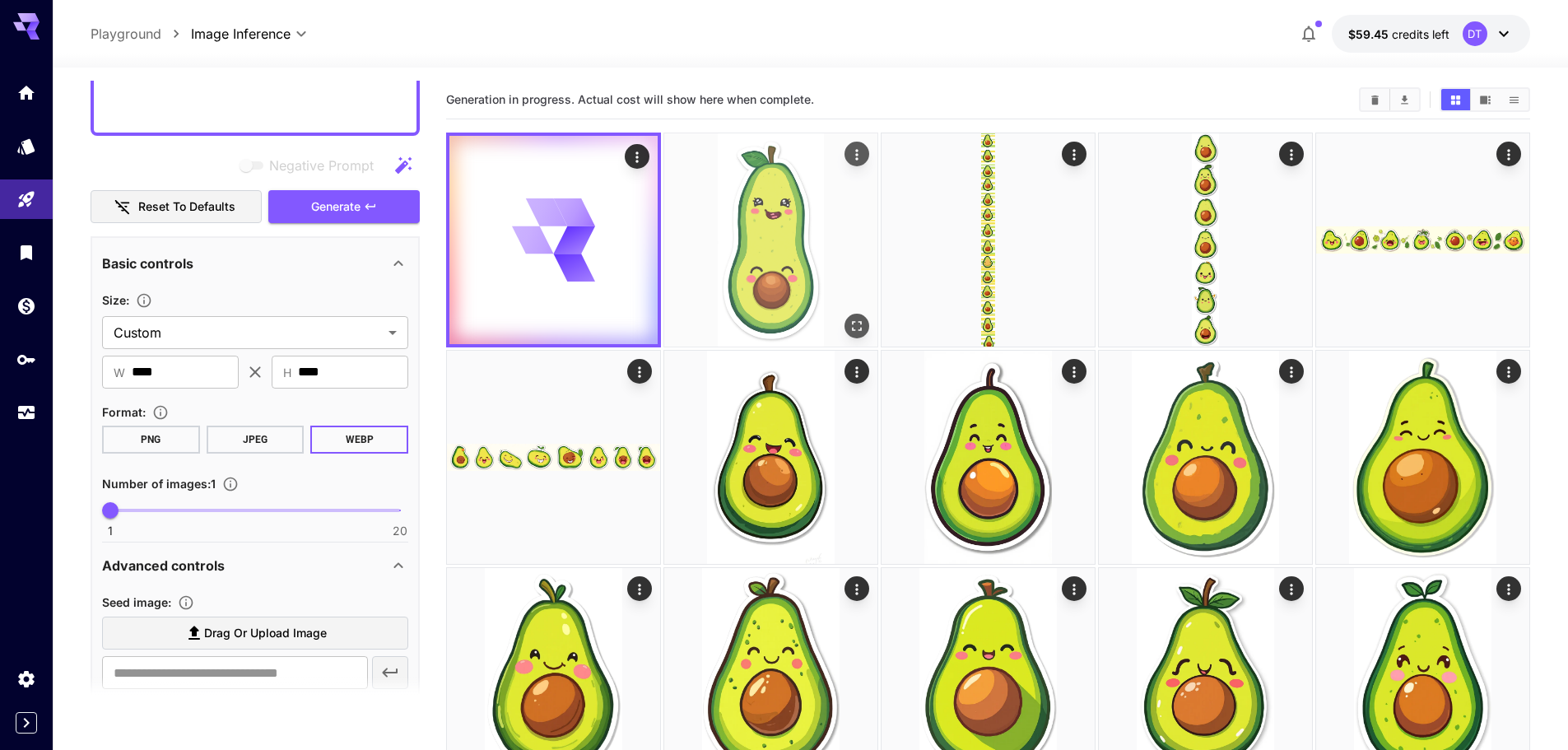
click at [763, 252] on img at bounding box center [771, 240] width 213 height 213
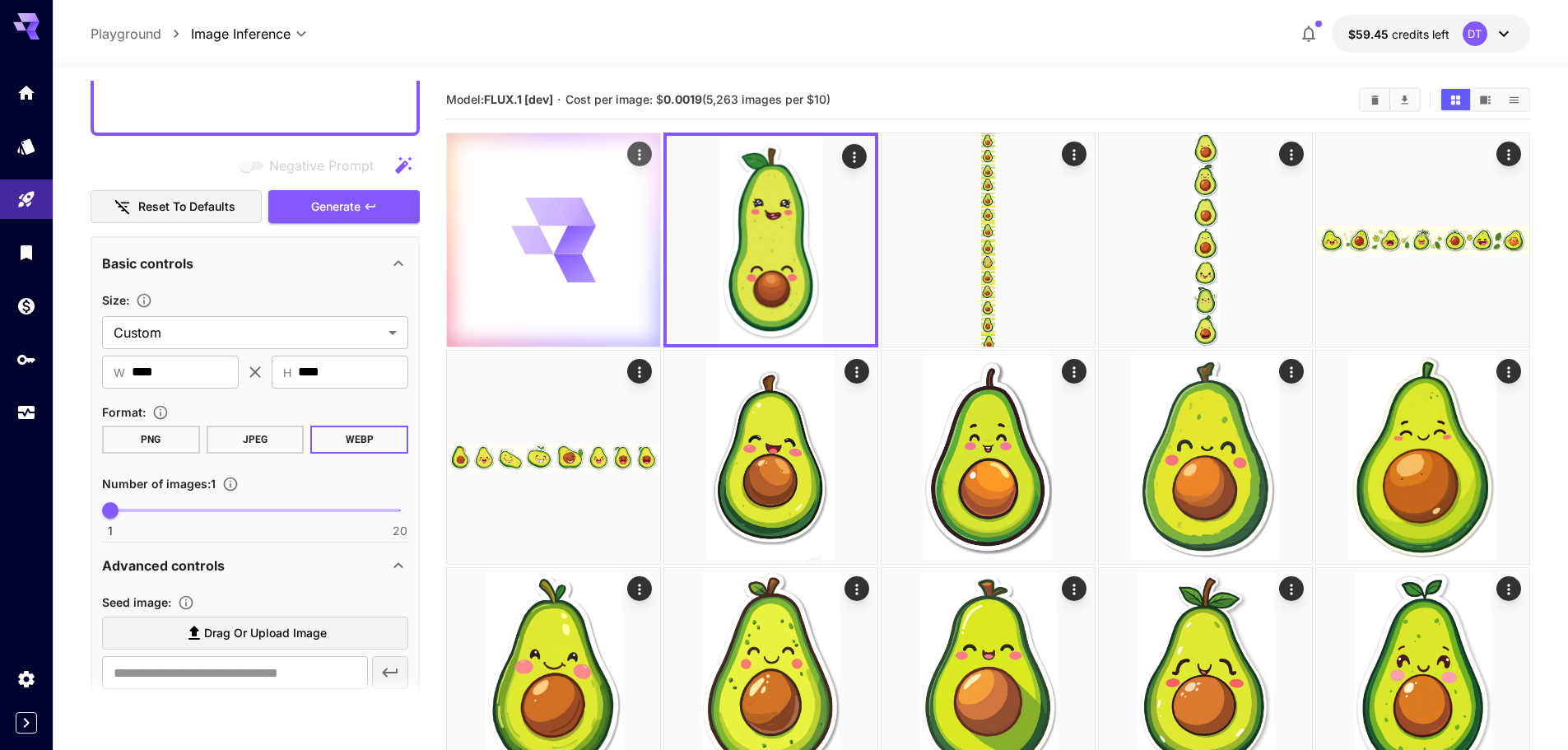
click at [578, 260] on icon at bounding box center [575, 268] width 45 height 32
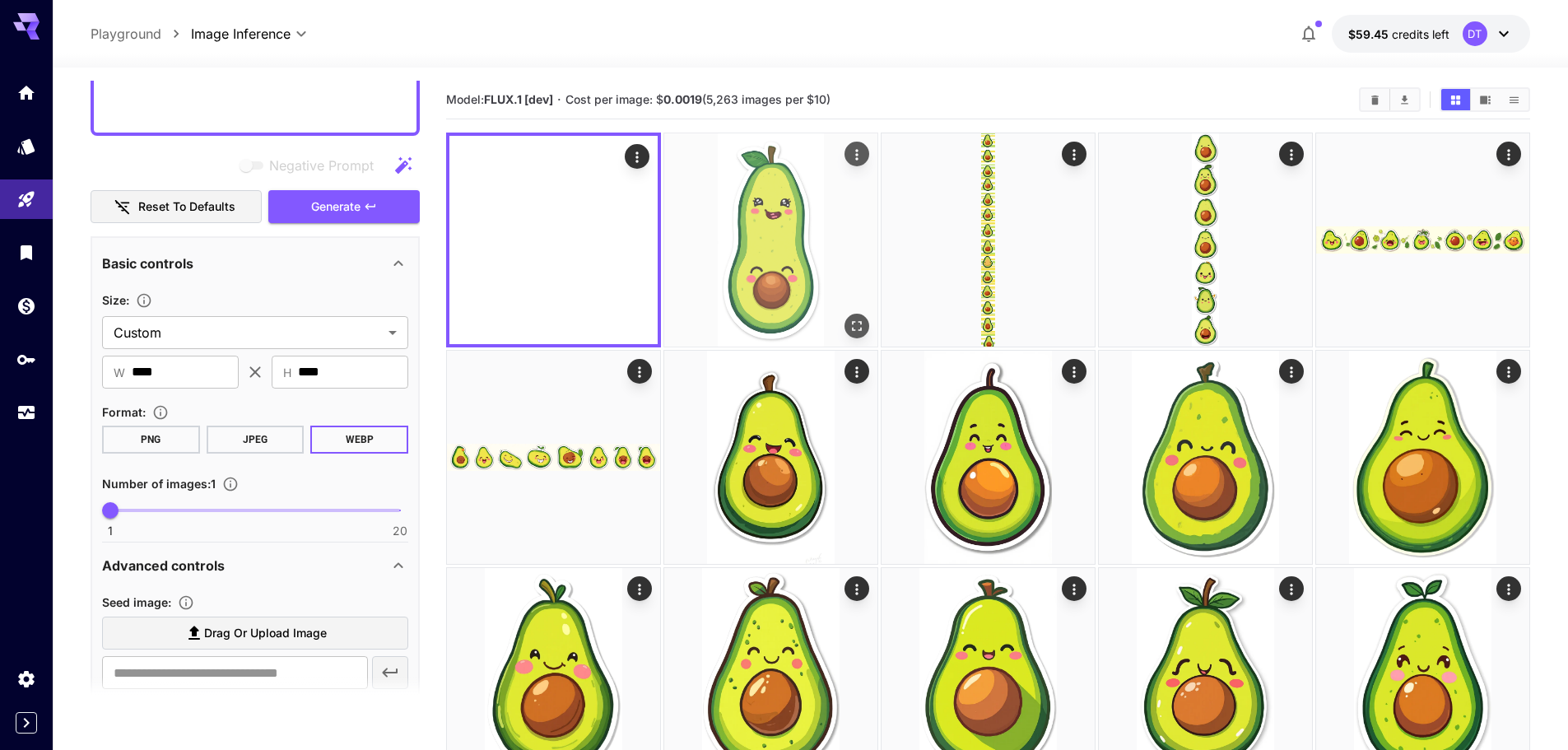
click at [751, 271] on img at bounding box center [771, 240] width 213 height 213
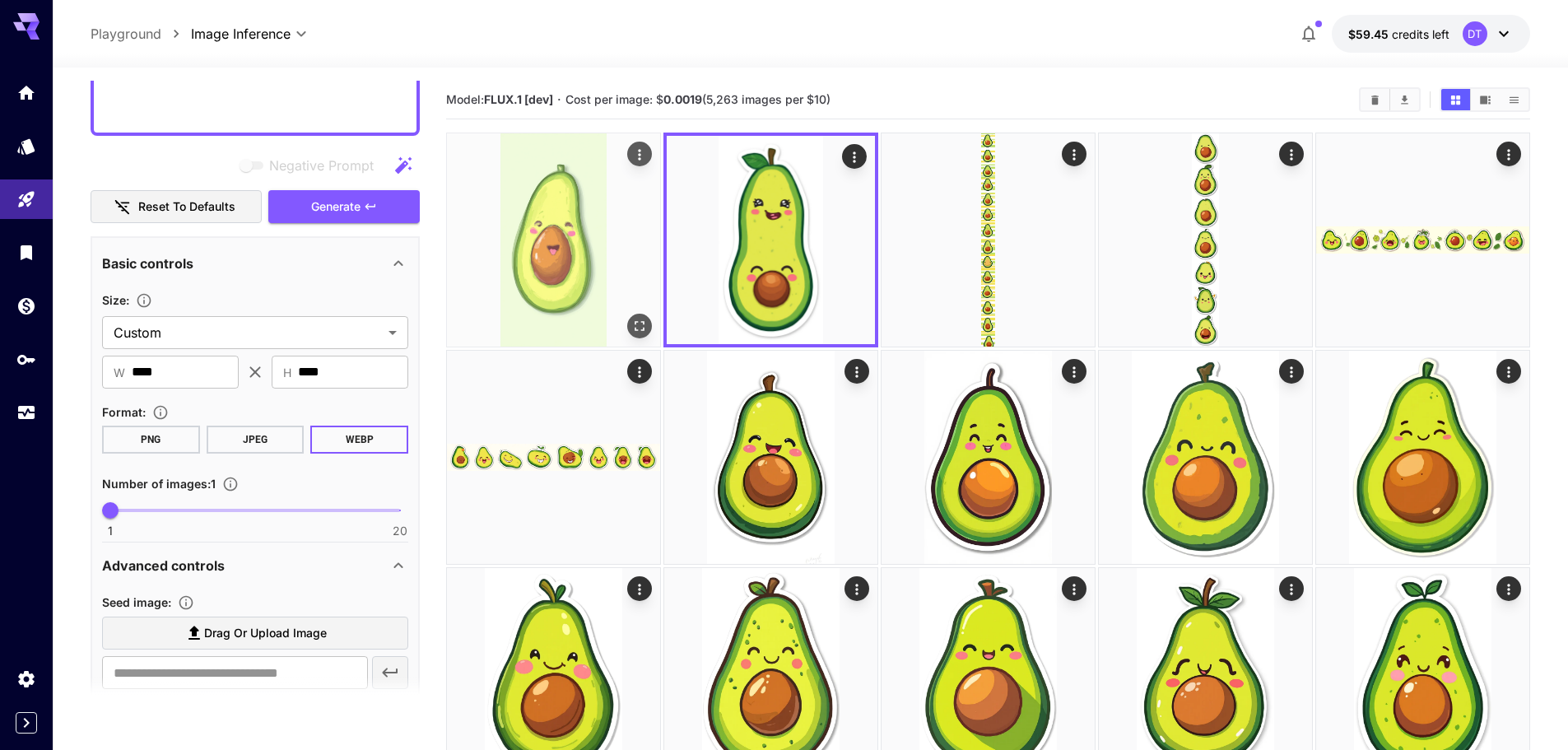
click at [584, 266] on img at bounding box center [554, 240] width 213 height 213
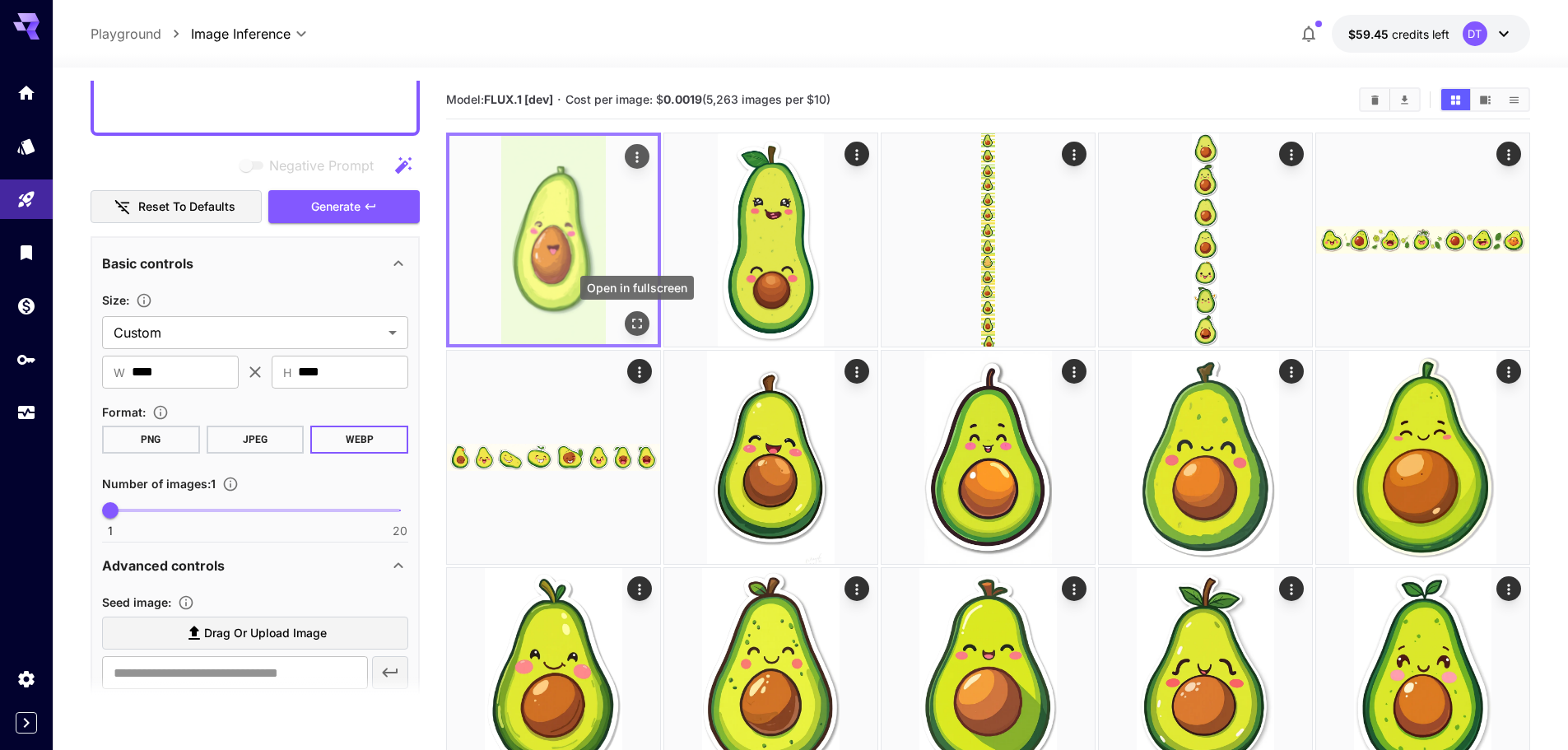
click at [633, 318] on icon "Open in fullscreen" at bounding box center [637, 323] width 10 height 10
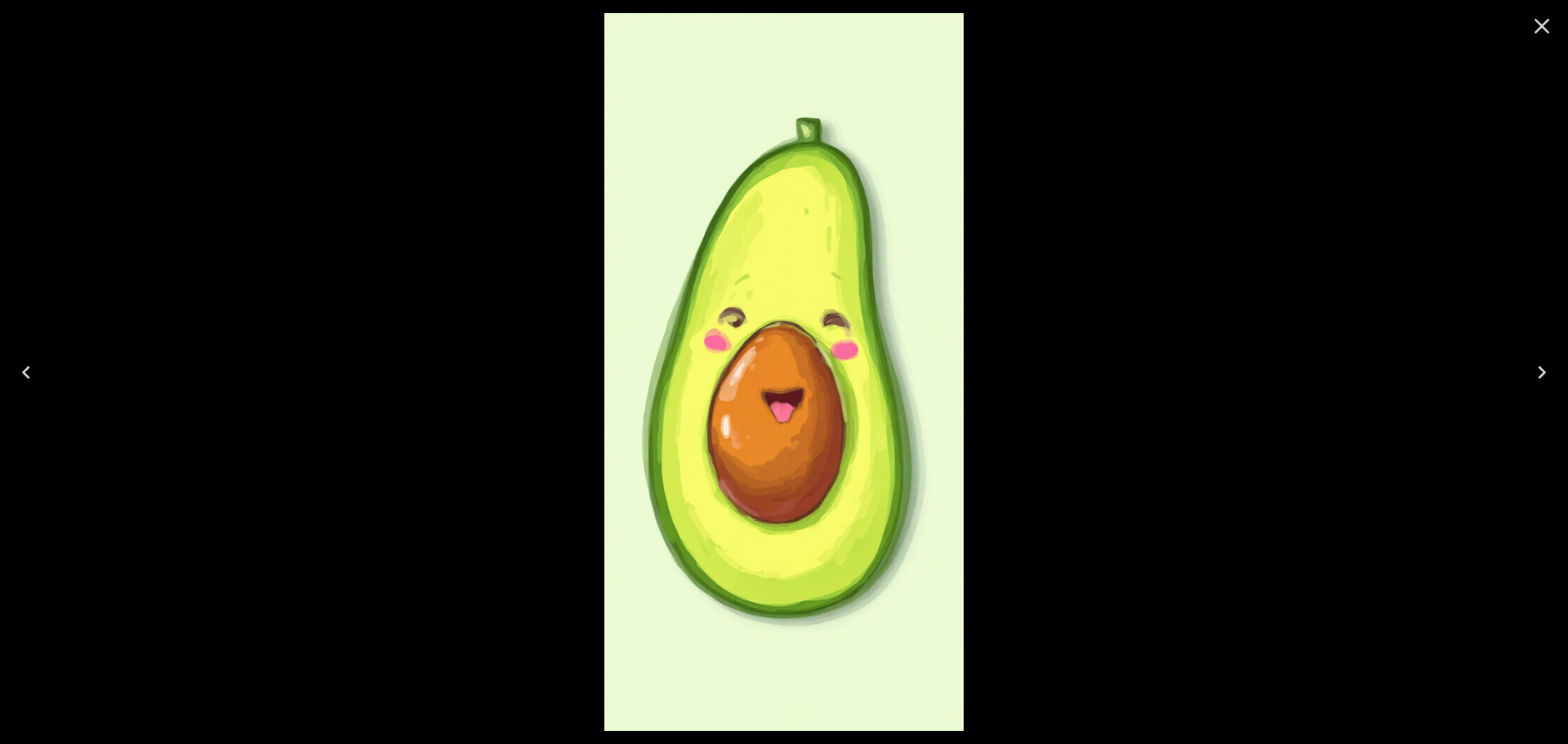
click at [1535, 28] on icon "Close" at bounding box center [1541, 26] width 26 height 26
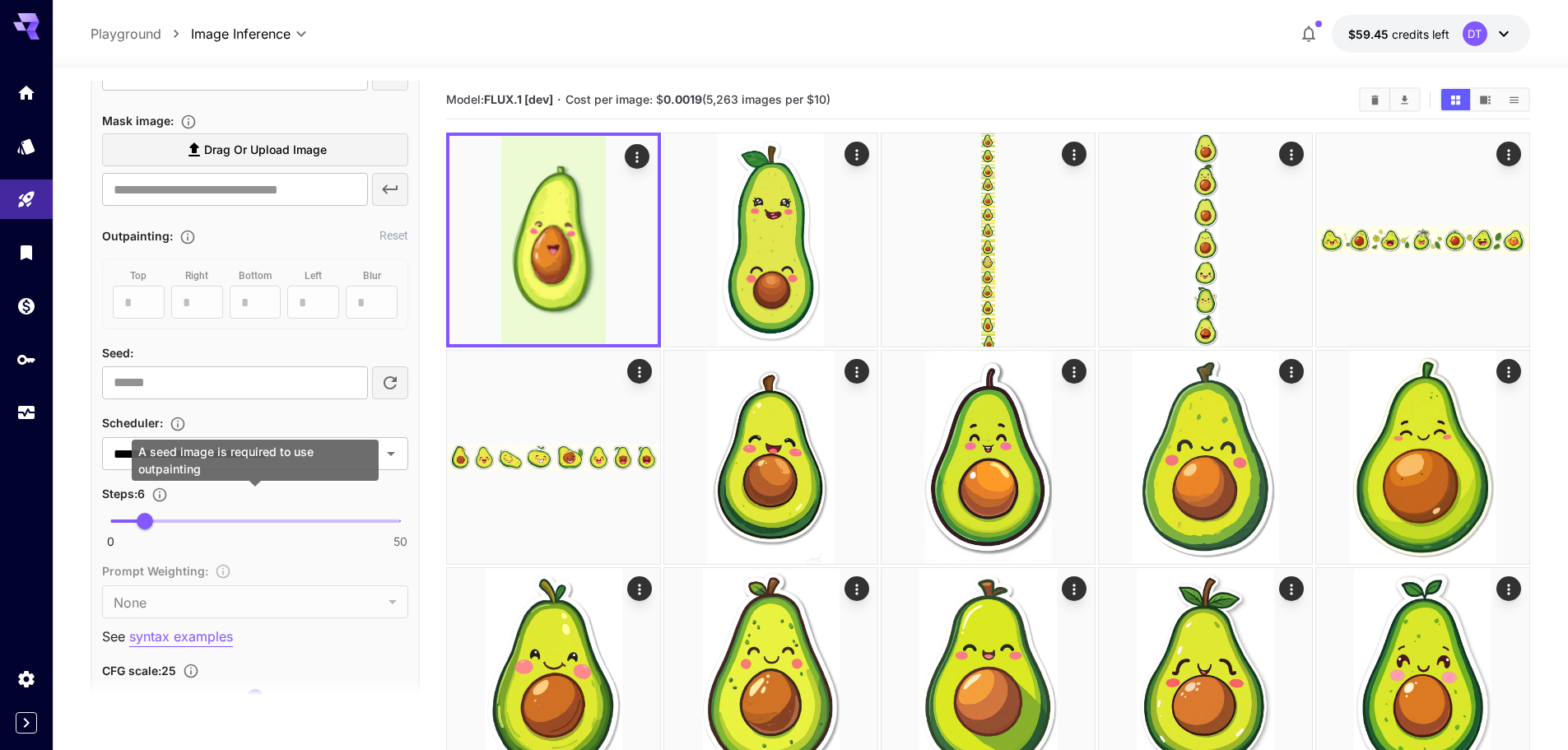
scroll to position [1100, 0]
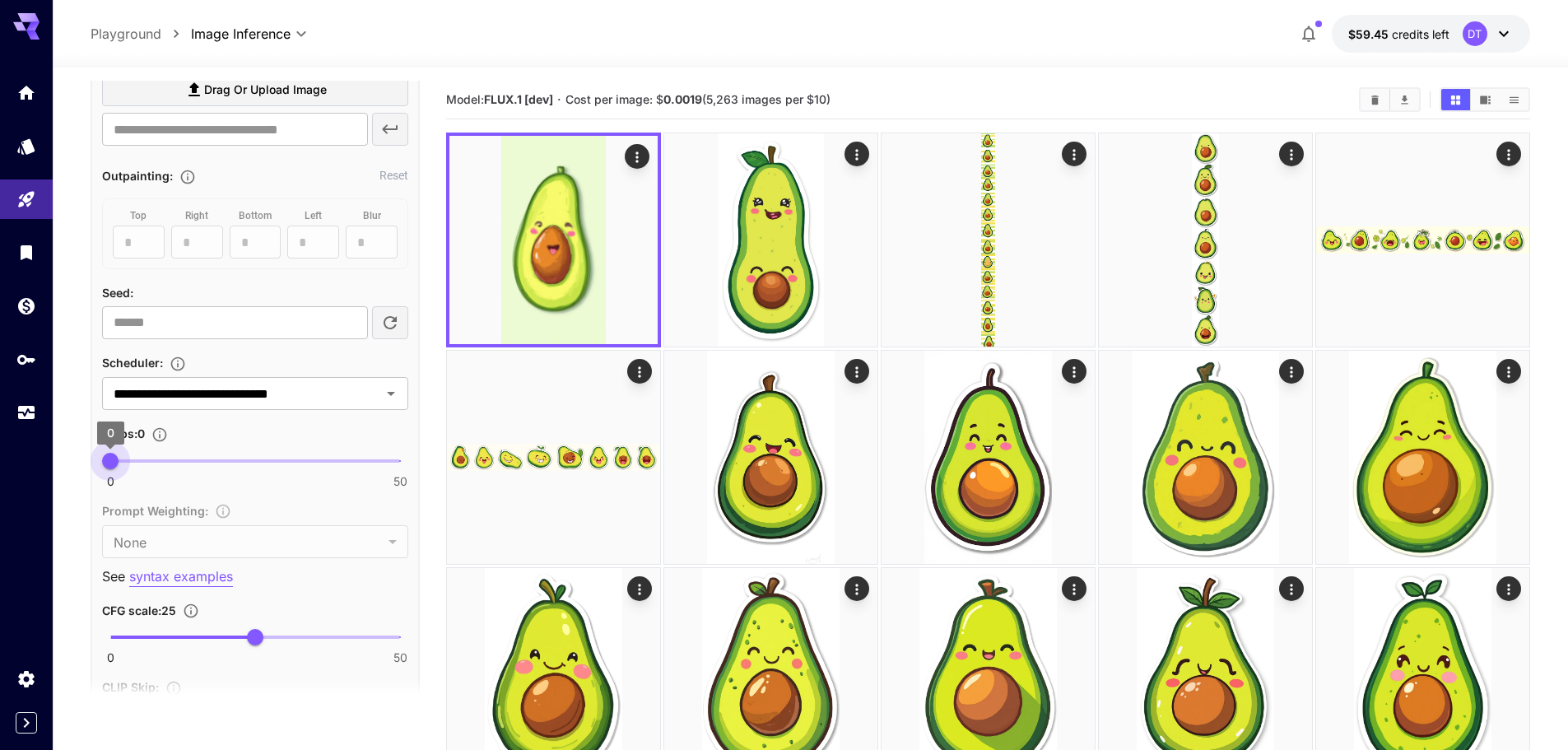
type input "*"
drag, startPoint x: 111, startPoint y: 457, endPoint x: 133, endPoint y: 459, distance: 22.1
click at [117, 458] on span "1" at bounding box center [116, 461] width 17 height 17
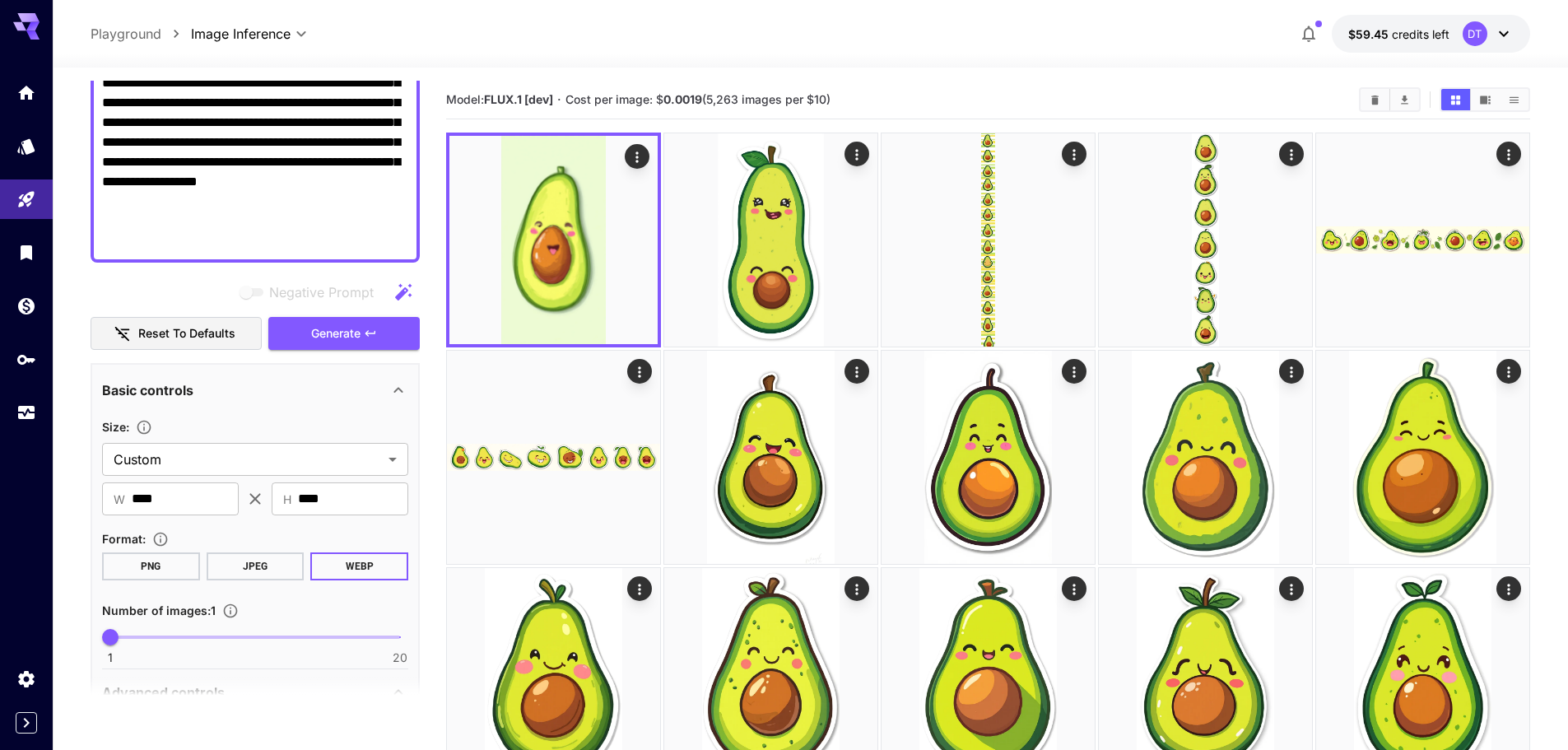
scroll to position [277, 0]
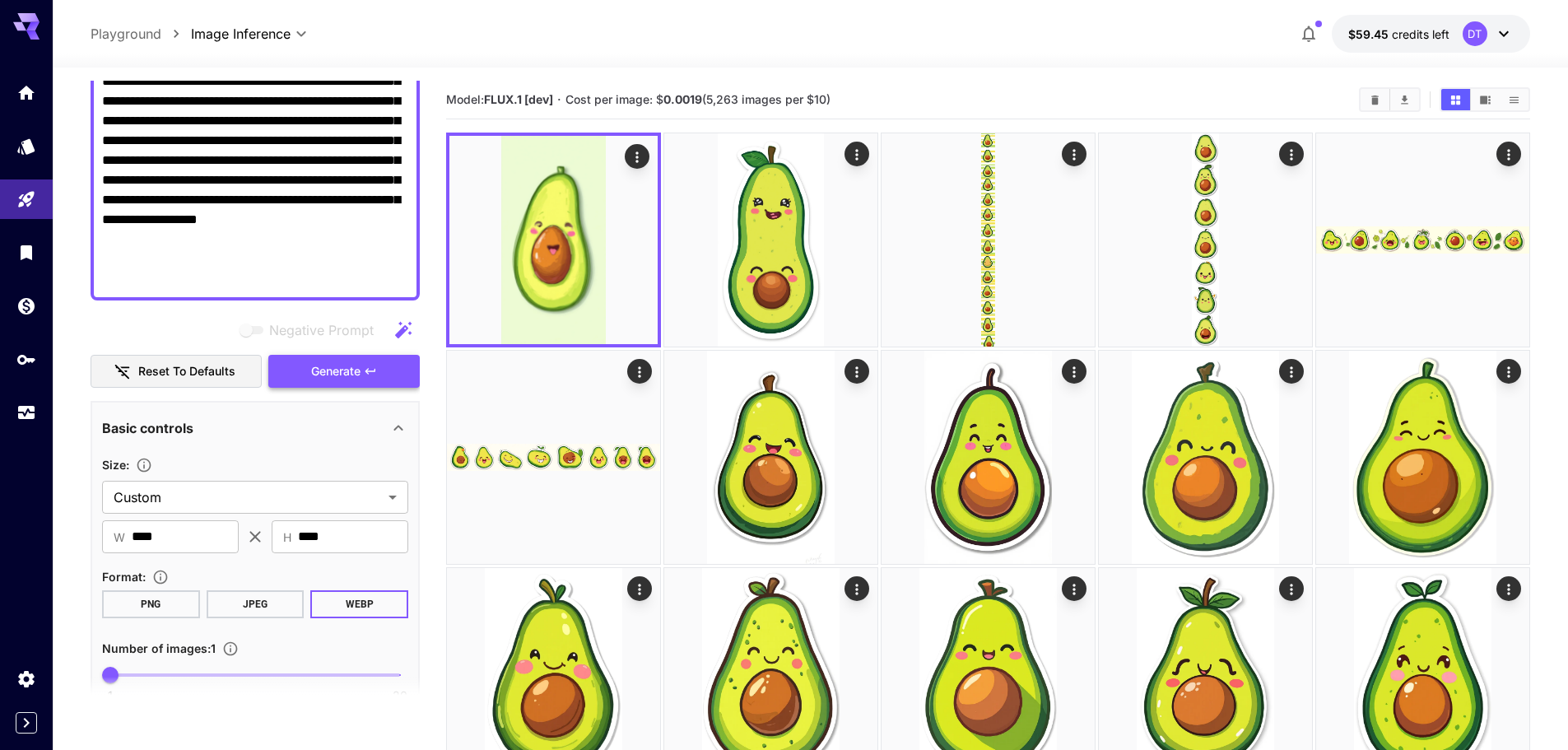
click at [313, 374] on span "Generate" at bounding box center [336, 371] width 50 height 21
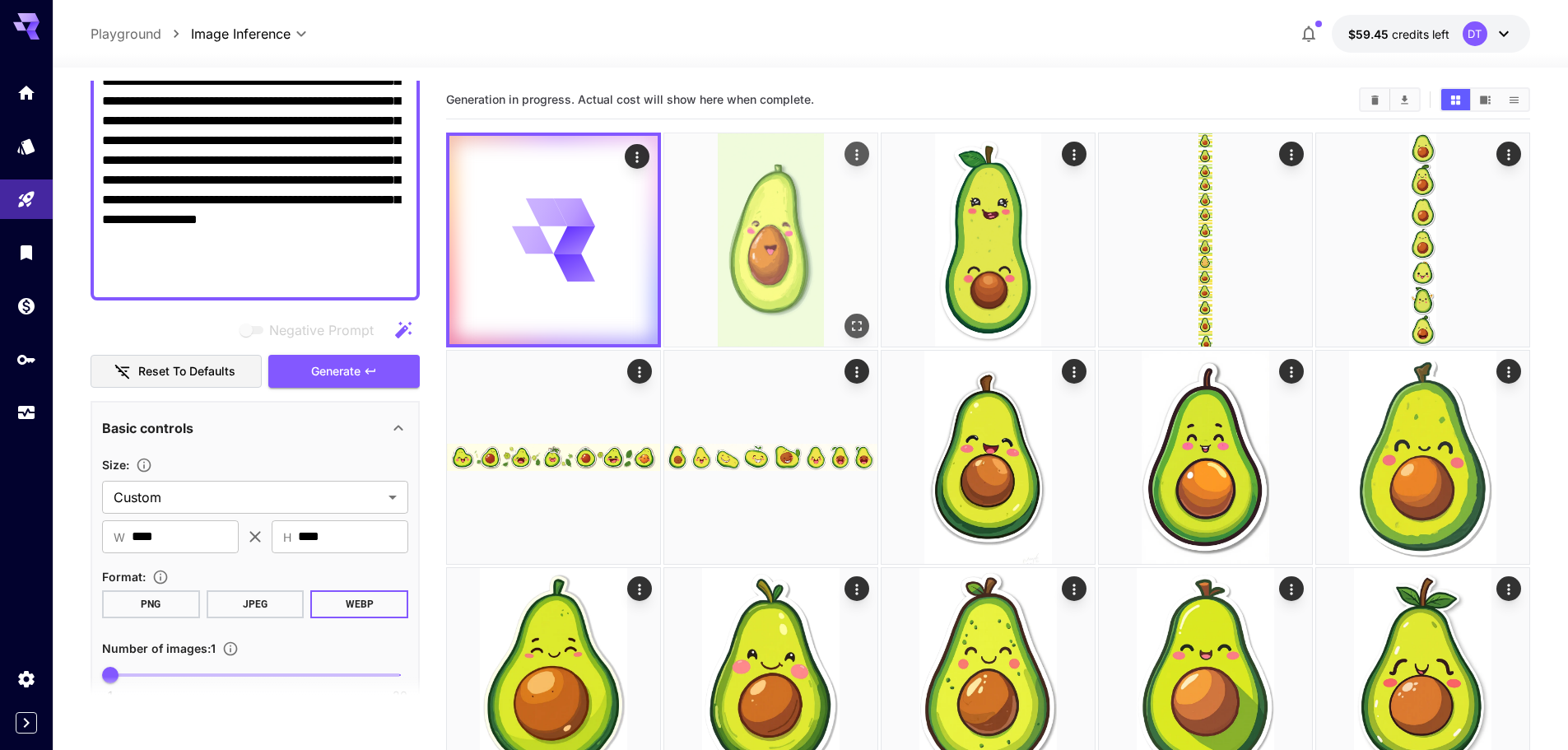
click at [767, 281] on img at bounding box center [771, 240] width 213 height 213
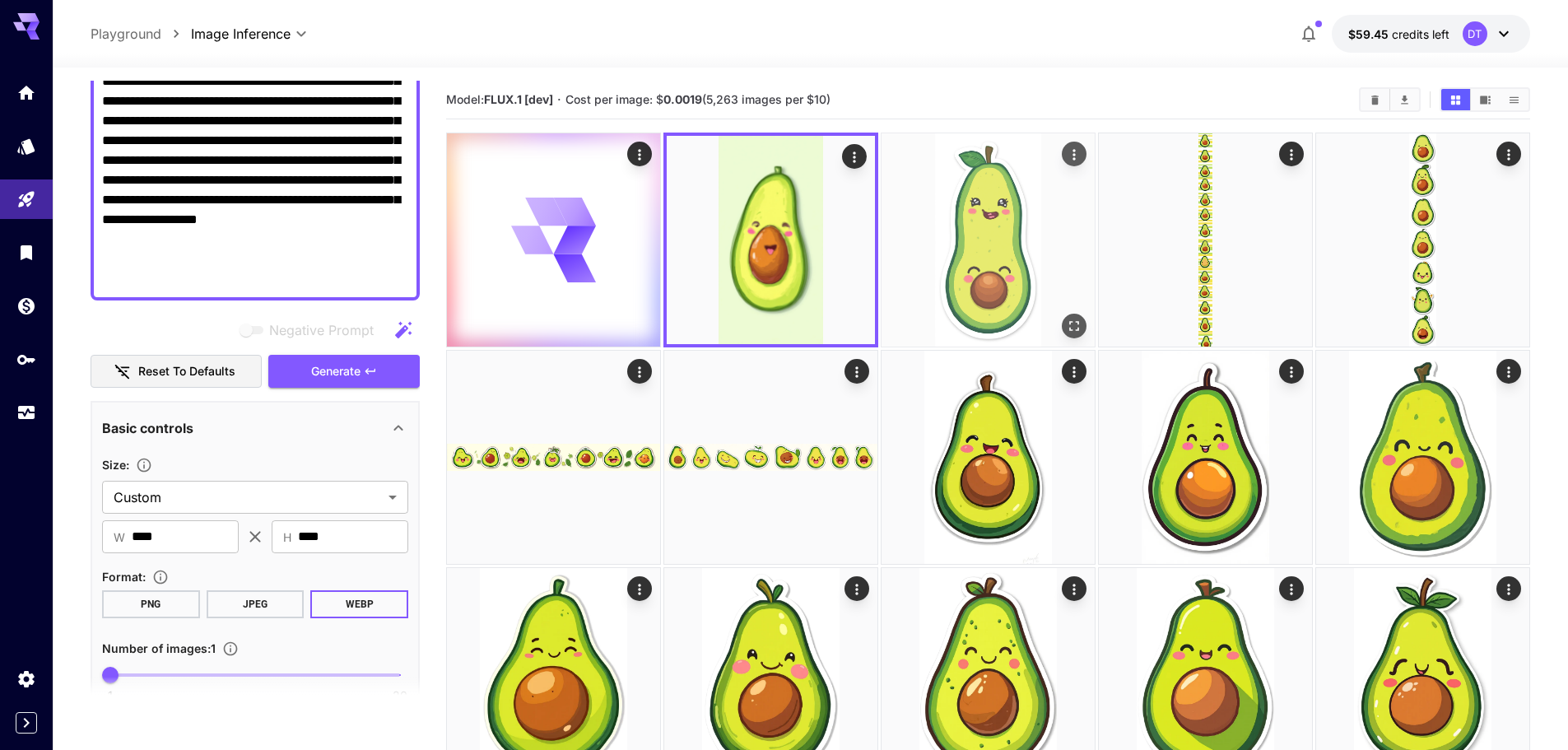
click at [1011, 272] on img at bounding box center [988, 240] width 213 height 213
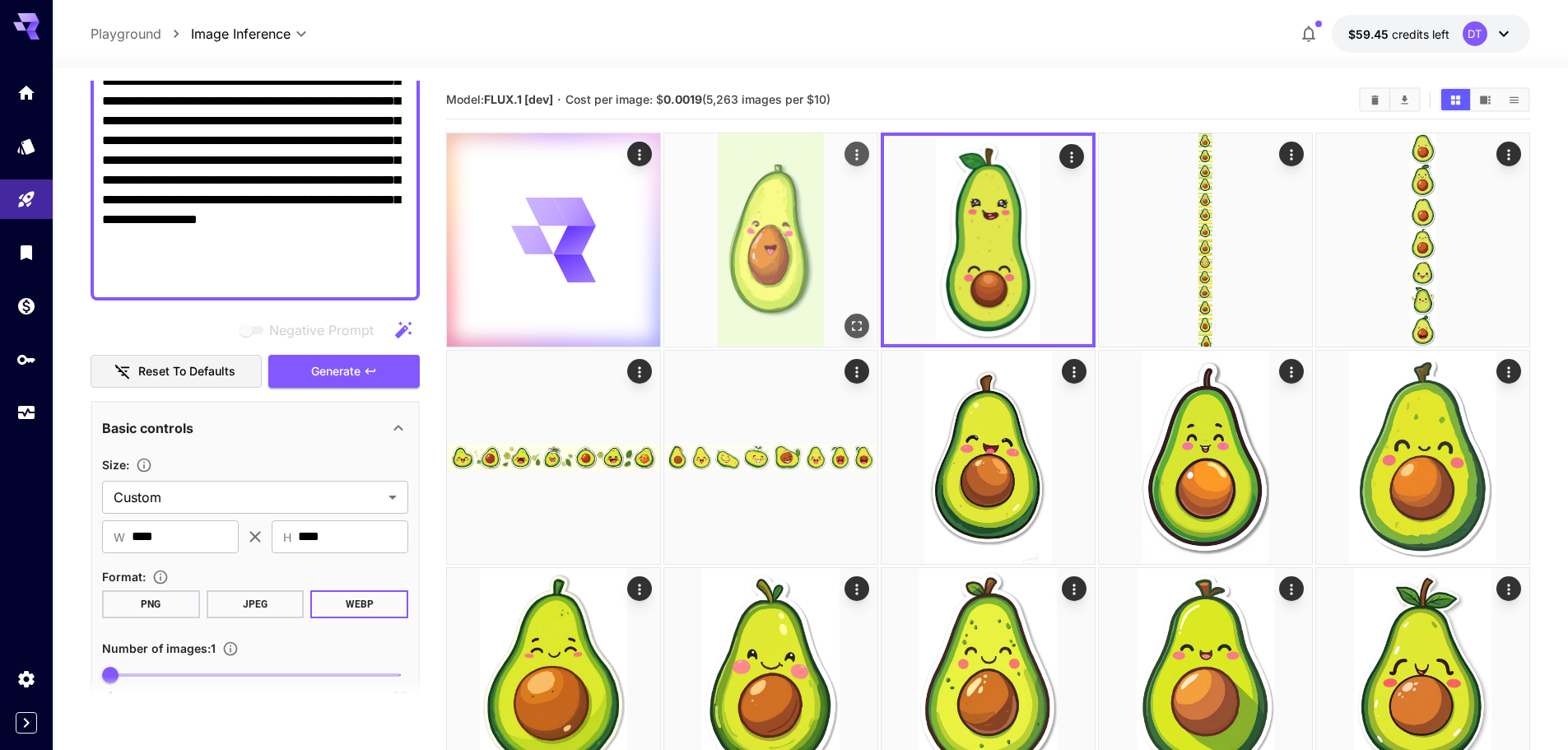
click at [774, 274] on img at bounding box center [771, 240] width 213 height 213
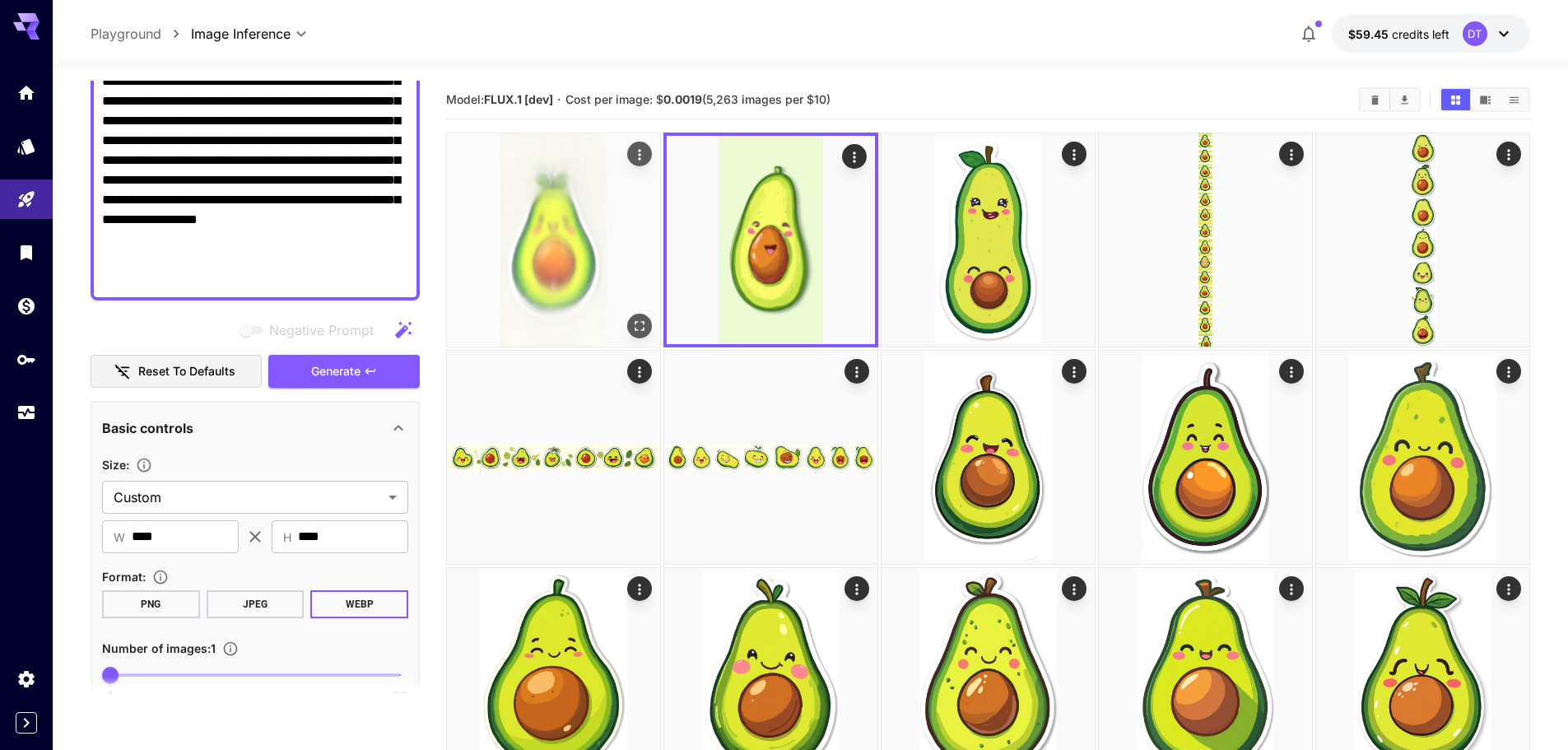
click at [553, 259] on img at bounding box center [554, 240] width 213 height 213
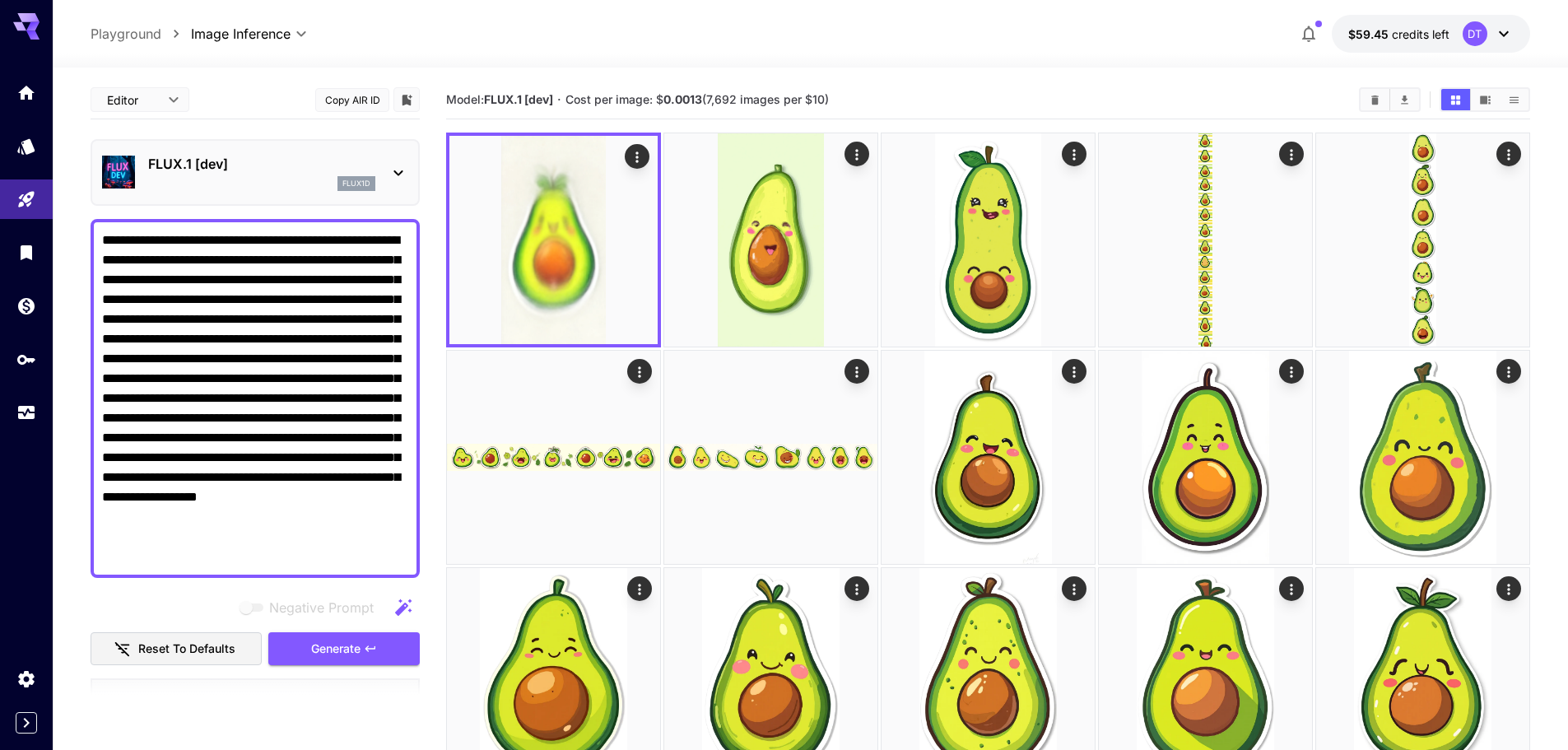
scroll to position [277, 0]
